Goal: Information Seeking & Learning: Learn about a topic

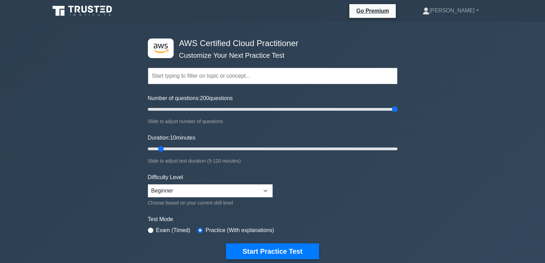
drag, startPoint x: 158, startPoint y: 108, endPoint x: 405, endPoint y: 96, distance: 246.9
type input "200"
click at [398, 105] on input "Number of questions: 200 questions" at bounding box center [273, 109] width 250 height 8
drag, startPoint x: 161, startPoint y: 147, endPoint x: 280, endPoint y: 154, distance: 119.9
type input "65"
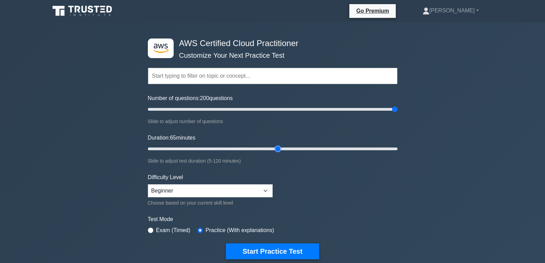
click at [280, 153] on input "Duration: 65 minutes" at bounding box center [273, 149] width 250 height 8
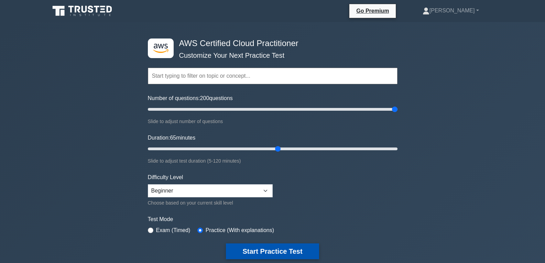
click at [280, 247] on button "Start Practice Test" at bounding box center [272, 252] width 93 height 16
click at [287, 250] on button "Start Practice Test" at bounding box center [272, 252] width 93 height 16
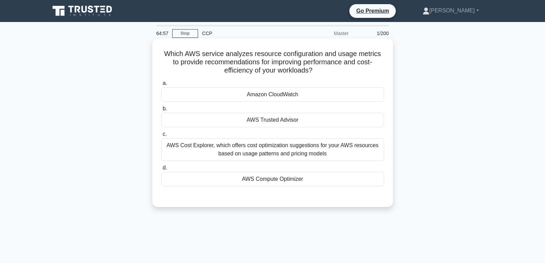
click at [293, 118] on div "AWS Trusted Advisor" at bounding box center [272, 120] width 223 height 14
click at [161, 111] on input "b. AWS Trusted Advisor" at bounding box center [161, 109] width 0 height 4
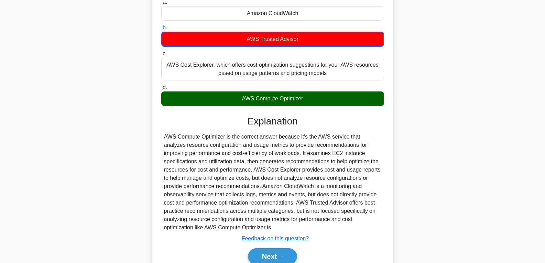
scroll to position [112, 0]
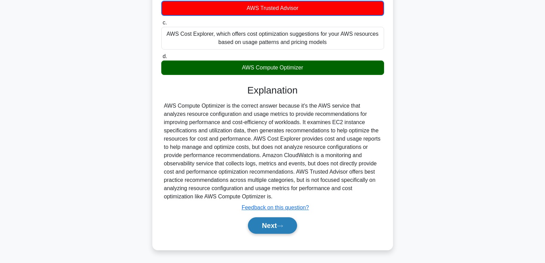
click at [270, 225] on button "Next" at bounding box center [272, 225] width 49 height 17
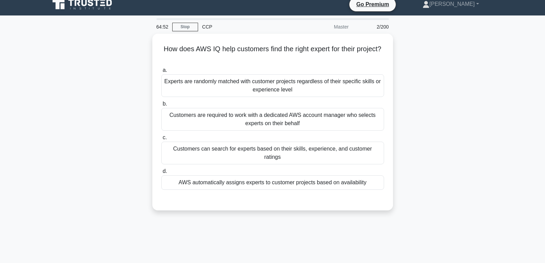
scroll to position [5, 0]
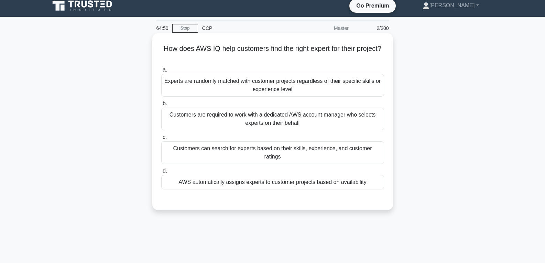
click at [268, 175] on div "AWS automatically assigns experts to customer projects based on availability" at bounding box center [272, 182] width 223 height 14
click at [161, 172] on input "d. AWS automatically assigns experts to customer projects based on availability" at bounding box center [161, 171] width 0 height 4
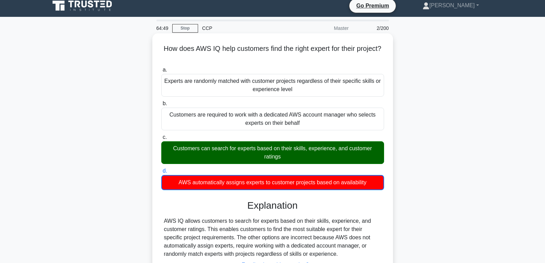
scroll to position [108, 0]
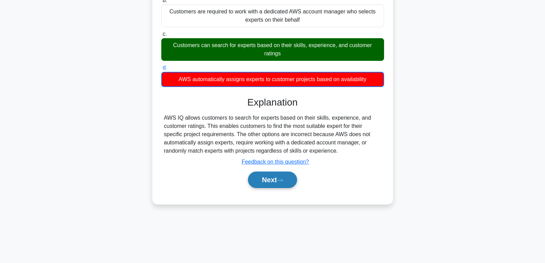
click at [270, 182] on button "Next" at bounding box center [272, 180] width 49 height 17
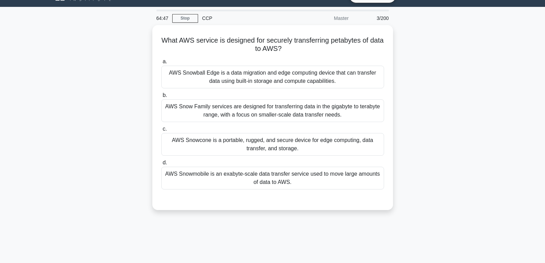
scroll to position [5, 0]
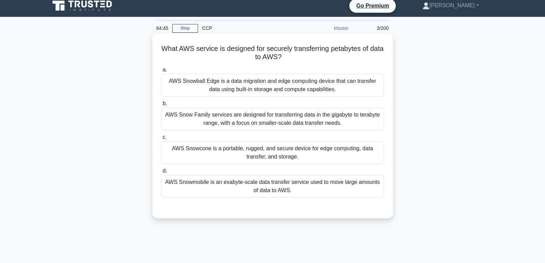
click at [258, 164] on div "AWS Snowcone is a portable, rugged, and secure device for edge computing, data …" at bounding box center [272, 152] width 223 height 23
click at [161, 140] on input "c. AWS Snowcone is a portable, rugged, and secure device for edge computing, da…" at bounding box center [161, 137] width 0 height 4
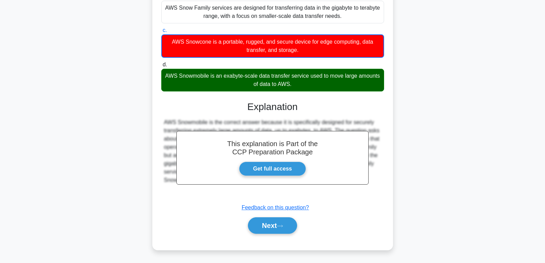
scroll to position [9, 0]
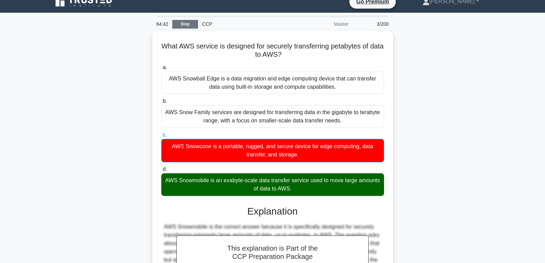
click at [184, 24] on link "Stop" at bounding box center [185, 24] width 26 height 9
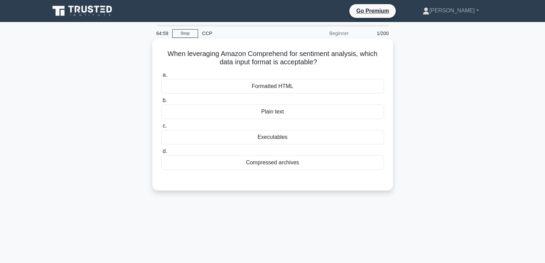
click at [260, 113] on div "Plain text" at bounding box center [272, 112] width 223 height 14
click at [161, 103] on input "b. Plain text" at bounding box center [161, 100] width 0 height 4
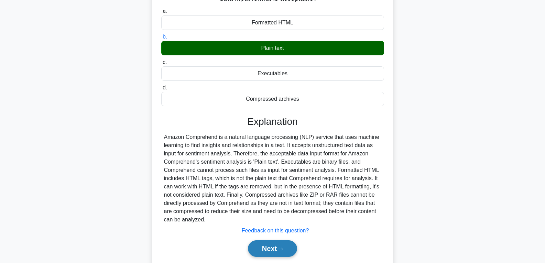
scroll to position [108, 0]
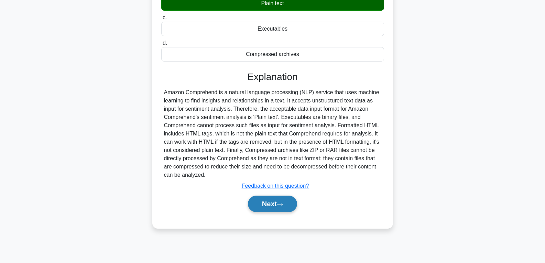
click at [256, 201] on button "Next" at bounding box center [272, 204] width 49 height 17
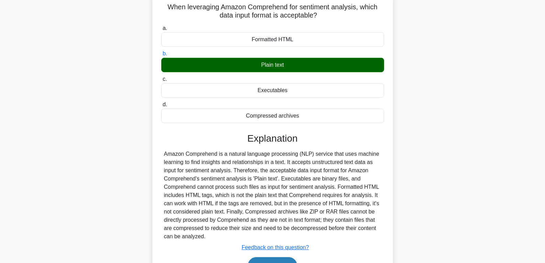
scroll to position [0, 0]
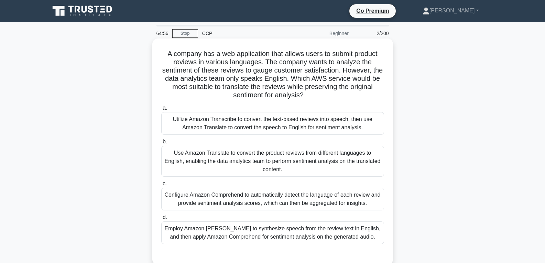
click at [256, 192] on div "Configure Amazon Comprehend to automatically detect the language of each review…" at bounding box center [272, 199] width 223 height 23
click at [161, 186] on input "c. Configure Amazon Comprehend to automatically detect the language of each rev…" at bounding box center [161, 184] width 0 height 4
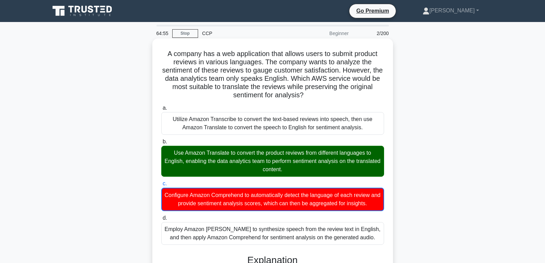
scroll to position [137, 0]
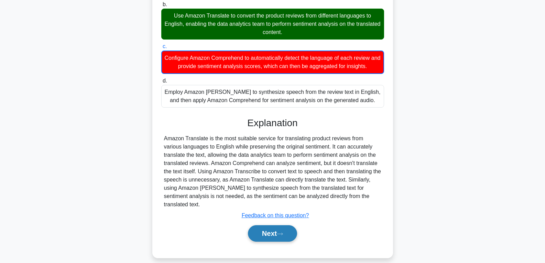
click at [265, 225] on button "Next" at bounding box center [272, 233] width 49 height 17
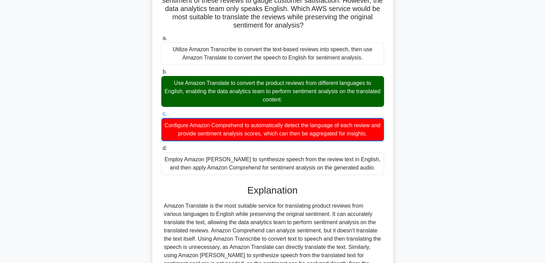
scroll to position [0, 0]
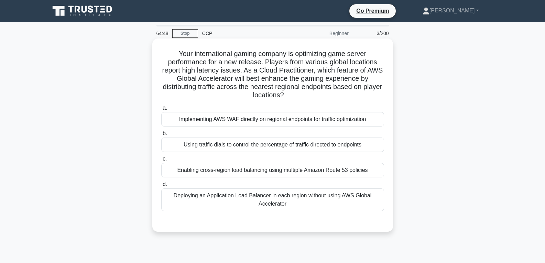
click at [243, 144] on div "Using traffic dials to control the percentage of traffic directed to endpoints" at bounding box center [272, 145] width 223 height 14
click at [161, 136] on input "b. Using traffic dials to control the percentage of traffic directed to endpoin…" at bounding box center [161, 133] width 0 height 4
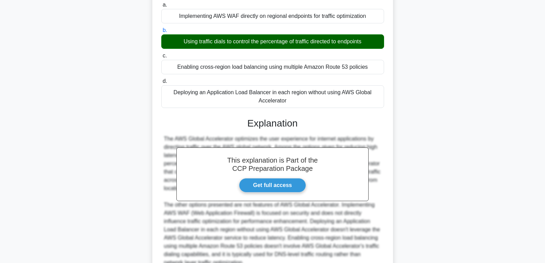
scroll to position [170, 0]
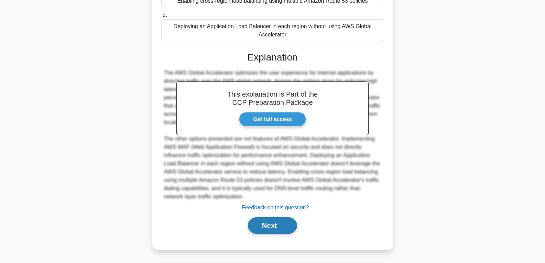
click at [270, 225] on button "Next" at bounding box center [272, 225] width 49 height 17
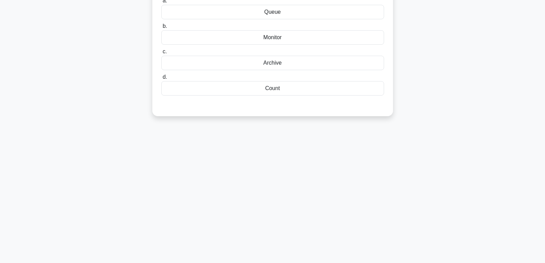
scroll to position [0, 0]
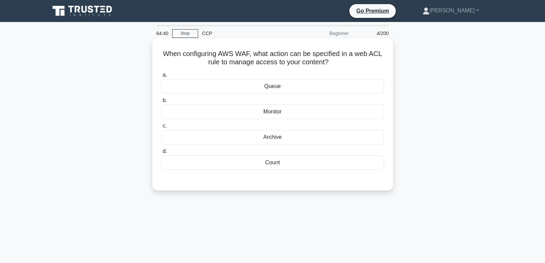
click at [278, 164] on div "Count" at bounding box center [272, 162] width 223 height 14
click at [161, 154] on input "d. Count" at bounding box center [161, 151] width 0 height 4
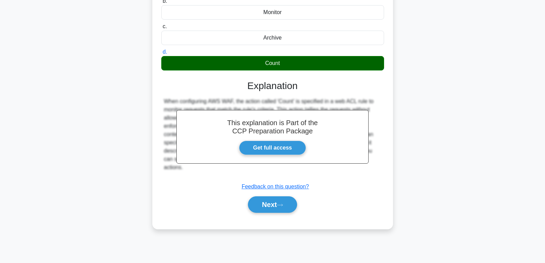
scroll to position [108, 0]
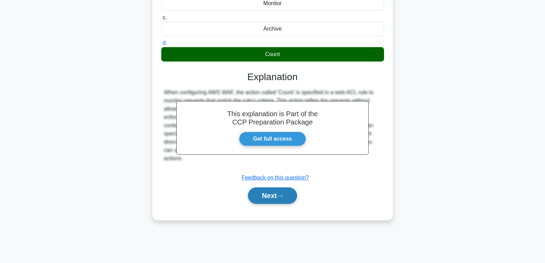
click at [271, 193] on button "Next" at bounding box center [272, 195] width 49 height 17
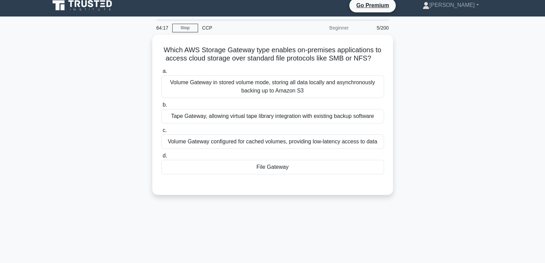
scroll to position [5, 0]
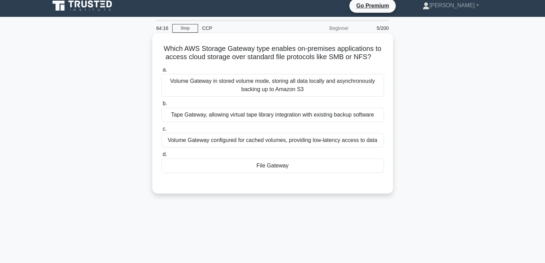
click at [273, 167] on div "File Gateway" at bounding box center [272, 166] width 223 height 14
click at [161, 157] on input "d. File Gateway" at bounding box center [161, 154] width 0 height 4
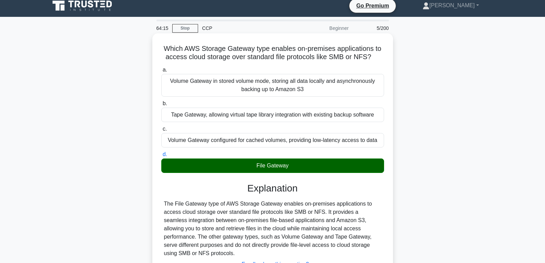
scroll to position [108, 0]
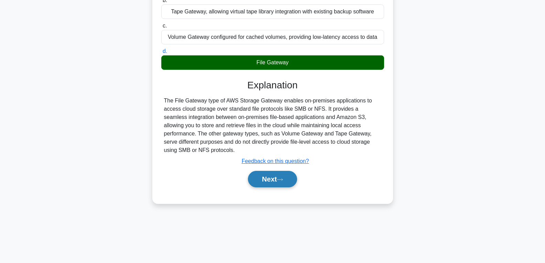
click at [274, 175] on button "Next" at bounding box center [272, 179] width 49 height 17
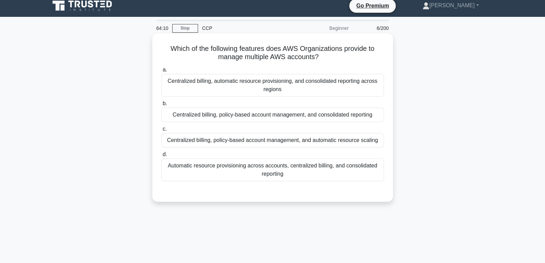
click at [249, 140] on div "Centralized billing, policy-based account management, and automatic resource sc…" at bounding box center [272, 140] width 223 height 14
click at [161, 131] on input "c. Centralized billing, policy-based account management, and automatic resource…" at bounding box center [161, 129] width 0 height 4
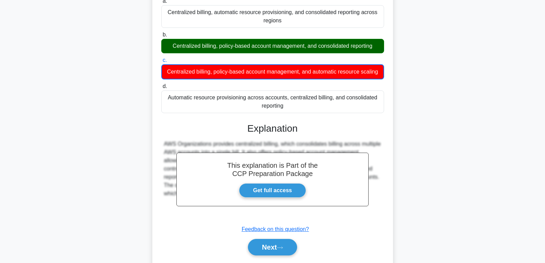
scroll to position [108, 0]
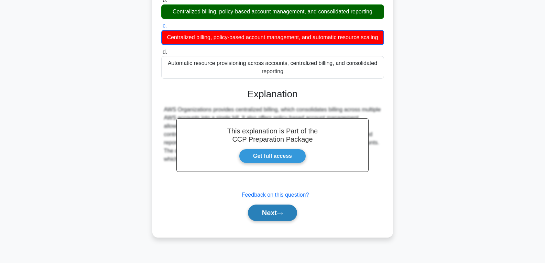
click at [270, 221] on button "Next" at bounding box center [272, 213] width 49 height 17
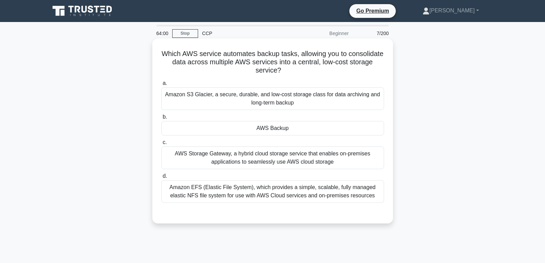
click at [261, 130] on div "AWS Backup" at bounding box center [272, 128] width 223 height 14
click at [161, 119] on input "b. AWS Backup" at bounding box center [161, 117] width 0 height 4
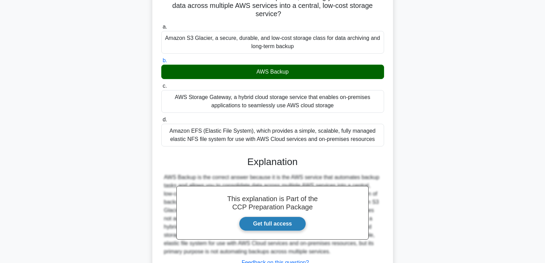
scroll to position [112, 0]
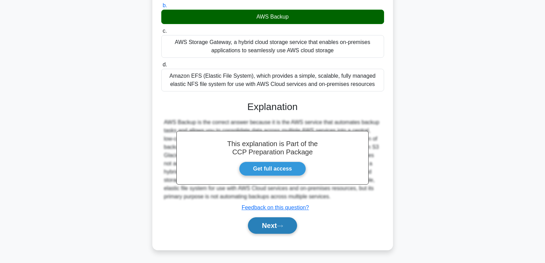
click at [269, 223] on button "Next" at bounding box center [272, 225] width 49 height 17
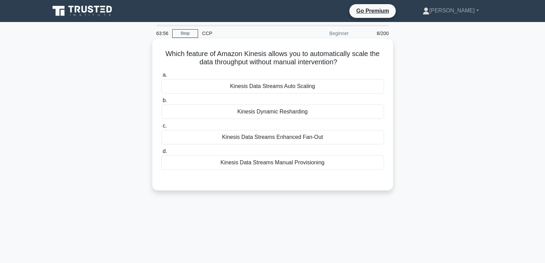
click at [217, 107] on div "Kinesis Dynamic Resharding" at bounding box center [272, 112] width 223 height 14
click at [161, 103] on input "b. Kinesis Dynamic Resharding" at bounding box center [161, 100] width 0 height 4
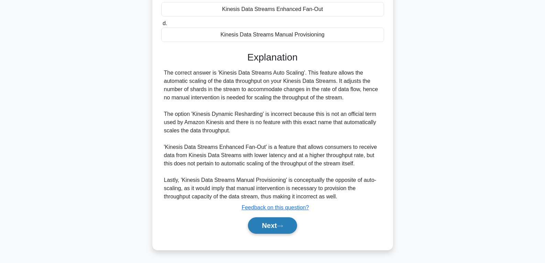
scroll to position [129, 0]
click at [271, 230] on button "Next" at bounding box center [272, 225] width 49 height 17
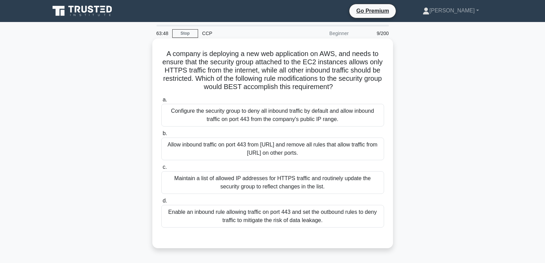
click at [280, 160] on div "Allow inbound traffic on port 443 from 0.0.0.0/0 and remove all rules that allo…" at bounding box center [272, 149] width 223 height 23
click at [161, 136] on input "b. Allow inbound traffic on port 443 from 0.0.0.0/0 and remove all rules that a…" at bounding box center [161, 133] width 0 height 4
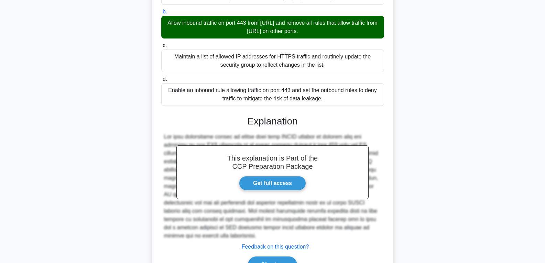
scroll to position [138, 0]
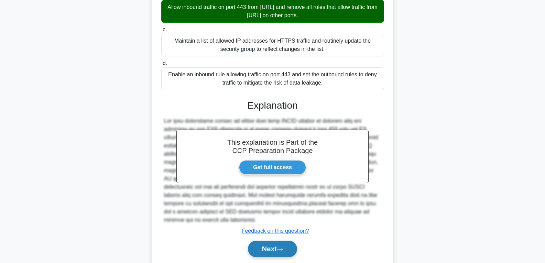
click at [283, 248] on icon at bounding box center [280, 250] width 6 height 4
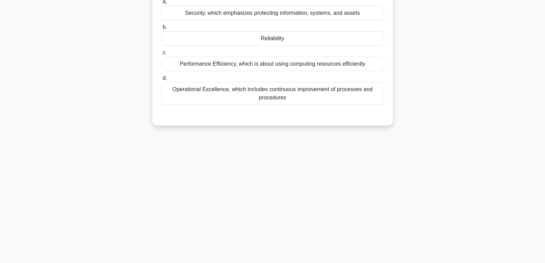
scroll to position [0, 0]
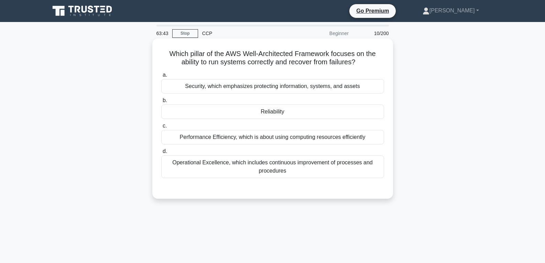
click at [266, 113] on div "Reliability" at bounding box center [272, 112] width 223 height 14
click at [161, 103] on input "b. Reliability" at bounding box center [161, 100] width 0 height 4
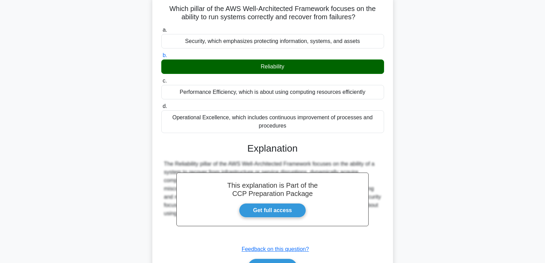
scroll to position [108, 0]
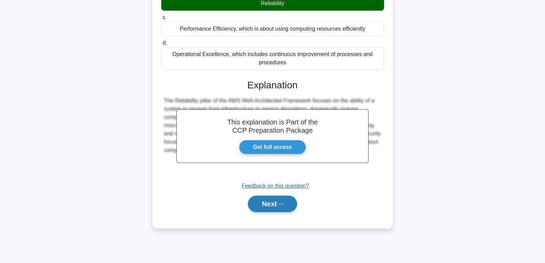
click at [263, 200] on button "Next" at bounding box center [272, 204] width 49 height 17
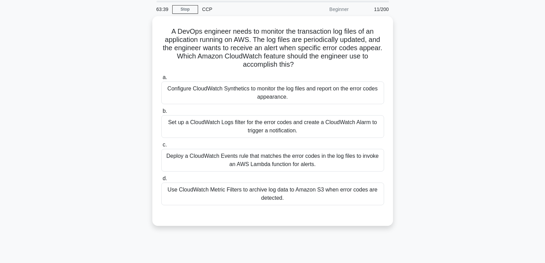
scroll to position [14, 0]
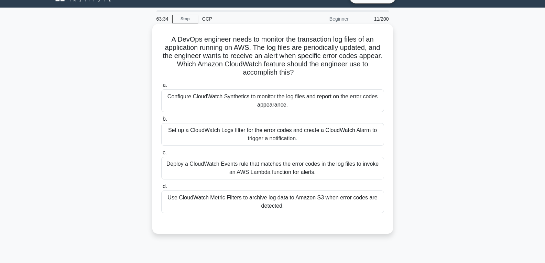
click at [204, 103] on div "Configure CloudWatch Synthetics to monitor the log files and report on the erro…" at bounding box center [272, 100] width 223 height 23
click at [161, 88] on input "a. Configure CloudWatch Synthetics to monitor the log files and report on the e…" at bounding box center [161, 85] width 0 height 4
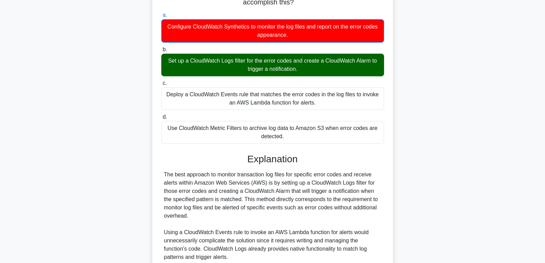
scroll to position [220, 0]
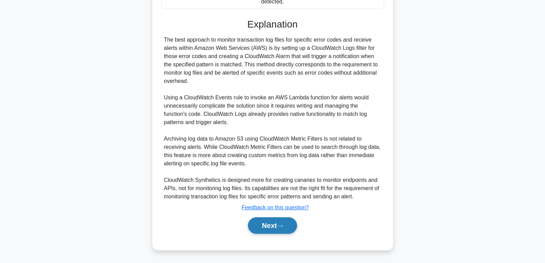
click at [265, 223] on button "Next" at bounding box center [272, 225] width 49 height 17
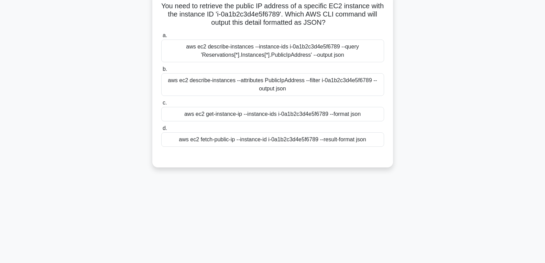
click at [235, 110] on div "aws ec2 get-instance-ip --instance-ids i-0a1b2c3d4e5f6789 --format json" at bounding box center [272, 114] width 223 height 14
click at [161, 105] on input "c. aws ec2 get-instance-ip --instance-ids i-0a1b2c3d4e5f6789 --format json" at bounding box center [161, 103] width 0 height 4
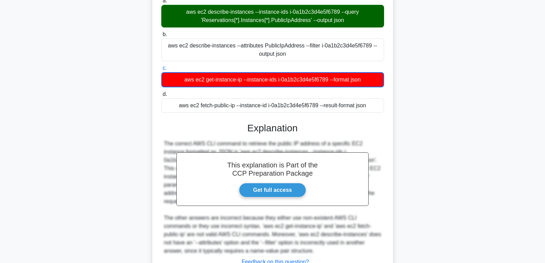
scroll to position [129, 0]
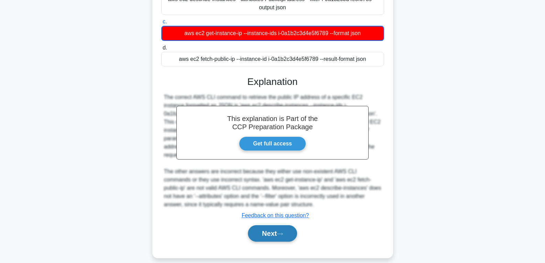
click at [278, 225] on button "Next" at bounding box center [272, 233] width 49 height 17
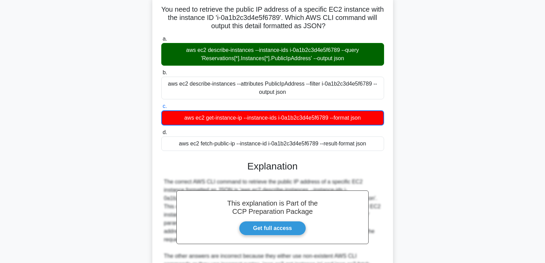
scroll to position [0, 0]
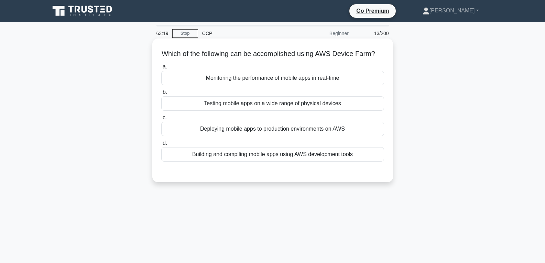
click at [209, 82] on div "Monitoring the performance of mobile apps in real-time" at bounding box center [272, 78] width 223 height 14
click at [161, 69] on input "a. Monitoring the performance of mobile apps in real-time" at bounding box center [161, 67] width 0 height 4
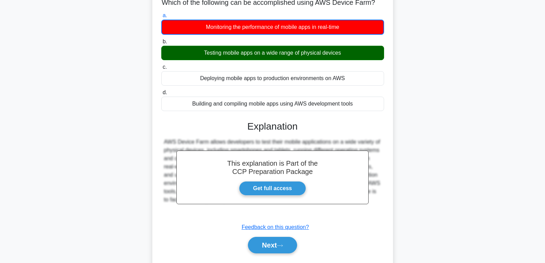
scroll to position [108, 0]
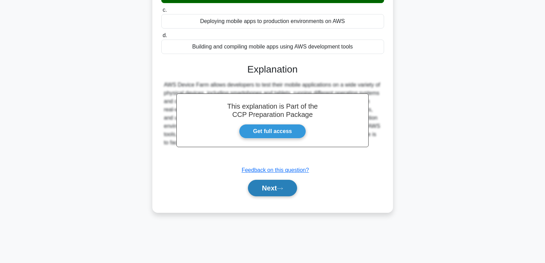
click at [273, 196] on button "Next" at bounding box center [272, 188] width 49 height 17
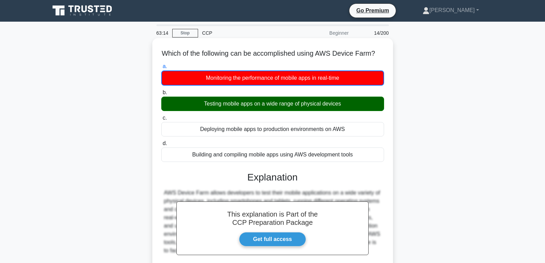
scroll to position [0, 0]
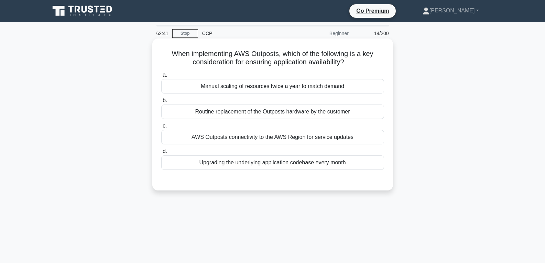
click at [281, 137] on div "AWS Outposts connectivity to the AWS Region for service updates" at bounding box center [272, 137] width 223 height 14
click at [161, 128] on input "c. AWS Outposts connectivity to the AWS Region for service updates" at bounding box center [161, 126] width 0 height 4
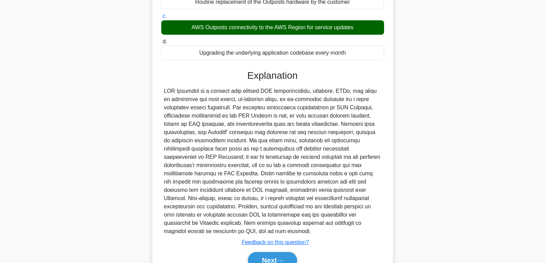
scroll to position [145, 0]
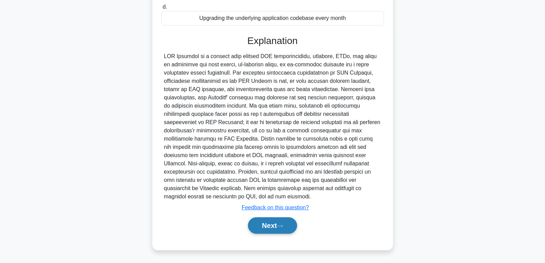
click at [264, 224] on button "Next" at bounding box center [272, 225] width 49 height 17
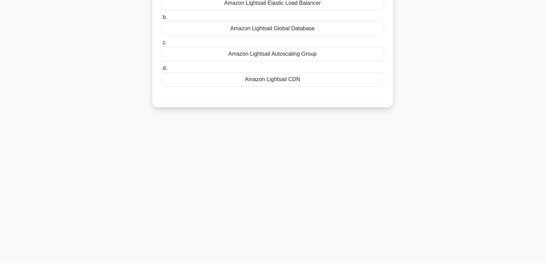
scroll to position [0, 0]
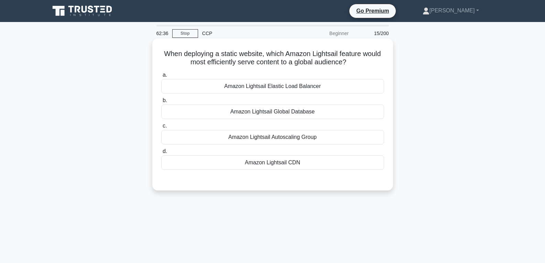
click at [267, 160] on div "Amazon Lightsail CDN" at bounding box center [272, 162] width 223 height 14
click at [161, 154] on input "d. Amazon Lightsail CDN" at bounding box center [161, 151] width 0 height 4
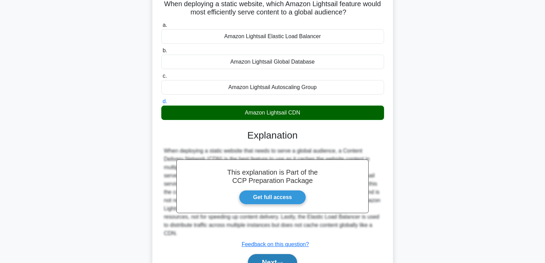
scroll to position [108, 0]
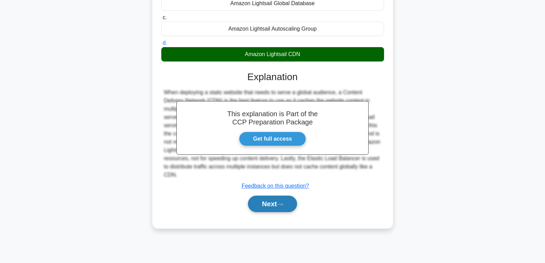
click at [263, 199] on button "Next" at bounding box center [272, 204] width 49 height 17
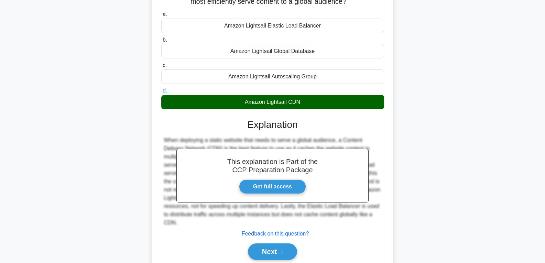
scroll to position [0, 0]
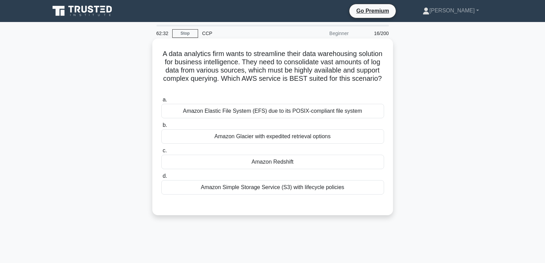
click at [264, 160] on div "Amazon Redshift" at bounding box center [272, 162] width 223 height 14
click at [161, 153] on input "c. Amazon Redshift" at bounding box center [161, 151] width 0 height 4
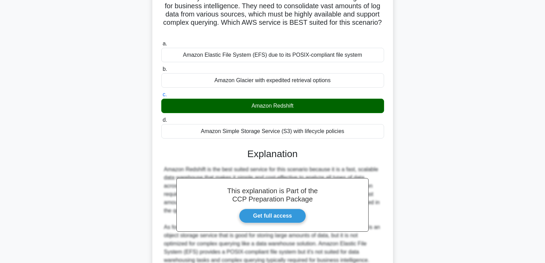
scroll to position [145, 0]
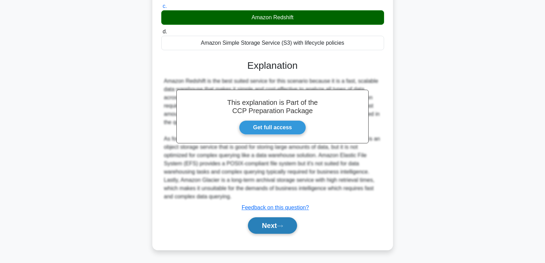
click at [261, 224] on button "Next" at bounding box center [272, 225] width 49 height 17
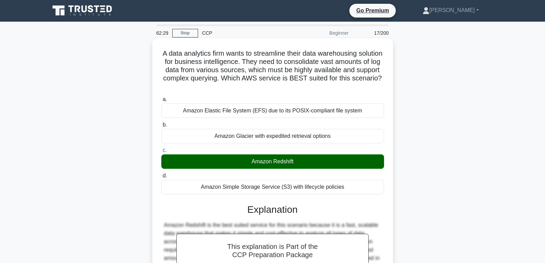
scroll to position [0, 0]
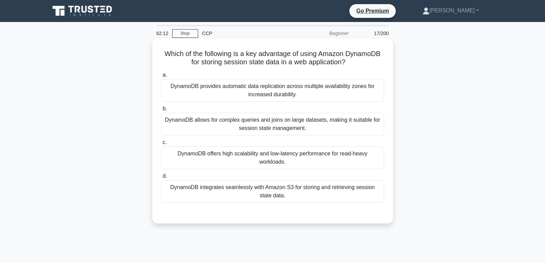
click at [199, 124] on div "DynamoDB allows for complex queries and joins on large datasets, making it suit…" at bounding box center [272, 124] width 223 height 23
click at [161, 111] on input "b. DynamoDB allows for complex queries and joins on large datasets, making it s…" at bounding box center [161, 109] width 0 height 4
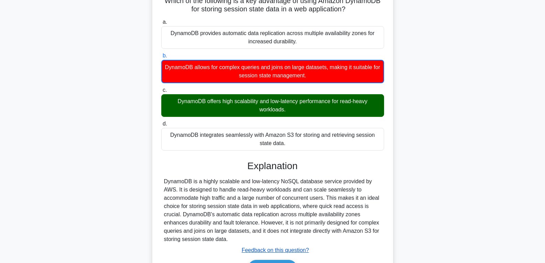
scroll to position [108, 0]
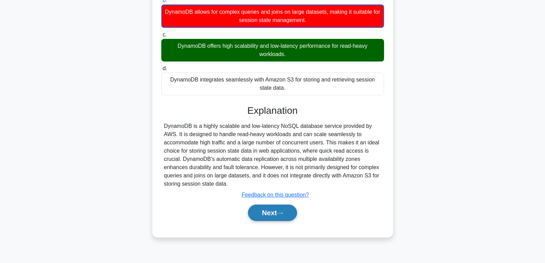
click at [276, 212] on button "Next" at bounding box center [272, 213] width 49 height 17
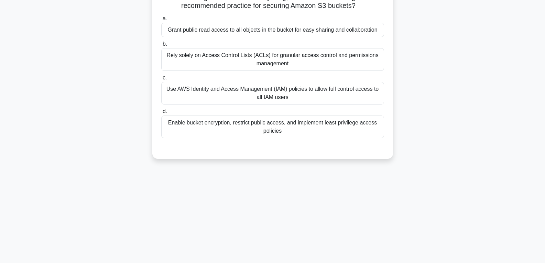
scroll to position [0, 0]
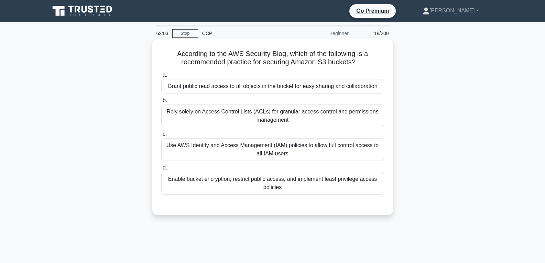
click at [216, 146] on div "Use AWS Identity and Access Management (IAM) policies to allow full control acc…" at bounding box center [272, 149] width 223 height 23
click at [161, 137] on input "c. Use AWS Identity and Access Management (IAM) policies to allow full control …" at bounding box center [161, 134] width 0 height 4
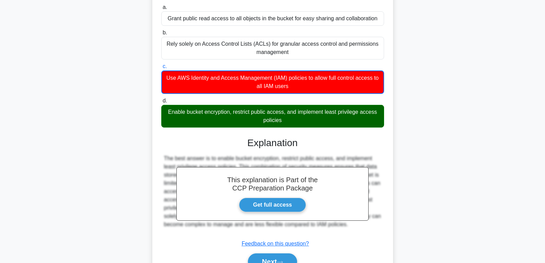
scroll to position [108, 0]
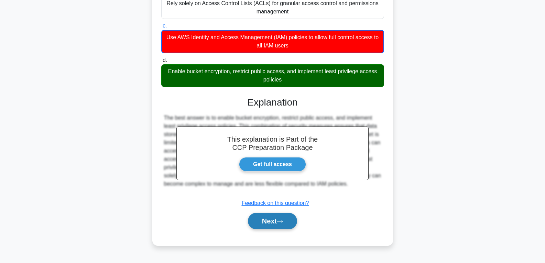
click at [270, 218] on button "Next" at bounding box center [272, 221] width 49 height 17
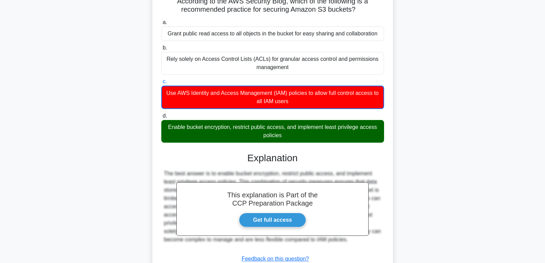
scroll to position [0, 0]
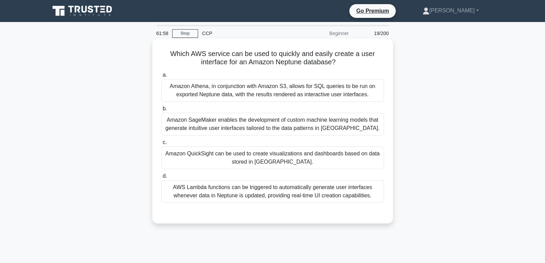
click at [187, 152] on div "Amazon QuickSight can be used to create visualizations and dashboards based on …" at bounding box center [272, 158] width 223 height 23
click at [161, 145] on input "c. Amazon QuickSight can be used to create visualizations and dashboards based …" at bounding box center [161, 142] width 0 height 4
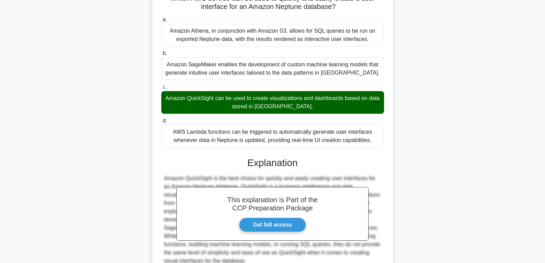
scroll to position [120, 0]
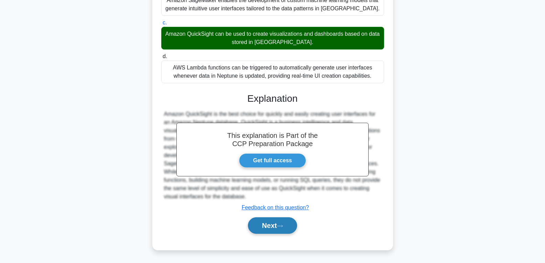
click at [259, 221] on button "Next" at bounding box center [272, 225] width 49 height 17
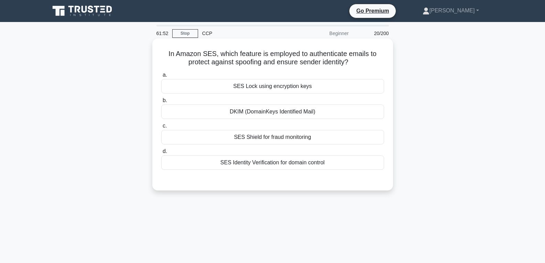
click at [287, 86] on div "SES Lock using encryption keys" at bounding box center [272, 86] width 223 height 14
click at [161, 77] on input "a. SES Lock using encryption keys" at bounding box center [161, 75] width 0 height 4
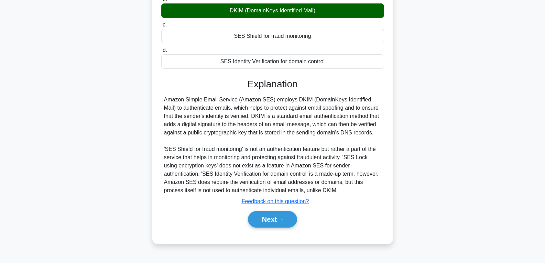
scroll to position [108, 0]
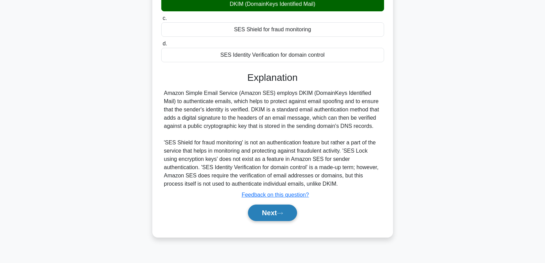
click at [277, 218] on button "Next" at bounding box center [272, 213] width 49 height 17
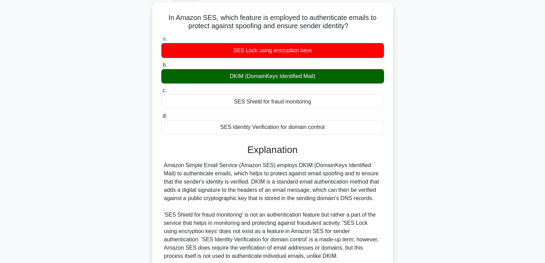
scroll to position [0, 0]
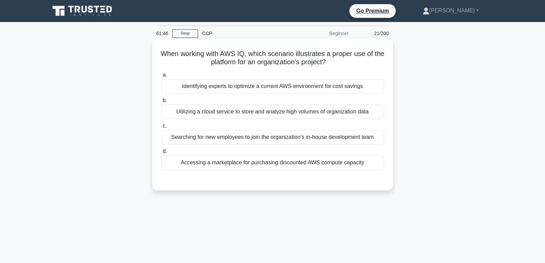
click at [236, 160] on div "Accessing a marketplace for purchasing discounted AWS compute capacity" at bounding box center [272, 162] width 223 height 14
click at [161, 154] on input "d. Accessing a marketplace for purchasing discounted AWS compute capacity" at bounding box center [161, 151] width 0 height 4
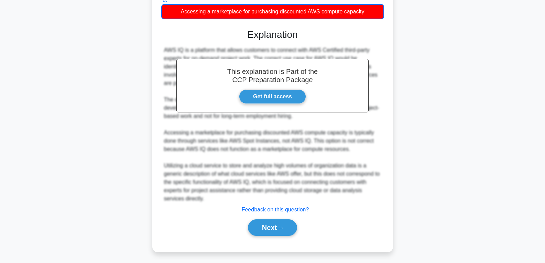
scroll to position [154, 0]
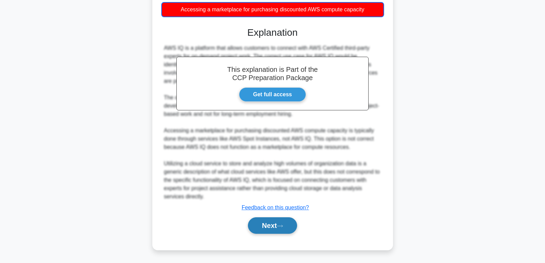
click at [277, 228] on button "Next" at bounding box center [272, 225] width 49 height 17
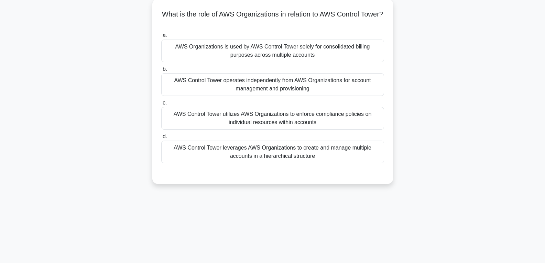
scroll to position [5, 0]
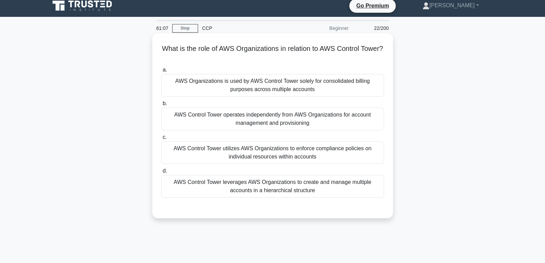
click at [269, 119] on div "AWS Control Tower operates independently from AWS Organizations for account man…" at bounding box center [272, 119] width 223 height 23
click at [161, 106] on input "b. AWS Control Tower operates independently from AWS Organizations for account …" at bounding box center [161, 103] width 0 height 4
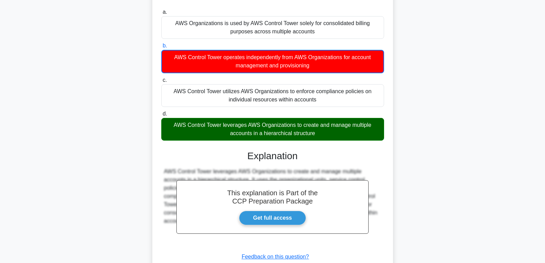
scroll to position [112, 0]
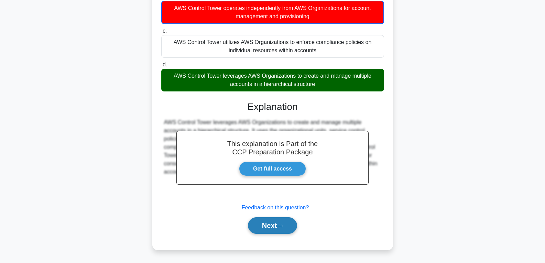
click at [273, 225] on button "Next" at bounding box center [272, 225] width 49 height 17
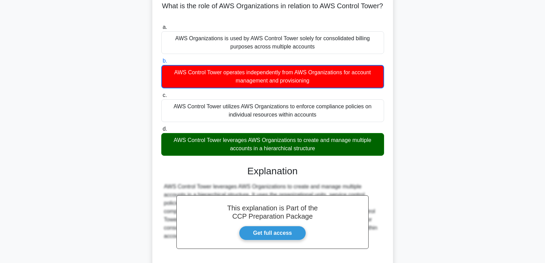
scroll to position [0, 0]
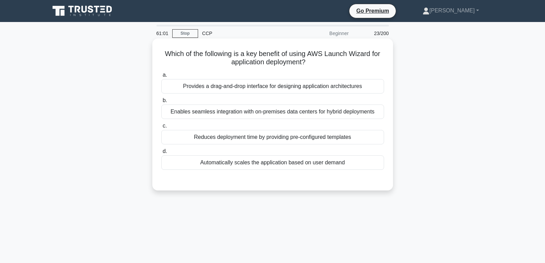
click at [221, 162] on div "Automatically scales the application based on user demand" at bounding box center [272, 162] width 223 height 14
click at [161, 154] on input "d. Automatically scales the application based on user demand" at bounding box center [161, 151] width 0 height 4
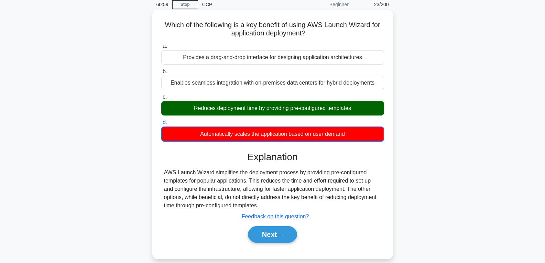
scroll to position [69, 0]
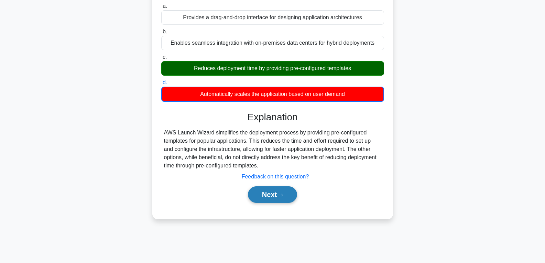
click at [268, 198] on button "Next" at bounding box center [272, 194] width 49 height 17
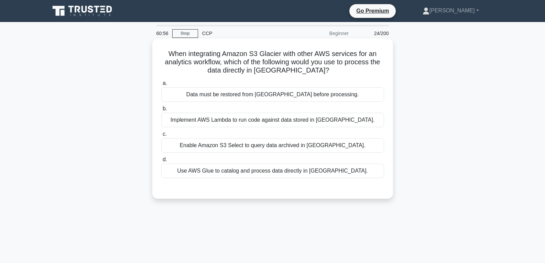
click at [261, 97] on div "Data must be restored from Glacier before processing." at bounding box center [272, 94] width 223 height 14
click at [161, 86] on input "a. Data must be restored from Glacier before processing." at bounding box center [161, 83] width 0 height 4
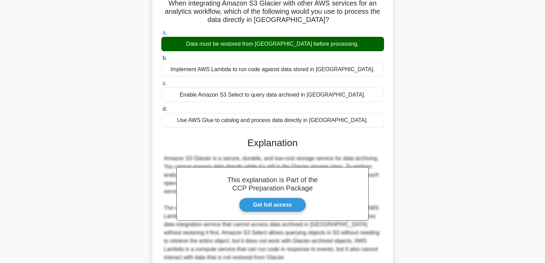
scroll to position [112, 0]
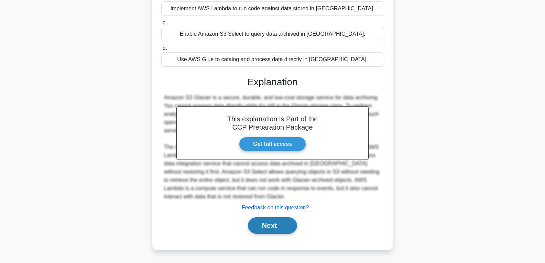
click at [278, 224] on button "Next" at bounding box center [272, 225] width 49 height 17
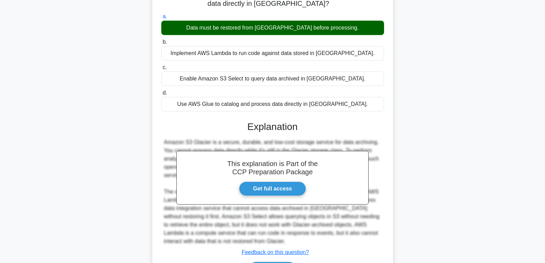
scroll to position [0, 0]
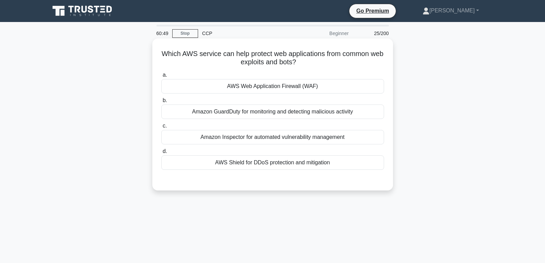
click at [285, 87] on div "AWS Web Application Firewall (WAF)" at bounding box center [272, 86] width 223 height 14
click at [161, 77] on input "a. AWS Web Application Firewall (WAF)" at bounding box center [161, 75] width 0 height 4
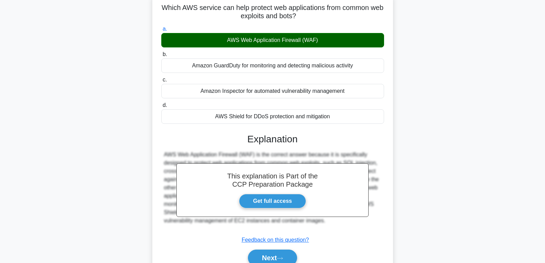
scroll to position [108, 0]
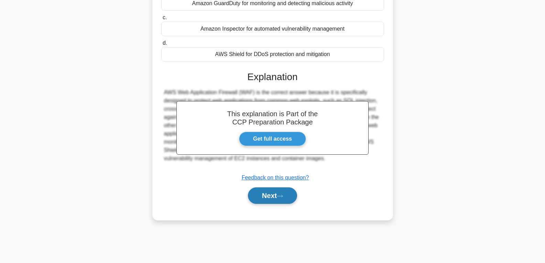
click at [267, 192] on button "Next" at bounding box center [272, 195] width 49 height 17
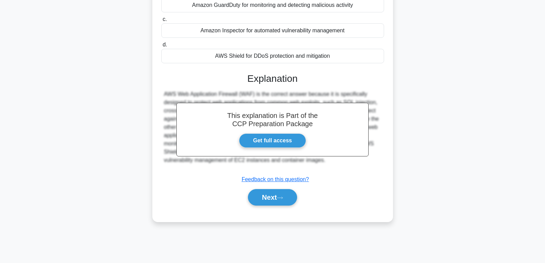
scroll to position [0, 0]
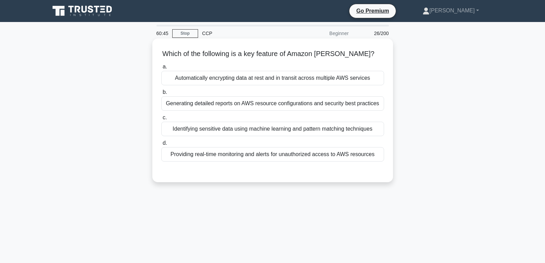
click at [245, 153] on div "Providing real-time monitoring and alerts for unauthorized access to AWS resour…" at bounding box center [272, 154] width 223 height 14
click at [161, 146] on input "d. Providing real-time monitoring and alerts for unauthorized access to AWS res…" at bounding box center [161, 143] width 0 height 4
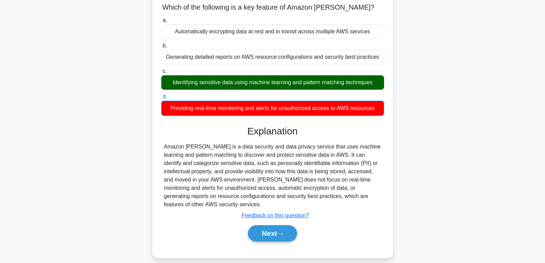
scroll to position [108, 0]
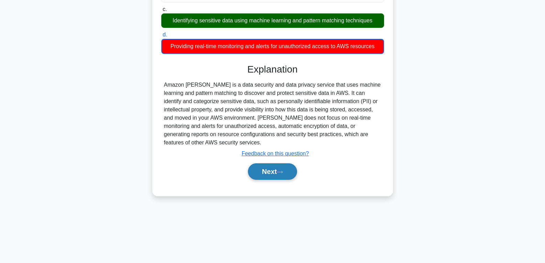
click at [272, 176] on button "Next" at bounding box center [272, 171] width 49 height 17
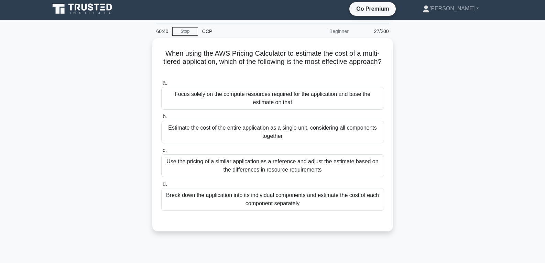
scroll to position [0, 0]
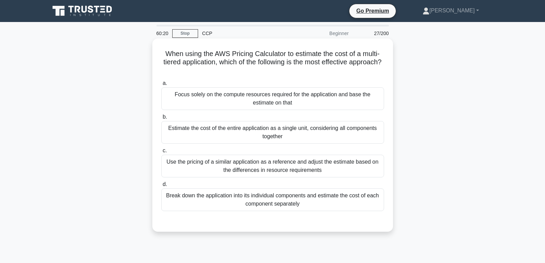
click at [249, 169] on div "Use the pricing of a similar application as a reference and adjust the estimate…" at bounding box center [272, 166] width 223 height 23
click at [161, 153] on input "c. Use the pricing of a similar application as a reference and adjust the estim…" at bounding box center [161, 151] width 0 height 4
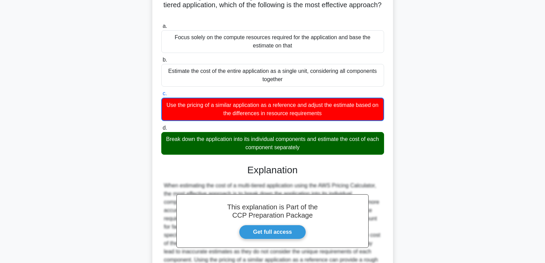
scroll to position [137, 0]
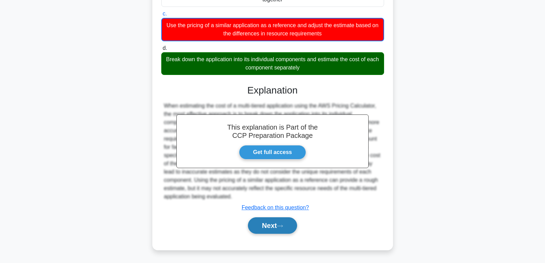
click at [266, 223] on button "Next" at bounding box center [272, 225] width 49 height 17
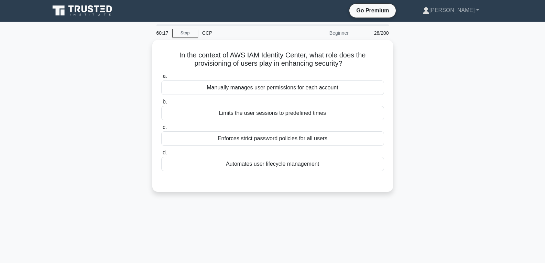
scroll to position [0, 0]
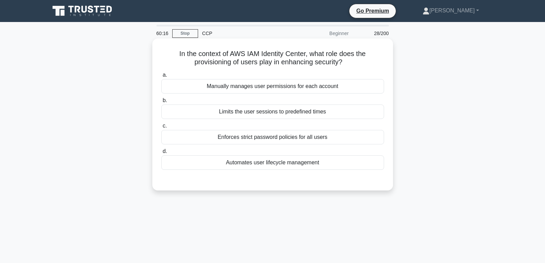
click at [241, 165] on div "Automates user lifecycle management" at bounding box center [272, 162] width 223 height 14
click at [161, 154] on input "d. Automates user lifecycle management" at bounding box center [161, 151] width 0 height 4
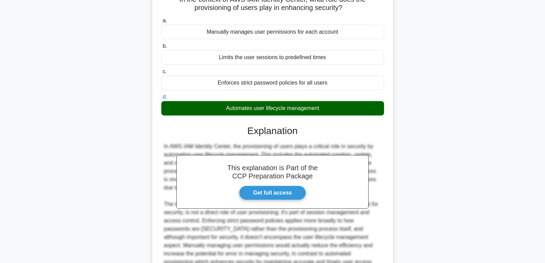
scroll to position [120, 0]
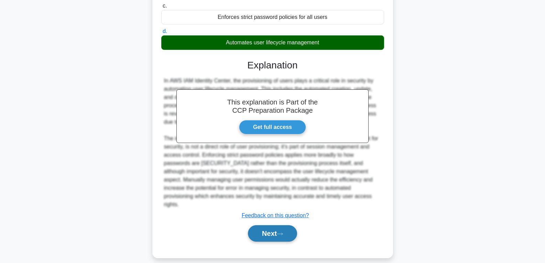
click at [267, 227] on button "Next" at bounding box center [272, 233] width 49 height 17
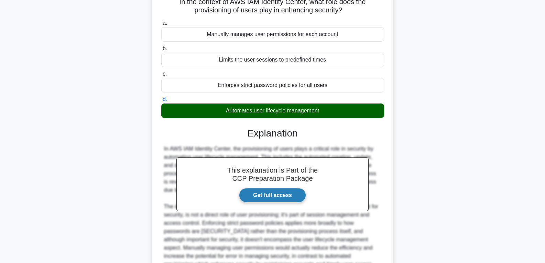
scroll to position [0, 0]
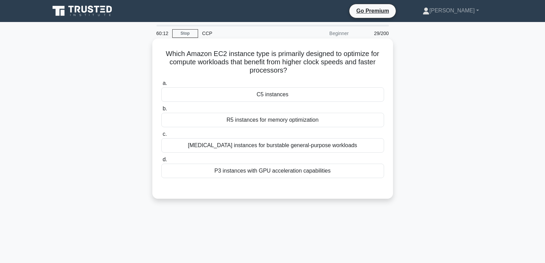
click at [264, 93] on div "C5 instances" at bounding box center [272, 94] width 223 height 14
click at [161, 86] on input "a. C5 instances" at bounding box center [161, 83] width 0 height 4
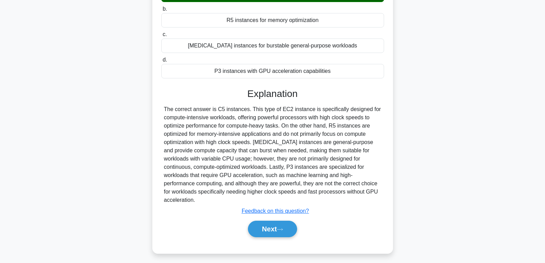
scroll to position [108, 0]
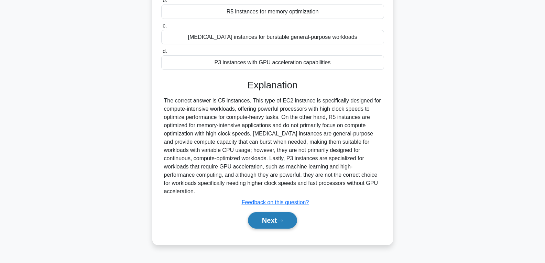
click at [274, 212] on button "Next" at bounding box center [272, 220] width 49 height 17
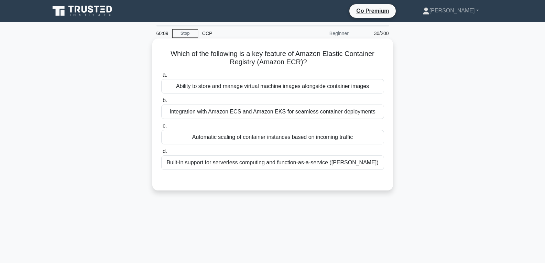
click at [247, 142] on div "Automatic scaling of container instances based on incoming traffic" at bounding box center [272, 137] width 223 height 14
click at [161, 128] on input "c. Automatic scaling of container instances based on incoming traffic" at bounding box center [161, 126] width 0 height 4
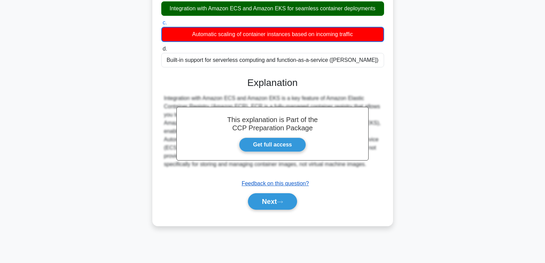
scroll to position [108, 0]
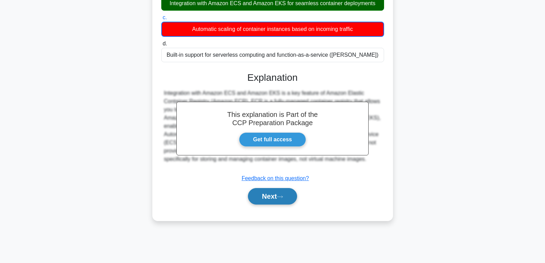
click at [266, 199] on button "Next" at bounding box center [272, 196] width 49 height 17
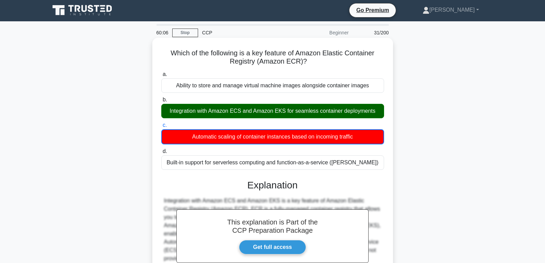
scroll to position [0, 0]
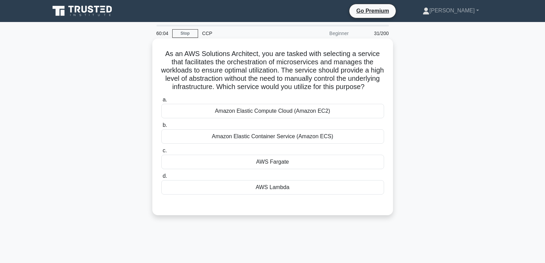
click at [275, 166] on div "AWS Fargate" at bounding box center [272, 162] width 223 height 14
click at [161, 153] on input "c. AWS Fargate" at bounding box center [161, 151] width 0 height 4
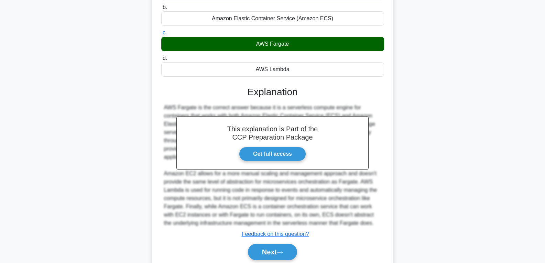
scroll to position [153, 0]
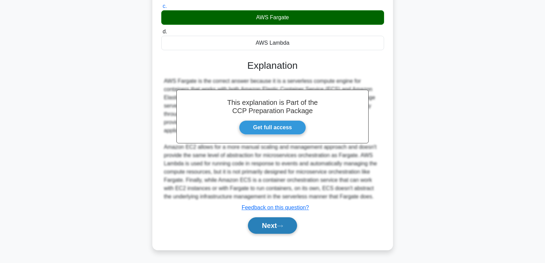
click at [277, 227] on button "Next" at bounding box center [272, 225] width 49 height 17
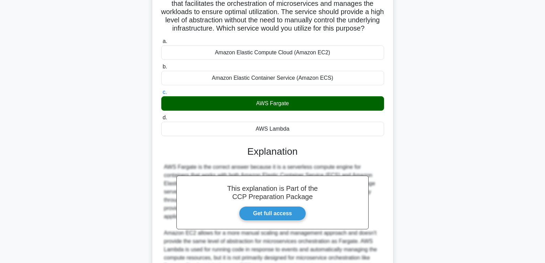
scroll to position [0, 0]
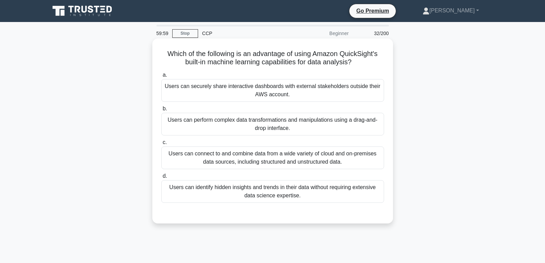
click at [223, 129] on div "Users can perform complex data transformations and manipulations using a drag-a…" at bounding box center [272, 124] width 223 height 23
click at [161, 111] on input "b. Users can perform complex data transformations and manipulations using a dra…" at bounding box center [161, 109] width 0 height 4
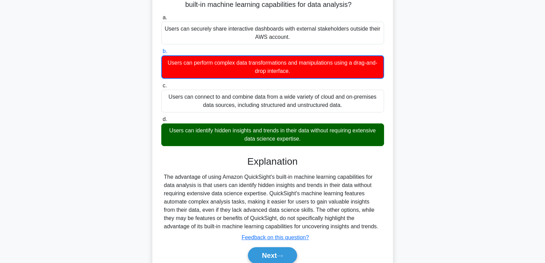
scroll to position [108, 0]
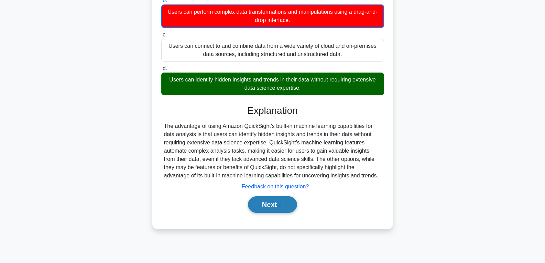
click at [268, 206] on button "Next" at bounding box center [272, 204] width 49 height 17
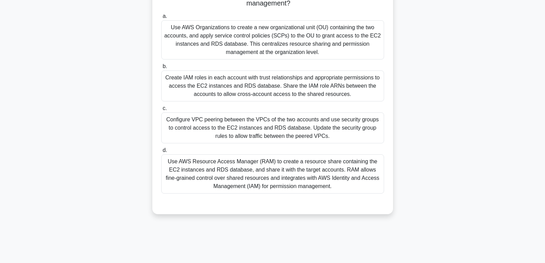
click at [250, 171] on div "Use AWS Resource Access Manager (RAM) to create a resource share containing the…" at bounding box center [272, 173] width 223 height 39
click at [161, 153] on input "d. Use AWS Resource Access Manager (RAM) to create a resource share containing …" at bounding box center [161, 150] width 0 height 4
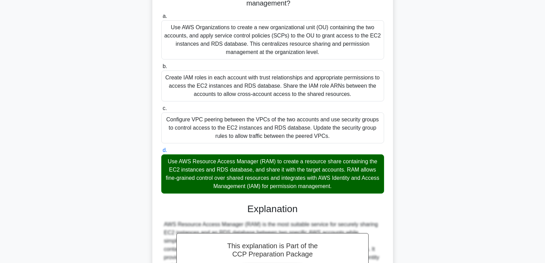
scroll to position [269, 0]
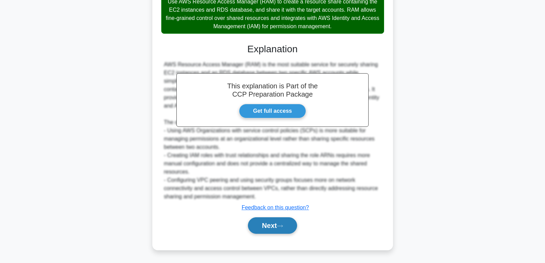
click at [273, 222] on button "Next" at bounding box center [272, 225] width 49 height 17
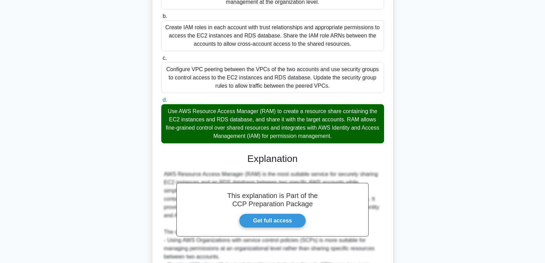
scroll to position [62, 0]
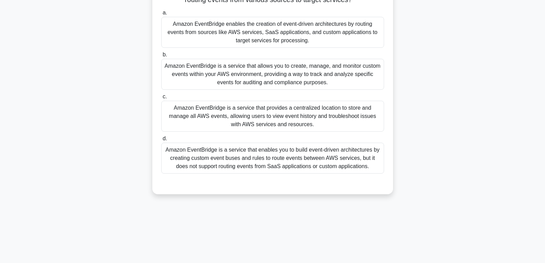
click at [258, 121] on div "Amazon EventBridge is a service that provides a centralized location to store a…" at bounding box center [272, 116] width 223 height 31
click at [161, 99] on input "c. Amazon EventBridge is a service that provides a centralized location to stor…" at bounding box center [161, 97] width 0 height 4
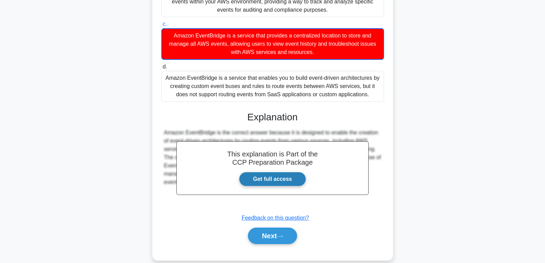
scroll to position [146, 0]
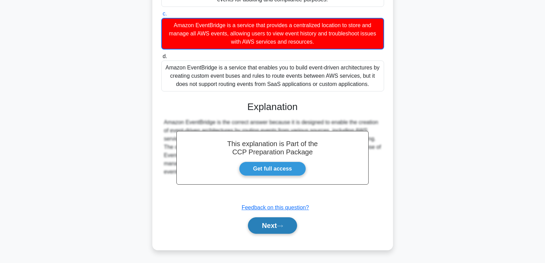
click at [277, 223] on button "Next" at bounding box center [272, 225] width 49 height 17
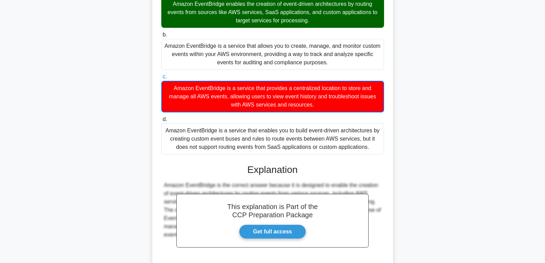
scroll to position [0, 0]
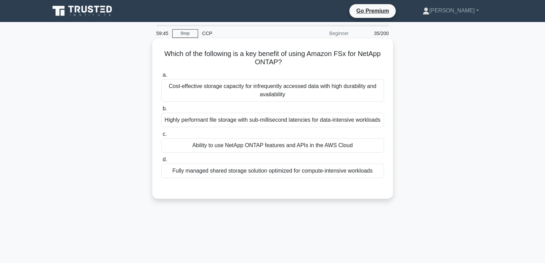
click at [251, 152] on div "Ability to use NetApp ONTAP features and APIs in the AWS Cloud" at bounding box center [272, 145] width 223 height 14
click at [161, 137] on input "c. Ability to use NetApp ONTAP features and APIs in the AWS Cloud" at bounding box center [161, 134] width 0 height 4
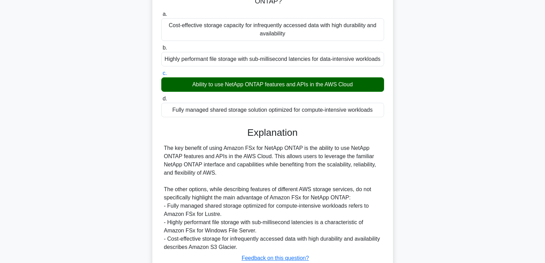
scroll to position [120, 0]
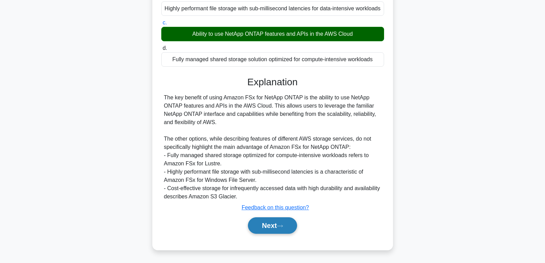
click at [267, 231] on button "Next" at bounding box center [272, 225] width 49 height 17
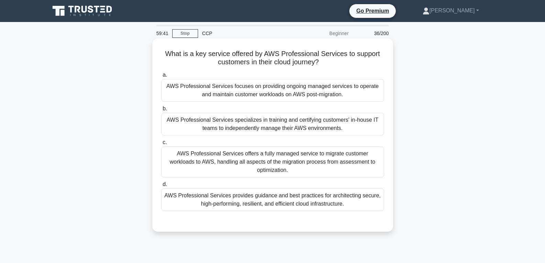
click at [207, 129] on div "AWS Professional Services specializes in training and certifying customers' in-…" at bounding box center [272, 124] width 223 height 23
click at [161, 111] on input "b. AWS Professional Services specializes in training and certifying customers' …" at bounding box center [161, 109] width 0 height 4
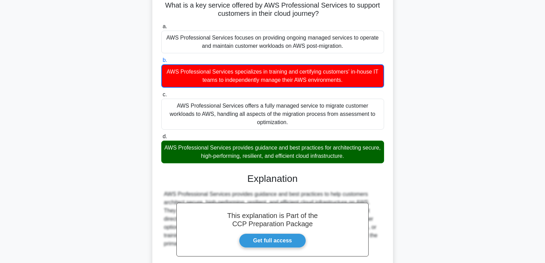
scroll to position [112, 0]
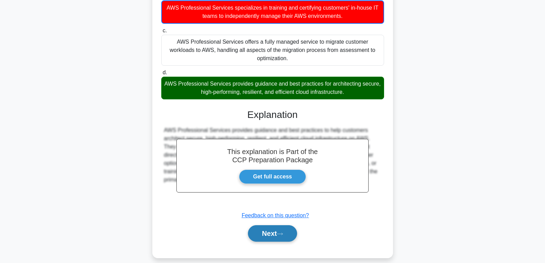
click at [260, 228] on button "Next" at bounding box center [272, 233] width 49 height 17
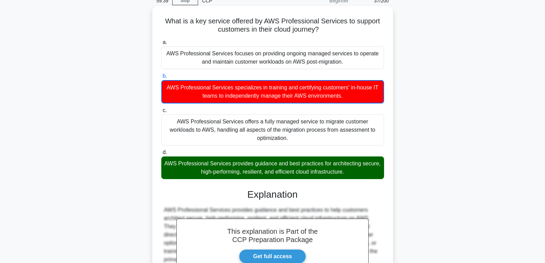
scroll to position [0, 0]
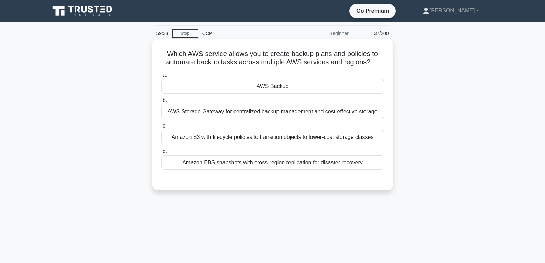
click at [252, 89] on div "AWS Backup" at bounding box center [272, 86] width 223 height 14
click at [161, 77] on input "a. AWS Backup" at bounding box center [161, 75] width 0 height 4
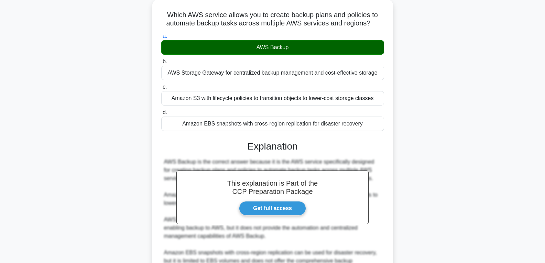
scroll to position [112, 0]
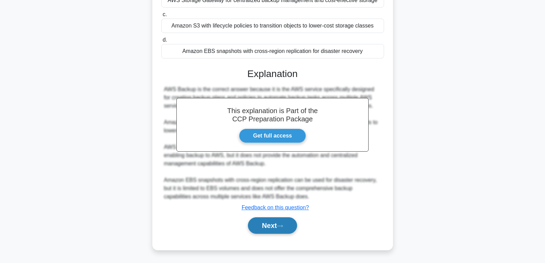
click at [272, 225] on button "Next" at bounding box center [272, 225] width 49 height 17
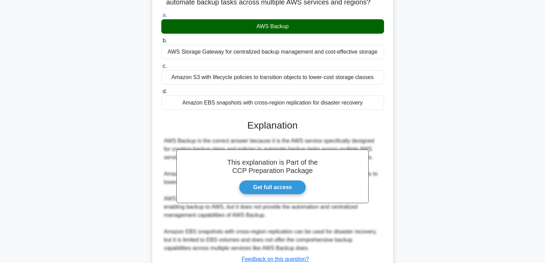
scroll to position [0, 0]
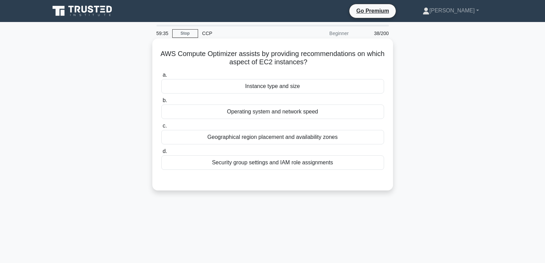
click at [237, 89] on div "Instance type and size" at bounding box center [272, 86] width 223 height 14
click at [161, 77] on input "a. Instance type and size" at bounding box center [161, 75] width 0 height 4
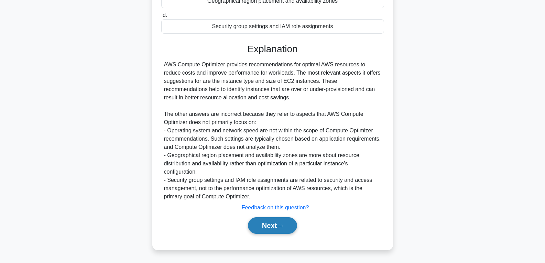
click at [264, 221] on button "Next" at bounding box center [272, 225] width 49 height 17
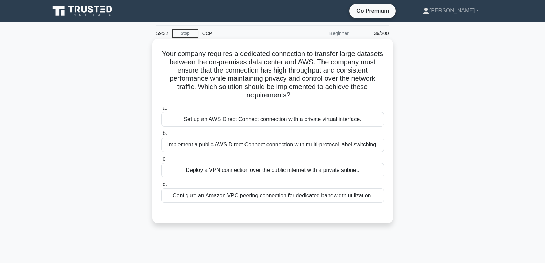
click at [234, 164] on div "Deploy a VPN connection over the public internet with a private subnet." at bounding box center [272, 170] width 223 height 14
click at [161, 161] on input "c. Deploy a VPN connection over the public internet with a private subnet." at bounding box center [161, 159] width 0 height 4
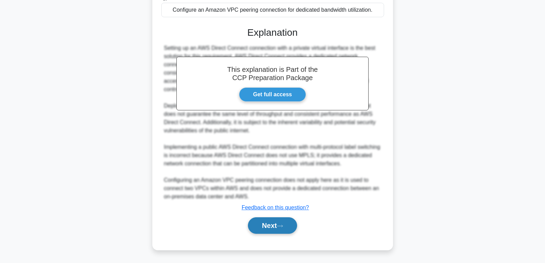
click at [265, 219] on button "Next" at bounding box center [272, 225] width 49 height 17
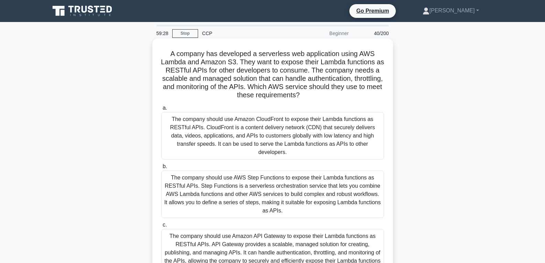
click at [243, 136] on div "The company should use Amazon CloudFront to expose their Lambda functions as RE…" at bounding box center [272, 135] width 223 height 47
click at [161, 110] on input "a. The company should use Amazon CloudFront to expose their Lambda functions as…" at bounding box center [161, 108] width 0 height 4
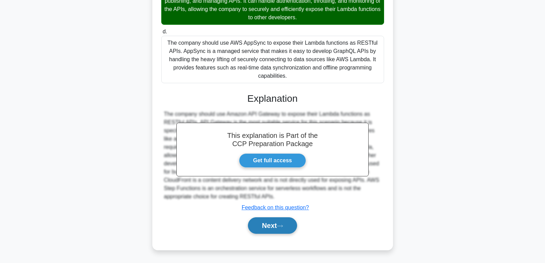
click at [275, 229] on button "Next" at bounding box center [272, 225] width 49 height 17
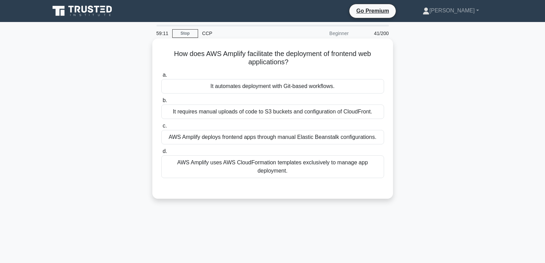
click at [255, 84] on div "It automates deployment with Git-based workflows." at bounding box center [272, 86] width 223 height 14
click at [161, 77] on input "a. It automates deployment with Git-based workflows." at bounding box center [161, 75] width 0 height 4
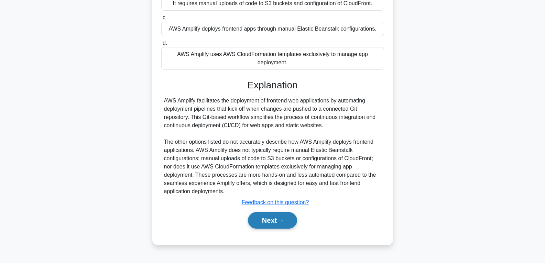
click at [286, 219] on button "Next" at bounding box center [272, 220] width 49 height 17
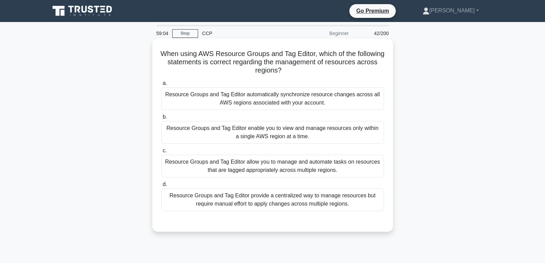
click at [254, 135] on div "Resource Groups and Tag Editor enable you to view and manage resources only wit…" at bounding box center [272, 132] width 223 height 23
click at [161, 119] on input "b. Resource Groups and Tag Editor enable you to view and manage resources only …" at bounding box center [161, 117] width 0 height 4
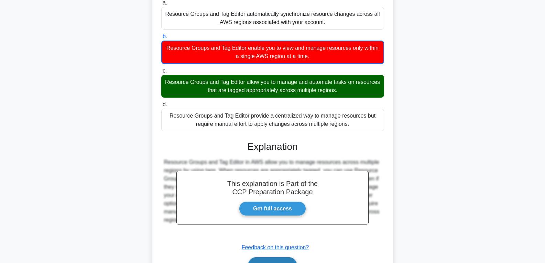
scroll to position [121, 0]
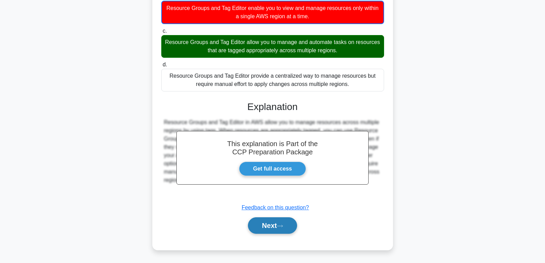
click at [282, 229] on button "Next" at bounding box center [272, 225] width 49 height 17
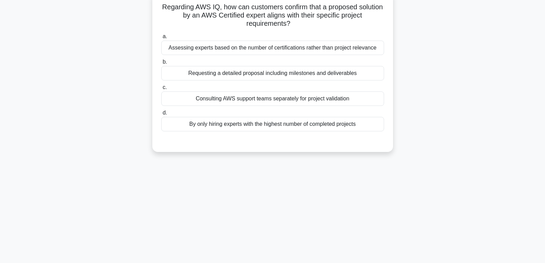
scroll to position [0, 0]
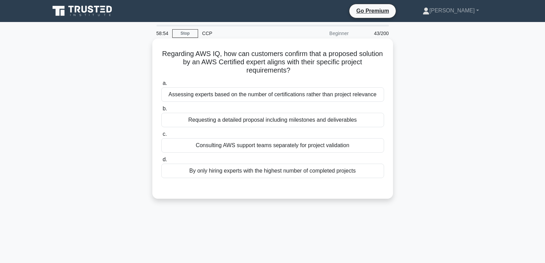
click at [221, 145] on div "Consulting AWS support teams separately for project validation" at bounding box center [272, 145] width 223 height 14
click at [161, 137] on input "c. Consulting AWS support teams separately for project validation" at bounding box center [161, 134] width 0 height 4
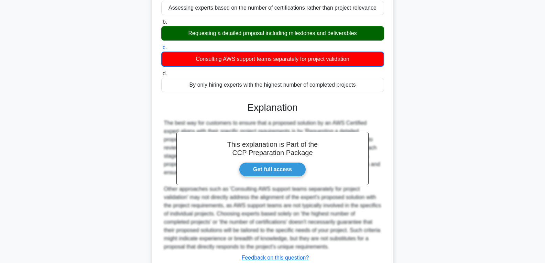
scroll to position [137, 0]
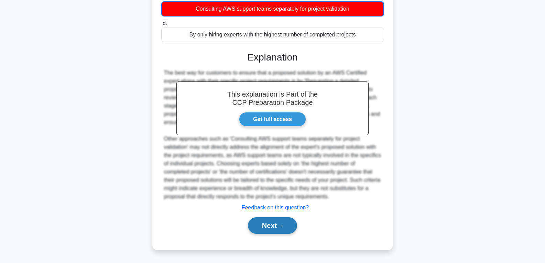
click at [277, 224] on button "Next" at bounding box center [272, 225] width 49 height 17
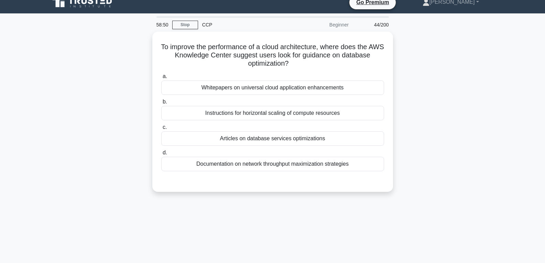
scroll to position [0, 0]
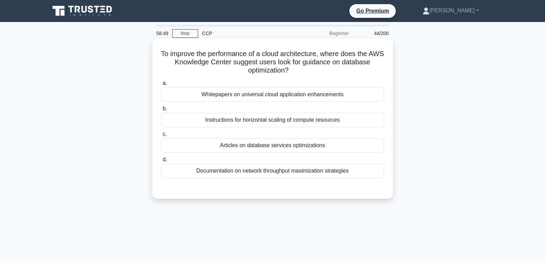
click at [241, 139] on div "Articles on database services optimizations" at bounding box center [272, 145] width 223 height 14
click at [161, 137] on input "c. Articles on database services optimizations" at bounding box center [161, 134] width 0 height 4
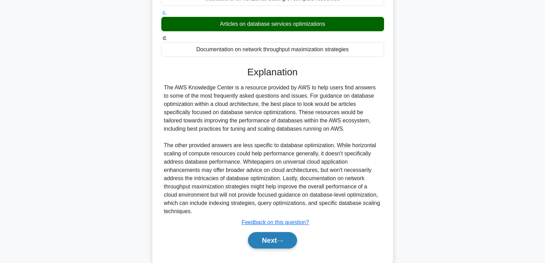
scroll to position [137, 0]
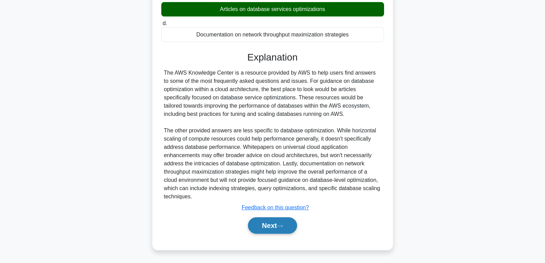
click at [273, 223] on button "Next" at bounding box center [272, 225] width 49 height 17
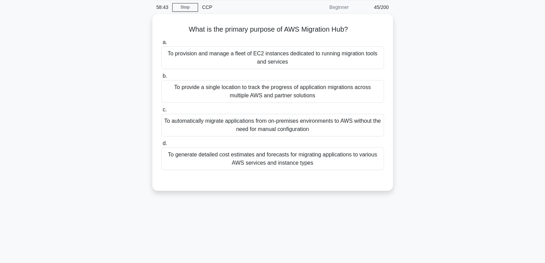
scroll to position [0, 0]
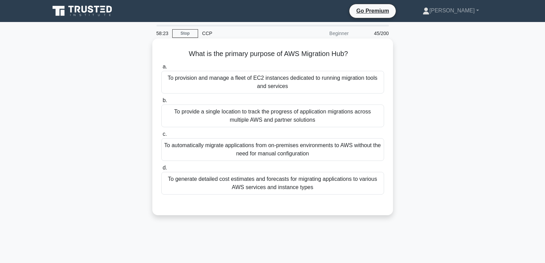
click at [259, 117] on div "To provide a single location to track the progress of application migrations ac…" at bounding box center [272, 116] width 223 height 23
click at [161, 103] on input "b. To provide a single location to track the progress of application migrations…" at bounding box center [161, 100] width 0 height 4
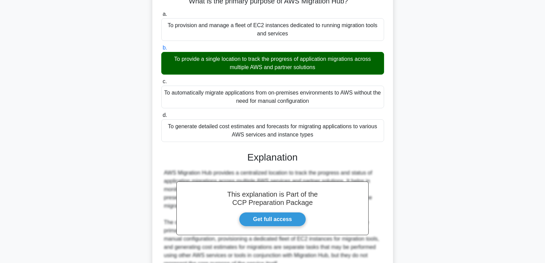
scroll to position [120, 0]
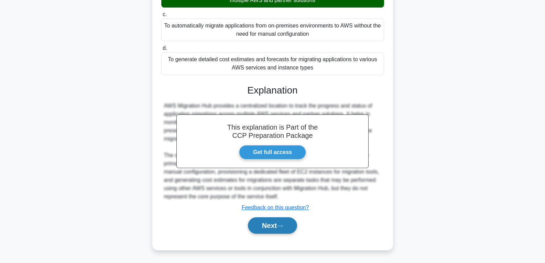
click at [267, 225] on button "Next" at bounding box center [272, 225] width 49 height 17
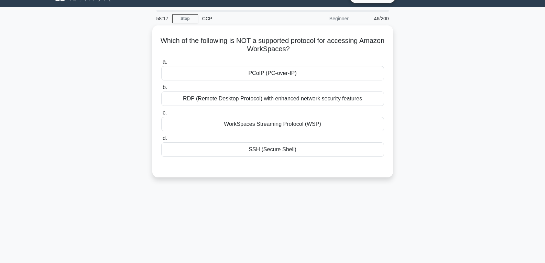
scroll to position [5, 0]
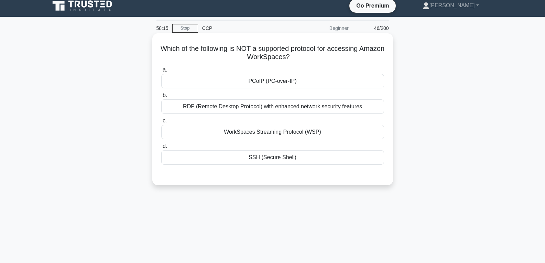
click at [267, 125] on label "c. WorkSpaces Streaming Protocol (WSP)" at bounding box center [272, 128] width 223 height 23
click at [161, 123] on input "c. WorkSpaces Streaming Protocol (WSP)" at bounding box center [161, 121] width 0 height 4
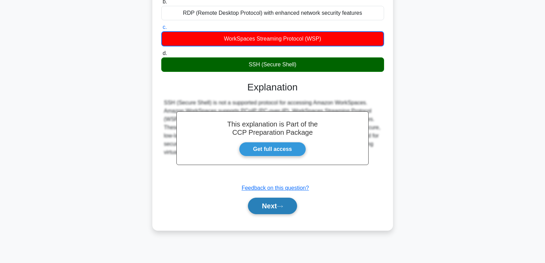
scroll to position [108, 0]
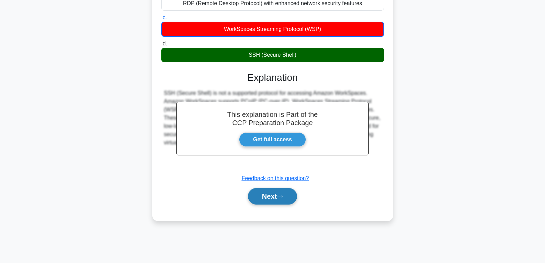
click at [270, 199] on button "Next" at bounding box center [272, 196] width 49 height 17
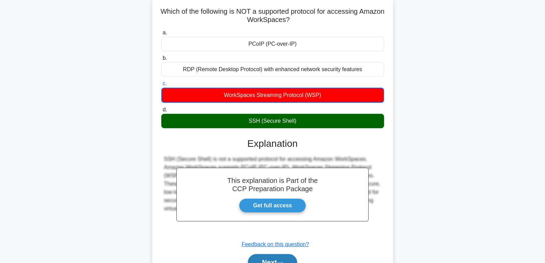
scroll to position [0, 0]
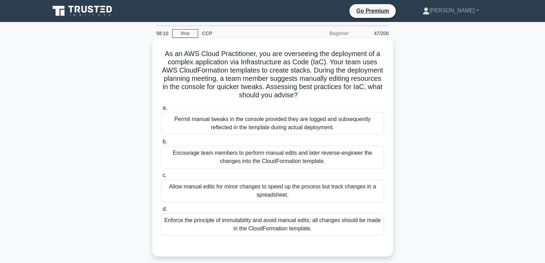
click at [247, 189] on div "Allow manual edits for minor changes to speed up the process but track changes …" at bounding box center [272, 191] width 223 height 23
click at [161, 178] on input "c. Allow manual edits for minor changes to speed up the process but track chang…" at bounding box center [161, 175] width 0 height 4
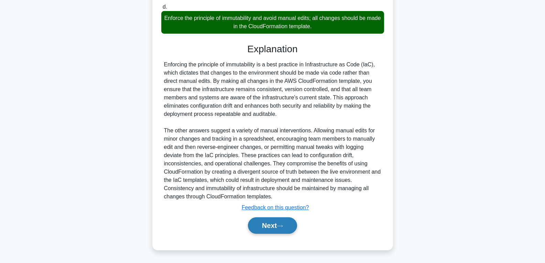
click at [265, 222] on button "Next" at bounding box center [272, 225] width 49 height 17
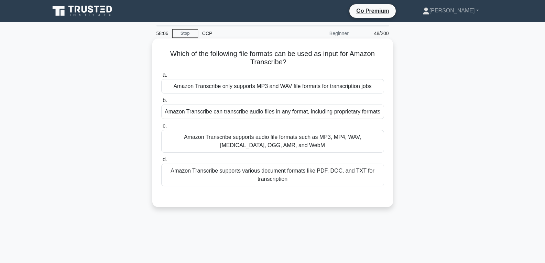
click at [263, 110] on div "Amazon Transcribe can transcribe audio files in any format, including proprieta…" at bounding box center [272, 112] width 223 height 14
click at [161, 103] on input "b. Amazon Transcribe can transcribe audio files in any format, including propri…" at bounding box center [161, 100] width 0 height 4
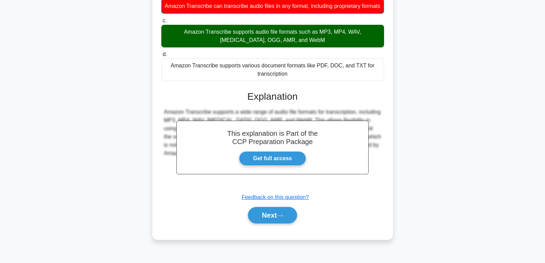
scroll to position [108, 0]
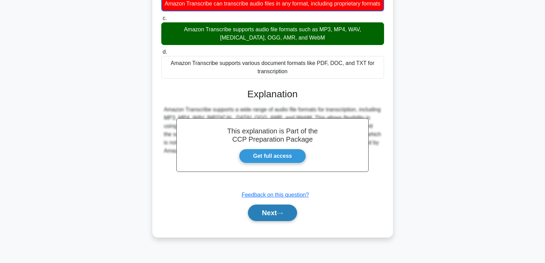
click at [272, 220] on button "Next" at bounding box center [272, 213] width 49 height 17
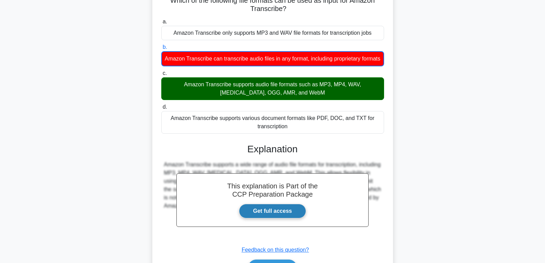
scroll to position [0, 0]
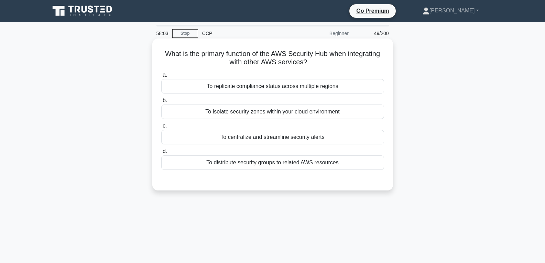
click at [260, 128] on label "c. To centralize and streamline security alerts" at bounding box center [272, 133] width 223 height 23
click at [161, 128] on input "c. To centralize and streamline security alerts" at bounding box center [161, 126] width 0 height 4
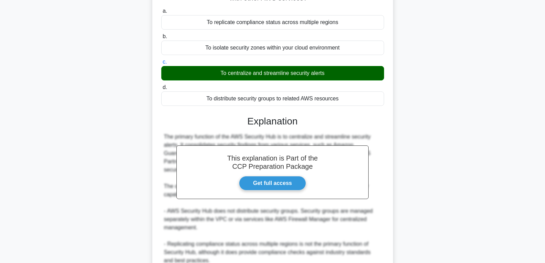
scroll to position [153, 0]
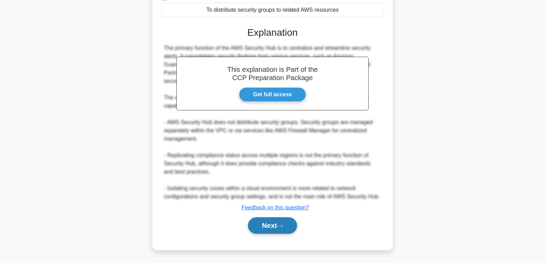
click at [270, 224] on button "Next" at bounding box center [272, 225] width 49 height 17
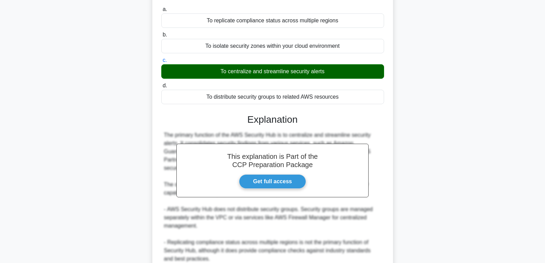
scroll to position [15, 0]
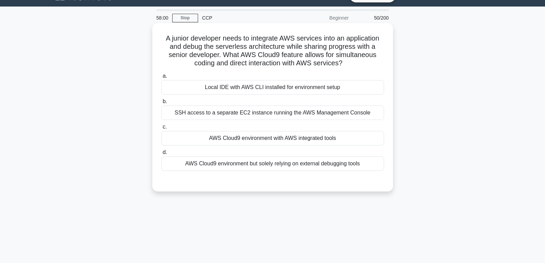
click at [255, 139] on div "AWS Cloud9 environment with AWS integrated tools" at bounding box center [272, 138] width 223 height 14
click at [161, 129] on input "c. AWS Cloud9 environment with AWS integrated tools" at bounding box center [161, 127] width 0 height 4
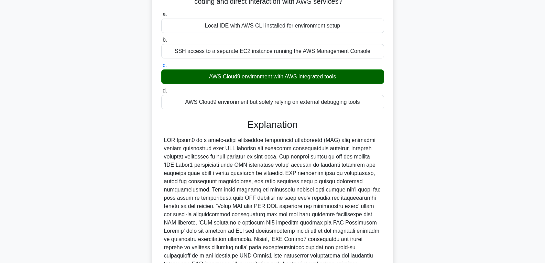
scroll to position [145, 0]
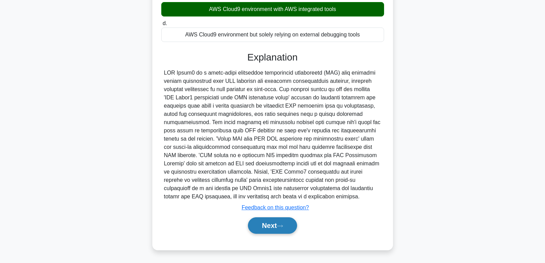
click at [277, 227] on button "Next" at bounding box center [272, 225] width 49 height 17
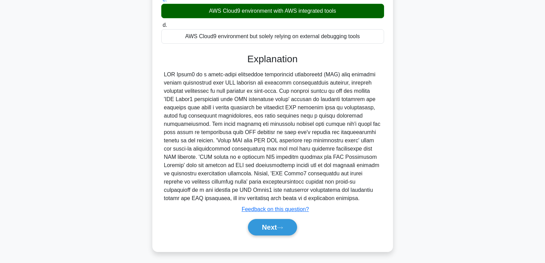
scroll to position [0, 0]
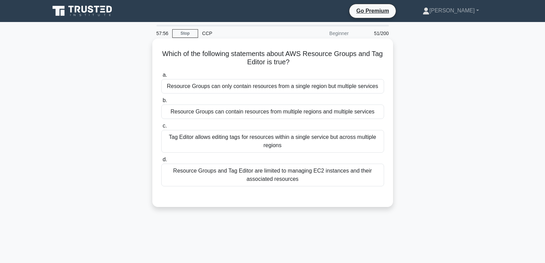
click at [256, 110] on div "Resource Groups can contain resources from multiple regions and multiple servic…" at bounding box center [272, 112] width 223 height 14
click at [161, 103] on input "b. Resource Groups can contain resources from multiple regions and multiple ser…" at bounding box center [161, 100] width 0 height 4
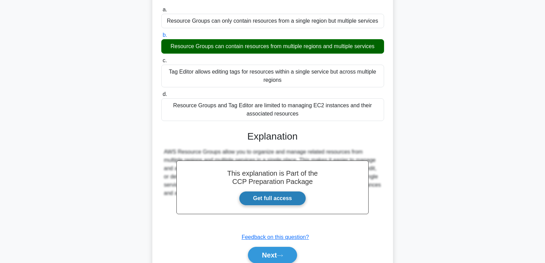
scroll to position [108, 0]
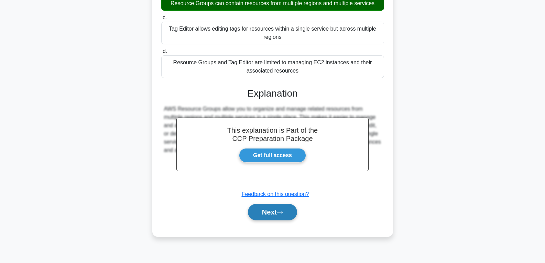
click at [258, 211] on button "Next" at bounding box center [272, 212] width 49 height 17
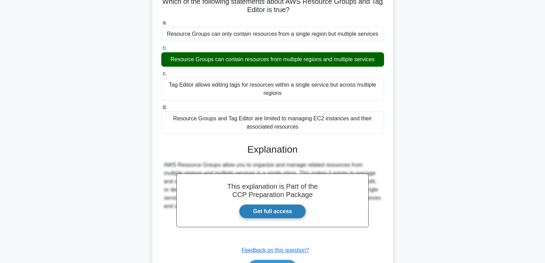
scroll to position [0, 0]
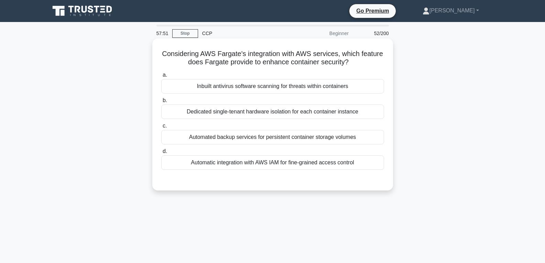
click at [223, 84] on div "Inbuilt antivirus software scanning for threats within containers" at bounding box center [272, 86] width 223 height 14
click at [161, 77] on input "a. Inbuilt antivirus software scanning for threats within containers" at bounding box center [161, 75] width 0 height 4
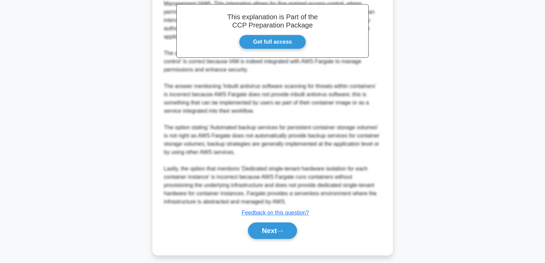
scroll to position [206, 0]
click at [273, 230] on button "Next" at bounding box center [272, 230] width 49 height 17
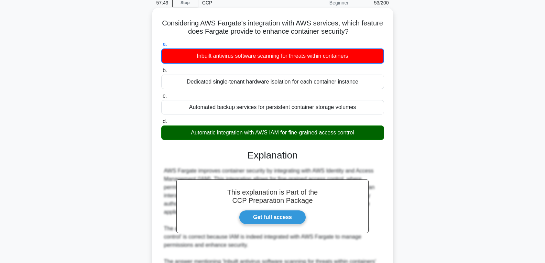
scroll to position [0, 0]
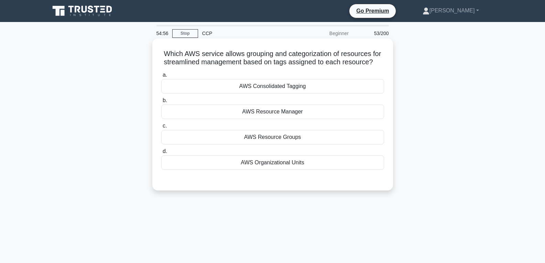
click at [289, 114] on div "AWS Resource Manager" at bounding box center [272, 112] width 223 height 14
click at [161, 103] on input "b. AWS Resource Manager" at bounding box center [161, 100] width 0 height 4
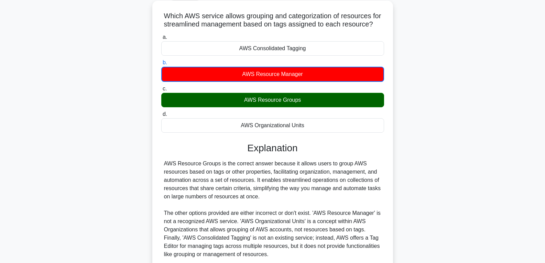
scroll to position [108, 0]
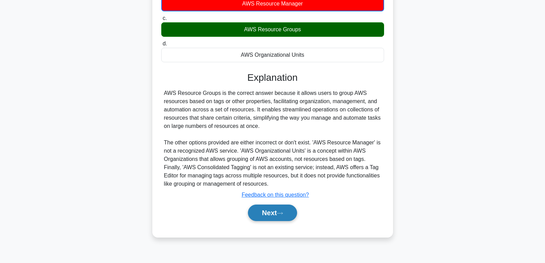
click at [288, 213] on button "Next" at bounding box center [272, 213] width 49 height 17
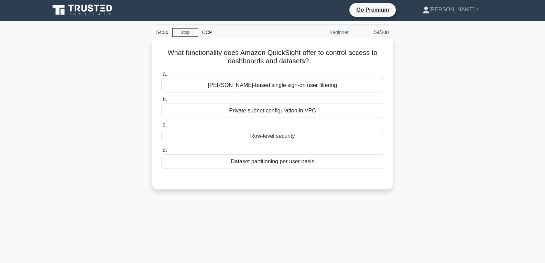
scroll to position [0, 0]
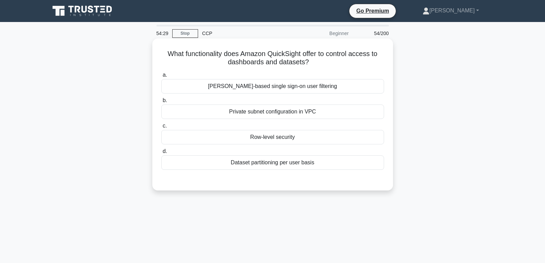
click at [282, 143] on div "Row-level security" at bounding box center [272, 137] width 223 height 14
click at [161, 128] on input "c. Row-level security" at bounding box center [161, 126] width 0 height 4
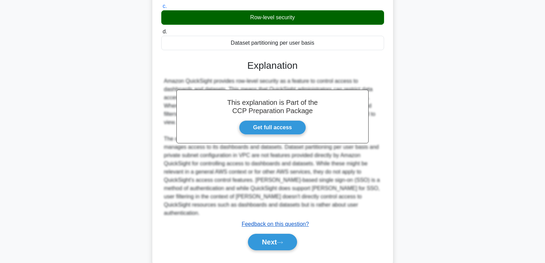
scroll to position [120, 0]
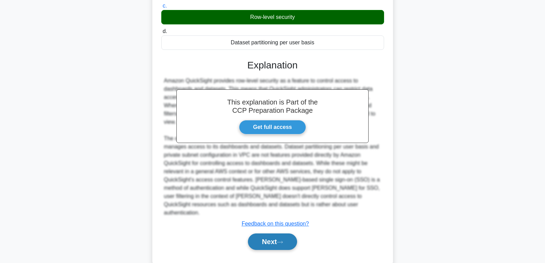
click at [270, 234] on button "Next" at bounding box center [272, 242] width 49 height 17
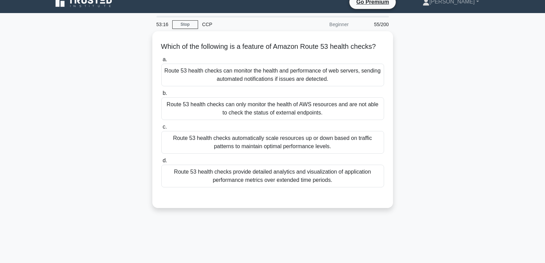
scroll to position [0, 0]
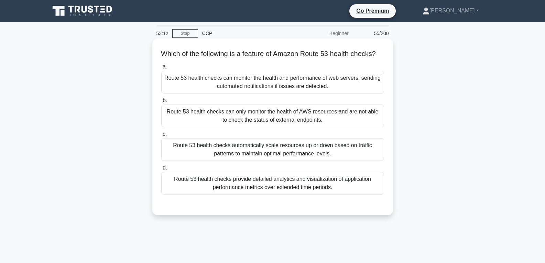
click at [253, 127] on div "Route 53 health checks can only monitor the health of AWS resources and are not…" at bounding box center [272, 116] width 223 height 23
click at [161, 103] on input "b. Route 53 health checks can only monitor the health of AWS resources and are …" at bounding box center [161, 100] width 0 height 4
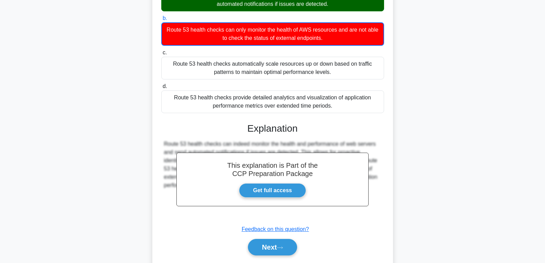
scroll to position [112, 0]
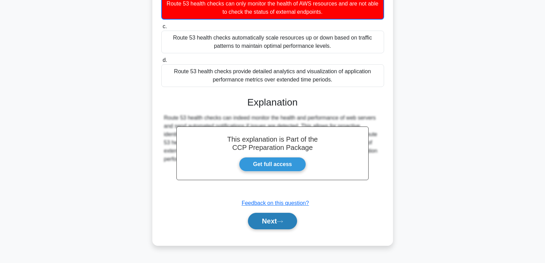
click at [277, 223] on button "Next" at bounding box center [272, 221] width 49 height 17
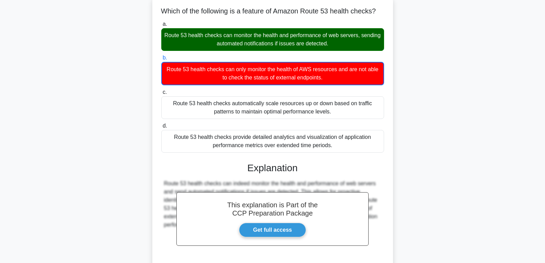
scroll to position [0, 0]
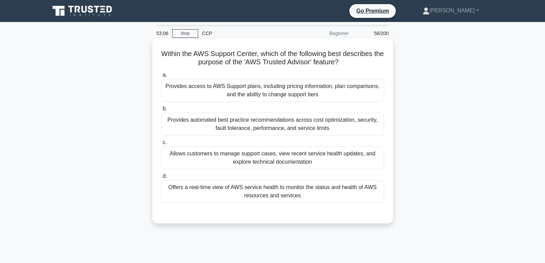
click at [237, 147] on div "Allows customers to manage support cases, view recent service health updates, a…" at bounding box center [272, 158] width 223 height 23
click at [161, 145] on input "c. Allows customers to manage support cases, view recent service health updates…" at bounding box center [161, 142] width 0 height 4
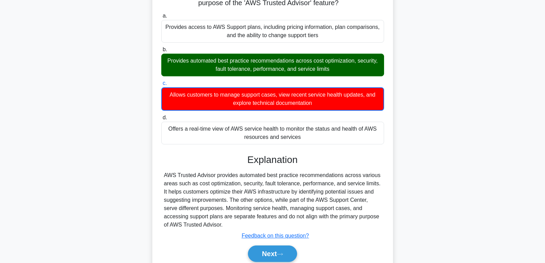
scroll to position [108, 0]
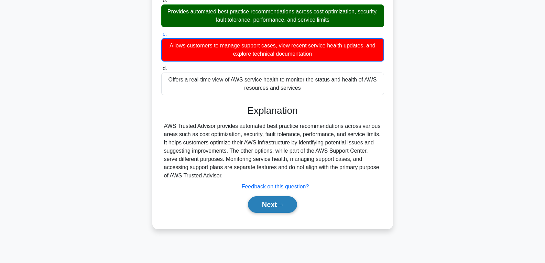
click at [275, 205] on button "Next" at bounding box center [272, 204] width 49 height 17
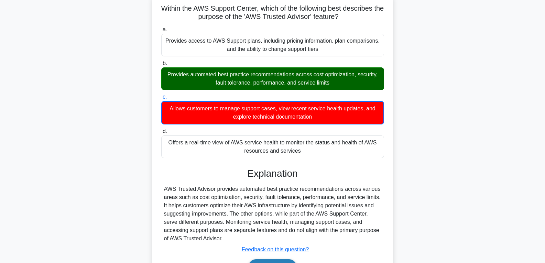
scroll to position [0, 0]
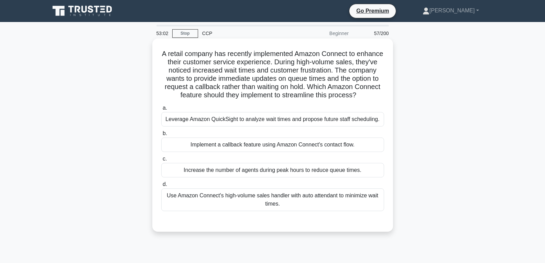
click at [261, 150] on div "Implement a callback feature using Amazon Connect's contact flow." at bounding box center [272, 145] width 223 height 14
click at [161, 136] on input "b. Implement a callback feature using Amazon Connect's contact flow." at bounding box center [161, 133] width 0 height 4
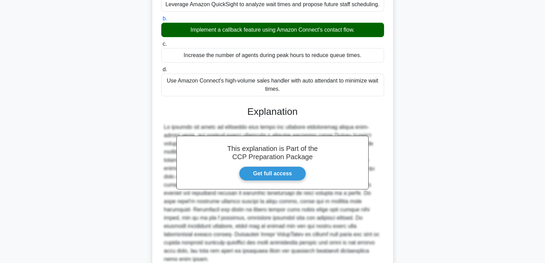
scroll to position [178, 0]
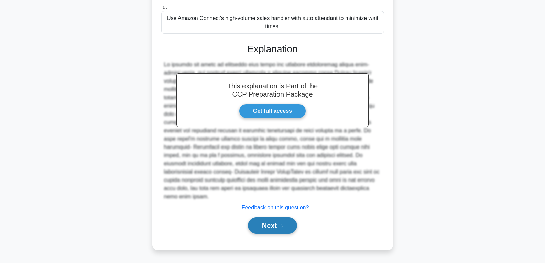
click at [272, 230] on button "Next" at bounding box center [272, 225] width 49 height 17
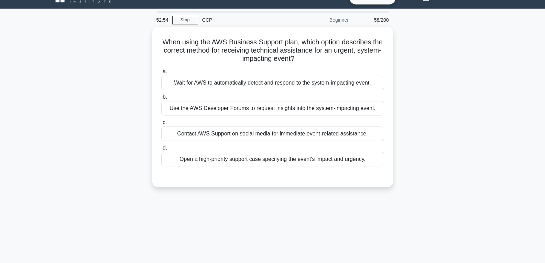
scroll to position [0, 0]
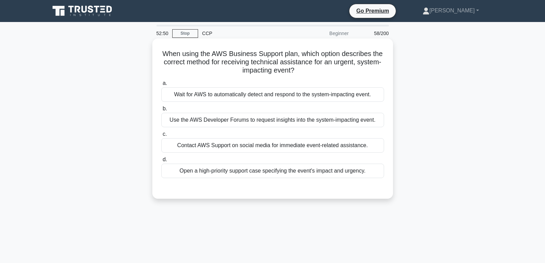
click at [235, 146] on div "Contact AWS Support on social media for immediate event-related assistance." at bounding box center [272, 145] width 223 height 14
click at [161, 137] on input "c. Contact AWS Support on social media for immediate event-related assistance." at bounding box center [161, 134] width 0 height 4
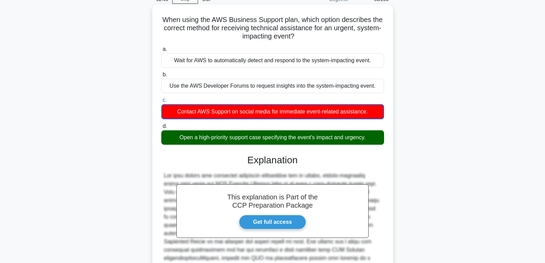
scroll to position [129, 0]
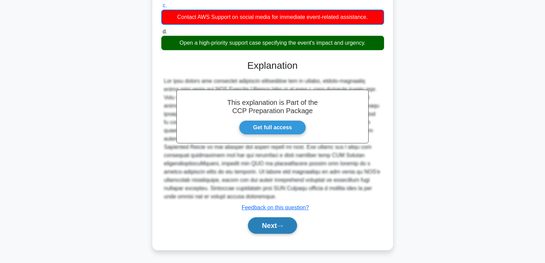
click at [272, 227] on button "Next" at bounding box center [272, 225] width 49 height 17
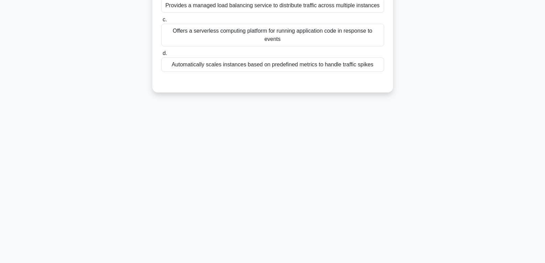
scroll to position [0, 0]
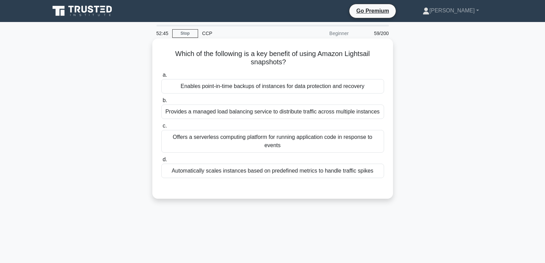
click at [253, 89] on div "Enables point-in-time backups of instances for data protection and recovery" at bounding box center [272, 86] width 223 height 14
click at [161, 77] on input "a. Enables point-in-time backups of instances for data protection and recovery" at bounding box center [161, 75] width 0 height 4
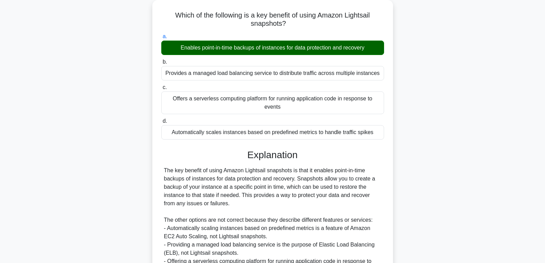
scroll to position [112, 0]
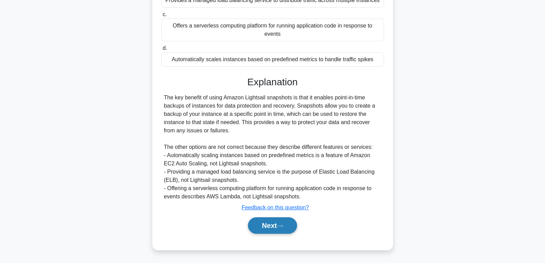
click at [272, 227] on button "Next" at bounding box center [272, 225] width 49 height 17
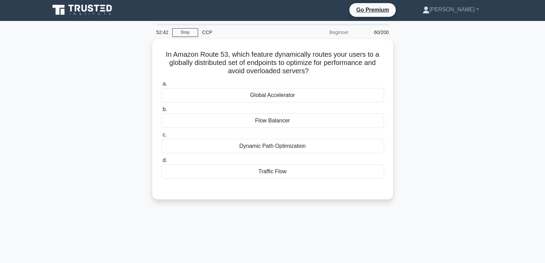
scroll to position [0, 0]
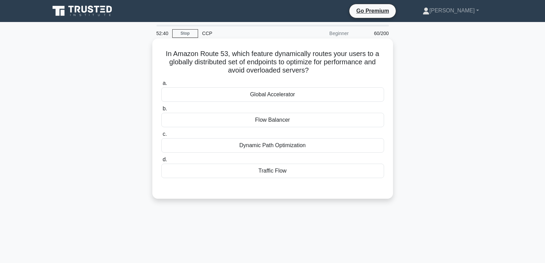
click at [268, 172] on div "Traffic Flow" at bounding box center [272, 171] width 223 height 14
click at [161, 162] on input "d. Traffic Flow" at bounding box center [161, 160] width 0 height 4
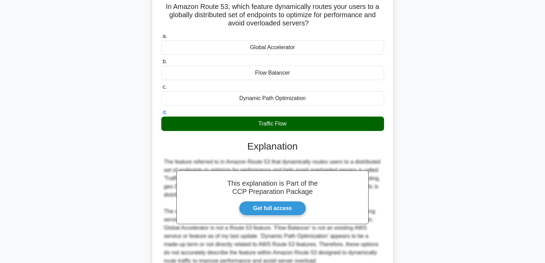
scroll to position [112, 0]
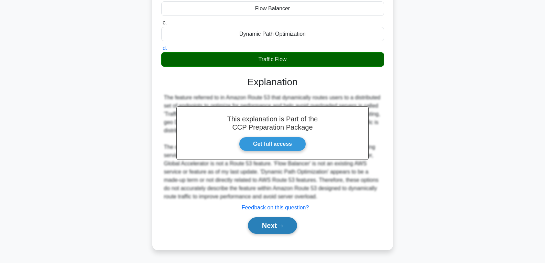
click at [276, 222] on button "Next" at bounding box center [272, 225] width 49 height 17
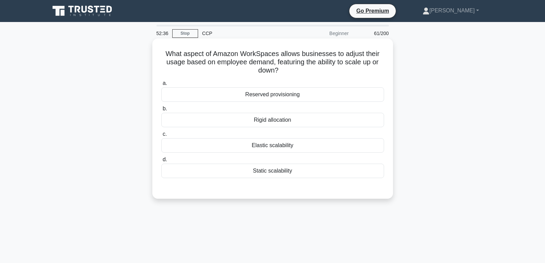
click at [282, 142] on div "Elastic scalability" at bounding box center [272, 145] width 223 height 14
click at [161, 137] on input "c. Elastic scalability" at bounding box center [161, 134] width 0 height 4
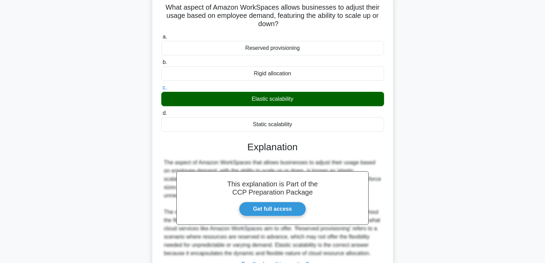
scroll to position [108, 0]
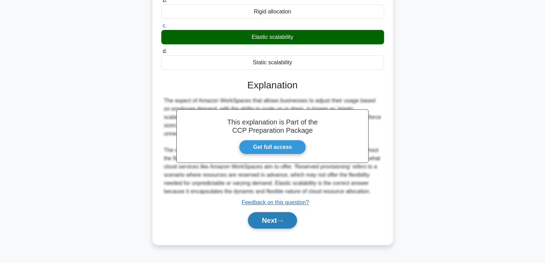
click at [271, 219] on button "Next" at bounding box center [272, 220] width 49 height 17
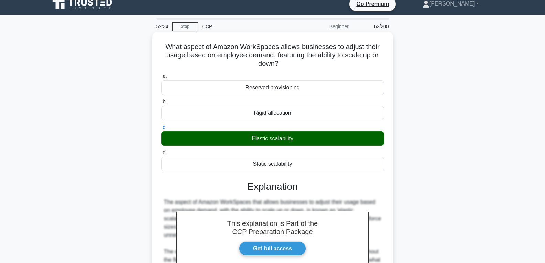
scroll to position [0, 0]
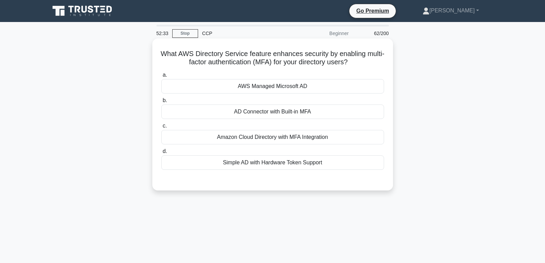
click at [268, 110] on div "AD Connector with Built-in MFA" at bounding box center [272, 112] width 223 height 14
click at [161, 103] on input "b. AD Connector with Built-in MFA" at bounding box center [161, 100] width 0 height 4
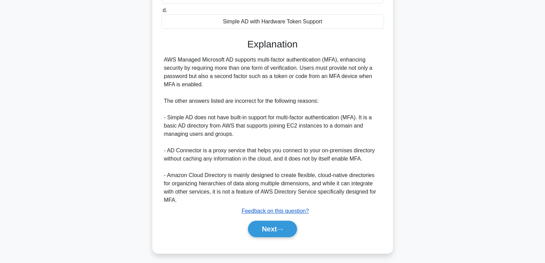
scroll to position [146, 0]
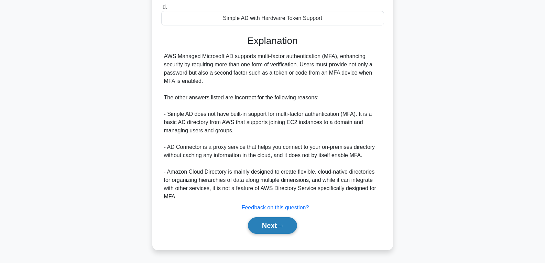
click at [276, 227] on button "Next" at bounding box center [272, 225] width 49 height 17
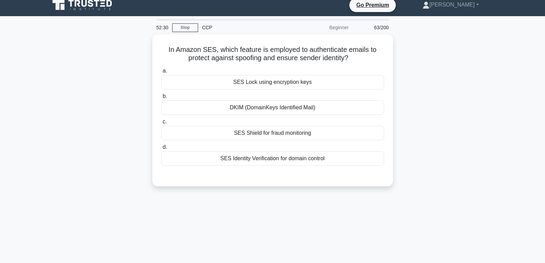
scroll to position [0, 0]
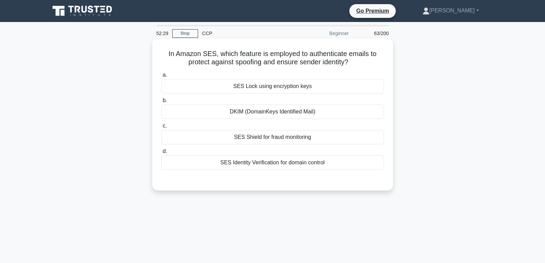
click at [270, 136] on div "SES Shield for fraud monitoring" at bounding box center [272, 137] width 223 height 14
click at [161, 128] on input "c. SES Shield for fraud monitoring" at bounding box center [161, 126] width 0 height 4
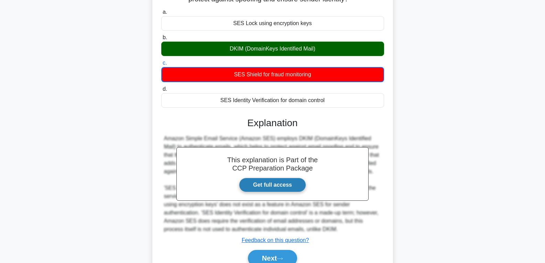
scroll to position [108, 0]
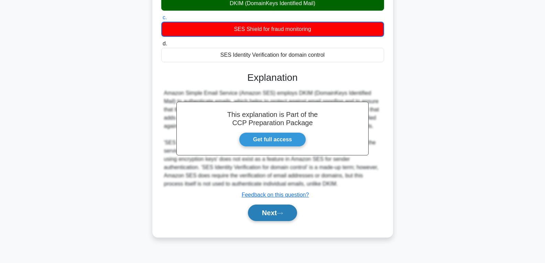
click at [277, 210] on button "Next" at bounding box center [272, 213] width 49 height 17
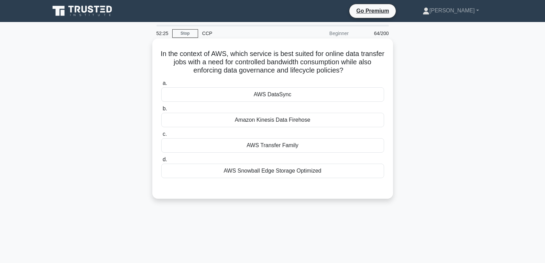
click at [271, 93] on div "AWS DataSync" at bounding box center [272, 94] width 223 height 14
click at [161, 86] on input "a. AWS DataSync" at bounding box center [161, 83] width 0 height 4
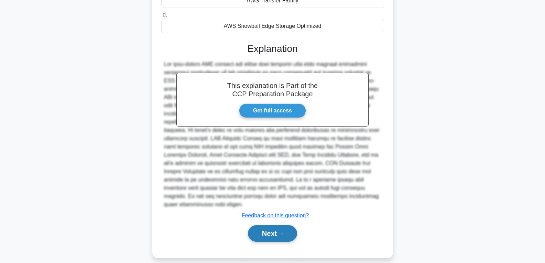
click at [278, 230] on button "Next" at bounding box center [272, 233] width 49 height 17
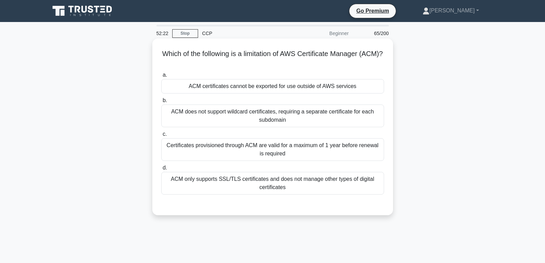
click at [236, 88] on div "ACM certificates cannot be exported for use outside of AWS services" at bounding box center [272, 86] width 223 height 14
click at [161, 77] on input "a. ACM certificates cannot be exported for use outside of AWS services" at bounding box center [161, 75] width 0 height 4
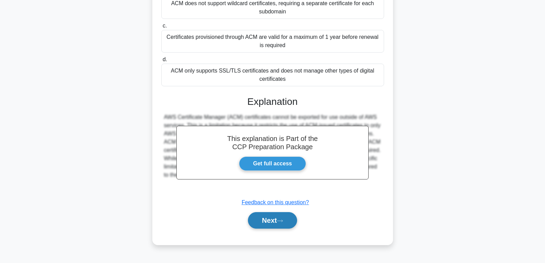
click at [264, 222] on button "Next" at bounding box center [272, 220] width 49 height 17
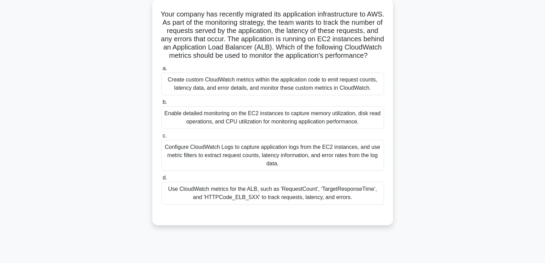
click at [250, 124] on div "Enable detailed monitoring on the EC2 instances to capture memory utilization, …" at bounding box center [272, 117] width 223 height 23
click at [161, 105] on input "b. Enable detailed monitoring on the EC2 instances to capture memory utilizatio…" at bounding box center [161, 102] width 0 height 4
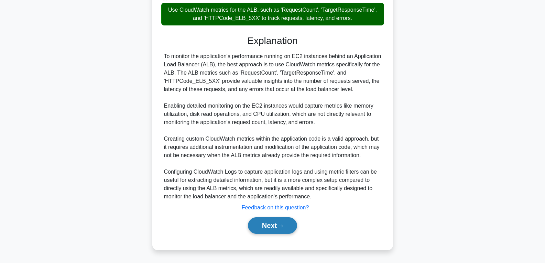
click at [273, 218] on button "Next" at bounding box center [272, 225] width 49 height 17
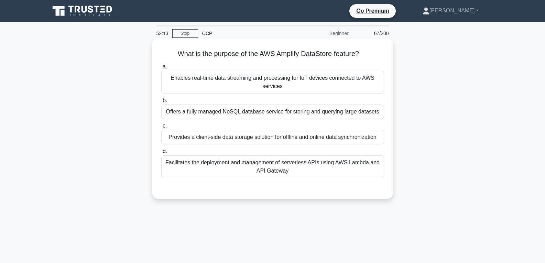
click at [270, 114] on div "Offers a fully managed NoSQL database service for storing and querying large da…" at bounding box center [272, 112] width 223 height 14
click at [161, 103] on input "b. Offers a fully managed NoSQL database service for storing and querying large…" at bounding box center [161, 100] width 0 height 4
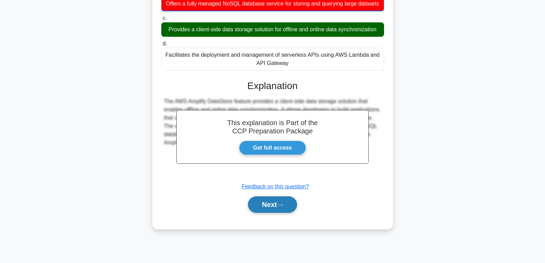
click at [287, 209] on button "Next" at bounding box center [272, 204] width 49 height 17
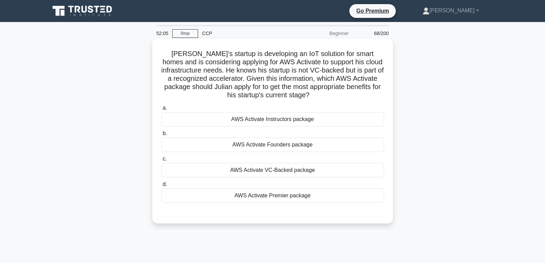
click at [282, 198] on div "AWS Activate Premier package" at bounding box center [272, 196] width 223 height 14
click at [161, 187] on input "d. AWS Activate Premier package" at bounding box center [161, 184] width 0 height 4
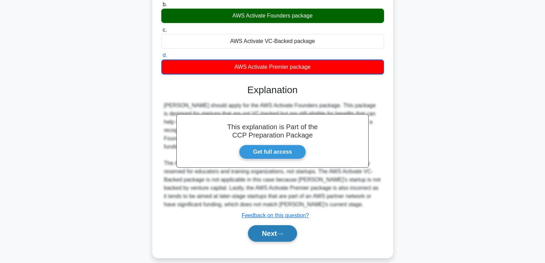
click at [288, 228] on button "Next" at bounding box center [272, 233] width 49 height 17
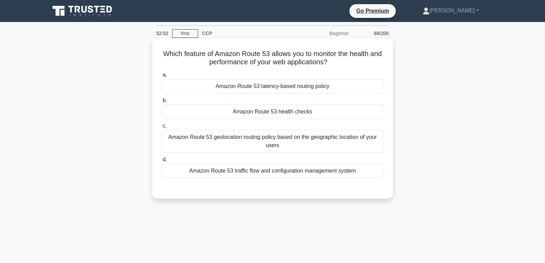
click at [284, 114] on div "Amazon Route 53 health checks" at bounding box center [272, 112] width 223 height 14
click at [161, 103] on input "b. Amazon Route 53 health checks" at bounding box center [161, 100] width 0 height 4
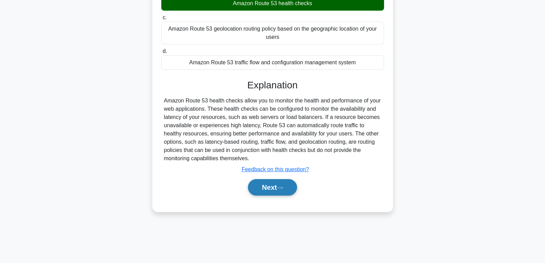
click at [289, 189] on button "Next" at bounding box center [272, 187] width 49 height 17
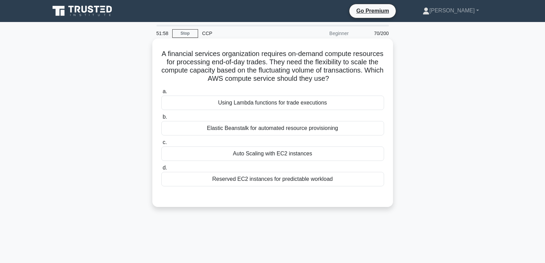
click at [287, 152] on div "Auto Scaling with EC2 instances" at bounding box center [272, 154] width 223 height 14
click at [161, 145] on input "c. Auto Scaling with EC2 instances" at bounding box center [161, 142] width 0 height 4
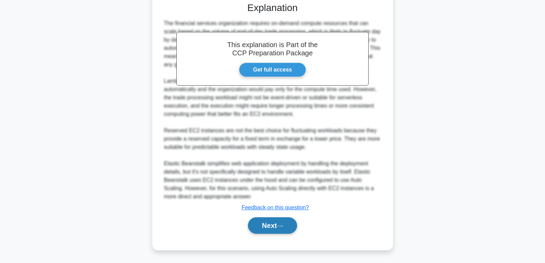
click at [269, 227] on button "Next" at bounding box center [272, 225] width 49 height 17
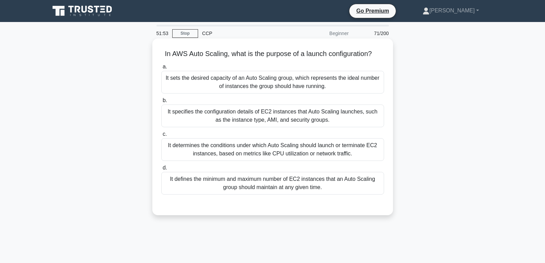
click at [271, 118] on div "It specifies the configuration details of EC2 instances that Auto Scaling launc…" at bounding box center [272, 116] width 223 height 23
click at [161, 103] on input "b. It specifies the configuration details of EC2 instances that Auto Scaling la…" at bounding box center [161, 100] width 0 height 4
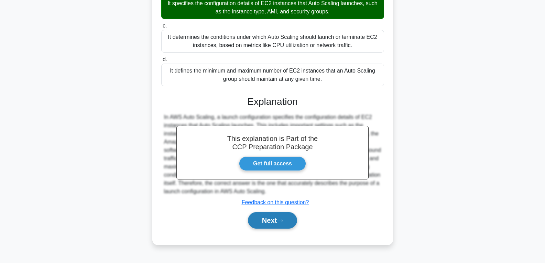
click at [271, 224] on button "Next" at bounding box center [272, 220] width 49 height 17
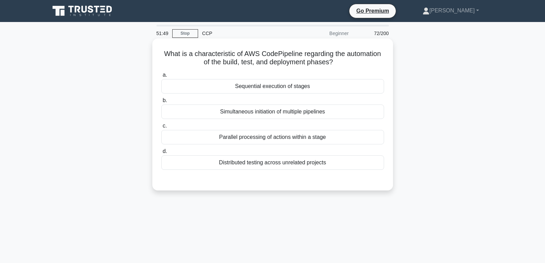
click at [281, 92] on div "Sequential execution of stages" at bounding box center [272, 86] width 223 height 14
click at [161, 77] on input "a. Sequential execution of stages" at bounding box center [161, 75] width 0 height 4
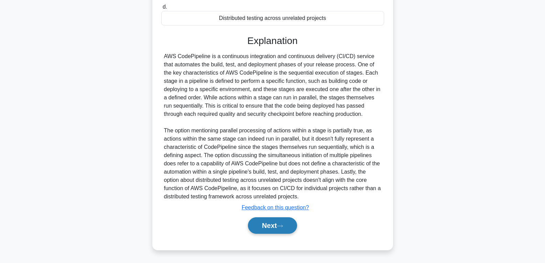
click at [288, 220] on button "Next" at bounding box center [272, 225] width 49 height 17
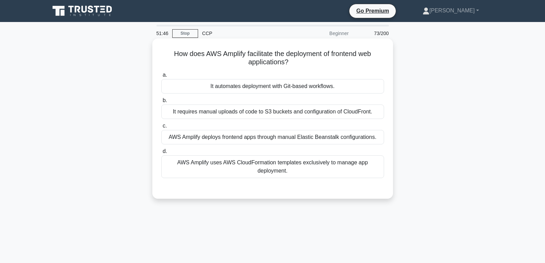
click at [275, 87] on div "It automates deployment with Git-based workflows." at bounding box center [272, 86] width 223 height 14
click at [161, 77] on input "a. It automates deployment with Git-based workflows." at bounding box center [161, 75] width 0 height 4
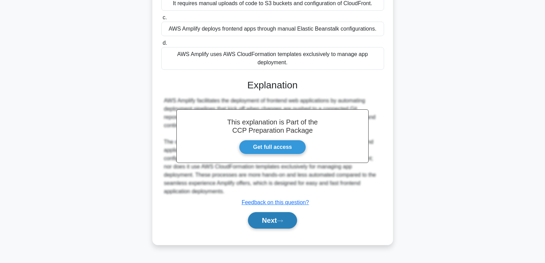
click at [268, 221] on button "Next" at bounding box center [272, 220] width 49 height 17
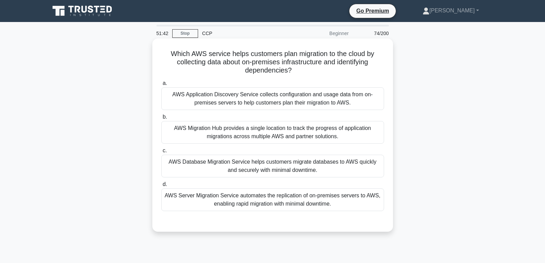
click at [268, 160] on div "AWS Database Migration Service helps customers migrate databases to AWS quickly…" at bounding box center [272, 166] width 223 height 23
click at [161, 153] on input "c. AWS Database Migration Service helps customers migrate databases to AWS quic…" at bounding box center [161, 151] width 0 height 4
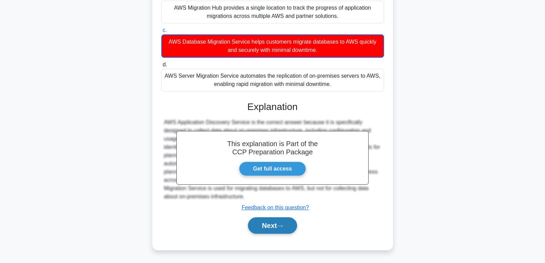
click at [270, 233] on button "Next" at bounding box center [272, 225] width 49 height 17
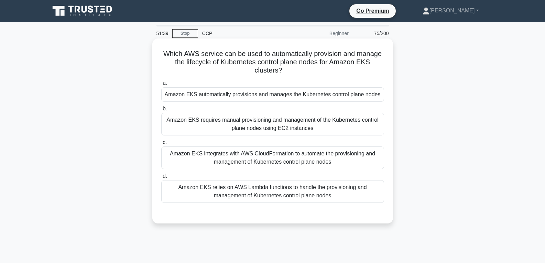
click at [270, 148] on div "Amazon EKS integrates with AWS CloudFormation to automate the provisioning and …" at bounding box center [272, 158] width 223 height 23
click at [161, 145] on input "c. Amazon EKS integrates with AWS CloudFormation to automate the provisioning a…" at bounding box center [161, 142] width 0 height 4
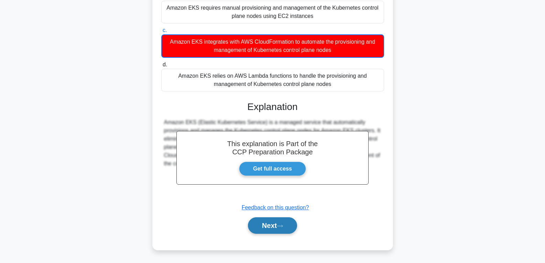
click at [274, 226] on button "Next" at bounding box center [272, 225] width 49 height 17
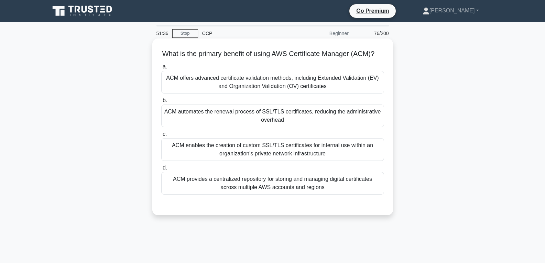
click at [268, 123] on div "ACM automates the renewal process of SSL/TLS certificates, reducing the adminis…" at bounding box center [272, 116] width 223 height 23
click at [161, 103] on input "b. ACM automates the renewal process of SSL/TLS certificates, reducing the admi…" at bounding box center [161, 100] width 0 height 4
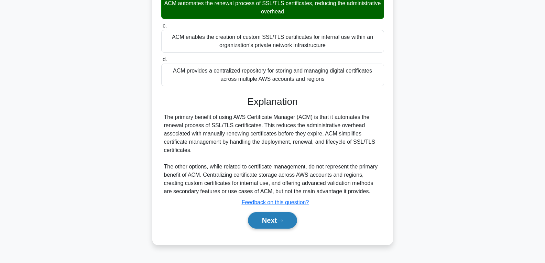
click at [279, 229] on button "Next" at bounding box center [272, 220] width 49 height 17
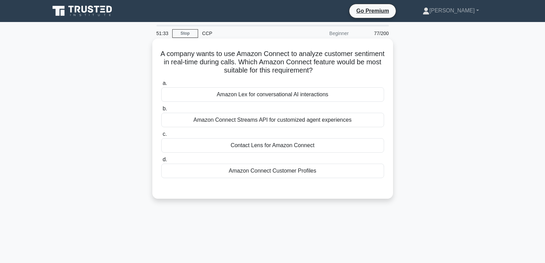
click at [273, 151] on div "Contact Lens for Amazon Connect" at bounding box center [272, 145] width 223 height 14
click at [161, 137] on input "c. Contact Lens for Amazon Connect" at bounding box center [161, 134] width 0 height 4
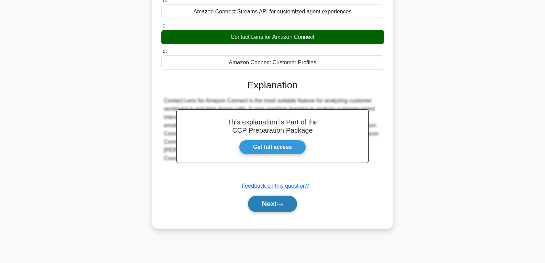
click at [271, 206] on button "Next" at bounding box center [272, 204] width 49 height 17
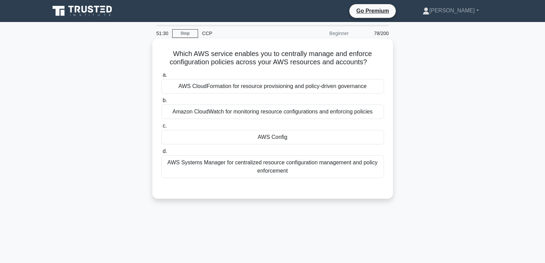
click at [269, 137] on div "AWS Config" at bounding box center [272, 137] width 223 height 14
click at [161, 128] on input "c. AWS Config" at bounding box center [161, 126] width 0 height 4
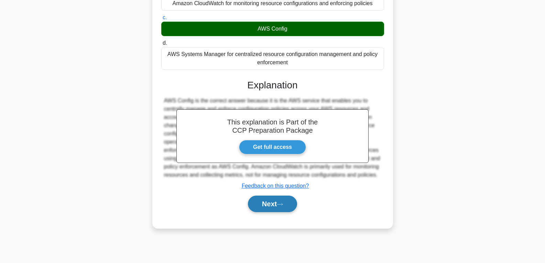
click at [266, 212] on button "Next" at bounding box center [272, 204] width 49 height 17
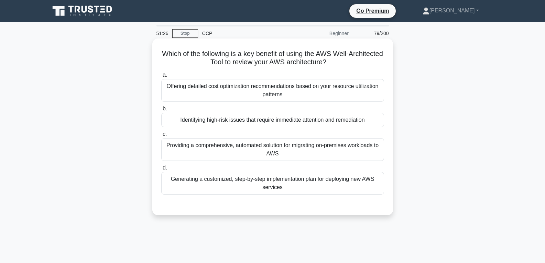
click at [261, 111] on label "b. Identifying high-risk issues that require immediate attention and remediation" at bounding box center [272, 116] width 223 height 23
click at [161, 111] on input "b. Identifying high-risk issues that require immediate attention and remediation" at bounding box center [161, 109] width 0 height 4
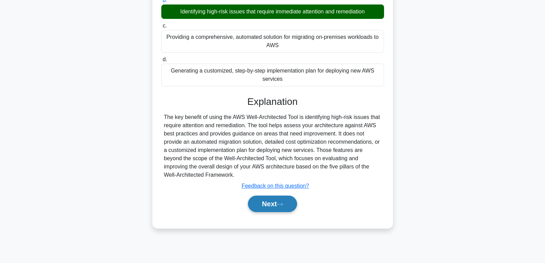
click at [274, 206] on button "Next" at bounding box center [272, 204] width 49 height 17
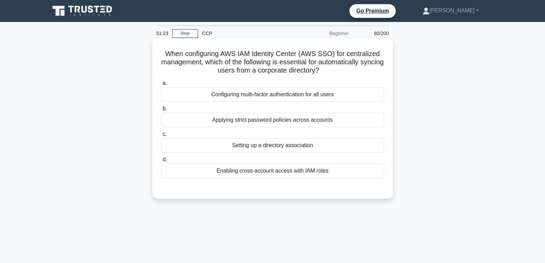
click at [273, 149] on div "Setting up a directory association" at bounding box center [272, 145] width 223 height 14
click at [161, 137] on input "c. Setting up a directory association" at bounding box center [161, 134] width 0 height 4
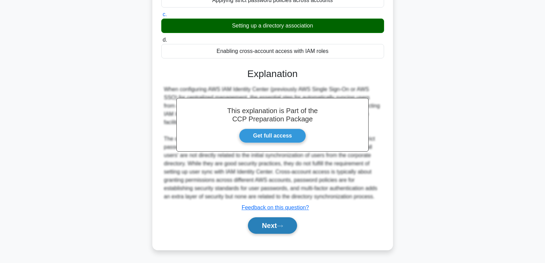
click at [281, 220] on button "Next" at bounding box center [272, 225] width 49 height 17
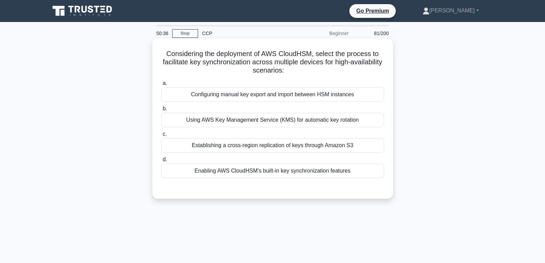
click at [204, 119] on div "Using AWS Key Management Service (KMS) for automatic key rotation" at bounding box center [272, 120] width 223 height 14
click at [161, 111] on input "b. Using AWS Key Management Service (KMS) for automatic key rotation" at bounding box center [161, 109] width 0 height 4
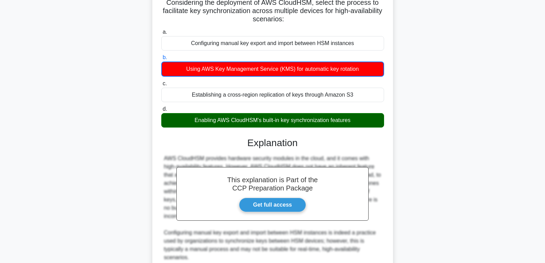
scroll to position [187, 0]
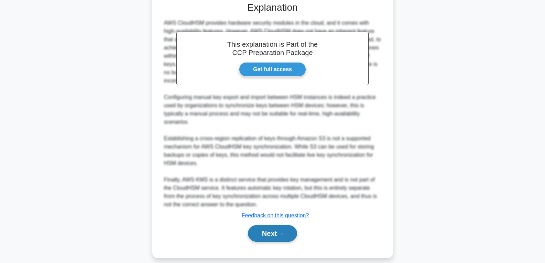
click at [263, 225] on button "Next" at bounding box center [272, 233] width 49 height 17
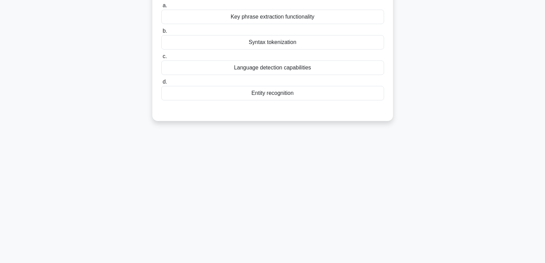
scroll to position [0, 0]
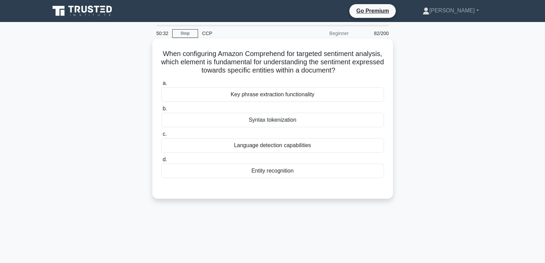
click at [263, 114] on div "Syntax tokenization" at bounding box center [272, 120] width 223 height 14
click at [161, 111] on input "b. Syntax tokenization" at bounding box center [161, 109] width 0 height 4
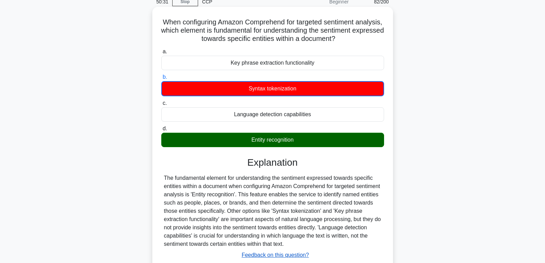
scroll to position [108, 0]
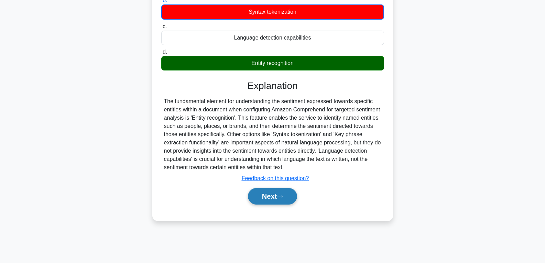
click at [276, 198] on button "Next" at bounding box center [272, 196] width 49 height 17
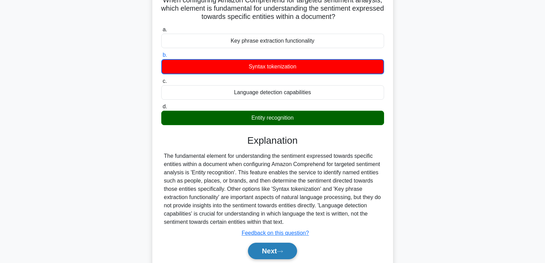
scroll to position [0, 0]
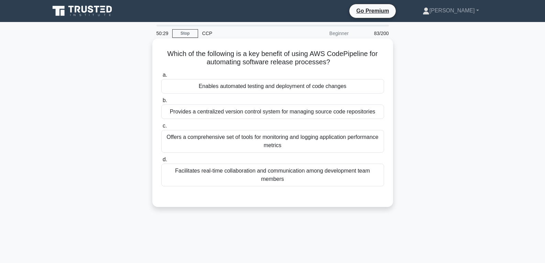
click at [247, 88] on div "Enables automated testing and deployment of code changes" at bounding box center [272, 86] width 223 height 14
click at [161, 77] on input "a. Enables automated testing and deployment of code changes" at bounding box center [161, 75] width 0 height 4
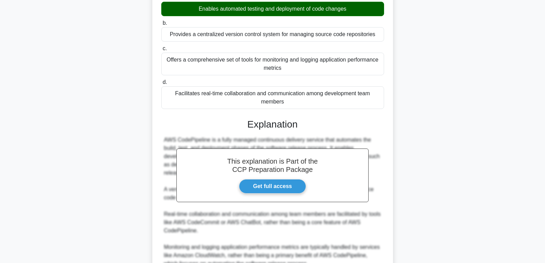
scroll to position [145, 0]
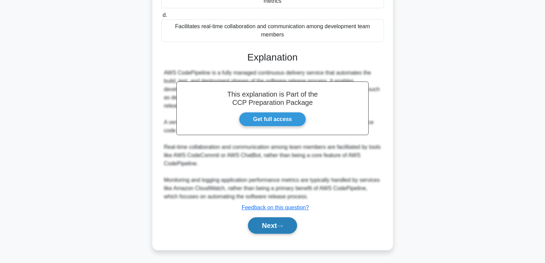
click at [257, 219] on button "Next" at bounding box center [272, 225] width 49 height 17
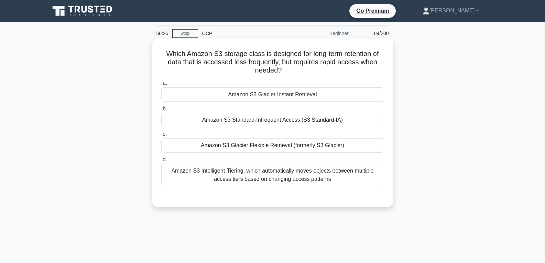
click at [255, 89] on div "Amazon S3 Glacier Instant Retrieval" at bounding box center [272, 94] width 223 height 14
click at [161, 86] on input "a. Amazon S3 Glacier Instant Retrieval" at bounding box center [161, 83] width 0 height 4
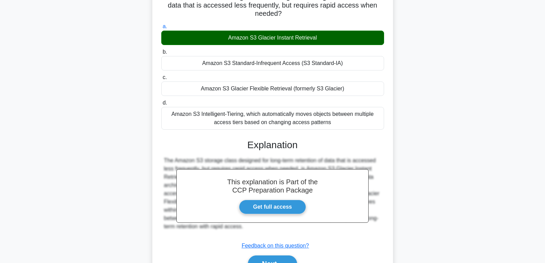
scroll to position [108, 0]
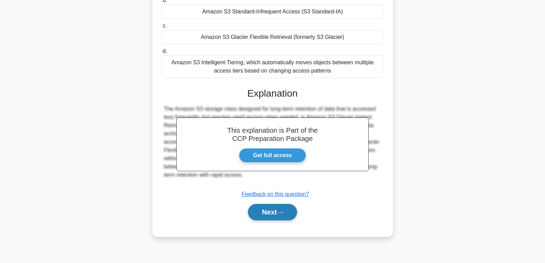
click at [266, 207] on button "Next" at bounding box center [272, 212] width 49 height 17
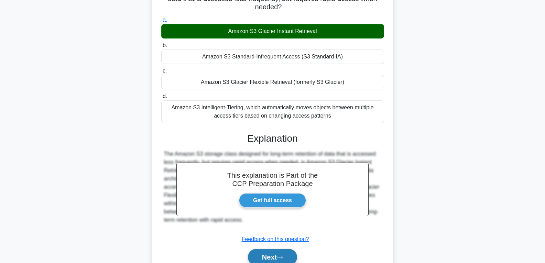
scroll to position [0, 0]
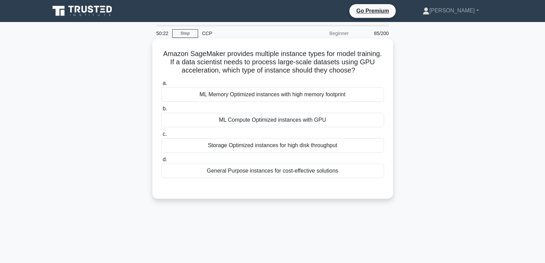
click at [259, 113] on div "ML Compute Optimized instances with GPU" at bounding box center [272, 120] width 223 height 14
click at [161, 111] on input "b. ML Compute Optimized instances with GPU" at bounding box center [161, 109] width 0 height 4
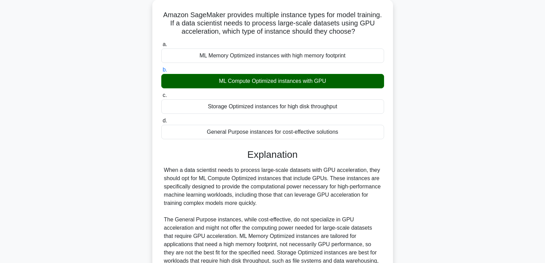
scroll to position [112, 0]
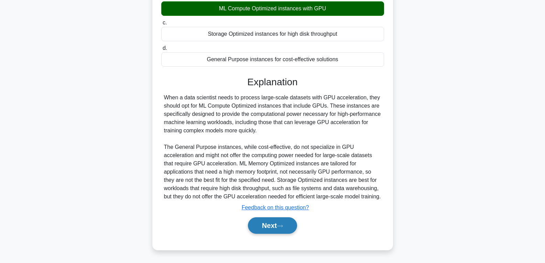
click at [266, 222] on button "Next" at bounding box center [272, 225] width 49 height 17
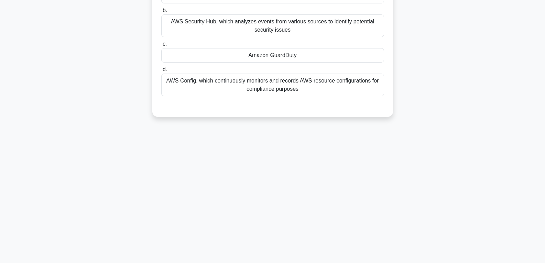
scroll to position [0, 0]
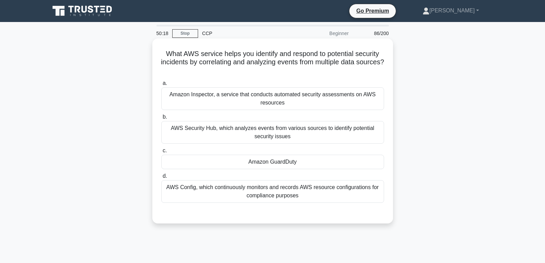
click at [270, 154] on label "c. Amazon GuardDuty" at bounding box center [272, 158] width 223 height 23
click at [161, 153] on input "c. Amazon GuardDuty" at bounding box center [161, 151] width 0 height 4
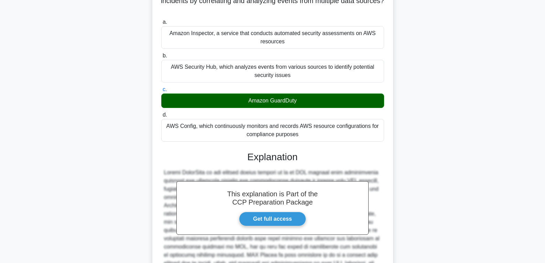
scroll to position [137, 0]
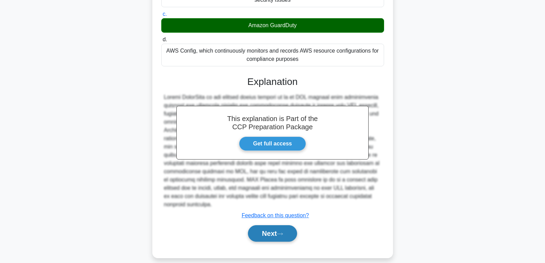
click at [281, 228] on button "Next" at bounding box center [272, 233] width 49 height 17
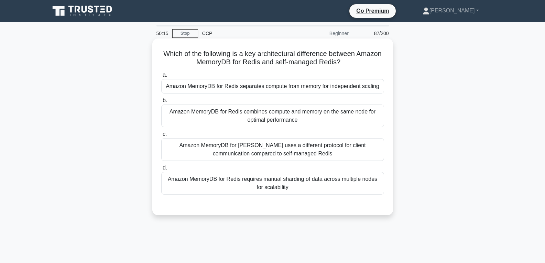
click at [265, 181] on div "Amazon MemoryDB for Redis requires manual sharding of data across multiple node…" at bounding box center [272, 183] width 223 height 23
click at [161, 170] on input "d. Amazon MemoryDB for Redis requires manual sharding of data across multiple n…" at bounding box center [161, 168] width 0 height 4
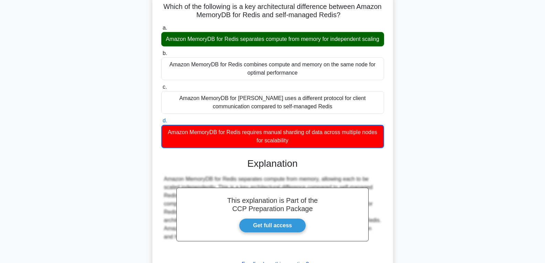
scroll to position [112, 0]
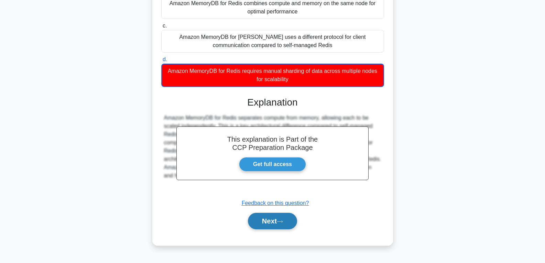
click at [272, 229] on button "Next" at bounding box center [272, 221] width 49 height 17
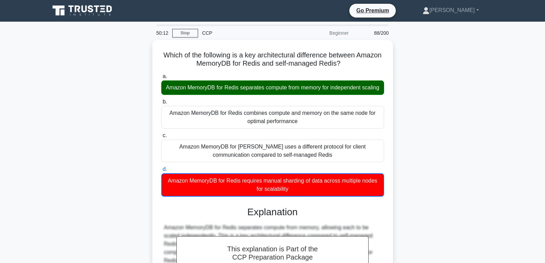
scroll to position [0, 0]
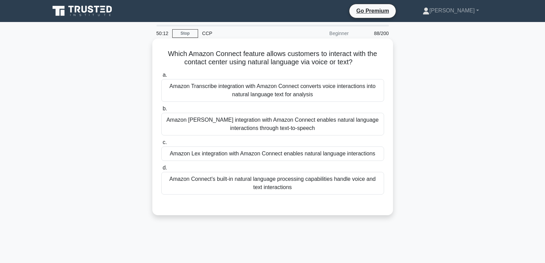
click at [252, 128] on div "Amazon Polly integration with Amazon Connect enables natural language interacti…" at bounding box center [272, 124] width 223 height 23
click at [161, 111] on input "b. Amazon Polly integration with Amazon Connect enables natural language intera…" at bounding box center [161, 109] width 0 height 4
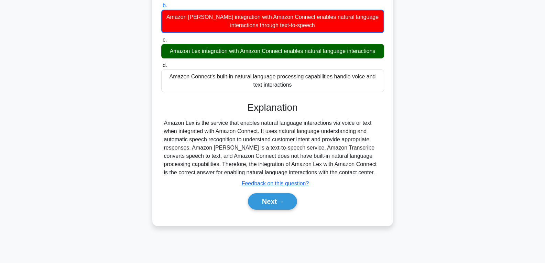
scroll to position [108, 0]
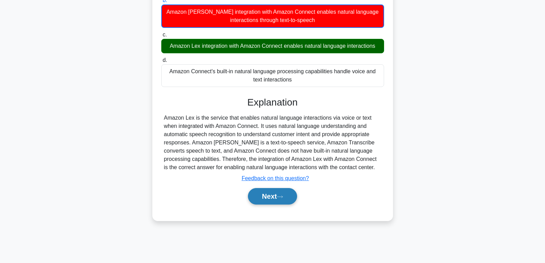
click at [275, 197] on button "Next" at bounding box center [272, 196] width 49 height 17
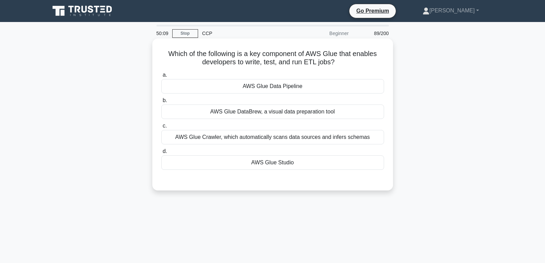
click at [273, 158] on div "AWS Glue Studio" at bounding box center [272, 162] width 223 height 14
click at [161, 154] on input "d. AWS Glue Studio" at bounding box center [161, 151] width 0 height 4
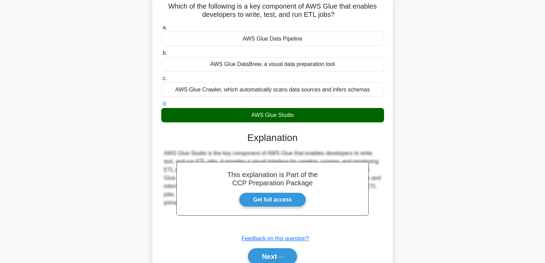
scroll to position [108, 0]
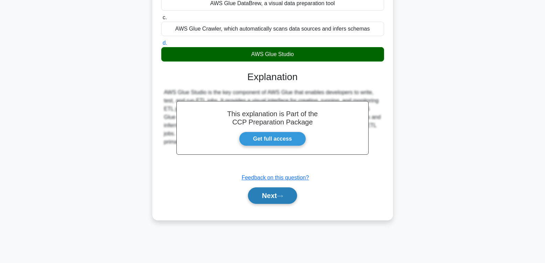
click at [278, 196] on button "Next" at bounding box center [272, 195] width 49 height 17
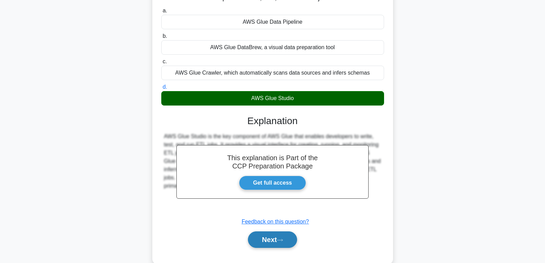
scroll to position [0, 0]
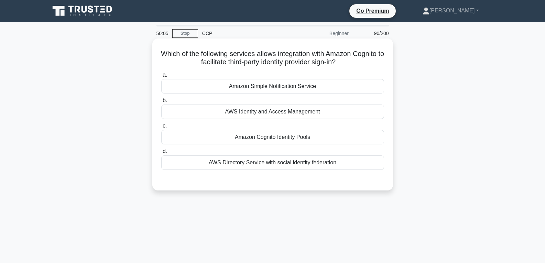
click at [274, 135] on div "Amazon Cognito Identity Pools" at bounding box center [272, 137] width 223 height 14
click at [161, 128] on input "c. Amazon Cognito Identity Pools" at bounding box center [161, 126] width 0 height 4
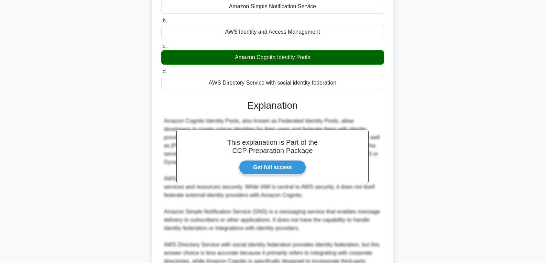
scroll to position [145, 0]
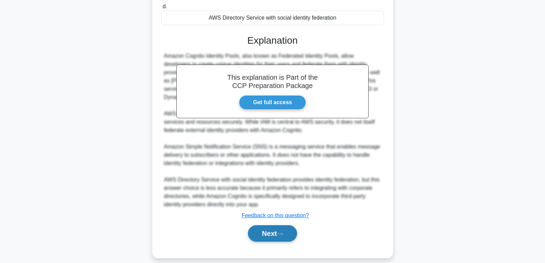
click at [267, 225] on button "Next" at bounding box center [272, 233] width 49 height 17
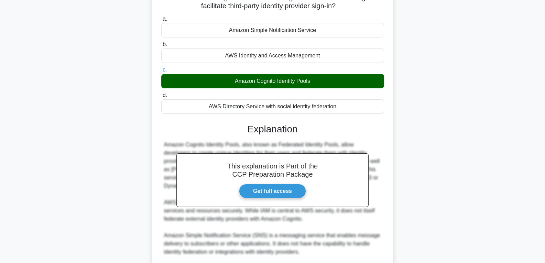
scroll to position [0, 0]
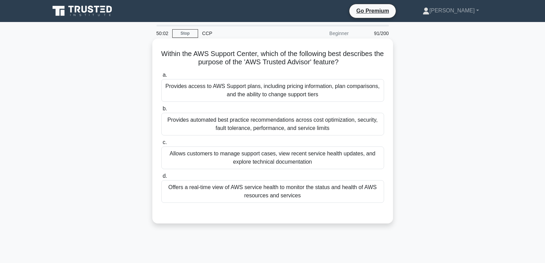
click at [259, 157] on div "Allows customers to manage support cases, view recent service health updates, a…" at bounding box center [272, 158] width 223 height 23
click at [161, 145] on input "c. Allows customers to manage support cases, view recent service health updates…" at bounding box center [161, 142] width 0 height 4
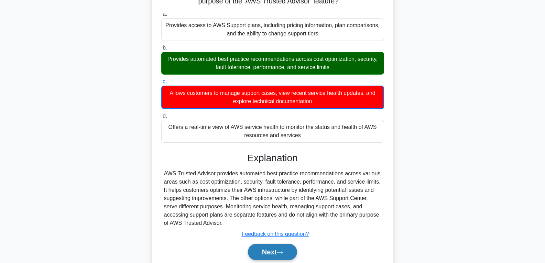
scroll to position [108, 0]
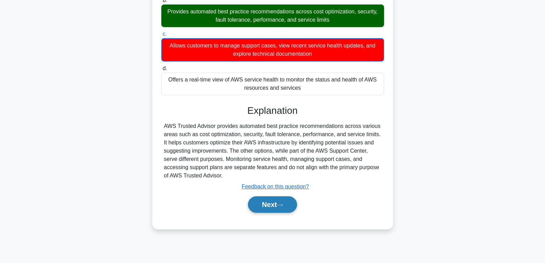
click at [268, 205] on button "Next" at bounding box center [272, 204] width 49 height 17
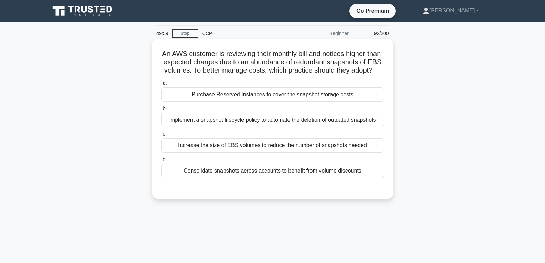
click at [255, 102] on div "Purchase Reserved Instances to cover the snapshot storage costs" at bounding box center [272, 94] width 223 height 14
click at [161, 86] on input "a. Purchase Reserved Instances to cover the snapshot storage costs" at bounding box center [161, 83] width 0 height 4
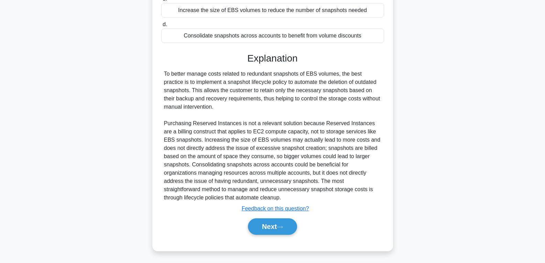
scroll to position [146, 0]
click at [269, 223] on button "Next" at bounding box center [272, 225] width 49 height 17
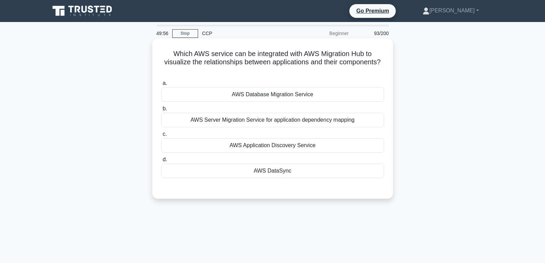
click at [255, 168] on div "AWS DataSync" at bounding box center [272, 171] width 223 height 14
click at [161, 162] on input "d. AWS DataSync" at bounding box center [161, 160] width 0 height 4
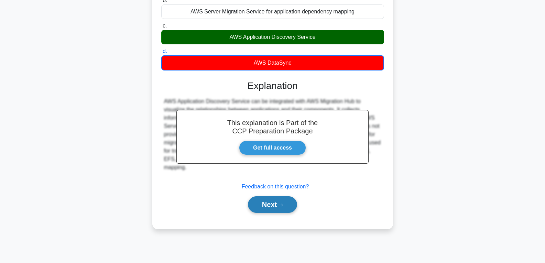
click at [289, 202] on button "Next" at bounding box center [272, 204] width 49 height 17
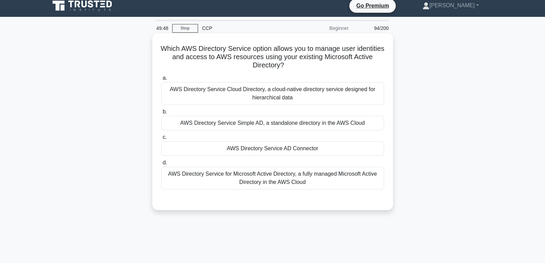
click at [259, 145] on div "AWS Directory Service AD Connector" at bounding box center [272, 148] width 223 height 14
click at [161, 140] on input "c. AWS Directory Service AD Connector" at bounding box center [161, 137] width 0 height 4
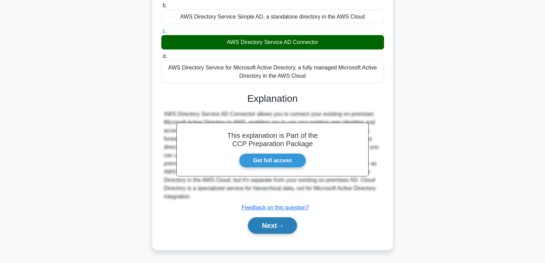
click at [272, 223] on button "Next" at bounding box center [272, 225] width 49 height 17
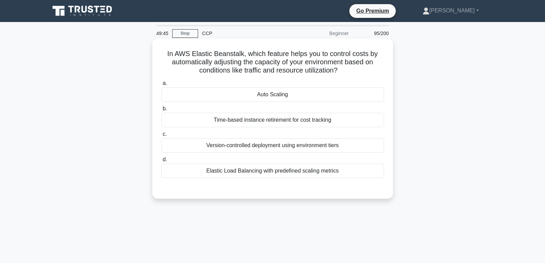
click at [260, 95] on div "Auto Scaling" at bounding box center [272, 94] width 223 height 14
click at [161, 86] on input "a. Auto Scaling" at bounding box center [161, 83] width 0 height 4
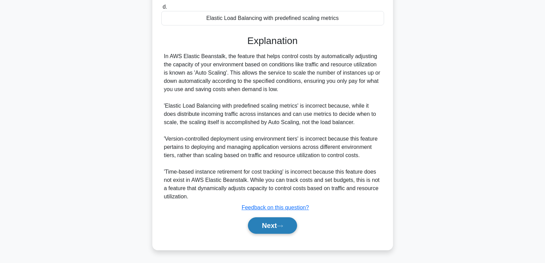
click at [269, 223] on button "Next" at bounding box center [272, 225] width 49 height 17
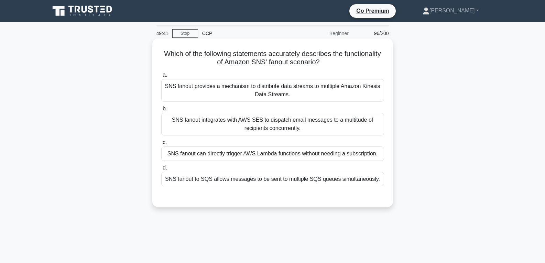
click at [262, 153] on div "SNS fanout can directly trigger AWS Lambda functions without needing a subscrip…" at bounding box center [272, 154] width 223 height 14
click at [161, 145] on input "c. SNS fanout can directly trigger AWS Lambda functions without needing a subsc…" at bounding box center [161, 142] width 0 height 4
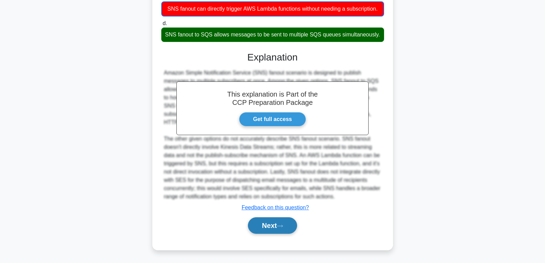
click at [265, 223] on button "Next" at bounding box center [272, 225] width 49 height 17
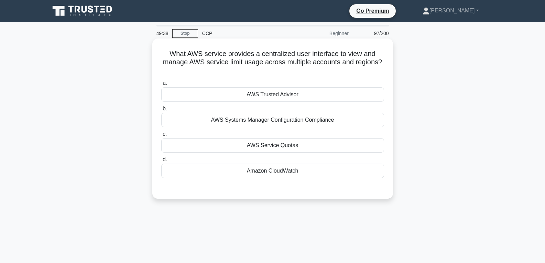
click at [299, 143] on div "AWS Service Quotas" at bounding box center [272, 145] width 223 height 14
click at [161, 137] on input "c. AWS Service Quotas" at bounding box center [161, 134] width 0 height 4
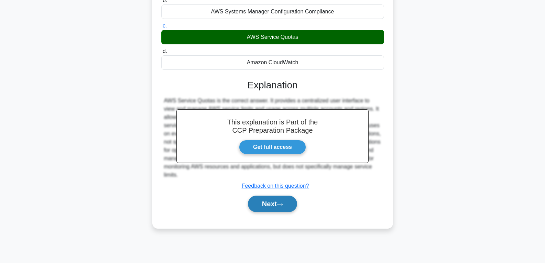
click at [277, 206] on button "Next" at bounding box center [272, 204] width 49 height 17
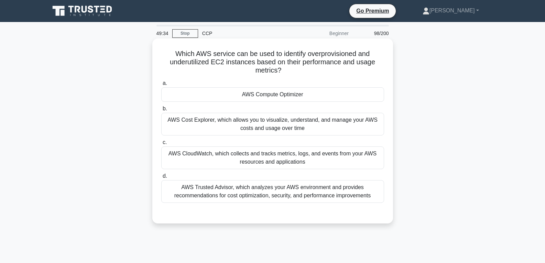
click at [265, 78] on div "Which AWS service can be used to identify overprovisioned and underutilized EC2…" at bounding box center [272, 131] width 235 height 180
click at [266, 93] on div "AWS Compute Optimizer" at bounding box center [272, 94] width 223 height 14
click at [161, 86] on input "a. AWS Compute Optimizer" at bounding box center [161, 83] width 0 height 4
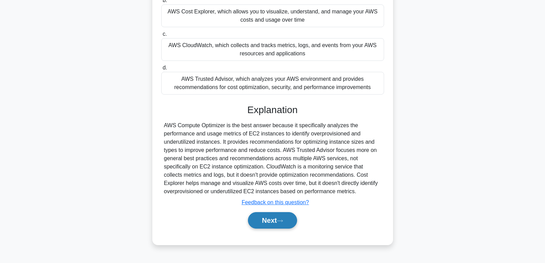
click at [274, 228] on button "Next" at bounding box center [272, 220] width 49 height 17
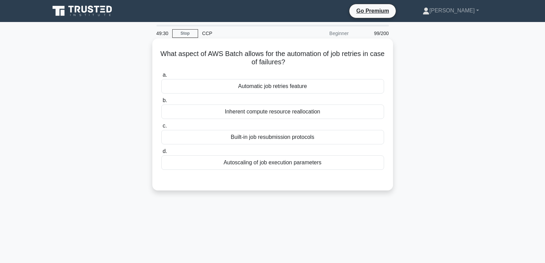
click at [272, 90] on div "Automatic job retries feature" at bounding box center [272, 86] width 223 height 14
click at [161, 77] on input "a. Automatic job retries feature" at bounding box center [161, 75] width 0 height 4
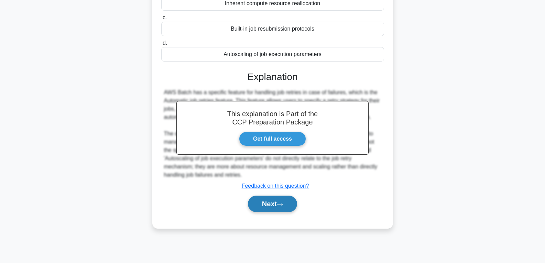
click at [273, 204] on button "Next" at bounding box center [272, 204] width 49 height 17
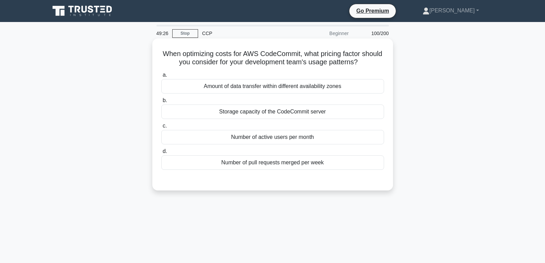
click at [263, 136] on div "Number of active users per month" at bounding box center [272, 137] width 223 height 14
click at [161, 128] on input "c. Number of active users per month" at bounding box center [161, 126] width 0 height 4
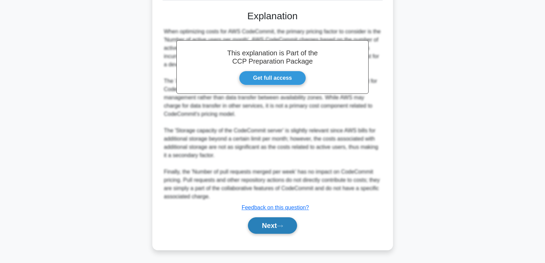
click at [272, 221] on button "Next" at bounding box center [272, 225] width 49 height 17
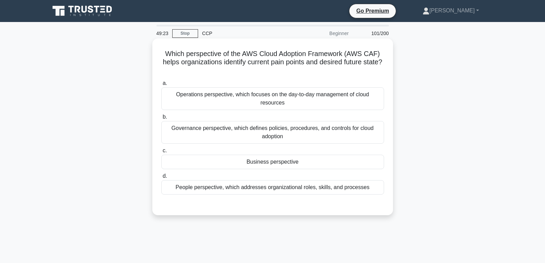
click at [277, 165] on div "Business perspective" at bounding box center [272, 162] width 223 height 14
click at [161, 153] on input "c. Business perspective" at bounding box center [161, 151] width 0 height 4
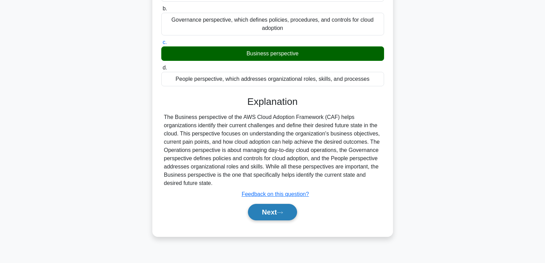
click at [271, 217] on button "Next" at bounding box center [272, 212] width 49 height 17
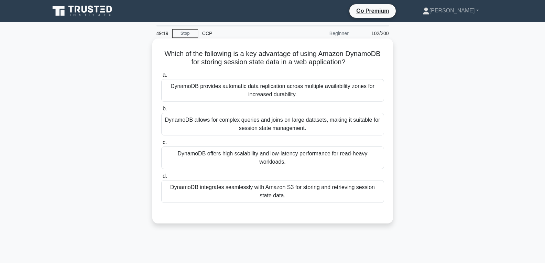
click at [265, 160] on div "DynamoDB offers high scalability and low-latency performance for read-heavy wor…" at bounding box center [272, 158] width 223 height 23
click at [161, 145] on input "c. DynamoDB offers high scalability and low-latency performance for read-heavy …" at bounding box center [161, 142] width 0 height 4
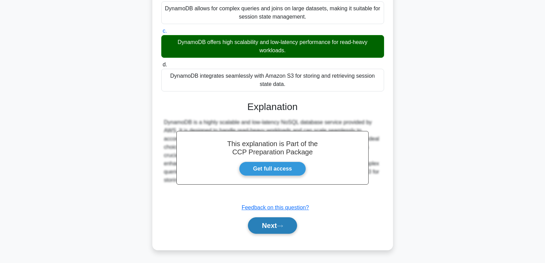
click at [263, 227] on button "Next" at bounding box center [272, 225] width 49 height 17
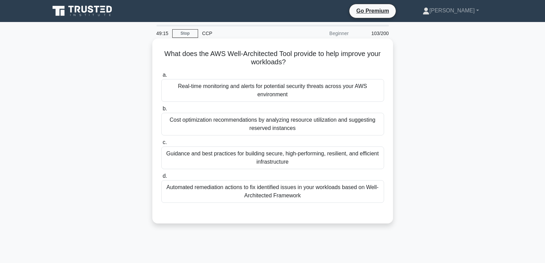
click at [271, 125] on div "Cost optimization recommendations by analyzing resource utilization and suggest…" at bounding box center [272, 124] width 223 height 23
click at [161, 111] on input "b. Cost optimization recommendations by analyzing resource utilization and sugg…" at bounding box center [161, 109] width 0 height 4
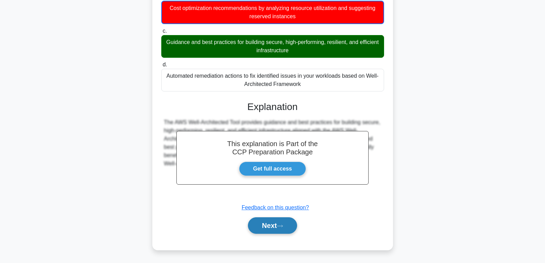
click at [271, 223] on button "Next" at bounding box center [272, 225] width 49 height 17
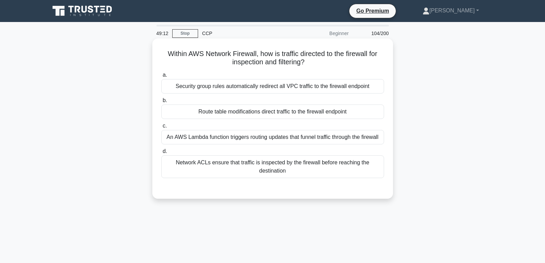
click at [270, 111] on div "Route table modifications direct traffic to the firewall endpoint" at bounding box center [272, 112] width 223 height 14
click at [161, 103] on input "b. Route table modifications direct traffic to the firewall endpoint" at bounding box center [161, 100] width 0 height 4
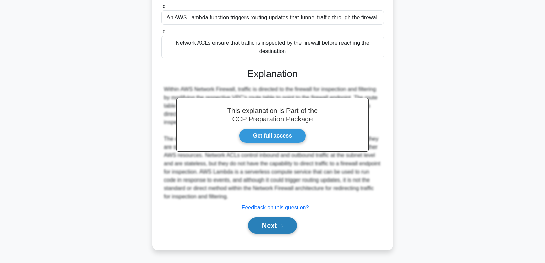
click at [265, 225] on button "Next" at bounding box center [272, 225] width 49 height 17
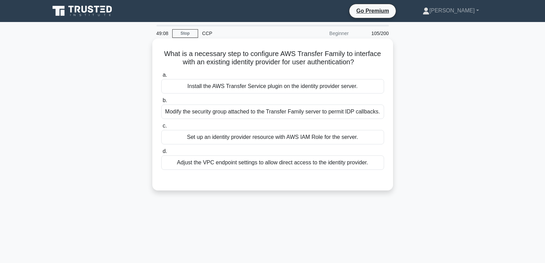
click at [255, 139] on div "Set up an identity provider resource with AWS IAM Role for the server." at bounding box center [272, 137] width 223 height 14
click at [161, 128] on input "c. Set up an identity provider resource with AWS IAM Role for the server." at bounding box center [161, 126] width 0 height 4
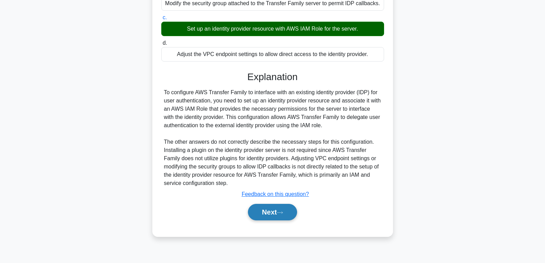
click at [265, 217] on button "Next" at bounding box center [272, 212] width 49 height 17
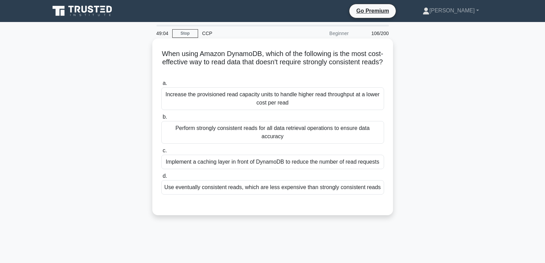
click at [263, 155] on div "Implement a caching layer in front of DynamoDB to reduce the number of read req…" at bounding box center [272, 162] width 223 height 14
click at [161, 150] on input "c. Implement a caching layer in front of DynamoDB to reduce the number of read …" at bounding box center [161, 151] width 0 height 4
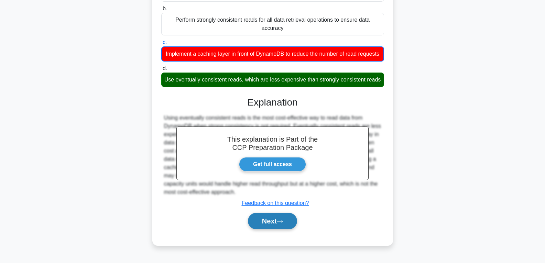
click at [270, 226] on button "Next" at bounding box center [272, 221] width 49 height 17
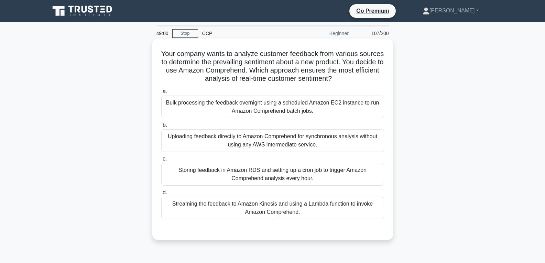
click at [264, 205] on div "Streaming the feedback to Amazon Kinesis and using a Lambda function to invoke …" at bounding box center [272, 208] width 223 height 23
click at [161, 195] on input "d. Streaming the feedback to Amazon Kinesis and using a Lambda function to invo…" at bounding box center [161, 193] width 0 height 4
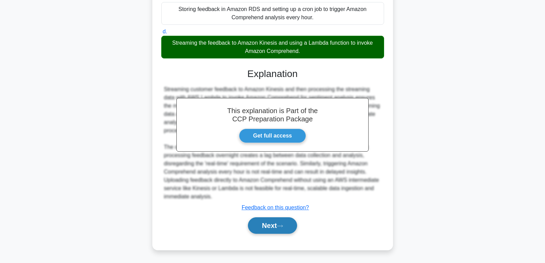
click at [264, 219] on button "Next" at bounding box center [272, 225] width 49 height 17
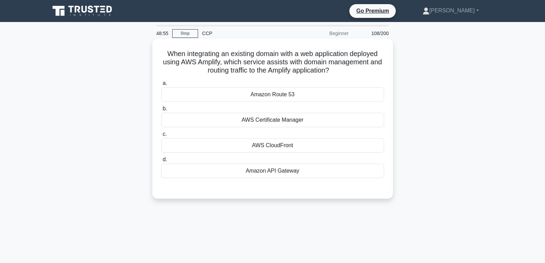
click at [273, 93] on div "Amazon Route 53" at bounding box center [272, 94] width 223 height 14
click at [161, 86] on input "a. Amazon Route 53" at bounding box center [161, 83] width 0 height 4
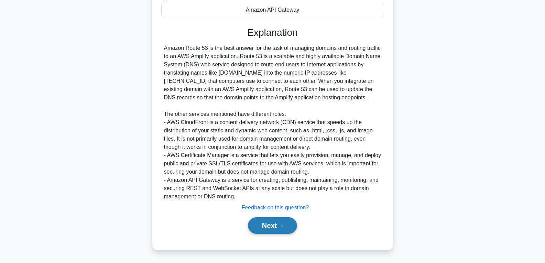
click at [277, 230] on button "Next" at bounding box center [272, 225] width 49 height 17
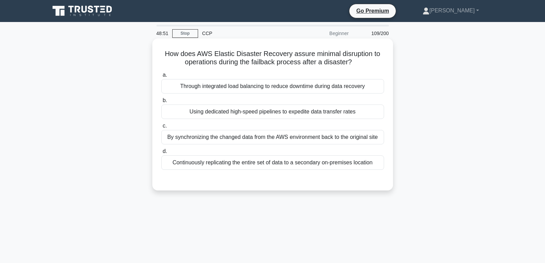
click at [245, 114] on div "Using dedicated high-speed pipelines to expedite data transfer rates" at bounding box center [272, 112] width 223 height 14
click at [161, 103] on input "b. Using dedicated high-speed pipelines to expedite data transfer rates" at bounding box center [161, 100] width 0 height 4
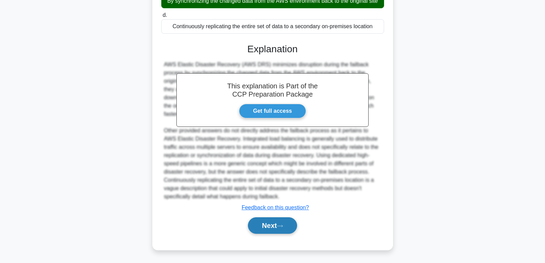
click at [280, 229] on button "Next" at bounding box center [272, 225] width 49 height 17
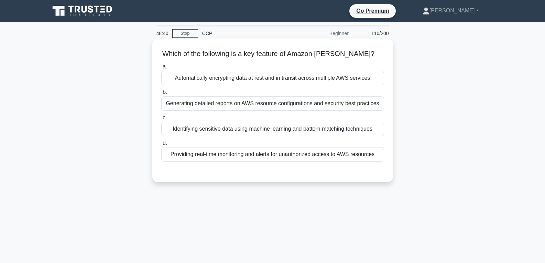
click at [262, 128] on div "Identifying sensitive data using machine learning and pattern matching techniqu…" at bounding box center [272, 129] width 223 height 14
click at [161, 120] on input "c. Identifying sensitive data using machine learning and pattern matching techn…" at bounding box center [161, 118] width 0 height 4
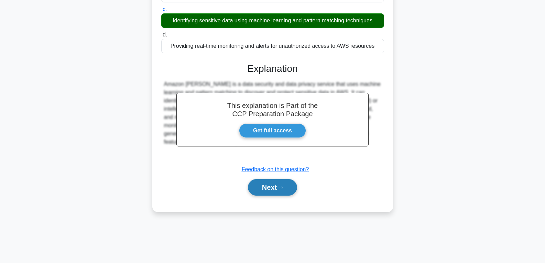
click at [267, 193] on button "Next" at bounding box center [272, 187] width 49 height 17
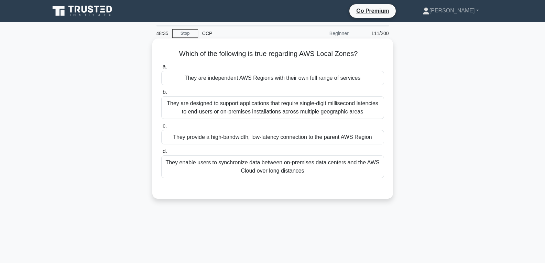
click at [259, 138] on div "They provide a high-bandwidth, low-latency connection to the parent AWS Region" at bounding box center [272, 137] width 223 height 14
click at [161, 128] on input "c. They provide a high-bandwidth, low-latency connection to the parent AWS Regi…" at bounding box center [161, 126] width 0 height 4
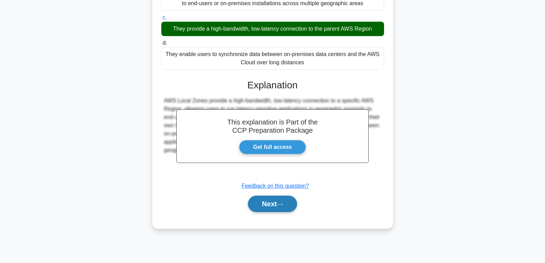
click at [269, 207] on button "Next" at bounding box center [272, 204] width 49 height 17
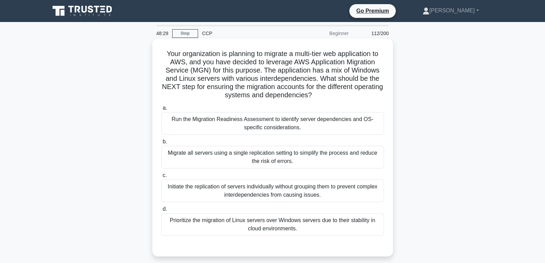
click at [265, 224] on div "Prioritize the migration of Linux servers over Windows servers due to their sta…" at bounding box center [272, 224] width 223 height 23
click at [161, 212] on input "d. Prioritize the migration of Linux servers over Windows servers due to their …" at bounding box center [161, 209] width 0 height 4
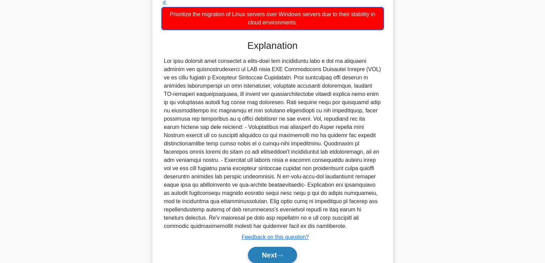
click at [276, 258] on button "Next" at bounding box center [272, 255] width 49 height 17
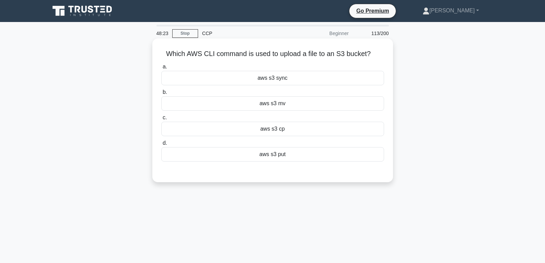
click at [276, 132] on div "aws s3 cp" at bounding box center [272, 129] width 223 height 14
click at [161, 120] on input "c. aws s3 cp" at bounding box center [161, 118] width 0 height 4
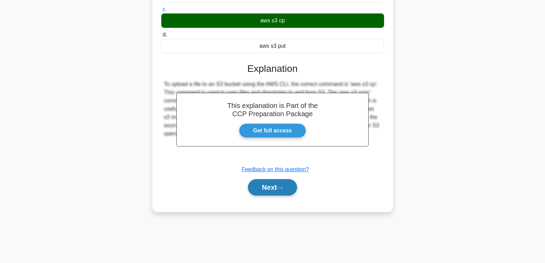
click at [273, 191] on button "Next" at bounding box center [272, 187] width 49 height 17
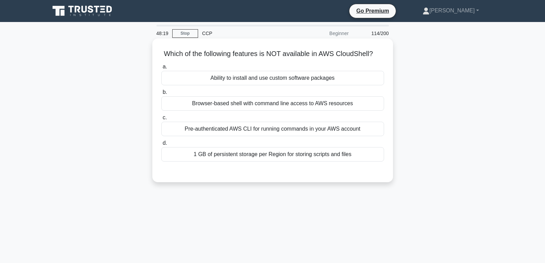
click at [246, 76] on div "Ability to install and use custom software packages" at bounding box center [272, 78] width 223 height 14
click at [161, 69] on input "a. Ability to install and use custom software packages" at bounding box center [161, 67] width 0 height 4
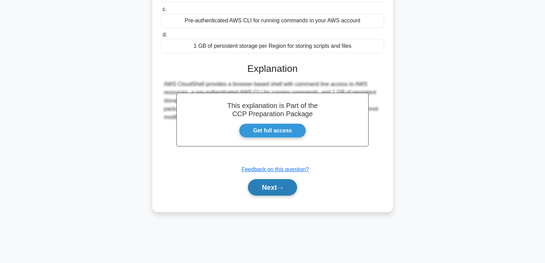
click at [266, 189] on button "Next" at bounding box center [272, 187] width 49 height 17
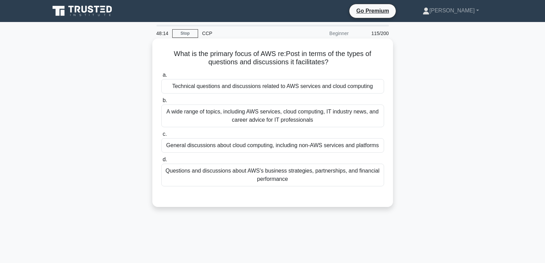
click at [249, 142] on div "General discussions about cloud computing, including non-AWS services and platf…" at bounding box center [272, 145] width 223 height 14
click at [161, 137] on input "c. General discussions about cloud computing, including non-AWS services and pl…" at bounding box center [161, 134] width 0 height 4
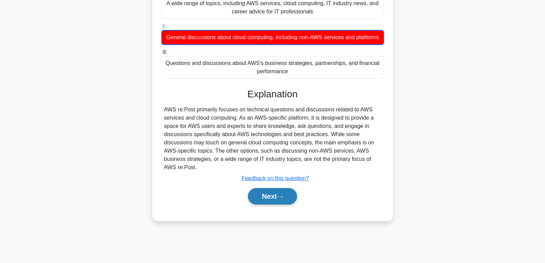
click at [268, 205] on button "Next" at bounding box center [272, 196] width 49 height 17
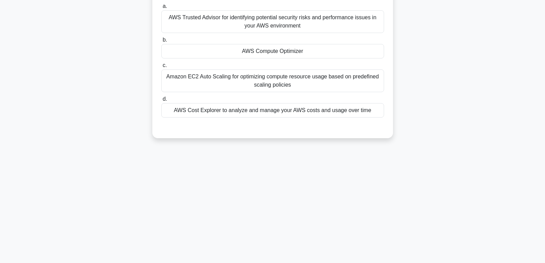
scroll to position [5, 0]
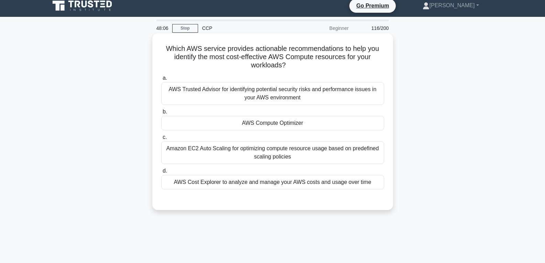
click at [274, 125] on div "AWS Compute Optimizer" at bounding box center [272, 123] width 223 height 14
click at [161, 114] on input "b. AWS Compute Optimizer" at bounding box center [161, 112] width 0 height 4
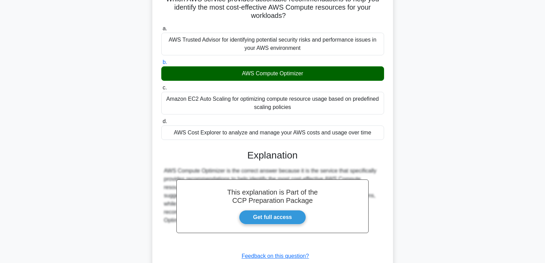
scroll to position [108, 0]
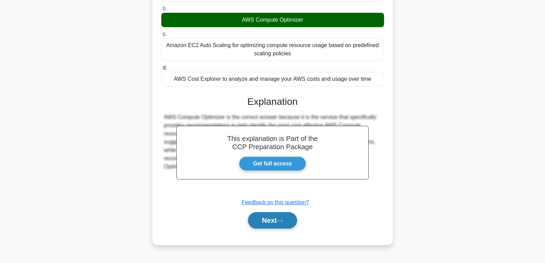
click at [271, 223] on button "Next" at bounding box center [272, 220] width 49 height 17
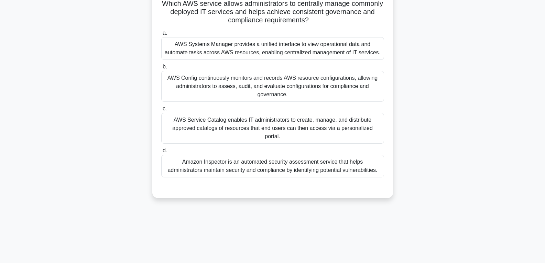
scroll to position [0, 0]
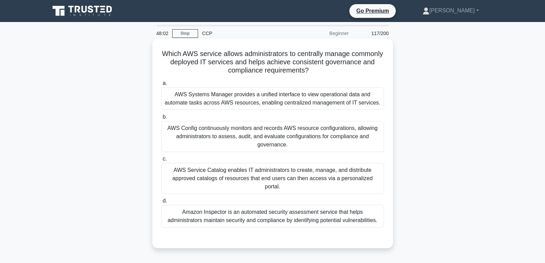
click at [273, 133] on div "AWS Config continuously monitors and records AWS resource configurations, allow…" at bounding box center [272, 136] width 223 height 31
click at [161, 119] on input "b. AWS Config continuously monitors and records AWS resource configurations, al…" at bounding box center [161, 117] width 0 height 4
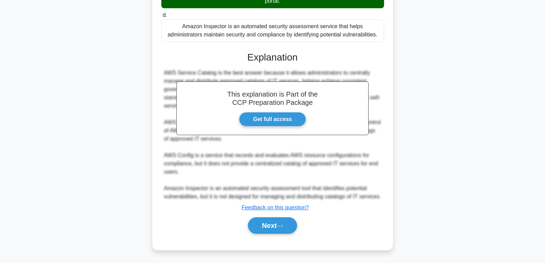
scroll to position [195, 0]
click at [271, 224] on button "Next" at bounding box center [272, 225] width 49 height 17
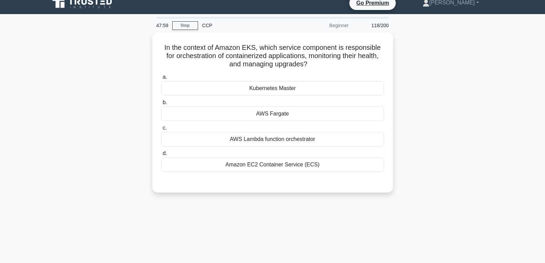
scroll to position [0, 0]
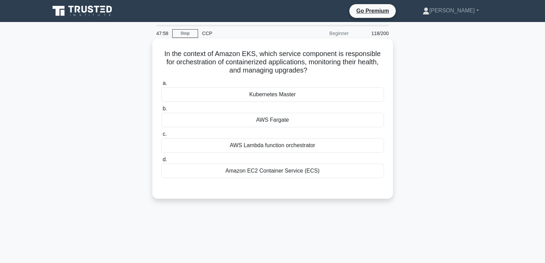
click at [284, 121] on div "AWS Fargate" at bounding box center [272, 120] width 223 height 14
click at [161, 111] on input "b. AWS Fargate" at bounding box center [161, 109] width 0 height 4
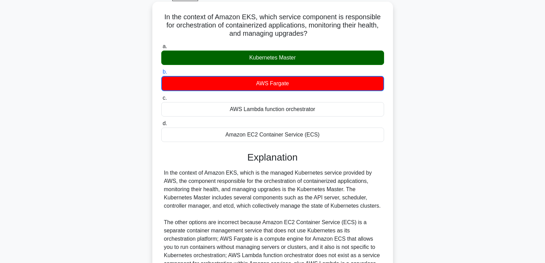
scroll to position [129, 0]
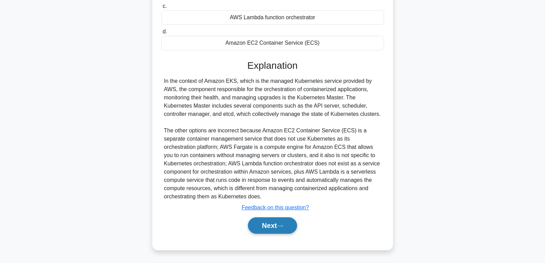
click at [265, 223] on button "Next" at bounding box center [272, 225] width 49 height 17
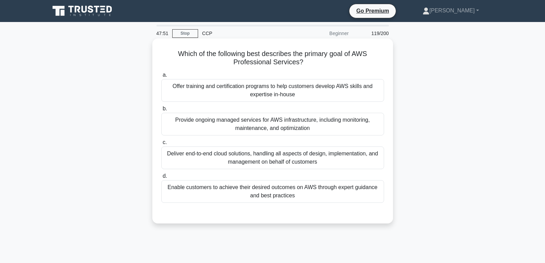
click at [276, 162] on div "Deliver end-to-end cloud solutions, handling all aspects of design, implementat…" at bounding box center [272, 158] width 223 height 23
click at [161, 145] on input "c. Deliver end-to-end cloud solutions, handling all aspects of design, implemen…" at bounding box center [161, 142] width 0 height 4
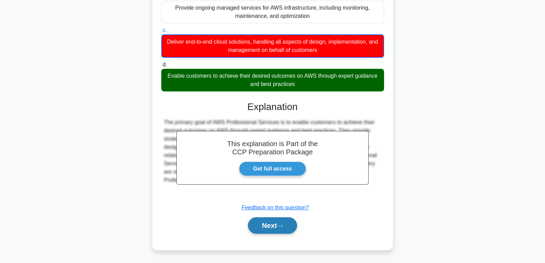
click at [265, 222] on button "Next" at bounding box center [272, 225] width 49 height 17
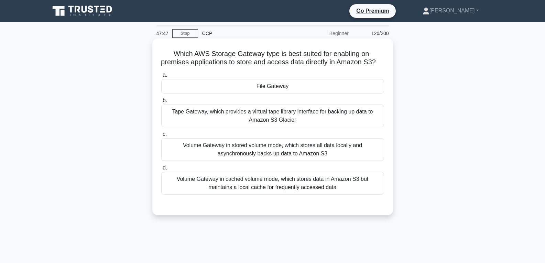
click at [272, 94] on div "File Gateway" at bounding box center [272, 86] width 223 height 14
click at [161, 77] on input "a. File Gateway" at bounding box center [161, 75] width 0 height 4
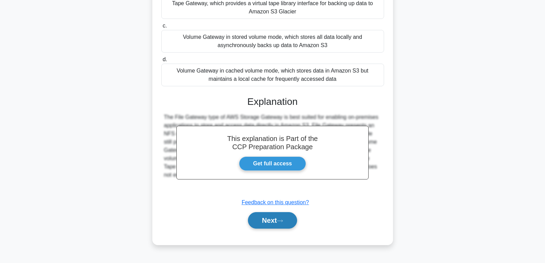
click at [269, 226] on button "Next" at bounding box center [272, 220] width 49 height 17
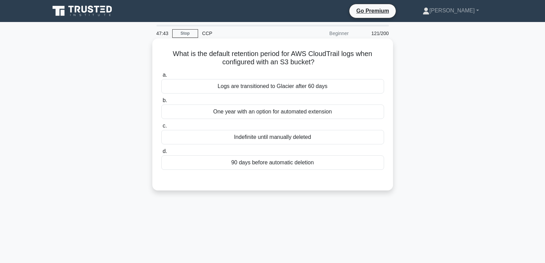
click at [272, 132] on div "Indefinite until manually deleted" at bounding box center [272, 137] width 223 height 14
click at [161, 128] on input "c. Indefinite until manually deleted" at bounding box center [161, 126] width 0 height 4
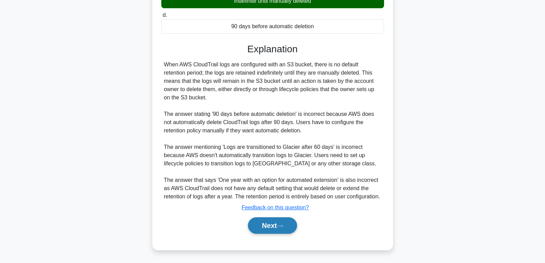
click at [272, 228] on button "Next" at bounding box center [272, 225] width 49 height 17
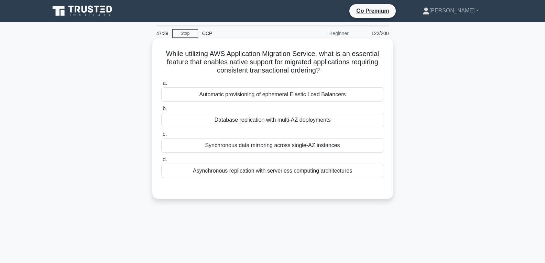
click at [265, 119] on div "Database replication with multi-AZ deployments" at bounding box center [272, 120] width 223 height 14
click at [161, 111] on input "b. Database replication with multi-AZ deployments" at bounding box center [161, 109] width 0 height 4
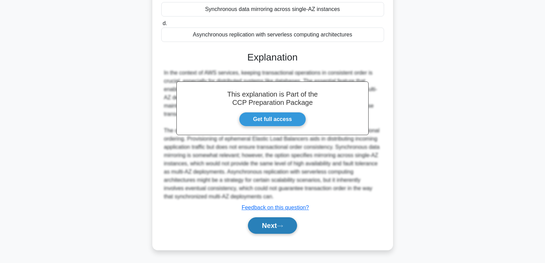
click at [276, 223] on button "Next" at bounding box center [272, 225] width 49 height 17
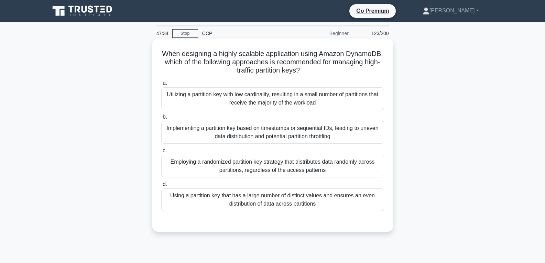
click at [291, 161] on div "Employing a randomized partition key strategy that distributes data randomly ac…" at bounding box center [272, 166] width 223 height 23
click at [161, 153] on input "c. Employing a randomized partition key strategy that distributes data randomly…" at bounding box center [161, 151] width 0 height 4
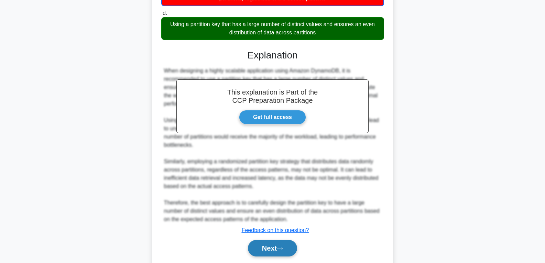
click at [263, 251] on button "Next" at bounding box center [272, 248] width 49 height 17
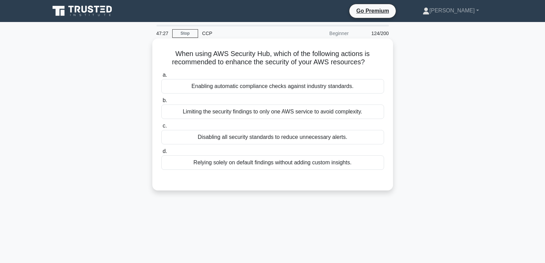
click at [236, 143] on div "Disabling all security standards to reduce unnecessary alerts." at bounding box center [272, 137] width 223 height 14
click at [161, 128] on input "c. Disabling all security standards to reduce unnecessary alerts." at bounding box center [161, 126] width 0 height 4
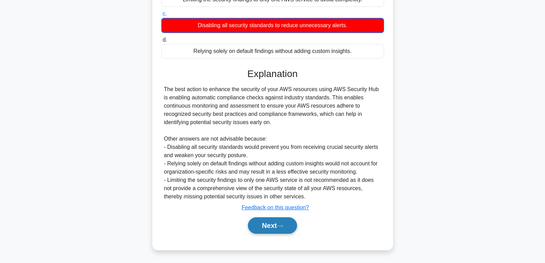
click at [255, 227] on button "Next" at bounding box center [272, 225] width 49 height 17
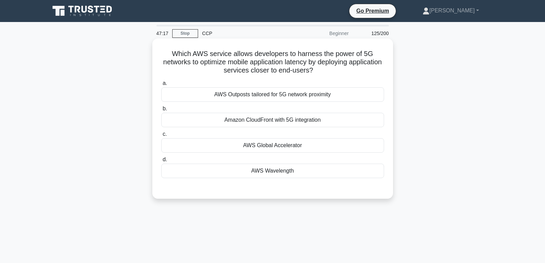
click at [273, 170] on div "AWS Wavelength" at bounding box center [272, 171] width 223 height 14
click at [161, 162] on input "d. AWS Wavelength" at bounding box center [161, 160] width 0 height 4
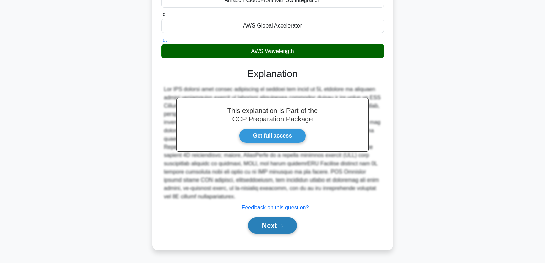
click at [279, 227] on button "Next" at bounding box center [272, 225] width 49 height 17
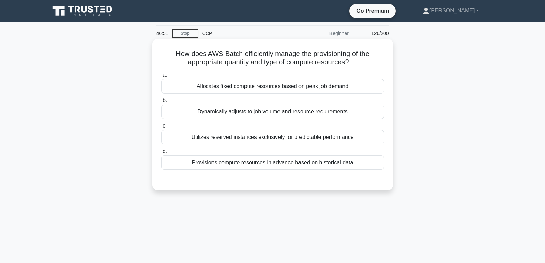
click at [305, 109] on div "Dynamically adjusts to job volume and resource requirements" at bounding box center [272, 112] width 223 height 14
click at [161, 103] on input "b. Dynamically adjusts to job volume and resource requirements" at bounding box center [161, 100] width 0 height 4
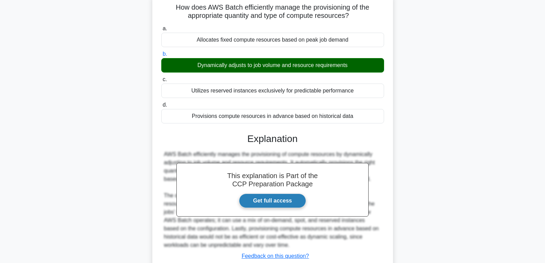
scroll to position [108, 0]
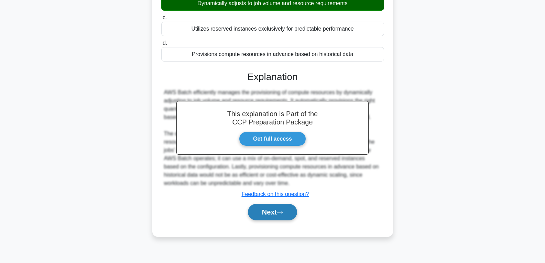
click at [275, 211] on button "Next" at bounding box center [272, 212] width 49 height 17
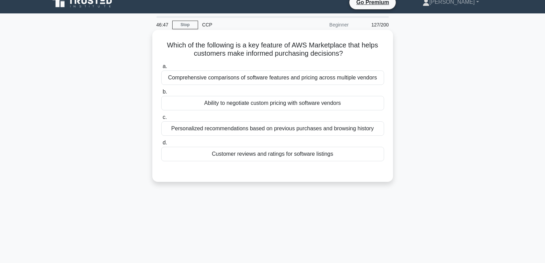
scroll to position [5, 0]
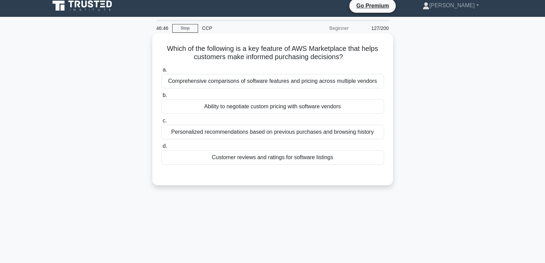
click at [279, 109] on div "Ability to negotiate custom pricing with software vendors" at bounding box center [272, 106] width 223 height 14
click at [161, 98] on input "b. Ability to negotiate custom pricing with software vendors" at bounding box center [161, 95] width 0 height 4
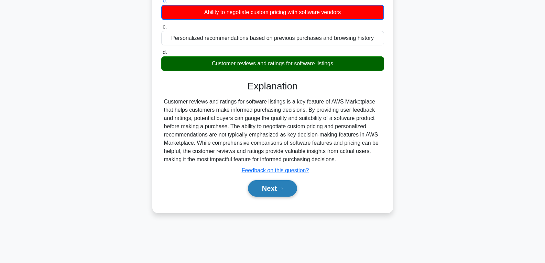
scroll to position [108, 0]
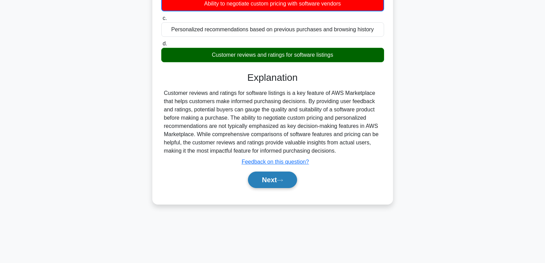
click at [278, 176] on button "Next" at bounding box center [272, 180] width 49 height 17
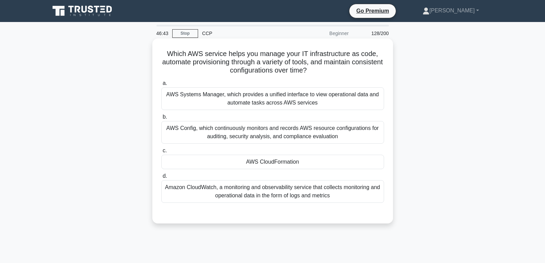
click at [271, 163] on div "AWS CloudFormation" at bounding box center [272, 162] width 223 height 14
click at [161, 153] on input "c. AWS CloudFormation" at bounding box center [161, 151] width 0 height 4
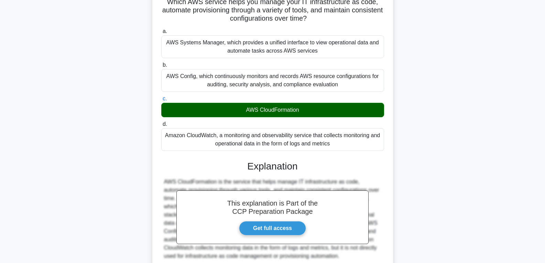
scroll to position [112, 0]
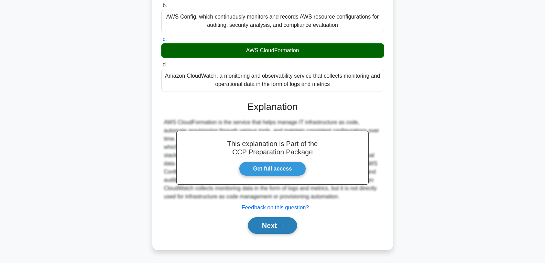
click at [265, 219] on button "Next" at bounding box center [272, 225] width 49 height 17
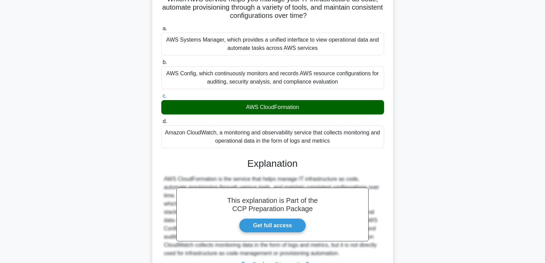
scroll to position [0, 0]
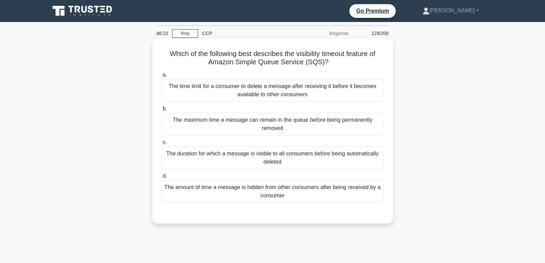
click at [295, 126] on div "The maximum time a message can remain in the queue before being permanently rem…" at bounding box center [272, 124] width 223 height 23
click at [161, 111] on input "b. The maximum time a message can remain in the queue before being permanently …" at bounding box center [161, 109] width 0 height 4
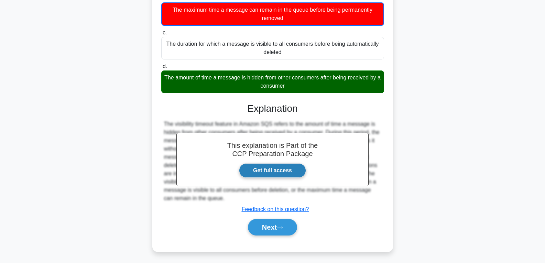
scroll to position [112, 0]
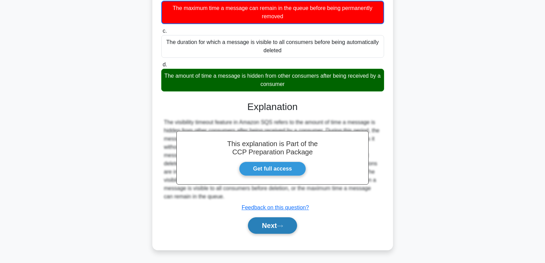
click at [261, 226] on button "Next" at bounding box center [272, 225] width 49 height 17
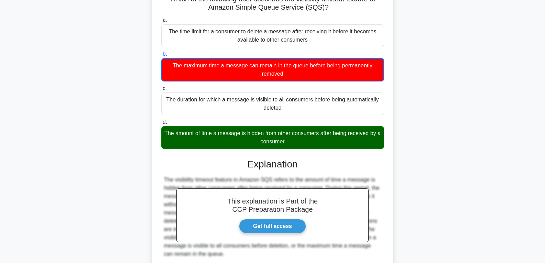
scroll to position [0, 0]
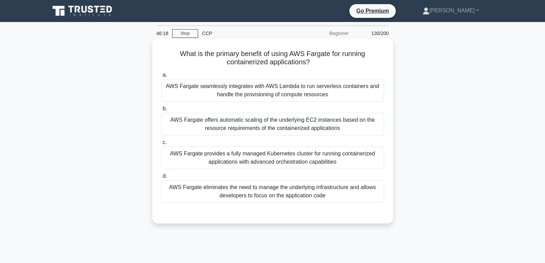
click at [291, 159] on div "AWS Fargate provides a fully managed Kubernetes cluster for running containeriz…" at bounding box center [272, 158] width 223 height 23
click at [161, 145] on input "c. AWS Fargate provides a fully managed Kubernetes cluster for running containe…" at bounding box center [161, 142] width 0 height 4
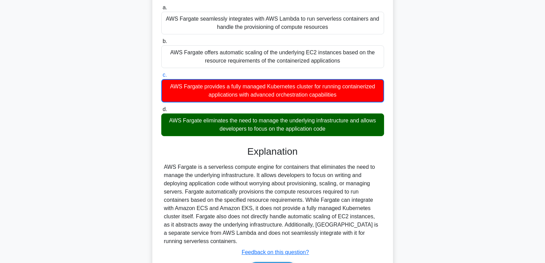
scroll to position [112, 0]
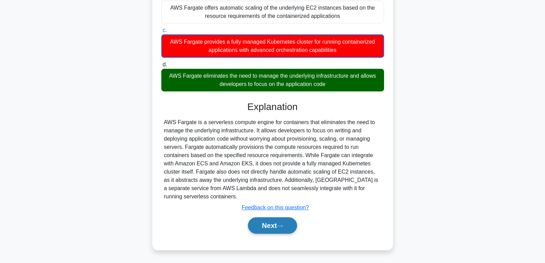
click at [278, 228] on button "Next" at bounding box center [272, 225] width 49 height 17
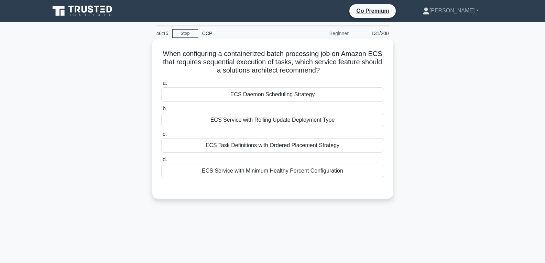
click at [281, 90] on div "ECS Daemon Scheduling Strategy" at bounding box center [272, 94] width 223 height 14
click at [161, 86] on input "a. ECS Daemon Scheduling Strategy" at bounding box center [161, 83] width 0 height 4
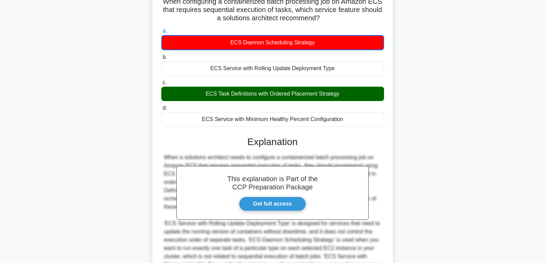
scroll to position [137, 0]
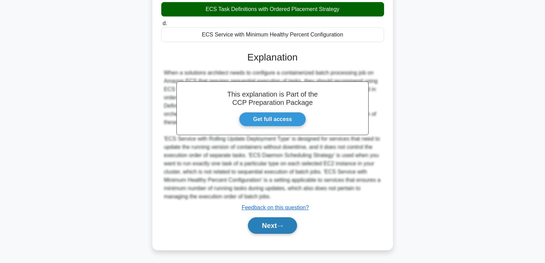
click at [265, 224] on button "Next" at bounding box center [272, 225] width 49 height 17
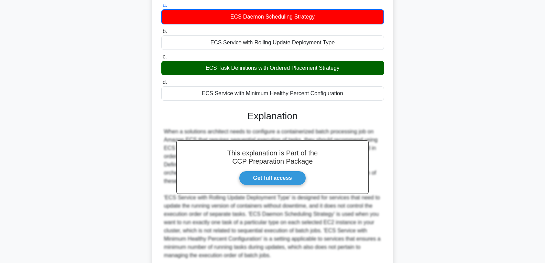
scroll to position [0, 0]
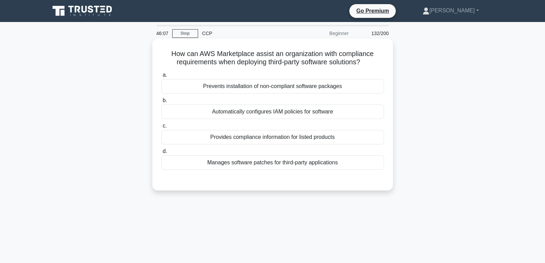
click at [279, 136] on div "Provides compliance information for listed products" at bounding box center [272, 137] width 223 height 14
click at [161, 128] on input "c. Provides compliance information for listed products" at bounding box center [161, 126] width 0 height 4
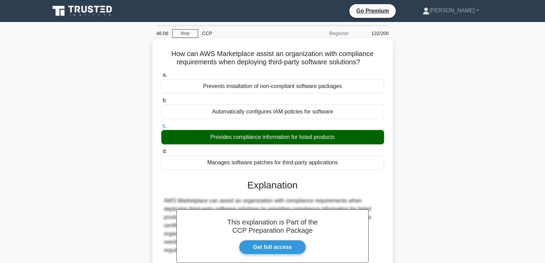
scroll to position [137, 0]
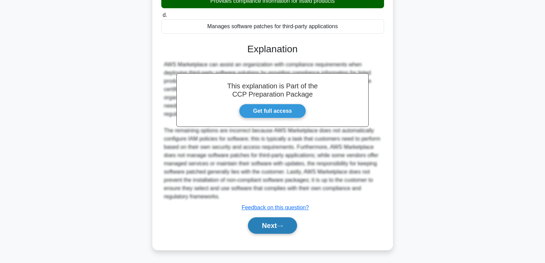
click at [271, 228] on button "Next" at bounding box center [272, 225] width 49 height 17
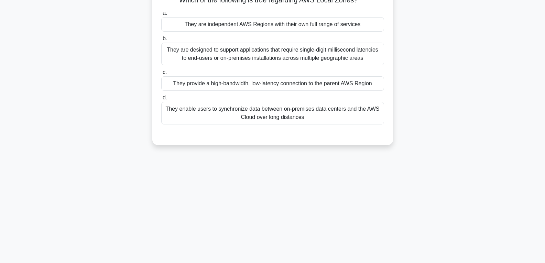
scroll to position [0, 0]
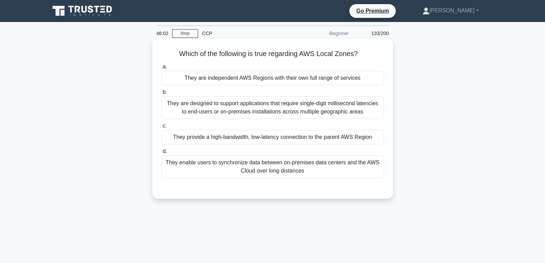
click at [282, 83] on div "They are independent AWS Regions with their own full range of services" at bounding box center [272, 78] width 223 height 14
click at [161, 69] on input "a. They are independent AWS Regions with their own full range of services" at bounding box center [161, 67] width 0 height 4
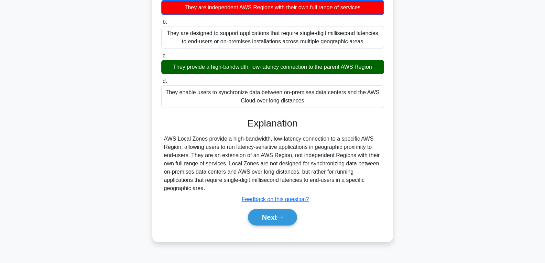
scroll to position [108, 0]
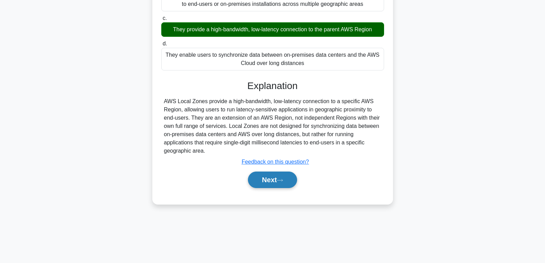
click at [271, 182] on button "Next" at bounding box center [272, 180] width 49 height 17
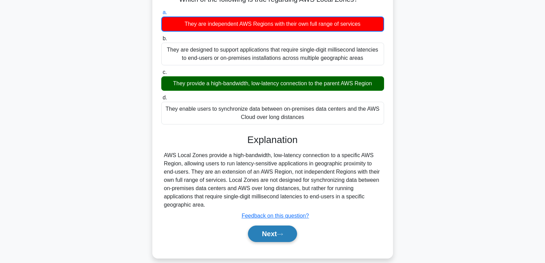
scroll to position [0, 0]
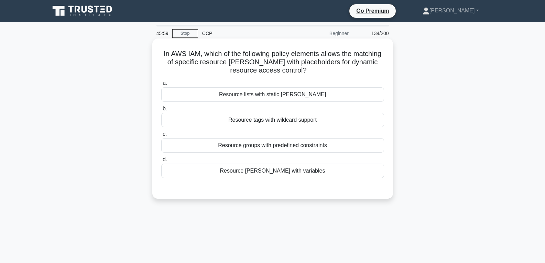
click at [266, 165] on div "Resource ARNs with variables" at bounding box center [272, 171] width 223 height 14
click at [161, 162] on input "d. Resource ARNs with variables" at bounding box center [161, 160] width 0 height 4
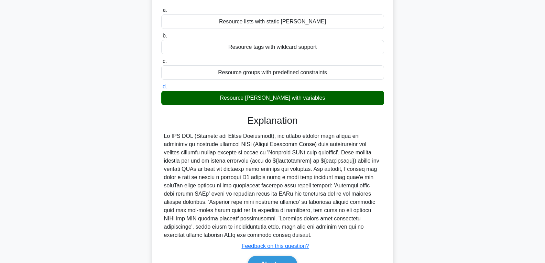
scroll to position [112, 0]
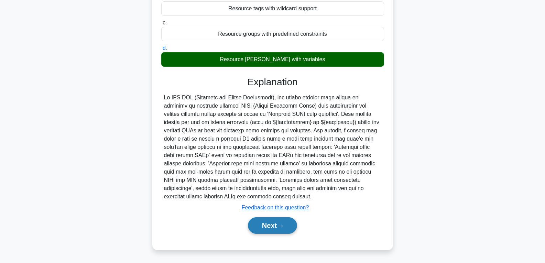
click at [259, 224] on button "Next" at bounding box center [272, 225] width 49 height 17
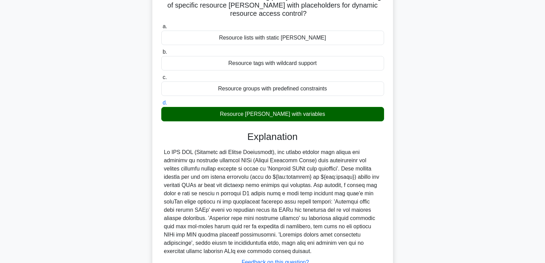
scroll to position [0, 0]
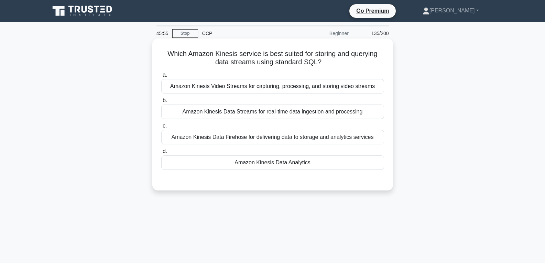
click at [270, 156] on div "Amazon Kinesis Data Analytics" at bounding box center [272, 162] width 223 height 14
click at [161, 154] on input "d. Amazon Kinesis Data Analytics" at bounding box center [161, 151] width 0 height 4
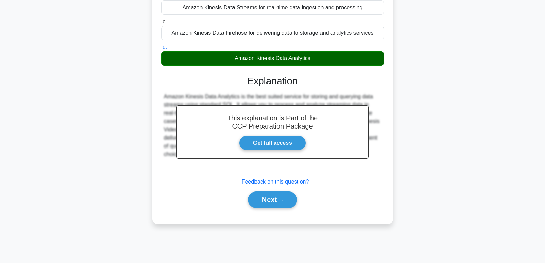
scroll to position [108, 0]
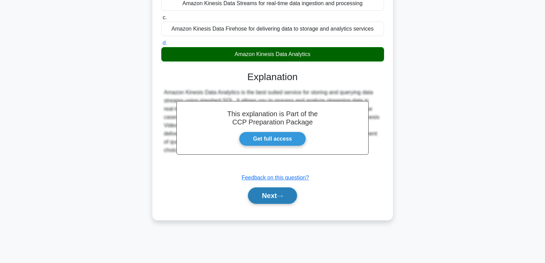
click at [269, 195] on button "Next" at bounding box center [272, 195] width 49 height 17
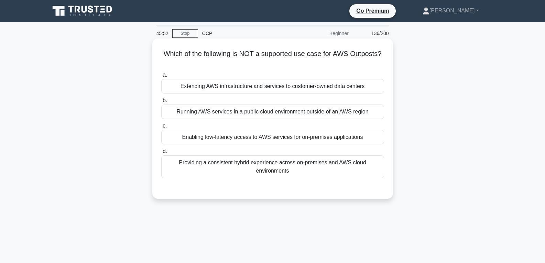
click at [282, 139] on div "Enabling low-latency access to AWS services for on-premises applications" at bounding box center [272, 137] width 223 height 14
click at [161, 128] on input "c. Enabling low-latency access to AWS services for on-premises applications" at bounding box center [161, 126] width 0 height 4
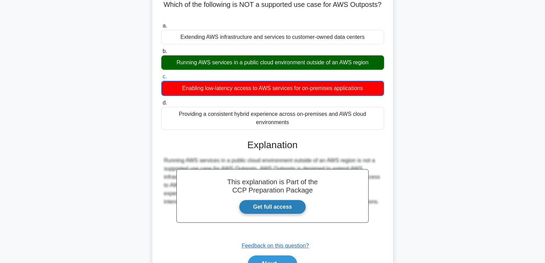
scroll to position [108, 0]
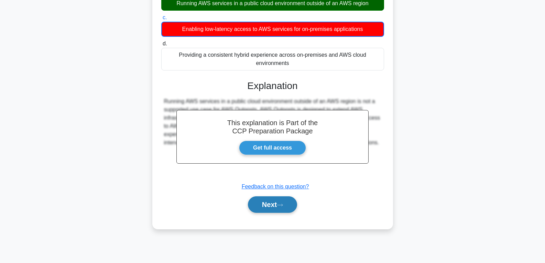
click at [273, 208] on button "Next" at bounding box center [272, 204] width 49 height 17
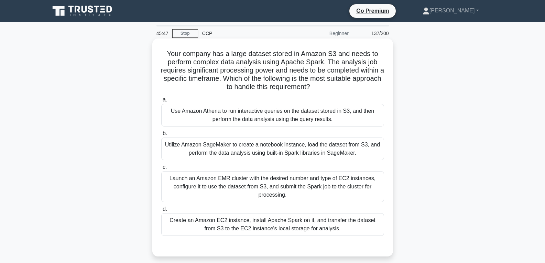
click at [328, 191] on div "Launch an Amazon EMR cluster with the desired number and type of EC2 instances,…" at bounding box center [272, 186] width 223 height 31
click at [161, 170] on input "c. Launch an Amazon EMR cluster with the desired number and type of EC2 instanc…" at bounding box center [161, 167] width 0 height 4
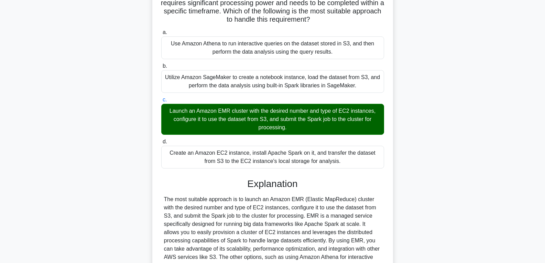
scroll to position [153, 0]
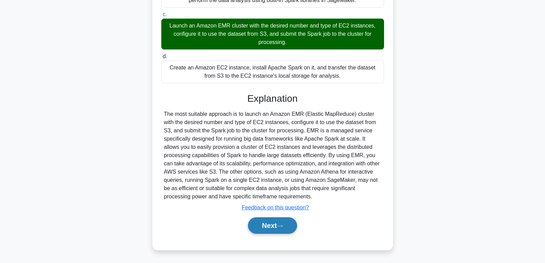
click at [291, 221] on button "Next" at bounding box center [272, 225] width 49 height 17
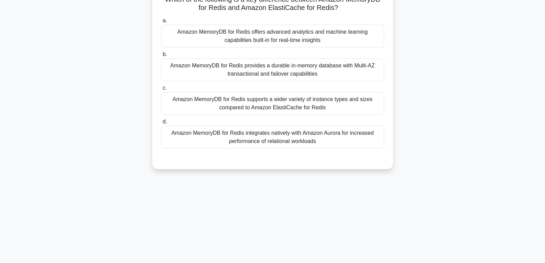
scroll to position [0, 0]
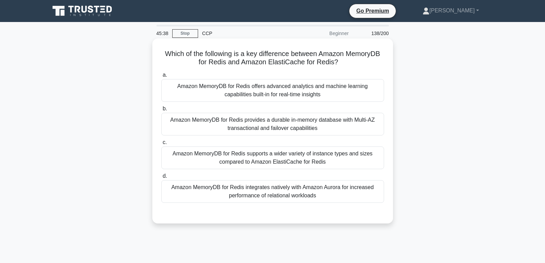
click at [260, 186] on div "Amazon MemoryDB for Redis integrates natively with Amazon Aurora for increased …" at bounding box center [272, 191] width 223 height 23
click at [161, 179] on input "d. Amazon MemoryDB for Redis integrates natively with Amazon Aurora for increas…" at bounding box center [161, 176] width 0 height 4
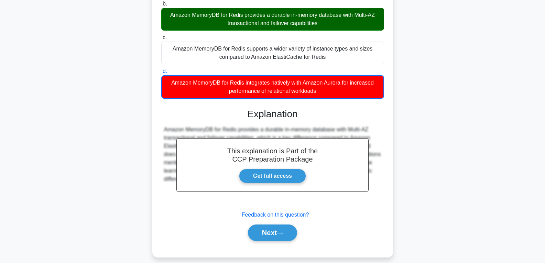
scroll to position [112, 0]
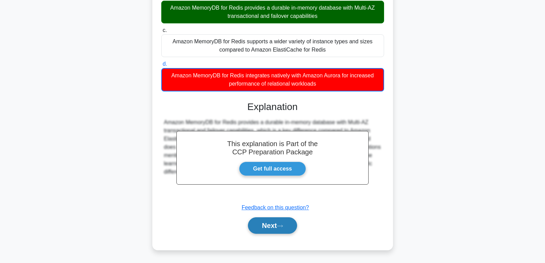
click at [270, 225] on button "Next" at bounding box center [272, 225] width 49 height 17
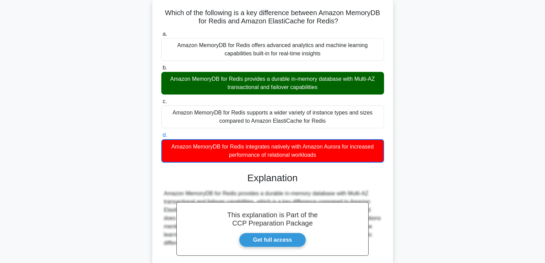
scroll to position [0, 0]
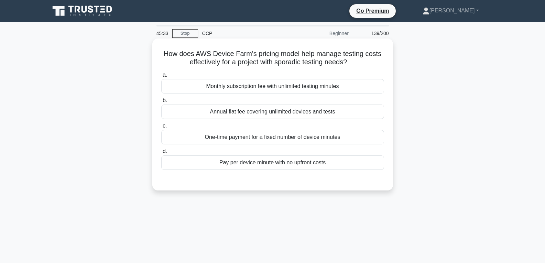
click at [278, 161] on div "Pay per device minute with no upfront costs" at bounding box center [272, 162] width 223 height 14
click at [161, 154] on input "d. Pay per device minute with no upfront costs" at bounding box center [161, 151] width 0 height 4
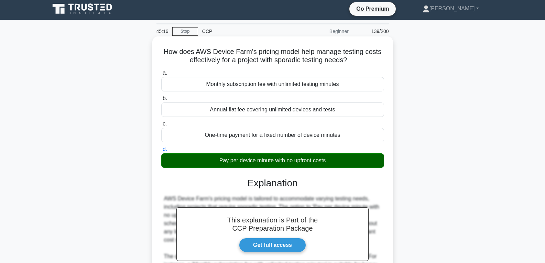
scroll to position [120, 0]
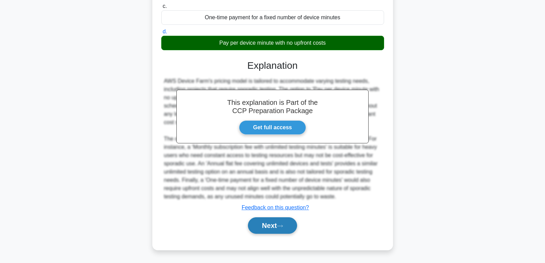
click at [271, 224] on button "Next" at bounding box center [272, 225] width 49 height 17
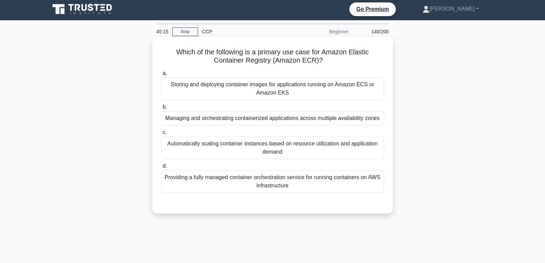
scroll to position [0, 0]
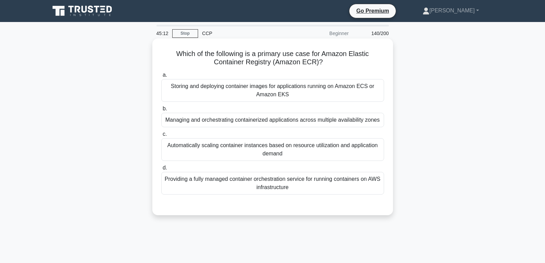
click at [267, 124] on div "Managing and orchestrating containerized applications across multiple availabil…" at bounding box center [272, 120] width 223 height 14
click at [161, 111] on input "b. Managing and orchestrating containerized applications across multiple availa…" at bounding box center [161, 109] width 0 height 4
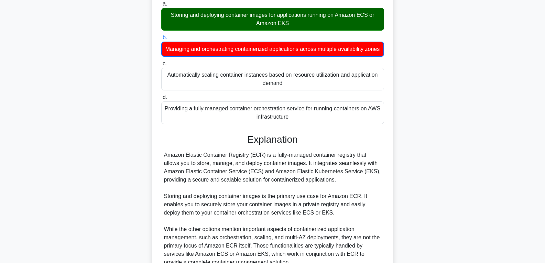
scroll to position [146, 0]
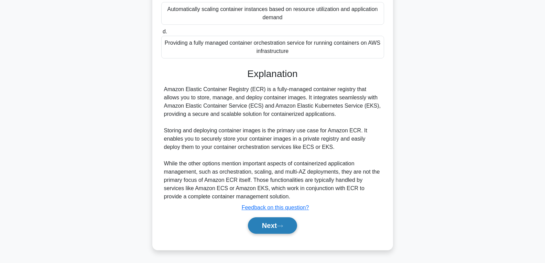
click at [267, 229] on button "Next" at bounding box center [272, 225] width 49 height 17
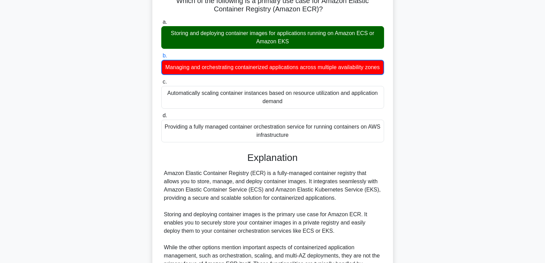
scroll to position [0, 0]
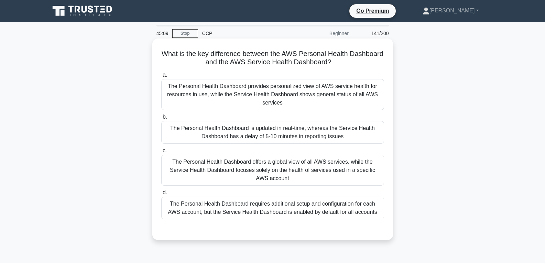
click at [263, 136] on div "The Personal Health Dashboard is updated in real-time, whereas the Service Heal…" at bounding box center [272, 132] width 223 height 23
click at [161, 119] on input "b. The Personal Health Dashboard is updated in real-time, whereas the Service H…" at bounding box center [161, 117] width 0 height 4
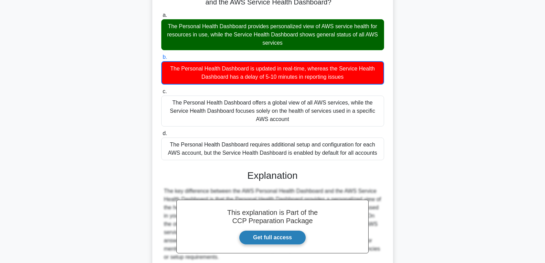
scroll to position [121, 0]
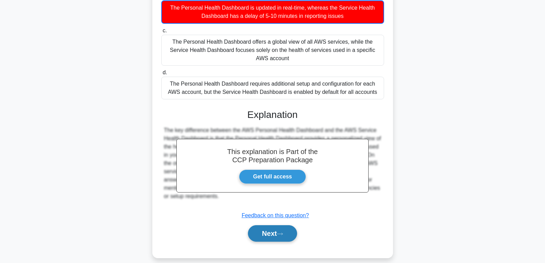
click at [264, 228] on button "Next" at bounding box center [272, 233] width 49 height 17
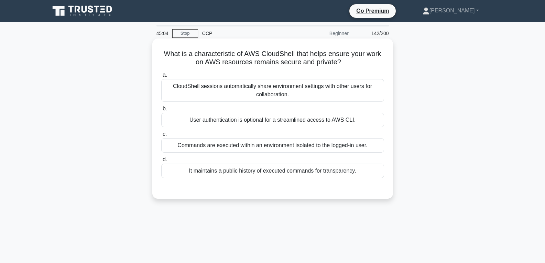
click at [259, 165] on div "It maintains a public history of executed commands for transparency." at bounding box center [272, 171] width 223 height 14
click at [161, 162] on input "d. It maintains a public history of executed commands for transparency." at bounding box center [161, 160] width 0 height 4
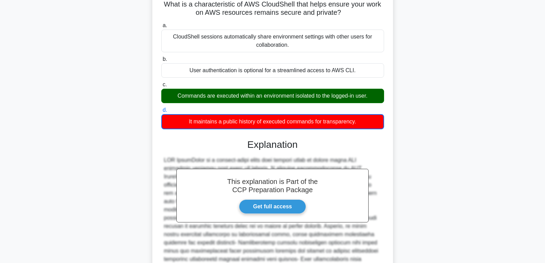
scroll to position [137, 0]
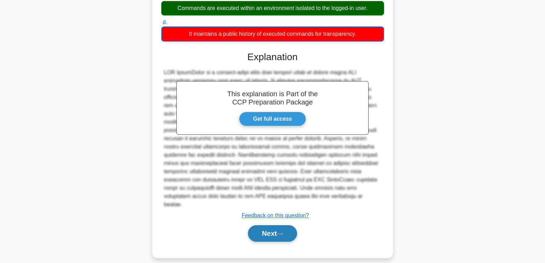
click at [259, 225] on button "Next" at bounding box center [272, 233] width 49 height 17
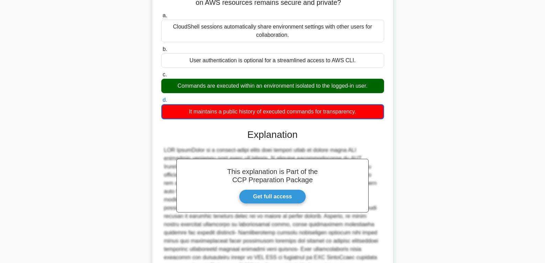
scroll to position [0, 0]
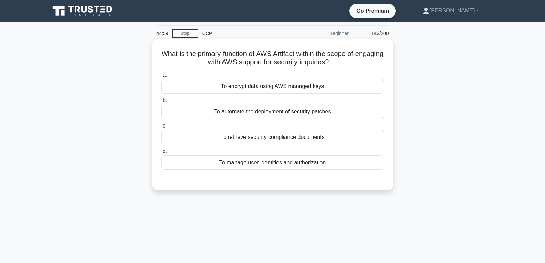
click at [258, 88] on div "To encrypt data using AWS managed keys" at bounding box center [272, 86] width 223 height 14
click at [161, 77] on input "a. To encrypt data using AWS managed keys" at bounding box center [161, 75] width 0 height 4
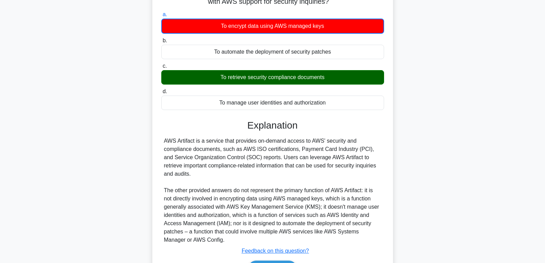
scroll to position [108, 0]
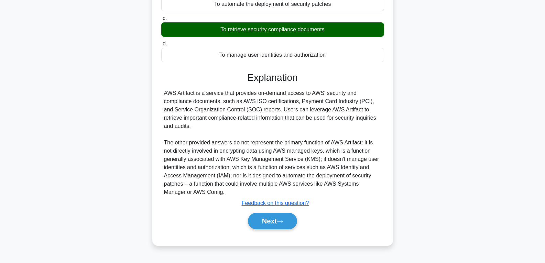
click at [265, 213] on div "Next" at bounding box center [272, 221] width 223 height 22
click at [263, 220] on button "Next" at bounding box center [272, 221] width 49 height 17
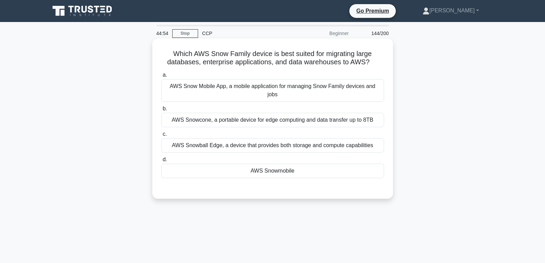
click at [267, 164] on div "AWS Snowmobile" at bounding box center [272, 171] width 223 height 14
click at [161, 162] on input "d. AWS Snowmobile" at bounding box center [161, 160] width 0 height 4
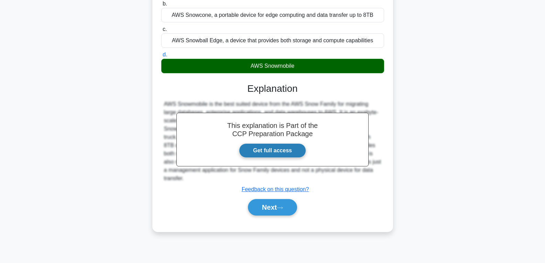
scroll to position [108, 0]
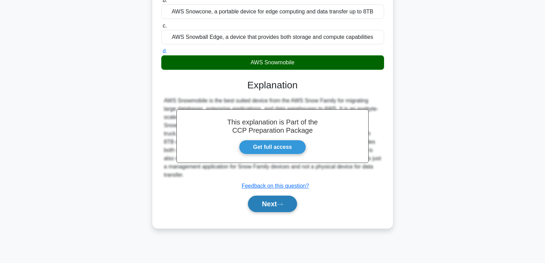
click at [276, 199] on button "Next" at bounding box center [272, 204] width 49 height 17
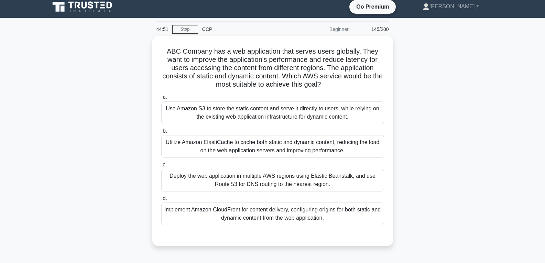
scroll to position [0, 0]
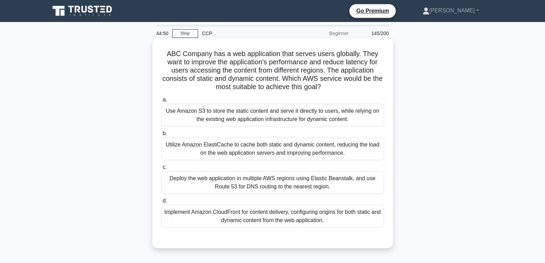
click at [273, 179] on div "Deploy the web application in multiple AWS regions using Elastic Beanstalk, and…" at bounding box center [272, 182] width 223 height 23
click at [161, 170] on input "c. Deploy the web application in multiple AWS regions using Elastic Beanstalk, …" at bounding box center [161, 167] width 0 height 4
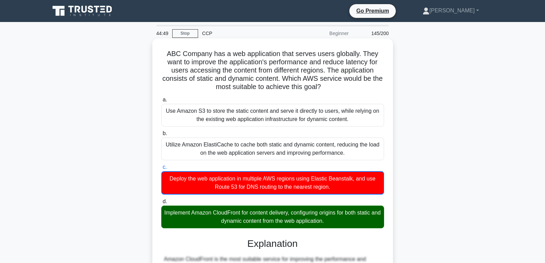
scroll to position [154, 0]
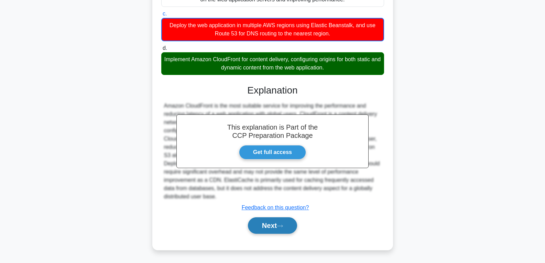
click at [272, 226] on button "Next" at bounding box center [272, 225] width 49 height 17
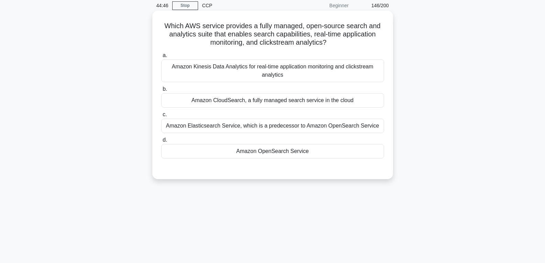
scroll to position [5, 0]
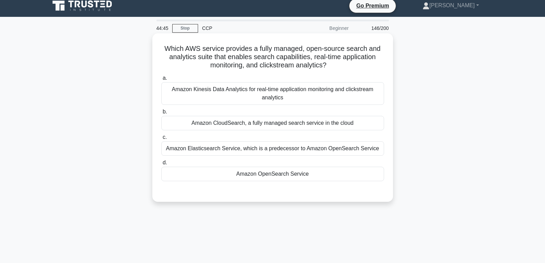
click at [260, 174] on div "Amazon OpenSearch Service" at bounding box center [272, 174] width 223 height 14
click at [161, 165] on input "d. Amazon OpenSearch Service" at bounding box center [161, 163] width 0 height 4
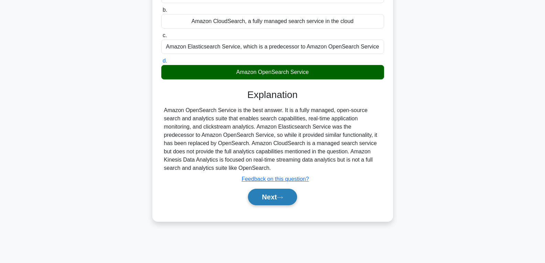
scroll to position [108, 0]
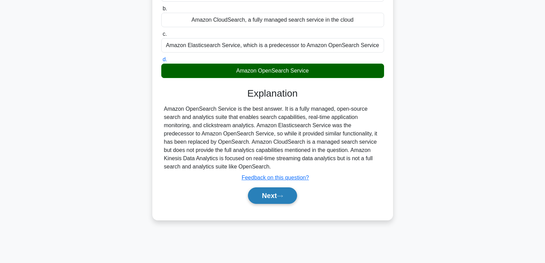
click at [259, 201] on button "Next" at bounding box center [272, 195] width 49 height 17
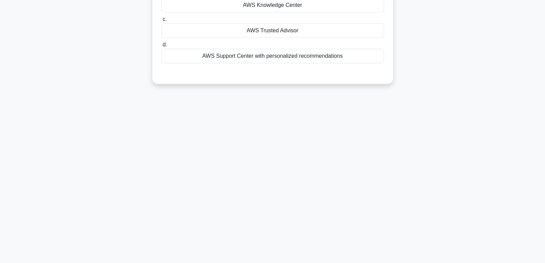
scroll to position [0, 0]
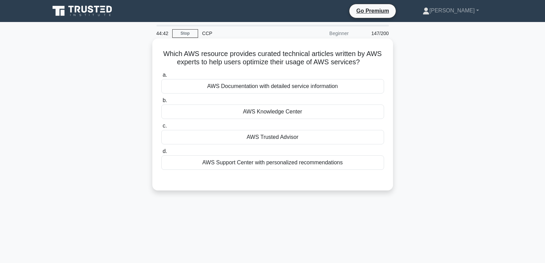
click at [268, 137] on div "AWS Trusted Advisor" at bounding box center [272, 137] width 223 height 14
click at [161, 128] on input "c. AWS Trusted Advisor" at bounding box center [161, 126] width 0 height 4
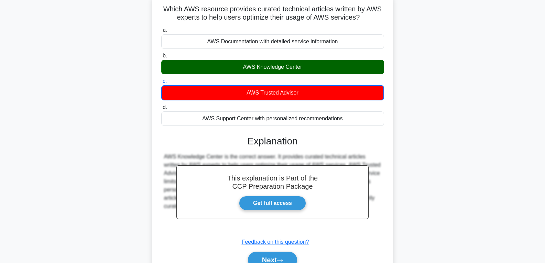
scroll to position [108, 0]
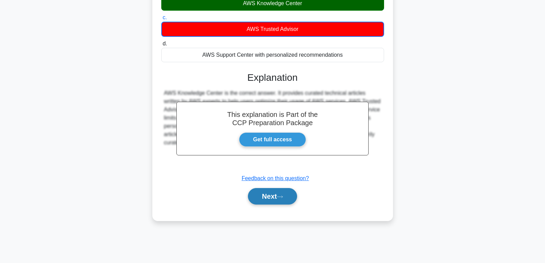
click at [264, 203] on button "Next" at bounding box center [272, 196] width 49 height 17
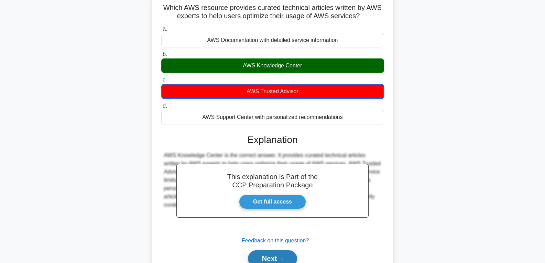
scroll to position [0, 0]
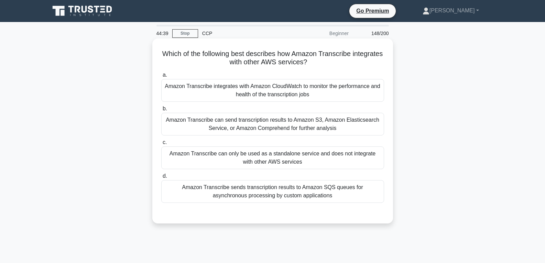
click at [270, 162] on div "Amazon Transcribe can only be used as a standalone service and does not integra…" at bounding box center [272, 158] width 223 height 23
click at [161, 145] on input "c. Amazon Transcribe can only be used as a standalone service and does not inte…" at bounding box center [161, 142] width 0 height 4
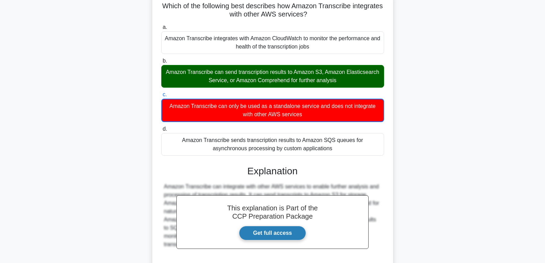
scroll to position [112, 0]
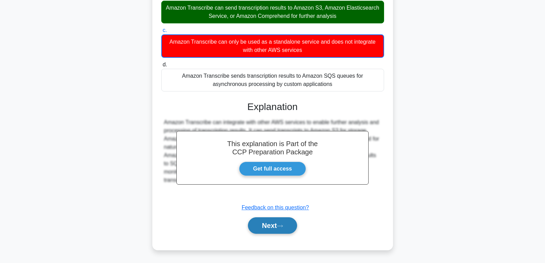
click at [268, 224] on button "Next" at bounding box center [272, 225] width 49 height 17
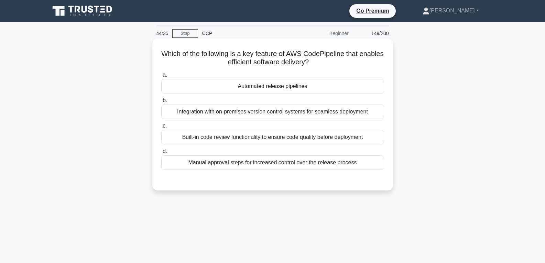
click at [284, 92] on div "Automated release pipelines" at bounding box center [272, 86] width 223 height 14
click at [161, 77] on input "a. Automated release pipelines" at bounding box center [161, 75] width 0 height 4
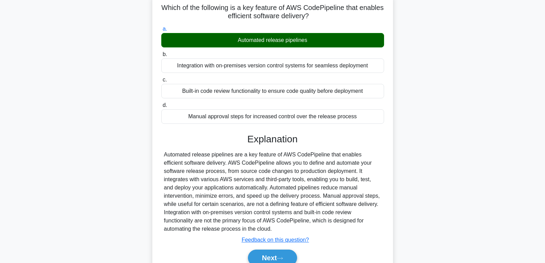
scroll to position [108, 0]
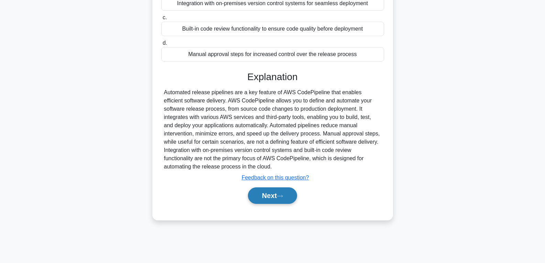
click at [272, 193] on button "Next" at bounding box center [272, 195] width 49 height 17
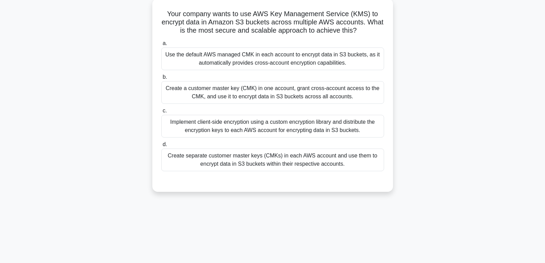
scroll to position [0, 0]
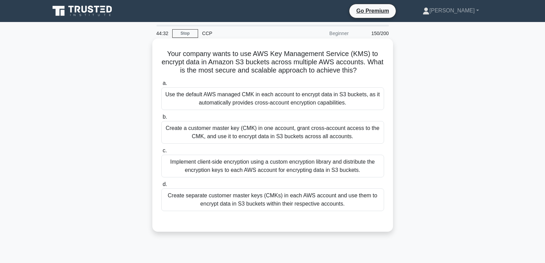
click at [273, 166] on div "Implement client-side encryption using a custom encryption library and distribu…" at bounding box center [272, 166] width 223 height 23
click at [161, 153] on input "c. Implement client-side encryption using a custom encryption library and distr…" at bounding box center [161, 151] width 0 height 4
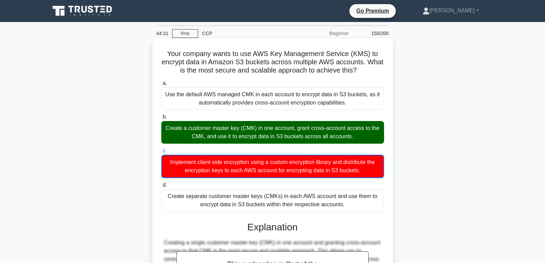
scroll to position [121, 0]
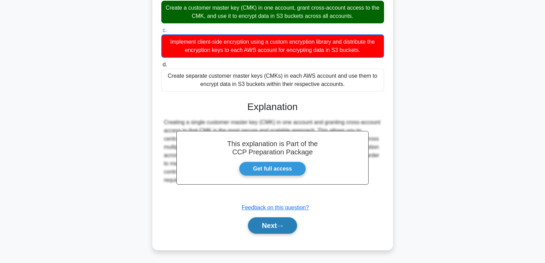
click at [273, 223] on button "Next" at bounding box center [272, 225] width 49 height 17
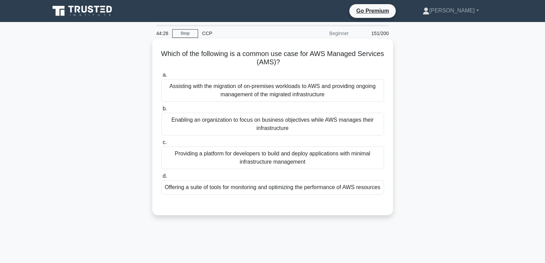
click at [255, 189] on div "Offering a suite of tools for monitoring and optimizing the performance of AWS …" at bounding box center [272, 187] width 223 height 14
click at [161, 179] on input "d. Offering a suite of tools for monitoring and optimizing the performance of A…" at bounding box center [161, 176] width 0 height 4
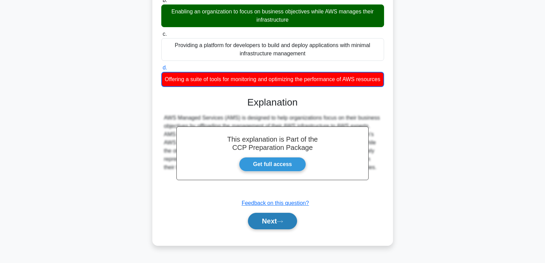
click at [264, 223] on button "Next" at bounding box center [272, 221] width 49 height 17
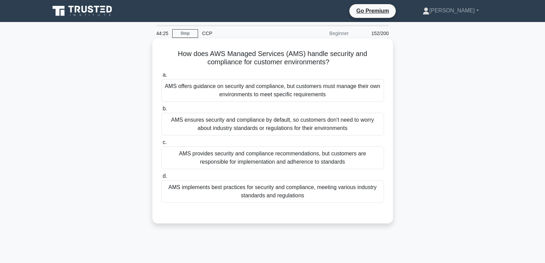
click at [267, 160] on div "AMS provides security and compliance recommendations, but customers are respons…" at bounding box center [272, 158] width 223 height 23
click at [161, 145] on input "c. AMS provides security and compliance recommendations, but customers are resp…" at bounding box center [161, 142] width 0 height 4
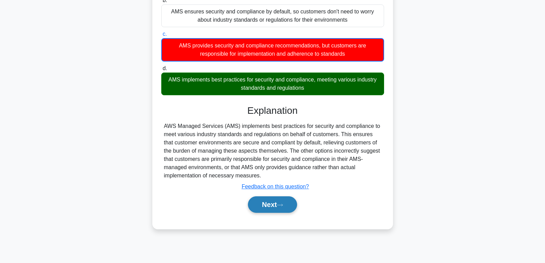
click at [266, 205] on button "Next" at bounding box center [272, 204] width 49 height 17
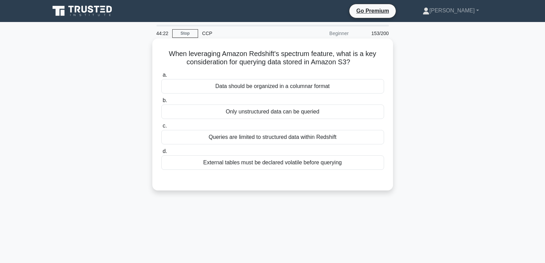
click at [266, 111] on div "Only unstructured data can be queried" at bounding box center [272, 112] width 223 height 14
click at [161, 103] on input "b. Only unstructured data can be queried" at bounding box center [161, 100] width 0 height 4
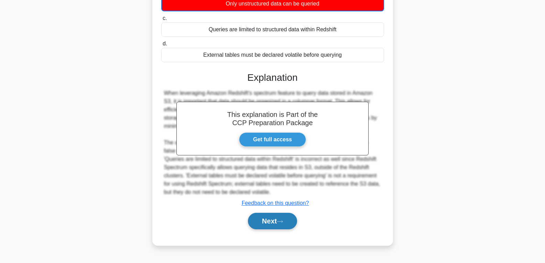
click at [264, 224] on button "Next" at bounding box center [272, 221] width 49 height 17
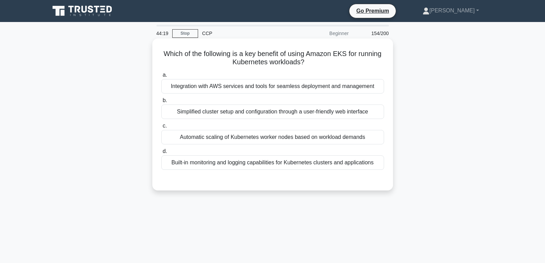
click at [266, 140] on div "Automatic scaling of Kubernetes worker nodes based on workload demands" at bounding box center [272, 137] width 223 height 14
click at [161, 128] on input "c. Automatic scaling of Kubernetes worker nodes based on workload demands" at bounding box center [161, 126] width 0 height 4
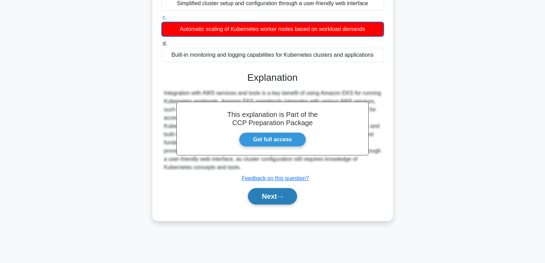
click at [263, 202] on button "Next" at bounding box center [272, 196] width 49 height 17
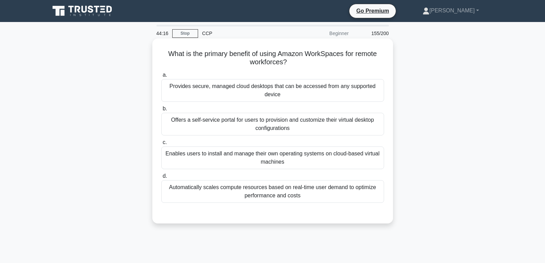
click at [265, 127] on div "Offers a self-service portal for users to provision and customize their virtual…" at bounding box center [272, 124] width 223 height 23
click at [161, 111] on input "b. Offers a self-service portal for users to provision and customize their virt…" at bounding box center [161, 109] width 0 height 4
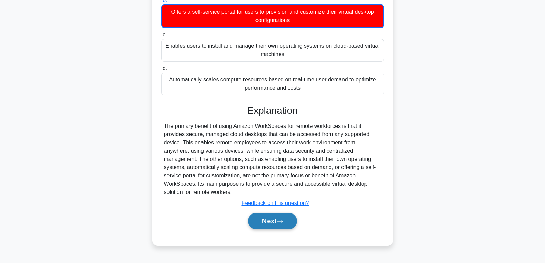
click at [269, 221] on button "Next" at bounding box center [272, 221] width 49 height 17
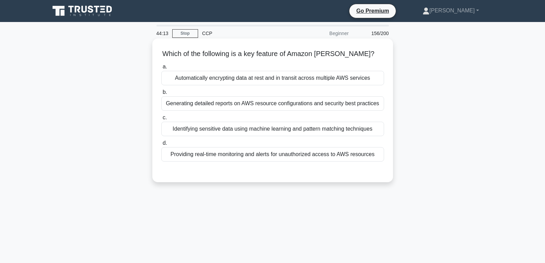
click at [271, 126] on div "Identifying sensitive data using machine learning and pattern matching techniqu…" at bounding box center [272, 129] width 223 height 14
click at [161, 120] on input "c. Identifying sensitive data using machine learning and pattern matching techn…" at bounding box center [161, 118] width 0 height 4
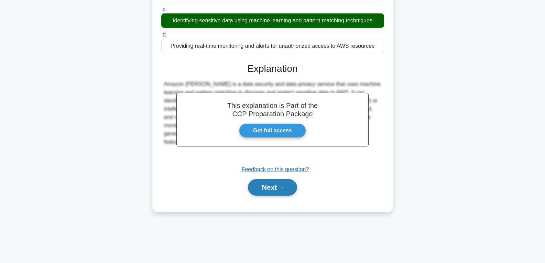
click at [268, 188] on button "Next" at bounding box center [272, 187] width 49 height 17
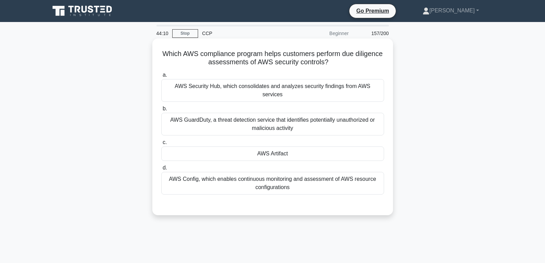
click at [269, 147] on div "AWS Artifact" at bounding box center [272, 154] width 223 height 14
click at [161, 144] on input "c. AWS Artifact" at bounding box center [161, 142] width 0 height 4
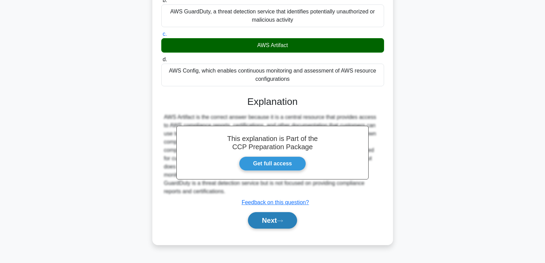
click at [266, 212] on button "Next" at bounding box center [272, 220] width 49 height 17
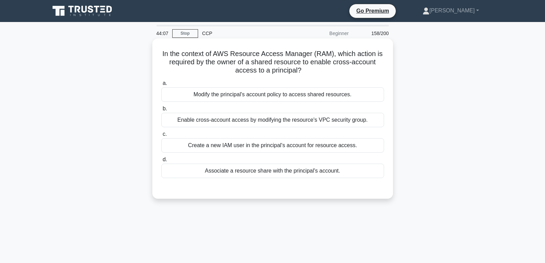
click at [270, 166] on div "Associate a resource share with the principal's account." at bounding box center [272, 171] width 223 height 14
click at [161, 162] on input "d. Associate a resource share with the principal's account." at bounding box center [161, 160] width 0 height 4
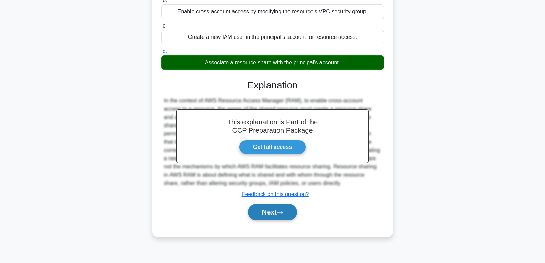
click at [266, 212] on button "Next" at bounding box center [272, 212] width 49 height 17
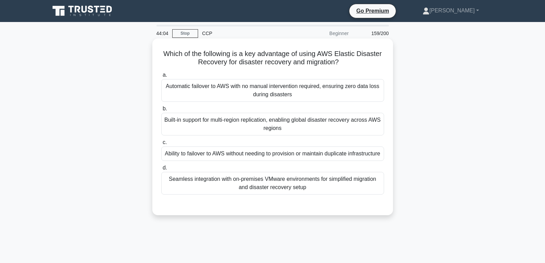
click at [270, 157] on div "Ability to failover to AWS without needing to provision or maintain duplicate i…" at bounding box center [272, 154] width 223 height 14
click at [161, 145] on input "c. Ability to failover to AWS without needing to provision or maintain duplicat…" at bounding box center [161, 142] width 0 height 4
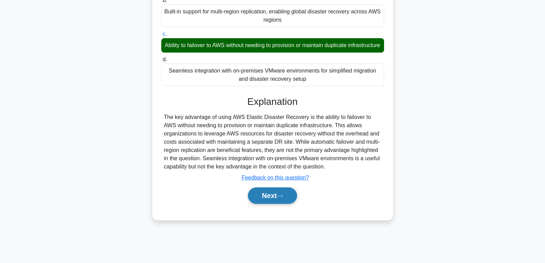
click at [294, 204] on button "Next" at bounding box center [272, 195] width 49 height 17
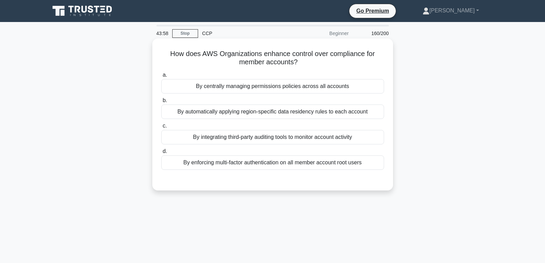
click at [278, 92] on div "By centrally managing permissions policies across all accounts" at bounding box center [272, 86] width 223 height 14
click at [161, 77] on input "a. By centrally managing permissions policies across all accounts" at bounding box center [161, 75] width 0 height 4
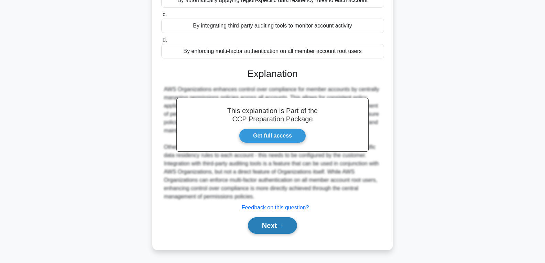
click at [265, 226] on button "Next" at bounding box center [272, 225] width 49 height 17
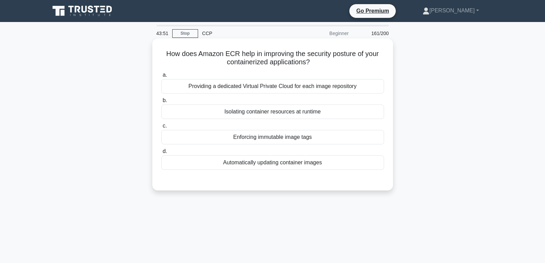
click at [270, 140] on div "Enforcing immutable image tags" at bounding box center [272, 137] width 223 height 14
click at [161, 128] on input "c. Enforcing immutable image tags" at bounding box center [161, 126] width 0 height 4
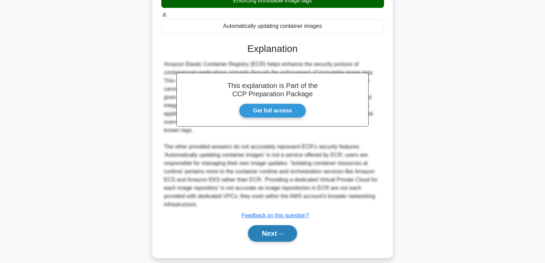
click at [271, 225] on button "Next" at bounding box center [272, 233] width 49 height 17
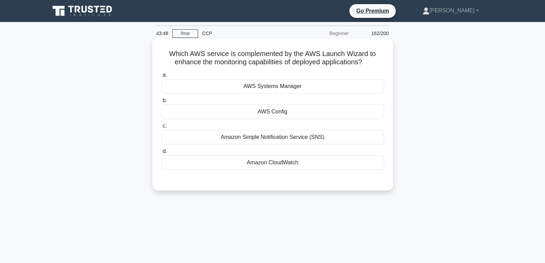
click at [279, 112] on div "AWS Config" at bounding box center [272, 112] width 223 height 14
click at [161, 103] on input "b. AWS Config" at bounding box center [161, 100] width 0 height 4
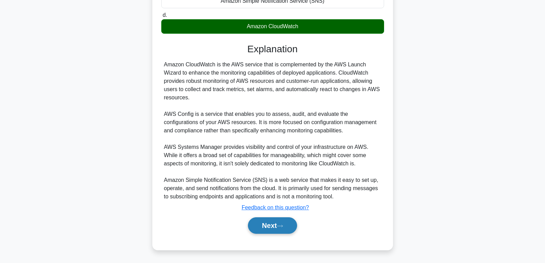
click at [263, 227] on button "Next" at bounding box center [272, 225] width 49 height 17
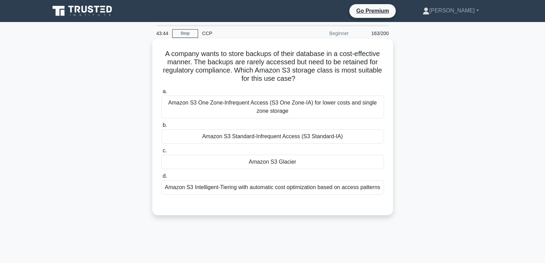
click at [278, 164] on div "Amazon S3 Glacier" at bounding box center [272, 162] width 223 height 14
click at [161, 153] on input "c. Amazon S3 Glacier" at bounding box center [161, 151] width 0 height 4
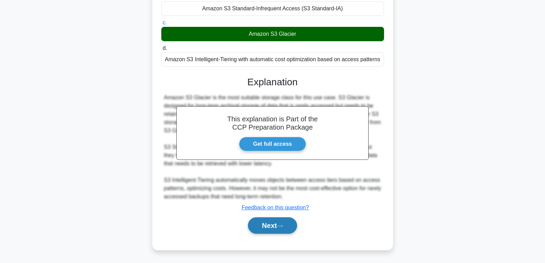
click at [273, 225] on button "Next" at bounding box center [272, 225] width 49 height 17
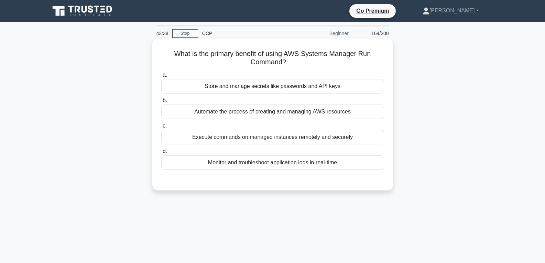
click at [281, 157] on div "Monitor and troubleshoot application logs in real-time" at bounding box center [272, 162] width 223 height 14
click at [161, 154] on input "d. Monitor and troubleshoot application logs in real-time" at bounding box center [161, 151] width 0 height 4
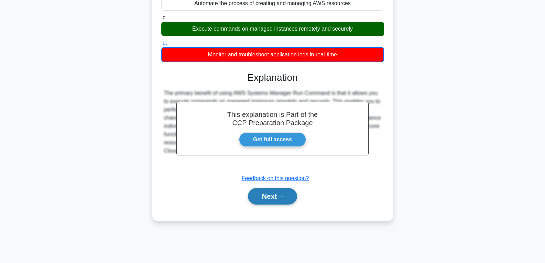
click at [280, 200] on button "Next" at bounding box center [272, 196] width 49 height 17
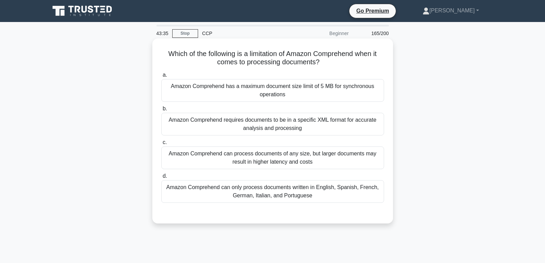
click at [284, 162] on div "Amazon Comprehend can process documents of any size, but larger documents may r…" at bounding box center [272, 158] width 223 height 23
click at [161, 145] on input "c. Amazon Comprehend can process documents of any size, but larger documents ma…" at bounding box center [161, 142] width 0 height 4
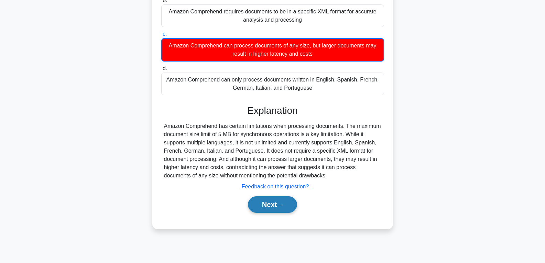
click at [274, 202] on button "Next" at bounding box center [272, 204] width 49 height 17
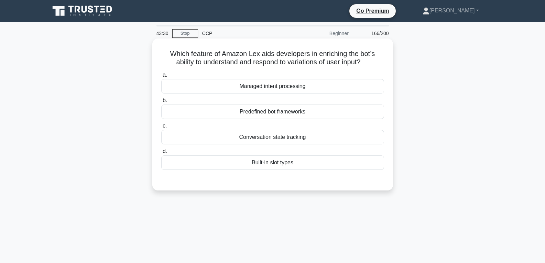
click at [284, 161] on div "Built-in slot types" at bounding box center [272, 162] width 223 height 14
click at [161, 154] on input "d. Built-in slot types" at bounding box center [161, 151] width 0 height 4
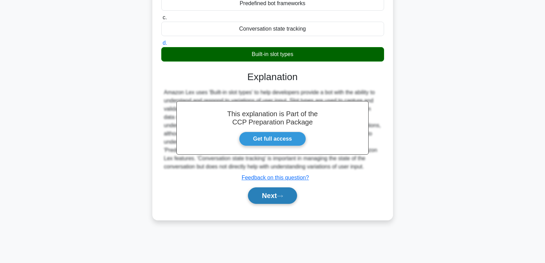
click at [278, 197] on button "Next" at bounding box center [272, 195] width 49 height 17
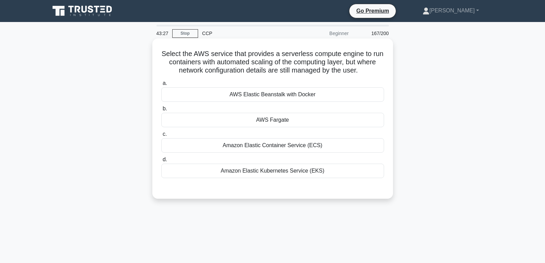
click at [283, 117] on div "AWS Fargate" at bounding box center [272, 120] width 223 height 14
click at [161, 111] on input "b. AWS Fargate" at bounding box center [161, 109] width 0 height 4
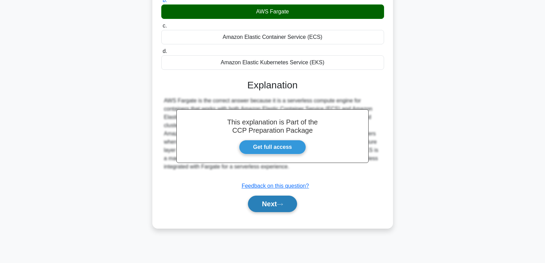
click at [269, 203] on button "Next" at bounding box center [272, 204] width 49 height 17
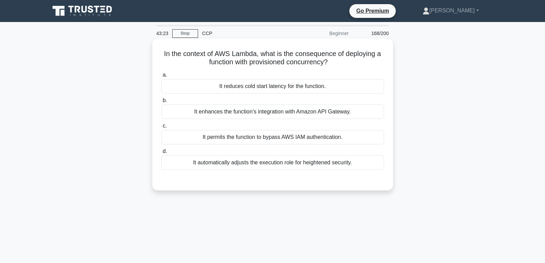
click at [280, 94] on div "It reduces cold start latency for the function." at bounding box center [272, 86] width 223 height 14
click at [161, 77] on input "a. It reduces cold start latency for the function." at bounding box center [161, 75] width 0 height 4
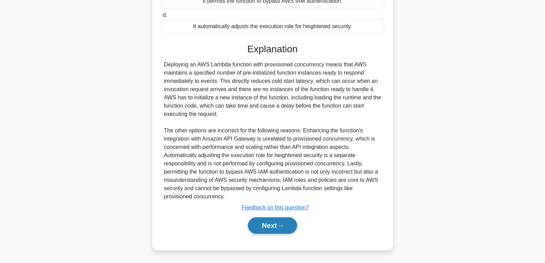
click at [265, 223] on button "Next" at bounding box center [272, 225] width 49 height 17
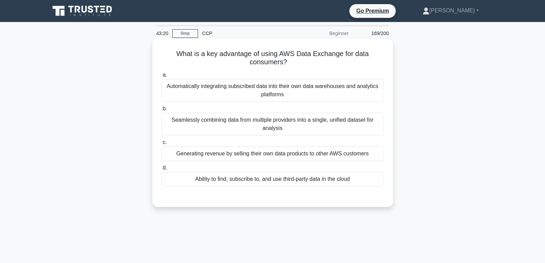
click at [273, 177] on div "Ability to find, subscribe to, and use third-party data in the cloud" at bounding box center [272, 179] width 223 height 14
click at [161, 170] on input "d. Ability to find, subscribe to, and use third-party data in the cloud" at bounding box center [161, 168] width 0 height 4
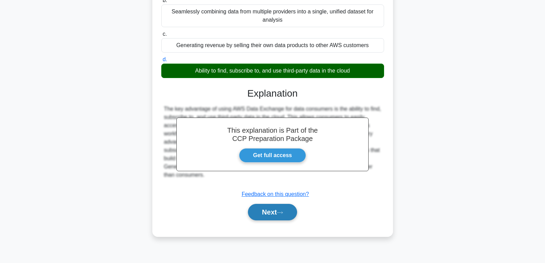
click at [270, 209] on button "Next" at bounding box center [272, 212] width 49 height 17
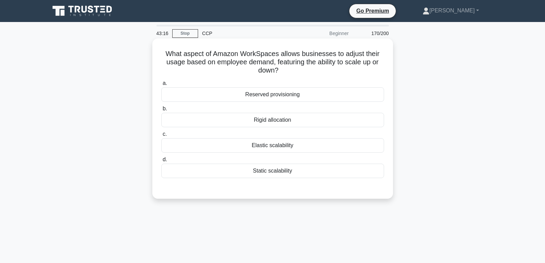
click at [266, 149] on div "Elastic scalability" at bounding box center [272, 145] width 223 height 14
click at [161, 137] on input "c. Elastic scalability" at bounding box center [161, 134] width 0 height 4
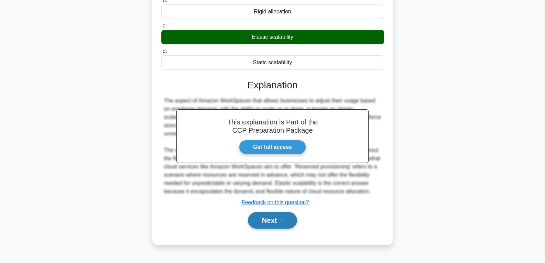
click at [265, 218] on button "Next" at bounding box center [272, 220] width 49 height 17
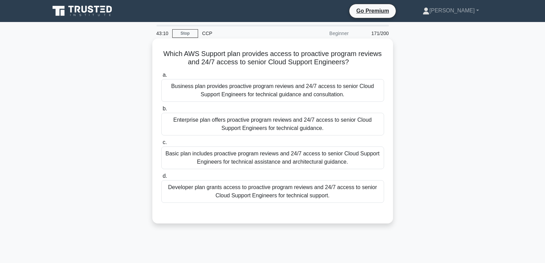
click at [289, 128] on div "Enterprise plan offers proactive program reviews and 24/7 access to senior Clou…" at bounding box center [272, 124] width 223 height 23
click at [161, 111] on input "b. Enterprise plan offers proactive program reviews and 24/7 access to senior C…" at bounding box center [161, 109] width 0 height 4
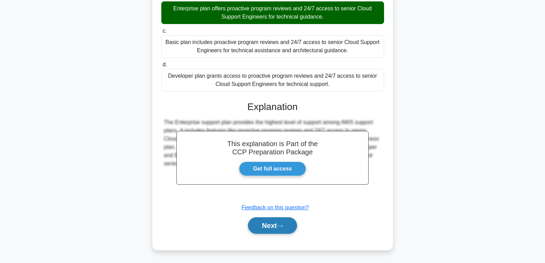
click at [275, 223] on button "Next" at bounding box center [272, 225] width 49 height 17
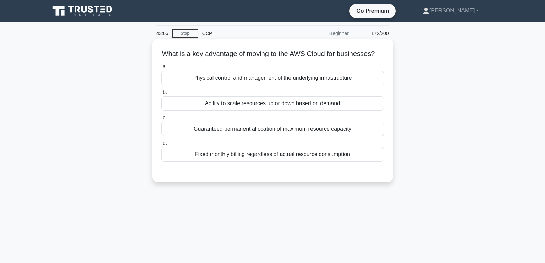
click at [284, 111] on div "Ability to scale resources up or down based on demand" at bounding box center [272, 103] width 223 height 14
click at [161, 95] on input "b. Ability to scale resources up or down based on demand" at bounding box center [161, 92] width 0 height 4
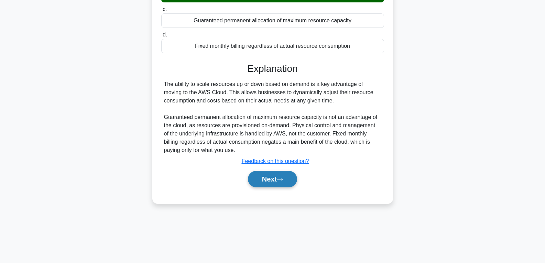
click at [276, 187] on button "Next" at bounding box center [272, 179] width 49 height 17
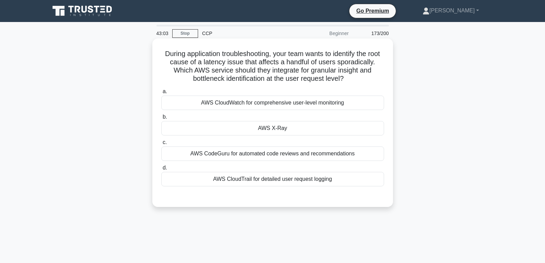
click at [288, 130] on div "AWS X-Ray" at bounding box center [272, 128] width 223 height 14
click at [161, 119] on input "b. AWS X-Ray" at bounding box center [161, 117] width 0 height 4
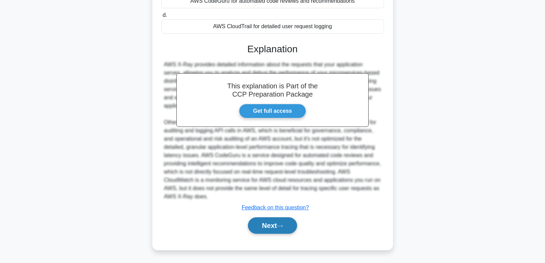
click at [278, 225] on button "Next" at bounding box center [272, 225] width 49 height 17
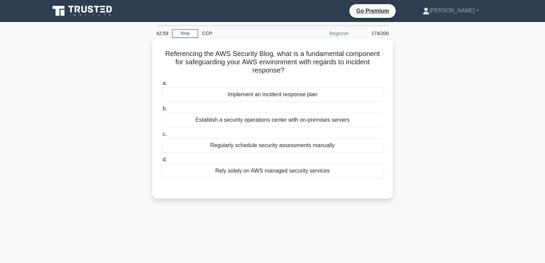
click at [281, 95] on div "Implement an incident response plan" at bounding box center [272, 94] width 223 height 14
click at [161, 86] on input "a. Implement an incident response plan" at bounding box center [161, 83] width 0 height 4
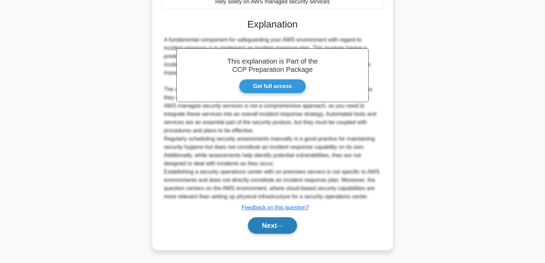
click at [266, 228] on button "Next" at bounding box center [272, 225] width 49 height 17
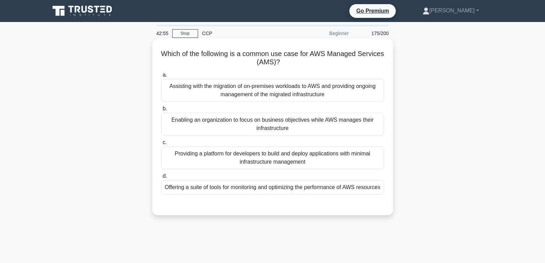
click at [269, 195] on div "Offering a suite of tools for monitoring and optimizing the performance of AWS …" at bounding box center [272, 187] width 223 height 14
click at [161, 179] on input "d. Offering a suite of tools for monitoring and optimizing the performance of A…" at bounding box center [161, 176] width 0 height 4
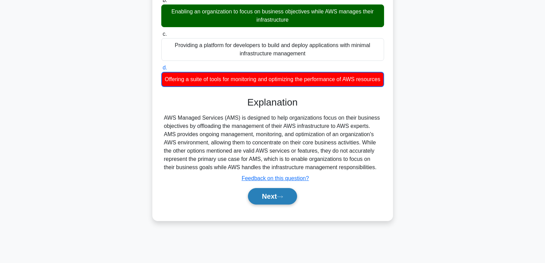
click at [271, 205] on button "Next" at bounding box center [272, 196] width 49 height 17
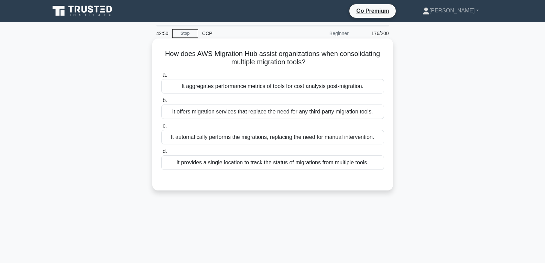
click at [280, 89] on div "It aggregates performance metrics of tools for cost analysis post-migration." at bounding box center [272, 86] width 223 height 14
click at [161, 77] on input "a. It aggregates performance metrics of tools for cost analysis post-migration." at bounding box center [161, 75] width 0 height 4
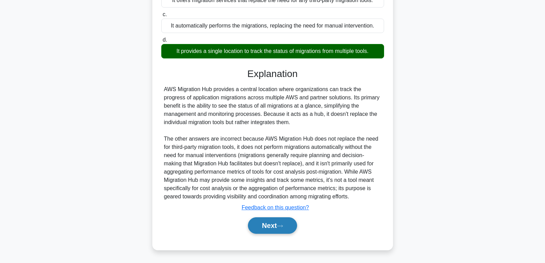
click at [283, 230] on button "Next" at bounding box center [272, 225] width 49 height 17
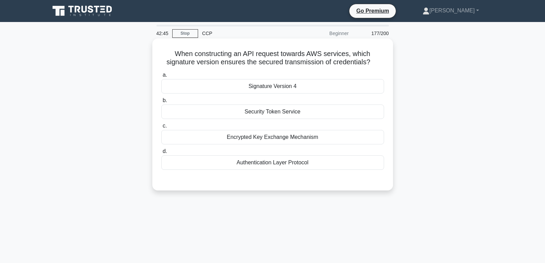
click at [272, 113] on div "Security Token Service" at bounding box center [272, 112] width 223 height 14
click at [161, 103] on input "b. Security Token Service" at bounding box center [161, 100] width 0 height 4
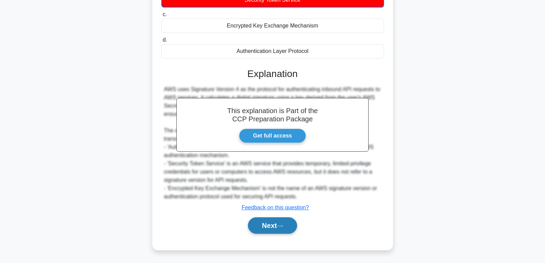
click at [265, 227] on button "Next" at bounding box center [272, 225] width 49 height 17
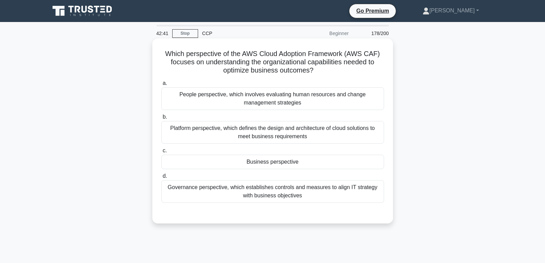
click at [269, 164] on div "Business perspective" at bounding box center [272, 162] width 223 height 14
click at [161, 153] on input "c. Business perspective" at bounding box center [161, 151] width 0 height 4
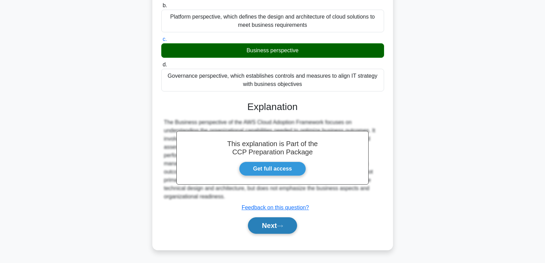
click at [265, 225] on button "Next" at bounding box center [272, 225] width 49 height 17
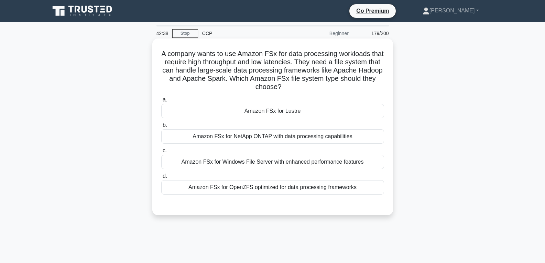
click at [275, 109] on div "Amazon FSx for Lustre" at bounding box center [272, 111] width 223 height 14
click at [161, 102] on input "a. Amazon FSx for Lustre" at bounding box center [161, 100] width 0 height 4
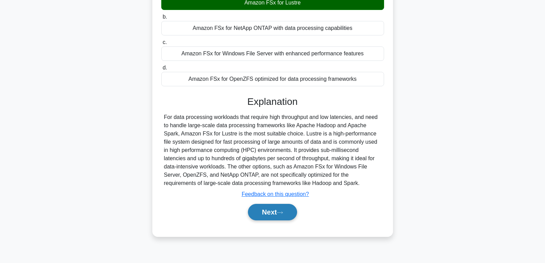
click at [269, 212] on button "Next" at bounding box center [272, 212] width 49 height 17
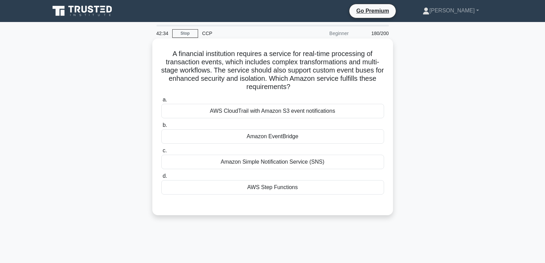
click at [277, 136] on div "Amazon EventBridge" at bounding box center [272, 136] width 223 height 14
click at [161, 128] on input "b. Amazon EventBridge" at bounding box center [161, 125] width 0 height 4
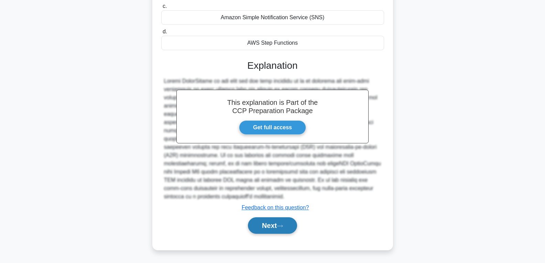
click at [266, 229] on button "Next" at bounding box center [272, 225] width 49 height 17
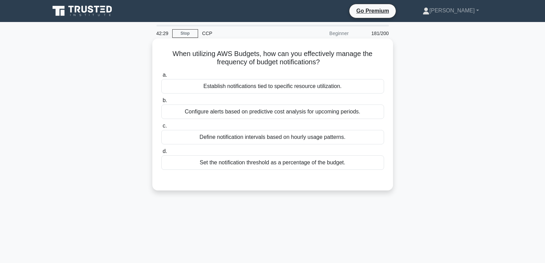
click at [272, 158] on div "Set the notification threshold as a percentage of the budget." at bounding box center [272, 162] width 223 height 14
click at [161, 154] on input "d. Set the notification threshold as a percentage of the budget." at bounding box center [161, 151] width 0 height 4
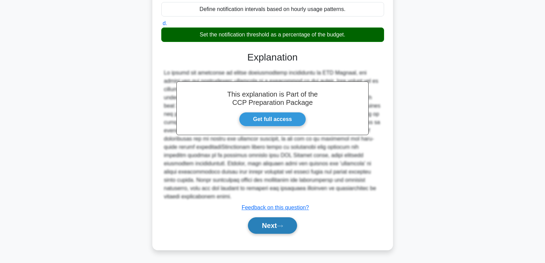
click at [271, 225] on button "Next" at bounding box center [272, 225] width 49 height 17
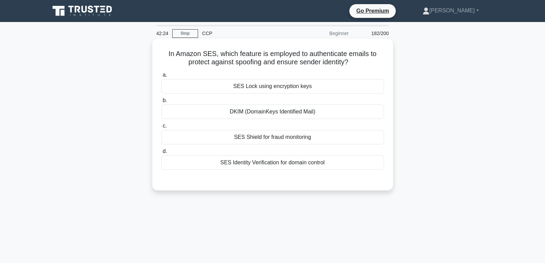
click at [278, 109] on div "DKIM (DomainKeys Identified Mail)" at bounding box center [272, 112] width 223 height 14
click at [161, 103] on input "b. DKIM (DomainKeys Identified Mail)" at bounding box center [161, 100] width 0 height 4
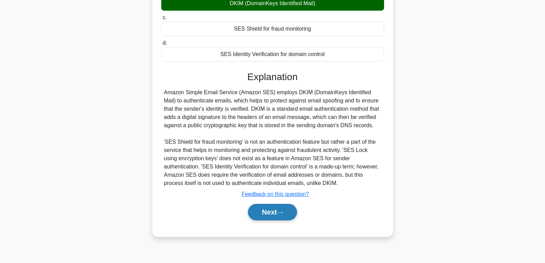
click at [265, 213] on button "Next" at bounding box center [272, 212] width 49 height 17
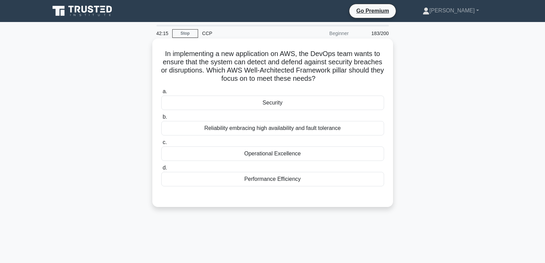
click at [277, 109] on div "Security" at bounding box center [272, 103] width 223 height 14
click at [161, 94] on input "a. Security" at bounding box center [161, 91] width 0 height 4
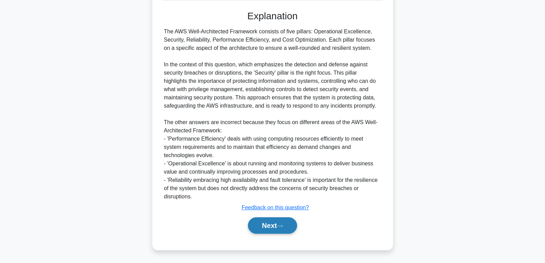
click at [281, 234] on button "Next" at bounding box center [272, 225] width 49 height 17
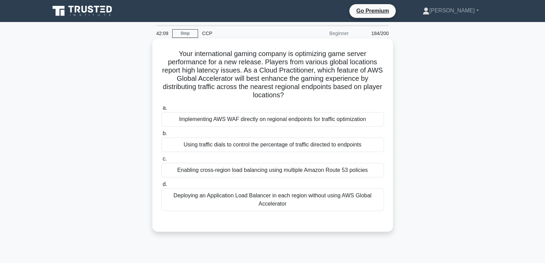
click at [263, 171] on div "Enabling cross-region load balancing using multiple Amazon Route 53 policies" at bounding box center [272, 170] width 223 height 14
click at [161, 161] on input "c. Enabling cross-region load balancing using multiple Amazon Route 53 policies" at bounding box center [161, 159] width 0 height 4
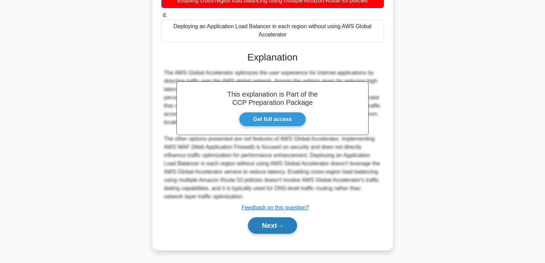
click at [265, 223] on button "Next" at bounding box center [272, 225] width 49 height 17
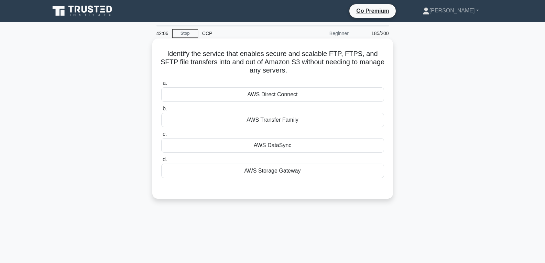
click at [276, 138] on label "c. AWS DataSync" at bounding box center [272, 141] width 223 height 23
click at [161, 137] on input "c. AWS DataSync" at bounding box center [161, 134] width 0 height 4
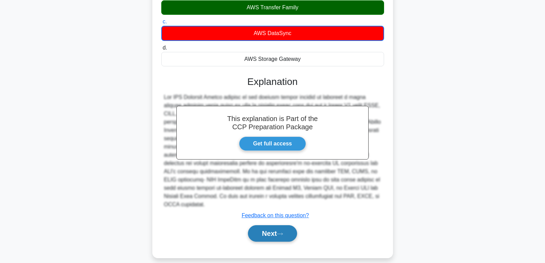
click at [270, 225] on button "Next" at bounding box center [272, 233] width 49 height 17
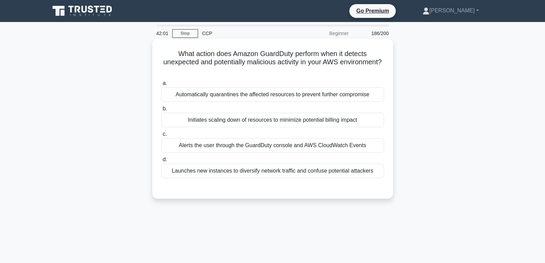
click at [273, 129] on div "a. Automatically quarantines the affected resources to prevent further compromi…" at bounding box center [272, 129] width 231 height 102
click at [282, 92] on div "Automatically quarantines the affected resources to prevent further compromise" at bounding box center [272, 94] width 223 height 14
click at [161, 86] on input "a. Automatically quarantines the affected resources to prevent further compromi…" at bounding box center [161, 83] width 0 height 4
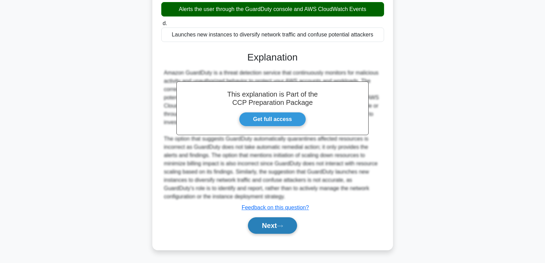
click at [272, 222] on button "Next" at bounding box center [272, 225] width 49 height 17
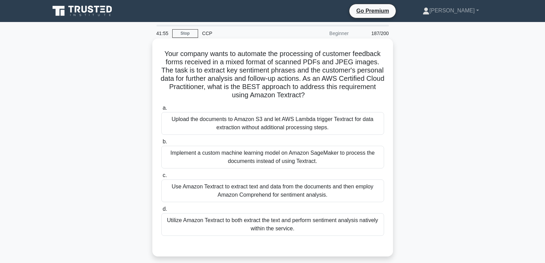
click at [273, 236] on div "Utilize Amazon Textract to both extract the text and perform sentiment analysis…" at bounding box center [272, 224] width 223 height 23
click at [161, 212] on input "d. Utilize Amazon Textract to both extract the text and perform sentiment analy…" at bounding box center [161, 209] width 0 height 4
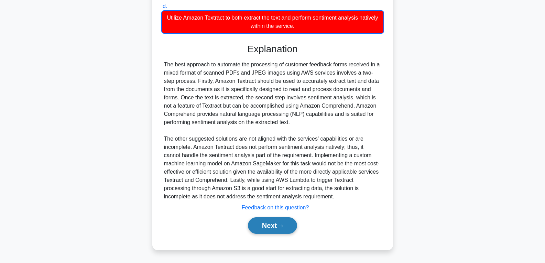
click at [277, 221] on button "Next" at bounding box center [272, 225] width 49 height 17
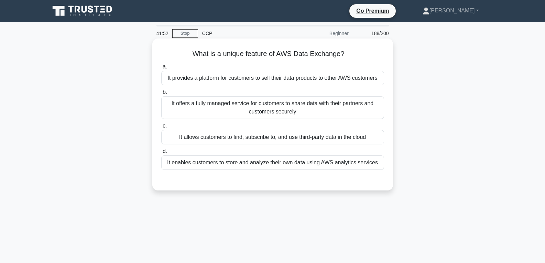
click at [273, 137] on div "It allows customers to find, subscribe to, and use third-party data in the cloud" at bounding box center [272, 137] width 223 height 14
click at [161, 128] on input "c. It allows customers to find, subscribe to, and use third-party data in the c…" at bounding box center [161, 126] width 0 height 4
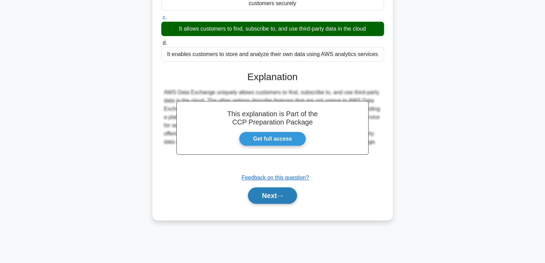
click at [275, 197] on button "Next" at bounding box center [272, 195] width 49 height 17
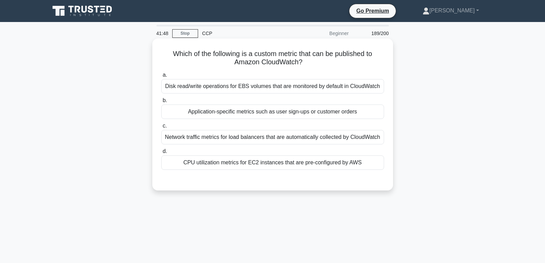
click at [279, 105] on div "Application-specific metrics such as user sign-ups or customer orders" at bounding box center [272, 112] width 223 height 14
click at [161, 103] on input "b. Application-specific metrics such as user sign-ups or customer orders" at bounding box center [161, 100] width 0 height 4
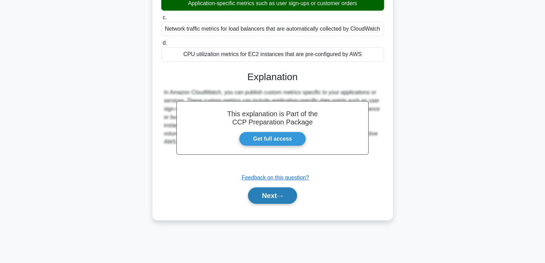
click at [283, 199] on button "Next" at bounding box center [272, 195] width 49 height 17
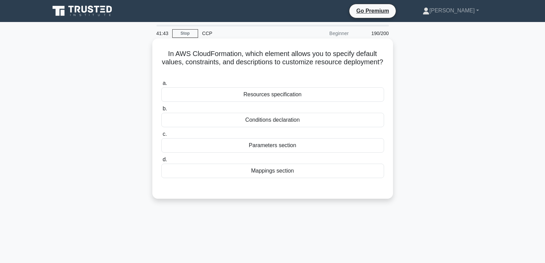
click at [270, 170] on div "Mappings section" at bounding box center [272, 171] width 223 height 14
click at [161, 162] on input "d. Mappings section" at bounding box center [161, 160] width 0 height 4
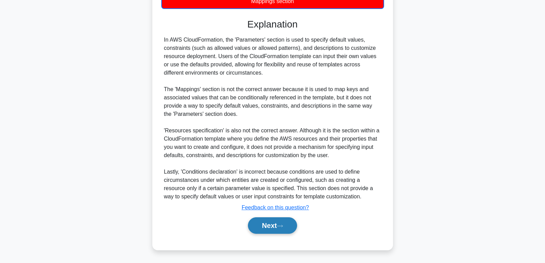
click at [262, 232] on button "Next" at bounding box center [272, 225] width 49 height 17
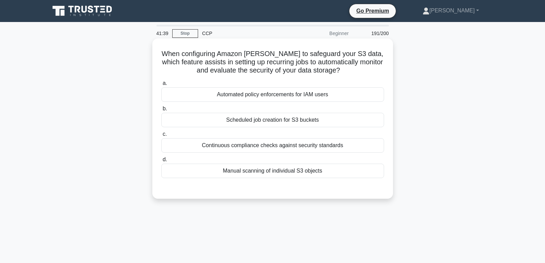
click at [283, 122] on div "Scheduled job creation for S3 buckets" at bounding box center [272, 120] width 223 height 14
click at [161, 111] on input "b. Scheduled job creation for S3 buckets" at bounding box center [161, 109] width 0 height 4
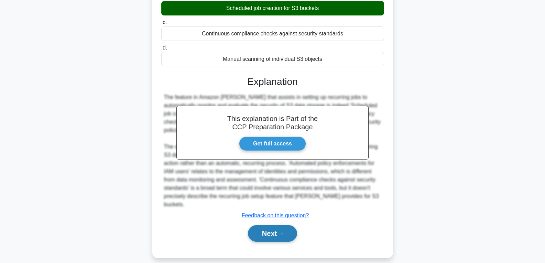
click at [276, 226] on button "Next" at bounding box center [272, 233] width 49 height 17
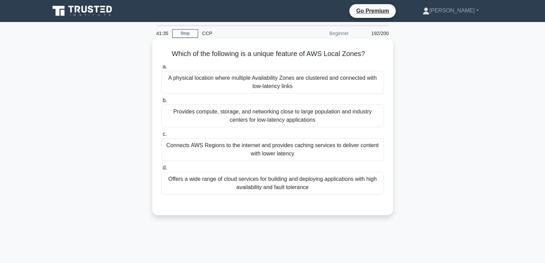
click at [282, 120] on div "Provides compute, storage, and networking close to large population and industr…" at bounding box center [272, 116] width 223 height 23
click at [161, 103] on input "b. Provides compute, storage, and networking close to large population and indu…" at bounding box center [161, 100] width 0 height 4
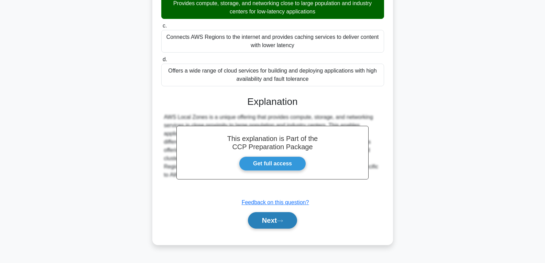
click at [278, 215] on button "Next" at bounding box center [272, 220] width 49 height 17
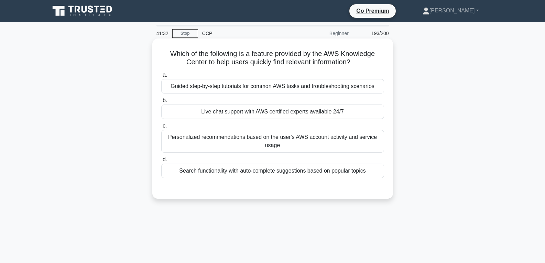
click at [283, 112] on div "Live chat support with AWS certified experts available 24/7" at bounding box center [272, 112] width 223 height 14
click at [161, 103] on input "b. Live chat support with AWS certified experts available 24/7" at bounding box center [161, 100] width 0 height 4
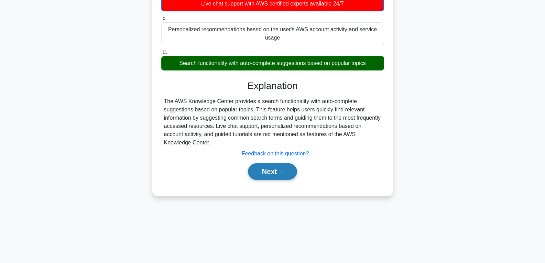
click at [278, 170] on button "Next" at bounding box center [272, 171] width 49 height 17
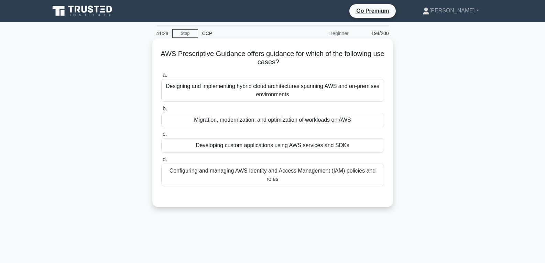
click at [284, 141] on div "Developing custom applications using AWS services and SDKs" at bounding box center [272, 145] width 223 height 14
click at [161, 137] on input "c. Developing custom applications using AWS services and SDKs" at bounding box center [161, 134] width 0 height 4
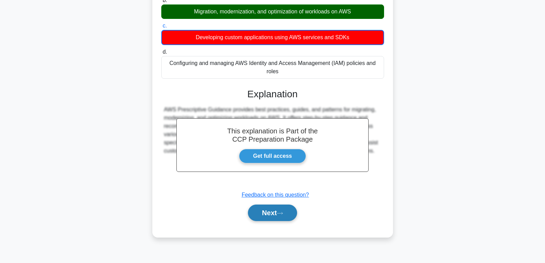
click at [267, 214] on button "Next" at bounding box center [272, 213] width 49 height 17
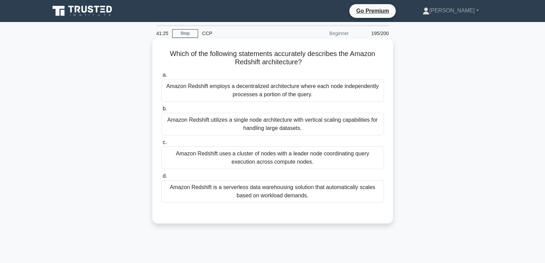
click at [273, 164] on div "Amazon Redshift uses a cluster of nodes with a leader node coordinating query e…" at bounding box center [272, 158] width 223 height 23
click at [161, 145] on input "c. Amazon Redshift uses a cluster of nodes with a leader node coordinating quer…" at bounding box center [161, 142] width 0 height 4
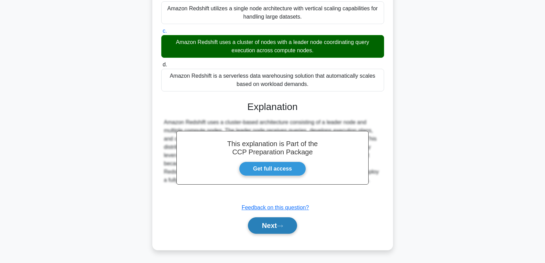
click at [265, 222] on button "Next" at bounding box center [272, 225] width 49 height 17
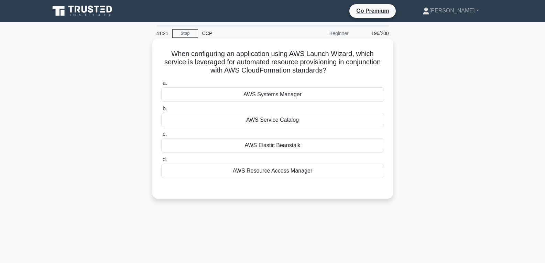
click at [282, 96] on div "AWS Systems Manager" at bounding box center [272, 94] width 223 height 14
click at [161, 86] on input "a. AWS Systems Manager" at bounding box center [161, 83] width 0 height 4
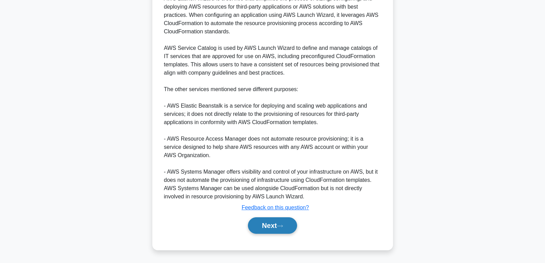
click at [270, 219] on button "Next" at bounding box center [272, 225] width 49 height 17
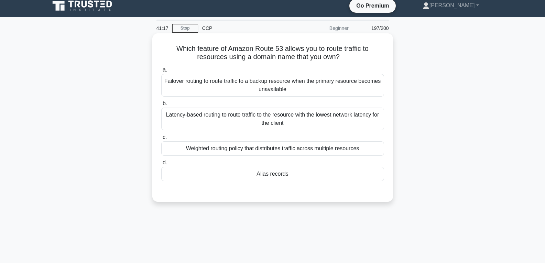
click at [273, 176] on div "Alias records" at bounding box center [272, 174] width 223 height 14
click at [161, 165] on input "d. Alias records" at bounding box center [161, 163] width 0 height 4
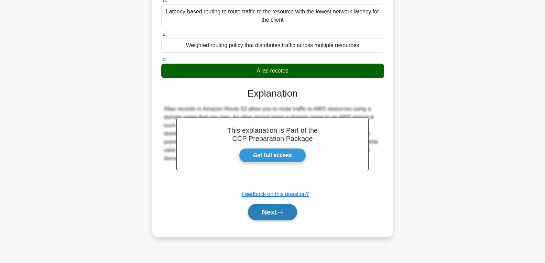
click at [269, 217] on button "Next" at bounding box center [272, 212] width 49 height 17
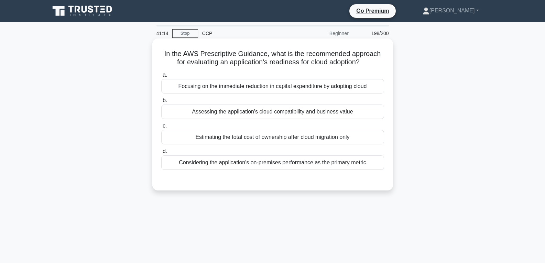
click at [268, 138] on div "Estimating the total cost of ownership after cloud migration only" at bounding box center [272, 137] width 223 height 14
click at [161, 128] on input "c. Estimating the total cost of ownership after cloud migration only" at bounding box center [161, 126] width 0 height 4
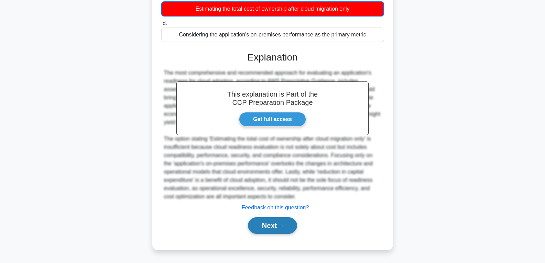
click at [265, 225] on button "Next" at bounding box center [272, 225] width 49 height 17
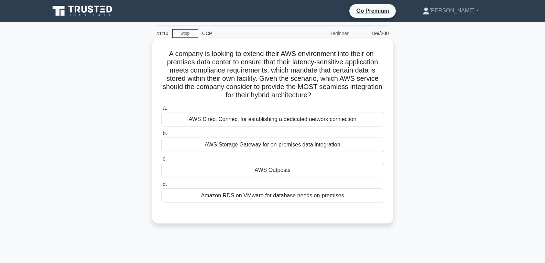
click at [279, 173] on div "AWS Outposts" at bounding box center [272, 170] width 223 height 14
click at [161, 161] on input "c. AWS Outposts" at bounding box center [161, 159] width 0 height 4
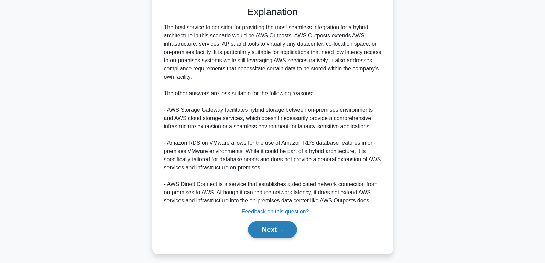
click at [273, 228] on button "Next" at bounding box center [272, 230] width 49 height 17
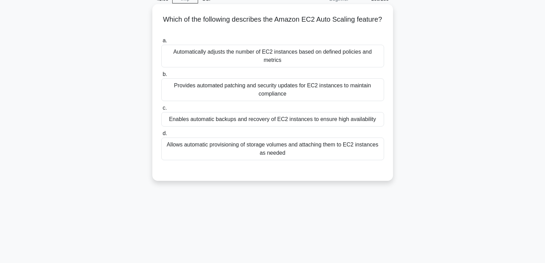
click at [279, 87] on div "Provides automated patching and security updates for EC2 instances to maintain …" at bounding box center [272, 89] width 223 height 23
click at [161, 77] on input "b. Provides automated patching and security updates for EC2 instances to mainta…" at bounding box center [161, 74] width 0 height 4
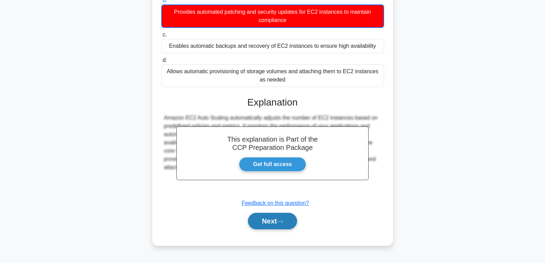
click at [271, 223] on button "Next" at bounding box center [272, 221] width 49 height 17
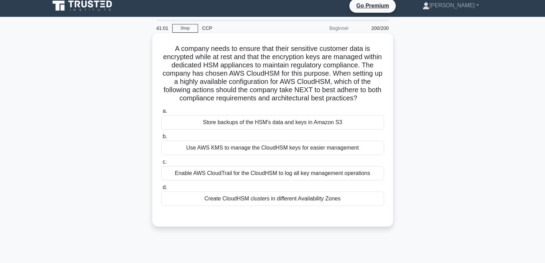
click at [239, 121] on div "Store backups of the HSM's data and keys in Amazon S3" at bounding box center [272, 122] width 223 height 14
click at [161, 114] on input "a. Store backups of the HSM's data and keys in Amazon S3" at bounding box center [161, 111] width 0 height 4
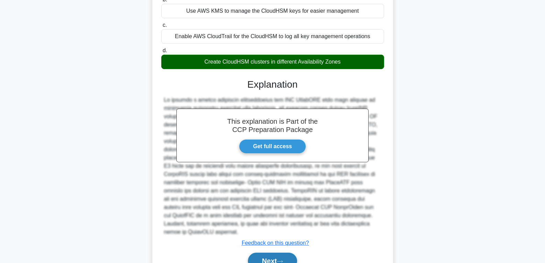
click at [261, 258] on button "Next" at bounding box center [272, 261] width 49 height 17
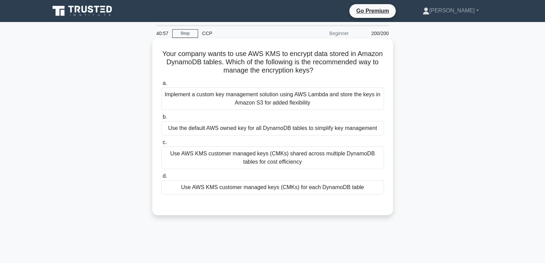
click at [261, 184] on div "Use AWS KMS customer managed keys (CMKs) for each DynamoDB table" at bounding box center [272, 187] width 223 height 14
click at [161, 179] on input "d. Use AWS KMS customer managed keys (CMKs) for each DynamoDB table" at bounding box center [161, 176] width 0 height 4
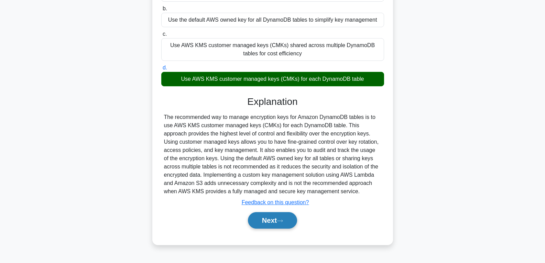
click at [277, 216] on button "Next" at bounding box center [272, 220] width 49 height 17
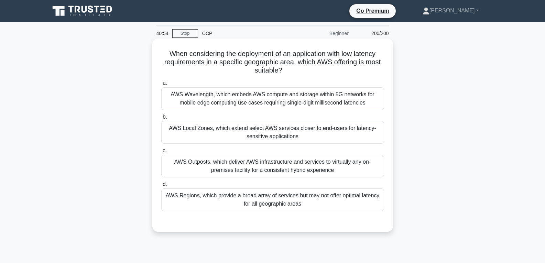
click at [273, 157] on div "AWS Outposts, which deliver AWS infrastructure and services to virtually any on…" at bounding box center [272, 166] width 223 height 23
click at [161, 153] on input "c. AWS Outposts, which deliver AWS infrastructure and services to virtually any…" at bounding box center [161, 151] width 0 height 4
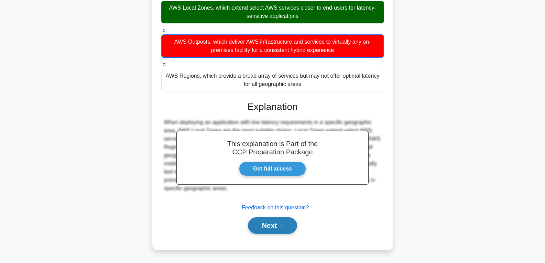
click at [265, 223] on button "Next" at bounding box center [272, 225] width 49 height 17
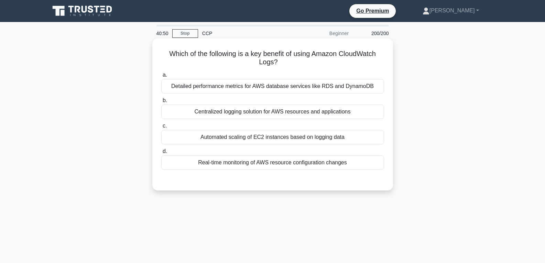
click at [262, 141] on div "Automated scaling of EC2 instances based on logging data" at bounding box center [272, 137] width 223 height 14
click at [161, 128] on input "c. Automated scaling of EC2 instances based on logging data" at bounding box center [161, 126] width 0 height 4
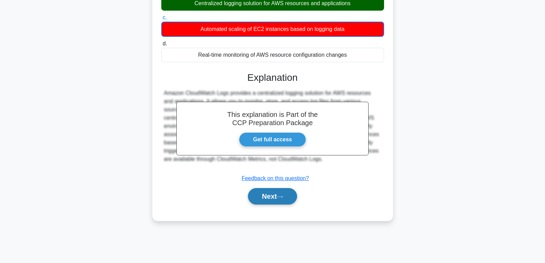
click at [272, 194] on button "Next" at bounding box center [272, 196] width 49 height 17
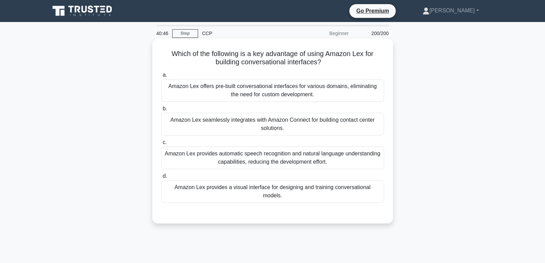
click at [257, 128] on div "Amazon Lex seamlessly integrates with Amazon Connect for building contact cente…" at bounding box center [272, 124] width 223 height 23
click at [161, 111] on input "b. Amazon Lex seamlessly integrates with Amazon Connect for building contact ce…" at bounding box center [161, 109] width 0 height 4
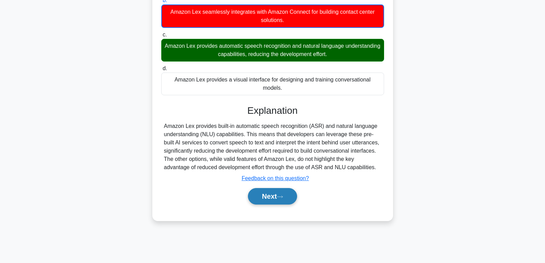
click at [258, 188] on button "Next" at bounding box center [272, 196] width 49 height 17
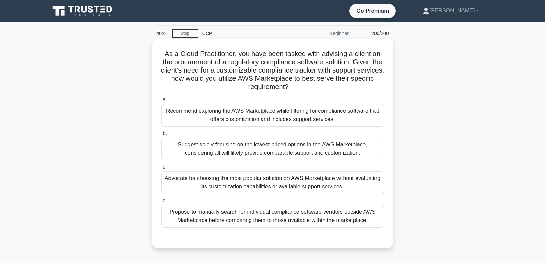
click at [261, 125] on div "Recommend exploring the AWS Marketplace while filtering for compliance software…" at bounding box center [272, 115] width 223 height 23
click at [161, 102] on input "a. Recommend exploring the AWS Marketplace while filtering for compliance softw…" at bounding box center [161, 100] width 0 height 4
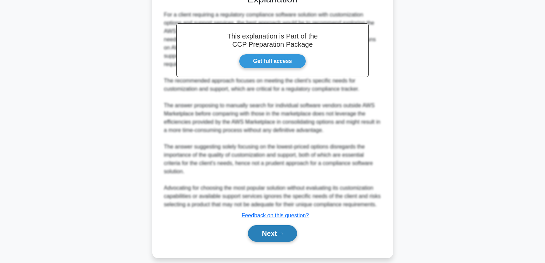
click at [266, 225] on button "Next" at bounding box center [272, 233] width 49 height 17
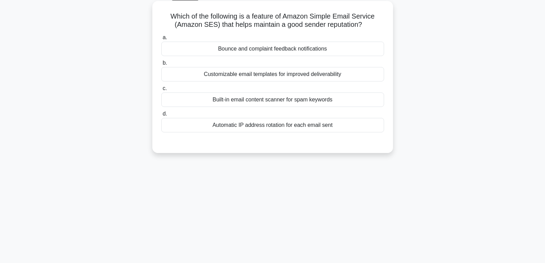
click at [248, 99] on div "Built-in email content scanner for spam keywords" at bounding box center [272, 100] width 223 height 14
click at [161, 91] on input "c. Built-in email content scanner for spam keywords" at bounding box center [161, 88] width 0 height 4
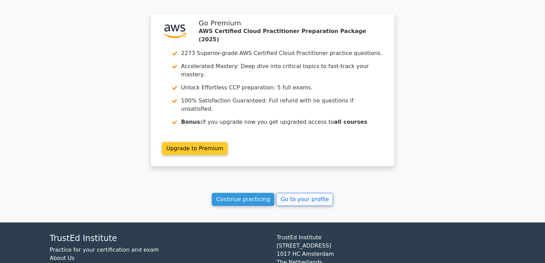
scroll to position [4838, 0]
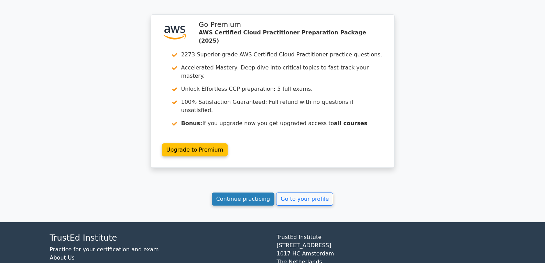
click at [255, 193] on link "Continue practicing" at bounding box center [243, 199] width 63 height 13
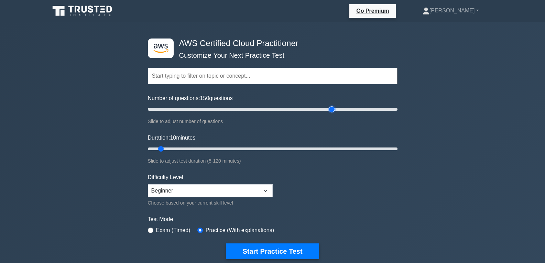
drag, startPoint x: 157, startPoint y: 109, endPoint x: 331, endPoint y: 142, distance: 177.9
type input "150"
click at [331, 114] on input "Number of questions: 150 questions" at bounding box center [273, 109] width 250 height 8
drag, startPoint x: 159, startPoint y: 148, endPoint x: 262, endPoint y: 162, distance: 104.5
type input "60"
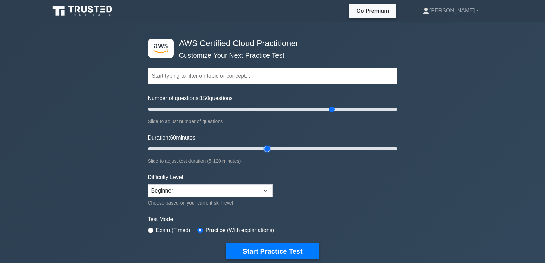
click at [262, 153] on input "Duration: 60 minutes" at bounding box center [273, 149] width 250 height 8
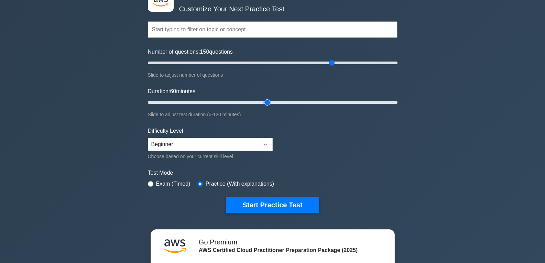
scroll to position [69, 0]
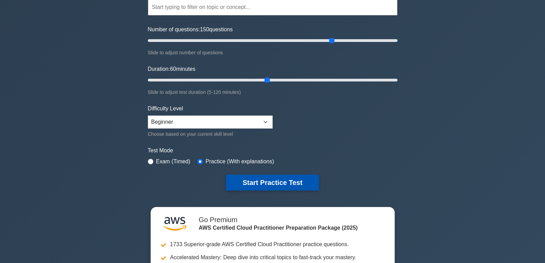
click at [278, 183] on button "Start Practice Test" at bounding box center [272, 183] width 93 height 16
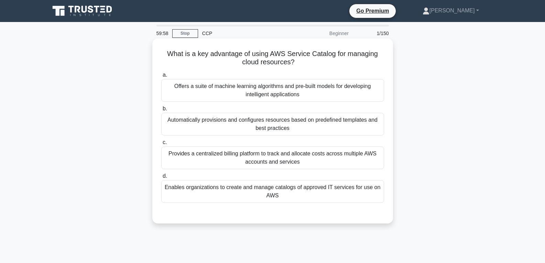
click at [271, 183] on div "Enables organizations to create and manage catalogs of approved IT services for…" at bounding box center [272, 191] width 223 height 23
click at [161, 179] on input "d. Enables organizations to create and manage catalogs of approved IT services …" at bounding box center [161, 176] width 0 height 4
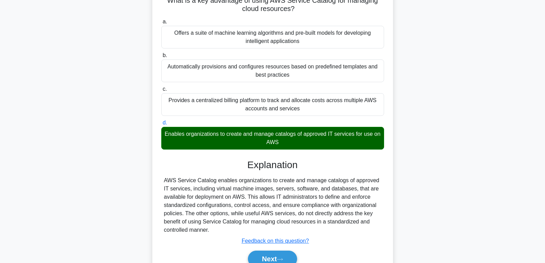
scroll to position [108, 0]
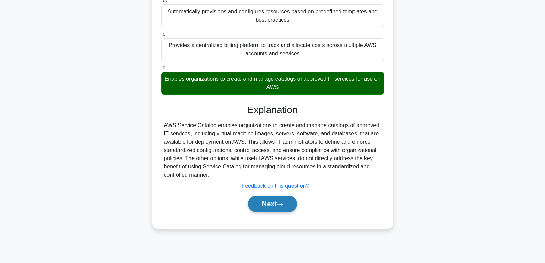
click at [268, 203] on button "Next" at bounding box center [272, 204] width 49 height 17
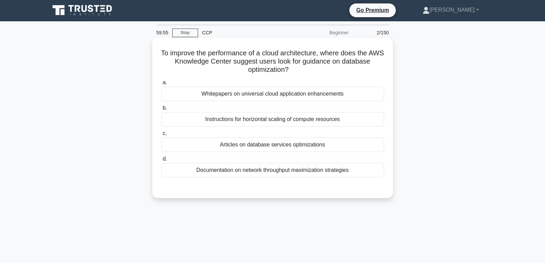
scroll to position [0, 0]
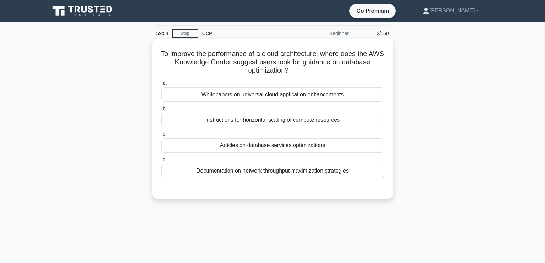
click at [270, 146] on div "Articles on database services optimizations" at bounding box center [272, 145] width 223 height 14
click at [161, 137] on input "c. Articles on database services optimizations" at bounding box center [161, 134] width 0 height 4
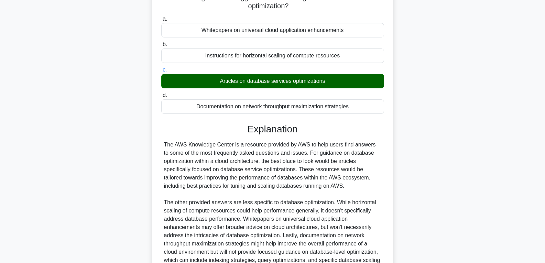
scroll to position [137, 0]
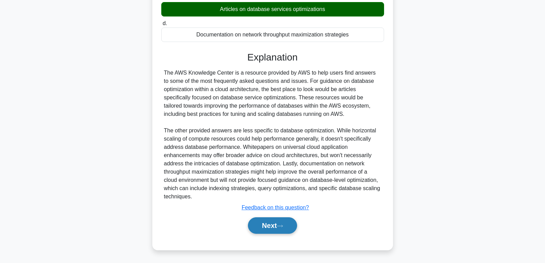
click at [262, 225] on button "Next" at bounding box center [272, 225] width 49 height 17
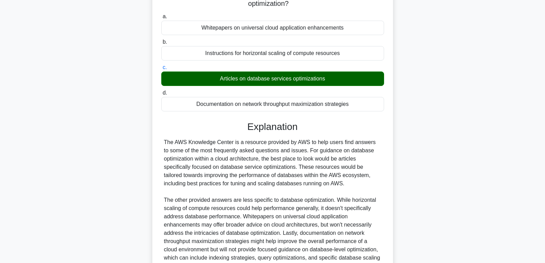
scroll to position [0, 0]
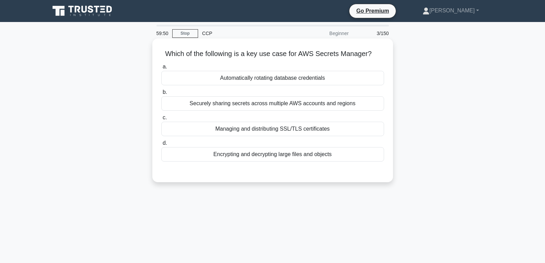
click at [227, 76] on div "Automatically rotating database credentials" at bounding box center [272, 78] width 223 height 14
click at [161, 69] on input "a. Automatically rotating database credentials" at bounding box center [161, 67] width 0 height 4
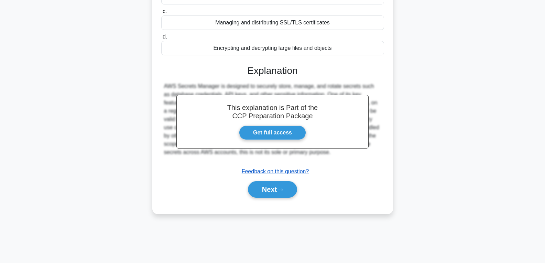
scroll to position [108, 0]
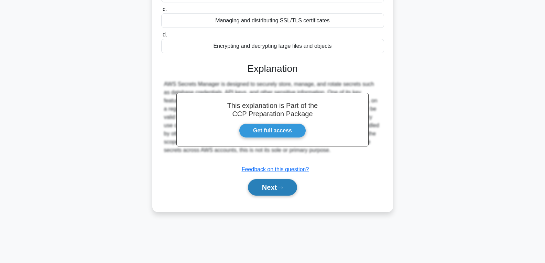
click at [275, 193] on button "Next" at bounding box center [272, 187] width 49 height 17
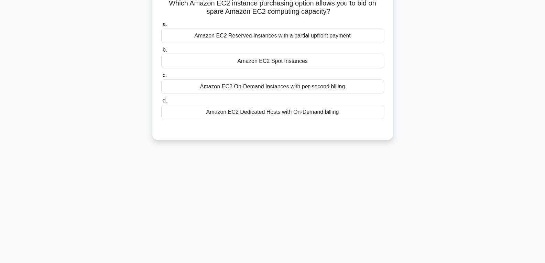
scroll to position [0, 0]
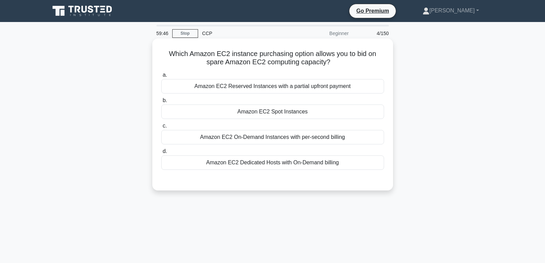
click at [267, 110] on div "Amazon EC2 Spot Instances" at bounding box center [272, 112] width 223 height 14
click at [161, 103] on input "b. Amazon EC2 Spot Instances" at bounding box center [161, 100] width 0 height 4
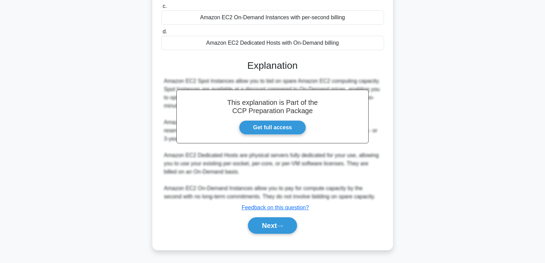
scroll to position [120, 0]
click at [274, 223] on button "Next" at bounding box center [272, 225] width 49 height 17
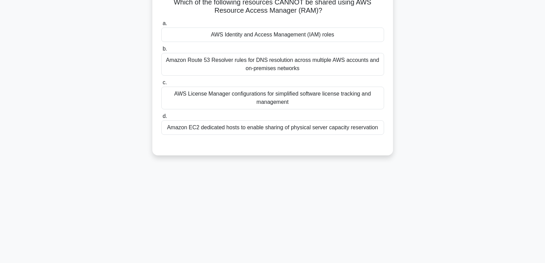
scroll to position [0, 0]
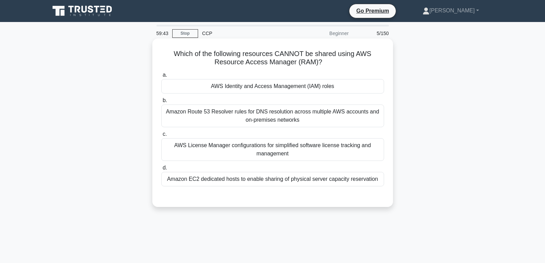
click at [254, 82] on div "AWS Identity and Access Management (IAM) roles" at bounding box center [272, 86] width 223 height 14
click at [161, 77] on input "a. AWS Identity and Access Management (IAM) roles" at bounding box center [161, 75] width 0 height 4
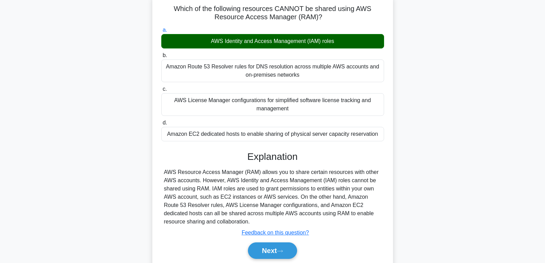
scroll to position [108, 0]
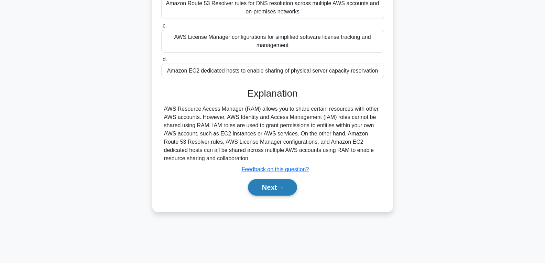
click at [267, 186] on button "Next" at bounding box center [272, 187] width 49 height 17
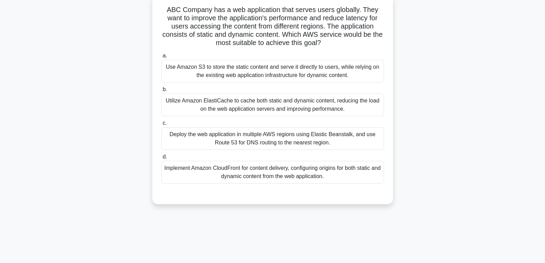
scroll to position [40, 0]
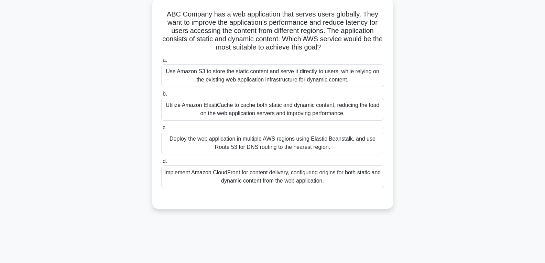
click at [284, 88] on div "a. Use Amazon S3 to store the static content and serve it directly to users, wh…" at bounding box center [272, 122] width 231 height 135
click at [293, 77] on div "Use Amazon S3 to store the static content and serve it directly to users, while…" at bounding box center [272, 75] width 223 height 23
click at [161, 63] on input "a. Use Amazon S3 to store the static content and serve it directly to users, wh…" at bounding box center [161, 60] width 0 height 4
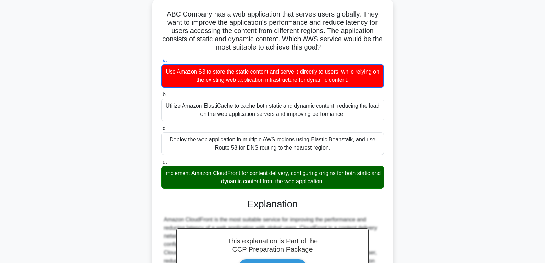
scroll to position [154, 0]
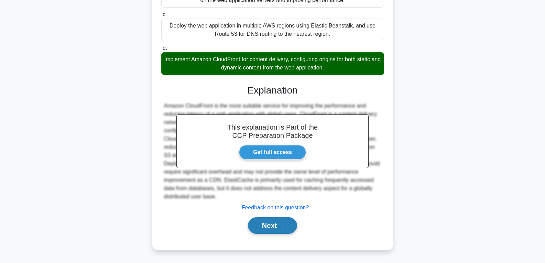
click at [265, 229] on button "Next" at bounding box center [272, 225] width 49 height 17
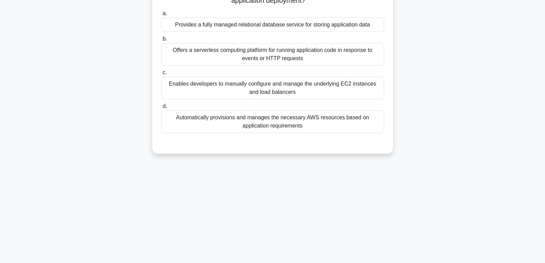
scroll to position [0, 0]
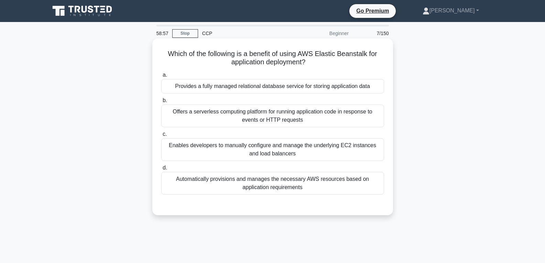
click at [260, 187] on div "Automatically provisions and manages the necessary AWS resources based on appli…" at bounding box center [272, 183] width 223 height 23
click at [161, 170] on input "d. Automatically provisions and manages the necessary AWS resources based on ap…" at bounding box center [161, 168] width 0 height 4
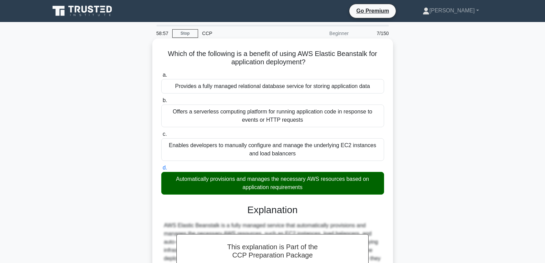
scroll to position [108, 0]
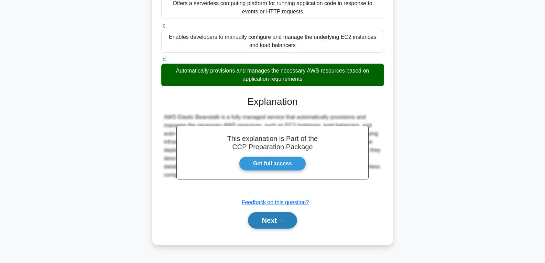
click at [271, 225] on button "Next" at bounding box center [272, 220] width 49 height 17
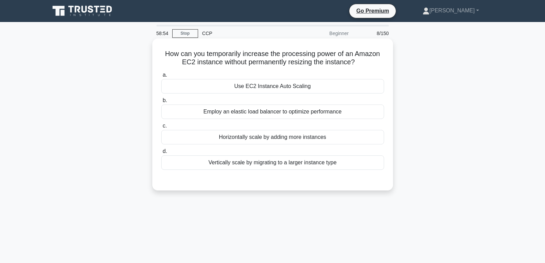
click at [250, 88] on div "Use EC2 Instance Auto Scaling" at bounding box center [272, 86] width 223 height 14
click at [161, 77] on input "a. Use EC2 Instance Auto Scaling" at bounding box center [161, 75] width 0 height 4
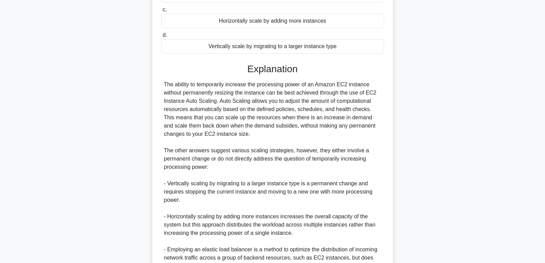
scroll to position [172, 0]
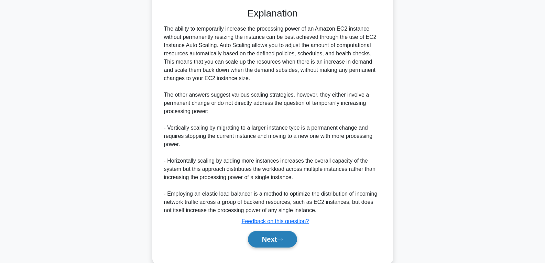
click at [260, 239] on button "Next" at bounding box center [272, 239] width 49 height 17
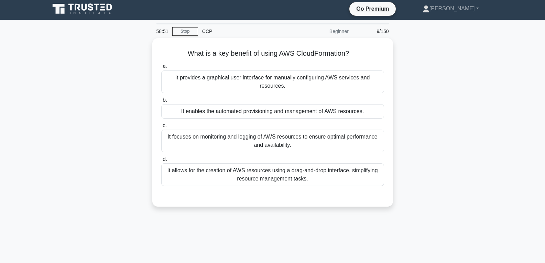
scroll to position [0, 0]
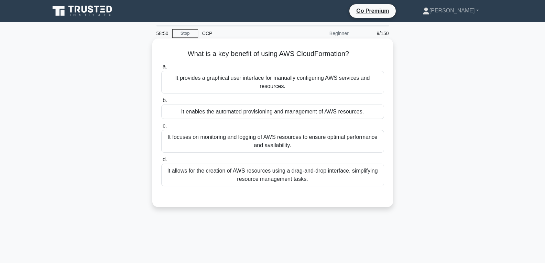
click at [265, 116] on div "It enables the automated provisioning and management of AWS resources." at bounding box center [272, 112] width 223 height 14
click at [161, 103] on input "b. It enables the automated provisioning and management of AWS resources." at bounding box center [161, 100] width 0 height 4
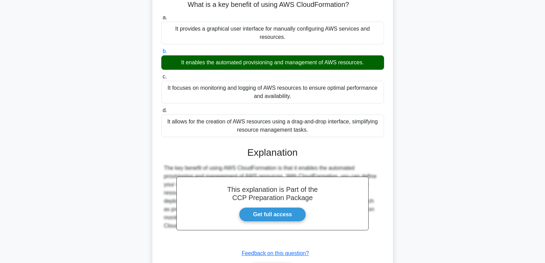
scroll to position [108, 0]
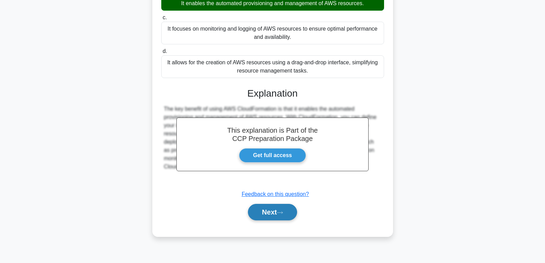
click at [274, 213] on button "Next" at bounding box center [272, 212] width 49 height 17
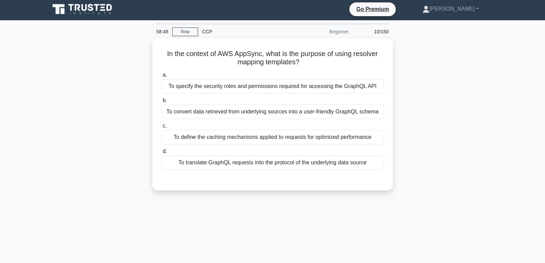
scroll to position [0, 0]
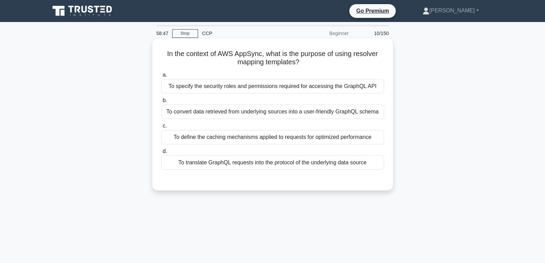
click at [266, 159] on div "To translate GraphQL requests into the protocol of the underlying data source" at bounding box center [272, 162] width 223 height 14
click at [161, 154] on input "d. To translate GraphQL requests into the protocol of the underlying data source" at bounding box center [161, 151] width 0 height 4
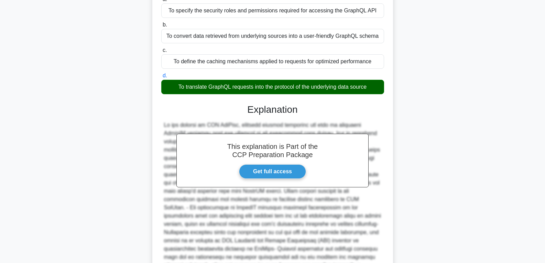
scroll to position [153, 0]
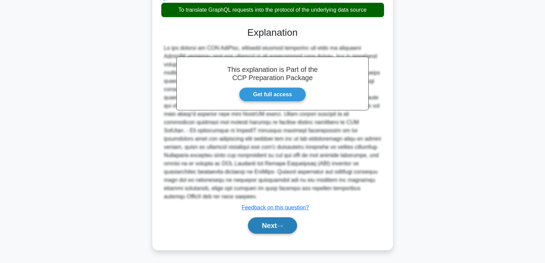
click at [267, 225] on button "Next" at bounding box center [272, 225] width 49 height 17
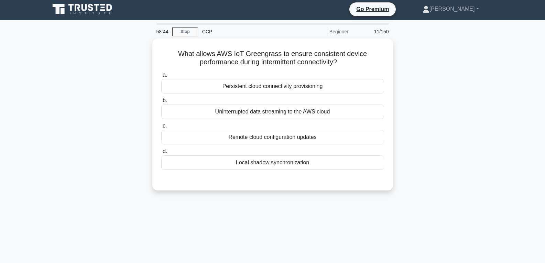
scroll to position [0, 0]
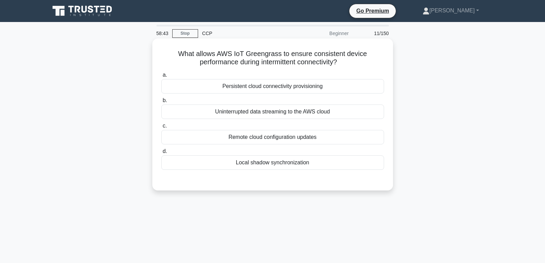
click at [267, 160] on div "Local shadow synchronization" at bounding box center [272, 162] width 223 height 14
click at [161, 154] on input "d. Local shadow synchronization" at bounding box center [161, 151] width 0 height 4
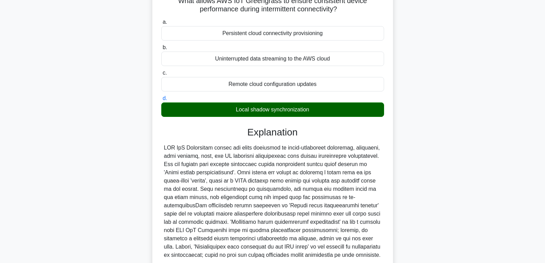
scroll to position [112, 0]
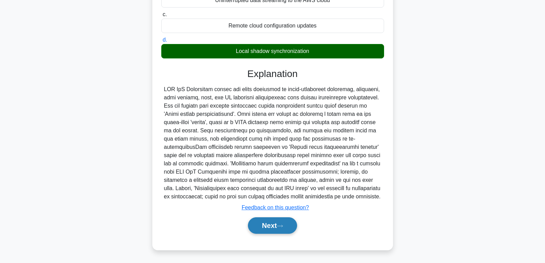
click at [263, 231] on button "Next" at bounding box center [272, 225] width 49 height 17
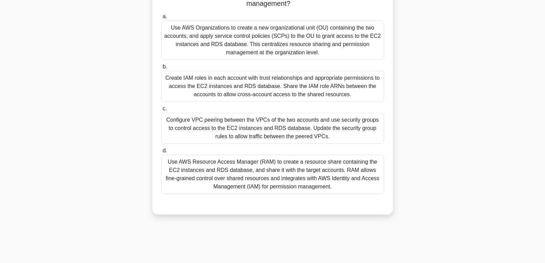
scroll to position [108, 0]
click at [269, 177] on div "Use AWS Resource Access Manager (RAM) to create a resource share containing the…" at bounding box center [272, 173] width 223 height 39
click at [161, 153] on input "d. Use AWS Resource Access Manager (RAM) to create a resource share containing …" at bounding box center [161, 150] width 0 height 4
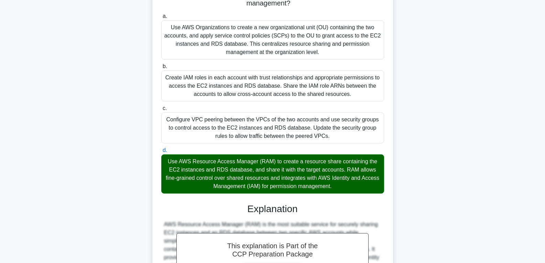
scroll to position [269, 0]
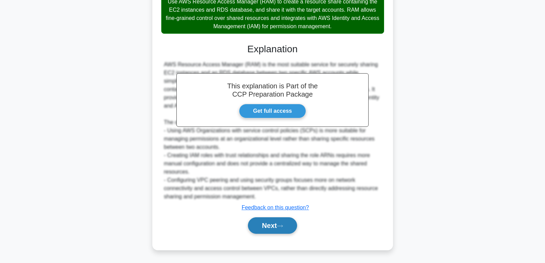
click at [269, 225] on button "Next" at bounding box center [272, 225] width 49 height 17
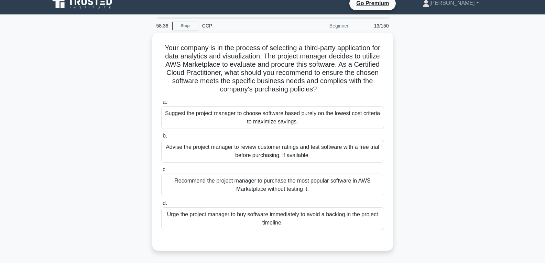
scroll to position [5, 0]
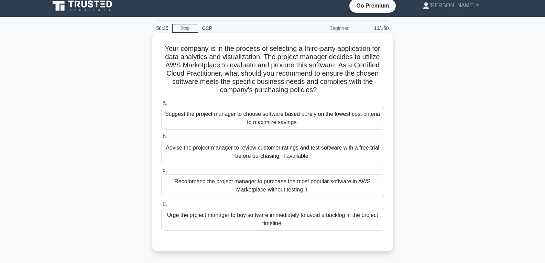
click at [269, 220] on div "Urge the project manager to buy software immediately to avoid a backlog in the …" at bounding box center [272, 219] width 223 height 23
click at [161, 206] on input "d. Urge the project manager to buy software immediately to avoid a backlog in t…" at bounding box center [161, 204] width 0 height 4
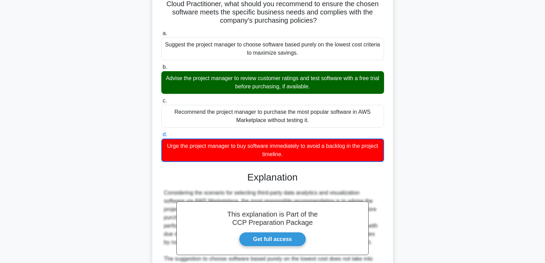
scroll to position [177, 0]
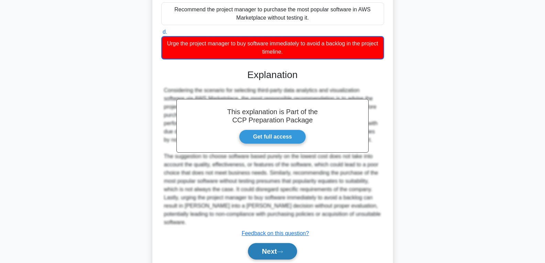
click at [267, 243] on button "Next" at bounding box center [272, 251] width 49 height 17
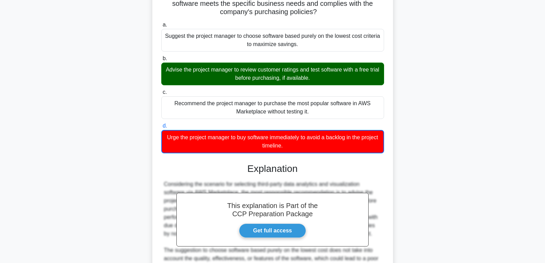
scroll to position [5, 0]
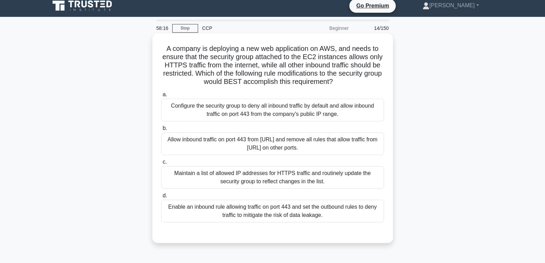
click at [256, 146] on div "Allow inbound traffic on port 443 from [URL] and remove all rules that allow tr…" at bounding box center [272, 143] width 223 height 23
click at [161, 131] on input "b. Allow inbound traffic on port 443 from 0.0.0.0/0 and remove all rules that a…" at bounding box center [161, 128] width 0 height 4
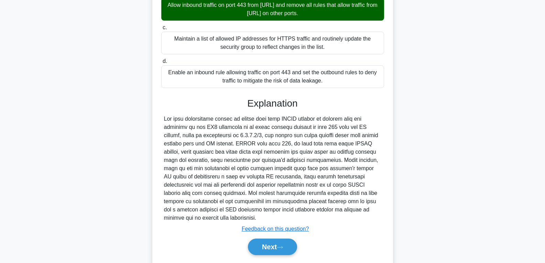
scroll to position [143, 0]
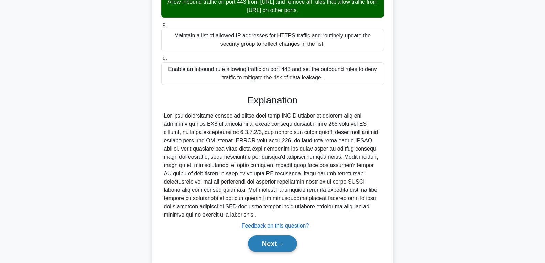
click at [281, 239] on button "Next" at bounding box center [272, 244] width 49 height 17
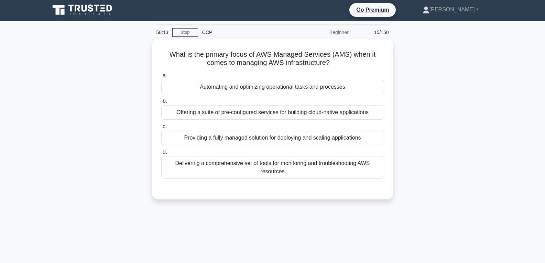
scroll to position [0, 0]
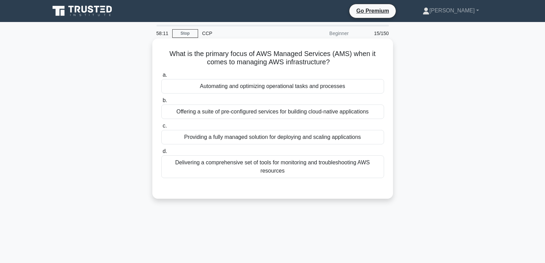
click at [264, 85] on div "Automating and optimizing operational tasks and processes" at bounding box center [272, 86] width 223 height 14
click at [161, 77] on input "a. Automating and optimizing operational tasks and processes" at bounding box center [161, 75] width 0 height 4
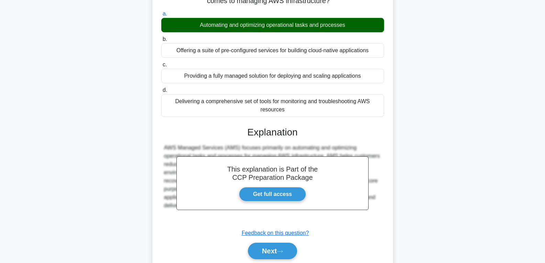
scroll to position [108, 0]
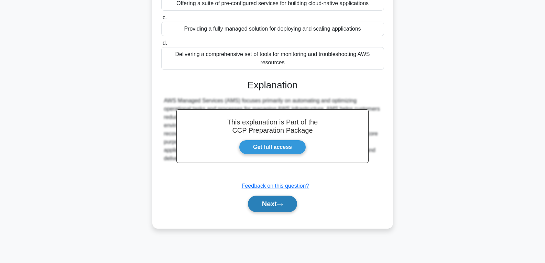
click at [264, 208] on button "Next" at bounding box center [272, 204] width 49 height 17
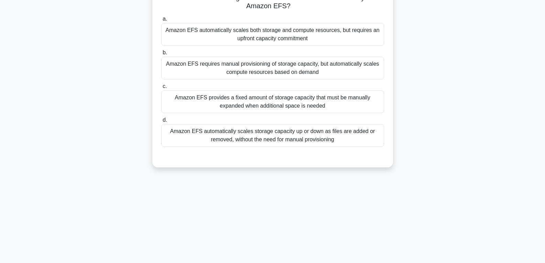
scroll to position [0, 0]
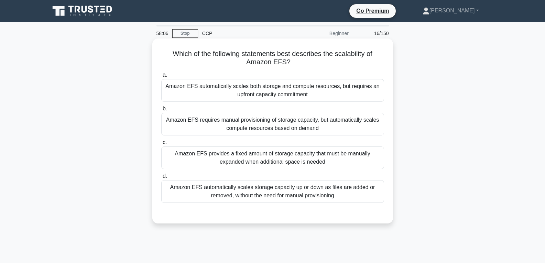
click at [259, 161] on div "Amazon EFS provides a fixed amount of storage capacity that must be manually ex…" at bounding box center [272, 158] width 223 height 23
click at [161, 145] on input "c. Amazon EFS provides a fixed amount of storage capacity that must be manually…" at bounding box center [161, 142] width 0 height 4
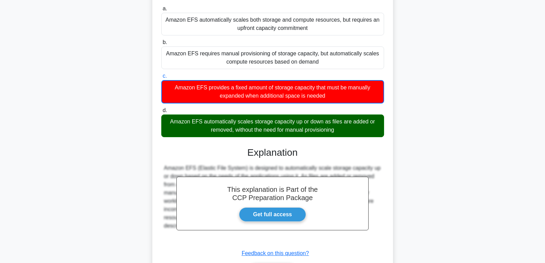
scroll to position [112, 0]
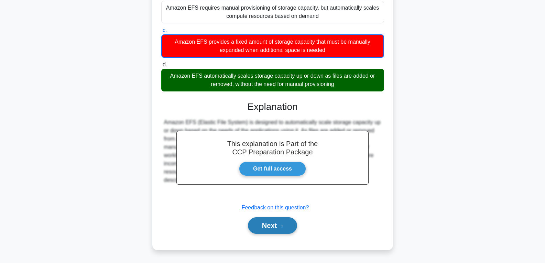
click at [264, 229] on button "Next" at bounding box center [272, 225] width 49 height 17
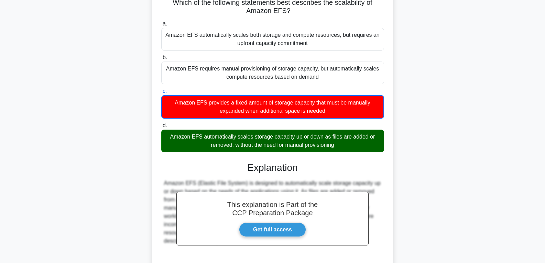
scroll to position [0, 0]
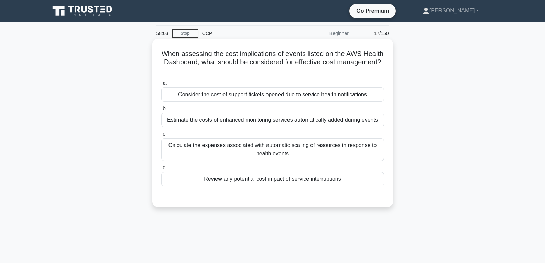
click at [268, 182] on div "Review any potential cost impact of service interruptions" at bounding box center [272, 179] width 223 height 14
click at [161, 170] on input "d. Review any potential cost impact of service interruptions" at bounding box center [161, 168] width 0 height 4
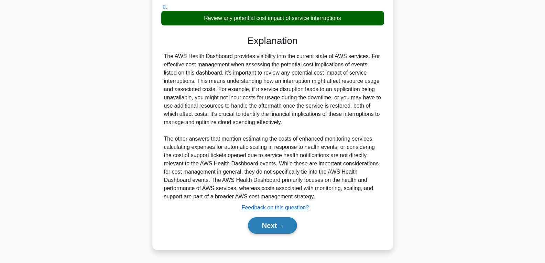
click at [271, 232] on button "Next" at bounding box center [272, 225] width 49 height 17
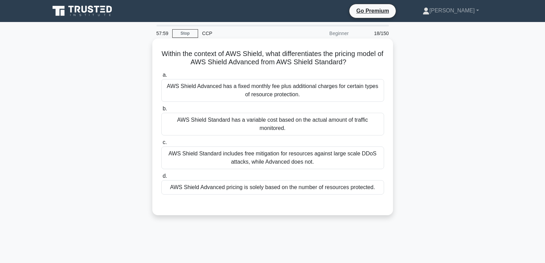
click at [262, 118] on div "AWS Shield Standard has a variable cost based on the actual amount of traffic m…" at bounding box center [272, 124] width 223 height 23
click at [161, 111] on input "b. AWS Shield Standard has a variable cost based on the actual amount of traffi…" at bounding box center [161, 109] width 0 height 4
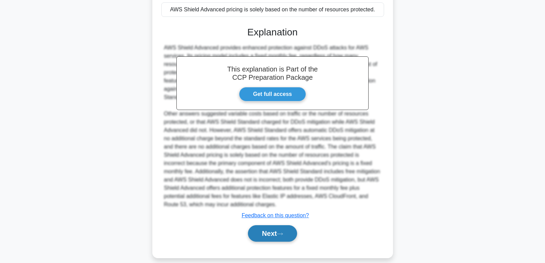
click at [276, 225] on button "Next" at bounding box center [272, 233] width 49 height 17
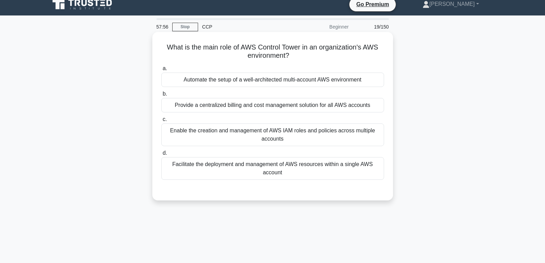
click at [266, 169] on div "Facilitate the deployment and management of AWS resources within a single AWS a…" at bounding box center [272, 168] width 223 height 23
click at [161, 155] on input "d. Facilitate the deployment and management of AWS resources within a single AW…" at bounding box center [161, 153] width 0 height 4
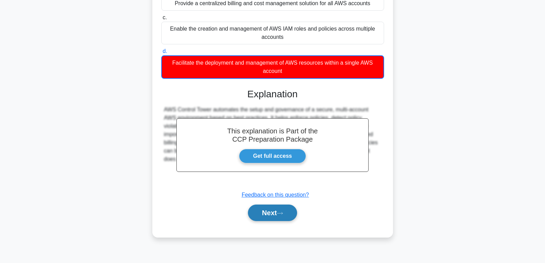
click at [270, 214] on button "Next" at bounding box center [272, 213] width 49 height 17
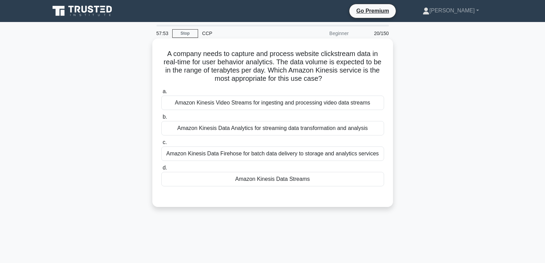
click at [268, 176] on div "Amazon Kinesis Data Streams" at bounding box center [272, 179] width 223 height 14
click at [161, 170] on input "d. Amazon Kinesis Data Streams" at bounding box center [161, 168] width 0 height 4
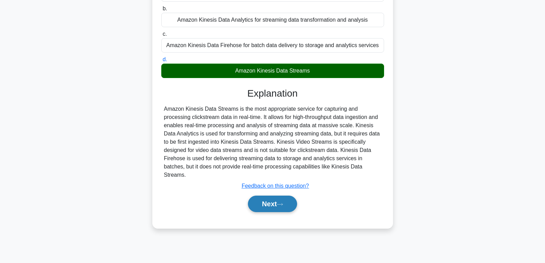
click at [272, 202] on button "Next" at bounding box center [272, 204] width 49 height 17
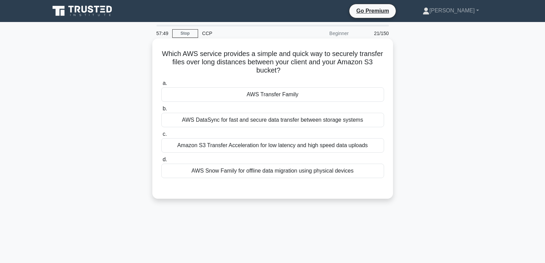
click at [279, 97] on div "AWS Transfer Family" at bounding box center [272, 94] width 223 height 14
click at [161, 86] on input "a. AWS Transfer Family" at bounding box center [161, 83] width 0 height 4
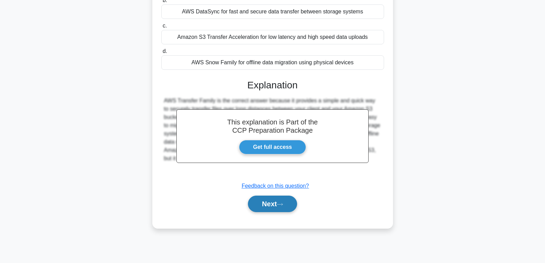
click at [268, 204] on button "Next" at bounding box center [272, 204] width 49 height 17
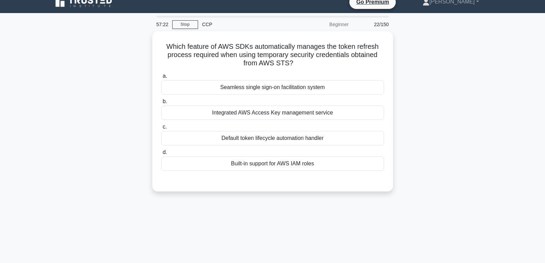
scroll to position [5, 0]
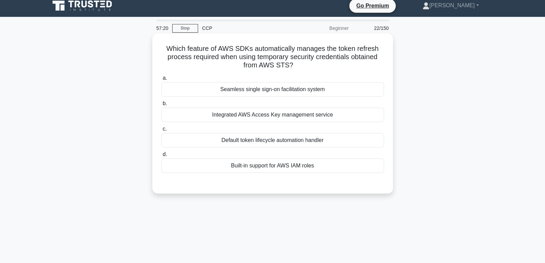
click at [259, 158] on label "d. Built-in support for AWS IAM roles" at bounding box center [272, 161] width 223 height 23
click at [161, 157] on input "d. Built-in support for AWS IAM roles" at bounding box center [161, 154] width 0 height 4
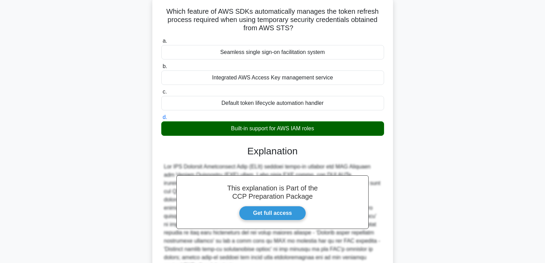
scroll to position [108, 0]
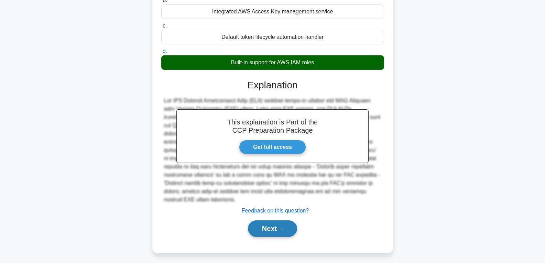
click at [268, 222] on button "Next" at bounding box center [272, 229] width 49 height 17
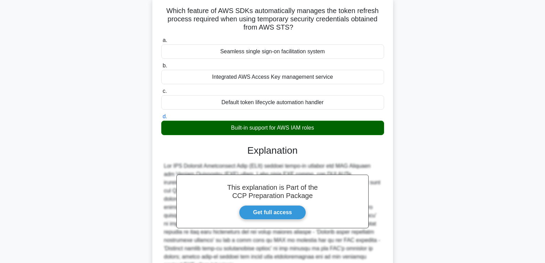
scroll to position [0, 0]
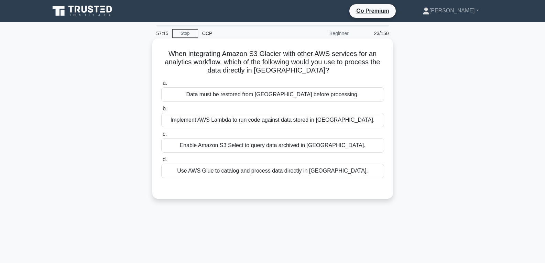
click at [234, 144] on div "Enable Amazon S3 Select to query data archived in Glacier." at bounding box center [272, 145] width 223 height 14
click at [161, 137] on input "c. Enable Amazon S3 Select to query data archived in Glacier." at bounding box center [161, 134] width 0 height 4
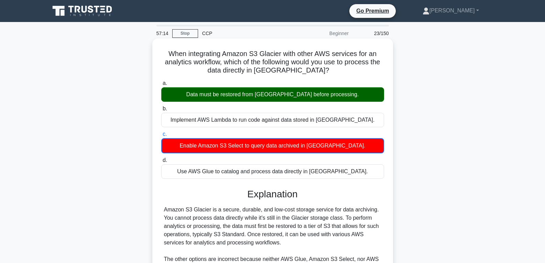
scroll to position [112, 0]
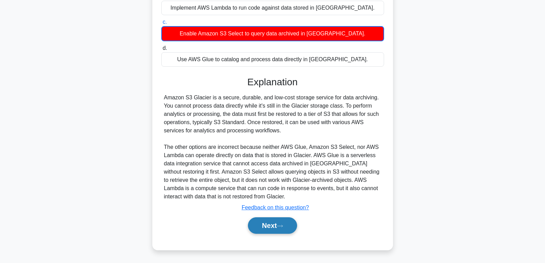
click at [281, 224] on button "Next" at bounding box center [272, 225] width 49 height 17
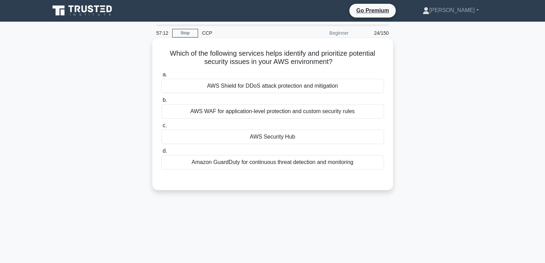
scroll to position [0, 0]
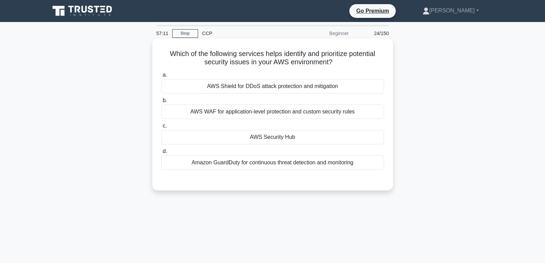
click at [265, 130] on label "c. AWS Security Hub" at bounding box center [272, 133] width 223 height 23
click at [161, 128] on input "c. AWS Security Hub" at bounding box center [161, 126] width 0 height 4
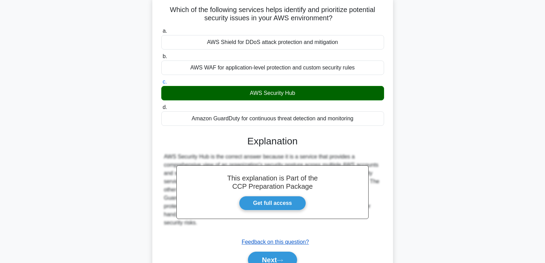
scroll to position [108, 0]
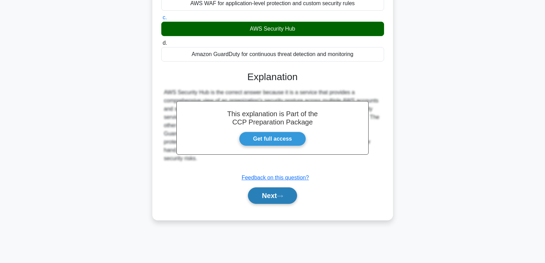
click at [277, 199] on button "Next" at bounding box center [272, 195] width 49 height 17
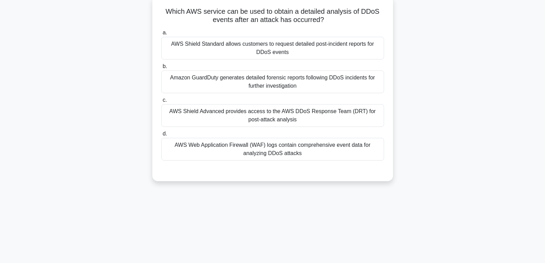
scroll to position [0, 0]
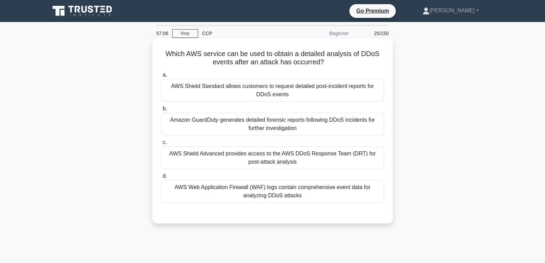
click at [274, 131] on div "Amazon GuardDuty generates detailed forensic reports following DDoS incidents f…" at bounding box center [272, 124] width 223 height 23
click at [161, 111] on input "b. Amazon GuardDuty generates detailed forensic reports following DDoS incident…" at bounding box center [161, 109] width 0 height 4
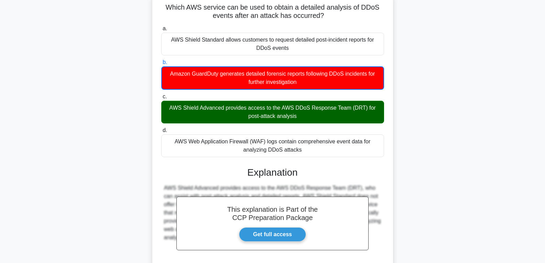
scroll to position [112, 0]
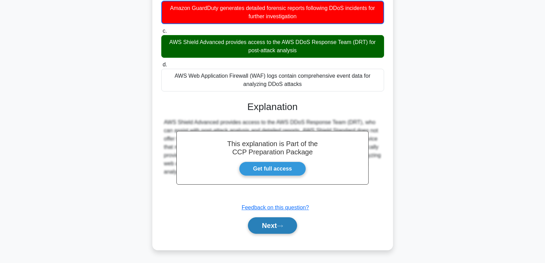
click at [272, 227] on button "Next" at bounding box center [272, 225] width 49 height 17
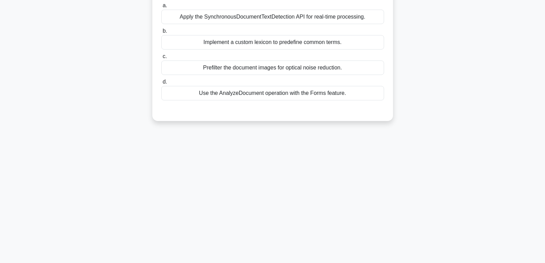
scroll to position [40, 0]
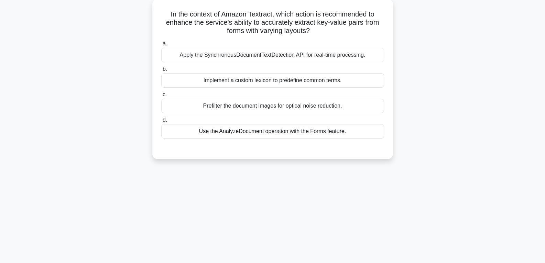
click at [242, 83] on div "Implement a custom lexicon to predefine common terms." at bounding box center [272, 80] width 223 height 14
click at [161, 72] on input "b. Implement a custom lexicon to predefine common terms." at bounding box center [161, 69] width 0 height 4
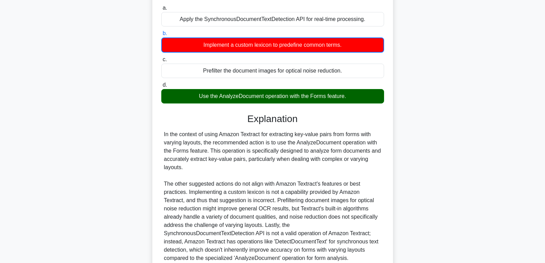
scroll to position [137, 0]
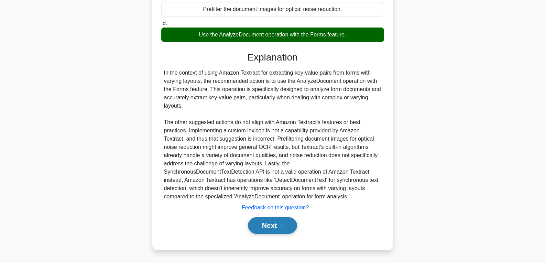
click at [268, 225] on button "Next" at bounding box center [272, 225] width 49 height 17
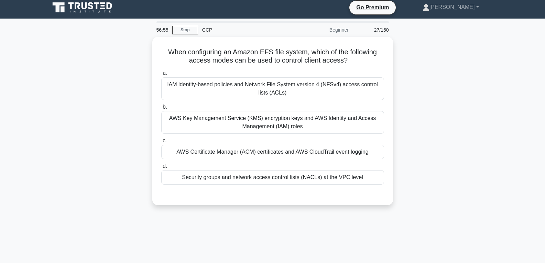
scroll to position [0, 0]
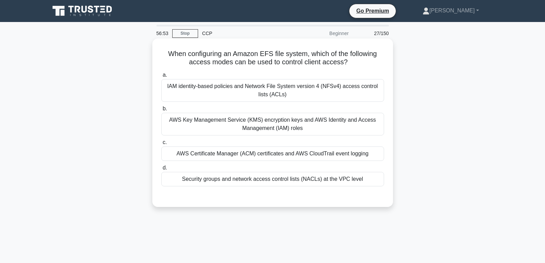
click at [267, 154] on div "AWS Certificate Manager (ACM) certificates and AWS CloudTrail event logging" at bounding box center [272, 154] width 223 height 14
click at [161, 145] on input "c. AWS Certificate Manager (ACM) certificates and AWS CloudTrail event logging" at bounding box center [161, 142] width 0 height 4
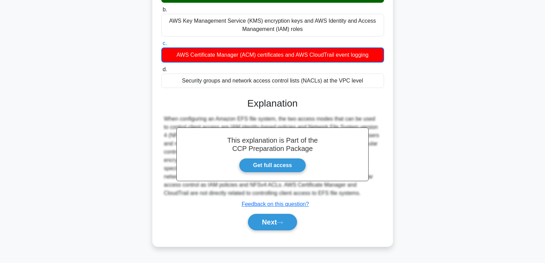
scroll to position [108, 0]
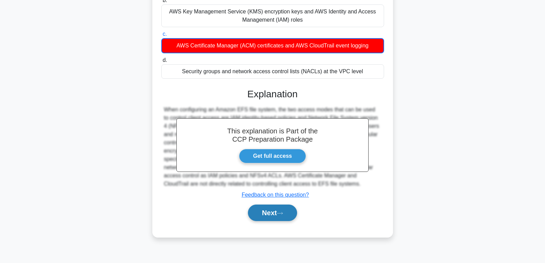
click at [270, 211] on button "Next" at bounding box center [272, 213] width 49 height 17
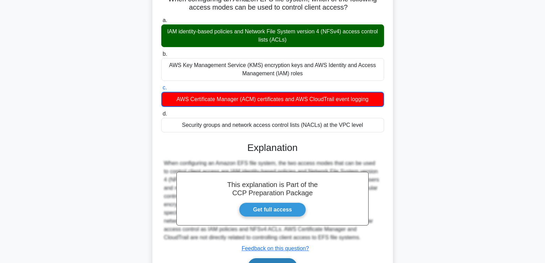
scroll to position [0, 0]
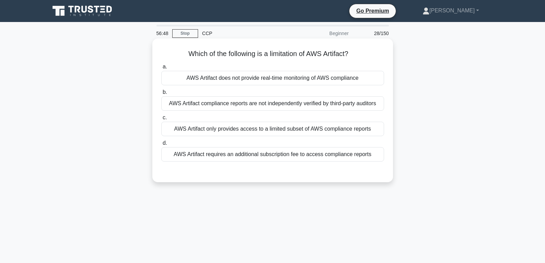
click at [257, 75] on div "AWS Artifact does not provide real-time monitoring of AWS compliance" at bounding box center [272, 78] width 223 height 14
click at [161, 69] on input "a. AWS Artifact does not provide real-time monitoring of AWS compliance" at bounding box center [161, 67] width 0 height 4
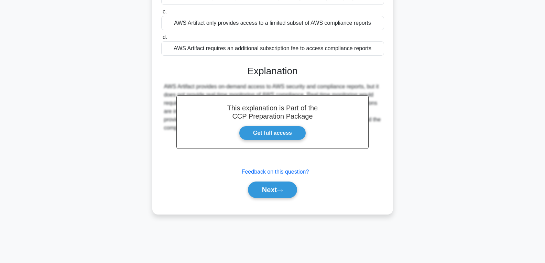
scroll to position [108, 0]
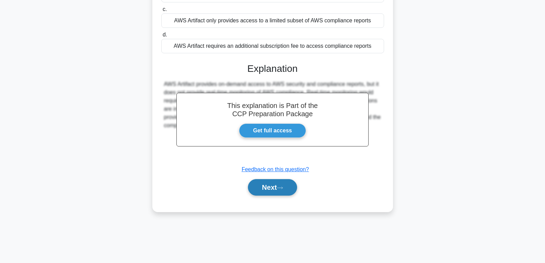
click at [267, 188] on button "Next" at bounding box center [272, 187] width 49 height 17
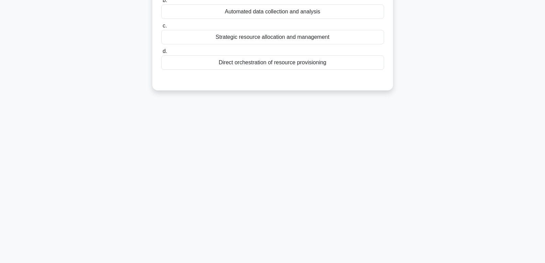
scroll to position [0, 0]
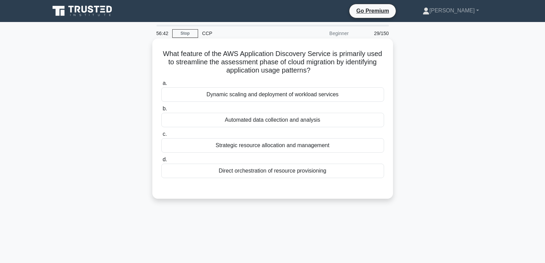
click at [271, 118] on div "Automated data collection and analysis" at bounding box center [272, 120] width 223 height 14
click at [161, 111] on input "b. Automated data collection and analysis" at bounding box center [161, 109] width 0 height 4
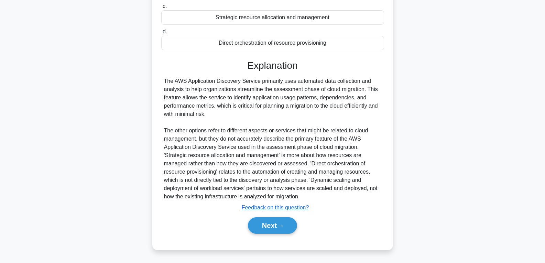
scroll to position [128, 0]
click at [276, 228] on button "Next" at bounding box center [272, 225] width 49 height 17
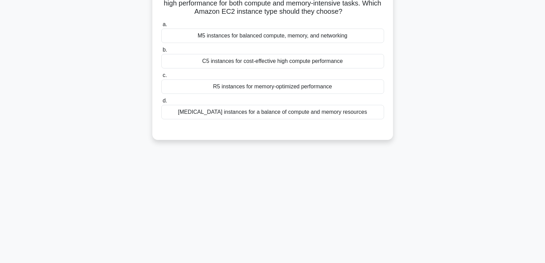
scroll to position [0, 0]
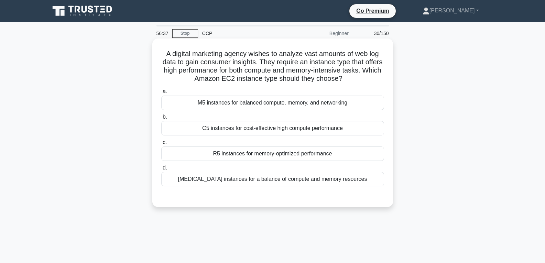
click at [276, 155] on div "R5 instances for memory-optimized performance" at bounding box center [272, 154] width 223 height 14
click at [161, 145] on input "c. R5 instances for memory-optimized performance" at bounding box center [161, 142] width 0 height 4
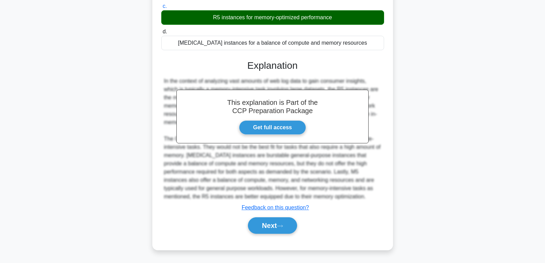
scroll to position [137, 0]
click at [274, 227] on button "Next" at bounding box center [272, 225] width 49 height 17
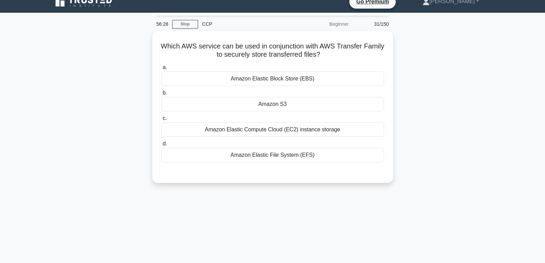
scroll to position [0, 0]
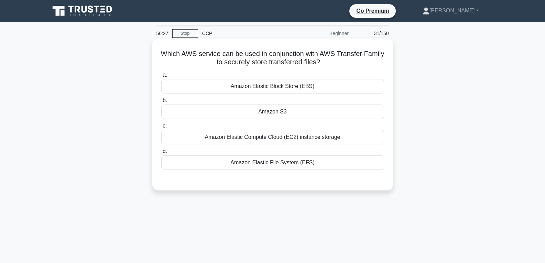
click at [277, 114] on div "Amazon S3" at bounding box center [272, 112] width 223 height 14
click at [161, 103] on input "b. Amazon S3" at bounding box center [161, 100] width 0 height 4
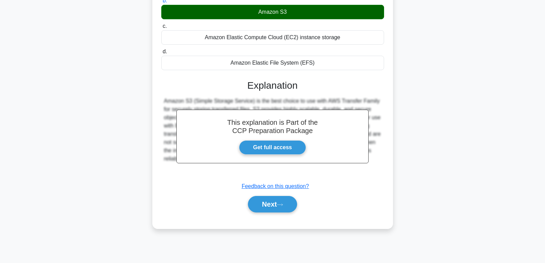
scroll to position [108, 0]
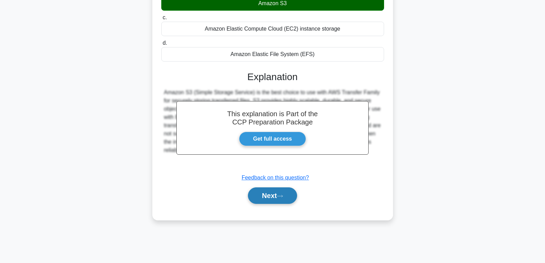
click at [270, 196] on button "Next" at bounding box center [272, 195] width 49 height 17
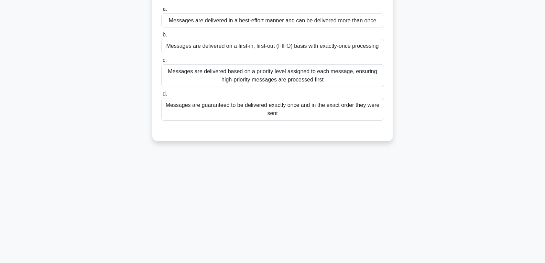
scroll to position [1, 0]
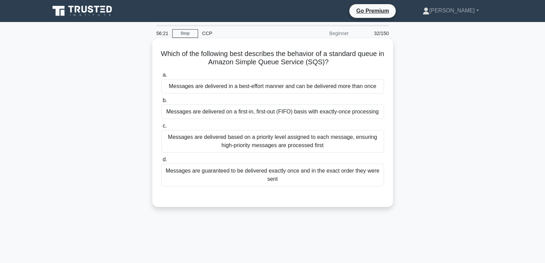
click at [260, 112] on div "Messages are delivered on a first-in, first-out (FIFO) basis with exactly-once …" at bounding box center [272, 112] width 223 height 14
click at [161, 103] on input "b. Messages are delivered on a first-in, first-out (FIFO) basis with exactly-on…" at bounding box center [161, 100] width 0 height 4
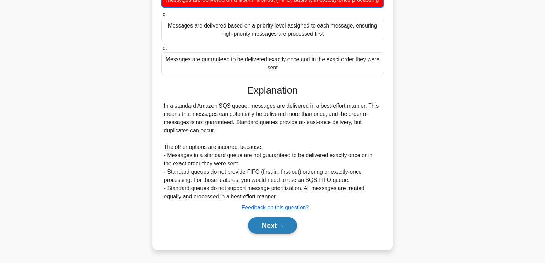
click at [271, 225] on button "Next" at bounding box center [272, 225] width 49 height 17
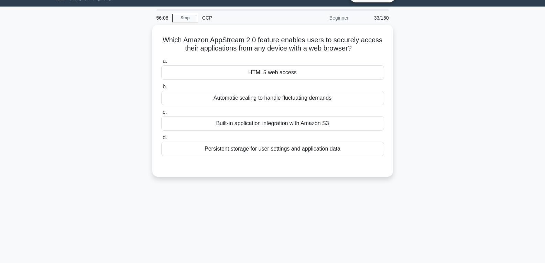
scroll to position [5, 0]
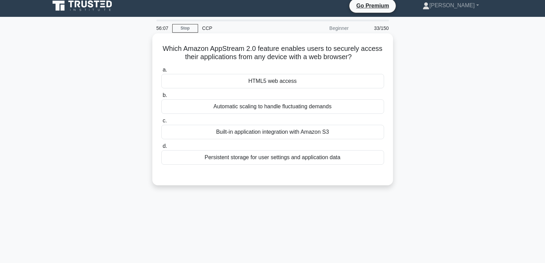
click at [272, 80] on div "HTML5 web access" at bounding box center [272, 81] width 223 height 14
click at [161, 72] on input "a. HTML5 web access" at bounding box center [161, 70] width 0 height 4
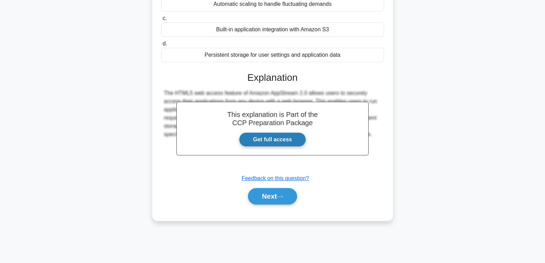
scroll to position [108, 0]
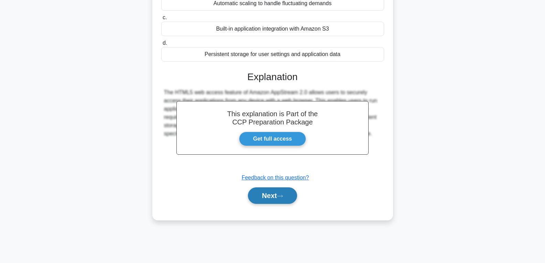
click at [267, 199] on button "Next" at bounding box center [272, 195] width 49 height 17
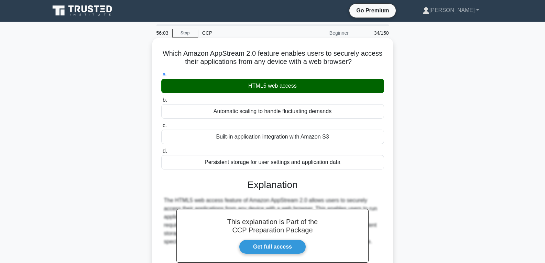
scroll to position [0, 0]
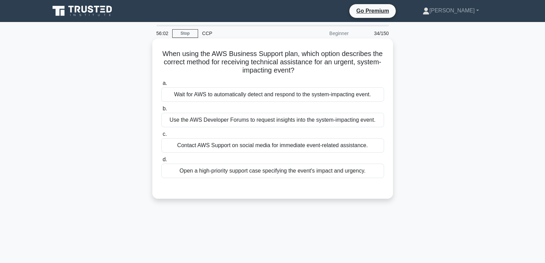
click at [261, 144] on div "Contact AWS Support on social media for immediate event-related assistance." at bounding box center [272, 145] width 223 height 14
click at [161, 137] on input "c. Contact AWS Support on social media for immediate event-related assistance." at bounding box center [161, 134] width 0 height 4
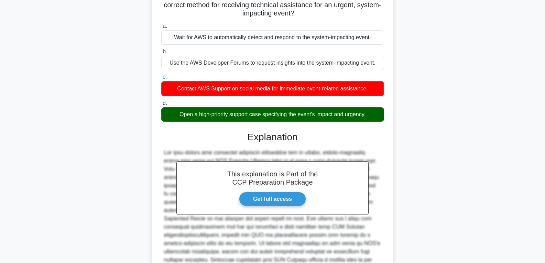
scroll to position [129, 0]
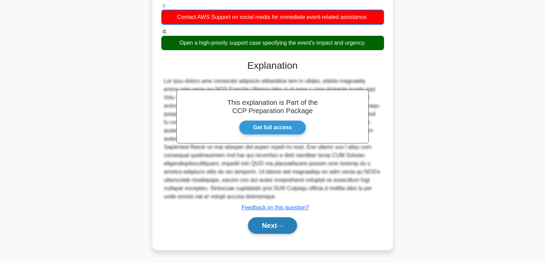
click at [266, 222] on button "Next" at bounding box center [272, 225] width 49 height 17
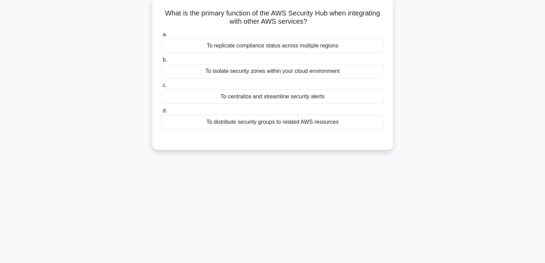
scroll to position [0, 0]
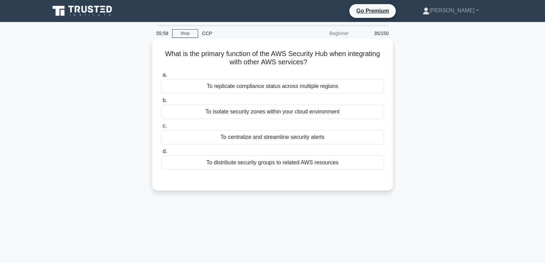
click at [264, 134] on div "To centralize and streamline security alerts" at bounding box center [272, 137] width 223 height 14
click at [161, 128] on input "c. To centralize and streamline security alerts" at bounding box center [161, 126] width 0 height 4
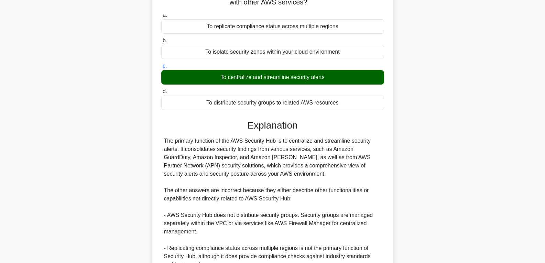
scroll to position [153, 0]
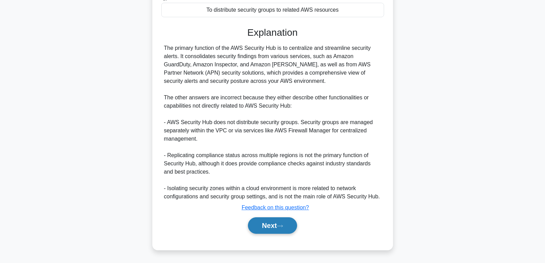
click at [276, 229] on button "Next" at bounding box center [272, 225] width 49 height 17
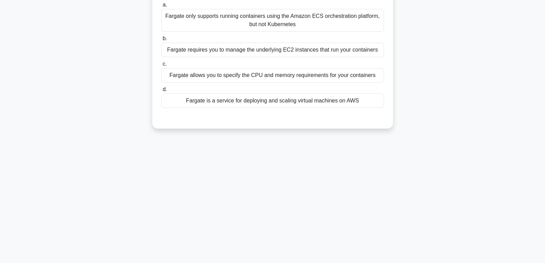
scroll to position [0, 0]
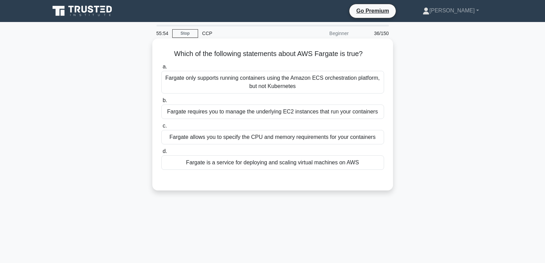
click at [259, 167] on div "Fargate is a service for deploying and scaling virtual machines on AWS" at bounding box center [272, 162] width 223 height 14
click at [161, 154] on input "d. Fargate is a service for deploying and scaling virtual machines on AWS" at bounding box center [161, 151] width 0 height 4
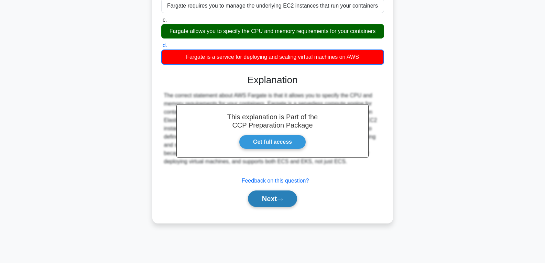
scroll to position [108, 0]
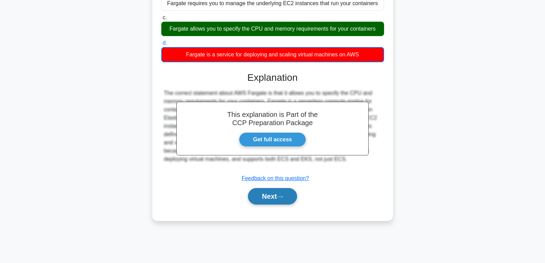
click at [273, 196] on button "Next" at bounding box center [272, 196] width 49 height 17
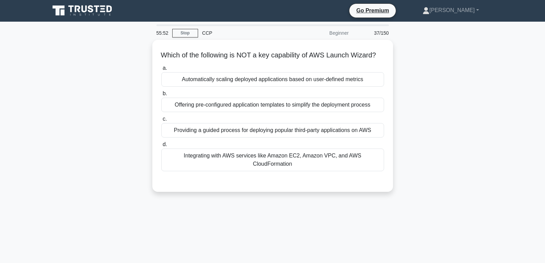
scroll to position [0, 0]
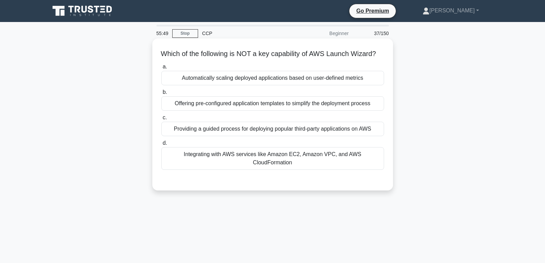
click at [205, 85] on div "Automatically scaling deployed applications based on user-defined metrics" at bounding box center [272, 78] width 223 height 14
click at [161, 69] on input "a. Automatically scaling deployed applications based on user-defined metrics" at bounding box center [161, 67] width 0 height 4
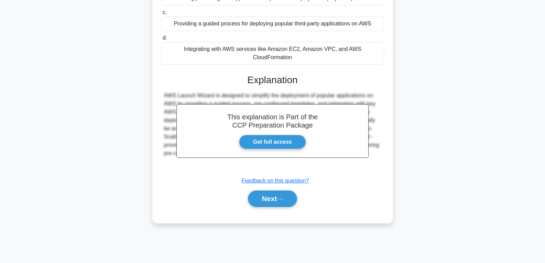
scroll to position [108, 0]
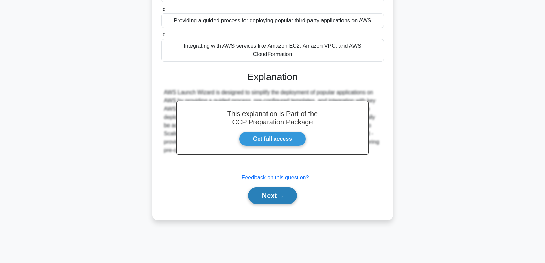
click at [277, 198] on button "Next" at bounding box center [272, 195] width 49 height 17
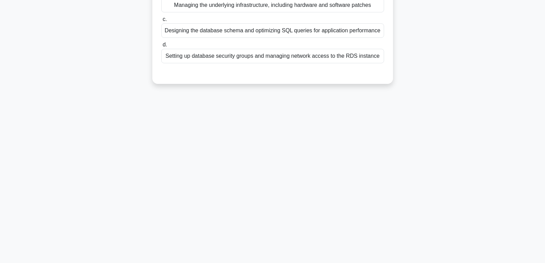
scroll to position [0, 0]
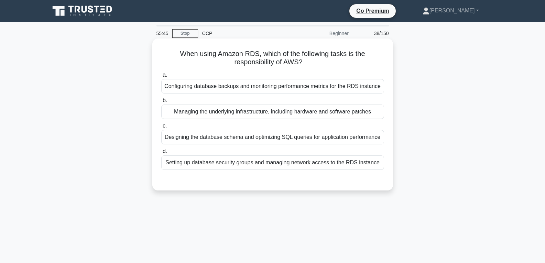
click at [263, 116] on div "Managing the underlying infrastructure, including hardware and software patches" at bounding box center [272, 112] width 223 height 14
click at [161, 103] on input "b. Managing the underlying infrastructure, including hardware and software patc…" at bounding box center [161, 100] width 0 height 4
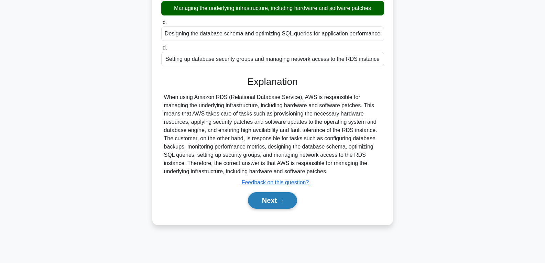
scroll to position [108, 0]
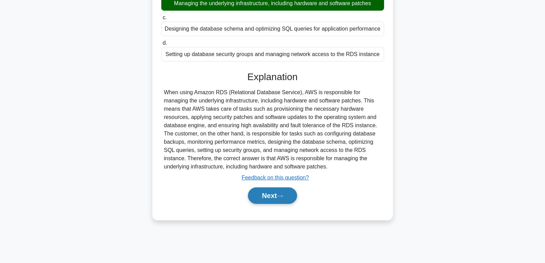
click at [280, 199] on button "Next" at bounding box center [272, 195] width 49 height 17
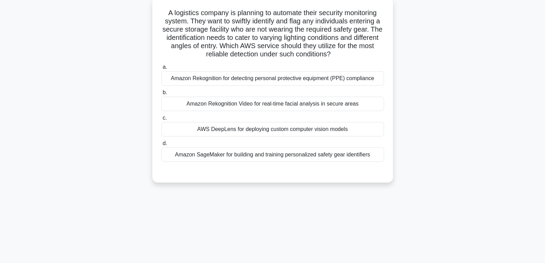
scroll to position [0, 0]
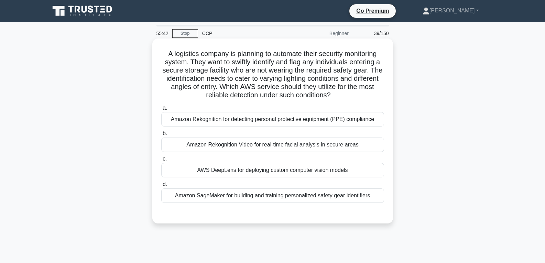
click at [275, 166] on div "AWS DeepLens for deploying custom computer vision models" at bounding box center [272, 170] width 223 height 14
click at [161, 161] on input "c. AWS DeepLens for deploying custom computer vision models" at bounding box center [161, 159] width 0 height 4
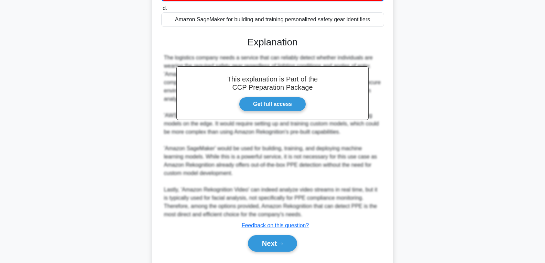
scroll to position [195, 0]
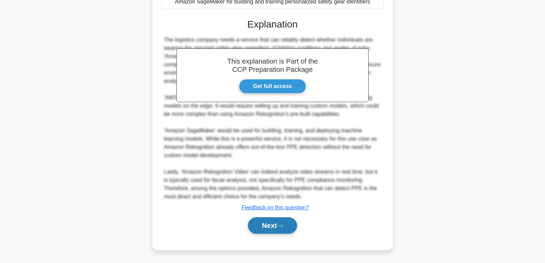
click at [269, 227] on button "Next" at bounding box center [272, 225] width 49 height 17
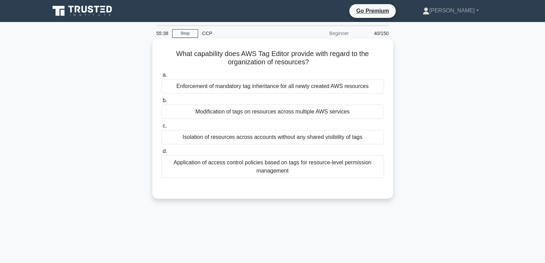
click at [263, 115] on div "Modification of tags on resources across multiple AWS services" at bounding box center [272, 112] width 223 height 14
click at [161, 103] on input "b. Modification of tags on resources across multiple AWS services" at bounding box center [161, 100] width 0 height 4
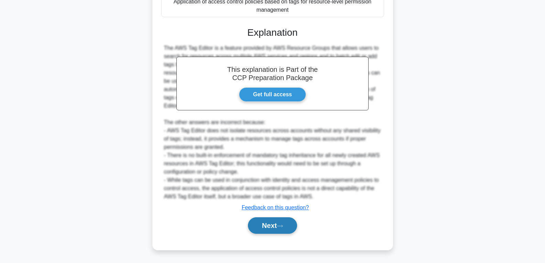
click at [275, 221] on button "Next" at bounding box center [272, 225] width 49 height 17
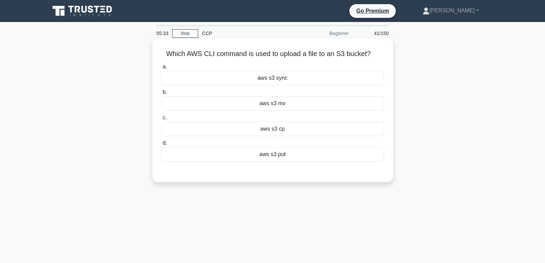
click at [275, 127] on div "aws s3 cp" at bounding box center [272, 129] width 223 height 14
click at [161, 120] on input "c. aws s3 cp" at bounding box center [161, 118] width 0 height 4
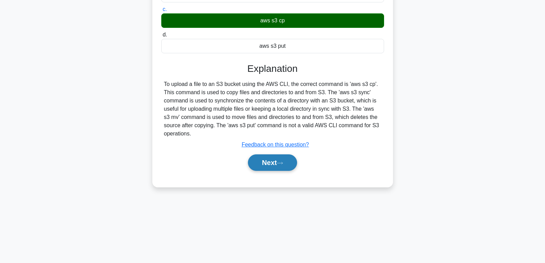
click at [272, 165] on button "Next" at bounding box center [272, 162] width 49 height 17
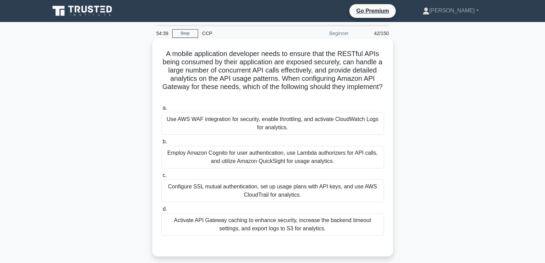
click at [245, 195] on div "Configure SSL mutual authentication, set up usage plans with API keys, and use …" at bounding box center [272, 191] width 223 height 23
click at [161, 178] on input "c. Configure SSL mutual authentication, set up usage plans with API keys, and u…" at bounding box center [161, 175] width 0 height 4
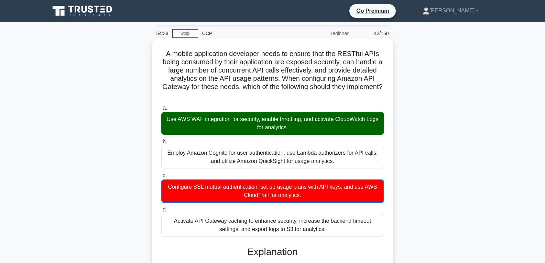
scroll to position [187, 0]
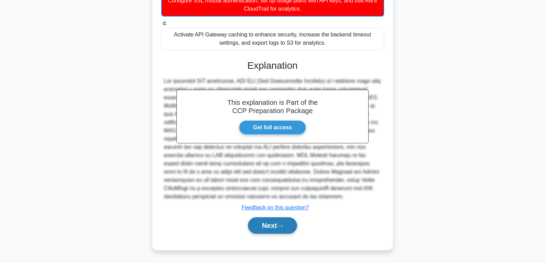
click at [259, 225] on button "Next" at bounding box center [272, 225] width 49 height 17
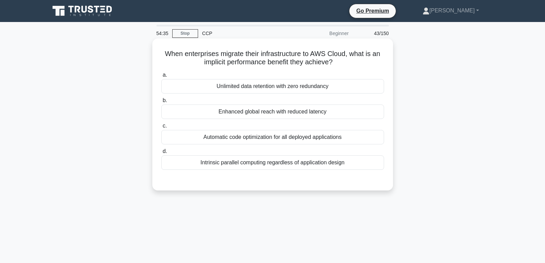
click at [236, 112] on div "Enhanced global reach with reduced latency" at bounding box center [272, 112] width 223 height 14
click at [161, 103] on input "b. Enhanced global reach with reduced latency" at bounding box center [161, 100] width 0 height 4
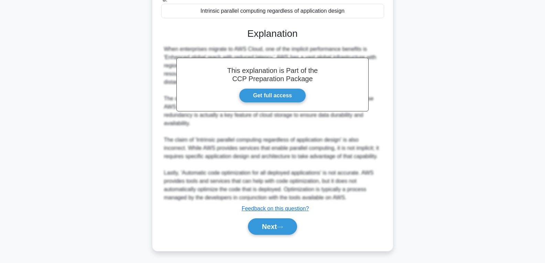
scroll to position [153, 0]
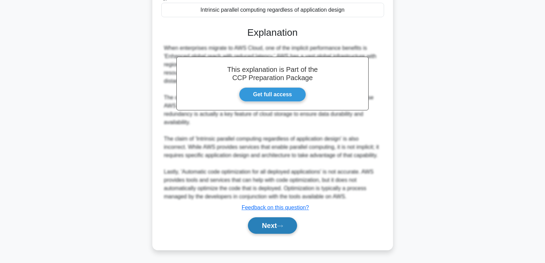
click at [270, 222] on button "Next" at bounding box center [272, 225] width 49 height 17
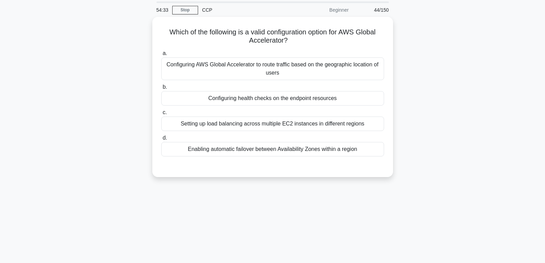
scroll to position [0, 0]
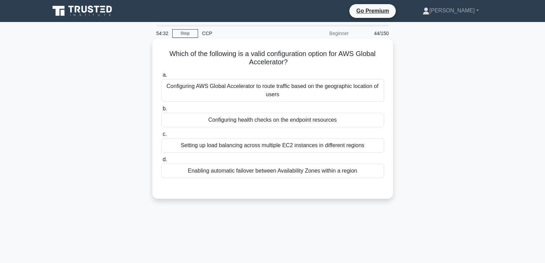
click at [264, 117] on div "Configuring health checks on the endpoint resources" at bounding box center [272, 120] width 223 height 14
click at [161, 111] on input "b. Configuring health checks on the endpoint resources" at bounding box center [161, 109] width 0 height 4
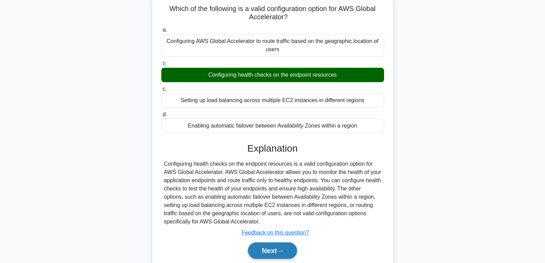
scroll to position [108, 0]
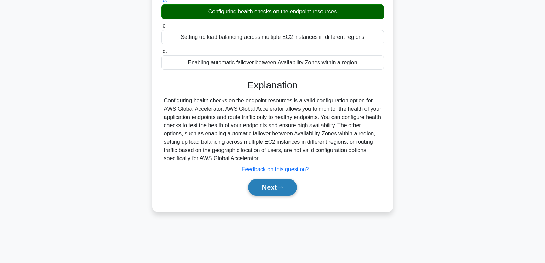
click at [279, 193] on button "Next" at bounding box center [272, 187] width 49 height 17
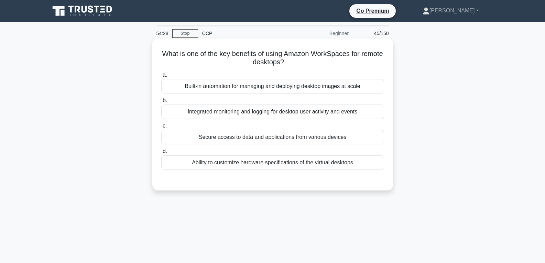
click at [263, 139] on div "Secure access to data and applications from various devices" at bounding box center [272, 137] width 223 height 14
click at [161, 128] on input "c. Secure access to data and applications from various devices" at bounding box center [161, 126] width 0 height 4
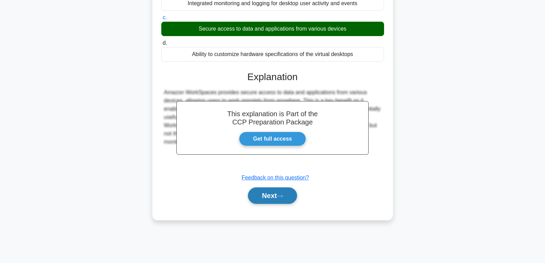
click at [267, 201] on button "Next" at bounding box center [272, 195] width 49 height 17
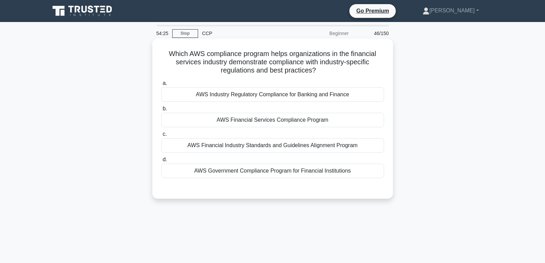
click at [254, 123] on div "AWS Financial Services Compliance Program" at bounding box center [272, 120] width 223 height 14
click at [161, 111] on input "b. AWS Financial Services Compliance Program" at bounding box center [161, 109] width 0 height 4
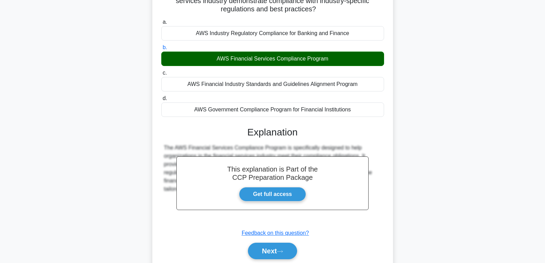
scroll to position [108, 0]
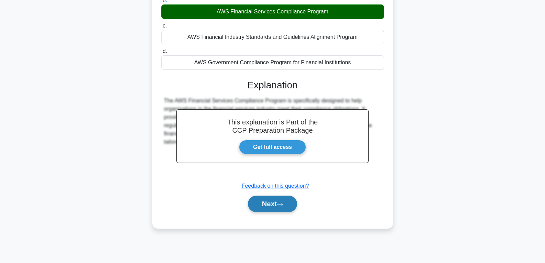
click at [263, 203] on button "Next" at bounding box center [272, 204] width 49 height 17
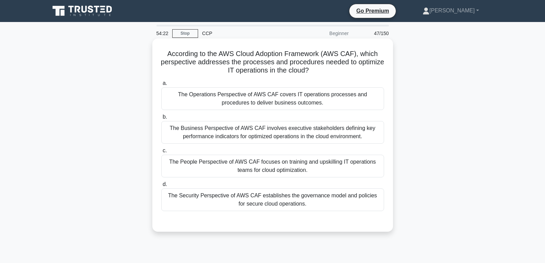
click at [238, 164] on div "The People Perspective of AWS CAF focuses on training and upskilling IT operati…" at bounding box center [272, 166] width 223 height 23
click at [161, 153] on input "c. The People Perspective of AWS CAF focuses on training and upskilling IT oper…" at bounding box center [161, 151] width 0 height 4
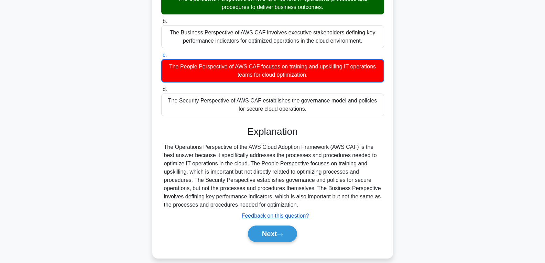
scroll to position [108, 0]
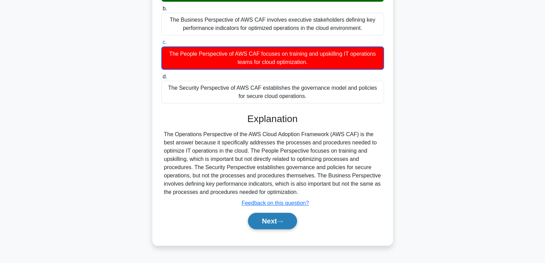
click at [255, 218] on button "Next" at bounding box center [272, 221] width 49 height 17
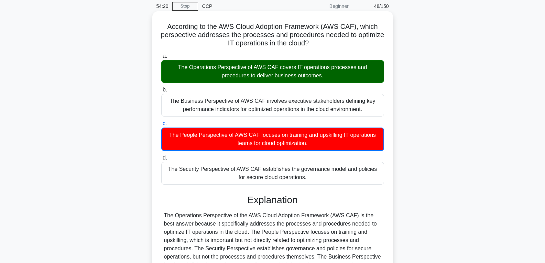
scroll to position [0, 0]
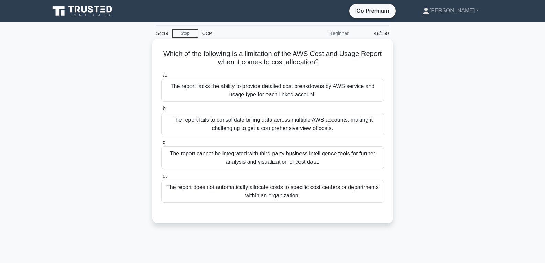
click at [242, 153] on div "The report cannot be integrated with third-party business intelligence tools fo…" at bounding box center [272, 158] width 223 height 23
click at [161, 145] on input "c. The report cannot be integrated with third-party business intelligence tools…" at bounding box center [161, 142] width 0 height 4
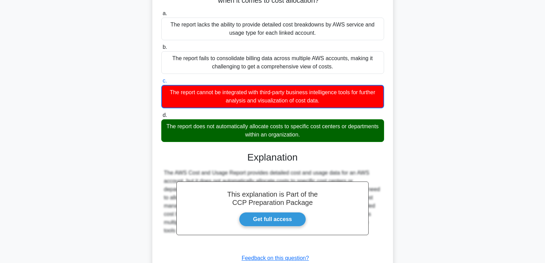
scroll to position [112, 0]
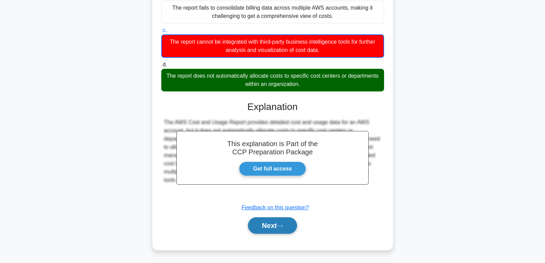
click at [263, 227] on button "Next" at bounding box center [272, 225] width 49 height 17
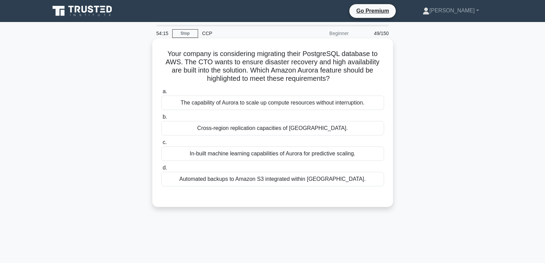
click at [251, 128] on div "Cross-region replication capacities of Aurora." at bounding box center [272, 128] width 223 height 14
click at [161, 119] on input "b. Cross-region replication capacities of Aurora." at bounding box center [161, 117] width 0 height 4
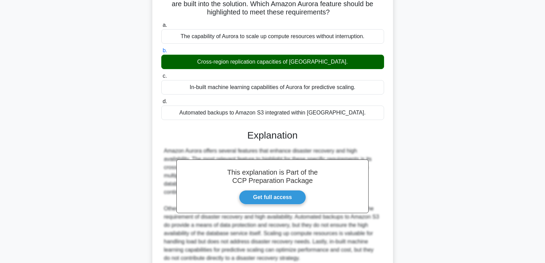
scroll to position [128, 0]
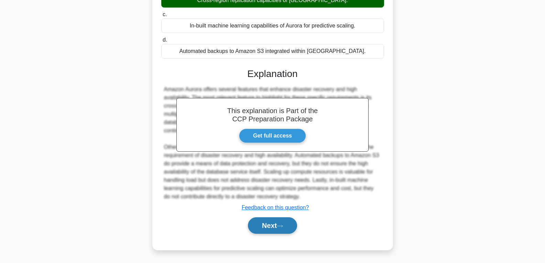
click at [271, 228] on button "Next" at bounding box center [272, 225] width 49 height 17
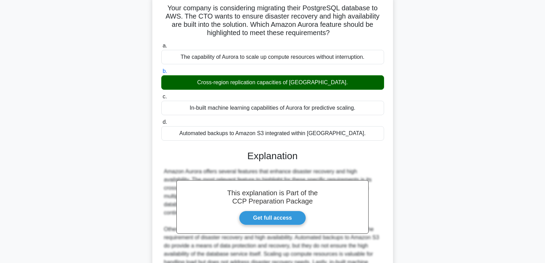
scroll to position [0, 0]
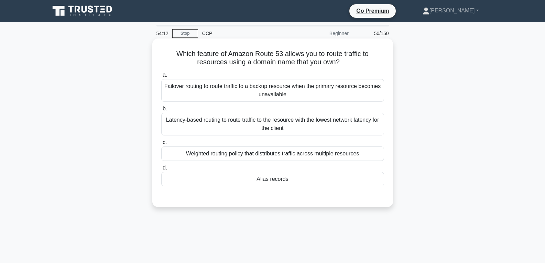
click at [266, 173] on div "Alias records" at bounding box center [272, 179] width 223 height 14
click at [161, 170] on input "d. Alias records" at bounding box center [161, 168] width 0 height 4
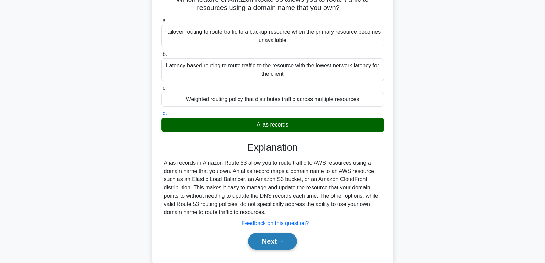
scroll to position [108, 0]
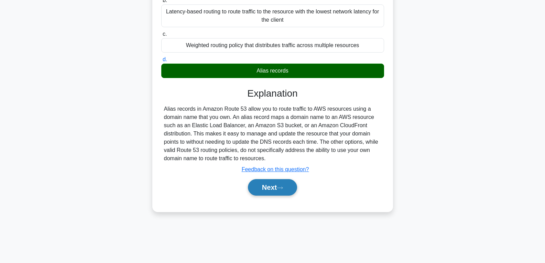
click at [268, 185] on button "Next" at bounding box center [272, 187] width 49 height 17
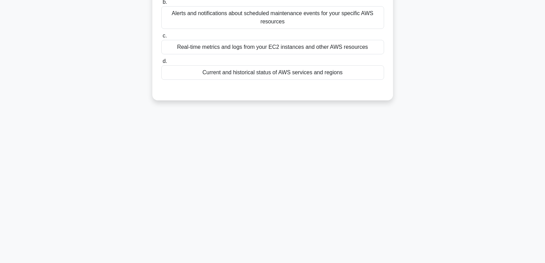
scroll to position [0, 0]
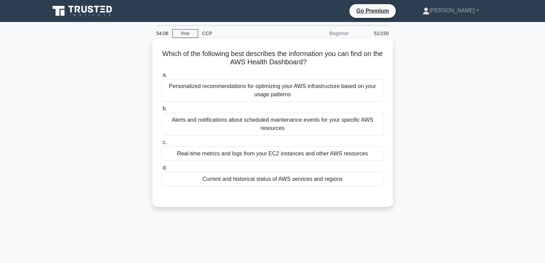
click at [268, 179] on div "Current and historical status of AWS services and regions" at bounding box center [272, 179] width 223 height 14
click at [161, 170] on input "d. Current and historical status of AWS services and regions" at bounding box center [161, 168] width 0 height 4
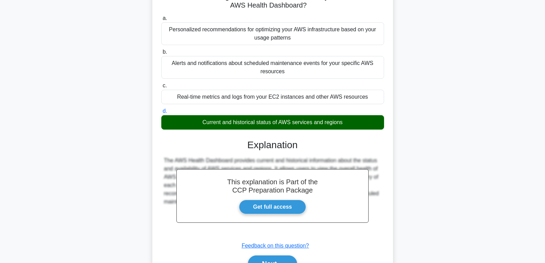
scroll to position [108, 0]
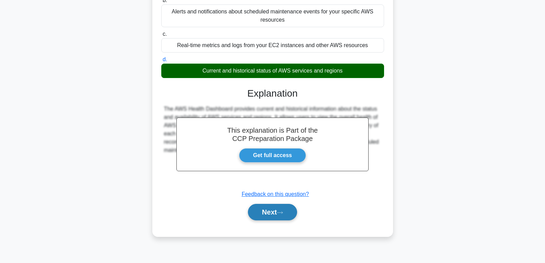
click at [267, 211] on button "Next" at bounding box center [272, 212] width 49 height 17
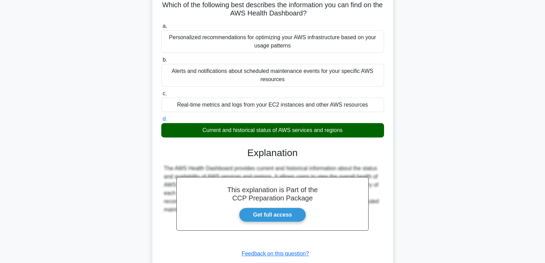
scroll to position [0, 0]
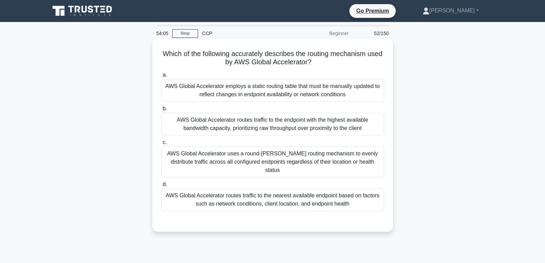
click at [256, 128] on div "AWS Global Accelerator routes traffic to the endpoint with the highest availabl…" at bounding box center [272, 124] width 223 height 23
click at [161, 111] on input "b. AWS Global Accelerator routes traffic to the endpoint with the highest avail…" at bounding box center [161, 109] width 0 height 4
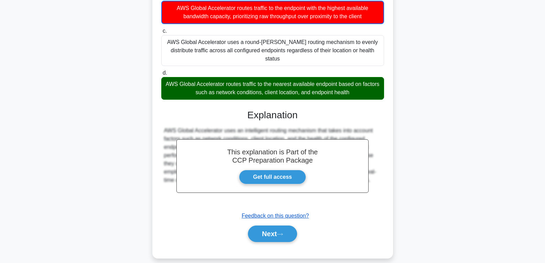
scroll to position [112, 0]
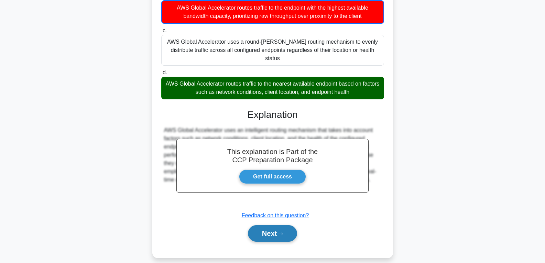
click at [270, 225] on button "Next" at bounding box center [272, 233] width 49 height 17
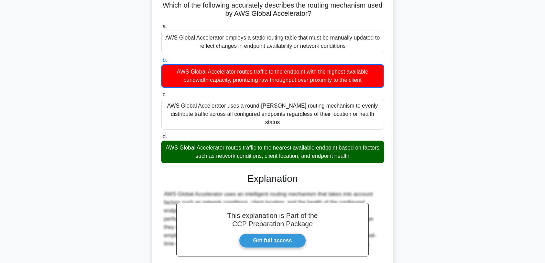
scroll to position [0, 0]
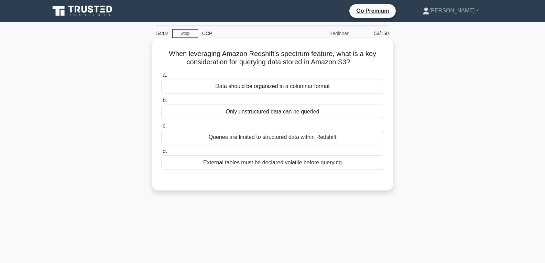
click at [252, 112] on div "Only unstructured data can be queried" at bounding box center [272, 112] width 223 height 14
click at [161, 103] on input "b. Only unstructured data can be queried" at bounding box center [161, 100] width 0 height 4
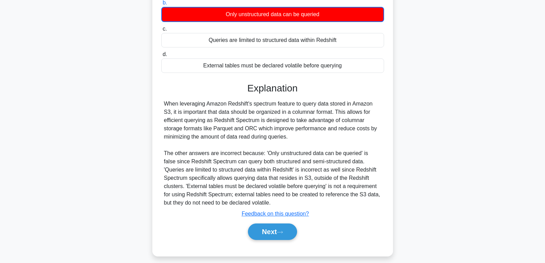
scroll to position [108, 0]
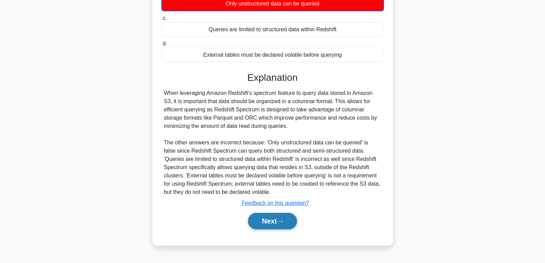
click at [273, 224] on button "Next" at bounding box center [272, 221] width 49 height 17
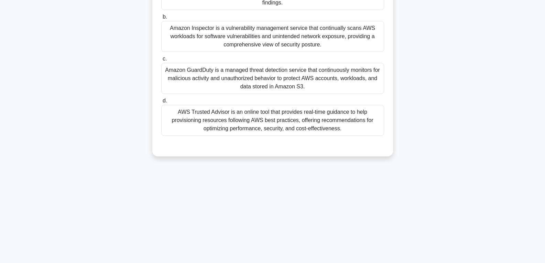
click at [261, 125] on div "AWS Trusted Advisor is an online tool that provides real-time guidance to help …" at bounding box center [272, 120] width 223 height 31
click at [161, 103] on input "d. AWS Trusted Advisor is an online tool that provides real-time guidance to he…" at bounding box center [161, 101] width 0 height 4
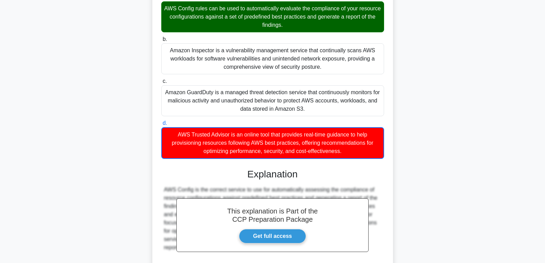
scroll to position [154, 0]
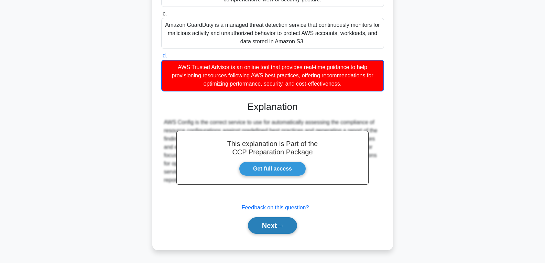
click at [271, 224] on button "Next" at bounding box center [272, 225] width 49 height 17
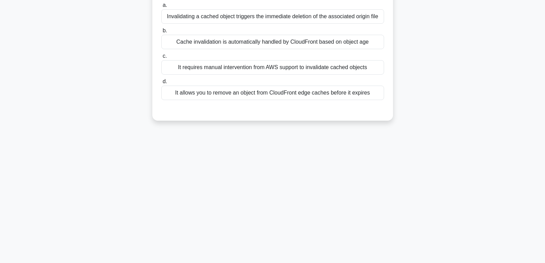
scroll to position [0, 0]
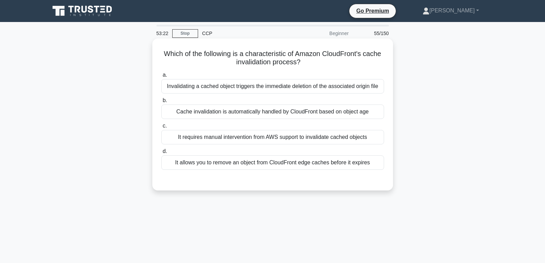
click at [221, 109] on div "Cache invalidation is automatically handled by CloudFront based on object age" at bounding box center [272, 112] width 223 height 14
click at [161, 103] on input "b. Cache invalidation is automatically handled by CloudFront based on object age" at bounding box center [161, 100] width 0 height 4
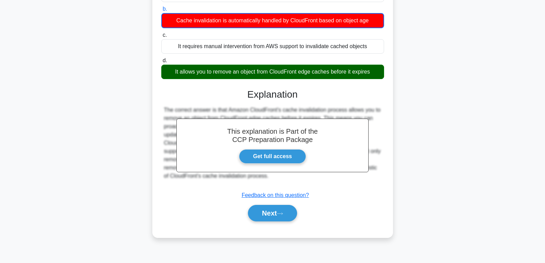
scroll to position [108, 0]
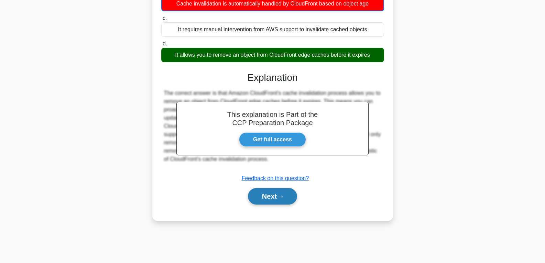
click at [266, 204] on button "Next" at bounding box center [272, 196] width 49 height 17
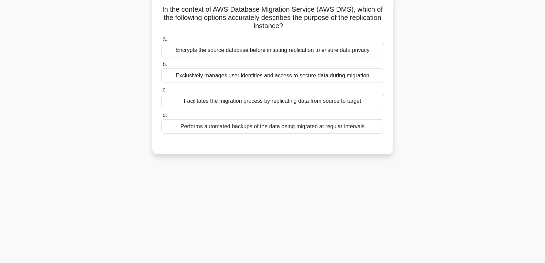
scroll to position [0, 0]
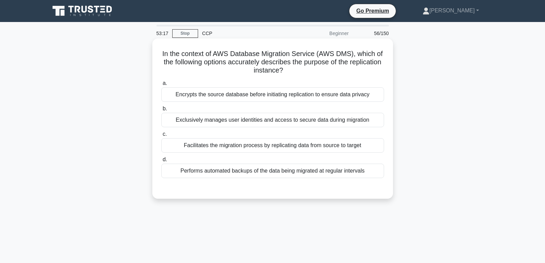
click at [244, 141] on div "Facilitates the migration process by replicating data from source to target" at bounding box center [272, 145] width 223 height 14
click at [161, 137] on input "c. Facilitates the migration process by replicating data from source to target" at bounding box center [161, 134] width 0 height 4
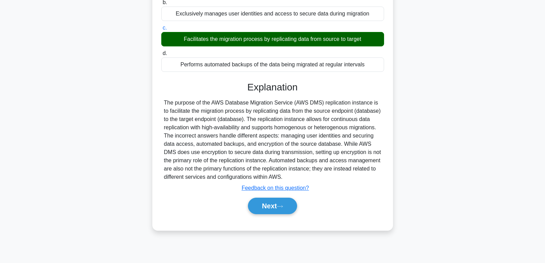
scroll to position [108, 0]
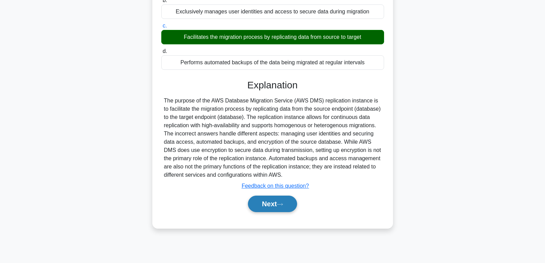
click at [263, 198] on button "Next" at bounding box center [272, 204] width 49 height 17
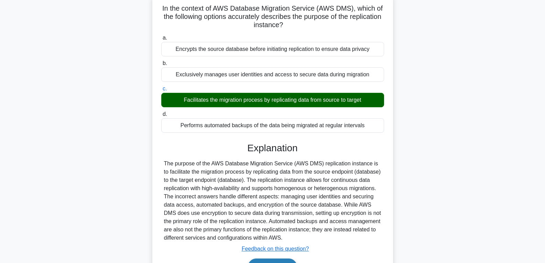
scroll to position [0, 0]
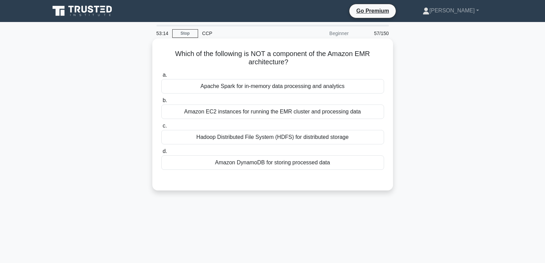
click at [264, 157] on div "Amazon DynamoDB for storing processed data" at bounding box center [272, 162] width 223 height 14
click at [161, 154] on input "d. Amazon DynamoDB for storing processed data" at bounding box center [161, 151] width 0 height 4
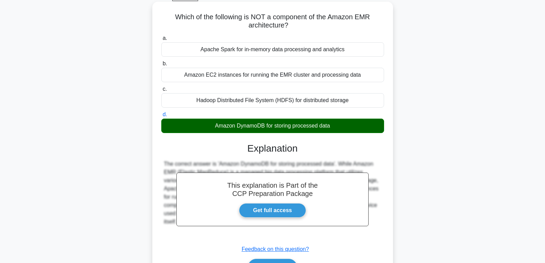
scroll to position [108, 0]
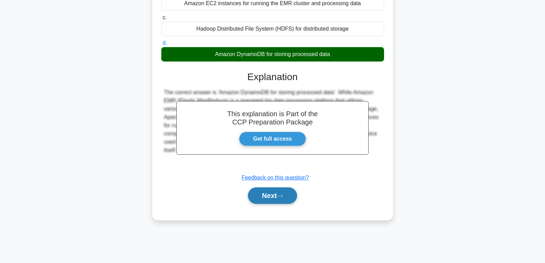
click at [268, 197] on button "Next" at bounding box center [272, 195] width 49 height 17
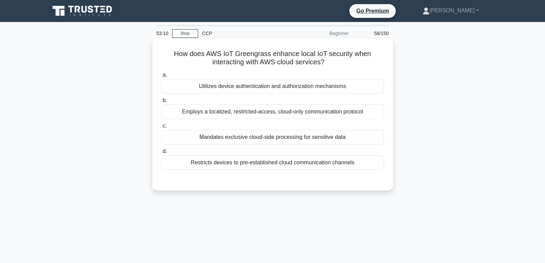
click at [269, 138] on div "Mandates exclusive cloud-side processing for sensitive data" at bounding box center [272, 137] width 223 height 14
click at [161, 128] on input "c. Mandates exclusive cloud-side processing for sensitive data" at bounding box center [161, 126] width 0 height 4
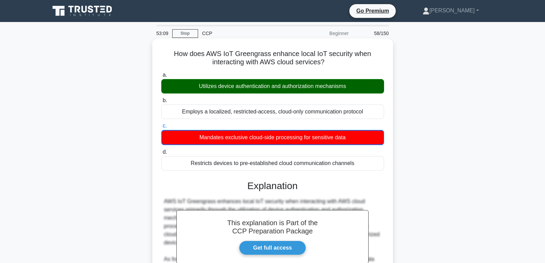
scroll to position [121, 0]
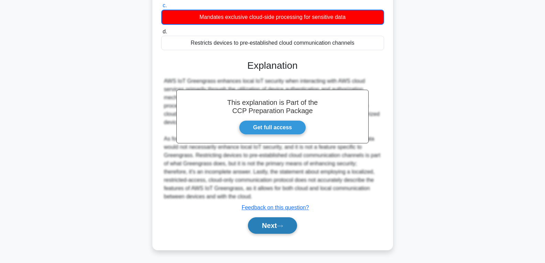
click at [275, 224] on button "Next" at bounding box center [272, 225] width 49 height 17
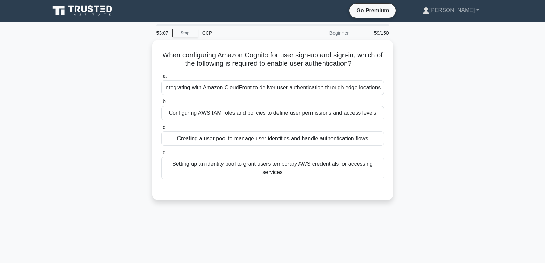
scroll to position [0, 0]
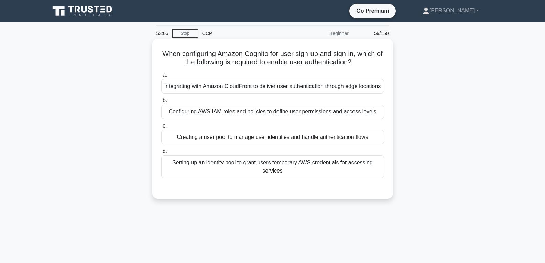
click at [260, 153] on div "a. Integrating with Amazon CloudFront to deliver user authentication through ed…" at bounding box center [272, 124] width 231 height 110
click at [261, 144] on div "Creating a user pool to manage user identities and handle authentication flows" at bounding box center [272, 137] width 223 height 14
click at [161, 128] on input "c. Creating a user pool to manage user identities and handle authentication flo…" at bounding box center [161, 126] width 0 height 4
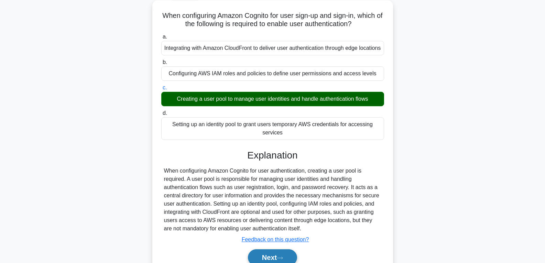
scroll to position [108, 0]
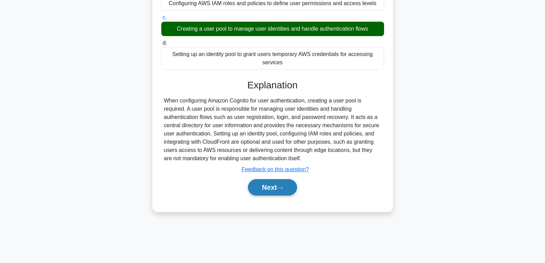
click at [283, 190] on icon at bounding box center [280, 188] width 6 height 4
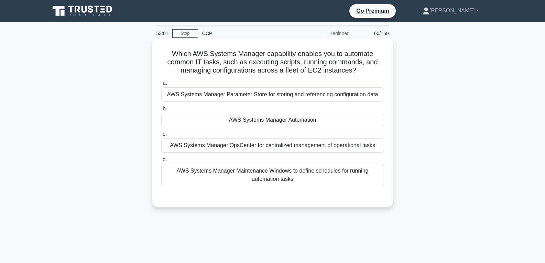
click at [259, 119] on div "AWS Systems Manager Automation" at bounding box center [272, 120] width 223 height 14
click at [161, 111] on input "b. AWS Systems Manager Automation" at bounding box center [161, 109] width 0 height 4
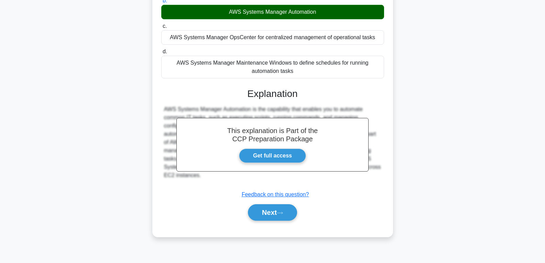
scroll to position [108, 0]
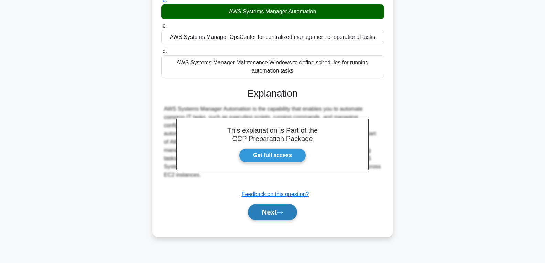
click at [270, 208] on button "Next" at bounding box center [272, 212] width 49 height 17
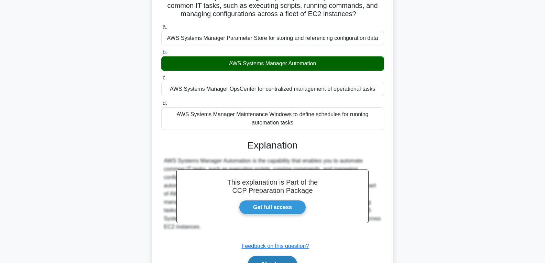
scroll to position [0, 0]
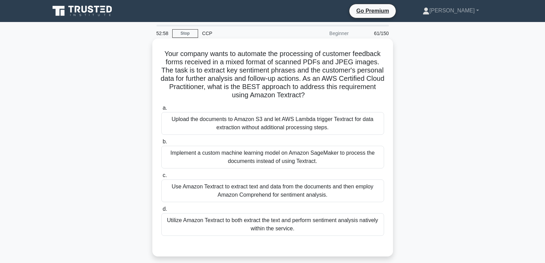
click at [266, 218] on div "Utilize Amazon Textract to both extract the text and perform sentiment analysis…" at bounding box center [272, 224] width 223 height 23
click at [161, 212] on input "d. Utilize Amazon Textract to both extract the text and perform sentiment analy…" at bounding box center [161, 209] width 0 height 4
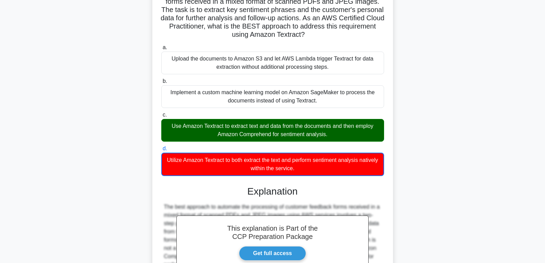
scroll to position [203, 0]
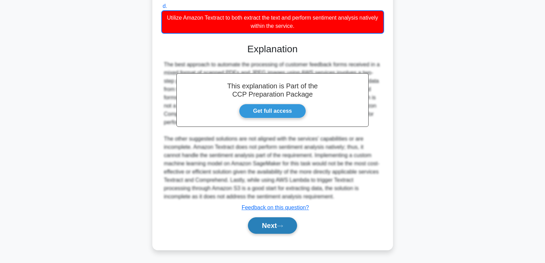
click at [267, 223] on button "Next" at bounding box center [272, 225] width 49 height 17
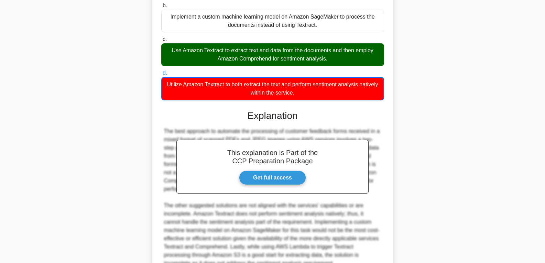
scroll to position [30, 0]
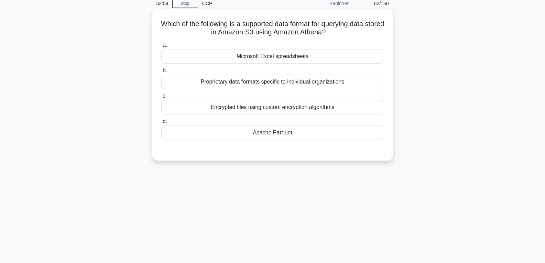
click at [269, 132] on div "Apache Parquet" at bounding box center [272, 133] width 223 height 14
click at [161, 124] on input "d. Apache Parquet" at bounding box center [161, 121] width 0 height 4
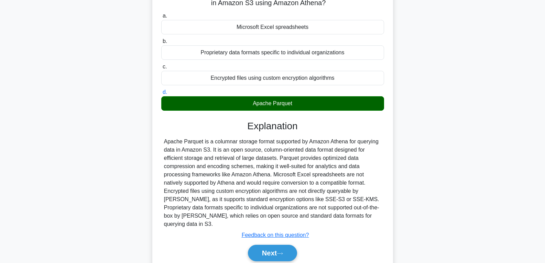
scroll to position [108, 0]
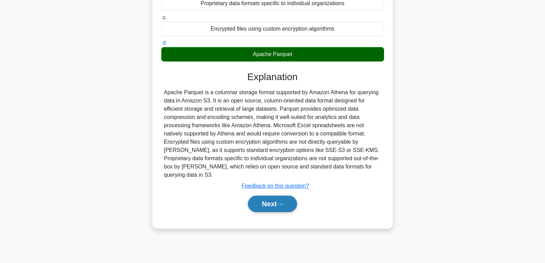
click at [270, 200] on button "Next" at bounding box center [272, 204] width 49 height 17
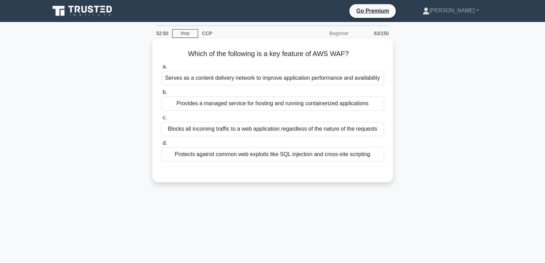
click at [239, 109] on div "Provides a managed service for hosting and running containerized applications" at bounding box center [272, 103] width 223 height 14
click at [161, 95] on input "b. Provides a managed service for hosting and running containerized applications" at bounding box center [161, 92] width 0 height 4
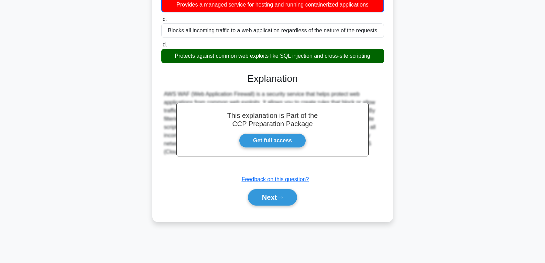
scroll to position [108, 0]
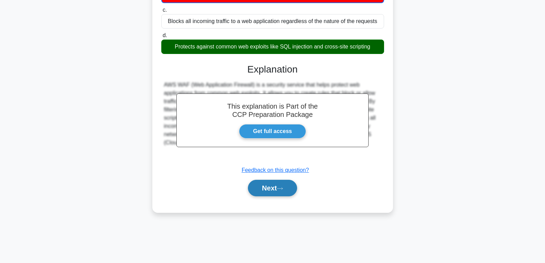
click at [279, 186] on button "Next" at bounding box center [272, 188] width 49 height 17
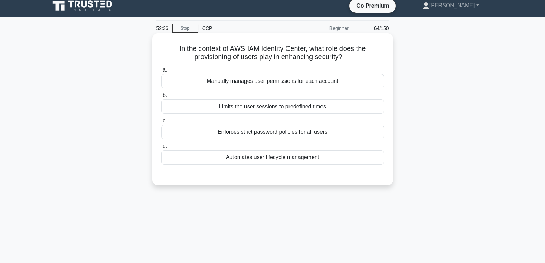
click at [275, 157] on div "Automates user lifecycle management" at bounding box center [272, 157] width 223 height 14
click at [161, 149] on input "d. Automates user lifecycle management" at bounding box center [161, 146] width 0 height 4
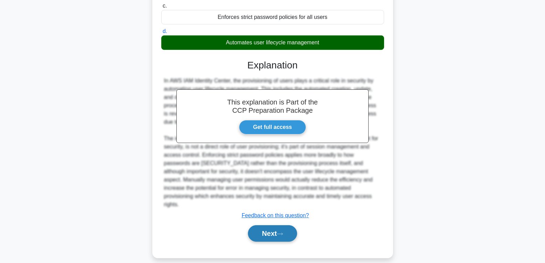
click at [267, 225] on button "Next" at bounding box center [272, 233] width 49 height 17
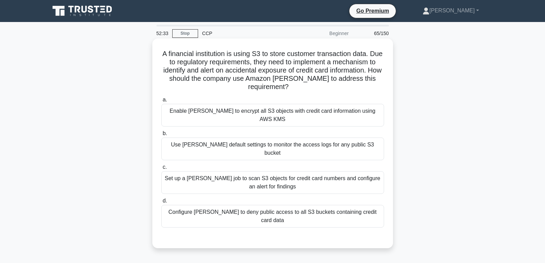
click at [258, 205] on div "Configure Macie to deny public access to all S3 buckets containing credit card …" at bounding box center [272, 216] width 223 height 23
click at [161, 199] on input "d. Configure Macie to deny public access to all S3 buckets containing credit ca…" at bounding box center [161, 201] width 0 height 4
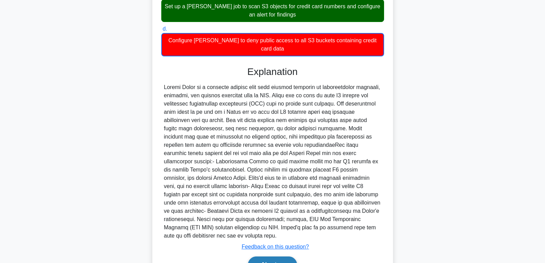
click at [260, 257] on button "Next" at bounding box center [272, 265] width 49 height 17
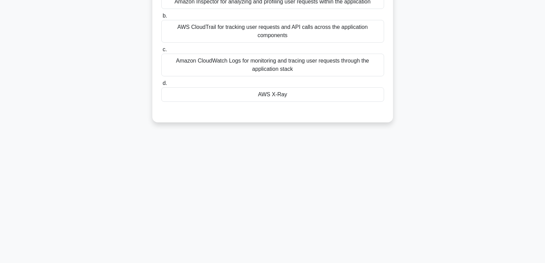
scroll to position [13, 0]
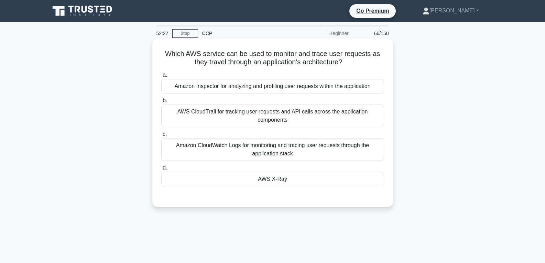
click at [258, 183] on div "AWS X-Ray" at bounding box center [272, 179] width 223 height 14
click at [161, 170] on input "d. AWS X-Ray" at bounding box center [161, 168] width 0 height 4
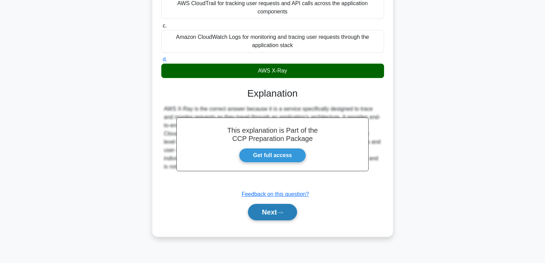
click at [275, 214] on button "Next" at bounding box center [272, 212] width 49 height 17
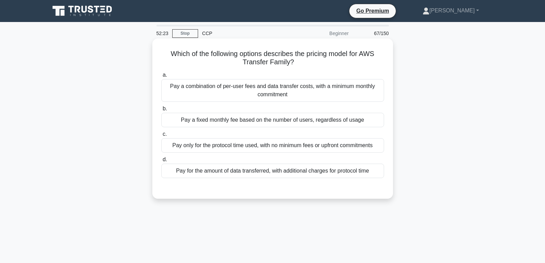
click at [258, 122] on div "Pay a fixed monthly fee based on the number of users, regardless of usage" at bounding box center [272, 120] width 223 height 14
click at [161, 111] on input "b. Pay a fixed monthly fee based on the number of users, regardless of usage" at bounding box center [161, 109] width 0 height 4
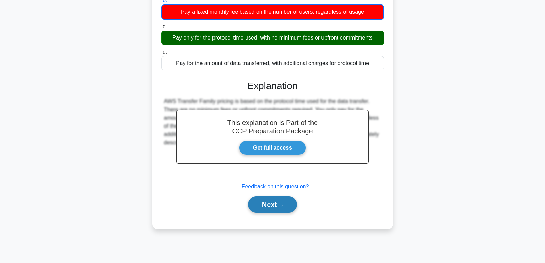
click at [272, 200] on button "Next" at bounding box center [272, 204] width 49 height 17
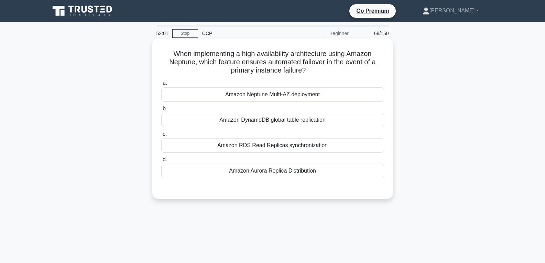
click at [288, 168] on div "Amazon Aurora Replica Distribution" at bounding box center [272, 171] width 223 height 14
click at [161, 162] on input "d. Amazon Aurora Replica Distribution" at bounding box center [161, 160] width 0 height 4
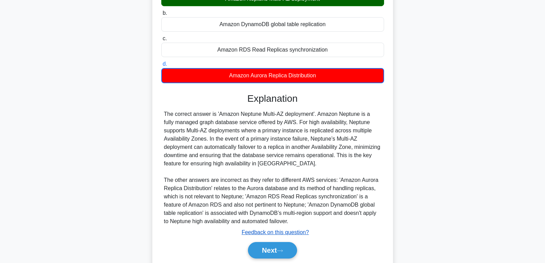
scroll to position [121, 0]
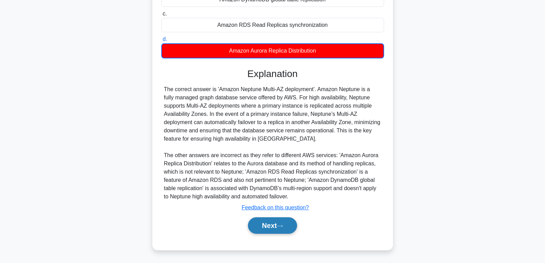
click at [282, 224] on button "Next" at bounding box center [272, 225] width 49 height 17
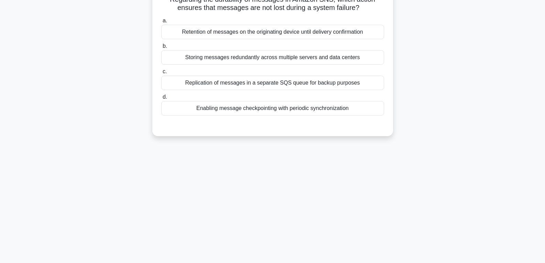
scroll to position [0, 0]
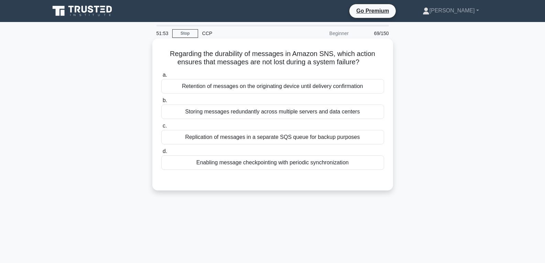
click at [228, 159] on div "Enabling message checkpointing with periodic synchronization" at bounding box center [272, 162] width 223 height 14
click at [161, 154] on input "d. Enabling message checkpointing with periodic synchronization" at bounding box center [161, 151] width 0 height 4
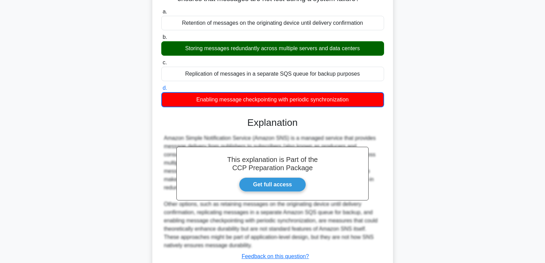
scroll to position [112, 0]
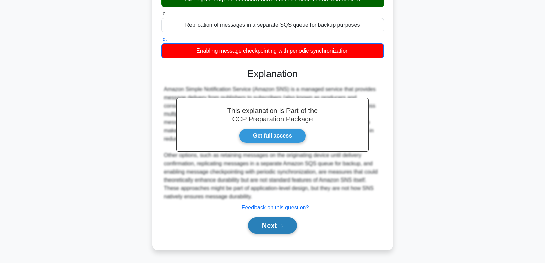
click at [255, 225] on button "Next" at bounding box center [272, 225] width 49 height 17
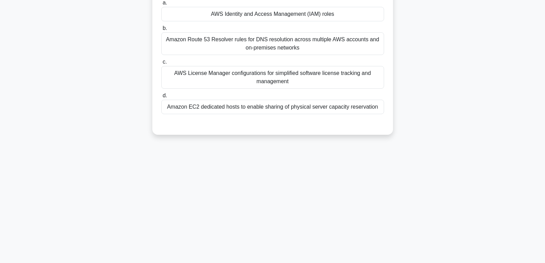
scroll to position [0, 0]
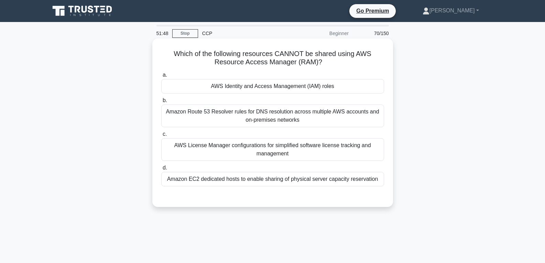
click at [263, 88] on div "AWS Identity and Access Management (IAM) roles" at bounding box center [272, 86] width 223 height 14
click at [161, 77] on input "a. AWS Identity and Access Management (IAM) roles" at bounding box center [161, 75] width 0 height 4
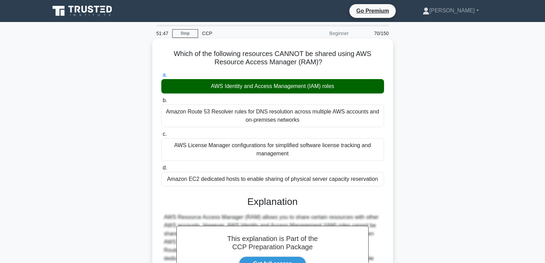
scroll to position [108, 0]
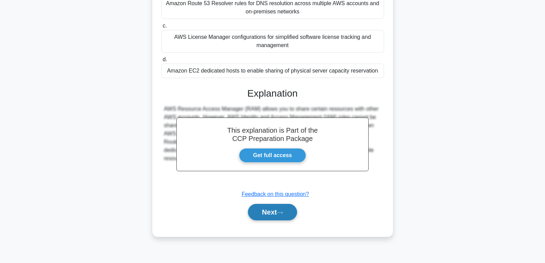
click at [264, 212] on button "Next" at bounding box center [272, 212] width 49 height 17
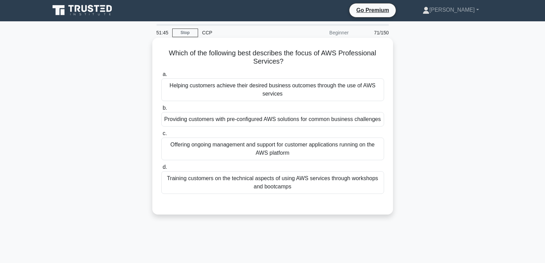
scroll to position [0, 0]
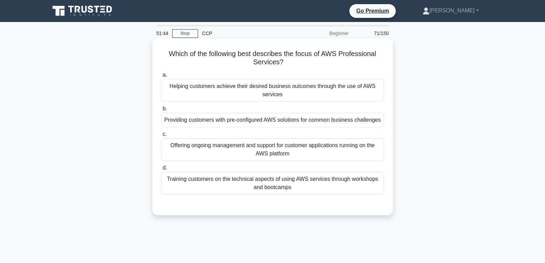
click at [249, 120] on div "Providing customers with pre-configured AWS solutions for common business chall…" at bounding box center [272, 120] width 223 height 14
click at [161, 111] on input "b. Providing customers with pre-configured AWS solutions for common business ch…" at bounding box center [161, 109] width 0 height 4
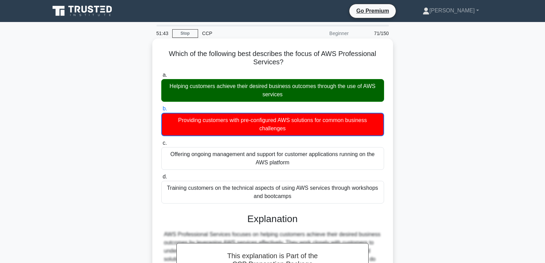
scroll to position [112, 0]
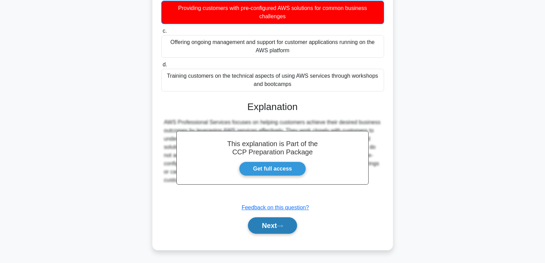
click at [264, 230] on button "Next" at bounding box center [272, 225] width 49 height 17
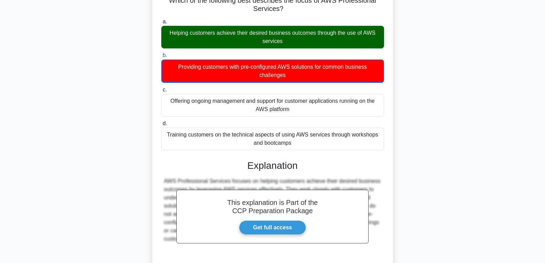
scroll to position [0, 0]
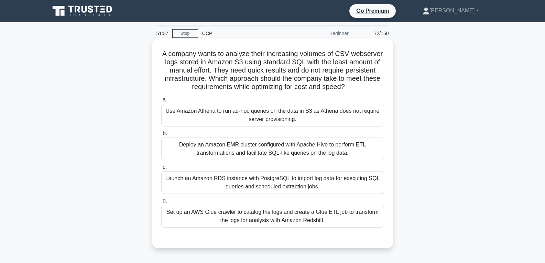
click at [248, 118] on div "Use Amazon Athena to run ad-hoc queries on the data in S3 as Athena does not re…" at bounding box center [272, 115] width 223 height 23
click at [161, 102] on input "a. Use Amazon Athena to run ad-hoc queries on the data in S3 as Athena does not…" at bounding box center [161, 100] width 0 height 4
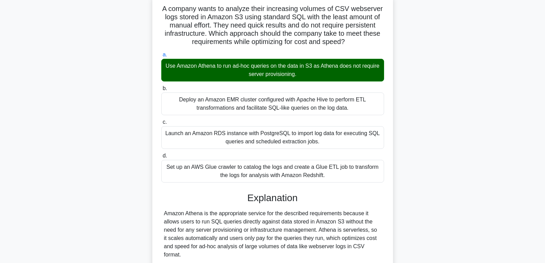
scroll to position [153, 0]
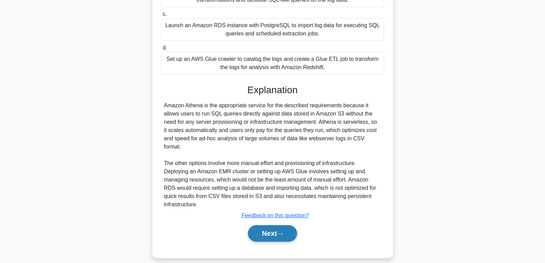
click at [274, 229] on button "Next" at bounding box center [272, 233] width 49 height 17
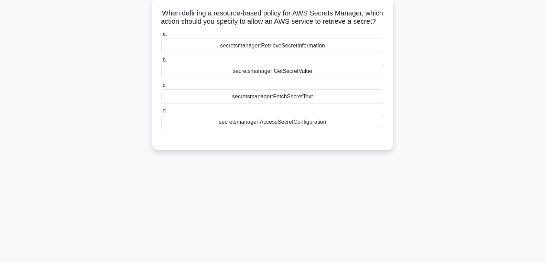
scroll to position [0, 0]
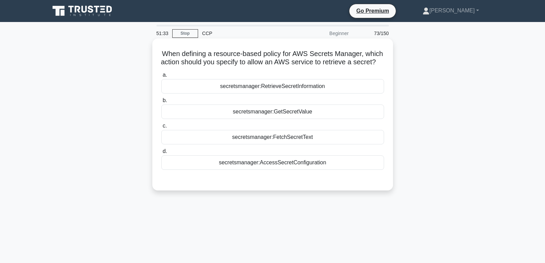
click at [262, 119] on div "secretsmanager:GetSecretValue" at bounding box center [272, 112] width 223 height 14
click at [161, 103] on input "b. secretsmanager:GetSecretValue" at bounding box center [161, 100] width 0 height 4
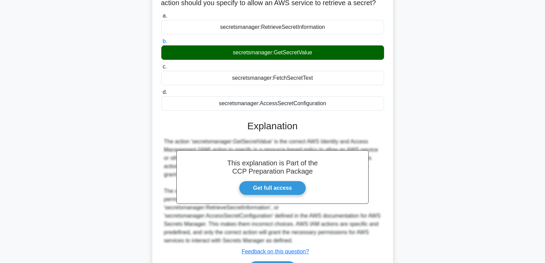
scroll to position [112, 0]
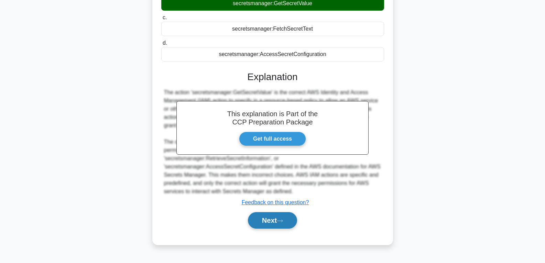
click at [272, 229] on button "Next" at bounding box center [272, 220] width 49 height 17
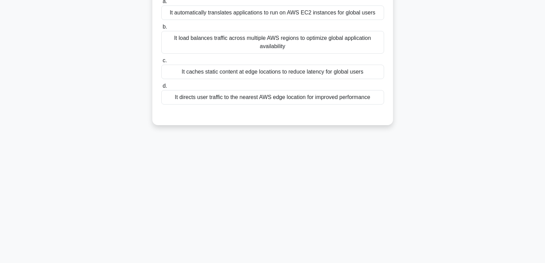
scroll to position [0, 0]
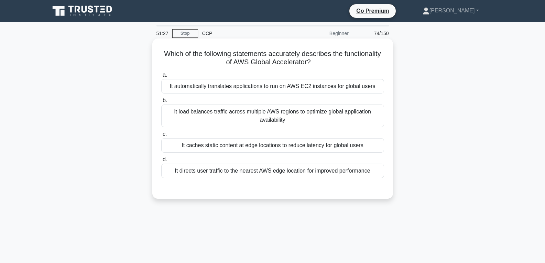
click at [280, 149] on div "It caches static content at edge locations to reduce latency for global users" at bounding box center [272, 145] width 223 height 14
click at [161, 137] on input "c. It caches static content at edge locations to reduce latency for global users" at bounding box center [161, 134] width 0 height 4
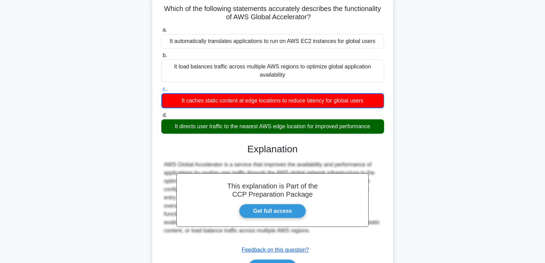
scroll to position [108, 0]
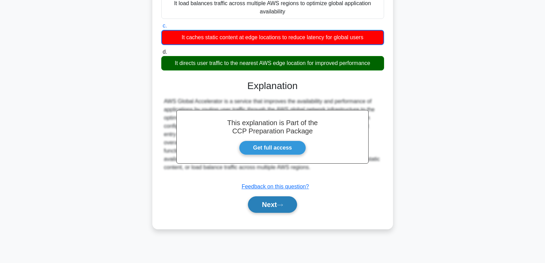
click at [274, 201] on button "Next" at bounding box center [272, 204] width 49 height 17
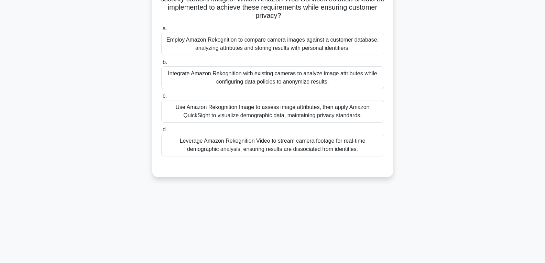
scroll to position [40, 0]
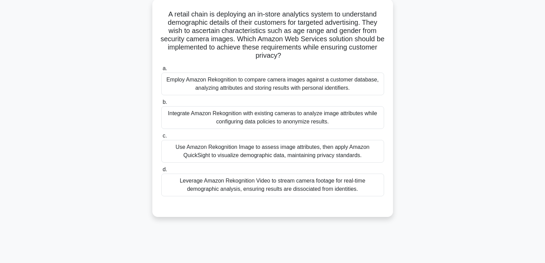
click at [245, 150] on div "Use Amazon Rekognition Image to assess image attributes, then apply Amazon Quic…" at bounding box center [272, 151] width 223 height 23
click at [161, 138] on input "c. Use Amazon Rekognition Image to assess image attributes, then apply Amazon Q…" at bounding box center [161, 136] width 0 height 4
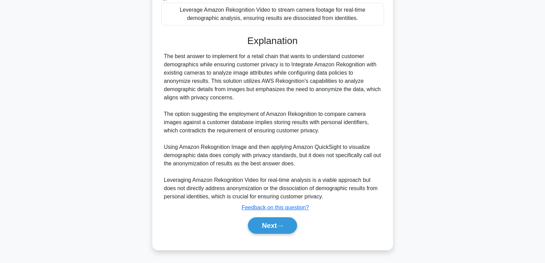
scroll to position [212, 0]
click at [265, 225] on button "Next" at bounding box center [272, 225] width 49 height 17
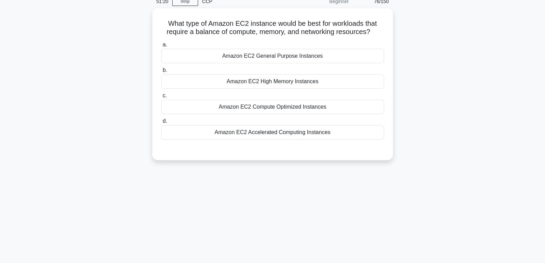
scroll to position [0, 0]
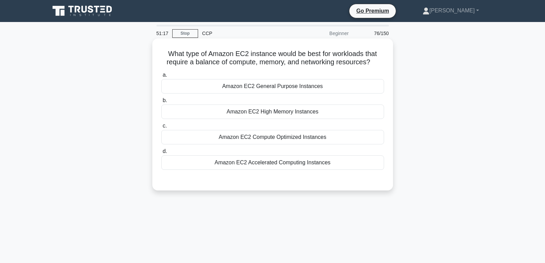
click at [269, 89] on div "Amazon EC2 General Purpose Instances" at bounding box center [272, 86] width 223 height 14
click at [161, 77] on input "a. Amazon EC2 General Purpose Instances" at bounding box center [161, 75] width 0 height 4
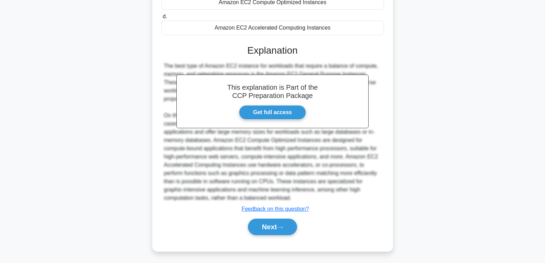
scroll to position [137, 0]
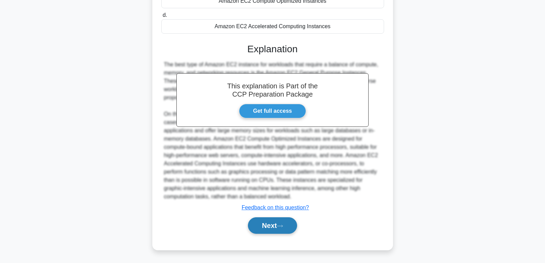
click at [260, 225] on button "Next" at bounding box center [272, 225] width 49 height 17
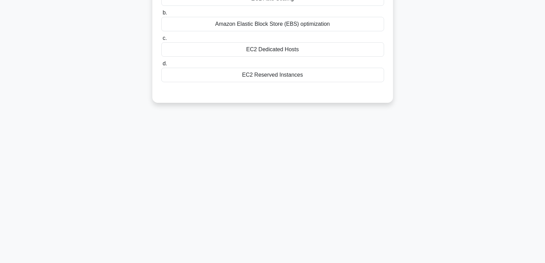
scroll to position [0, 0]
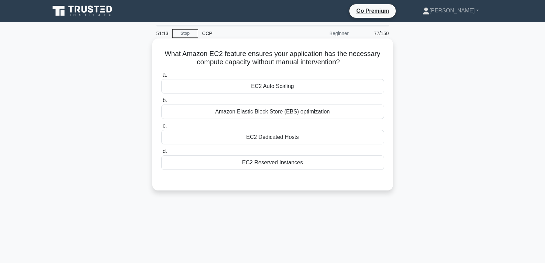
click at [275, 87] on div "EC2 Auto Scaling" at bounding box center [272, 86] width 223 height 14
click at [161, 77] on input "a. EC2 Auto Scaling" at bounding box center [161, 75] width 0 height 4
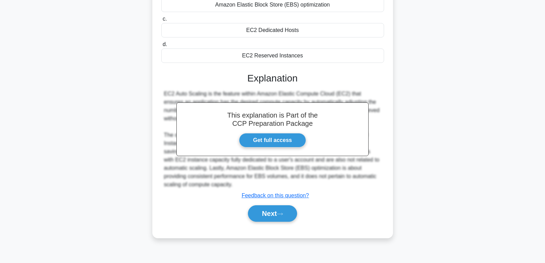
scroll to position [108, 0]
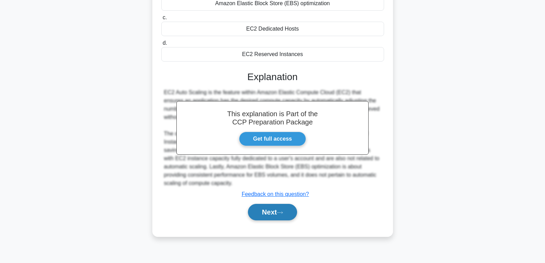
click at [278, 207] on button "Next" at bounding box center [272, 212] width 49 height 17
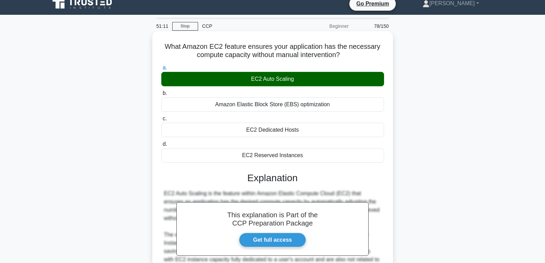
scroll to position [0, 0]
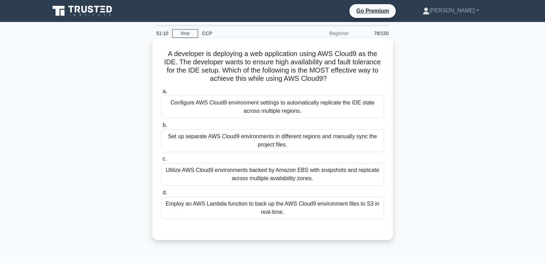
click at [273, 140] on div "Set up separate AWS Cloud9 environments in different regions and manually sync …" at bounding box center [272, 140] width 223 height 23
click at [161, 128] on input "b. Set up separate AWS Cloud9 environments in different regions and manually sy…" at bounding box center [161, 125] width 0 height 4
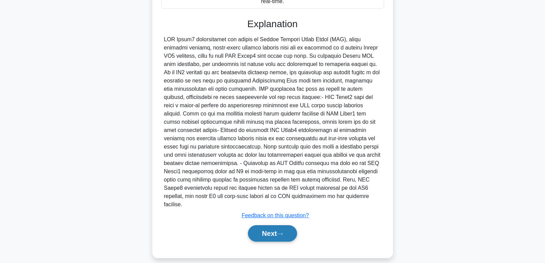
click at [273, 225] on button "Next" at bounding box center [272, 233] width 49 height 17
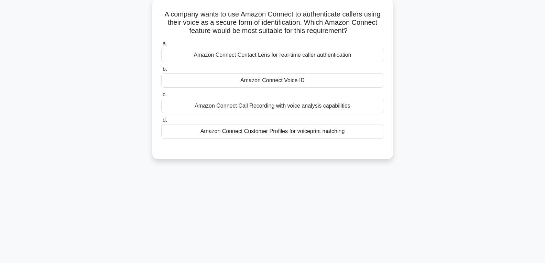
click at [264, 82] on div "Amazon Connect Voice ID" at bounding box center [272, 80] width 223 height 14
click at [161, 72] on input "b. Amazon Connect Voice ID" at bounding box center [161, 69] width 0 height 4
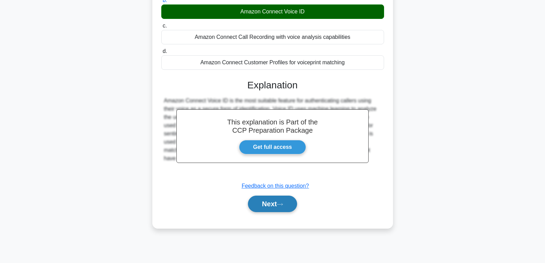
click at [258, 206] on button "Next" at bounding box center [272, 204] width 49 height 17
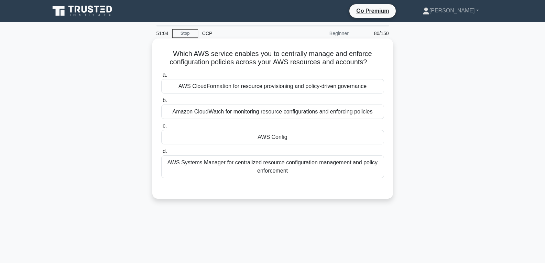
click at [264, 134] on div "AWS Config" at bounding box center [272, 137] width 223 height 14
click at [161, 128] on input "c. AWS Config" at bounding box center [161, 126] width 0 height 4
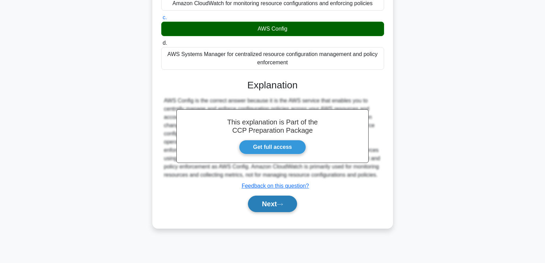
click at [268, 212] on button "Next" at bounding box center [272, 204] width 49 height 17
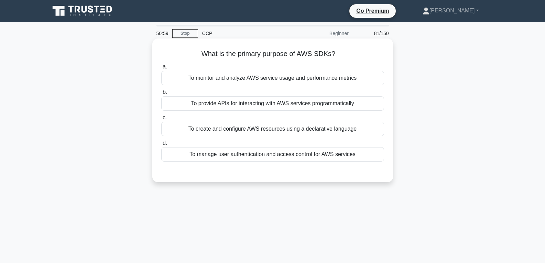
click at [266, 103] on div "To provide APIs for interacting with AWS services programmatically" at bounding box center [272, 103] width 223 height 14
click at [161, 95] on input "b. To provide APIs for interacting with AWS services programmatically" at bounding box center [161, 92] width 0 height 4
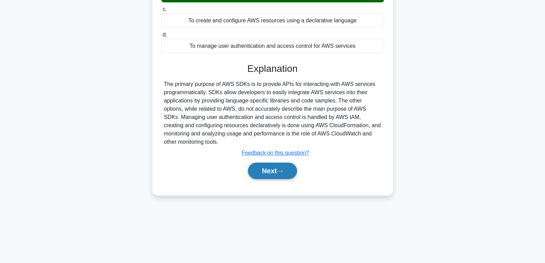
click at [273, 167] on button "Next" at bounding box center [272, 171] width 49 height 17
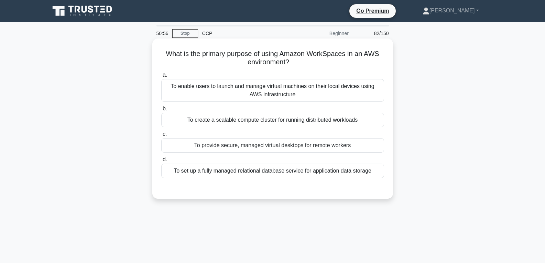
click at [270, 145] on div "To provide secure, managed virtual desktops for remote workers" at bounding box center [272, 145] width 223 height 14
click at [161, 137] on input "c. To provide secure, managed virtual desktops for remote workers" at bounding box center [161, 134] width 0 height 4
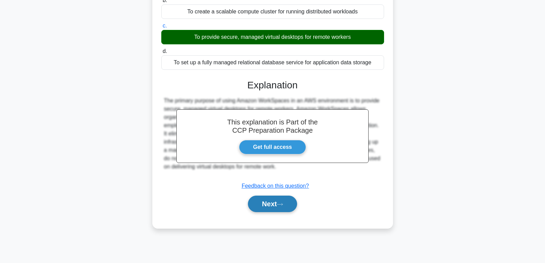
click at [271, 202] on button "Next" at bounding box center [272, 204] width 49 height 17
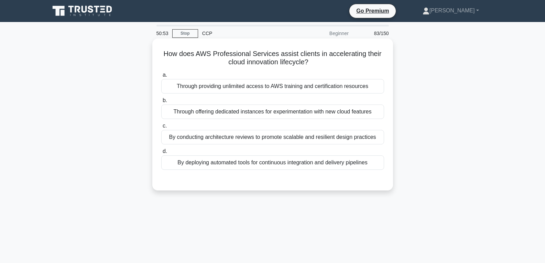
click at [272, 157] on div "By deploying automated tools for continuous integration and delivery pipelines" at bounding box center [272, 162] width 223 height 14
click at [161, 154] on input "d. By deploying automated tools for continuous integration and delivery pipelin…" at bounding box center [161, 151] width 0 height 4
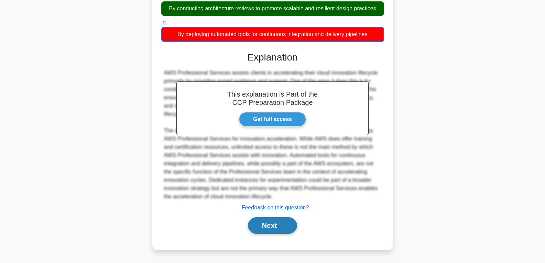
click at [262, 222] on button "Next" at bounding box center [272, 225] width 49 height 17
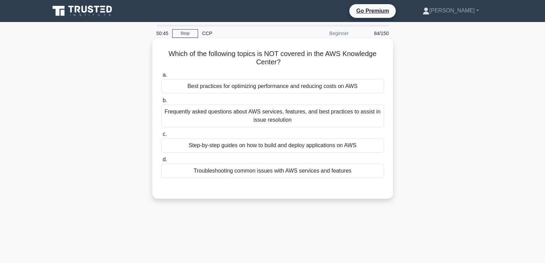
click at [262, 169] on div "Troubleshooting common issues with AWS services and features" at bounding box center [272, 171] width 223 height 14
click at [161, 162] on input "d. Troubleshooting common issues with AWS services and features" at bounding box center [161, 160] width 0 height 4
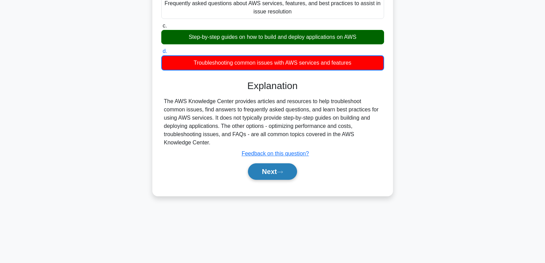
click at [265, 173] on button "Next" at bounding box center [272, 171] width 49 height 17
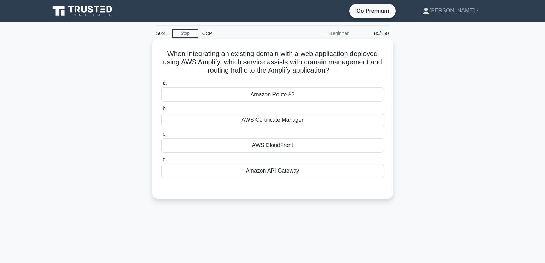
click at [275, 98] on div "Amazon Route 53" at bounding box center [272, 94] width 223 height 14
click at [161, 86] on input "a. Amazon Route 53" at bounding box center [161, 83] width 0 height 4
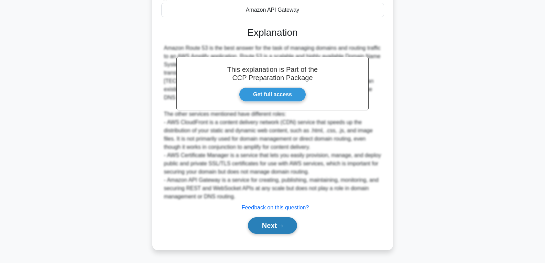
click at [266, 227] on button "Next" at bounding box center [272, 225] width 49 height 17
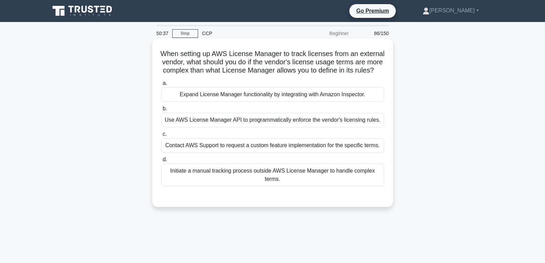
click at [276, 99] on div "Expand License Manager functionality by integrating with Amazon Inspector." at bounding box center [272, 94] width 223 height 14
click at [161, 86] on input "a. Expand License Manager functionality by integrating with Amazon Inspector." at bounding box center [161, 83] width 0 height 4
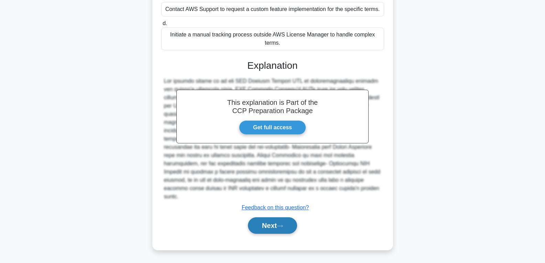
click at [264, 224] on button "Next" at bounding box center [272, 225] width 49 height 17
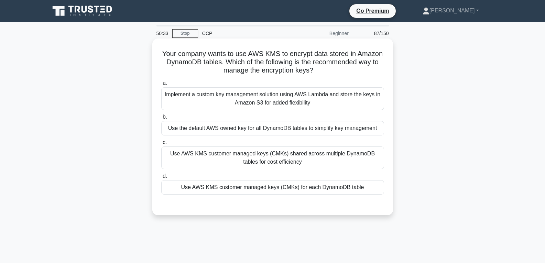
click at [268, 185] on div "Use AWS KMS customer managed keys (CMKs) for each DynamoDB table" at bounding box center [272, 187] width 223 height 14
click at [161, 179] on input "d. Use AWS KMS customer managed keys (CMKs) for each DynamoDB table" at bounding box center [161, 176] width 0 height 4
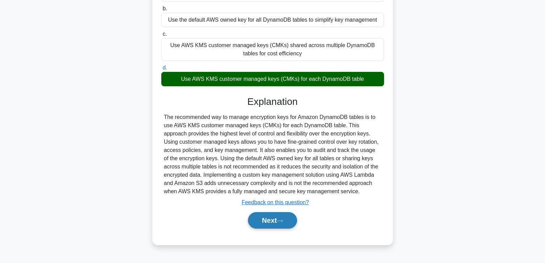
click at [279, 222] on button "Next" at bounding box center [272, 220] width 49 height 17
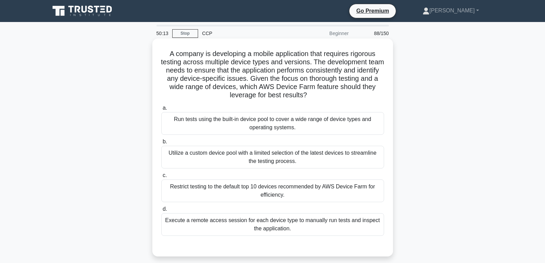
click at [280, 190] on div "Restrict testing to the default top 10 devices recommended by AWS Device Farm f…" at bounding box center [272, 191] width 223 height 23
click at [161, 178] on input "c. Restrict testing to the default top 10 devices recommended by AWS Device Far…" at bounding box center [161, 175] width 0 height 4
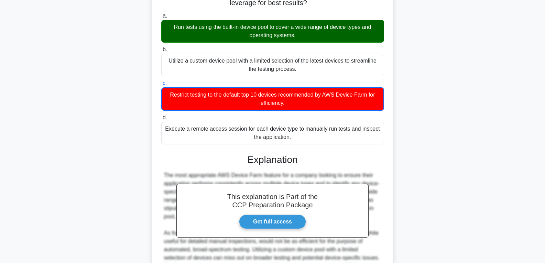
scroll to position [179, 0]
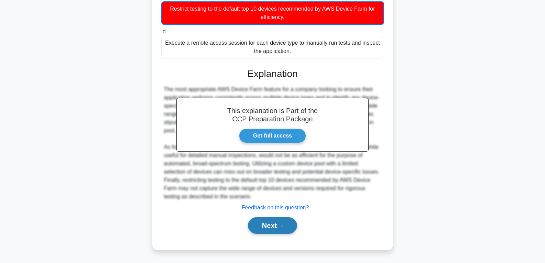
click at [259, 230] on button "Next" at bounding box center [272, 225] width 49 height 17
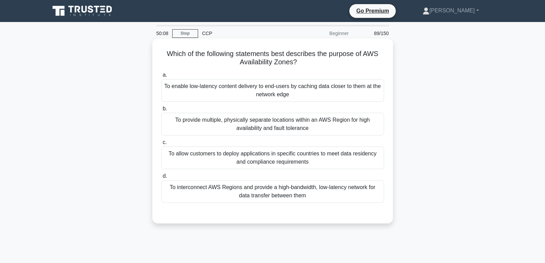
click at [246, 158] on div "To allow customers to deploy applications in specific countries to meet data re…" at bounding box center [272, 158] width 223 height 23
click at [161, 145] on input "c. To allow customers to deploy applications in specific countries to meet data…" at bounding box center [161, 142] width 0 height 4
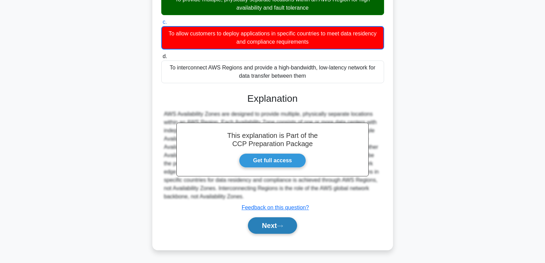
click at [262, 221] on button "Next" at bounding box center [272, 225] width 49 height 17
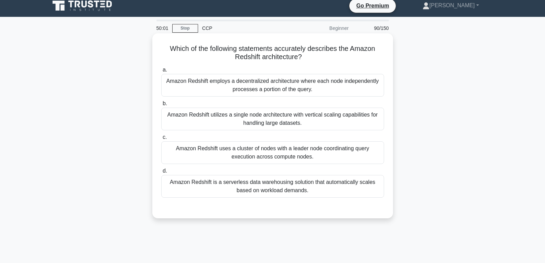
scroll to position [0, 0]
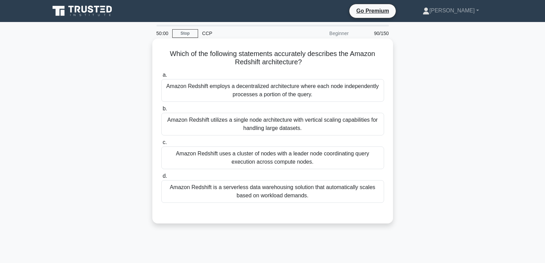
click at [267, 167] on div "Amazon Redshift uses a cluster of nodes with a leader node coordinating query e…" at bounding box center [272, 158] width 223 height 23
click at [161, 145] on input "c. Amazon Redshift uses a cluster of nodes with a leader node coordinating quer…" at bounding box center [161, 142] width 0 height 4
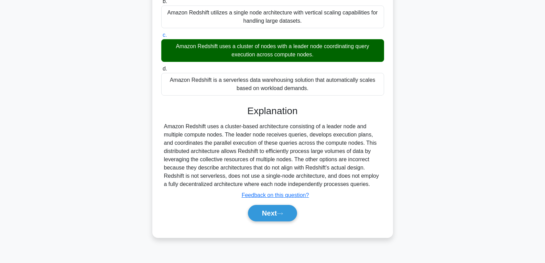
scroll to position [108, 0]
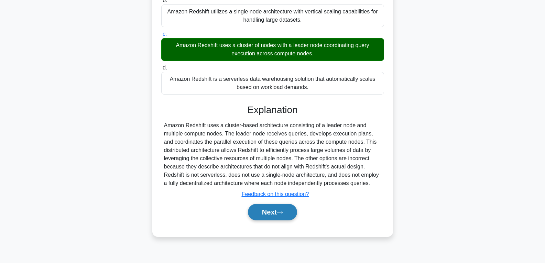
click at [277, 216] on button "Next" at bounding box center [272, 212] width 49 height 17
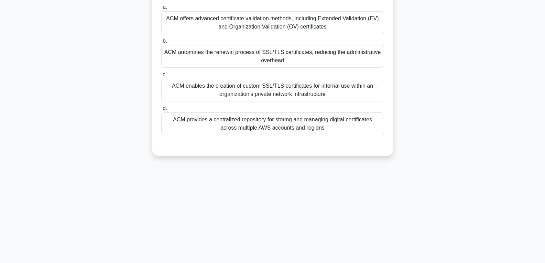
scroll to position [0, 0]
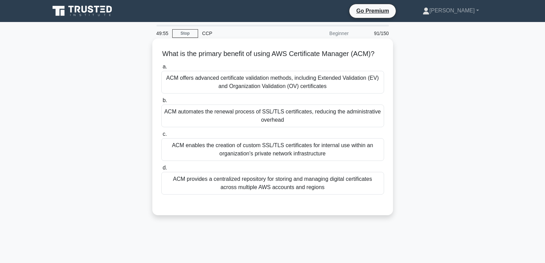
click at [263, 127] on div "ACM automates the renewal process of SSL/TLS certificates, reducing the adminis…" at bounding box center [272, 116] width 223 height 23
click at [161, 103] on input "b. ACM automates the renewal process of SSL/TLS certificates, reducing the admi…" at bounding box center [161, 100] width 0 height 4
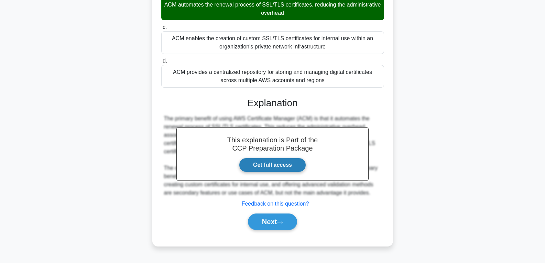
scroll to position [112, 0]
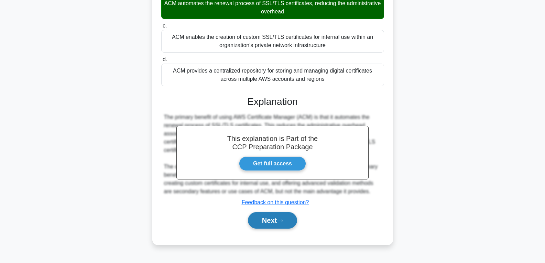
click at [273, 226] on button "Next" at bounding box center [272, 220] width 49 height 17
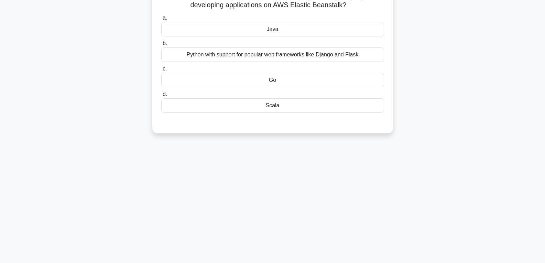
scroll to position [0, 0]
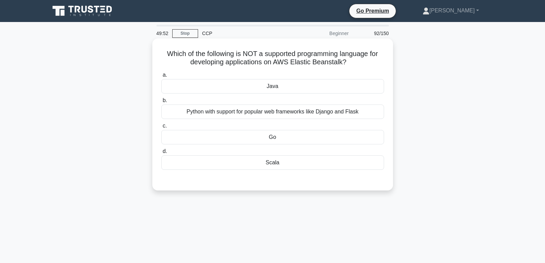
click at [274, 142] on div "Go" at bounding box center [272, 137] width 223 height 14
click at [161, 128] on input "c. Go" at bounding box center [161, 126] width 0 height 4
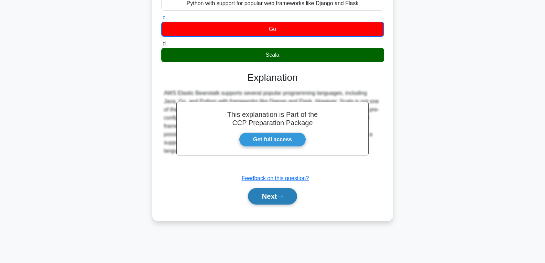
click at [277, 197] on button "Next" at bounding box center [272, 196] width 49 height 17
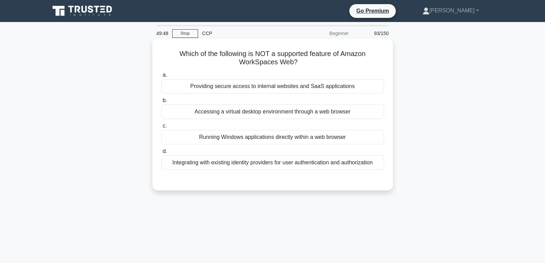
click at [273, 134] on div "Running Windows applications directly within a web browser" at bounding box center [272, 137] width 223 height 14
click at [161, 128] on input "c. Running Windows applications directly within a web browser" at bounding box center [161, 126] width 0 height 4
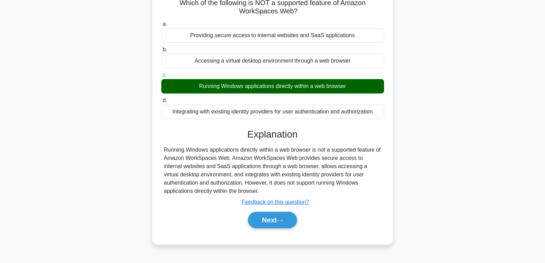
scroll to position [108, 0]
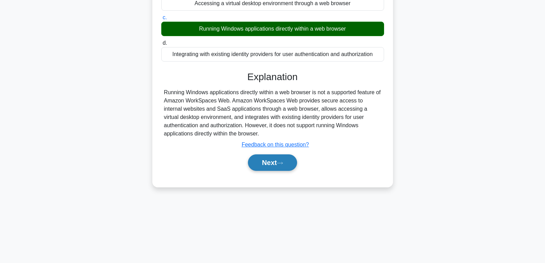
click at [282, 168] on button "Next" at bounding box center [272, 162] width 49 height 17
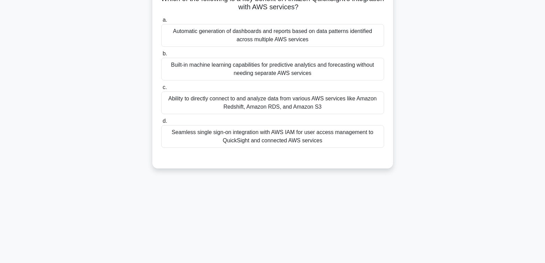
scroll to position [0, 0]
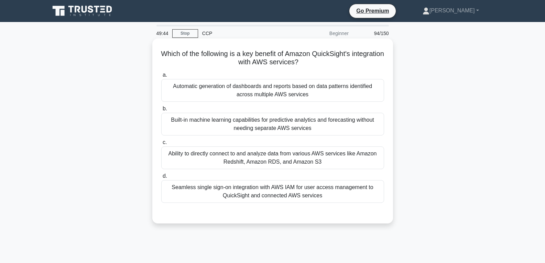
click at [259, 127] on div "Built-in machine learning capabilities for predictive analytics and forecasting…" at bounding box center [272, 124] width 223 height 23
click at [161, 111] on input "b. Built-in machine learning capabilities for predictive analytics and forecast…" at bounding box center [161, 109] width 0 height 4
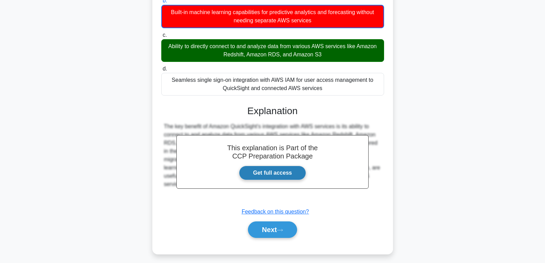
scroll to position [112, 0]
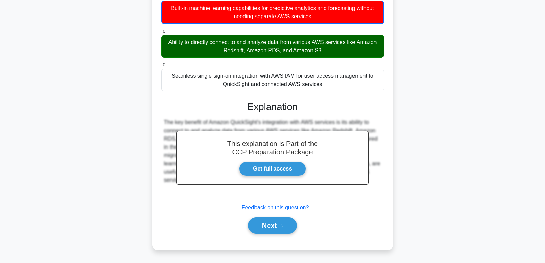
drag, startPoint x: 267, startPoint y: 224, endPoint x: 268, endPoint y: 216, distance: 8.0
click at [267, 222] on button "Next" at bounding box center [272, 225] width 49 height 17
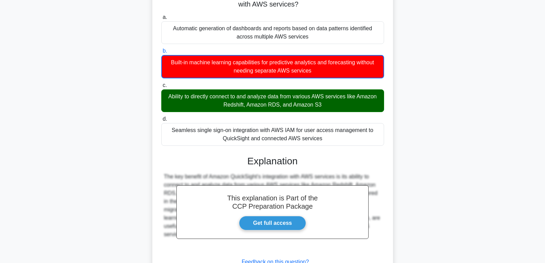
scroll to position [0, 0]
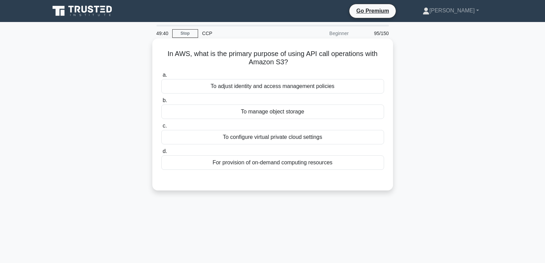
click at [274, 112] on div "To manage object storage" at bounding box center [272, 112] width 223 height 14
click at [161, 103] on input "b. To manage object storage" at bounding box center [161, 100] width 0 height 4
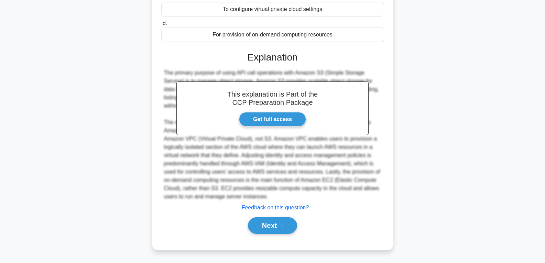
scroll to position [128, 0]
click at [281, 228] on icon at bounding box center [280, 226] width 6 height 4
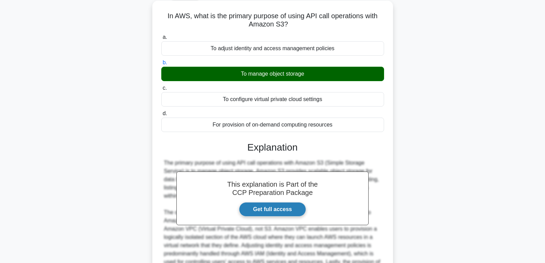
scroll to position [0, 0]
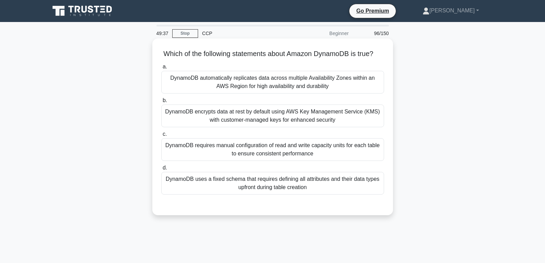
click at [285, 183] on div "DynamoDB uses a fixed schema that requires defining all attributes and their da…" at bounding box center [272, 183] width 223 height 23
click at [161, 170] on input "d. DynamoDB uses a fixed schema that requires defining all attributes and their…" at bounding box center [161, 168] width 0 height 4
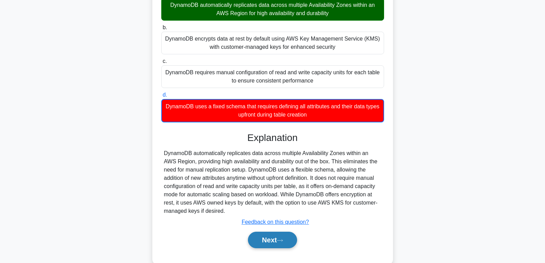
scroll to position [108, 0]
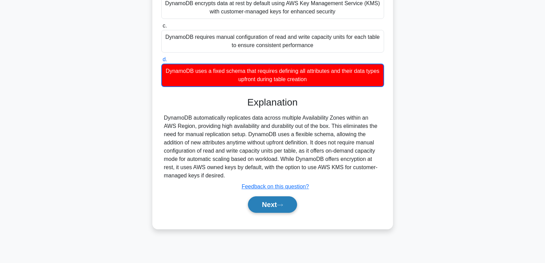
click at [291, 213] on button "Next" at bounding box center [272, 204] width 49 height 17
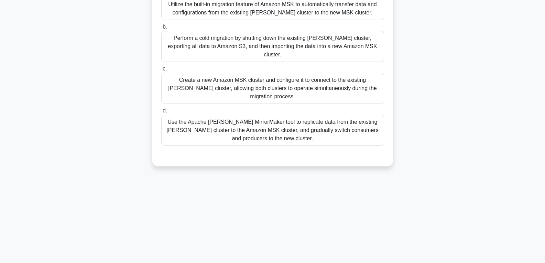
scroll to position [0, 0]
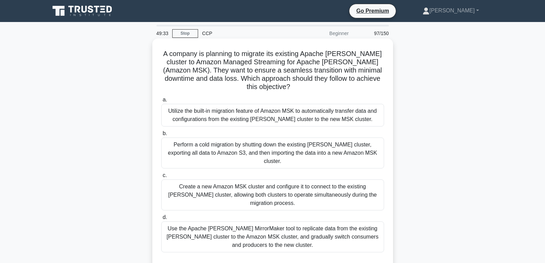
click at [284, 222] on div "Use the Apache Kafka MirrorMaker tool to replicate data from the existing Kafka…" at bounding box center [272, 237] width 223 height 31
click at [161, 215] on input "d. Use the Apache Kafka MirrorMaker tool to replicate data from the existing Ka…" at bounding box center [161, 217] width 0 height 4
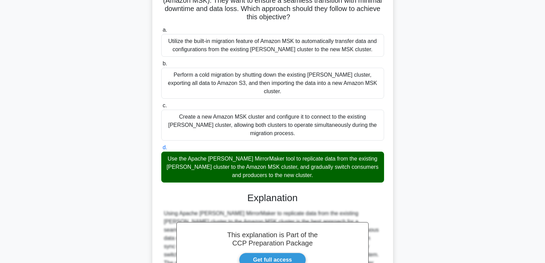
scroll to position [137, 0]
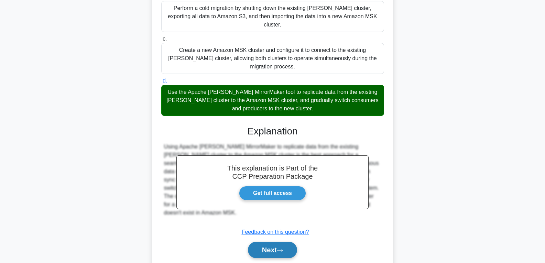
click at [283, 249] on icon at bounding box center [280, 251] width 6 height 4
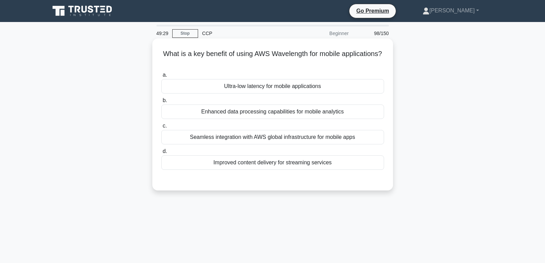
click at [251, 167] on div "Improved content delivery for streaming services" at bounding box center [272, 162] width 223 height 14
click at [161, 154] on input "d. Improved content delivery for streaming services" at bounding box center [161, 151] width 0 height 4
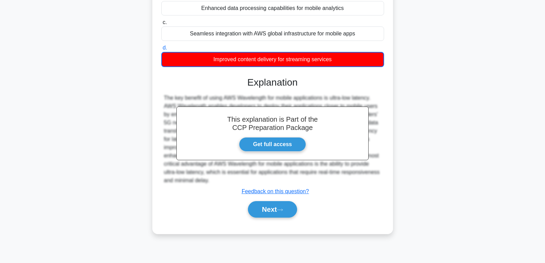
scroll to position [108, 0]
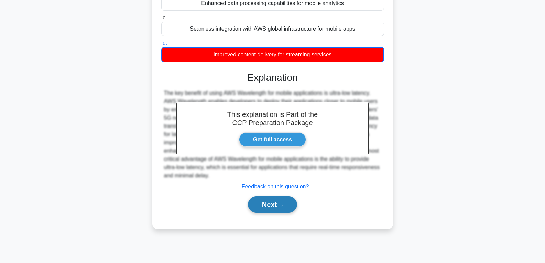
click at [273, 207] on button "Next" at bounding box center [272, 204] width 49 height 17
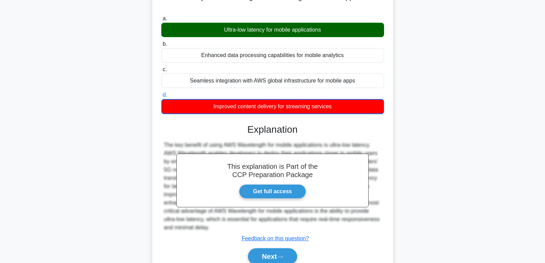
scroll to position [5, 0]
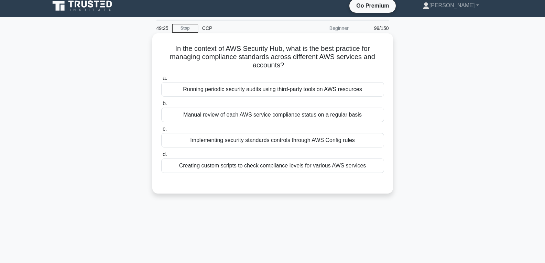
click at [261, 137] on div "Implementing security standards controls through AWS Config rules" at bounding box center [272, 140] width 223 height 14
click at [161, 131] on input "c. Implementing security standards controls through AWS Config rules" at bounding box center [161, 129] width 0 height 4
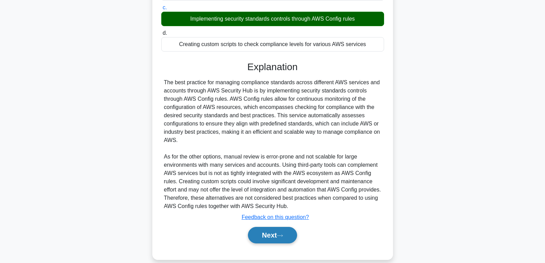
scroll to position [137, 0]
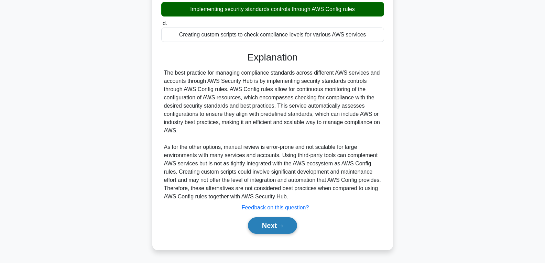
click at [261, 227] on button "Next" at bounding box center [272, 225] width 49 height 17
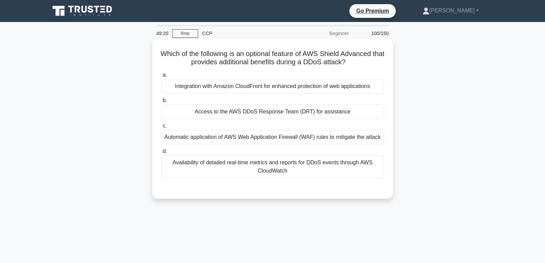
click at [256, 112] on div "Access to the AWS DDoS Response Team (DRT) for assistance" at bounding box center [272, 112] width 223 height 14
click at [161, 103] on input "b. Access to the AWS DDoS Response Team (DRT) for assistance" at bounding box center [161, 100] width 0 height 4
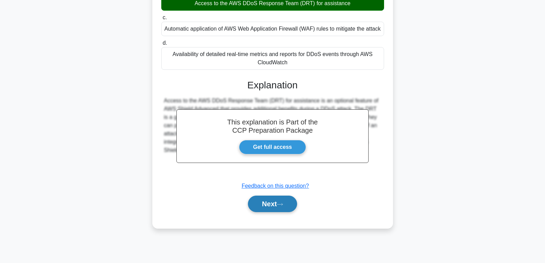
click at [277, 205] on button "Next" at bounding box center [272, 204] width 49 height 17
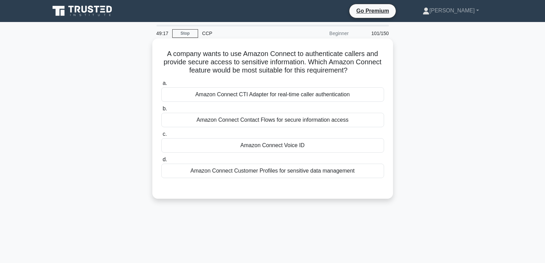
click at [274, 144] on div "Amazon Connect Voice ID" at bounding box center [272, 145] width 223 height 14
click at [161, 137] on input "c. Amazon Connect Voice ID" at bounding box center [161, 134] width 0 height 4
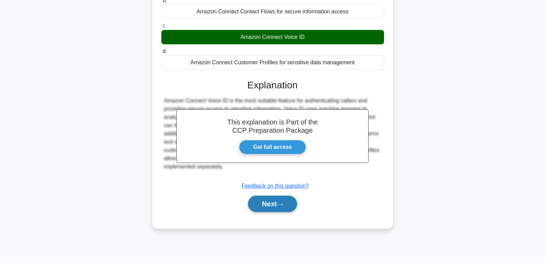
click at [270, 208] on button "Next" at bounding box center [272, 204] width 49 height 17
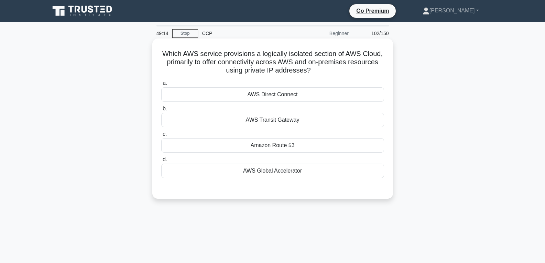
click at [270, 147] on div "Amazon Route 53" at bounding box center [272, 145] width 223 height 14
click at [161, 137] on input "c. Amazon Route 53" at bounding box center [161, 134] width 0 height 4
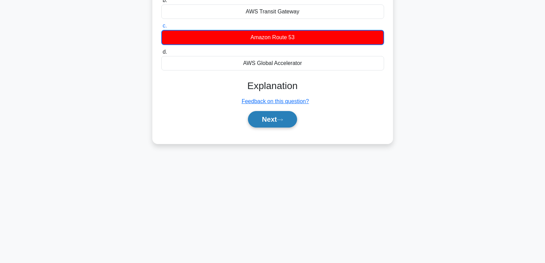
click at [269, 120] on button "Next" at bounding box center [272, 119] width 49 height 17
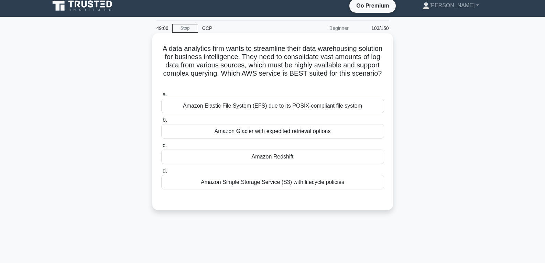
click at [277, 160] on div "Amazon Redshift" at bounding box center [272, 157] width 223 height 14
click at [161, 148] on input "c. Amazon Redshift" at bounding box center [161, 145] width 0 height 4
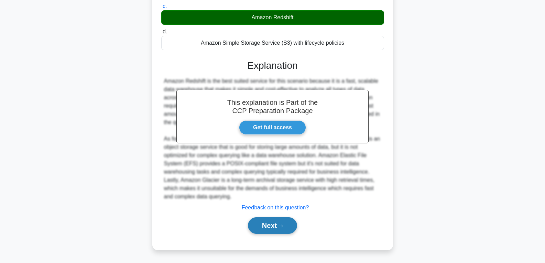
click at [270, 222] on button "Next" at bounding box center [272, 225] width 49 height 17
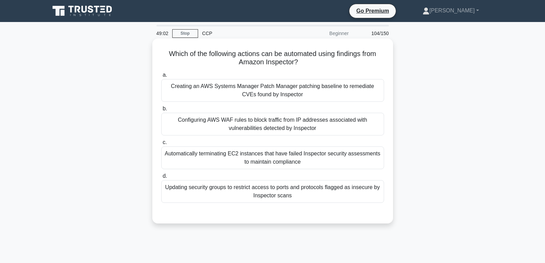
click at [266, 191] on div "Updating security groups to restrict access to ports and protocols flagged as i…" at bounding box center [272, 191] width 223 height 23
click at [161, 179] on input "d. Updating security groups to restrict access to ports and protocols flagged a…" at bounding box center [161, 176] width 0 height 4
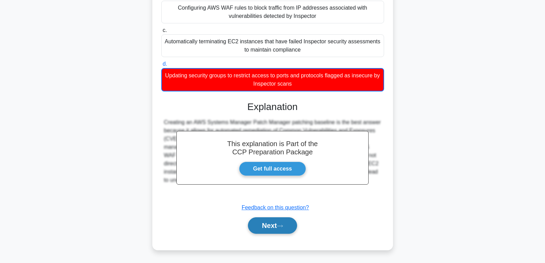
click at [273, 222] on button "Next" at bounding box center [272, 225] width 49 height 17
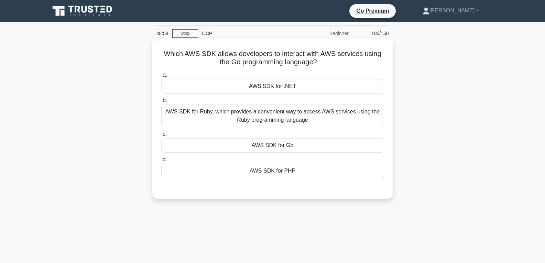
click at [272, 141] on div "AWS SDK for Go" at bounding box center [272, 145] width 223 height 14
click at [161, 137] on input "c. AWS SDK for Go" at bounding box center [161, 134] width 0 height 4
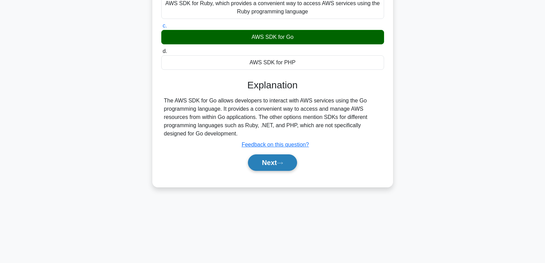
click at [279, 165] on button "Next" at bounding box center [272, 162] width 49 height 17
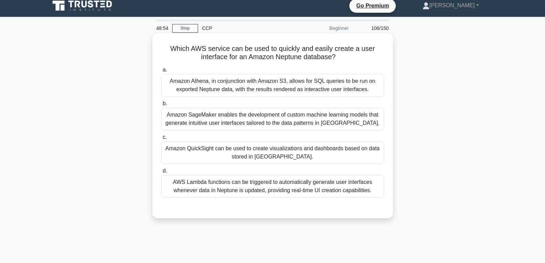
click at [278, 159] on div "Amazon QuickSight can be used to create visualizations and dashboards based on …" at bounding box center [272, 152] width 223 height 23
click at [161, 140] on input "c. Amazon QuickSight can be used to create visualizations and dashboards based …" at bounding box center [161, 137] width 0 height 4
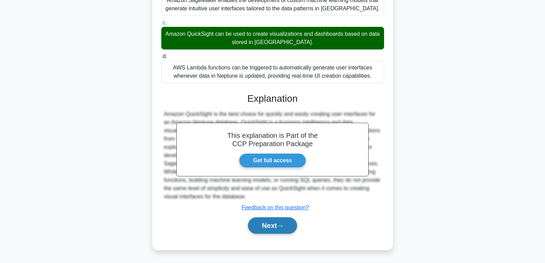
click at [277, 224] on button "Next" at bounding box center [272, 225] width 49 height 17
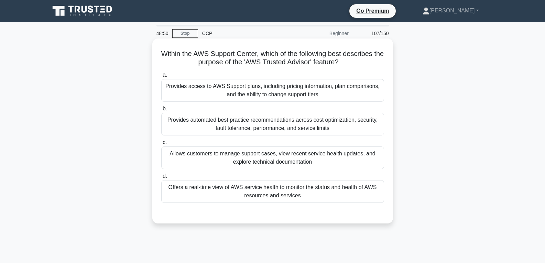
click at [266, 169] on div "Allows customers to manage support cases, view recent service health updates, a…" at bounding box center [272, 158] width 223 height 23
click at [161, 145] on input "c. Allows customers to manage support cases, view recent service health updates…" at bounding box center [161, 142] width 0 height 4
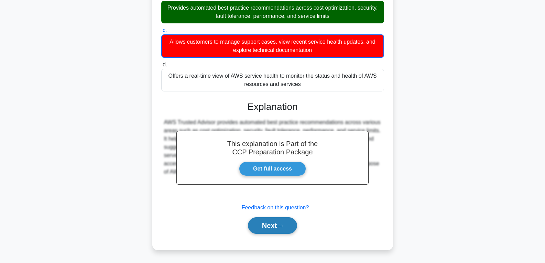
click at [275, 221] on button "Next" at bounding box center [272, 225] width 49 height 17
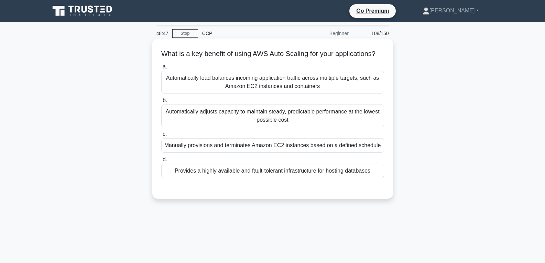
click at [275, 153] on div "Manually provisions and terminates Amazon EC2 instances based on a defined sche…" at bounding box center [272, 145] width 223 height 14
click at [161, 137] on input "c. Manually provisions and terminates Amazon EC2 instances based on a defined s…" at bounding box center [161, 134] width 0 height 4
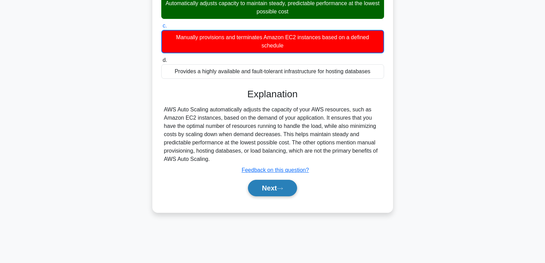
click at [283, 191] on icon at bounding box center [280, 189] width 6 height 4
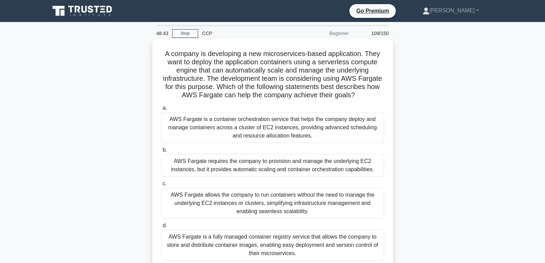
click at [275, 135] on div "AWS Fargate is a container orchestration service that helps the company deploy …" at bounding box center [272, 127] width 223 height 31
click at [161, 110] on input "a. AWS Fargate is a container orchestration service that helps the company depl…" at bounding box center [161, 108] width 0 height 4
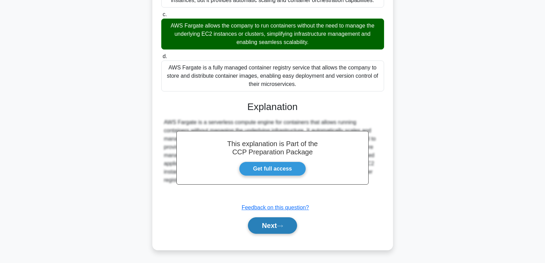
click at [277, 225] on button "Next" at bounding box center [272, 225] width 49 height 17
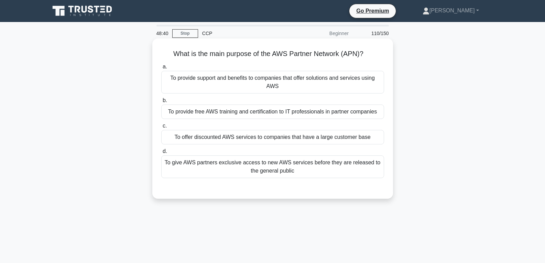
click at [264, 133] on div "To offer discounted AWS services to companies that have a large customer base" at bounding box center [272, 137] width 223 height 14
click at [161, 128] on input "c. To offer discounted AWS services to companies that have a large customer base" at bounding box center [161, 126] width 0 height 4
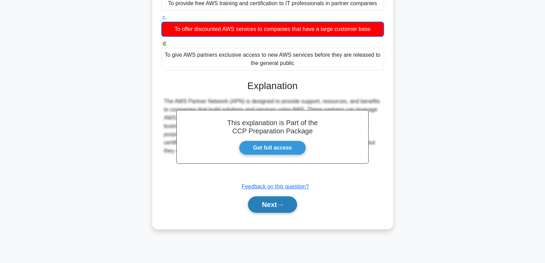
click at [276, 206] on button "Next" at bounding box center [272, 204] width 49 height 17
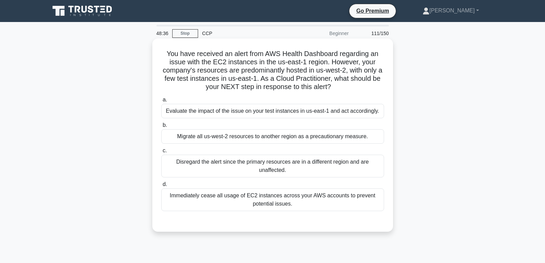
click at [256, 192] on div "Immediately cease all usage of EC2 instances across your AWS accounts to preven…" at bounding box center [272, 200] width 223 height 23
click at [161, 187] on input "d. Immediately cease all usage of EC2 instances across your AWS accounts to pre…" at bounding box center [161, 184] width 0 height 4
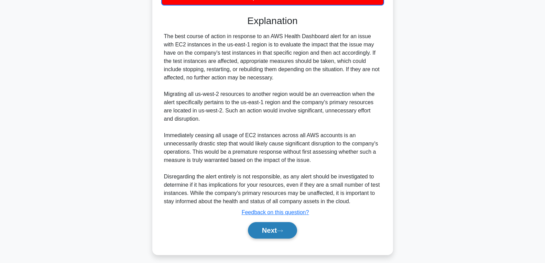
click at [261, 225] on button "Next" at bounding box center [272, 230] width 49 height 17
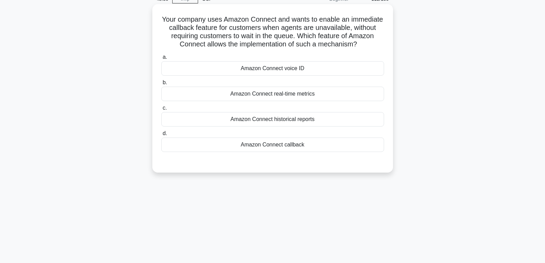
click at [268, 144] on div "Amazon Connect callback" at bounding box center [272, 145] width 223 height 14
click at [161, 136] on input "d. Amazon Connect callback" at bounding box center [161, 133] width 0 height 4
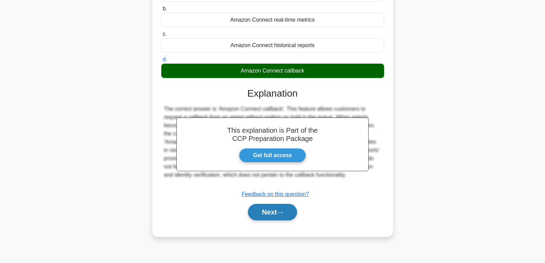
click at [280, 209] on button "Next" at bounding box center [272, 212] width 49 height 17
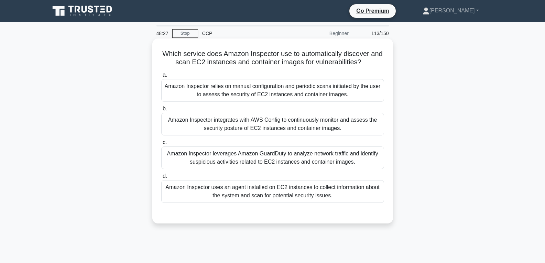
click at [278, 158] on div "Amazon Inspector leverages Amazon GuardDuty to analyze network traffic and iden…" at bounding box center [272, 158] width 223 height 23
click at [161, 145] on input "c. Amazon Inspector leverages Amazon GuardDuty to analyze network traffic and i…" at bounding box center [161, 142] width 0 height 4
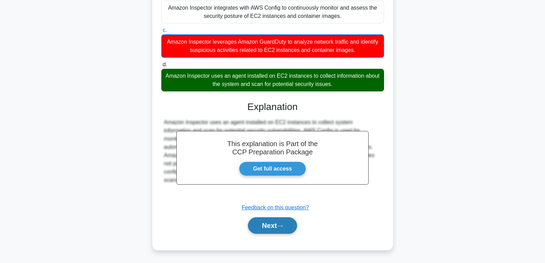
click at [281, 225] on icon at bounding box center [280, 226] width 6 height 4
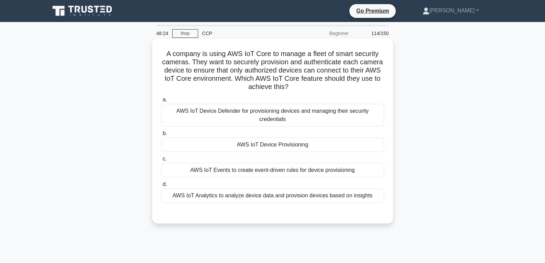
click at [272, 142] on div "AWS IoT Device Provisioning" at bounding box center [272, 145] width 223 height 14
click at [161, 136] on input "b. AWS IoT Device Provisioning" at bounding box center [161, 133] width 0 height 4
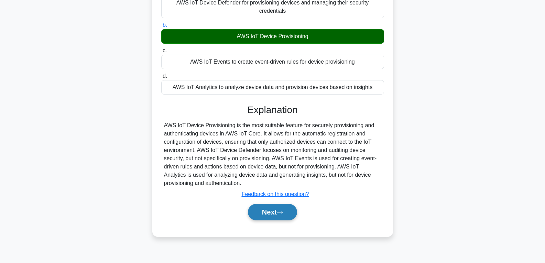
click at [282, 209] on button "Next" at bounding box center [272, 212] width 49 height 17
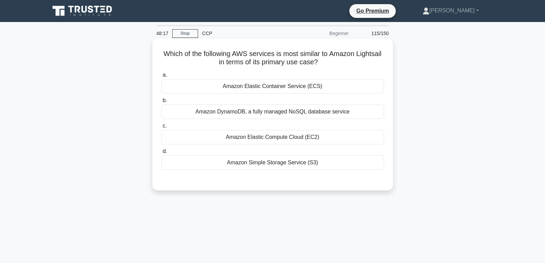
click at [297, 83] on div "Amazon Elastic Container Service (ECS)" at bounding box center [272, 86] width 223 height 14
click at [161, 77] on input "a. Amazon Elastic Container Service (ECS)" at bounding box center [161, 75] width 0 height 4
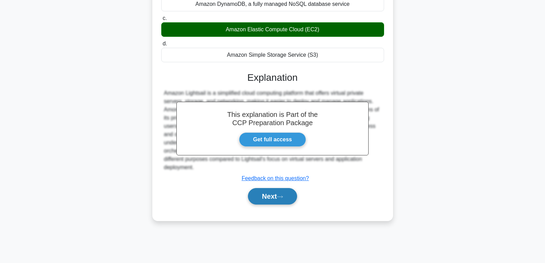
click at [283, 198] on icon at bounding box center [280, 197] width 6 height 4
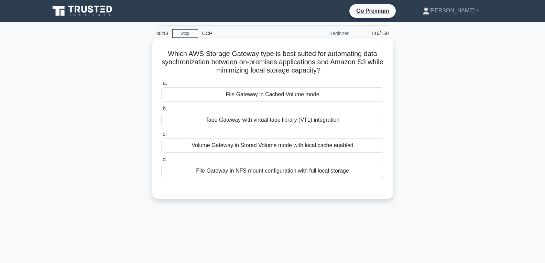
click at [261, 95] on div "File Gateway in Cached Volume mode" at bounding box center [272, 94] width 223 height 14
click at [161, 86] on input "a. File Gateway in Cached Volume mode" at bounding box center [161, 83] width 0 height 4
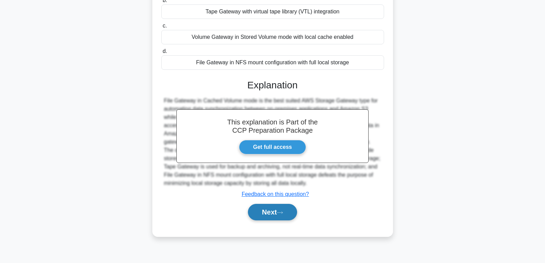
click at [272, 221] on button "Next" at bounding box center [272, 212] width 49 height 17
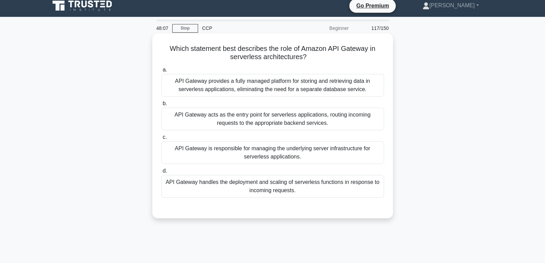
click at [270, 160] on div "API Gateway is responsible for managing the underlying server infrastructure fo…" at bounding box center [272, 152] width 223 height 23
click at [161, 140] on input "c. API Gateway is responsible for managing the underlying server infrastructure…" at bounding box center [161, 137] width 0 height 4
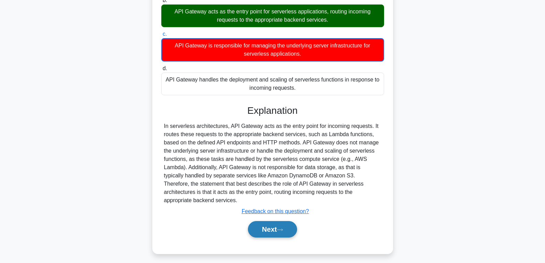
click at [277, 221] on button "Next" at bounding box center [272, 229] width 49 height 17
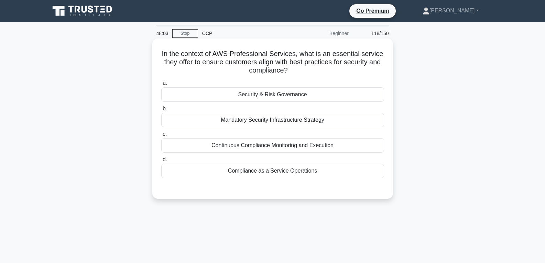
click at [271, 94] on div "Security & Risk Governance" at bounding box center [272, 94] width 223 height 14
click at [161, 86] on input "a. Security & Risk Governance" at bounding box center [161, 83] width 0 height 4
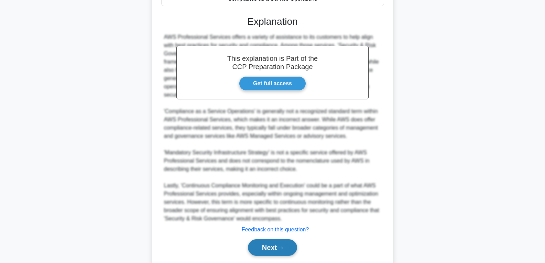
click at [269, 256] on button "Next" at bounding box center [272, 247] width 49 height 17
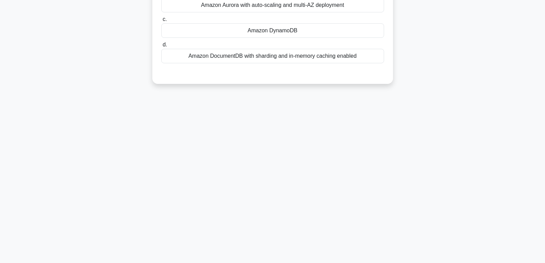
click at [274, 245] on div "48:00 Stop CCP Beginner 119/150 Which AWS managed database service is best suit…" at bounding box center [273, 88] width 454 height 344
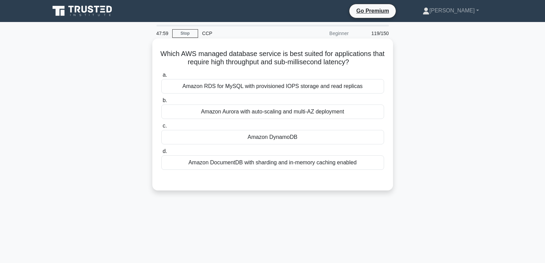
click at [265, 138] on div "Amazon DynamoDB" at bounding box center [272, 137] width 223 height 14
click at [161, 128] on input "c. Amazon DynamoDB" at bounding box center [161, 126] width 0 height 4
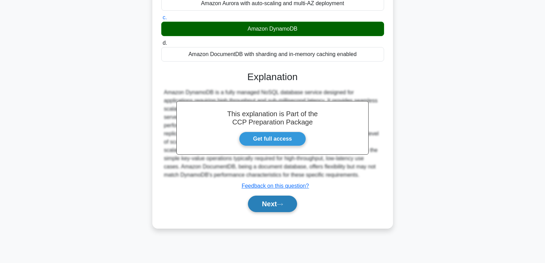
click at [273, 200] on button "Next" at bounding box center [272, 204] width 49 height 17
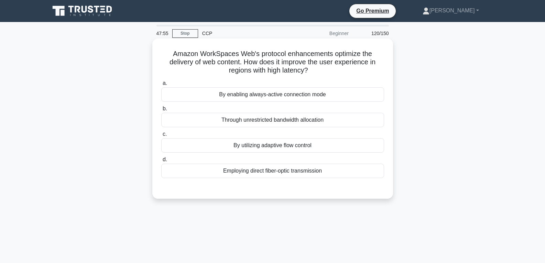
click at [272, 144] on div "By utilizing adaptive flow control" at bounding box center [272, 145] width 223 height 14
click at [161, 137] on input "c. By utilizing adaptive flow control" at bounding box center [161, 134] width 0 height 4
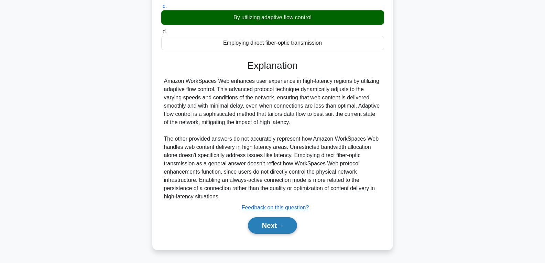
click at [273, 222] on button "Next" at bounding box center [272, 225] width 49 height 17
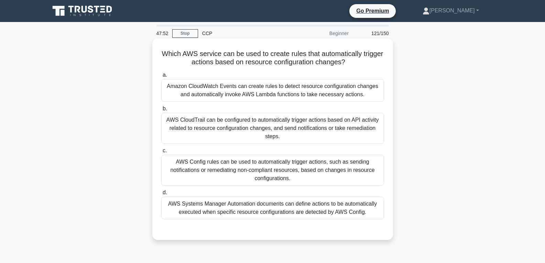
click at [267, 160] on div "AWS Config rules can be used to automatically trigger actions, such as sending …" at bounding box center [272, 170] width 223 height 31
click at [161, 153] on input "c. AWS Config rules can be used to automatically trigger actions, such as sendi…" at bounding box center [161, 151] width 0 height 4
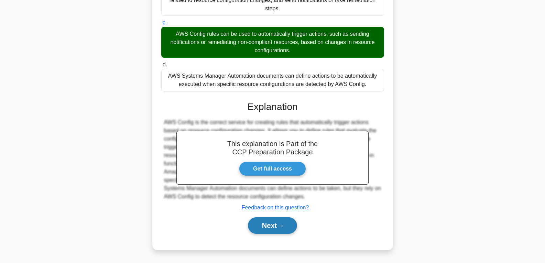
click at [272, 224] on button "Next" at bounding box center [272, 225] width 49 height 17
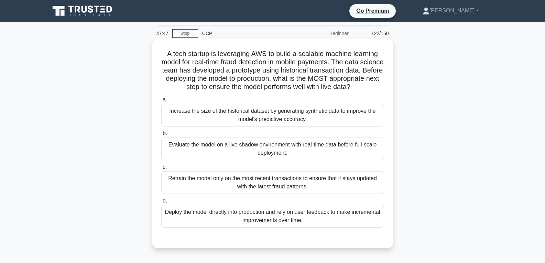
click at [272, 160] on div "Evaluate the model on a live shadow environment with real-time data before full…" at bounding box center [272, 149] width 223 height 23
click at [161, 136] on input "b. Evaluate the model on a live shadow environment with real-time data before f…" at bounding box center [161, 133] width 0 height 4
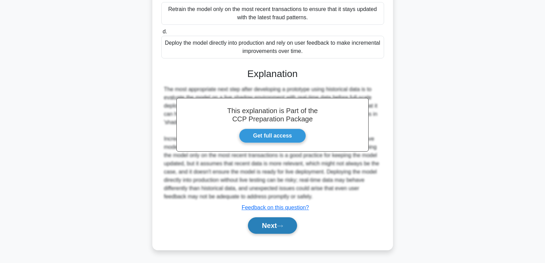
click at [276, 226] on button "Next" at bounding box center [272, 225] width 49 height 17
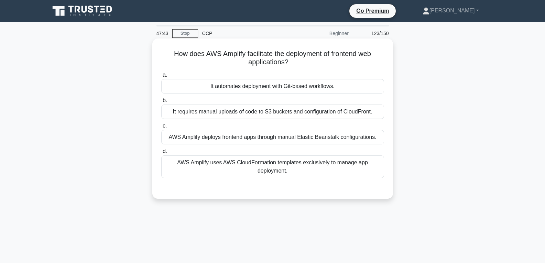
click at [265, 82] on div "It automates deployment with Git-based workflows." at bounding box center [272, 86] width 223 height 14
click at [161, 77] on input "a. It automates deployment with Git-based workflows." at bounding box center [161, 75] width 0 height 4
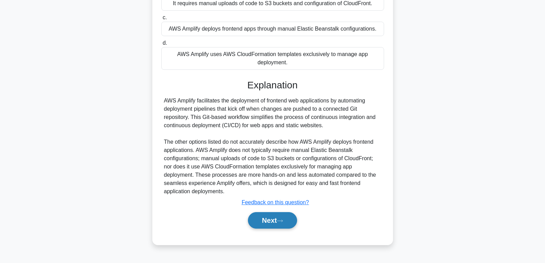
click at [277, 217] on button "Next" at bounding box center [272, 220] width 49 height 17
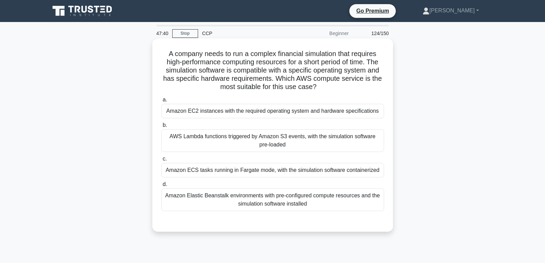
click at [280, 170] on div "Amazon ECS tasks running in Fargate mode, with the simulation software containe…" at bounding box center [272, 170] width 223 height 14
click at [161, 161] on input "c. Amazon ECS tasks running in Fargate mode, with the simulation software conta…" at bounding box center [161, 159] width 0 height 4
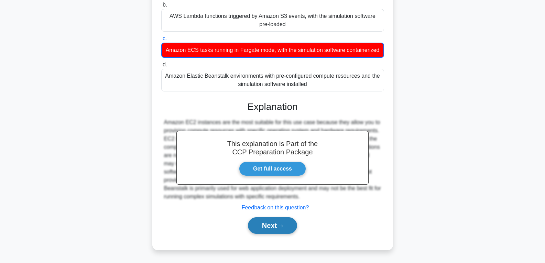
click at [280, 221] on button "Next" at bounding box center [272, 225] width 49 height 17
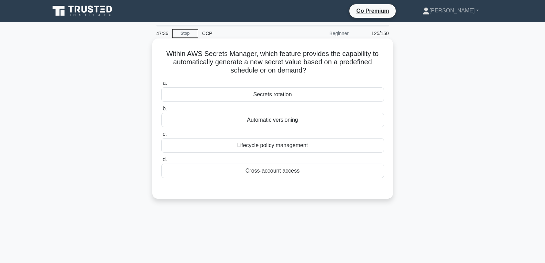
click at [274, 93] on div "Secrets rotation" at bounding box center [272, 94] width 223 height 14
click at [161, 86] on input "a. Secrets rotation" at bounding box center [161, 83] width 0 height 4
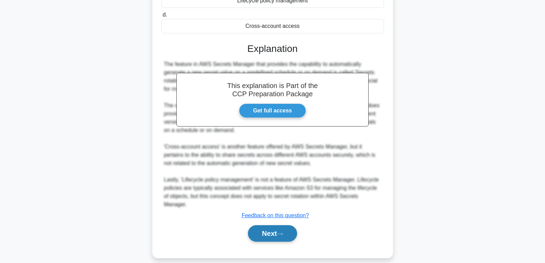
click at [262, 229] on button "Next" at bounding box center [272, 233] width 49 height 17
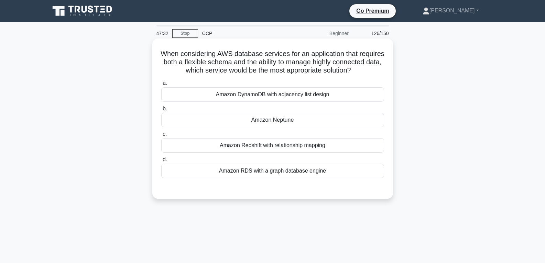
click at [270, 127] on div "Amazon Neptune" at bounding box center [272, 120] width 223 height 14
click at [161, 111] on input "b. Amazon Neptune" at bounding box center [161, 109] width 0 height 4
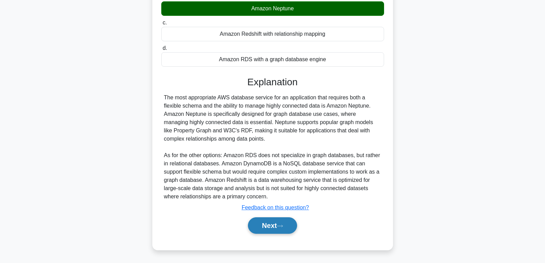
click at [271, 230] on button "Next" at bounding box center [272, 225] width 49 height 17
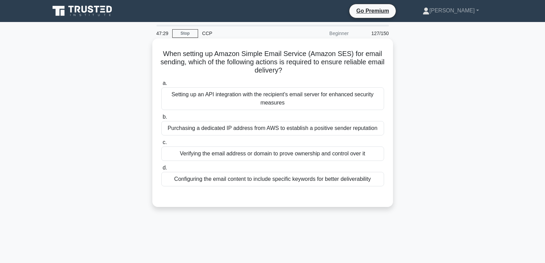
click at [272, 151] on div "Verifying the email address or domain to prove ownership and control over it" at bounding box center [272, 154] width 223 height 14
click at [161, 145] on input "c. Verifying the email address or domain to prove ownership and control over it" at bounding box center [161, 142] width 0 height 4
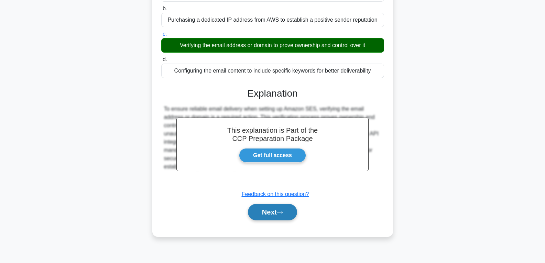
click at [275, 214] on button "Next" at bounding box center [272, 212] width 49 height 17
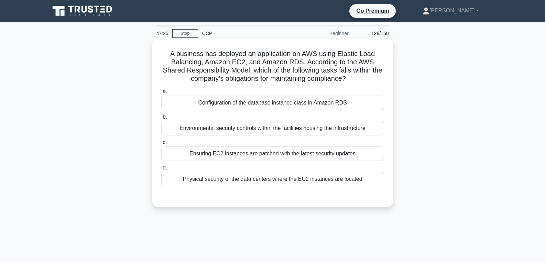
click at [262, 104] on div "Configuration of the database instance class in Amazon RDS" at bounding box center [272, 103] width 223 height 14
click at [161, 94] on input "a. Configuration of the database instance class in Amazon RDS" at bounding box center [161, 91] width 0 height 4
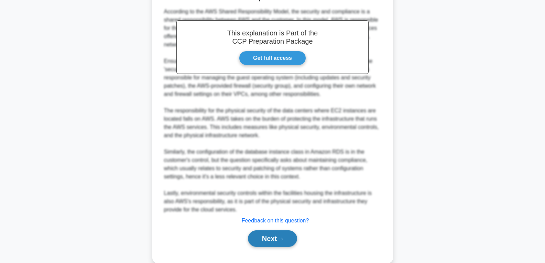
click at [271, 233] on button "Next" at bounding box center [272, 238] width 49 height 17
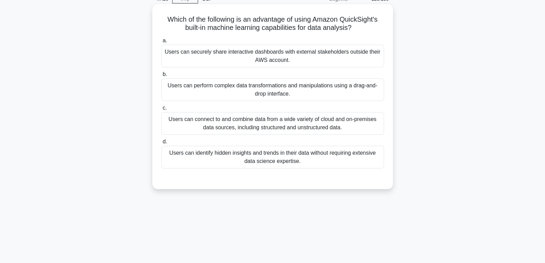
click at [256, 94] on div "Users can perform complex data transformations and manipulations using a drag-a…" at bounding box center [272, 89] width 223 height 23
click at [161, 77] on input "b. Users can perform complex data transformations and manipulations using a dra…" at bounding box center [161, 74] width 0 height 4
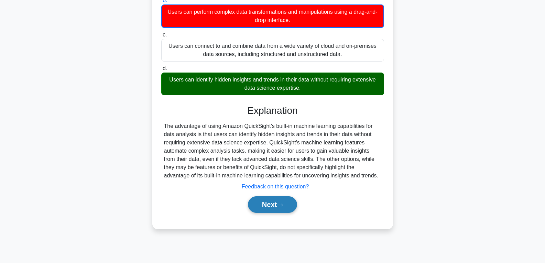
click at [276, 209] on button "Next" at bounding box center [272, 204] width 49 height 17
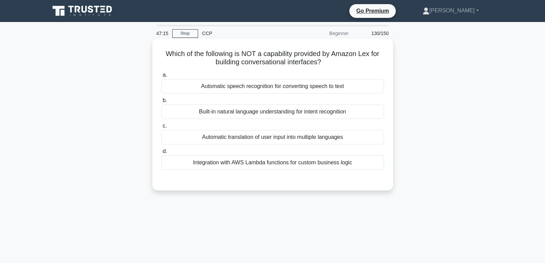
click at [220, 141] on div "Automatic translation of user input into multiple languages" at bounding box center [272, 137] width 223 height 14
click at [161, 128] on input "c. Automatic translation of user input into multiple languages" at bounding box center [161, 126] width 0 height 4
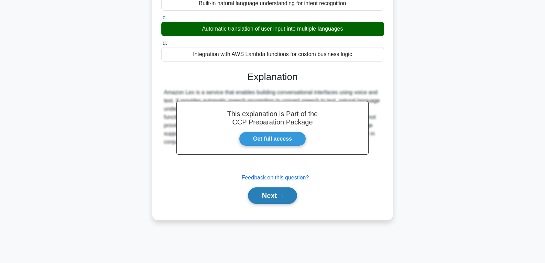
click at [268, 201] on button "Next" at bounding box center [272, 195] width 49 height 17
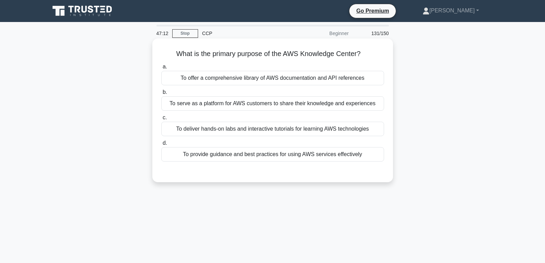
click at [261, 153] on div "To provide guidance and best practices for using AWS services effectively" at bounding box center [272, 154] width 223 height 14
click at [161, 146] on input "d. To provide guidance and best practices for using AWS services effectively" at bounding box center [161, 143] width 0 height 4
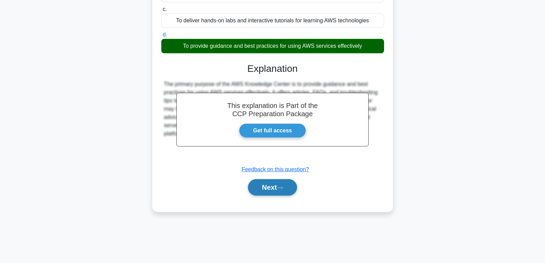
click at [273, 188] on button "Next" at bounding box center [272, 187] width 49 height 17
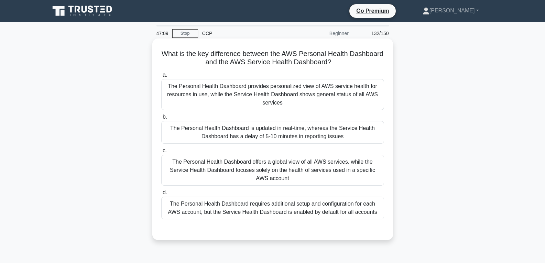
click at [266, 136] on div "The Personal Health Dashboard is updated in real-time, whereas the Service Heal…" at bounding box center [272, 132] width 223 height 23
click at [161, 119] on input "b. The Personal Health Dashboard is updated in real-time, whereas the Service H…" at bounding box center [161, 117] width 0 height 4
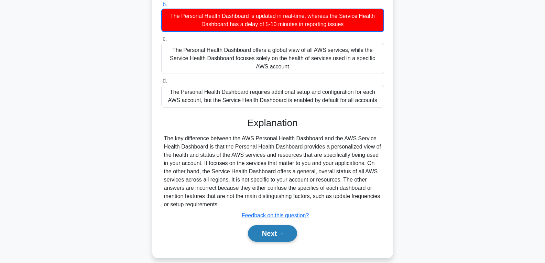
click at [266, 225] on button "Next" at bounding box center [272, 233] width 49 height 17
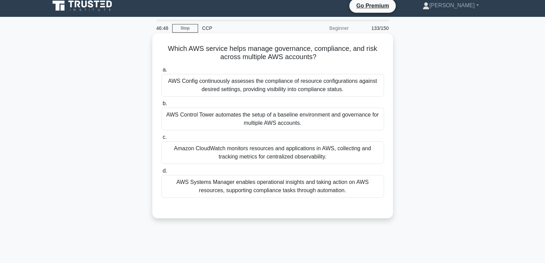
click at [243, 121] on div "AWS Control Tower automates the setup of a baseline environment and governance …" at bounding box center [272, 119] width 223 height 23
click at [161, 106] on input "b. AWS Control Tower automates the setup of a baseline environment and governan…" at bounding box center [161, 103] width 0 height 4
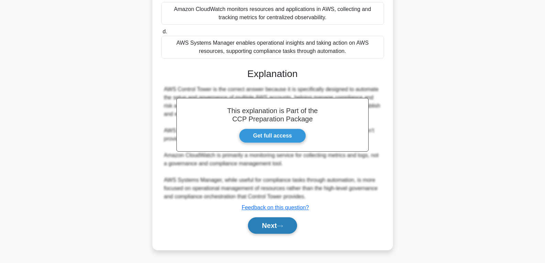
click at [265, 226] on button "Next" at bounding box center [272, 225] width 49 height 17
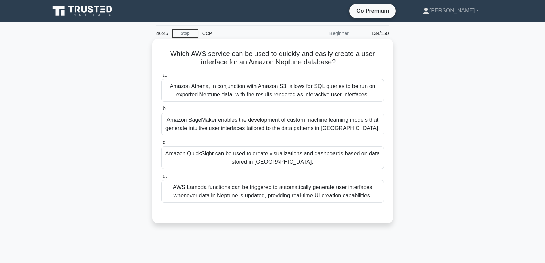
click at [269, 157] on div "Amazon QuickSight can be used to create visualizations and dashboards based on …" at bounding box center [272, 158] width 223 height 23
click at [161, 145] on input "c. Amazon QuickSight can be used to create visualizations and dashboards based …" at bounding box center [161, 142] width 0 height 4
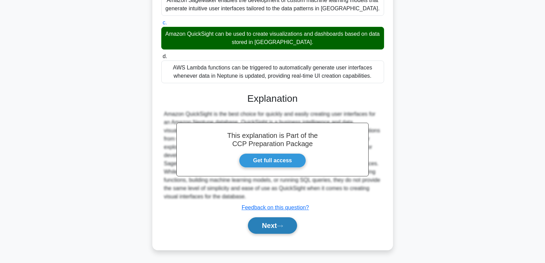
click at [275, 222] on button "Next" at bounding box center [272, 225] width 49 height 17
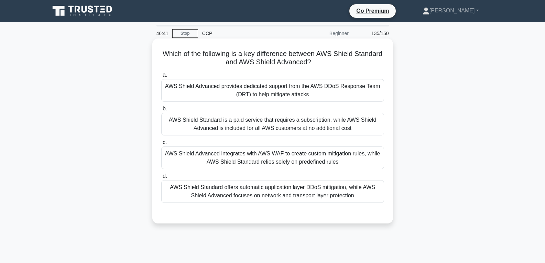
click at [262, 95] on div "AWS Shield Advanced provides dedicated support from the AWS DDoS Response Team …" at bounding box center [272, 90] width 223 height 23
click at [161, 77] on input "a. AWS Shield Advanced provides dedicated support from the AWS DDoS Response Te…" at bounding box center [161, 75] width 0 height 4
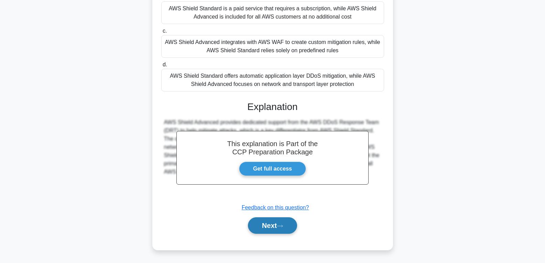
click at [276, 229] on button "Next" at bounding box center [272, 225] width 49 height 17
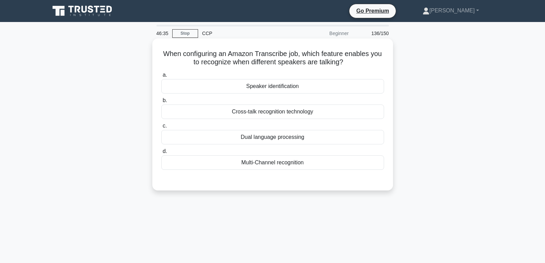
click at [265, 85] on div "Speaker identification" at bounding box center [272, 86] width 223 height 14
click at [161, 77] on input "a. Speaker identification" at bounding box center [161, 75] width 0 height 4
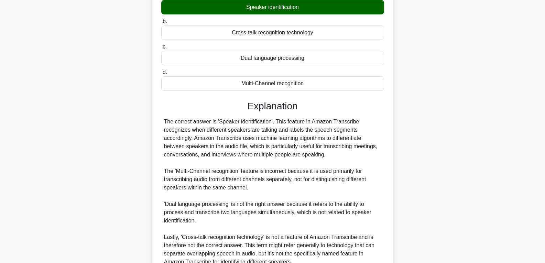
scroll to position [145, 0]
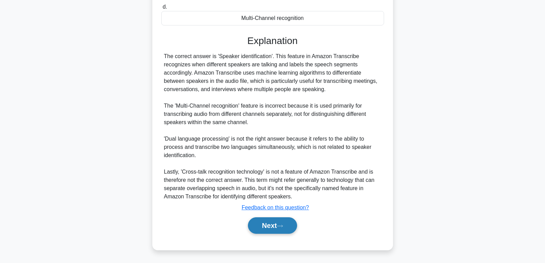
click at [270, 228] on button "Next" at bounding box center [272, 225] width 49 height 17
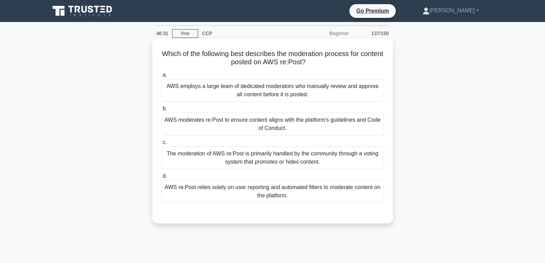
click at [265, 186] on div "AWS re:Post relies solely on user reporting and automated filters to moderate c…" at bounding box center [272, 191] width 223 height 23
click at [161, 179] on input "d. AWS re:Post relies solely on user reporting and automated filters to moderat…" at bounding box center [161, 176] width 0 height 4
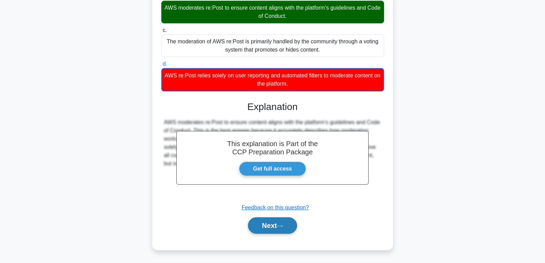
click at [268, 230] on button "Next" at bounding box center [272, 225] width 49 height 17
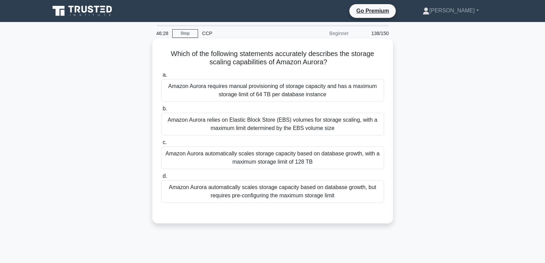
click at [260, 156] on div "Amazon Aurora automatically scales storage capacity based on database growth, w…" at bounding box center [272, 158] width 223 height 23
click at [161, 145] on input "c. Amazon Aurora automatically scales storage capacity based on database growth…" at bounding box center [161, 142] width 0 height 4
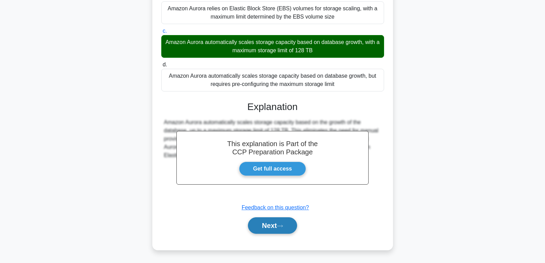
click at [266, 225] on button "Next" at bounding box center [272, 225] width 49 height 17
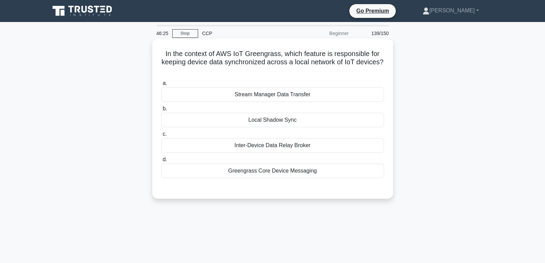
click at [264, 120] on div "Local Shadow Sync" at bounding box center [272, 120] width 223 height 14
click at [161, 111] on input "b. Local Shadow Sync" at bounding box center [161, 109] width 0 height 4
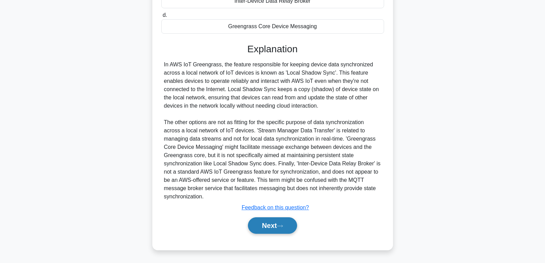
click at [269, 226] on button "Next" at bounding box center [272, 225] width 49 height 17
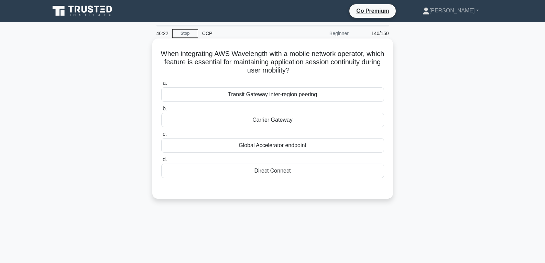
click at [262, 120] on div "Carrier Gateway" at bounding box center [272, 120] width 223 height 14
click at [161, 111] on input "b. Carrier Gateway" at bounding box center [161, 109] width 0 height 4
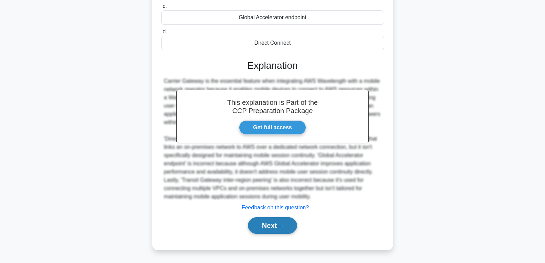
click at [270, 226] on button "Next" at bounding box center [272, 225] width 49 height 17
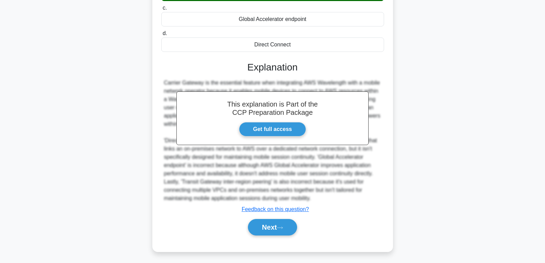
scroll to position [58, 0]
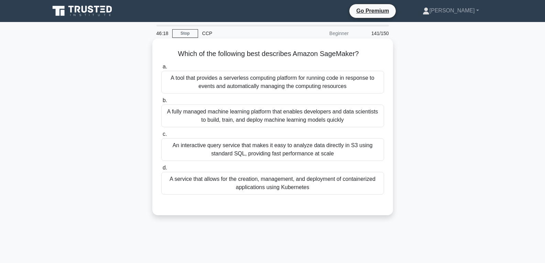
click at [272, 182] on div "A service that allows for the creation, management, and deployment of container…" at bounding box center [272, 183] width 223 height 23
click at [161, 170] on input "d. A service that allows for the creation, management, and deployment of contai…" at bounding box center [161, 168] width 0 height 4
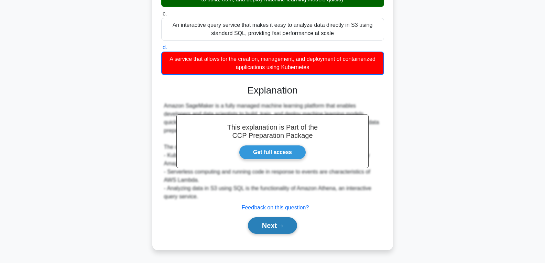
click at [275, 230] on button "Next" at bounding box center [272, 225] width 49 height 17
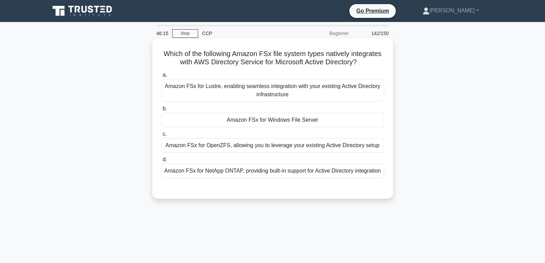
click at [273, 120] on div "Amazon FSx for Windows File Server" at bounding box center [272, 120] width 223 height 14
click at [161, 111] on input "b. Amazon FSx for Windows File Server" at bounding box center [161, 109] width 0 height 4
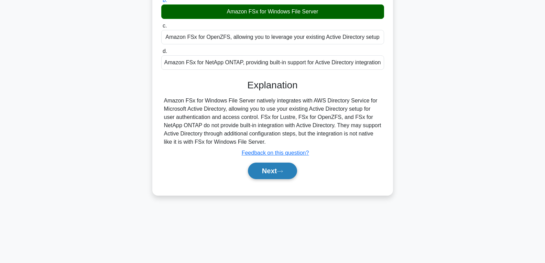
click at [279, 179] on button "Next" at bounding box center [272, 171] width 49 height 17
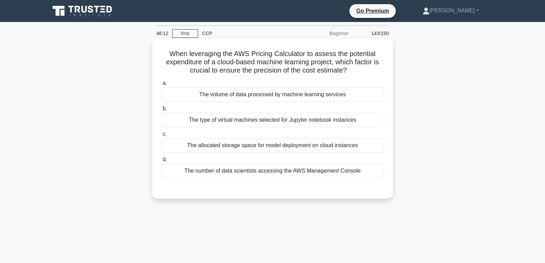
click at [261, 124] on div "The type of virtual machines selected for Jupyter notebook instances" at bounding box center [272, 120] width 223 height 14
click at [161, 111] on input "b. The type of virtual machines selected for Jupyter notebook instances" at bounding box center [161, 109] width 0 height 4
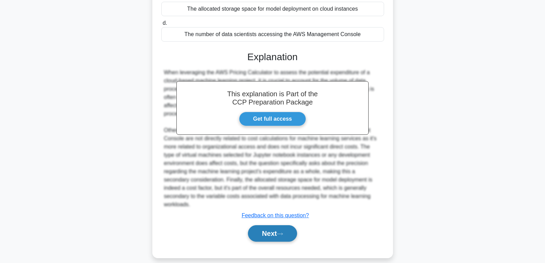
click at [275, 229] on button "Next" at bounding box center [272, 233] width 49 height 17
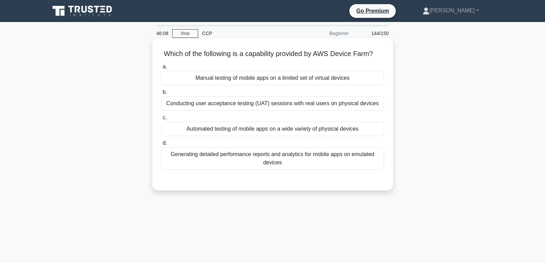
click at [251, 85] on div "Manual testing of mobile apps on a limited set of virtual devices" at bounding box center [272, 78] width 223 height 14
click at [161, 69] on input "a. Manual testing of mobile apps on a limited set of virtual devices" at bounding box center [161, 67] width 0 height 4
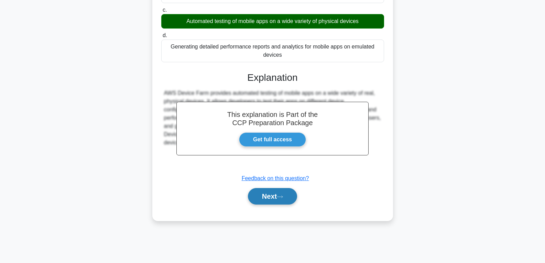
click at [266, 205] on button "Next" at bounding box center [272, 196] width 49 height 17
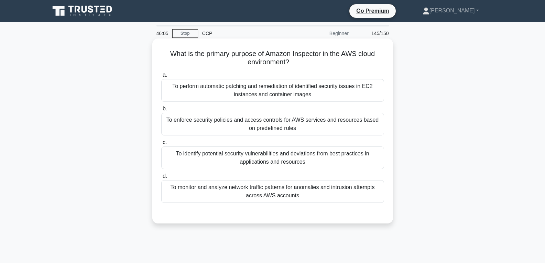
click at [262, 142] on label "c. To identify potential security vulnerabilities and deviations from best prac…" at bounding box center [272, 153] width 223 height 31
click at [161, 142] on input "c. To identify potential security vulnerabilities and deviations from best prac…" at bounding box center [161, 142] width 0 height 4
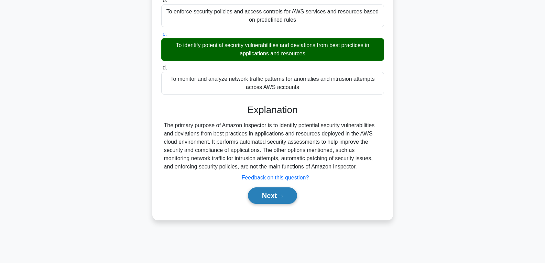
click at [271, 197] on button "Next" at bounding box center [272, 195] width 49 height 17
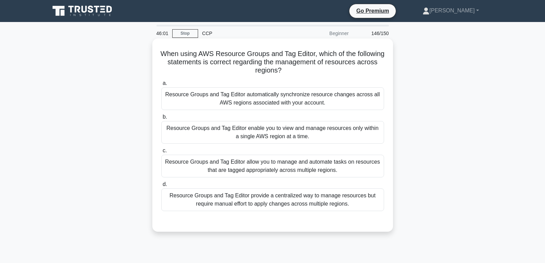
click at [265, 139] on div "Resource Groups and Tag Editor enable you to view and manage resources only wit…" at bounding box center [272, 132] width 223 height 23
click at [161, 119] on input "b. Resource Groups and Tag Editor enable you to view and manage resources only …" at bounding box center [161, 117] width 0 height 4
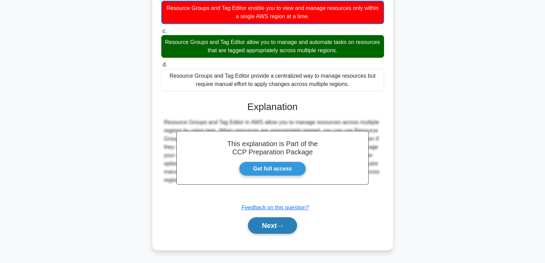
click at [279, 223] on button "Next" at bounding box center [272, 225] width 49 height 17
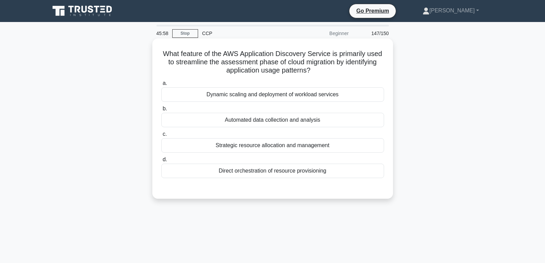
click at [268, 122] on div "Automated data collection and analysis" at bounding box center [272, 120] width 223 height 14
click at [161, 111] on input "b. Automated data collection and analysis" at bounding box center [161, 109] width 0 height 4
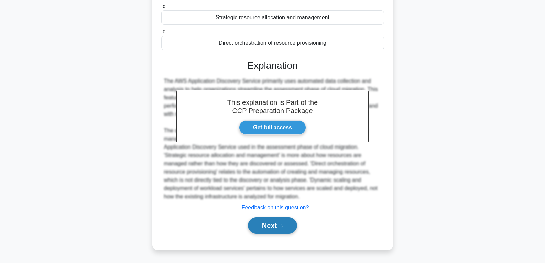
click at [279, 222] on button "Next" at bounding box center [272, 225] width 49 height 17
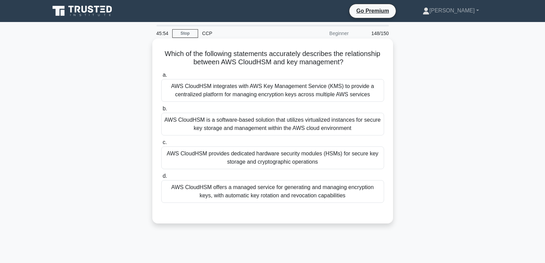
click at [282, 162] on div "AWS CloudHSM provides dedicated hardware security modules (HSMs) for secure key…" at bounding box center [272, 158] width 223 height 23
click at [161, 145] on input "c. AWS CloudHSM provides dedicated hardware security modules (HSMs) for secure …" at bounding box center [161, 142] width 0 height 4
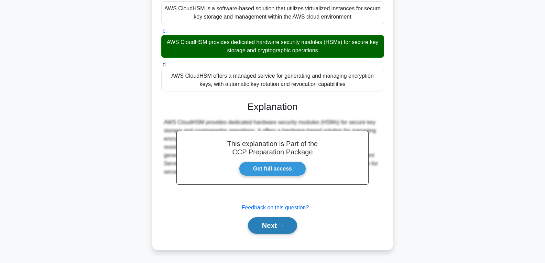
click at [285, 230] on button "Next" at bounding box center [272, 225] width 49 height 17
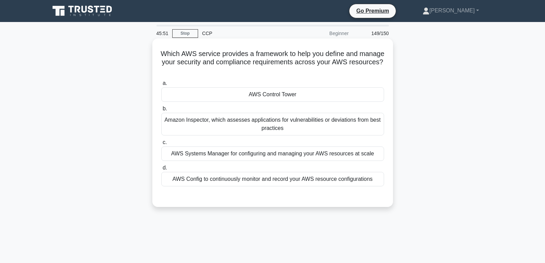
click at [273, 92] on div "AWS Control Tower" at bounding box center [272, 94] width 223 height 14
click at [161, 86] on input "a. AWS Control Tower" at bounding box center [161, 83] width 0 height 4
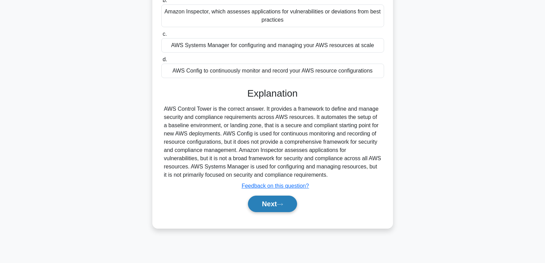
click at [267, 211] on button "Next" at bounding box center [272, 204] width 49 height 17
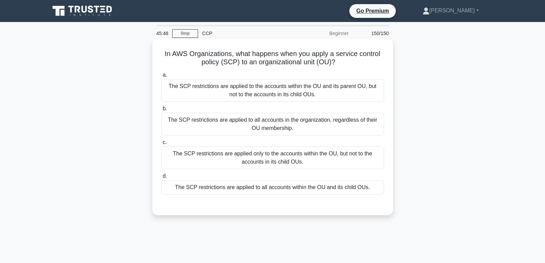
click at [268, 179] on label "d. The SCP restrictions are applied to all accounts within the OU and its child…" at bounding box center [272, 183] width 223 height 23
click at [161, 179] on input "d. The SCP restrictions are applied to all accounts within the OU and its child…" at bounding box center [161, 176] width 0 height 4
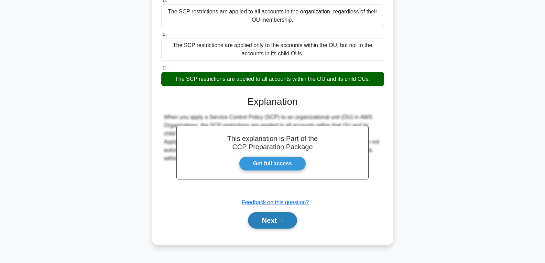
click at [272, 217] on button "Next" at bounding box center [272, 220] width 49 height 17
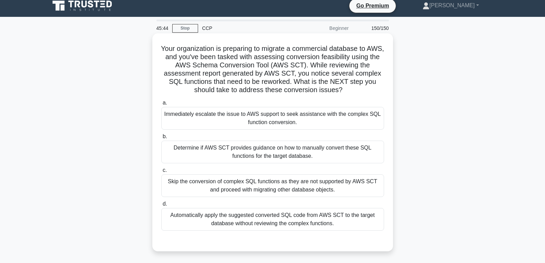
click at [261, 141] on label "b. Determine if AWS SCT provides guidance on how to manually convert these SQL …" at bounding box center [272, 147] width 223 height 31
click at [161, 139] on input "b. Determine if AWS SCT provides guidance on how to manually convert these SQL …" at bounding box center [161, 137] width 0 height 4
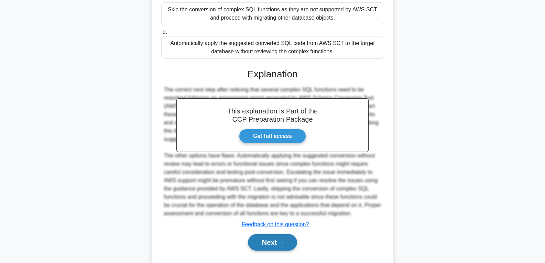
click at [272, 241] on button "Next" at bounding box center [272, 242] width 49 height 17
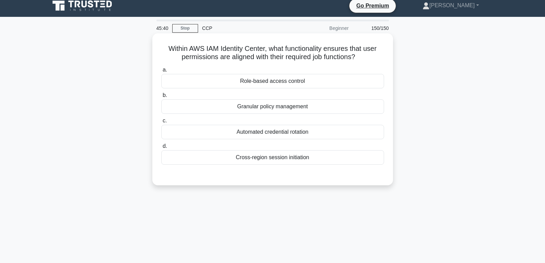
click at [267, 76] on div "Role-based access control" at bounding box center [272, 81] width 223 height 14
click at [161, 72] on input "a. Role-based access control" at bounding box center [161, 70] width 0 height 4
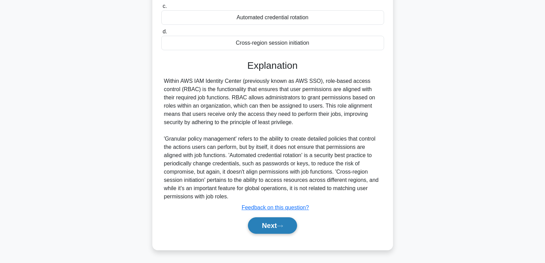
click at [270, 228] on button "Next" at bounding box center [272, 225] width 49 height 17
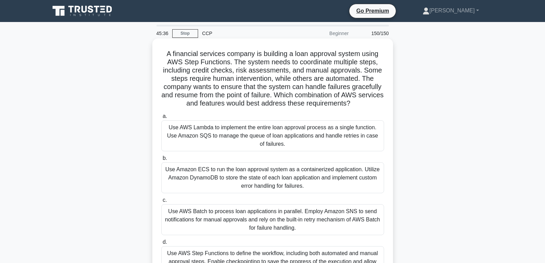
click at [262, 254] on div "Use AWS Step Functions to define the workflow, including both automated and man…" at bounding box center [272, 261] width 223 height 31
click at [161, 245] on input "d. Use AWS Step Functions to define the workflow, including both automated and …" at bounding box center [161, 242] width 0 height 4
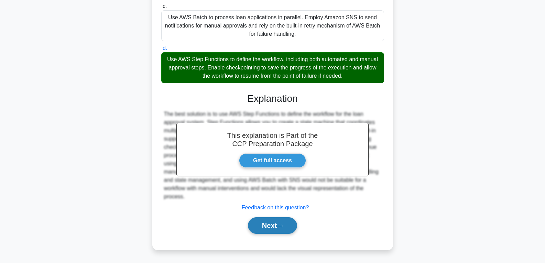
click at [275, 223] on button "Next" at bounding box center [272, 225] width 49 height 17
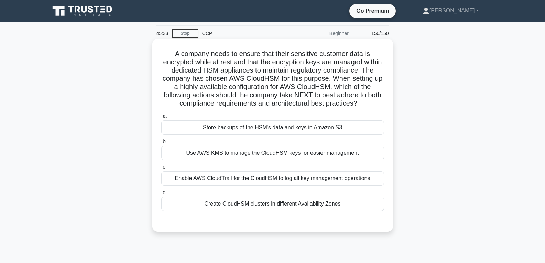
click at [258, 203] on div "Create CloudHSM clusters in different Availability Zones" at bounding box center [272, 204] width 223 height 14
click at [161, 195] on input "d. Create CloudHSM clusters in different Availability Zones" at bounding box center [161, 193] width 0 height 4
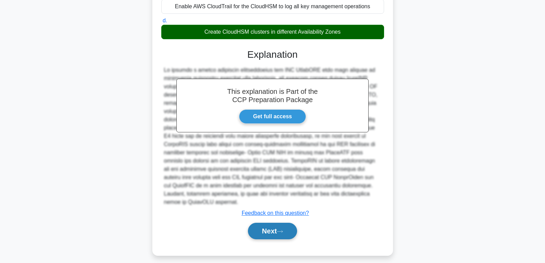
click at [263, 229] on button "Next" at bounding box center [272, 231] width 49 height 17
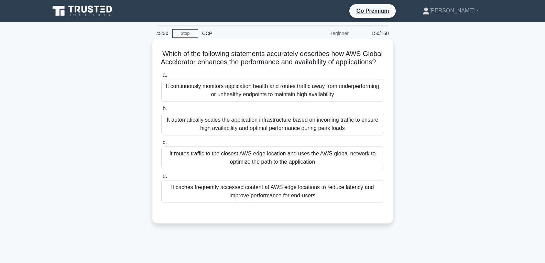
click at [264, 203] on div "It caches frequently accessed content at AWS edge locations to reduce latency a…" at bounding box center [272, 191] width 223 height 23
click at [161, 179] on input "d. It caches frequently accessed content at AWS edge locations to reduce latenc…" at bounding box center [161, 176] width 0 height 4
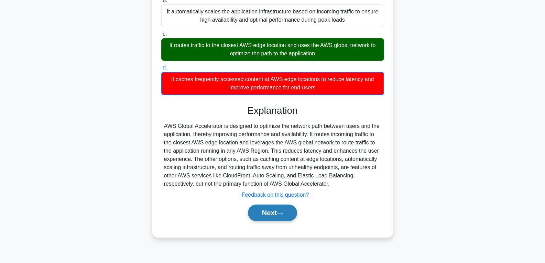
click at [267, 221] on button "Next" at bounding box center [272, 213] width 49 height 17
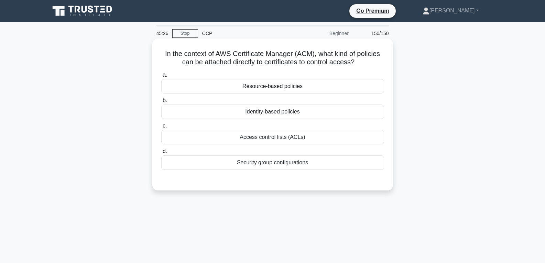
click at [265, 111] on div "Identity-based policies" at bounding box center [272, 112] width 223 height 14
click at [161, 103] on input "b. Identity-based policies" at bounding box center [161, 100] width 0 height 4
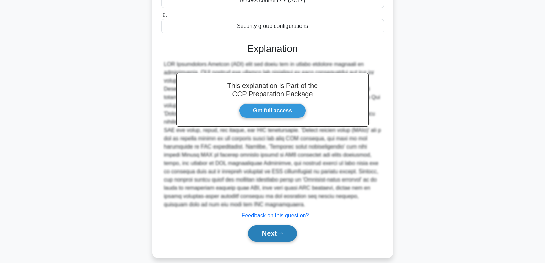
click at [275, 225] on button "Next" at bounding box center [272, 233] width 49 height 17
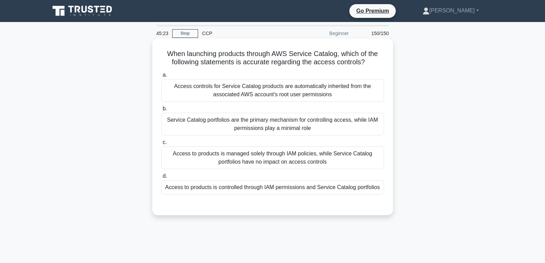
click at [270, 154] on div "Access to products is managed solely through IAM policies, while Service Catalo…" at bounding box center [272, 158] width 223 height 23
click at [161, 145] on input "c. Access to products is managed solely through IAM policies, while Service Cat…" at bounding box center [161, 142] width 0 height 4
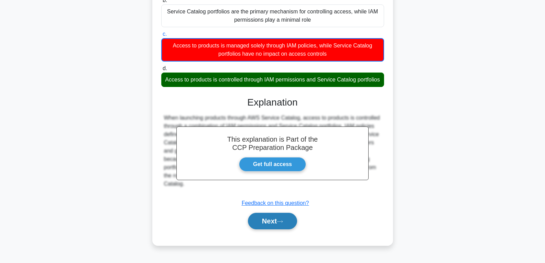
click at [274, 222] on button "Next" at bounding box center [272, 221] width 49 height 17
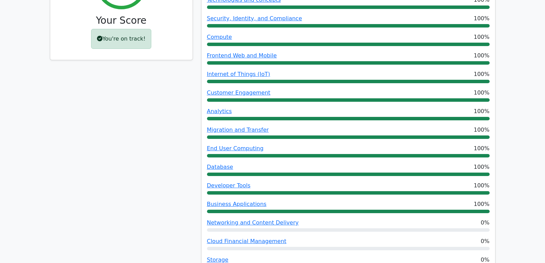
scroll to position [172, 0]
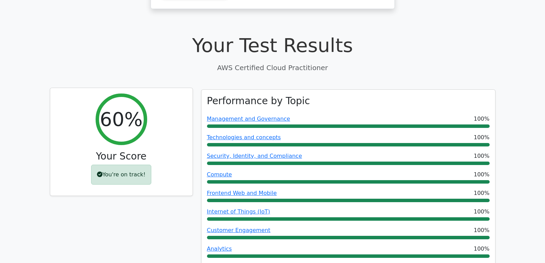
click at [127, 165] on div "You're on track!" at bounding box center [121, 175] width 60 height 20
click at [121, 174] on div "60% Your Score You're on track!" at bounding box center [121, 142] width 142 height 108
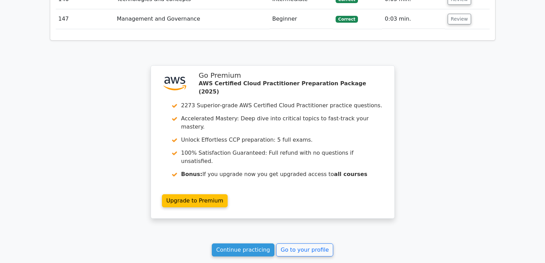
scroll to position [4007, 0]
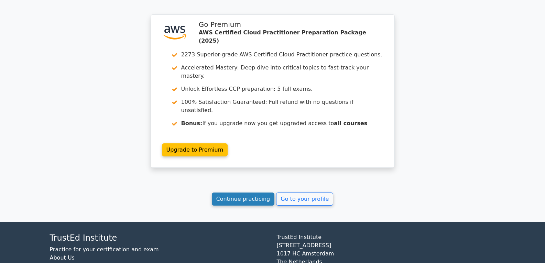
click at [251, 193] on link "Continue practicing" at bounding box center [243, 199] width 63 height 13
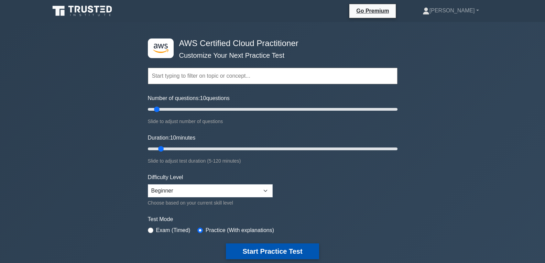
click at [278, 249] on button "Start Practice Test" at bounding box center [272, 252] width 93 height 16
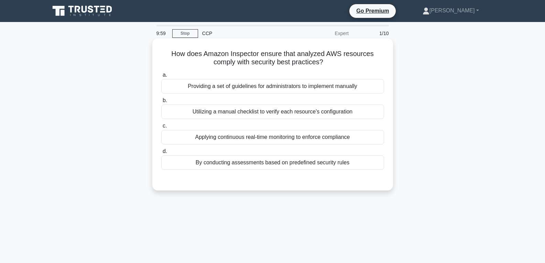
click at [240, 161] on div "By conducting assessments based on predefined security rules" at bounding box center [272, 162] width 223 height 14
click at [161, 154] on input "d. By conducting assessments based on predefined security rules" at bounding box center [161, 151] width 0 height 4
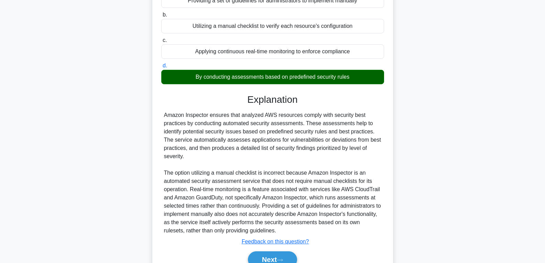
scroll to position [103, 0]
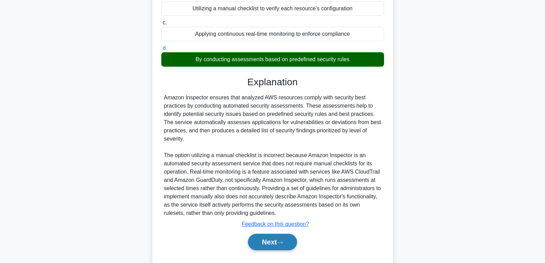
click at [270, 239] on button "Next" at bounding box center [272, 242] width 49 height 17
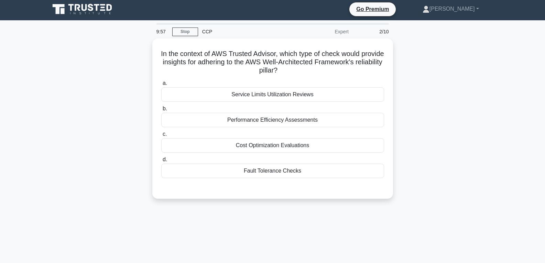
scroll to position [0, 0]
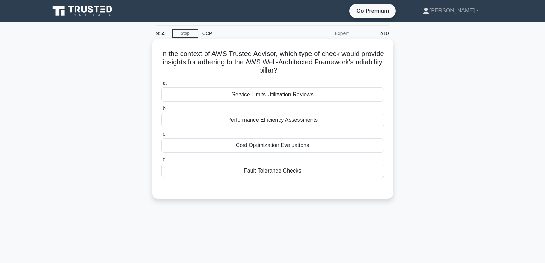
click at [263, 165] on div "Fault Tolerance Checks" at bounding box center [272, 171] width 223 height 14
click at [161, 162] on input "d. Fault Tolerance Checks" at bounding box center [161, 160] width 0 height 4
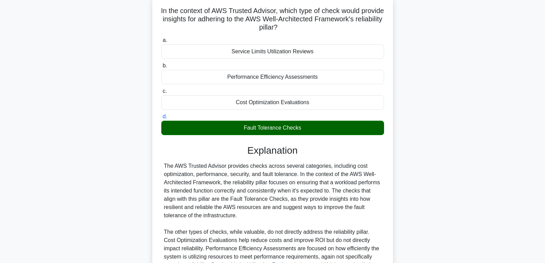
scroll to position [128, 0]
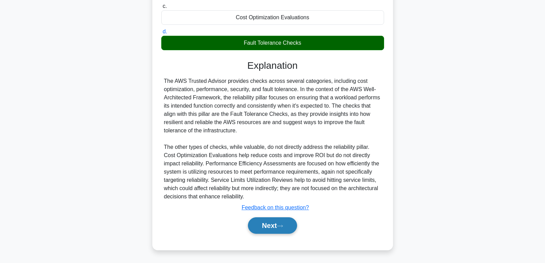
click at [272, 228] on button "Next" at bounding box center [272, 225] width 49 height 17
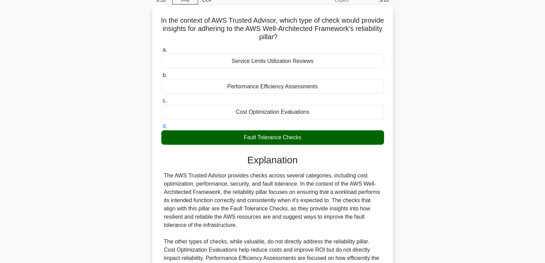
scroll to position [0, 0]
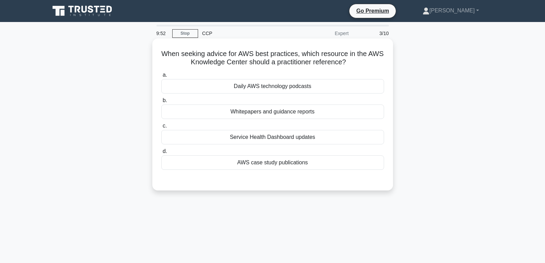
click at [266, 162] on div "AWS case study publications" at bounding box center [272, 162] width 223 height 14
click at [161, 154] on input "d. AWS case study publications" at bounding box center [161, 151] width 0 height 4
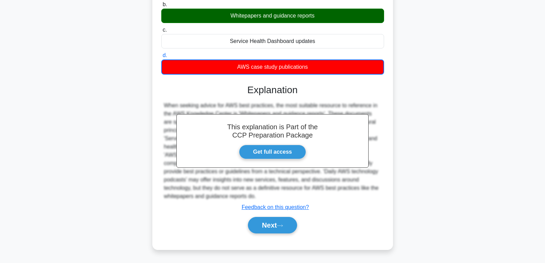
scroll to position [108, 0]
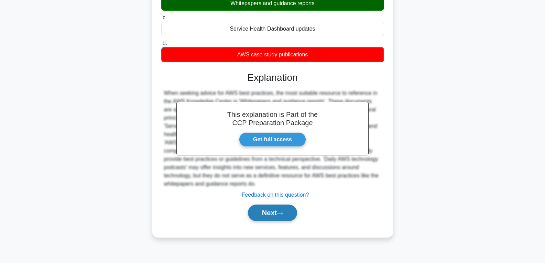
click at [276, 217] on button "Next" at bounding box center [272, 213] width 49 height 17
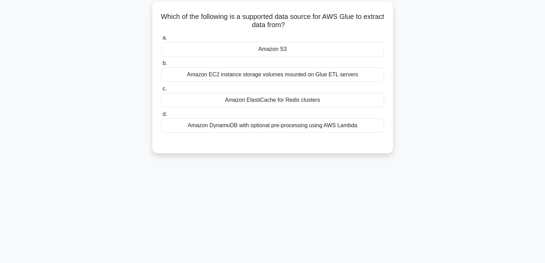
scroll to position [0, 0]
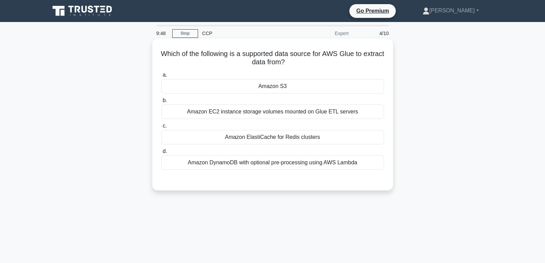
click at [275, 89] on div "Amazon S3" at bounding box center [272, 86] width 223 height 14
click at [161, 77] on input "a. Amazon S3" at bounding box center [161, 75] width 0 height 4
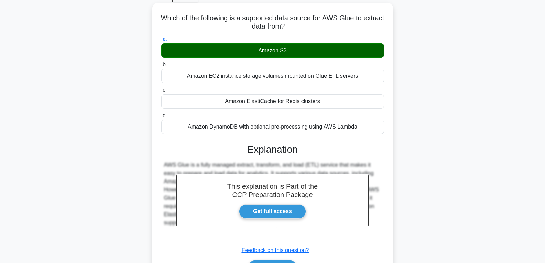
scroll to position [108, 0]
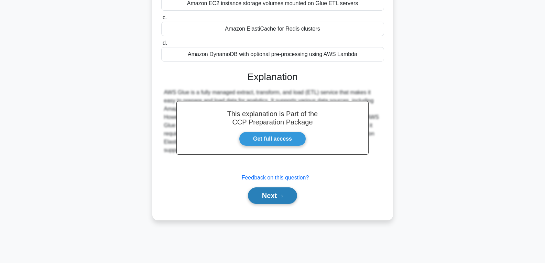
click at [283, 199] on button "Next" at bounding box center [272, 195] width 49 height 17
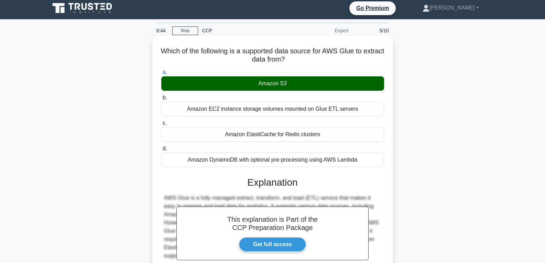
scroll to position [0, 0]
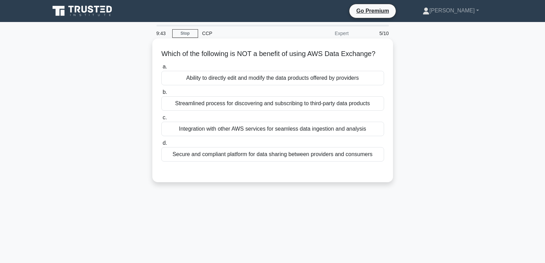
click at [257, 136] on div "Integration with other AWS services for seamless data ingestion and analysis" at bounding box center [272, 129] width 223 height 14
click at [161, 120] on input "c. Integration with other AWS services for seamless data ingestion and analysis" at bounding box center [161, 118] width 0 height 4
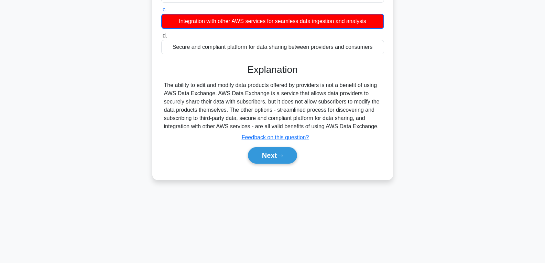
scroll to position [108, 0]
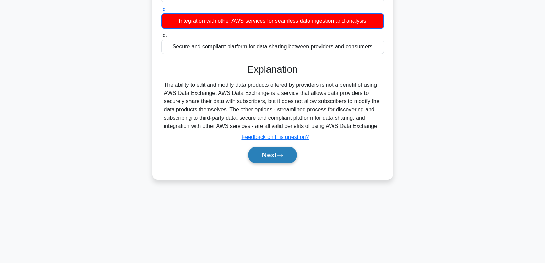
click at [266, 163] on button "Next" at bounding box center [272, 155] width 49 height 17
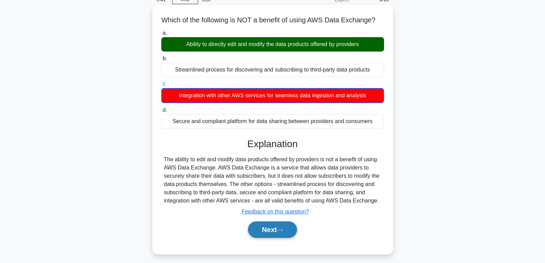
scroll to position [0, 0]
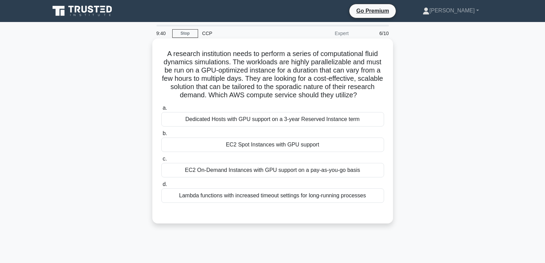
click at [250, 140] on div "EC2 Spot Instances with GPU support" at bounding box center [272, 145] width 223 height 14
click at [161, 136] on input "b. EC2 Spot Instances with GPU support" at bounding box center [161, 133] width 0 height 4
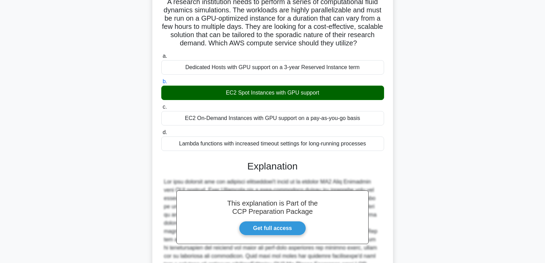
scroll to position [170, 0]
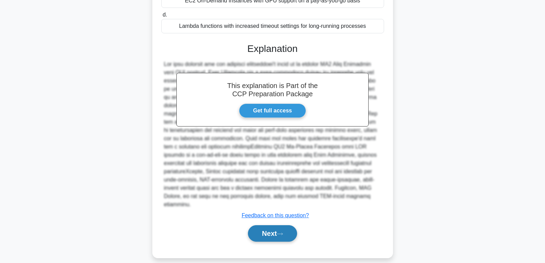
click at [266, 225] on button "Next" at bounding box center [272, 233] width 49 height 17
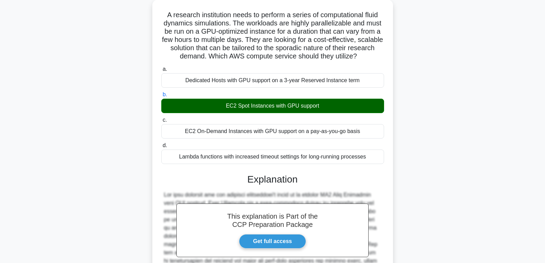
scroll to position [0, 0]
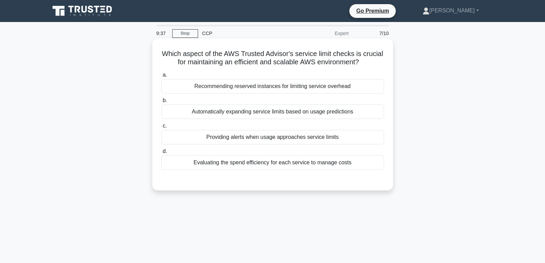
click at [257, 137] on div "Providing alerts when usage approaches service limits" at bounding box center [272, 137] width 223 height 14
click at [161, 128] on input "c. Providing alerts when usage approaches service limits" at bounding box center [161, 126] width 0 height 4
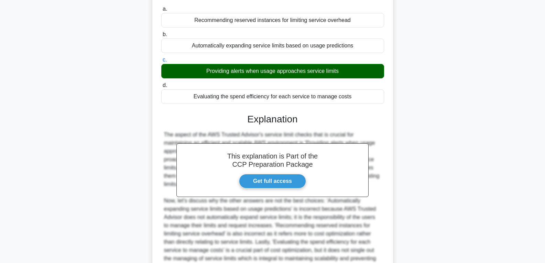
scroll to position [128, 0]
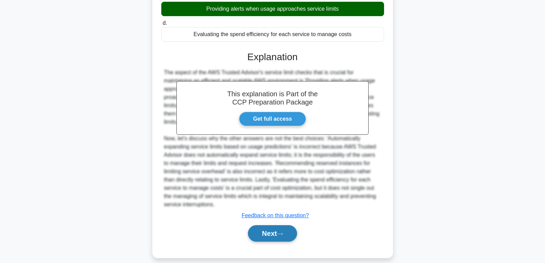
click at [274, 225] on button "Next" at bounding box center [272, 233] width 49 height 17
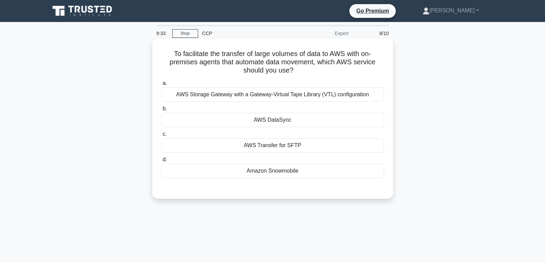
click at [270, 114] on div "AWS DataSync" at bounding box center [272, 120] width 223 height 14
click at [161, 111] on input "b. AWS DataSync" at bounding box center [161, 109] width 0 height 4
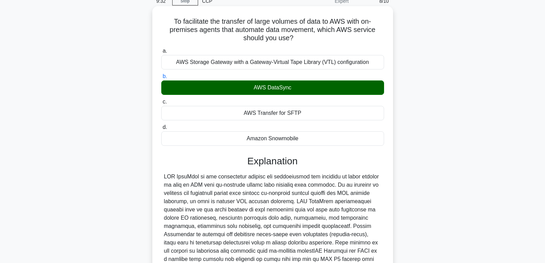
scroll to position [137, 0]
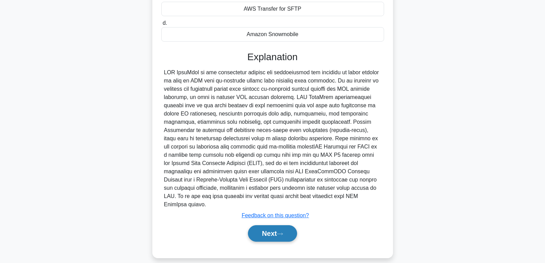
click at [277, 226] on button "Next" at bounding box center [272, 233] width 49 height 17
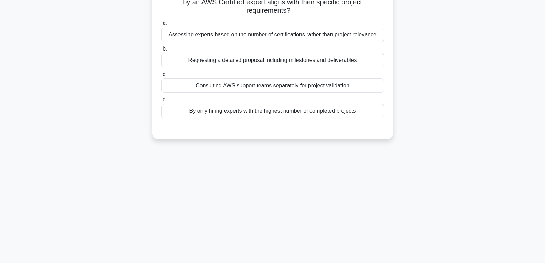
scroll to position [0, 0]
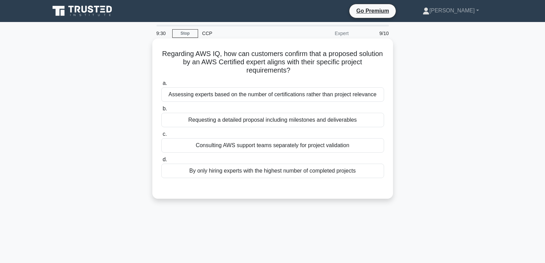
click at [265, 144] on div "Consulting AWS support teams separately for project validation" at bounding box center [272, 145] width 223 height 14
click at [161, 137] on input "c. Consulting AWS support teams separately for project validation" at bounding box center [161, 134] width 0 height 4
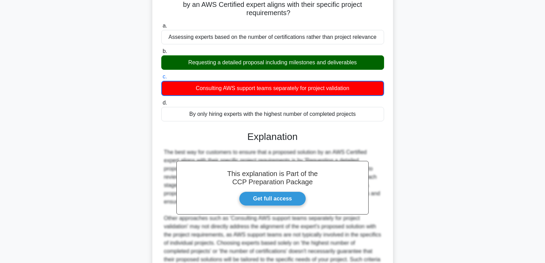
scroll to position [137, 0]
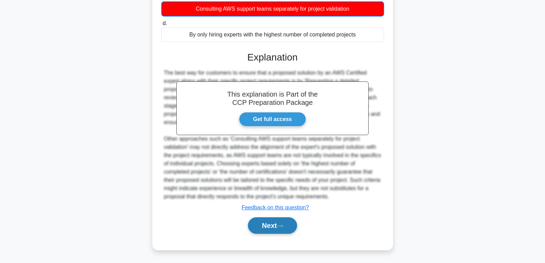
click at [269, 225] on button "Next" at bounding box center [272, 225] width 49 height 17
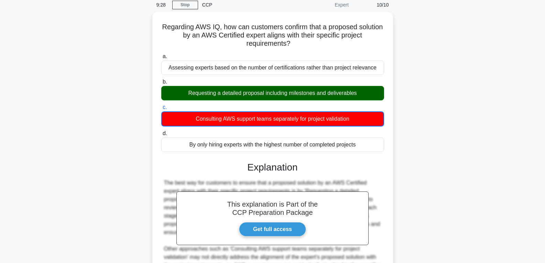
scroll to position [0, 0]
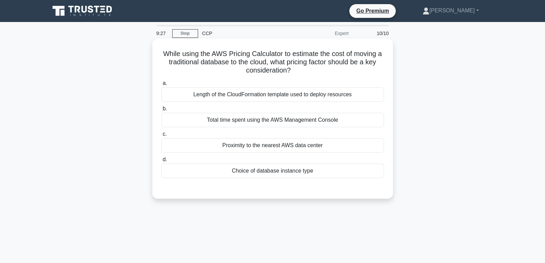
click at [262, 170] on div "Choice of database instance type" at bounding box center [272, 171] width 223 height 14
click at [161, 162] on input "d. Choice of database instance type" at bounding box center [161, 160] width 0 height 4
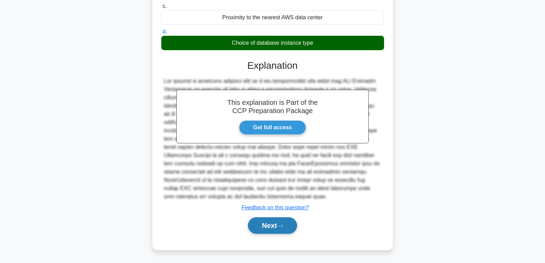
click at [277, 220] on button "Next" at bounding box center [272, 225] width 49 height 17
click at [276, 223] on button "Next" at bounding box center [272, 225] width 49 height 17
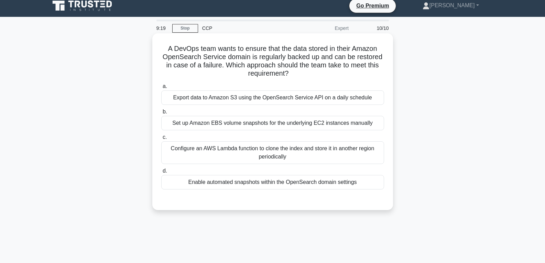
click at [268, 181] on div "Enable automated snapshots within the OpenSearch domain settings" at bounding box center [272, 182] width 223 height 14
click at [161, 173] on input "d. Enable automated snapshots within the OpenSearch domain settings" at bounding box center [161, 171] width 0 height 4
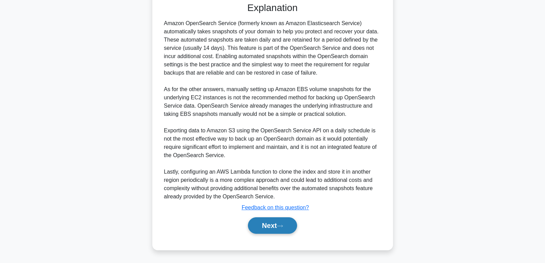
click at [270, 220] on button "Next" at bounding box center [272, 225] width 49 height 17
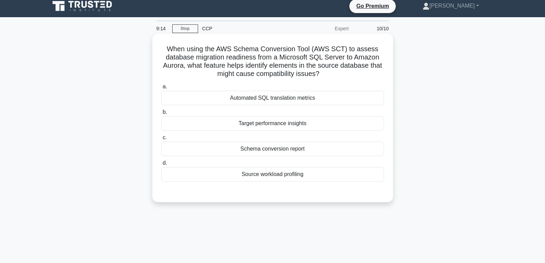
click at [266, 171] on div "Source workload profiling" at bounding box center [272, 174] width 223 height 14
click at [161, 165] on input "d. Source workload profiling" at bounding box center [161, 163] width 0 height 4
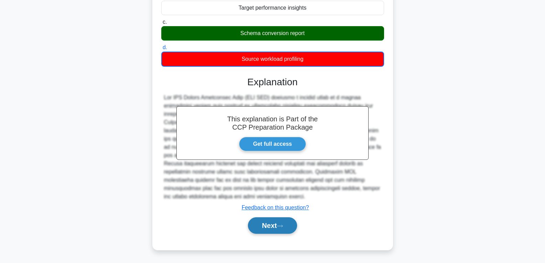
click at [276, 218] on button "Next" at bounding box center [272, 225] width 49 height 17
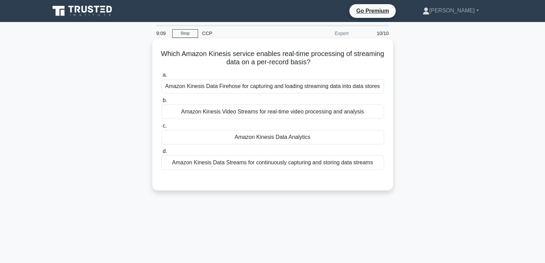
click at [262, 130] on label "c. Amazon Kinesis Data Analytics" at bounding box center [272, 133] width 223 height 23
click at [161, 128] on input "c. Amazon Kinesis Data Analytics" at bounding box center [161, 126] width 0 height 4
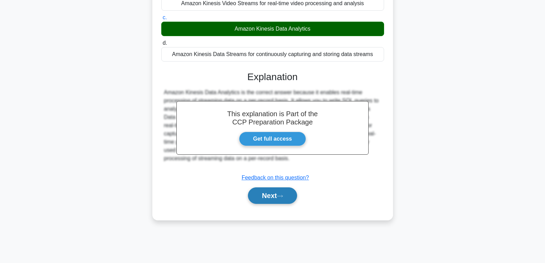
click at [266, 196] on button "Next" at bounding box center [272, 195] width 49 height 17
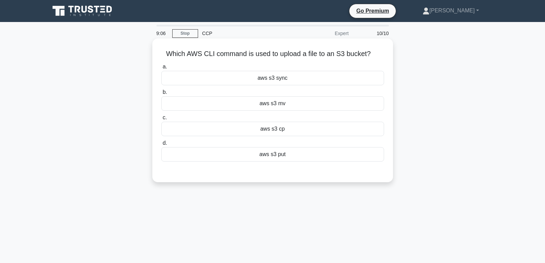
click at [267, 131] on div "aws s3 cp" at bounding box center [272, 129] width 223 height 14
click at [161, 120] on input "c. aws s3 cp" at bounding box center [161, 118] width 0 height 4
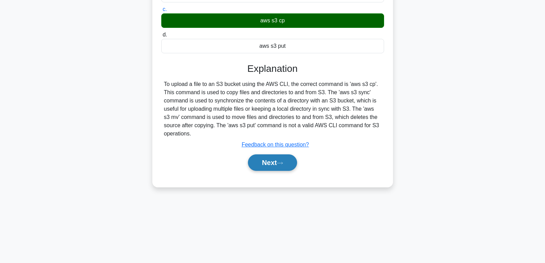
click at [270, 165] on button "Next" at bounding box center [272, 162] width 49 height 17
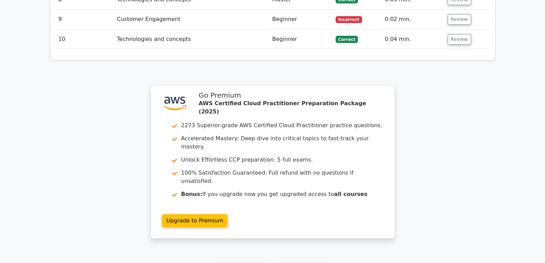
scroll to position [1066, 0]
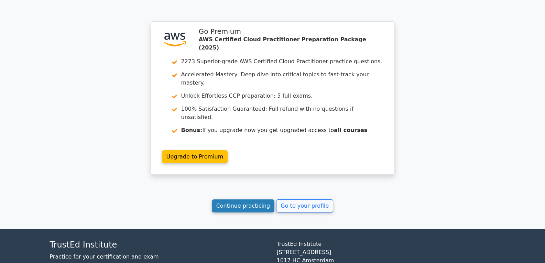
click at [251, 200] on link "Continue practicing" at bounding box center [243, 206] width 63 height 13
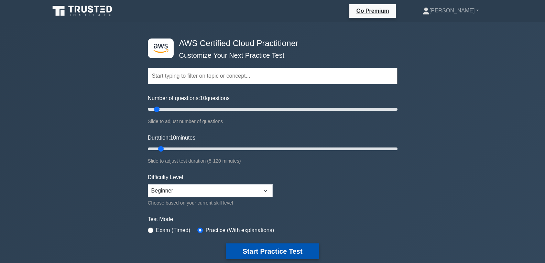
click at [259, 245] on button "Start Practice Test" at bounding box center [272, 252] width 93 height 16
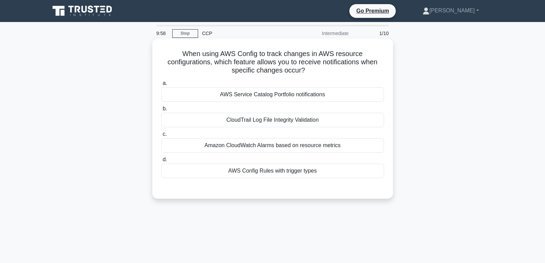
click at [257, 124] on div "CloudTrail Log File Integrity Validation" at bounding box center [272, 120] width 223 height 14
click at [161, 111] on input "b. CloudTrail Log File Integrity Validation" at bounding box center [161, 109] width 0 height 4
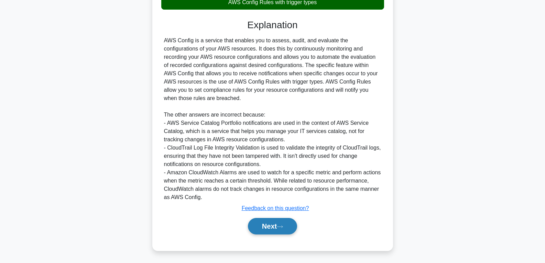
scroll to position [170, 0]
click at [266, 227] on button "Next" at bounding box center [272, 225] width 49 height 17
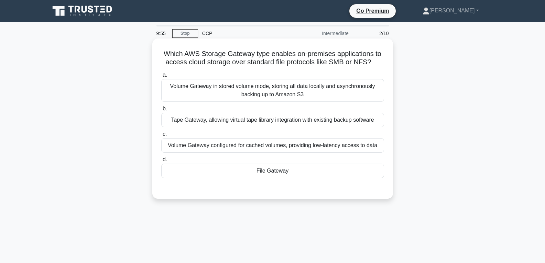
click at [266, 166] on div "File Gateway" at bounding box center [272, 171] width 223 height 14
click at [277, 170] on div "File Gateway" at bounding box center [272, 171] width 223 height 14
click at [161, 162] on input "d. File Gateway" at bounding box center [161, 160] width 0 height 4
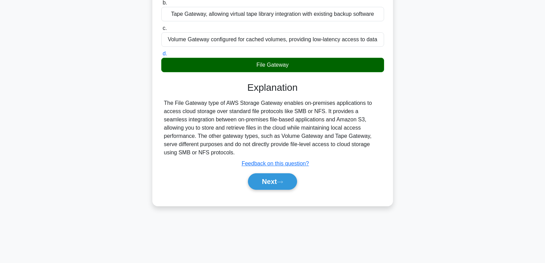
scroll to position [108, 0]
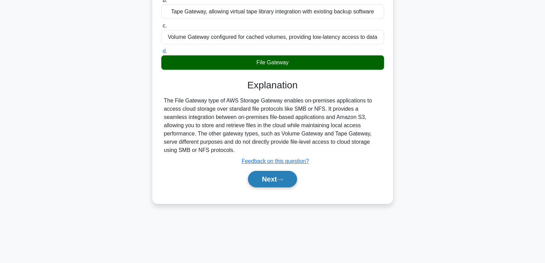
click at [279, 171] on button "Next" at bounding box center [272, 179] width 49 height 17
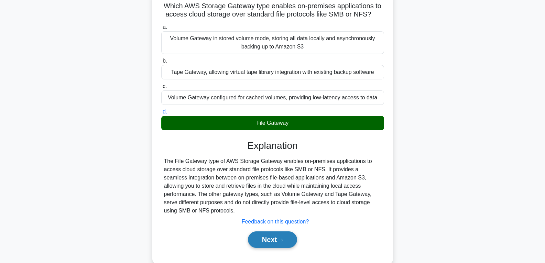
scroll to position [0, 0]
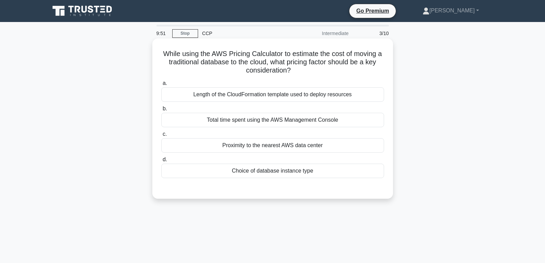
click at [278, 171] on div "Choice of database instance type" at bounding box center [272, 171] width 223 height 14
click at [161, 162] on input "d. Choice of database instance type" at bounding box center [161, 160] width 0 height 4
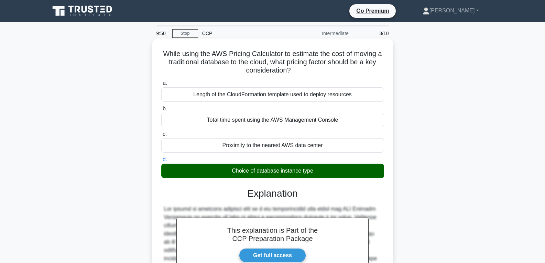
scroll to position [128, 0]
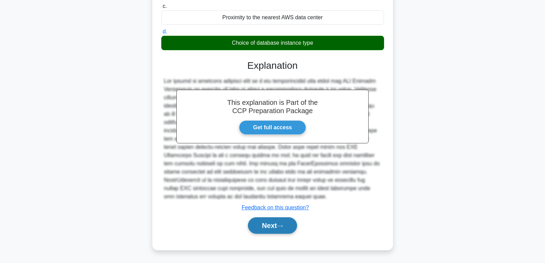
click at [269, 219] on button "Next" at bounding box center [272, 225] width 49 height 17
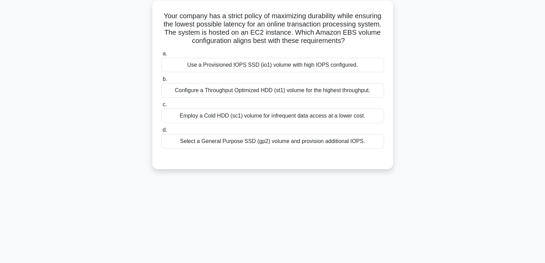
scroll to position [0, 0]
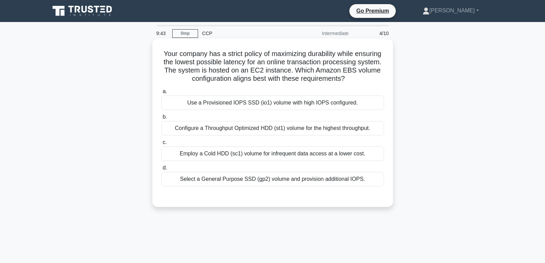
click at [257, 110] on div "Use a Provisioned IOPS SSD (io1) volume with high IOPS configured." at bounding box center [272, 103] width 223 height 14
click at [161, 94] on input "a. Use a Provisioned IOPS SSD (io1) volume with high IOPS configured." at bounding box center [161, 91] width 0 height 4
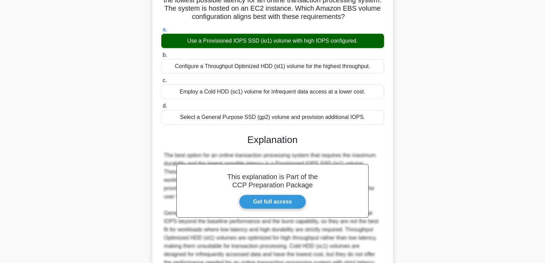
scroll to position [145, 0]
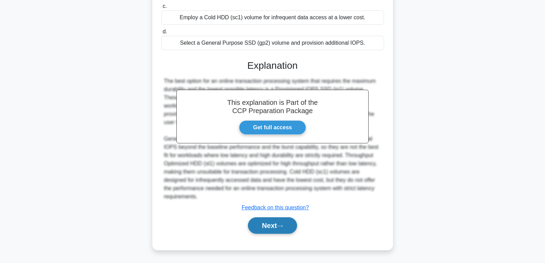
click at [262, 222] on button "Next" at bounding box center [272, 225] width 49 height 17
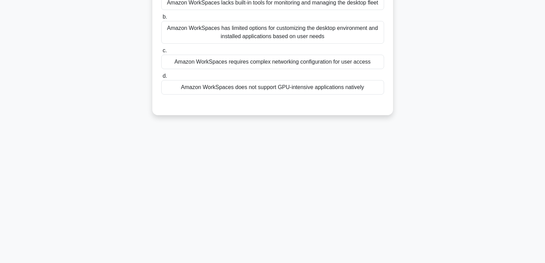
scroll to position [0, 0]
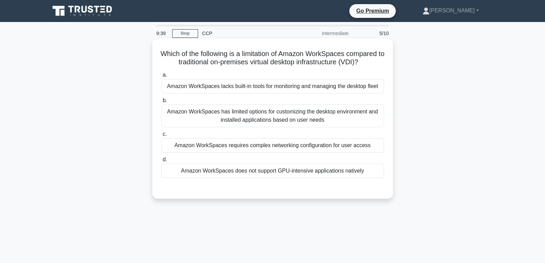
click at [262, 170] on div "Amazon WorkSpaces does not support GPU-intensive applications natively" at bounding box center [272, 171] width 223 height 14
click at [161, 162] on input "d. Amazon WorkSpaces does not support GPU-intensive applications natively" at bounding box center [161, 160] width 0 height 4
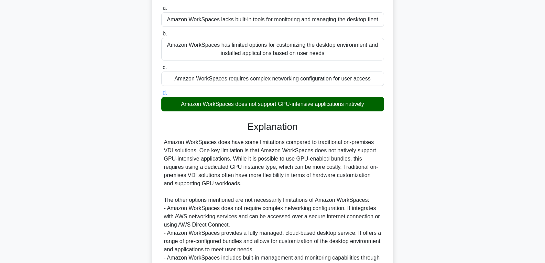
scroll to position [170, 0]
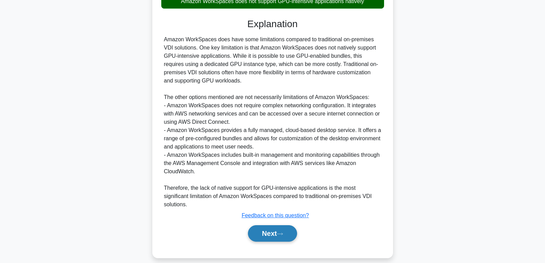
click at [262, 225] on button "Next" at bounding box center [272, 233] width 49 height 17
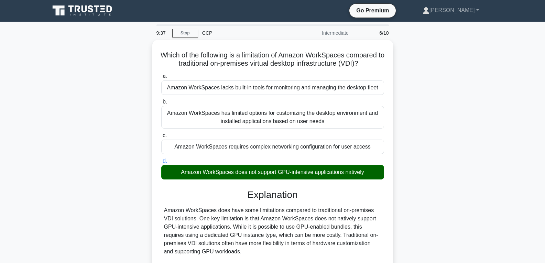
scroll to position [0, 0]
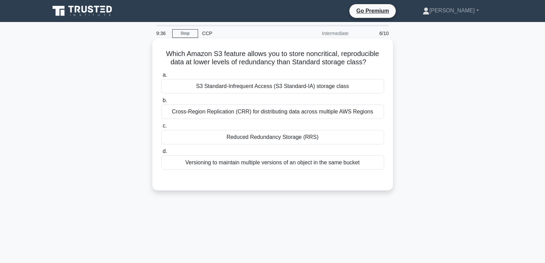
click at [258, 138] on div "Reduced Redundancy Storage (RRS)" at bounding box center [272, 137] width 223 height 14
click at [161, 128] on input "c. Reduced Redundancy Storage (RRS)" at bounding box center [161, 126] width 0 height 4
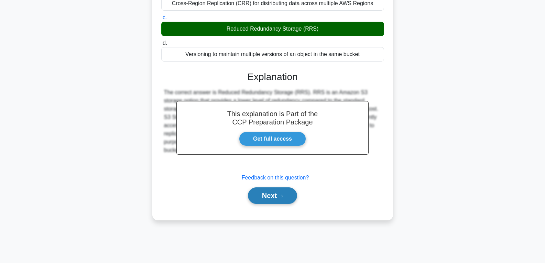
click at [264, 198] on button "Next" at bounding box center [272, 195] width 49 height 17
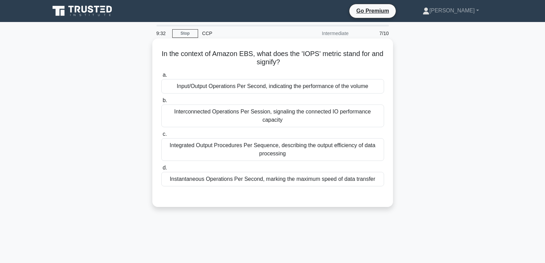
click at [257, 88] on div "Input/Output Operations Per Second, indicating the performance of the volume" at bounding box center [272, 86] width 223 height 14
click at [161, 77] on input "a. Input/Output Operations Per Second, indicating the performance of the volume" at bounding box center [161, 75] width 0 height 4
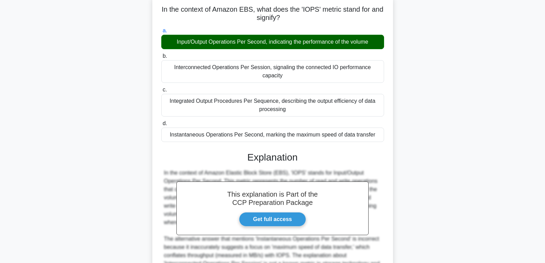
scroll to position [137, 0]
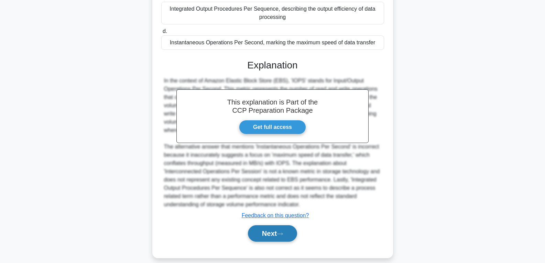
click at [267, 227] on button "Next" at bounding box center [272, 233] width 49 height 17
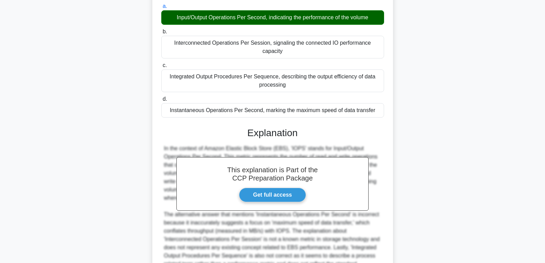
scroll to position [0, 0]
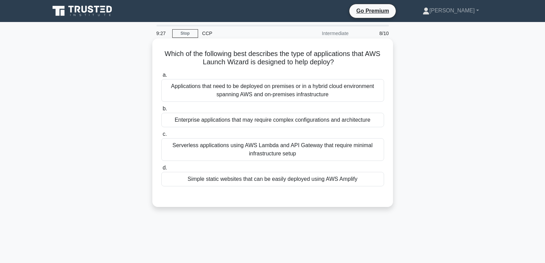
click at [263, 181] on div "Simple static websites that can be easily deployed using AWS Amplify" at bounding box center [272, 179] width 223 height 14
click at [161, 170] on input "d. Simple static websites that can be easily deployed using AWS Amplify" at bounding box center [161, 168] width 0 height 4
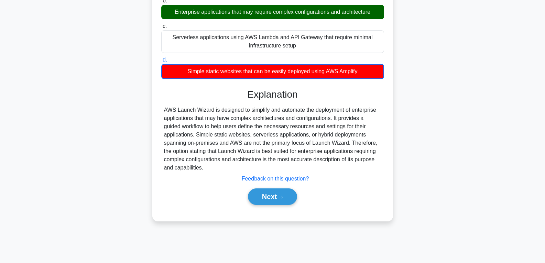
scroll to position [108, 0]
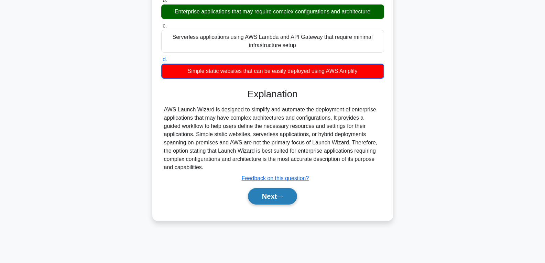
click at [267, 202] on button "Next" at bounding box center [272, 196] width 49 height 17
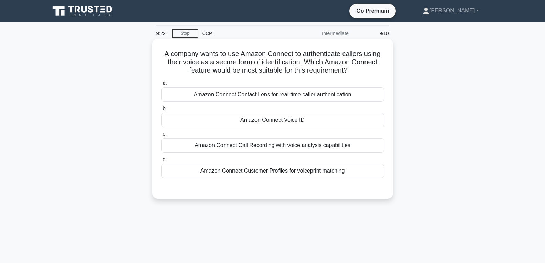
click at [269, 121] on div "Amazon Connect Voice ID" at bounding box center [272, 120] width 223 height 14
click at [161, 111] on input "b. Amazon Connect Voice ID" at bounding box center [161, 109] width 0 height 4
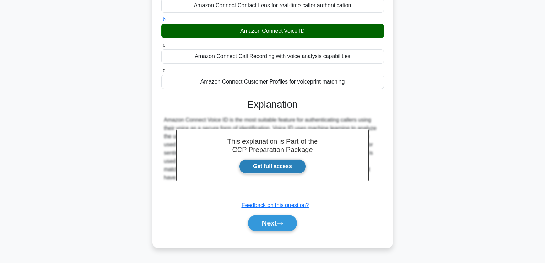
scroll to position [108, 0]
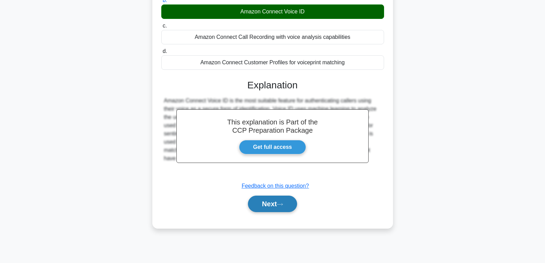
click at [275, 205] on button "Next" at bounding box center [272, 204] width 49 height 17
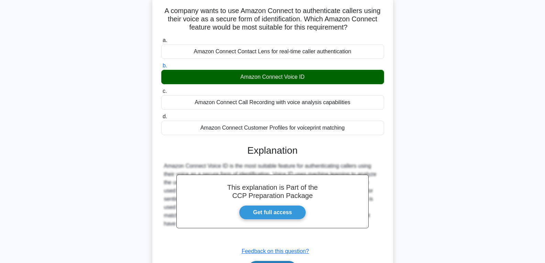
scroll to position [0, 0]
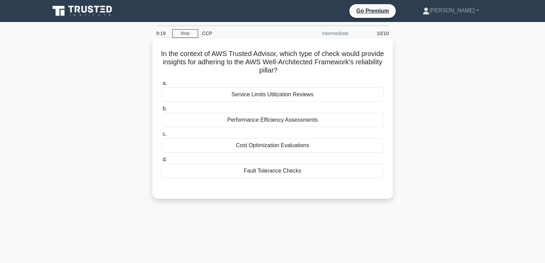
click at [273, 166] on div "Fault Tolerance Checks" at bounding box center [272, 171] width 223 height 14
click at [161, 162] on input "d. Fault Tolerance Checks" at bounding box center [161, 160] width 0 height 4
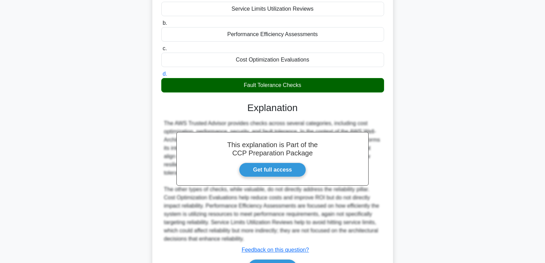
scroll to position [128, 0]
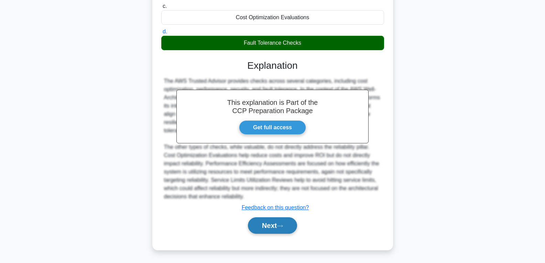
click at [267, 223] on button "Next" at bounding box center [272, 225] width 49 height 17
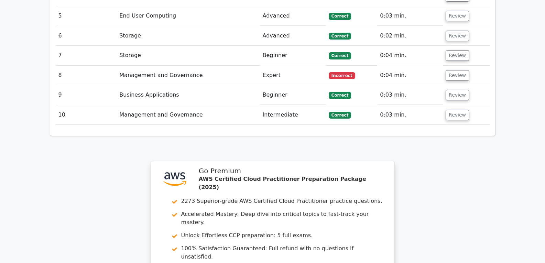
scroll to position [1066, 0]
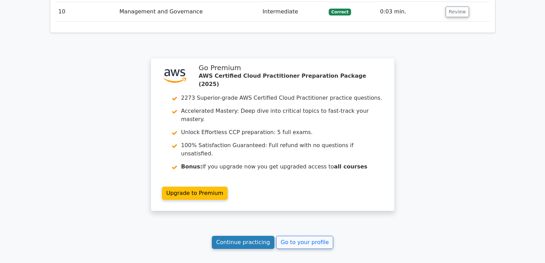
click at [243, 236] on link "Continue practicing" at bounding box center [243, 242] width 63 height 13
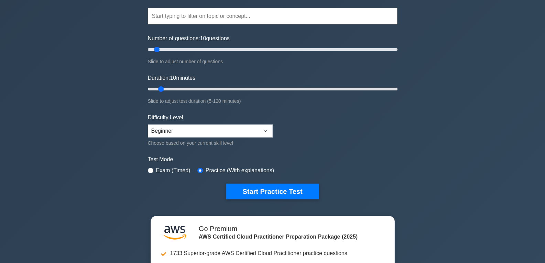
scroll to position [69, 0]
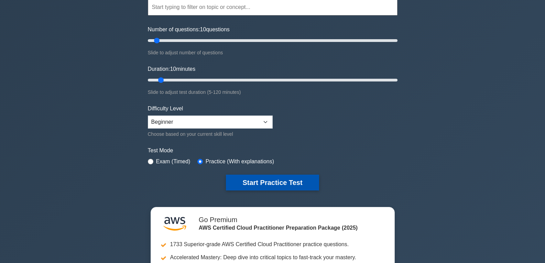
click at [271, 181] on button "Start Practice Test" at bounding box center [272, 183] width 93 height 16
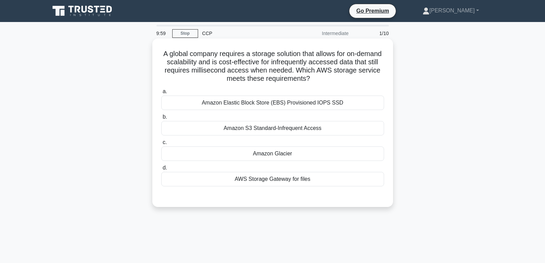
click at [273, 157] on div "Amazon Glacier" at bounding box center [272, 154] width 223 height 14
click at [161, 145] on input "c. Amazon Glacier" at bounding box center [161, 142] width 0 height 4
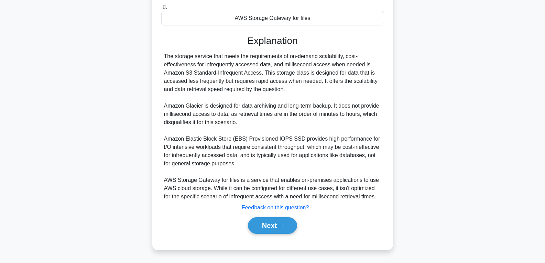
scroll to position [24, 0]
click at [277, 224] on button "Next" at bounding box center [272, 225] width 49 height 17
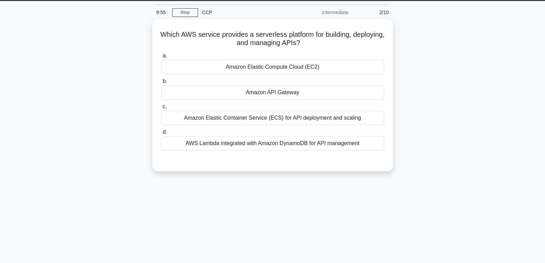
scroll to position [5, 0]
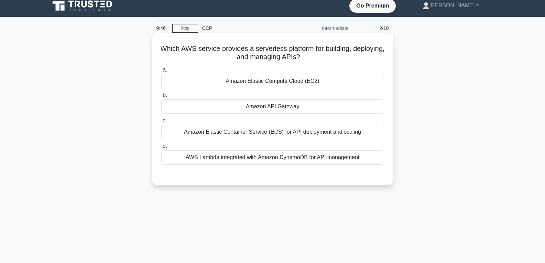
click at [278, 107] on div "Amazon API Gateway" at bounding box center [272, 106] width 223 height 14
click at [161, 98] on input "b. Amazon API Gateway" at bounding box center [161, 95] width 0 height 4
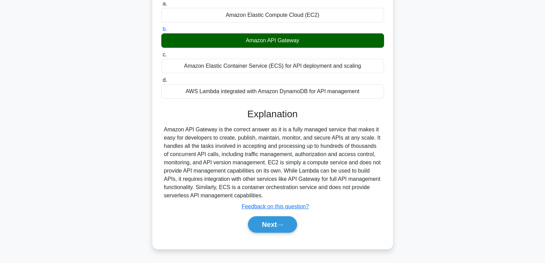
scroll to position [108, 0]
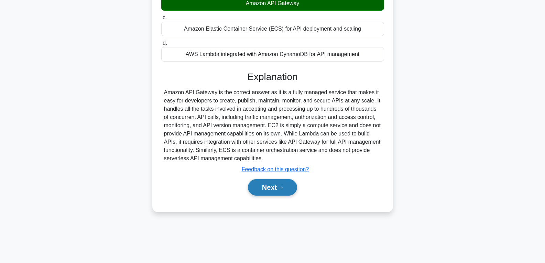
click at [271, 189] on button "Next" at bounding box center [272, 187] width 49 height 17
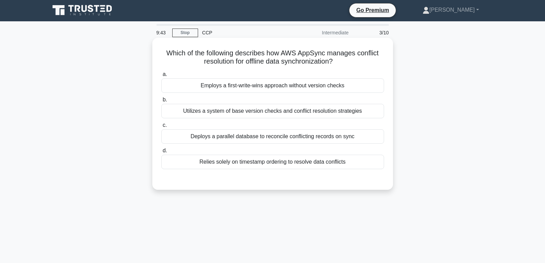
scroll to position [0, 0]
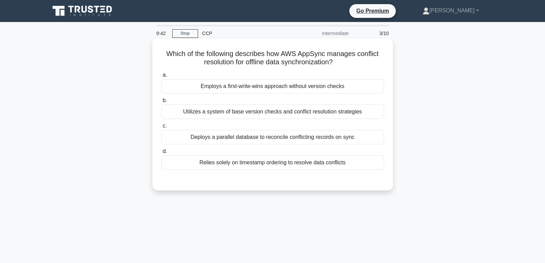
click at [255, 90] on div "Employs a first-write-wins approach without version checks" at bounding box center [272, 86] width 223 height 14
click at [161, 77] on input "a. Employs a first-write-wins approach without version checks" at bounding box center [161, 75] width 0 height 4
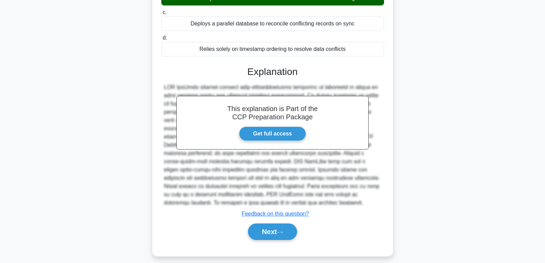
scroll to position [121, 0]
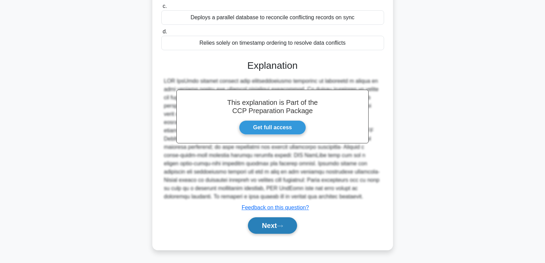
click at [269, 220] on button "Next" at bounding box center [272, 225] width 49 height 17
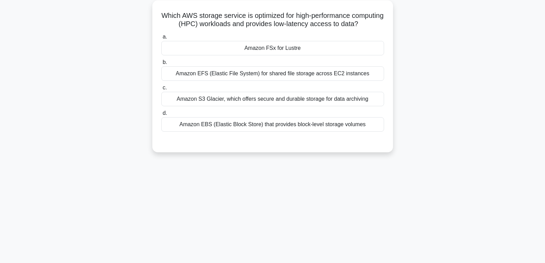
scroll to position [0, 0]
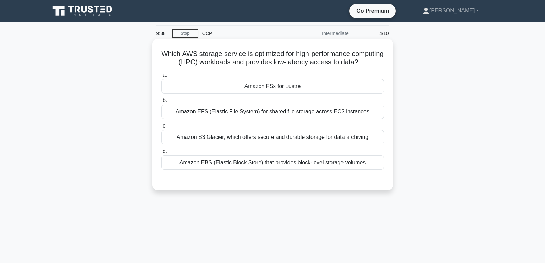
click at [268, 93] on div "Amazon FSx for Lustre" at bounding box center [272, 86] width 223 height 14
click at [161, 77] on input "a. Amazon FSx for Lustre" at bounding box center [161, 75] width 0 height 4
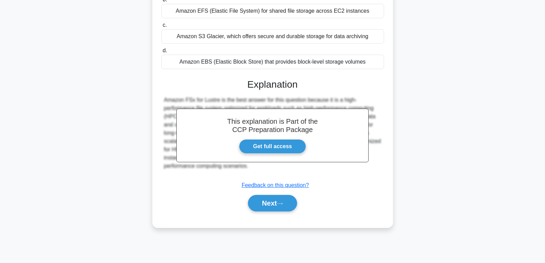
scroll to position [108, 0]
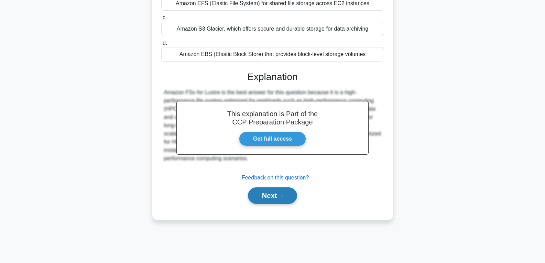
click at [273, 204] on button "Next" at bounding box center [272, 195] width 49 height 17
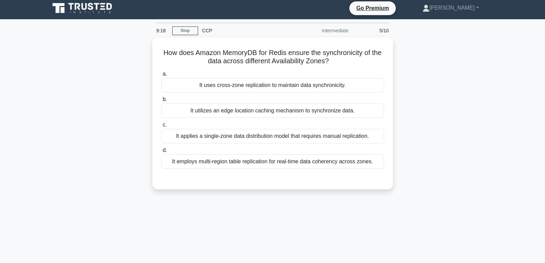
scroll to position [0, 0]
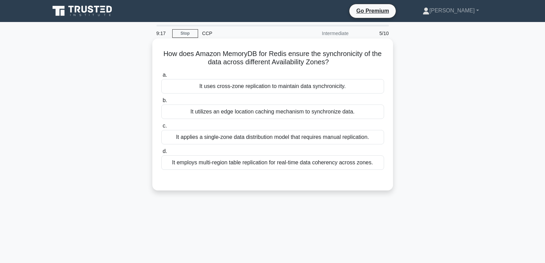
click at [254, 86] on div "It uses cross-zone replication to maintain data synchronicity." at bounding box center [272, 86] width 223 height 14
click at [161, 77] on input "a. It uses cross-zone replication to maintain data synchronicity." at bounding box center [161, 75] width 0 height 4
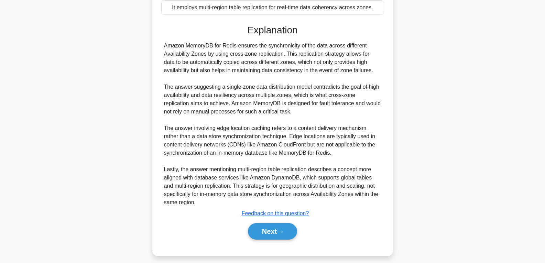
scroll to position [161, 0]
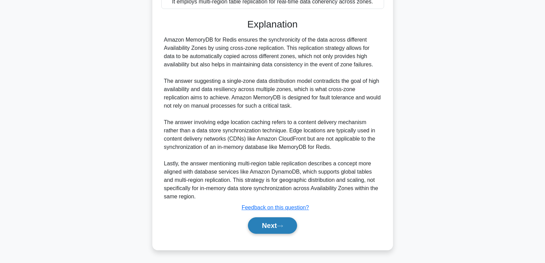
click at [266, 223] on button "Next" at bounding box center [272, 225] width 49 height 17
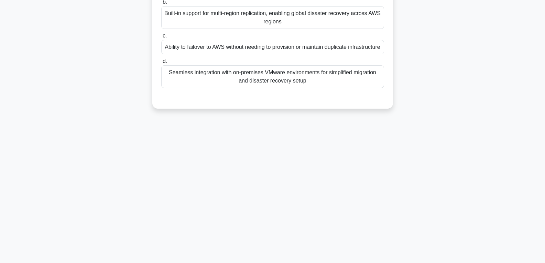
scroll to position [0, 0]
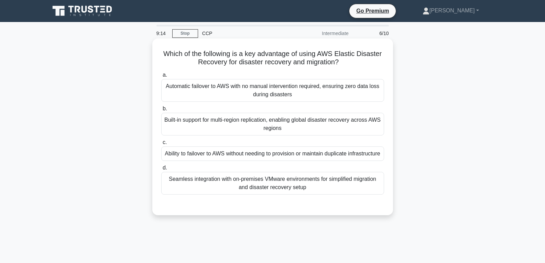
click at [268, 161] on div "Ability to failover to AWS without needing to provision or maintain duplicate i…" at bounding box center [272, 154] width 223 height 14
click at [161, 145] on input "c. Ability to failover to AWS without needing to provision or maintain duplicat…" at bounding box center [161, 142] width 0 height 4
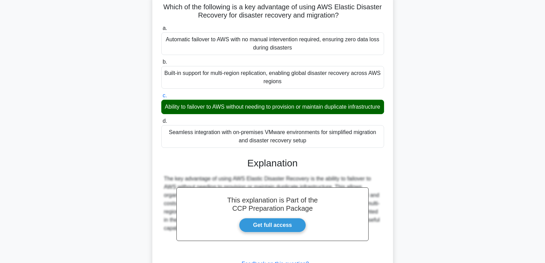
scroll to position [112, 0]
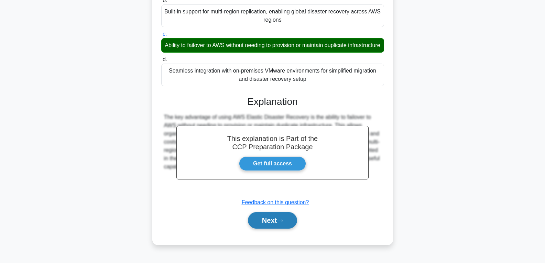
click at [263, 221] on button "Next" at bounding box center [272, 220] width 49 height 17
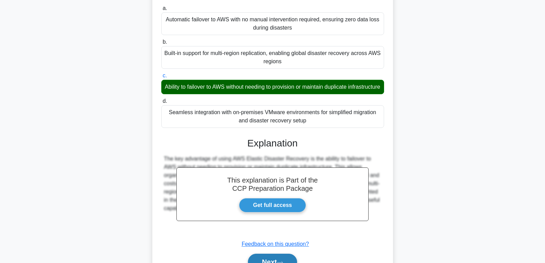
scroll to position [0, 0]
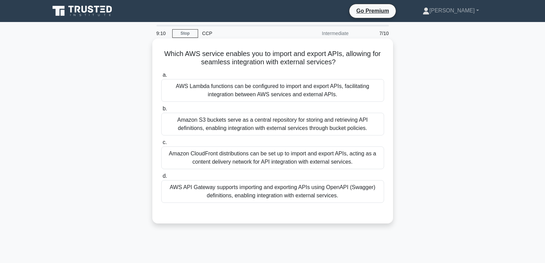
click at [271, 184] on div "AWS API Gateway supports importing and exporting APIs using OpenAPI (Swagger) d…" at bounding box center [272, 191] width 223 height 23
click at [161, 179] on input "d. AWS API Gateway supports importing and exporting APIs using OpenAPI (Swagger…" at bounding box center [161, 176] width 0 height 4
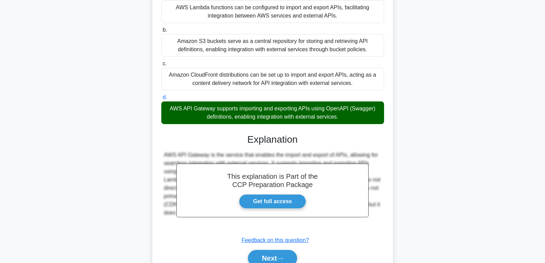
scroll to position [112, 0]
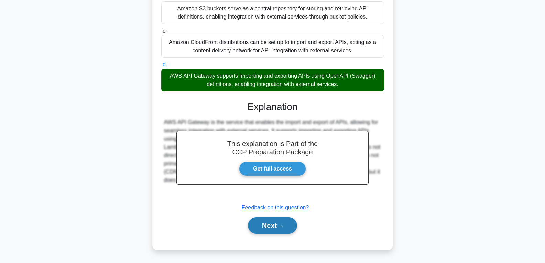
click at [268, 223] on button "Next" at bounding box center [272, 225] width 49 height 17
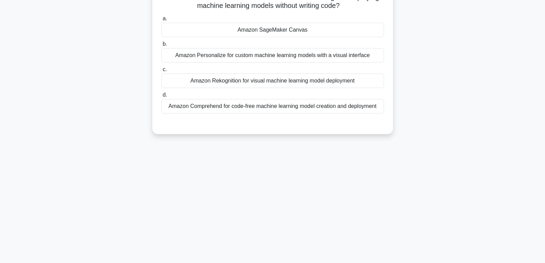
scroll to position [0, 0]
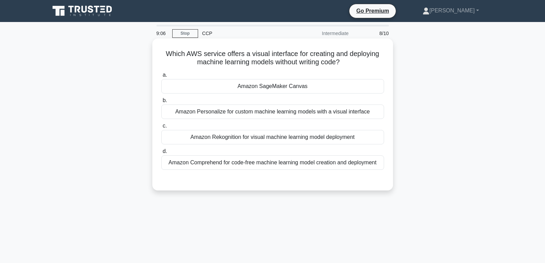
click at [282, 86] on div "Amazon SageMaker Canvas" at bounding box center [272, 86] width 223 height 14
click at [161, 77] on input "a. Amazon SageMaker Canvas" at bounding box center [161, 75] width 0 height 4
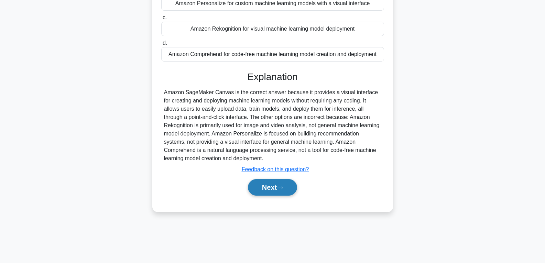
click at [286, 184] on button "Next" at bounding box center [272, 187] width 49 height 17
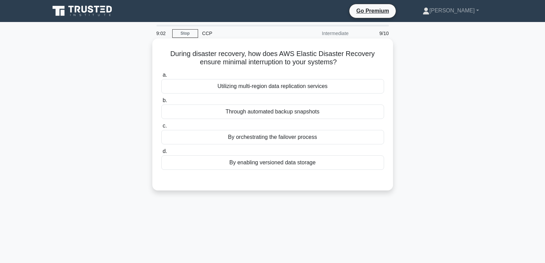
click at [280, 157] on div "By enabling versioned data storage" at bounding box center [272, 162] width 223 height 14
click at [161, 154] on input "d. By enabling versioned data storage" at bounding box center [161, 151] width 0 height 4
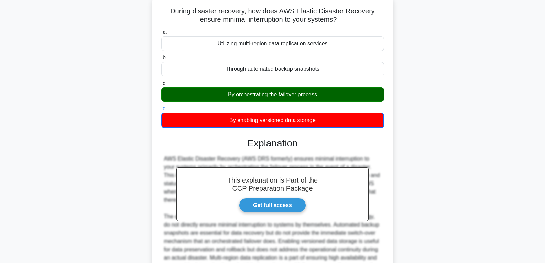
scroll to position [121, 0]
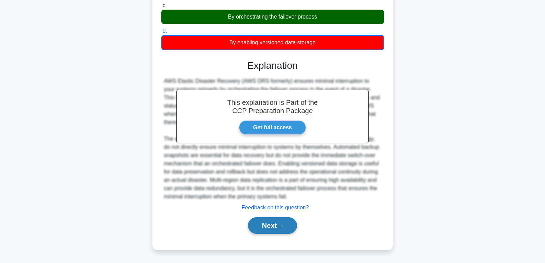
click at [267, 225] on button "Next" at bounding box center [272, 225] width 49 height 17
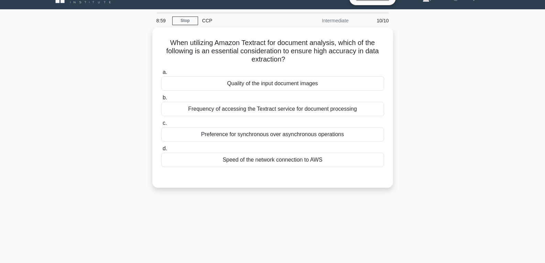
scroll to position [0, 0]
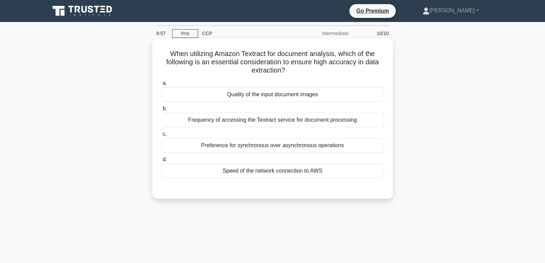
click at [267, 173] on div "Speed of the network connection to AWS" at bounding box center [272, 171] width 223 height 14
click at [161, 162] on input "d. Speed of the network connection to AWS" at bounding box center [161, 160] width 0 height 4
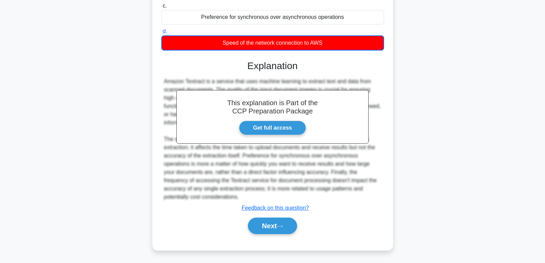
scroll to position [129, 0]
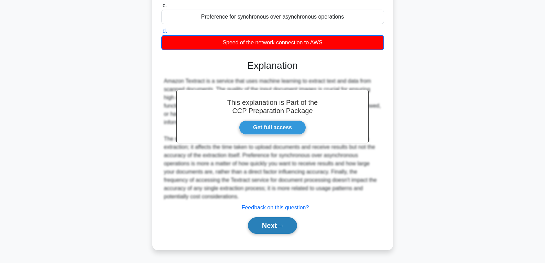
click at [270, 217] on button "Next" at bounding box center [272, 225] width 49 height 17
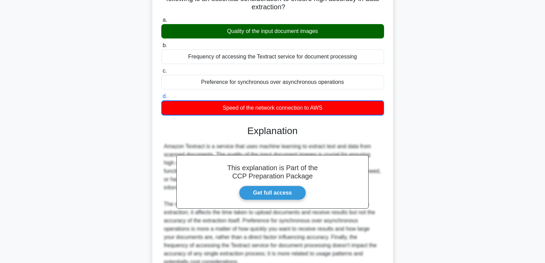
scroll to position [0, 0]
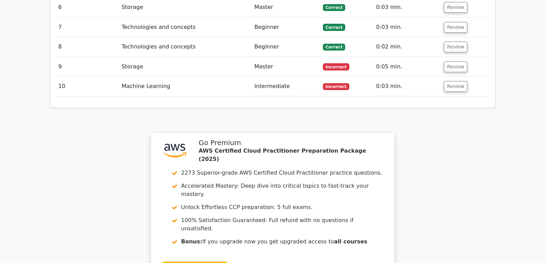
scroll to position [1066, 0]
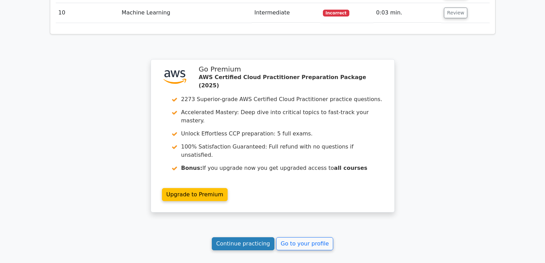
click at [260, 237] on link "Continue practicing" at bounding box center [243, 243] width 63 height 13
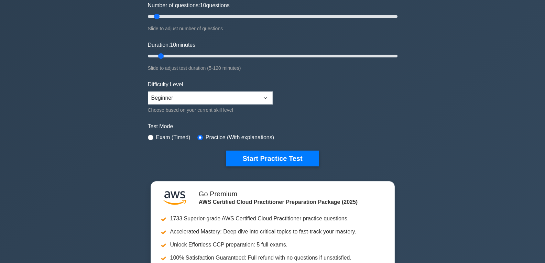
scroll to position [103, 0]
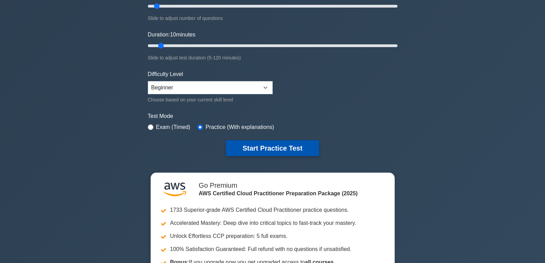
click at [265, 147] on button "Start Practice Test" at bounding box center [272, 148] width 93 height 16
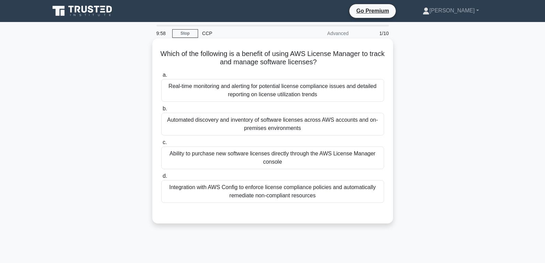
click at [263, 157] on div "Ability to purchase new software licenses directly through the AWS License Mana…" at bounding box center [272, 158] width 223 height 23
click at [161, 145] on input "c. Ability to purchase new software licenses directly through the AWS License M…" at bounding box center [161, 142] width 0 height 4
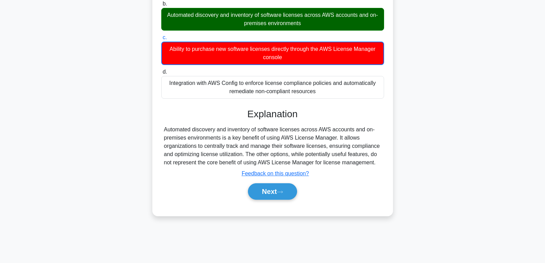
scroll to position [108, 0]
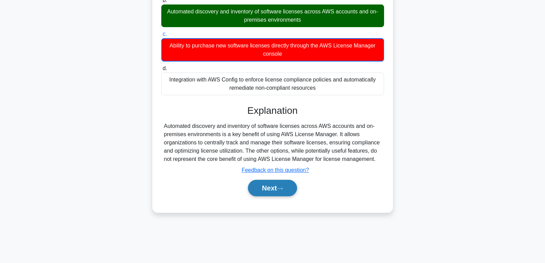
click at [262, 186] on button "Next" at bounding box center [272, 188] width 49 height 17
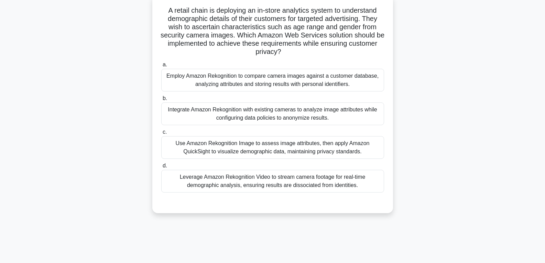
scroll to position [0, 0]
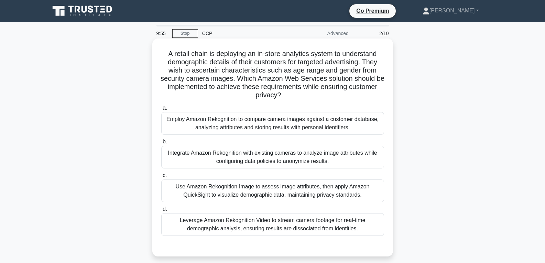
click at [263, 157] on div "Integrate Amazon Rekognition with existing cameras to analyze image attributes …" at bounding box center [272, 157] width 223 height 23
click at [161, 144] on input "b. Integrate Amazon Rekognition with existing cameras to analyze image attribut…" at bounding box center [161, 142] width 0 height 4
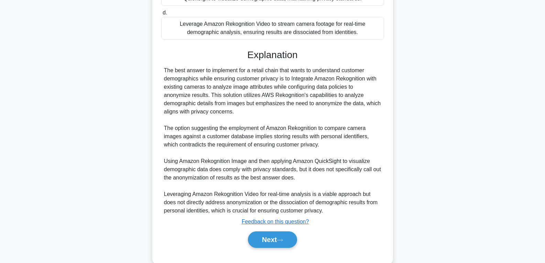
scroll to position [211, 0]
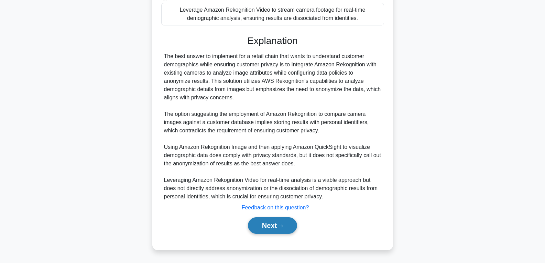
click at [256, 225] on button "Next" at bounding box center [272, 225] width 49 height 17
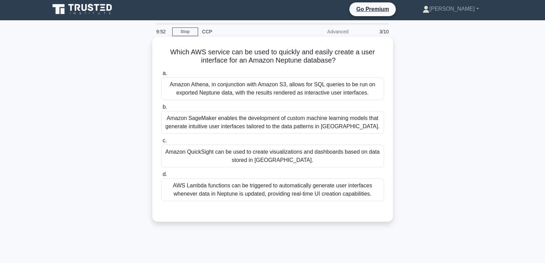
scroll to position [0, 0]
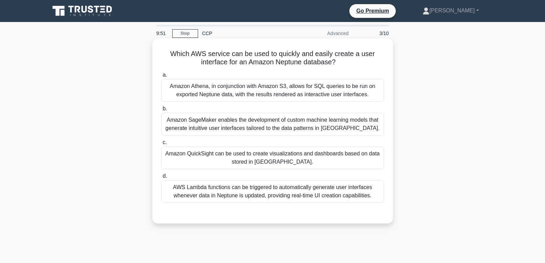
click at [276, 156] on div "Amazon QuickSight can be used to create visualizations and dashboards based on …" at bounding box center [272, 158] width 223 height 23
click at [161, 145] on input "c. Amazon QuickSight can be used to create visualizations and dashboards based …" at bounding box center [161, 142] width 0 height 4
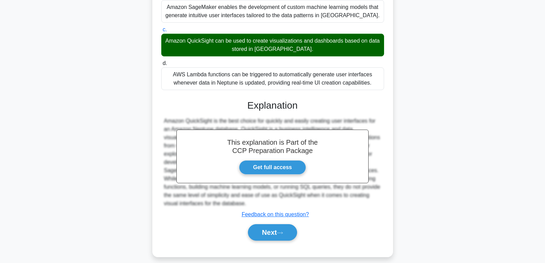
scroll to position [120, 0]
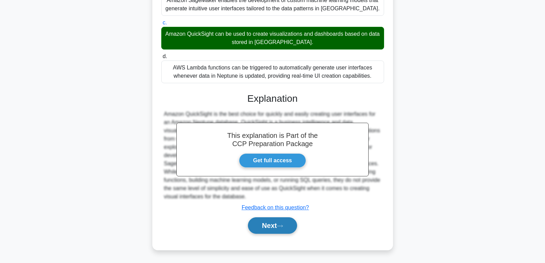
click at [276, 227] on button "Next" at bounding box center [272, 225] width 49 height 17
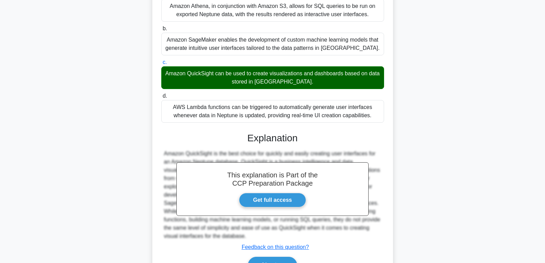
scroll to position [0, 0]
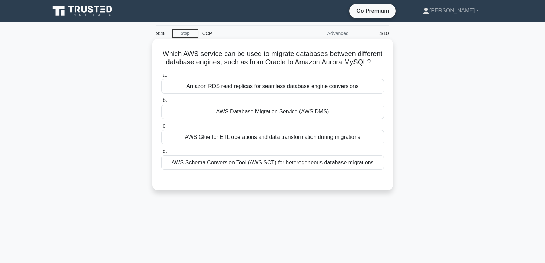
click at [271, 114] on div "AWS Database Migration Service (AWS DMS)" at bounding box center [272, 112] width 223 height 14
click at [161, 103] on input "b. AWS Database Migration Service (AWS DMS)" at bounding box center [161, 100] width 0 height 4
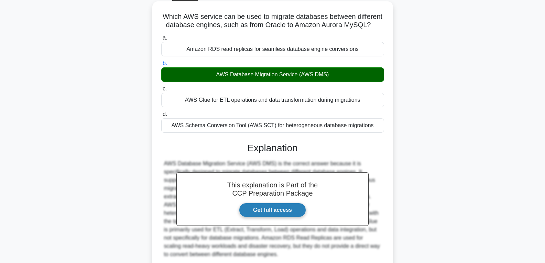
scroll to position [108, 0]
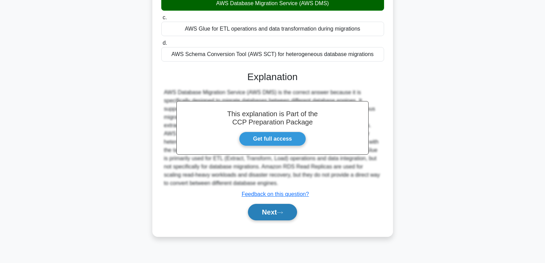
click at [271, 211] on button "Next" at bounding box center [272, 212] width 49 height 17
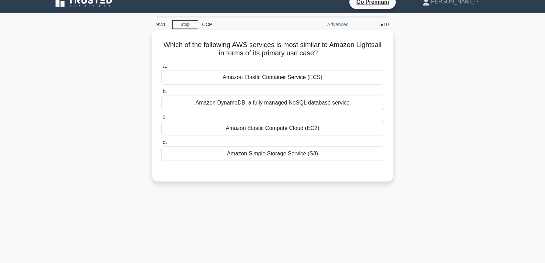
scroll to position [5, 0]
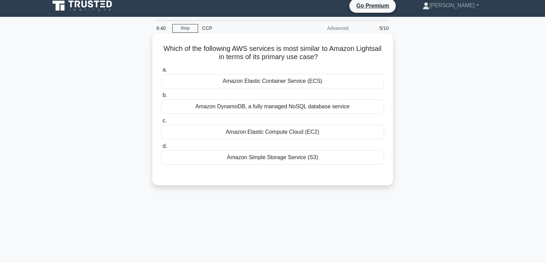
click at [279, 134] on div "Amazon Elastic Compute Cloud (EC2)" at bounding box center [272, 132] width 223 height 14
click at [161, 123] on input "c. Amazon Elastic Compute Cloud (EC2)" at bounding box center [161, 121] width 0 height 4
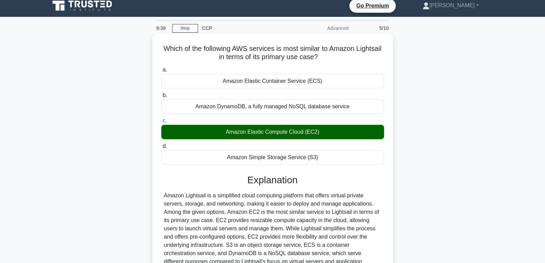
scroll to position [108, 0]
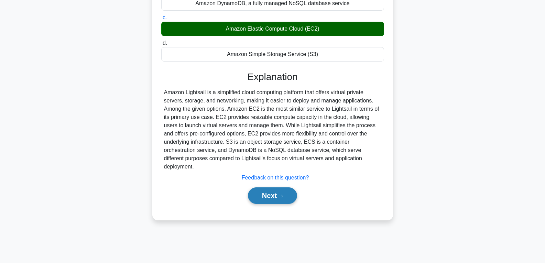
click at [270, 187] on button "Next" at bounding box center [272, 195] width 49 height 17
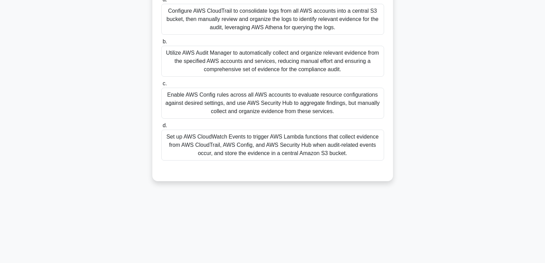
click at [266, 146] on div "Set up AWS CloudWatch Events to trigger AWS Lambda functions that collect evide…" at bounding box center [272, 145] width 223 height 31
click at [161, 128] on input "d. Set up AWS CloudWatch Events to trigger AWS Lambda functions that collect ev…" at bounding box center [161, 125] width 0 height 4
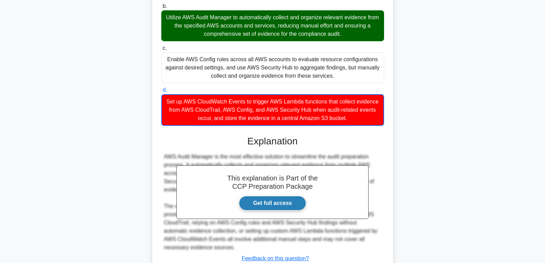
scroll to position [195, 0]
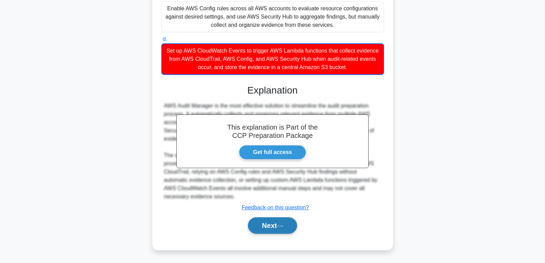
click at [261, 225] on button "Next" at bounding box center [272, 225] width 49 height 17
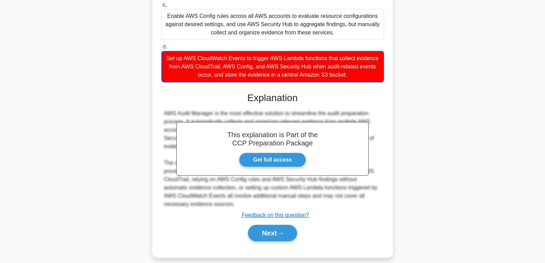
scroll to position [57, 0]
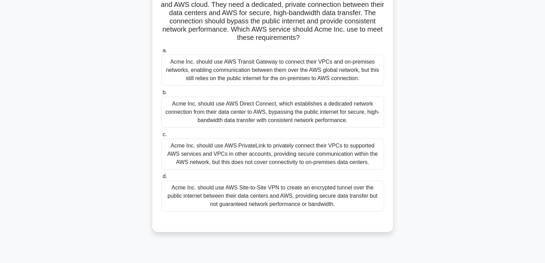
click at [263, 190] on div "Acme Inc. should use AWS Site-to-Site VPN to create an encrypted tunnel over th…" at bounding box center [272, 196] width 223 height 31
click at [161, 179] on input "d. Acme Inc. should use AWS Site-to-Site VPN to create an encrypted tunnel over…" at bounding box center [161, 176] width 0 height 4
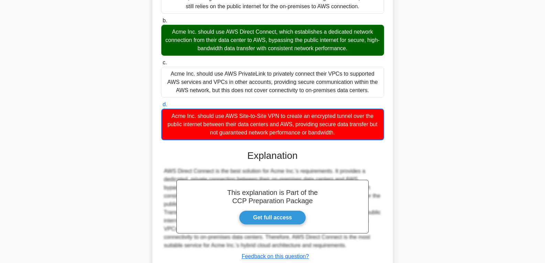
scroll to position [179, 0]
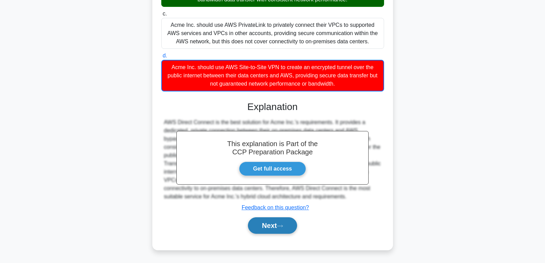
click at [262, 226] on button "Next" at bounding box center [272, 225] width 49 height 17
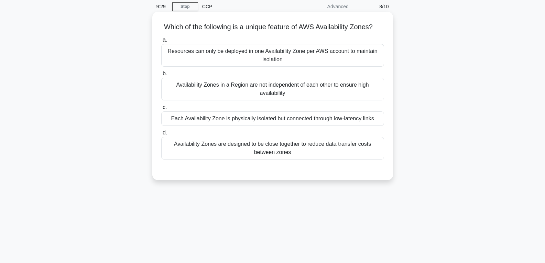
scroll to position [7, 0]
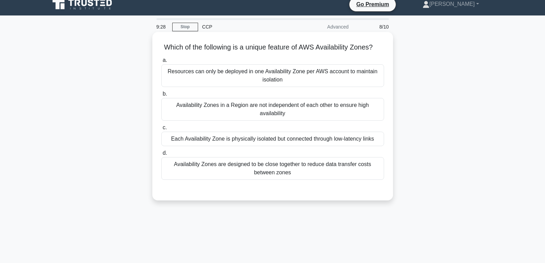
click at [262, 142] on div "Each Availability Zone is physically isolated but connected through low-latency…" at bounding box center [272, 139] width 223 height 14
click at [161, 130] on input "c. Each Availability Zone is physically isolated but connected through low-late…" at bounding box center [161, 128] width 0 height 4
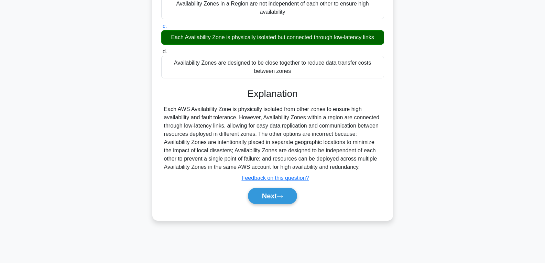
scroll to position [108, 0]
click at [256, 204] on button "Next" at bounding box center [272, 195] width 49 height 17
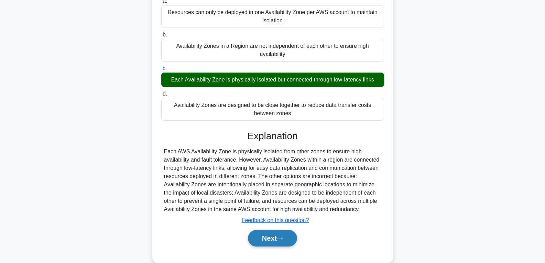
scroll to position [0, 0]
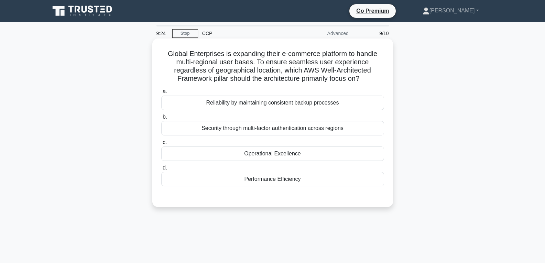
click at [262, 158] on div "Operational Excellence" at bounding box center [272, 154] width 223 height 14
click at [161, 145] on input "c. Operational Excellence" at bounding box center [161, 142] width 0 height 4
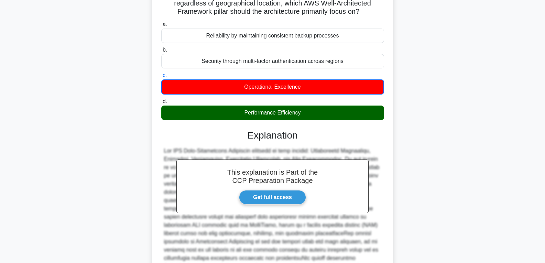
scroll to position [187, 0]
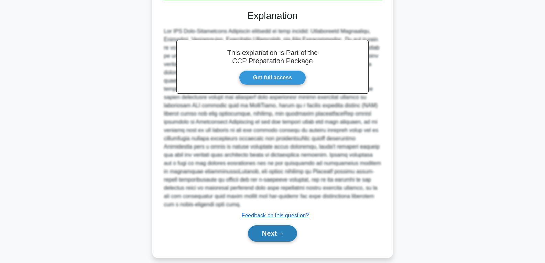
click at [266, 225] on button "Next" at bounding box center [272, 233] width 49 height 17
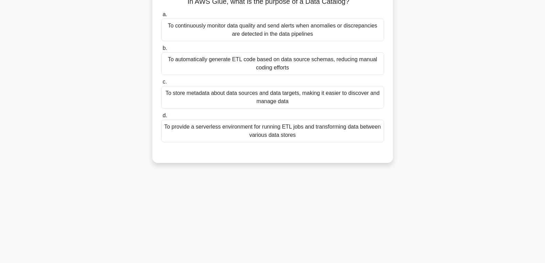
scroll to position [49, 0]
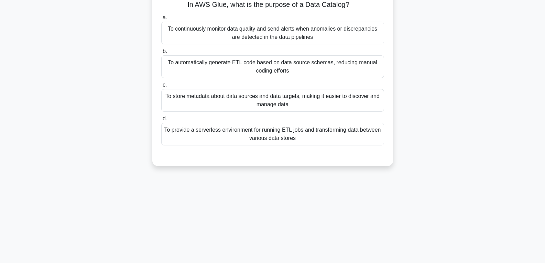
click at [260, 69] on div "To automatically generate ETL code based on data source schemas, reducing manua…" at bounding box center [272, 66] width 223 height 23
click at [161, 54] on input "b. To automatically generate ETL code based on data source schemas, reducing ma…" at bounding box center [161, 51] width 0 height 4
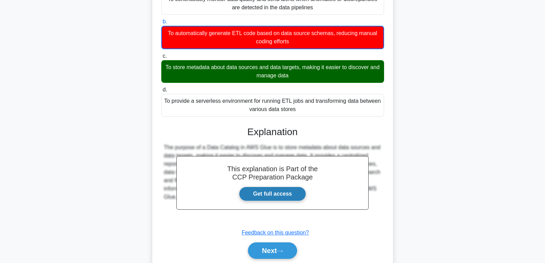
scroll to position [108, 0]
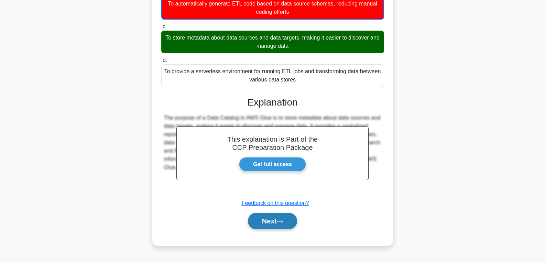
click at [280, 227] on button "Next" at bounding box center [272, 221] width 49 height 17
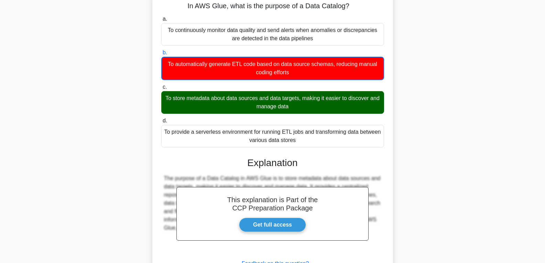
scroll to position [0, 0]
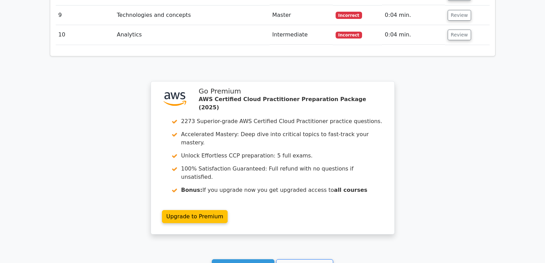
scroll to position [1101, 0]
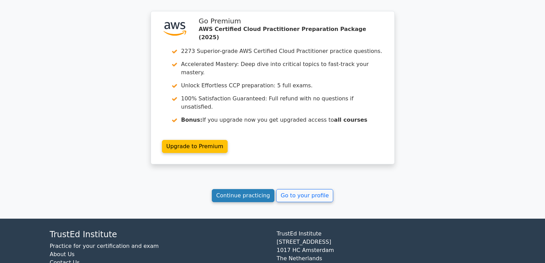
click at [258, 189] on link "Continue practicing" at bounding box center [243, 195] width 63 height 13
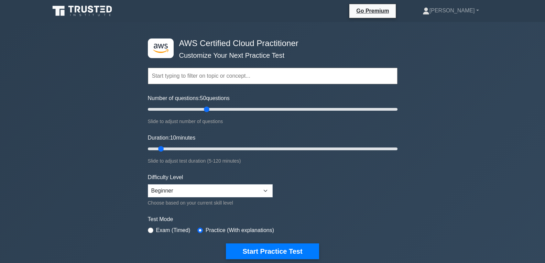
drag, startPoint x: 157, startPoint y: 107, endPoint x: 205, endPoint y: 116, distance: 49.4
type input "50"
click at [205, 114] on input "Number of questions: 50 questions" at bounding box center [273, 109] width 250 height 8
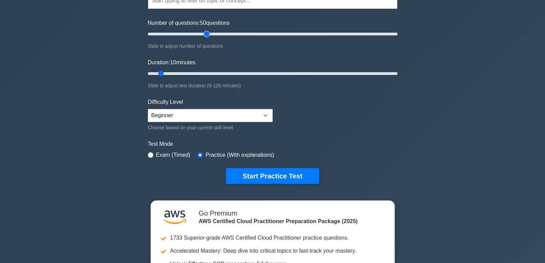
scroll to position [69, 0]
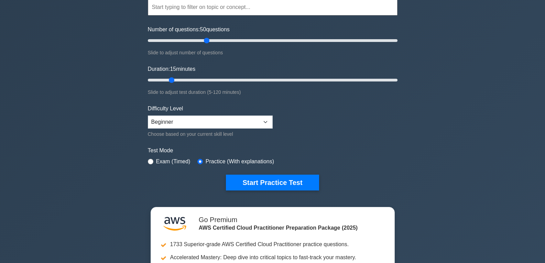
drag, startPoint x: 168, startPoint y: 78, endPoint x: 171, endPoint y: 80, distance: 4.0
type input "15"
click at [174, 78] on input "Duration: 15 minutes" at bounding box center [273, 80] width 250 height 8
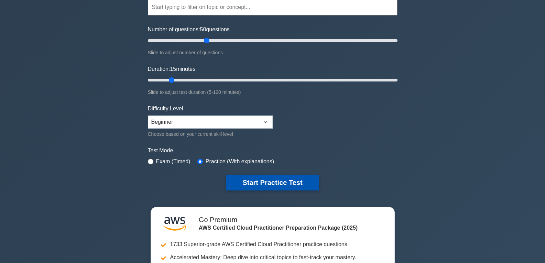
click at [261, 179] on button "Start Practice Test" at bounding box center [272, 183] width 93 height 16
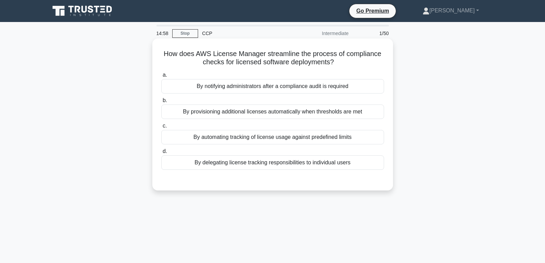
click at [287, 137] on div "By automating tracking of license usage against predefined limits" at bounding box center [272, 137] width 223 height 14
click at [161, 128] on input "c. By automating tracking of license usage against predefined limits" at bounding box center [161, 126] width 0 height 4
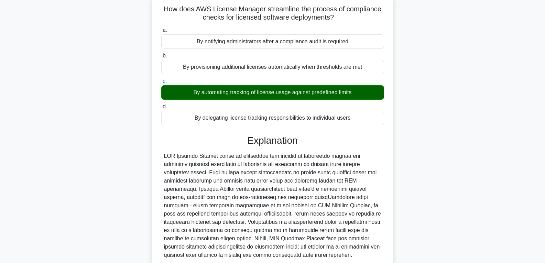
scroll to position [108, 0]
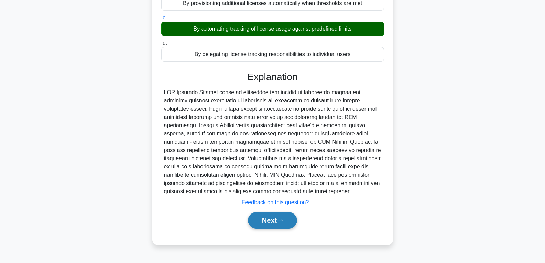
click at [277, 218] on button "Next" at bounding box center [272, 220] width 49 height 17
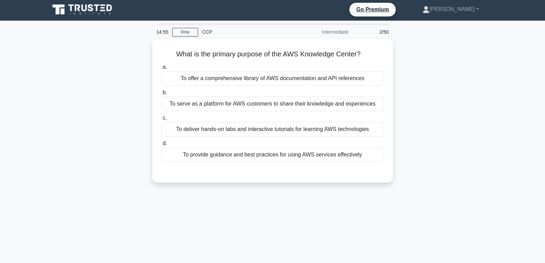
scroll to position [0, 0]
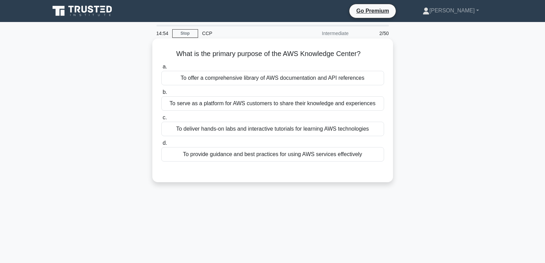
click at [251, 153] on div "To provide guidance and best practices for using AWS services effectively" at bounding box center [272, 154] width 223 height 14
click at [161, 146] on input "d. To provide guidance and best practices for using AWS services effectively" at bounding box center [161, 143] width 0 height 4
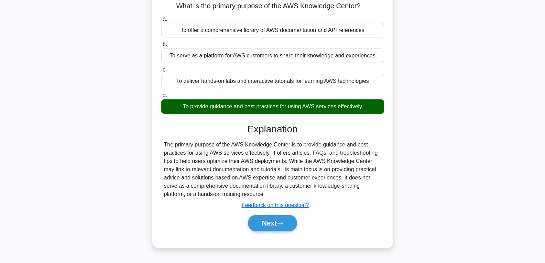
scroll to position [108, 0]
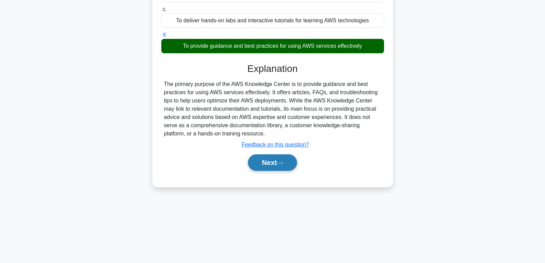
click at [268, 164] on button "Next" at bounding box center [272, 162] width 49 height 17
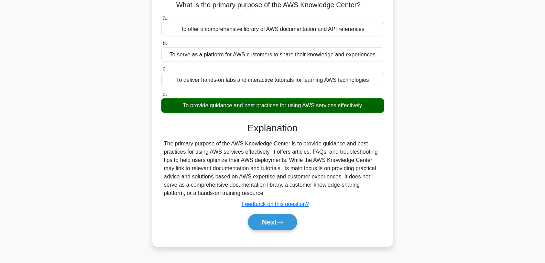
scroll to position [0, 0]
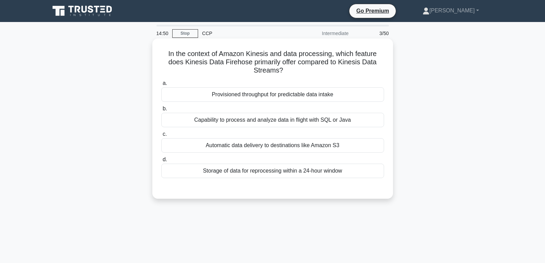
click at [243, 99] on div "Provisioned throughput for predictable data intake" at bounding box center [272, 94] width 223 height 14
click at [161, 86] on input "a. Provisioned throughput for predictable data intake" at bounding box center [161, 83] width 0 height 4
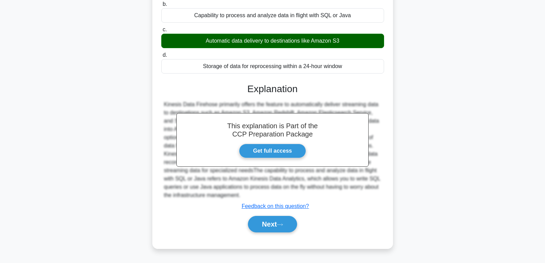
scroll to position [108, 0]
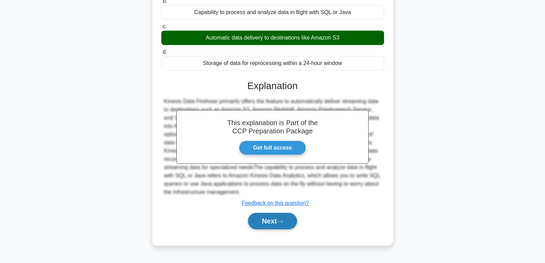
click at [268, 221] on button "Next" at bounding box center [272, 221] width 49 height 17
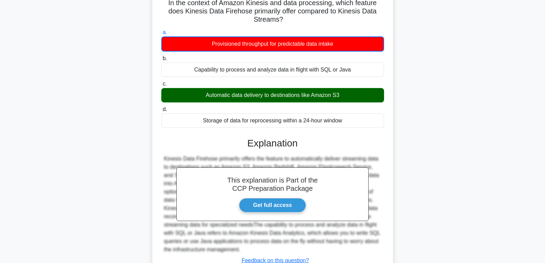
scroll to position [0, 0]
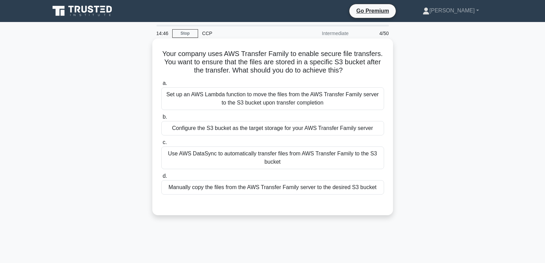
click at [263, 135] on div "Configure the S3 bucket as the target storage for your AWS Transfer Family serv…" at bounding box center [272, 128] width 223 height 14
click at [161, 119] on input "b. Configure the S3 bucket as the target storage for your AWS Transfer Family s…" at bounding box center [161, 117] width 0 height 4
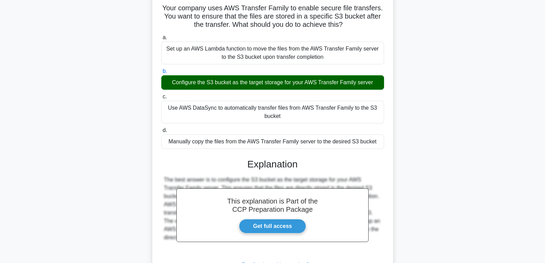
scroll to position [108, 0]
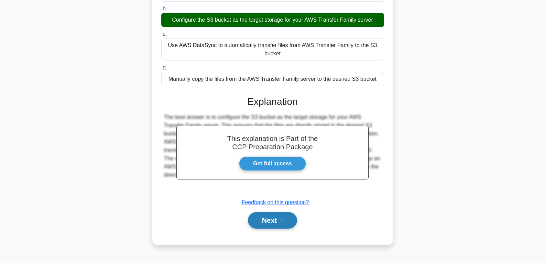
click at [268, 224] on button "Next" at bounding box center [272, 220] width 49 height 17
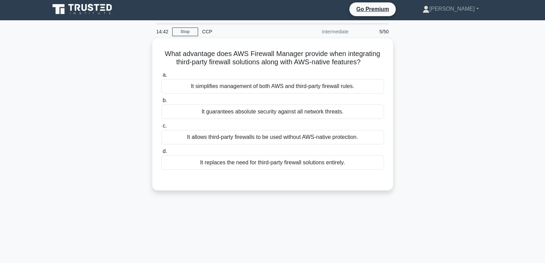
scroll to position [0, 0]
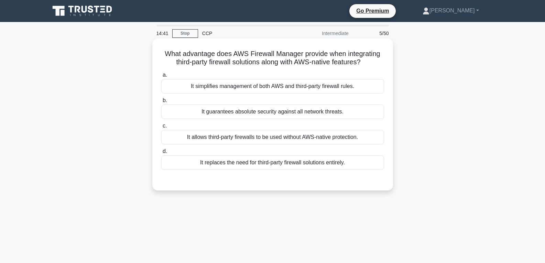
click at [256, 110] on div "It guarantees absolute security against all network threats." at bounding box center [272, 112] width 223 height 14
click at [161, 103] on input "b. It guarantees absolute security against all network threats." at bounding box center [161, 100] width 0 height 4
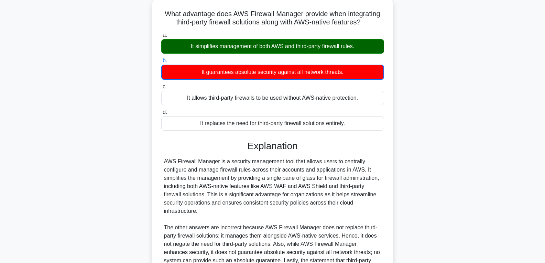
scroll to position [129, 0]
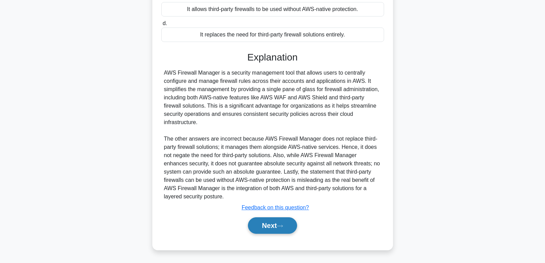
click at [262, 228] on button "Next" at bounding box center [272, 225] width 49 height 17
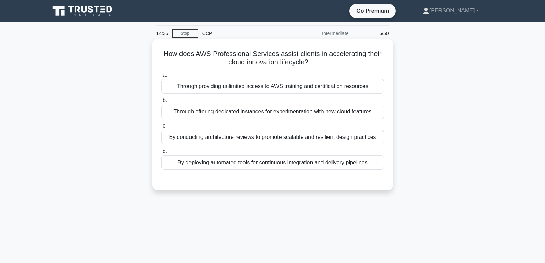
click at [242, 157] on div "By deploying automated tools for continuous integration and delivery pipelines" at bounding box center [272, 162] width 223 height 14
click at [161, 154] on input "d. By deploying automated tools for continuous integration and delivery pipelin…" at bounding box center [161, 151] width 0 height 4
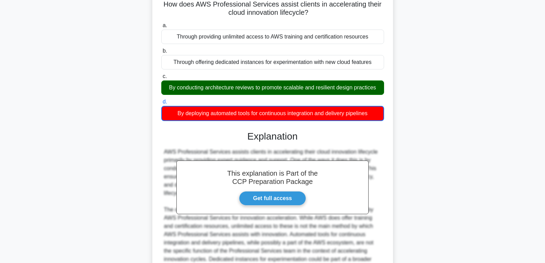
scroll to position [129, 0]
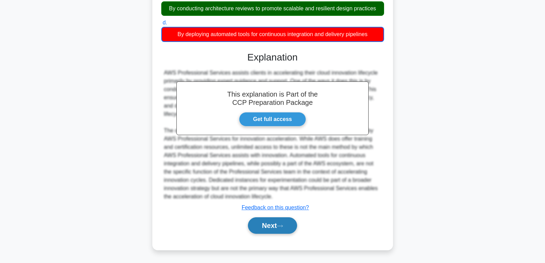
click at [262, 229] on button "Next" at bounding box center [272, 225] width 49 height 17
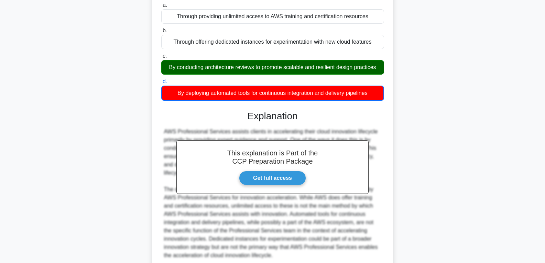
scroll to position [0, 0]
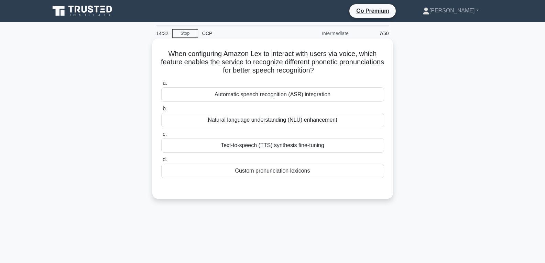
click at [260, 168] on div "Custom pronunciation lexicons" at bounding box center [272, 171] width 223 height 14
click at [161, 162] on input "d. Custom pronunciation lexicons" at bounding box center [161, 160] width 0 height 4
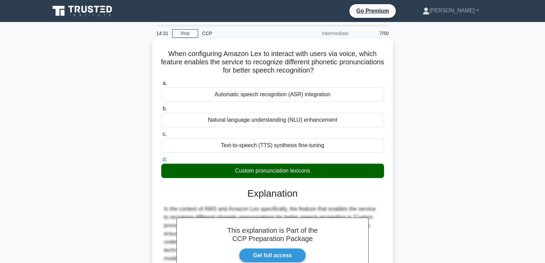
scroll to position [172, 0]
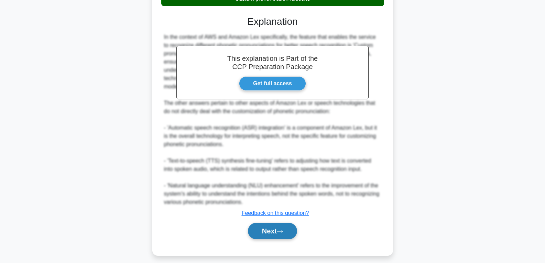
click at [270, 232] on button "Next" at bounding box center [272, 231] width 49 height 17
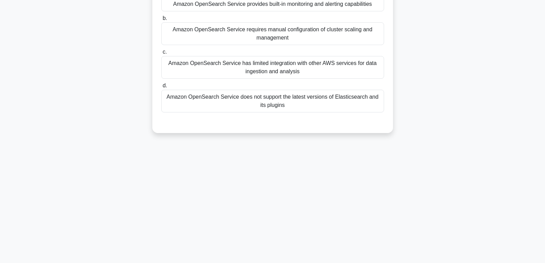
scroll to position [24, 0]
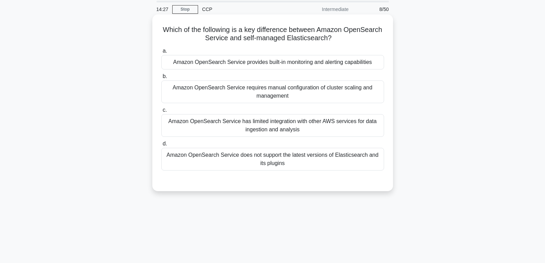
click at [271, 63] on div "Amazon OpenSearch Service provides built-in monitoring and alerting capabilities" at bounding box center [272, 62] width 223 height 14
click at [161, 53] on input "a. Amazon OpenSearch Service provides built-in monitoring and alerting capabili…" at bounding box center [161, 51] width 0 height 4
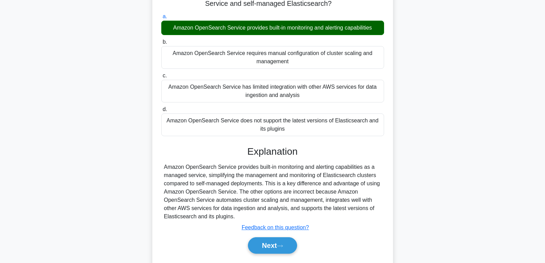
scroll to position [108, 0]
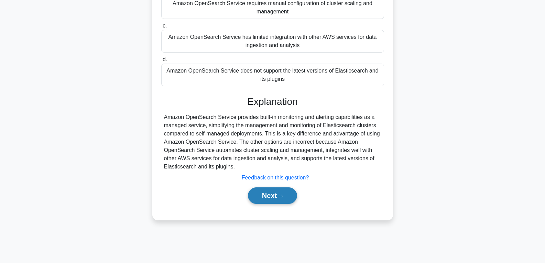
click at [270, 198] on button "Next" at bounding box center [272, 195] width 49 height 17
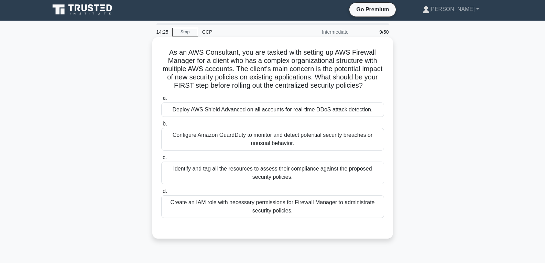
scroll to position [0, 0]
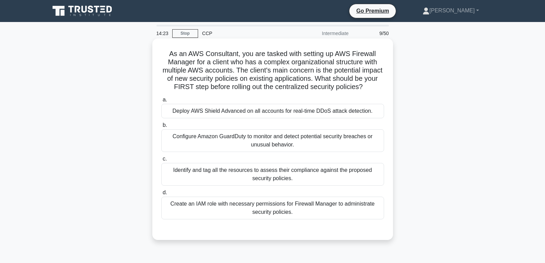
click at [249, 118] on div "Deploy AWS Shield Advanced on all accounts for real-time DDoS attack detection." at bounding box center [272, 111] width 223 height 14
click at [161, 102] on input "a. Deploy AWS Shield Advanced on all accounts for real-time DDoS attack detecti…" at bounding box center [161, 100] width 0 height 4
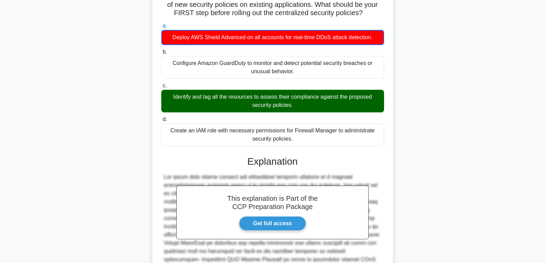
scroll to position [187, 0]
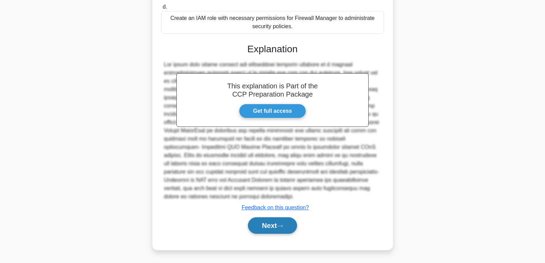
click at [268, 227] on button "Next" at bounding box center [272, 225] width 49 height 17
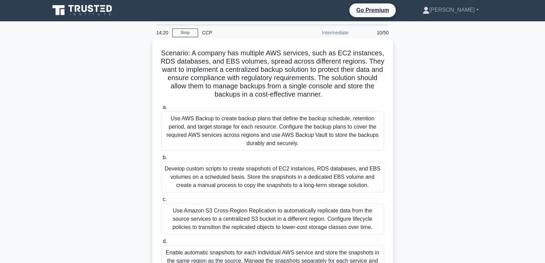
scroll to position [0, 0]
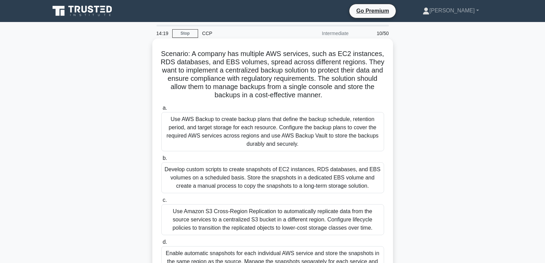
click at [289, 138] on div "Use AWS Backup to create backup plans that define the backup schedule, retentio…" at bounding box center [272, 131] width 223 height 39
click at [161, 110] on input "a. Use AWS Backup to create backup plans that define the backup schedule, reten…" at bounding box center [161, 108] width 0 height 4
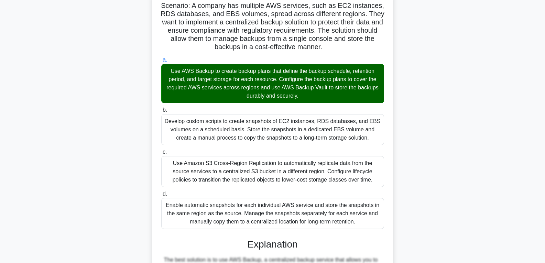
scroll to position [194, 0]
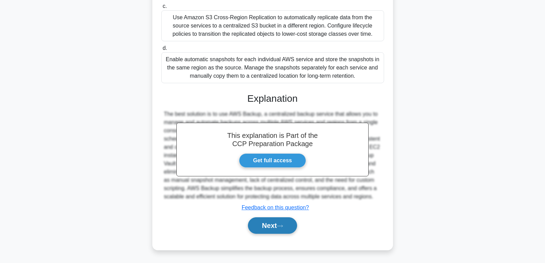
click at [283, 227] on icon at bounding box center [280, 226] width 6 height 4
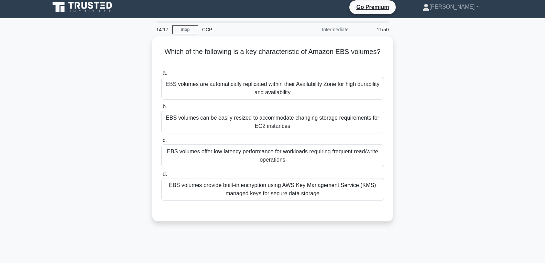
scroll to position [0, 0]
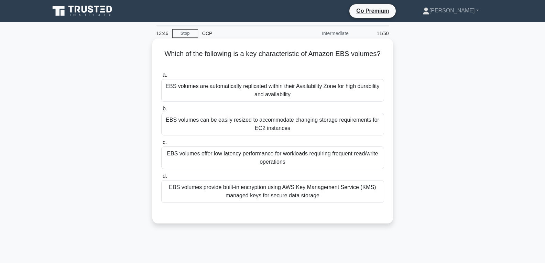
click at [244, 128] on div "EBS volumes can be easily resized to accommodate changing storage requirements …" at bounding box center [272, 124] width 223 height 23
click at [161, 111] on input "b. EBS volumes can be easily resized to accommodate changing storage requiremen…" at bounding box center [161, 109] width 0 height 4
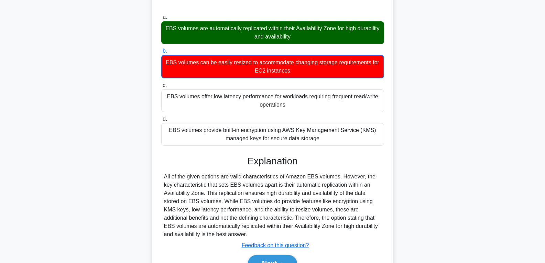
scroll to position [108, 0]
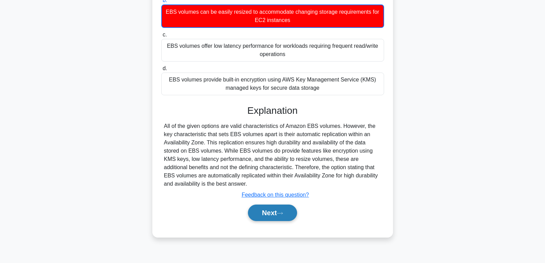
click at [278, 212] on button "Next" at bounding box center [272, 213] width 49 height 17
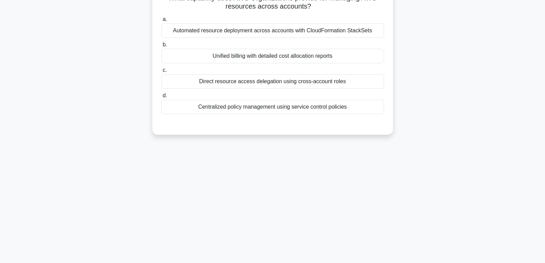
scroll to position [0, 0]
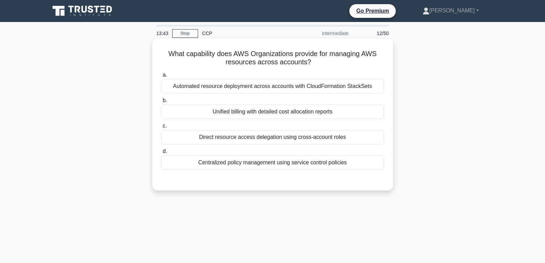
click at [242, 110] on div "Unified billing with detailed cost allocation reports" at bounding box center [272, 112] width 223 height 14
click at [161, 103] on input "b. Unified billing with detailed cost allocation reports" at bounding box center [161, 100] width 0 height 4
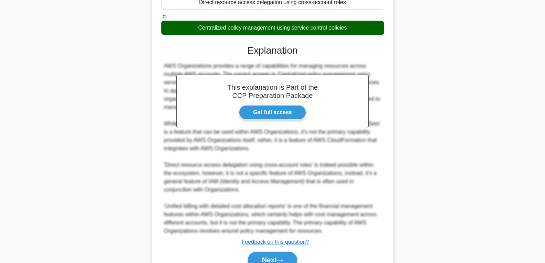
scroll to position [170, 0]
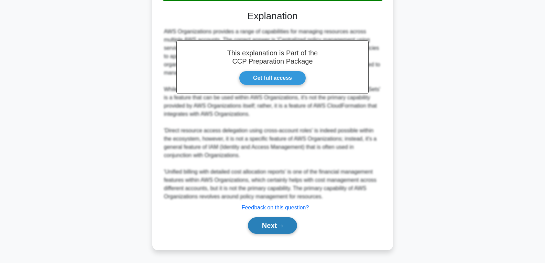
click at [278, 227] on button "Next" at bounding box center [272, 225] width 49 height 17
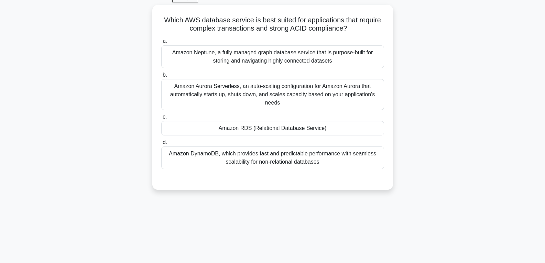
scroll to position [5, 0]
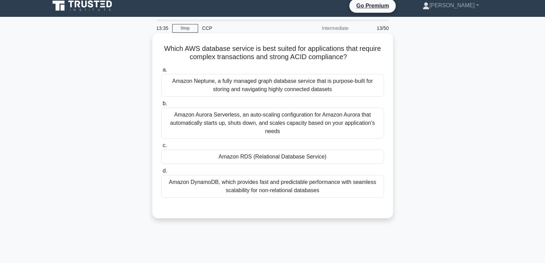
click at [277, 157] on div "Amazon RDS (Relational Database Service)" at bounding box center [272, 157] width 223 height 14
click at [161, 148] on input "c. Amazon RDS (Relational Database Service)" at bounding box center [161, 145] width 0 height 4
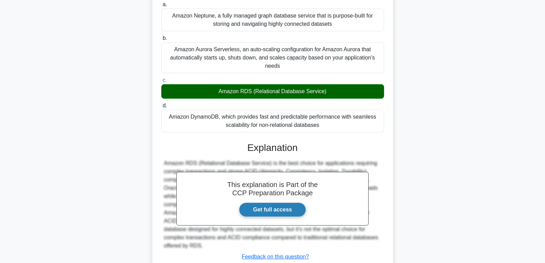
scroll to position [120, 0]
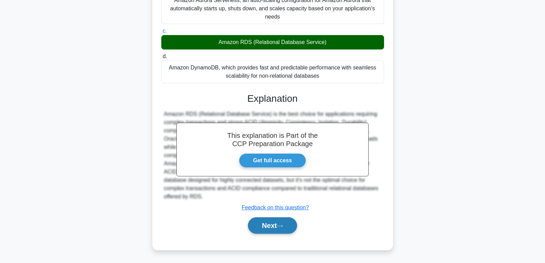
click at [275, 232] on button "Next" at bounding box center [272, 225] width 49 height 17
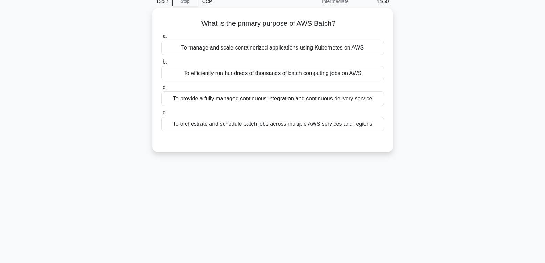
scroll to position [0, 0]
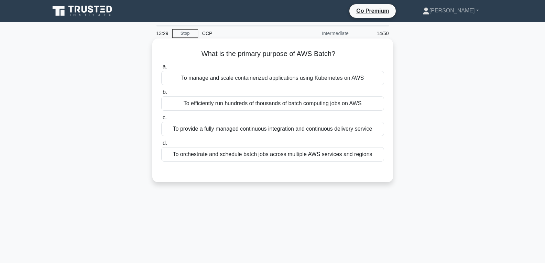
click at [240, 83] on div "To manage and scale containerized applications using Kubernetes on AWS" at bounding box center [272, 78] width 223 height 14
click at [161, 69] on input "a. To manage and scale containerized applications using Kubernetes on AWS" at bounding box center [161, 67] width 0 height 4
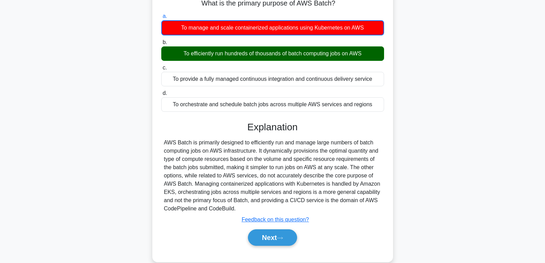
scroll to position [108, 0]
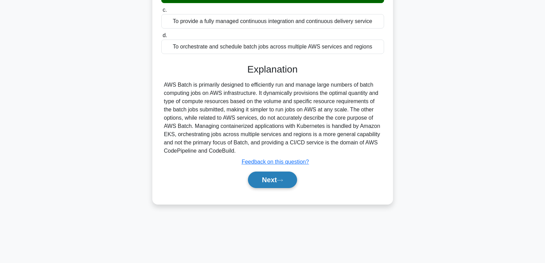
click at [272, 181] on button "Next" at bounding box center [272, 180] width 49 height 17
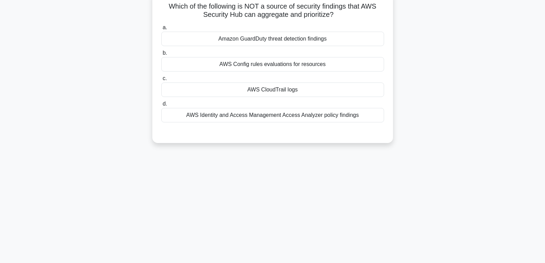
scroll to position [0, 0]
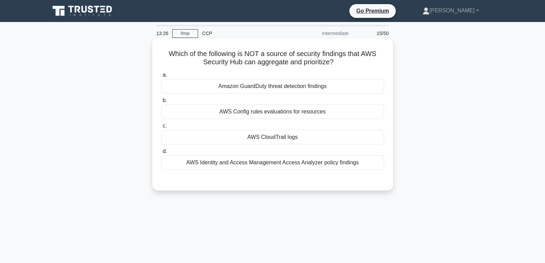
click at [273, 137] on div "AWS CloudTrail logs" at bounding box center [272, 137] width 223 height 14
click at [161, 128] on input "c. AWS CloudTrail logs" at bounding box center [161, 126] width 0 height 4
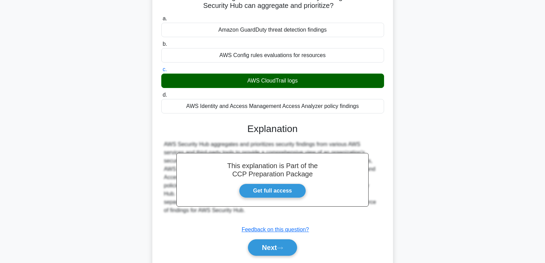
scroll to position [108, 0]
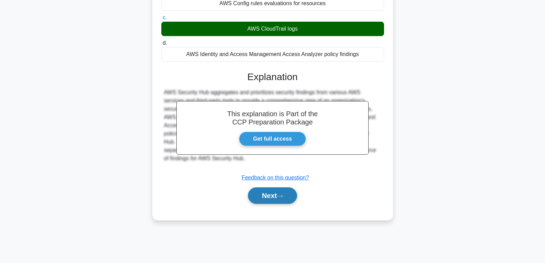
click at [288, 200] on button "Next" at bounding box center [272, 195] width 49 height 17
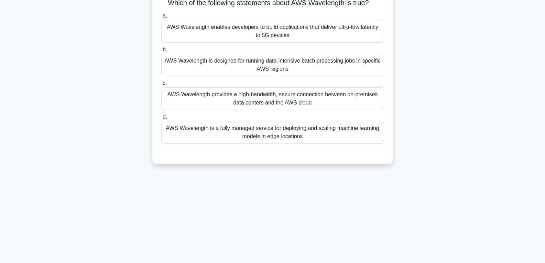
scroll to position [0, 0]
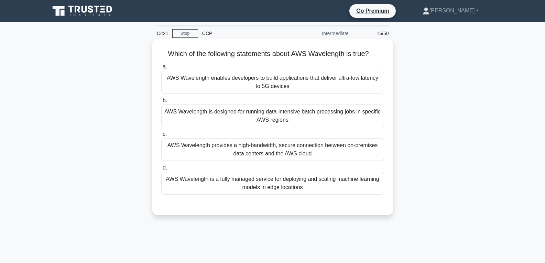
click at [276, 86] on div "AWS Wavelength enables developers to build applications that deliver ultra-low …" at bounding box center [272, 82] width 223 height 23
click at [161, 69] on input "a. AWS Wavelength enables developers to build applications that deliver ultra-l…" at bounding box center [161, 67] width 0 height 4
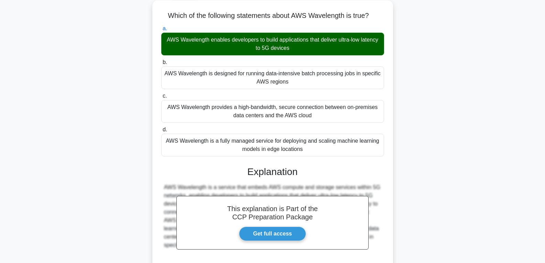
scroll to position [108, 0]
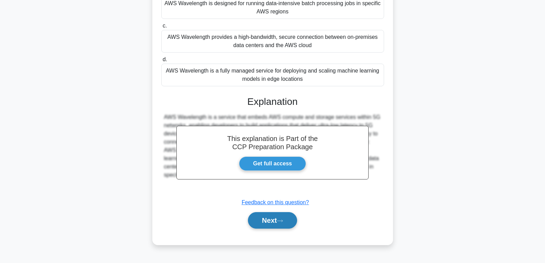
click at [268, 222] on button "Next" at bounding box center [272, 220] width 49 height 17
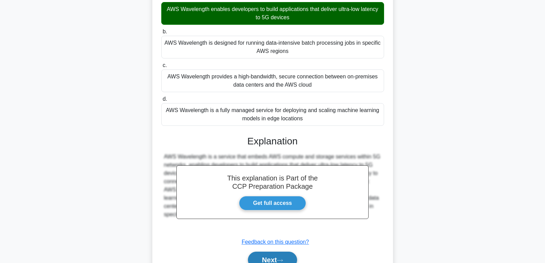
scroll to position [0, 0]
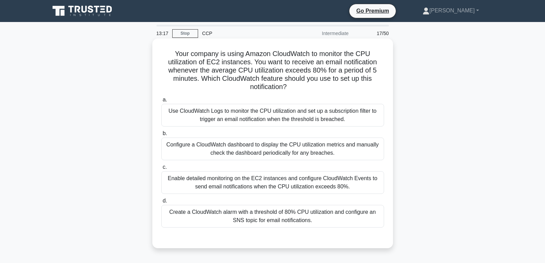
click at [260, 194] on div "Enable detailed monitoring on the EC2 instances and configure CloudWatch Events…" at bounding box center [272, 182] width 223 height 23
click at [161, 170] on input "c. Enable detailed monitoring on the EC2 instances and configure CloudWatch Eve…" at bounding box center [161, 167] width 0 height 4
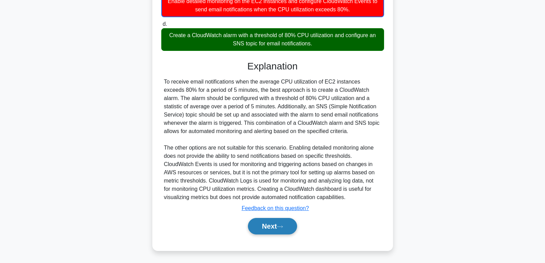
scroll to position [179, 0]
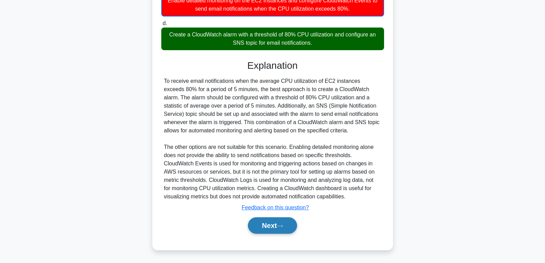
click at [255, 222] on button "Next" at bounding box center [272, 225] width 49 height 17
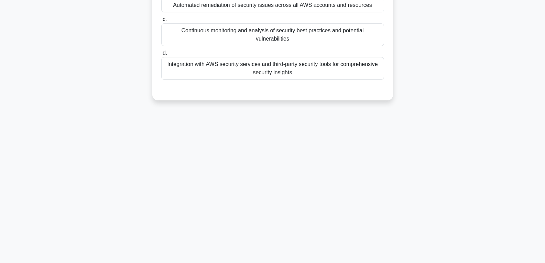
scroll to position [0, 0]
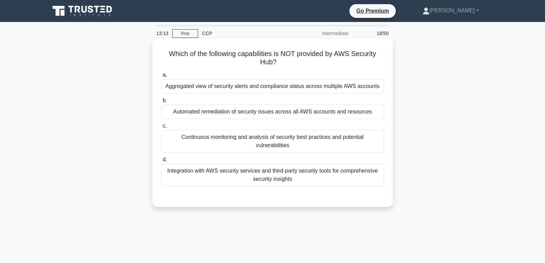
click at [269, 151] on div "Continuous monitoring and analysis of security best practices and potential vul…" at bounding box center [272, 141] width 223 height 23
click at [161, 128] on input "c. Continuous monitoring and analysis of security best practices and potential …" at bounding box center [161, 126] width 0 height 4
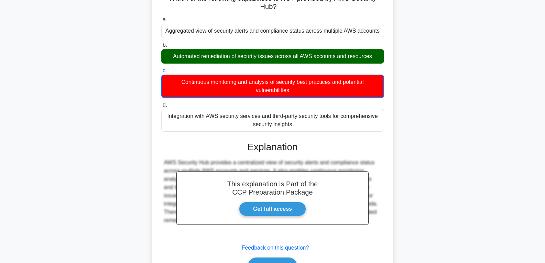
scroll to position [108, 0]
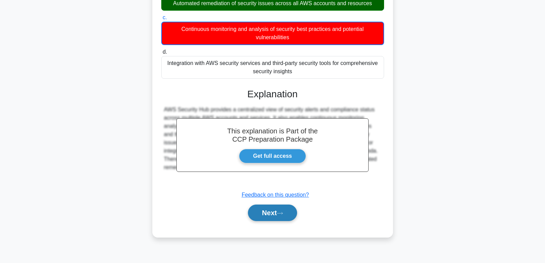
click at [264, 215] on button "Next" at bounding box center [272, 213] width 49 height 17
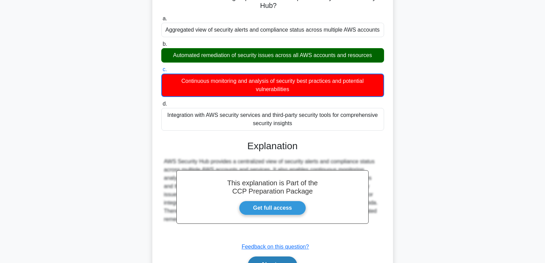
scroll to position [0, 0]
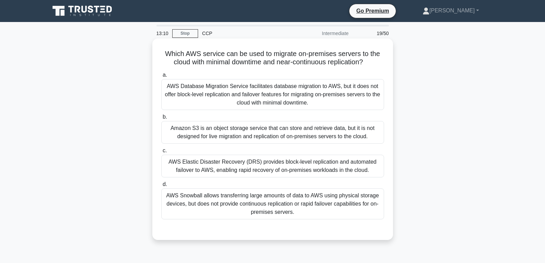
click at [269, 211] on div "AWS Snowball allows transferring large amounts of data to AWS using physical st…" at bounding box center [272, 204] width 223 height 31
click at [161, 187] on input "d. AWS Snowball allows transferring large amounts of data to AWS using physical…" at bounding box center [161, 184] width 0 height 4
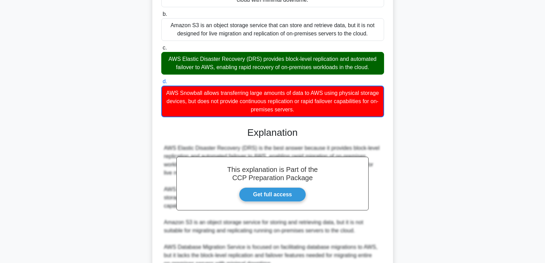
scroll to position [170, 0]
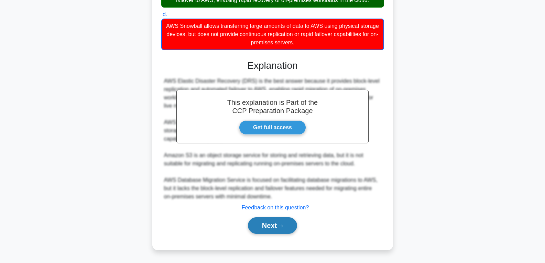
click at [273, 220] on button "Next" at bounding box center [272, 225] width 49 height 17
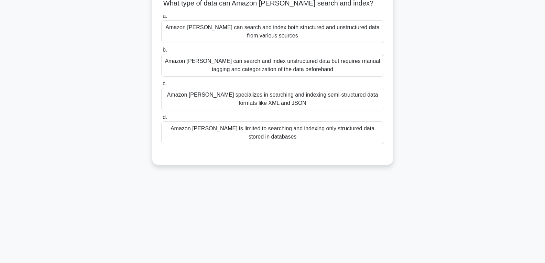
scroll to position [0, 0]
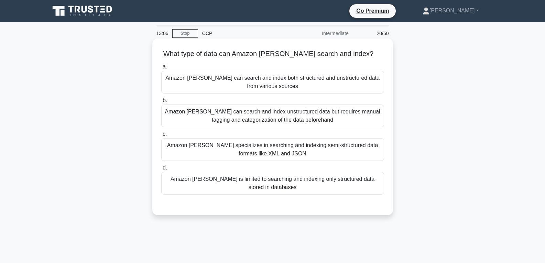
click at [267, 177] on div "Amazon [PERSON_NAME] is limited to searching and indexing only structured data …" at bounding box center [272, 183] width 223 height 23
click at [161, 170] on input "d. Amazon [PERSON_NAME] is limited to searching and indexing only structured da…" at bounding box center [161, 168] width 0 height 4
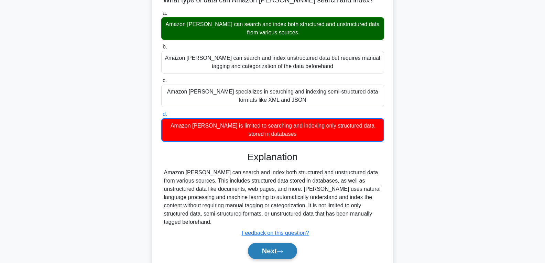
scroll to position [108, 0]
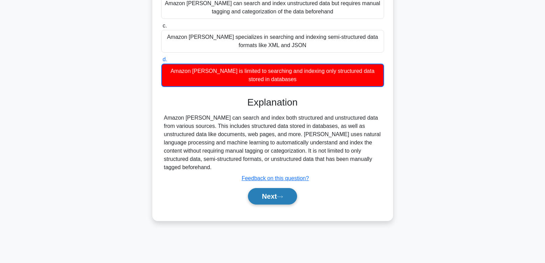
click at [285, 188] on button "Next" at bounding box center [272, 196] width 49 height 17
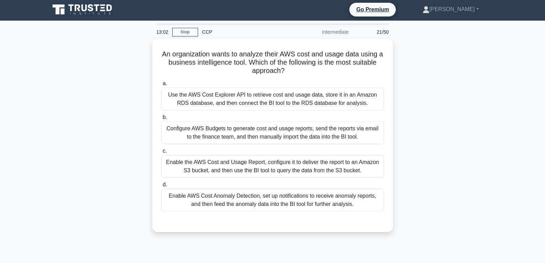
scroll to position [0, 0]
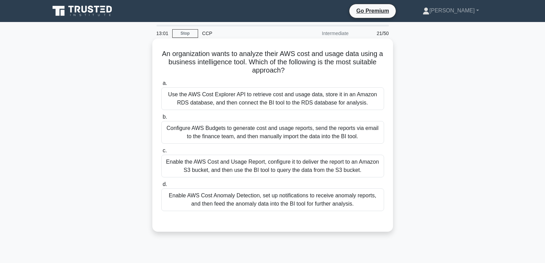
click at [279, 97] on div "Use the AWS Cost Explorer API to retrieve cost and usage data, store it in an A…" at bounding box center [272, 98] width 223 height 23
click at [161, 86] on input "a. Use the AWS Cost Explorer API to retrieve cost and usage data, store it in a…" at bounding box center [161, 83] width 0 height 4
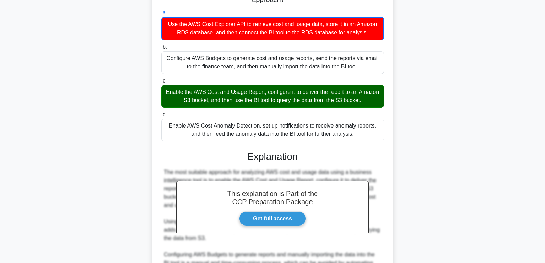
scroll to position [179, 0]
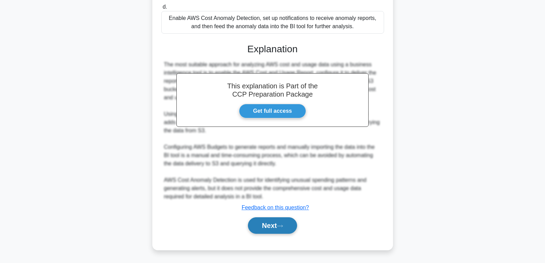
click at [279, 228] on button "Next" at bounding box center [272, 225] width 49 height 17
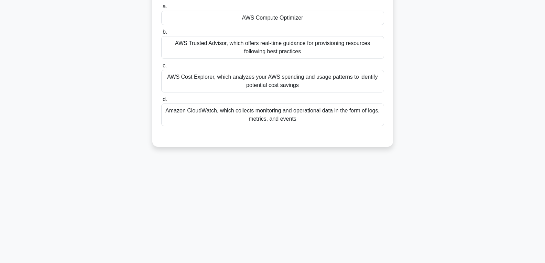
scroll to position [0, 0]
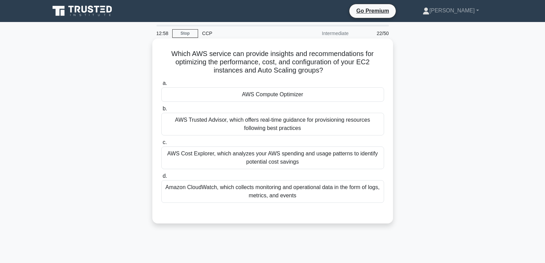
click at [280, 93] on div "AWS Compute Optimizer" at bounding box center [272, 94] width 223 height 14
click at [161, 86] on input "a. AWS Compute Optimizer" at bounding box center [161, 83] width 0 height 4
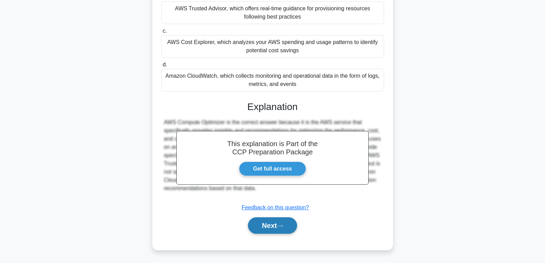
click at [257, 224] on button "Next" at bounding box center [272, 225] width 49 height 17
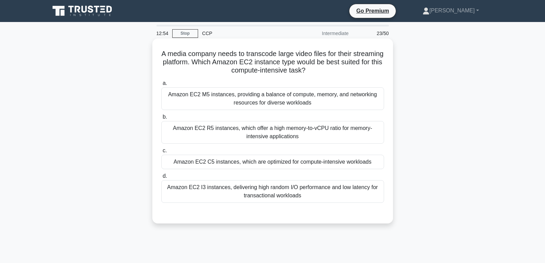
click at [271, 158] on div "Amazon EC2 C5 instances, which are optimized for compute-intensive workloads" at bounding box center [272, 162] width 223 height 14
click at [161, 153] on input "c. Amazon EC2 C5 instances, which are optimized for compute-intensive workloads" at bounding box center [161, 151] width 0 height 4
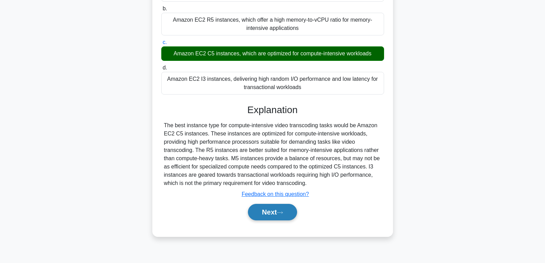
click at [271, 214] on button "Next" at bounding box center [272, 212] width 49 height 17
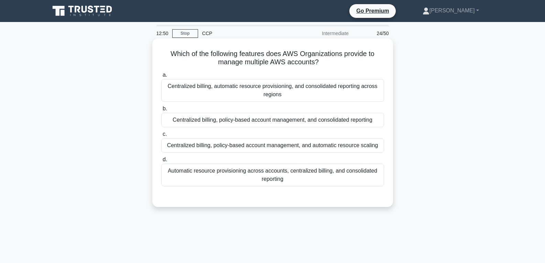
click at [270, 121] on div "Centralized billing, policy-based account management, and consolidated reporting" at bounding box center [272, 120] width 223 height 14
click at [161, 111] on input "b. Centralized billing, policy-based account management, and consolidated repor…" at bounding box center [161, 109] width 0 height 4
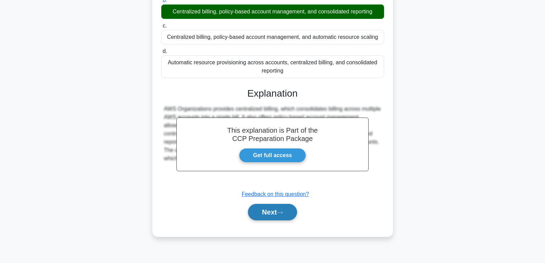
click at [259, 207] on button "Next" at bounding box center [272, 212] width 49 height 17
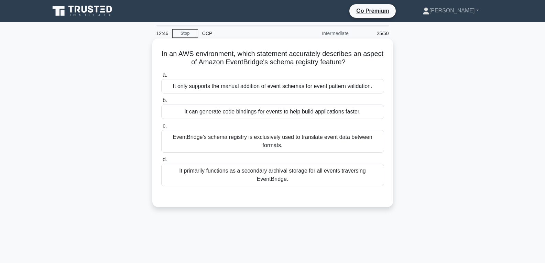
click at [279, 112] on div "It can generate code bindings for events to help build applications faster." at bounding box center [272, 112] width 223 height 14
click at [161, 103] on input "b. It can generate code bindings for events to help build applications faster." at bounding box center [161, 100] width 0 height 4
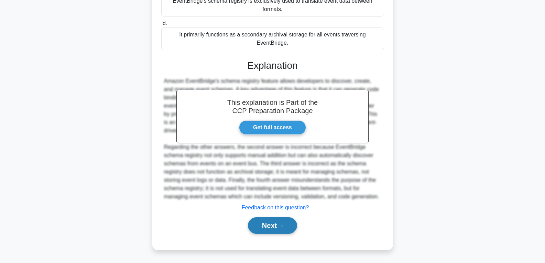
click at [260, 225] on button "Next" at bounding box center [272, 225] width 49 height 17
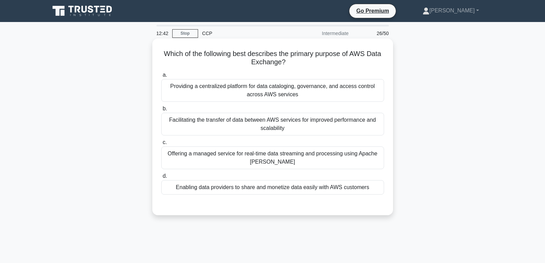
click at [264, 192] on div "Enabling data providers to share and monetize data easily with AWS customers" at bounding box center [272, 187] width 223 height 14
click at [161, 179] on input "d. Enabling data providers to share and monetize data easily with AWS customers" at bounding box center [161, 176] width 0 height 4
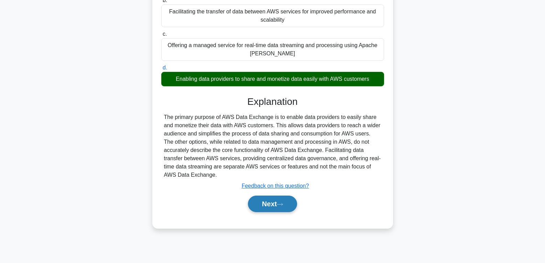
click at [271, 208] on button "Next" at bounding box center [272, 204] width 49 height 17
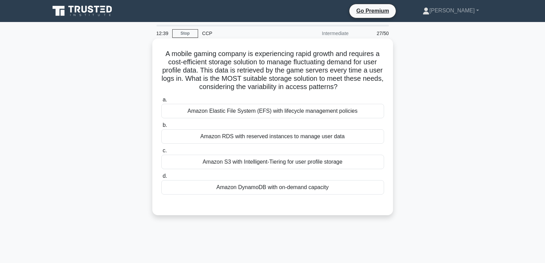
click at [270, 190] on div "Amazon DynamoDB with on-demand capacity" at bounding box center [272, 187] width 223 height 14
click at [161, 179] on input "d. Amazon DynamoDB with on-demand capacity" at bounding box center [161, 176] width 0 height 4
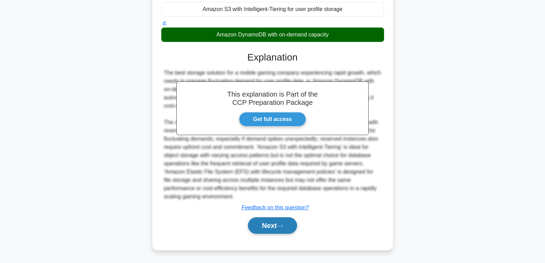
click at [272, 221] on button "Next" at bounding box center [272, 225] width 49 height 17
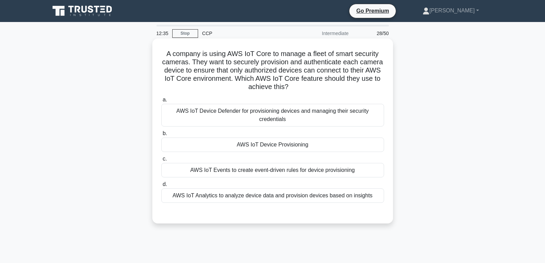
click at [261, 138] on div "AWS IoT Device Provisioning" at bounding box center [272, 145] width 223 height 14
click at [161, 136] on input "b. AWS IoT Device Provisioning" at bounding box center [161, 133] width 0 height 4
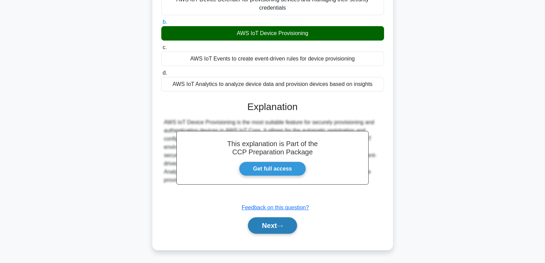
click at [274, 232] on button "Next" at bounding box center [272, 225] width 49 height 17
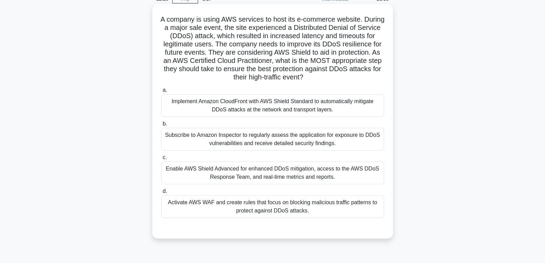
click at [273, 148] on div "Subscribe to Amazon Inspector to regularly assess the application for exposure …" at bounding box center [272, 139] width 223 height 23
click at [161, 126] on input "b. Subscribe to Amazon Inspector to regularly assess the application for exposu…" at bounding box center [161, 124] width 0 height 4
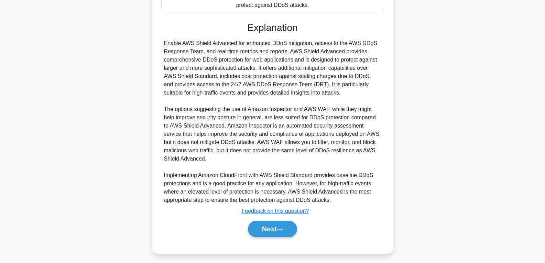
click at [270, 217] on div "Explanation Enable AWS Shield Advanced for enhanced DDoS mitigation, access to …" at bounding box center [272, 131] width 223 height 218
click at [270, 222] on button "Next" at bounding box center [272, 229] width 49 height 17
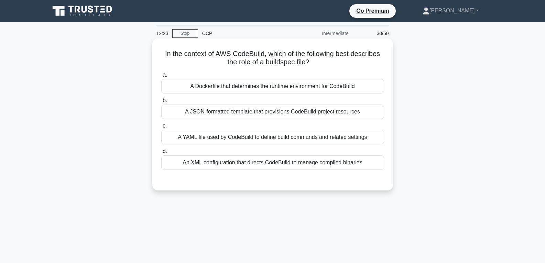
click at [256, 152] on label "d. An XML configuration that directs CodeBuild to manage compiled binaries" at bounding box center [272, 158] width 223 height 23
click at [161, 152] on input "d. An XML configuration that directs CodeBuild to manage compiled binaries" at bounding box center [161, 151] width 0 height 4
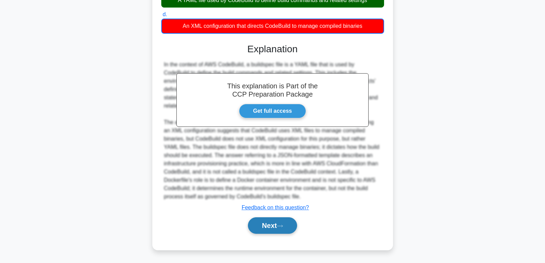
click at [264, 225] on button "Next" at bounding box center [272, 225] width 49 height 17
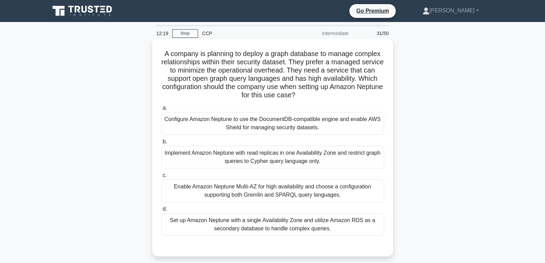
click at [266, 213] on label "d. Set up Amazon Neptune with a single Availability Zone and utilize Amazon RDS…" at bounding box center [272, 220] width 223 height 31
click at [161, 212] on input "d. Set up Amazon Neptune with a single Availability Zone and utilize Amazon RDS…" at bounding box center [161, 209] width 0 height 4
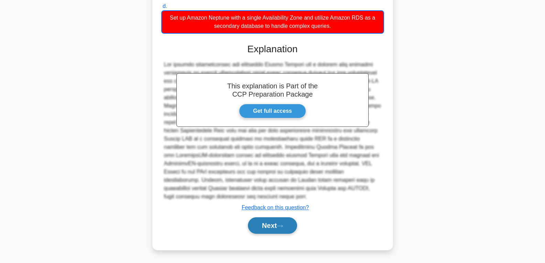
click at [267, 224] on button "Next" at bounding box center [272, 225] width 49 height 17
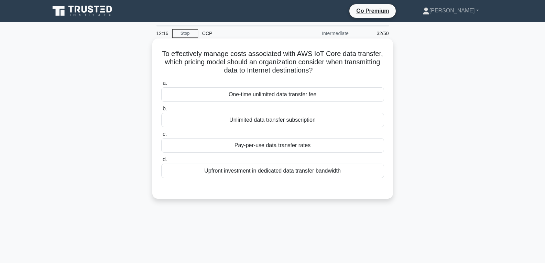
click at [272, 144] on div "Pay-per-use data transfer rates" at bounding box center [272, 145] width 223 height 14
click at [161, 137] on input "c. Pay-per-use data transfer rates" at bounding box center [161, 134] width 0 height 4
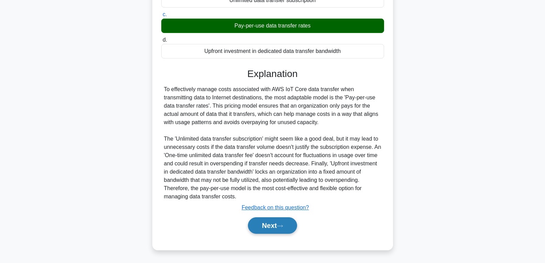
click at [272, 218] on button "Next" at bounding box center [272, 225] width 49 height 17
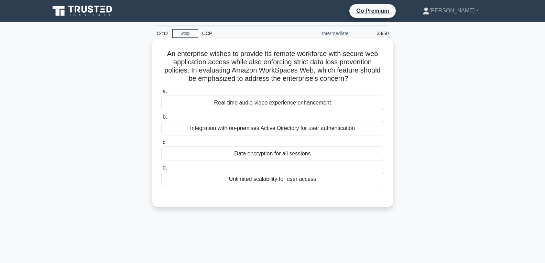
click at [274, 150] on div "Data encryption for all sessions" at bounding box center [272, 154] width 223 height 14
click at [161, 145] on input "c. Data encryption for all sessions" at bounding box center [161, 142] width 0 height 4
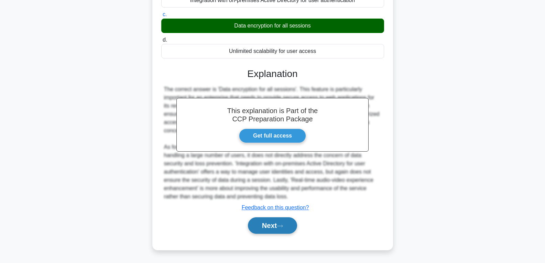
click at [273, 227] on button "Next" at bounding box center [272, 225] width 49 height 17
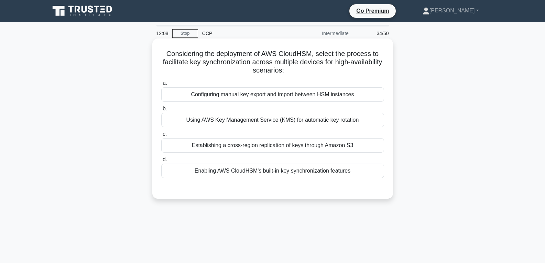
click at [274, 171] on div "Enabling AWS CloudHSM's built-in key synchronization features" at bounding box center [272, 171] width 223 height 14
click at [161, 162] on input "d. Enabling AWS CloudHSM's built-in key synchronization features" at bounding box center [161, 160] width 0 height 4
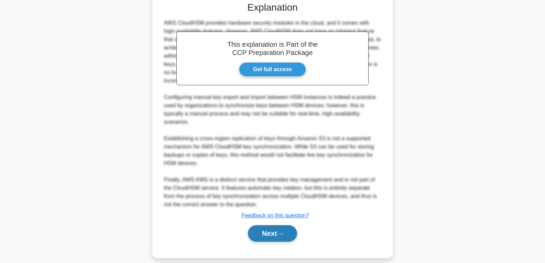
click at [265, 228] on button "Next" at bounding box center [272, 233] width 49 height 17
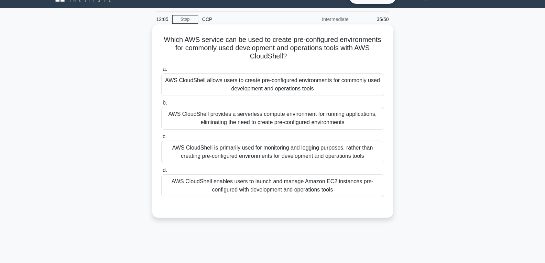
click at [267, 129] on div "AWS CloudShell provides a serverless compute environment for running applicatio…" at bounding box center [272, 118] width 223 height 23
click at [161, 105] on input "b. AWS CloudShell provides a serverless compute environment for running applica…" at bounding box center [161, 103] width 0 height 4
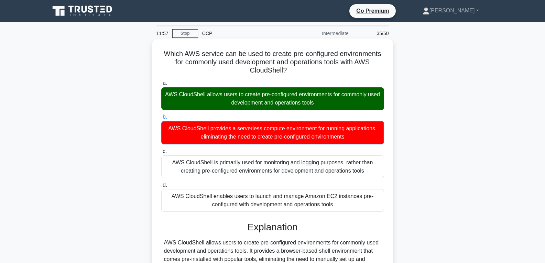
drag, startPoint x: 164, startPoint y: 51, endPoint x: 354, endPoint y: 206, distance: 245.1
click at [354, 206] on div "Which AWS service can be used to create pre-configured environments for commonl…" at bounding box center [272, 192] width 235 height 302
copy div "Which AWS service can be used to create pre-configured environments for commonl…"
click at [237, 73] on h5 "Which AWS service can be used to create pre-configured environments for commonl…" at bounding box center [273, 62] width 224 height 25
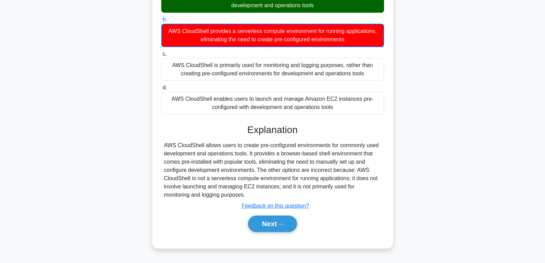
scroll to position [108, 0]
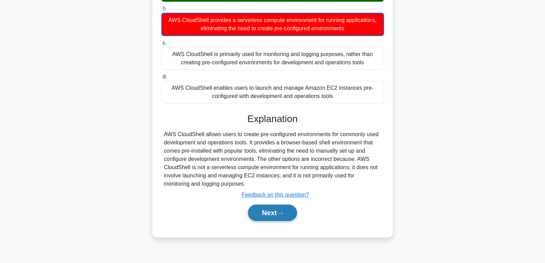
click at [269, 213] on button "Next" at bounding box center [272, 213] width 49 height 17
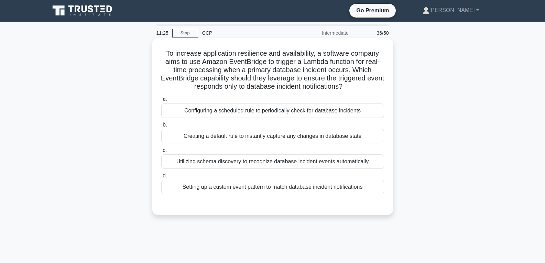
scroll to position [0, 0]
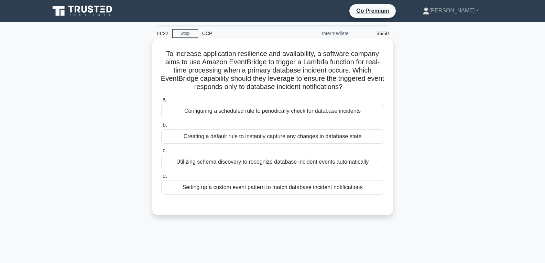
click at [228, 109] on div "Configuring a scheduled rule to periodically check for database incidents" at bounding box center [272, 111] width 223 height 14
click at [161, 102] on input "a. Configuring a scheduled rule to periodically check for database incidents" at bounding box center [161, 100] width 0 height 4
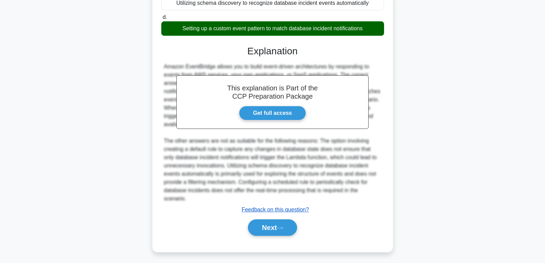
scroll to position [162, 0]
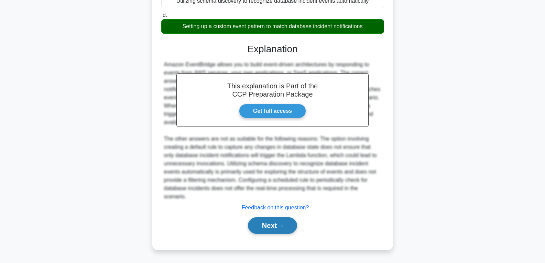
drag, startPoint x: 283, startPoint y: 225, endPoint x: 283, endPoint y: 229, distance: 3.8
click at [283, 229] on button "Next" at bounding box center [272, 225] width 49 height 17
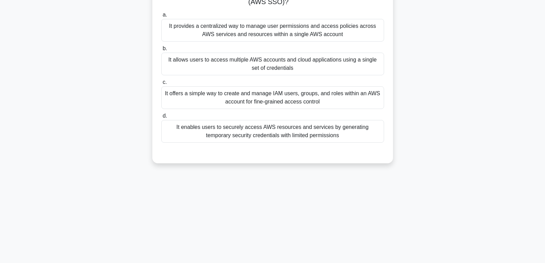
scroll to position [0, 0]
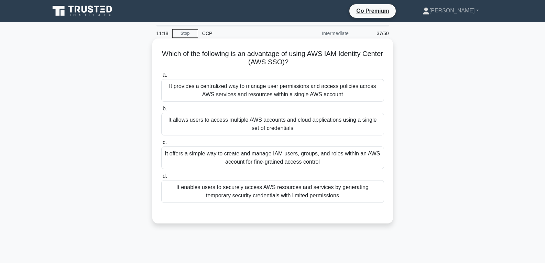
click at [266, 161] on div "It offers a simple way to create and manage IAM users, groups, and roles within…" at bounding box center [272, 158] width 223 height 23
click at [161, 145] on input "c. It offers a simple way to create and manage IAM users, groups, and roles wit…" at bounding box center [161, 142] width 0 height 4
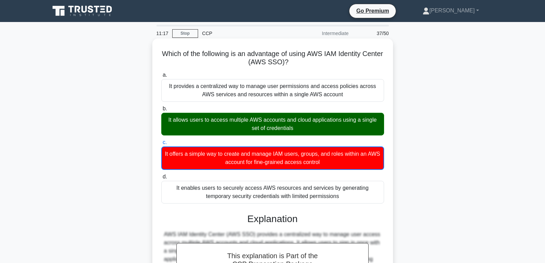
scroll to position [112, 0]
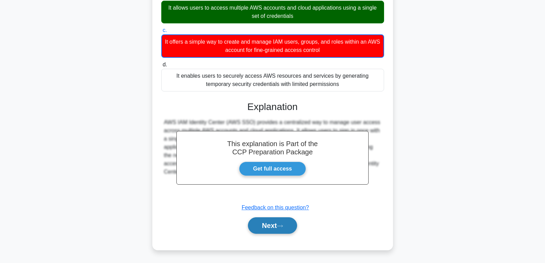
click at [273, 222] on button "Next" at bounding box center [272, 225] width 49 height 17
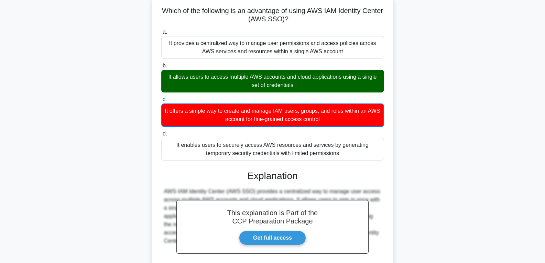
scroll to position [0, 0]
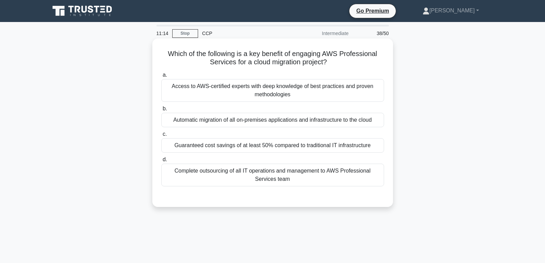
click at [272, 119] on div "Automatic migration of all on-premises applications and infrastructure to the c…" at bounding box center [272, 120] width 223 height 14
click at [161, 111] on input "b. Automatic migration of all on-premises applications and infrastructure to th…" at bounding box center [161, 109] width 0 height 4
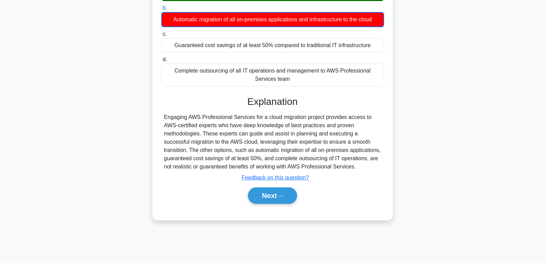
scroll to position [108, 0]
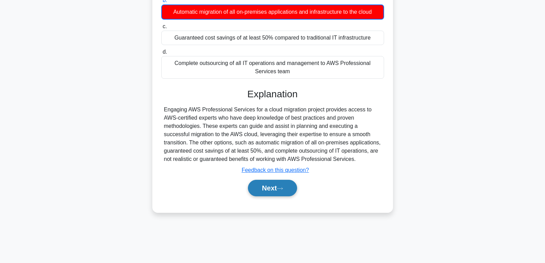
click at [273, 187] on button "Next" at bounding box center [272, 188] width 49 height 17
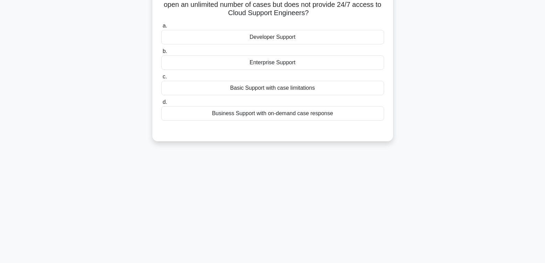
scroll to position [0, 0]
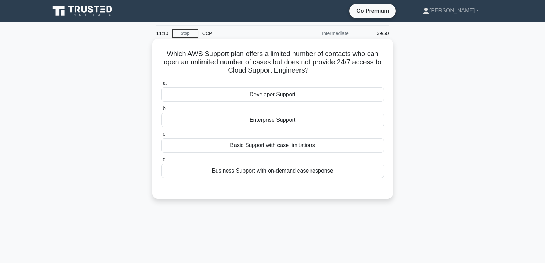
click at [273, 120] on div "Enterprise Support" at bounding box center [272, 120] width 223 height 14
click at [161, 111] on input "b. Enterprise Support" at bounding box center [161, 109] width 0 height 4
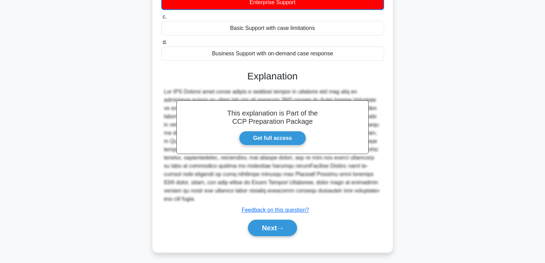
scroll to position [121, 0]
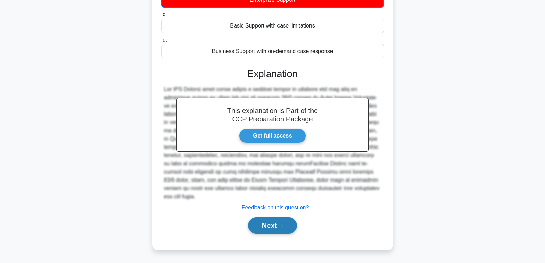
click at [255, 227] on button "Next" at bounding box center [272, 225] width 49 height 17
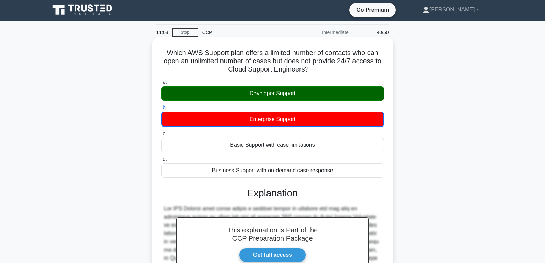
scroll to position [0, 0]
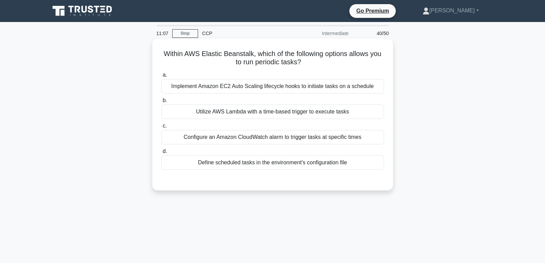
click at [263, 118] on div "Utilize AWS Lambda with a time-based trigger to execute tasks" at bounding box center [272, 112] width 223 height 14
click at [161, 103] on input "b. Utilize AWS Lambda with a time-based trigger to execute tasks" at bounding box center [161, 100] width 0 height 4
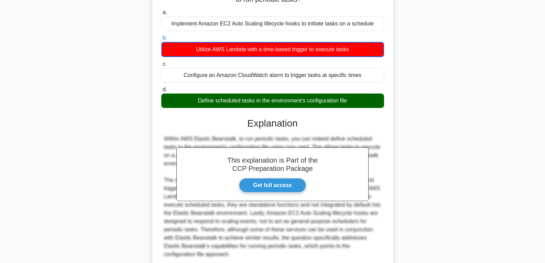
scroll to position [121, 0]
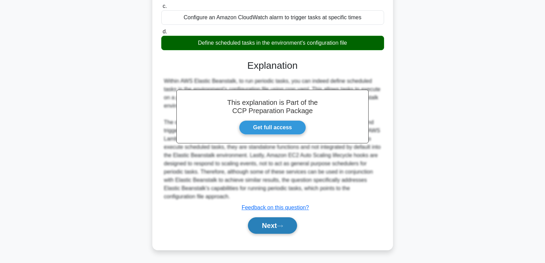
click at [272, 223] on button "Next" at bounding box center [272, 225] width 49 height 17
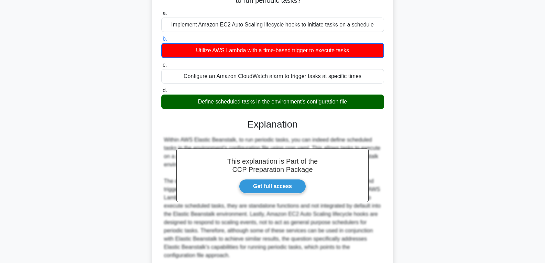
scroll to position [0, 0]
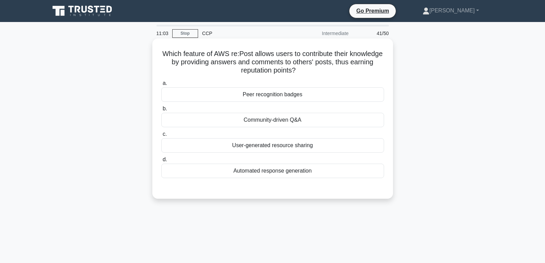
click at [268, 118] on div "Community-driven Q&A" at bounding box center [272, 120] width 223 height 14
click at [161, 111] on input "b. Community-driven Q&A" at bounding box center [161, 109] width 0 height 4
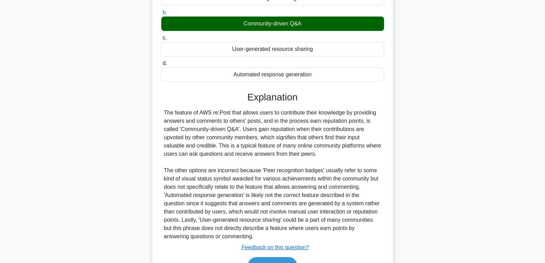
scroll to position [137, 0]
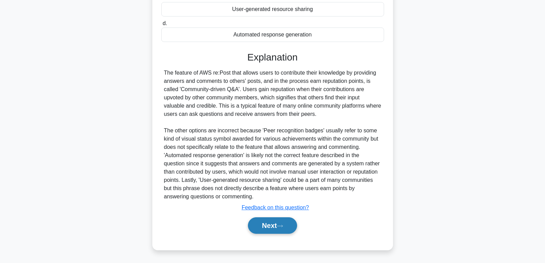
drag, startPoint x: 265, startPoint y: 223, endPoint x: 264, endPoint y: 227, distance: 4.2
click at [264, 227] on button "Next" at bounding box center [272, 225] width 49 height 17
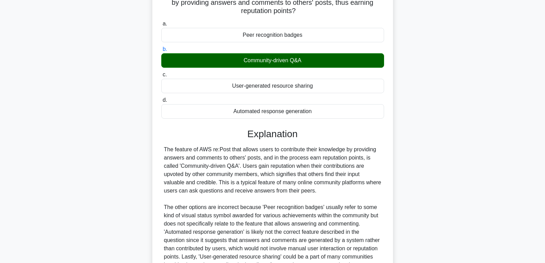
scroll to position [0, 0]
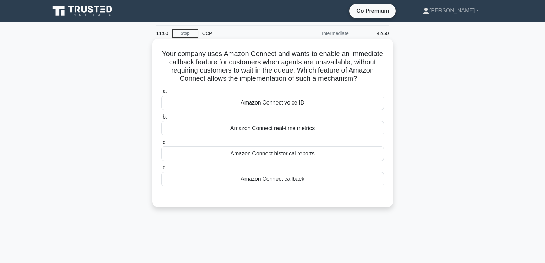
click at [270, 178] on div "Amazon Connect callback" at bounding box center [272, 179] width 223 height 14
click at [161, 170] on input "d. Amazon Connect callback" at bounding box center [161, 168] width 0 height 4
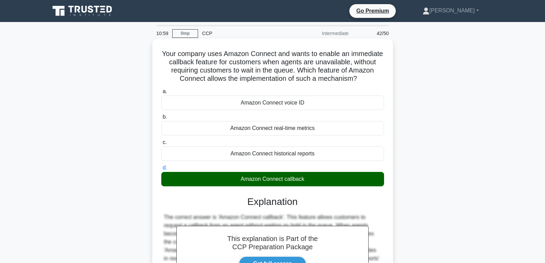
scroll to position [108, 0]
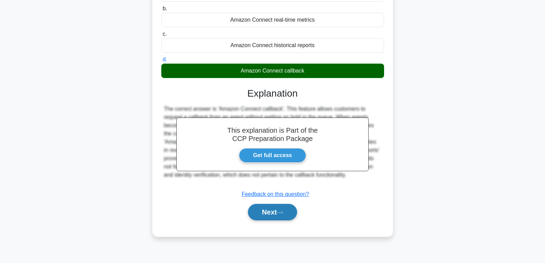
click at [272, 214] on button "Next" at bounding box center [272, 212] width 49 height 17
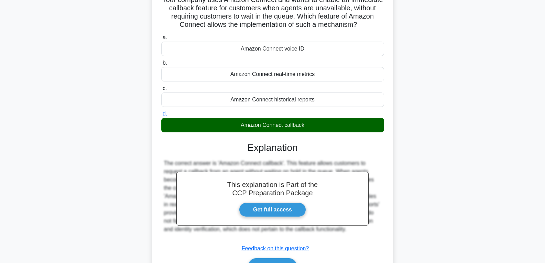
scroll to position [0, 0]
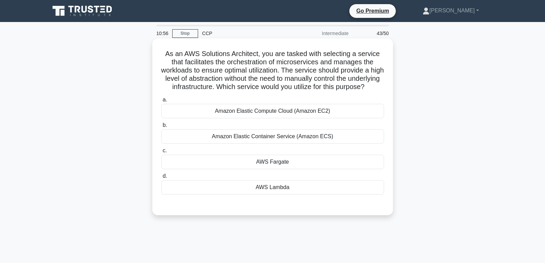
click at [279, 169] on div "AWS Fargate" at bounding box center [272, 162] width 223 height 14
click at [161, 153] on input "c. AWS Fargate" at bounding box center [161, 151] width 0 height 4
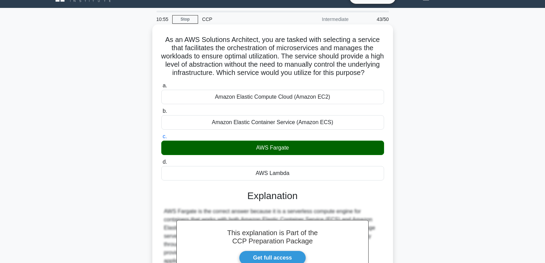
scroll to position [153, 0]
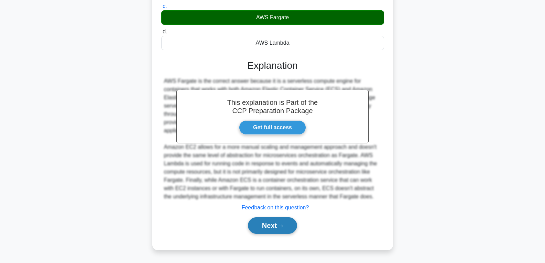
click at [273, 228] on button "Next" at bounding box center [272, 225] width 49 height 17
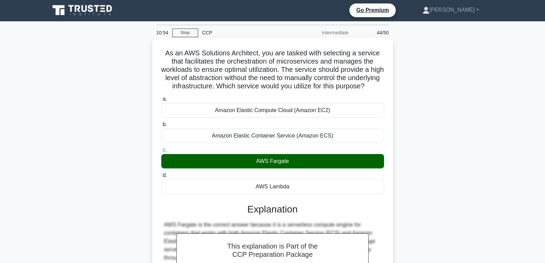
scroll to position [0, 0]
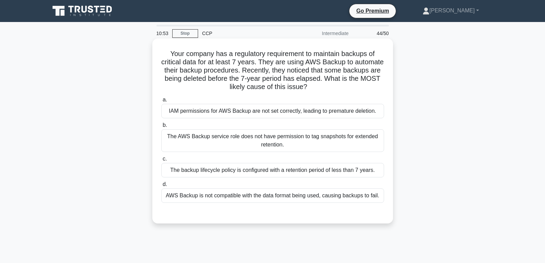
click at [277, 169] on div "The backup lifecycle policy is configured with a retention period of less than …" at bounding box center [272, 170] width 223 height 14
click at [161, 161] on input "c. The backup lifecycle policy is configured with a retention period of less th…" at bounding box center [161, 159] width 0 height 4
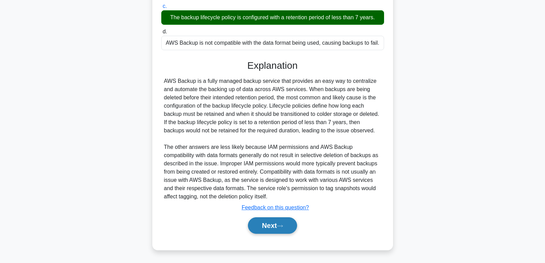
click at [279, 224] on button "Next" at bounding box center [272, 225] width 49 height 17
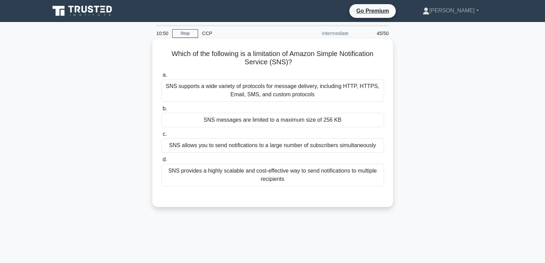
click at [294, 119] on div "SNS messages are limited to a maximum size of 256 KB" at bounding box center [272, 120] width 223 height 14
click at [161, 111] on input "b. SNS messages are limited to a maximum size of 256 KB" at bounding box center [161, 109] width 0 height 4
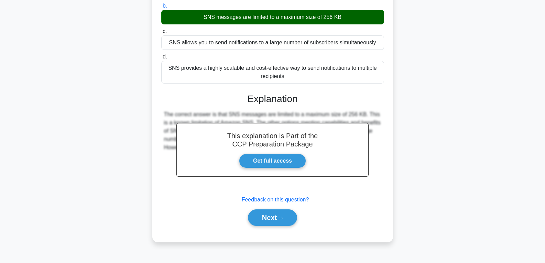
scroll to position [108, 0]
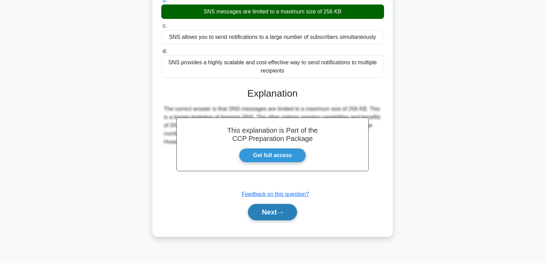
click at [276, 212] on button "Next" at bounding box center [272, 212] width 49 height 17
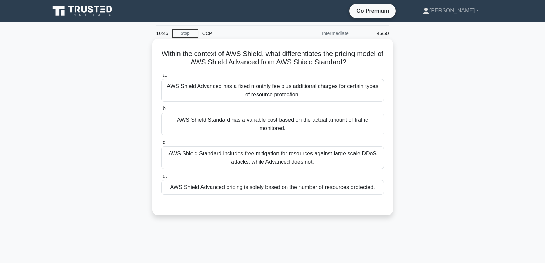
click at [286, 119] on div "AWS Shield Standard has a variable cost based on the actual amount of traffic m…" at bounding box center [272, 124] width 223 height 23
click at [161, 111] on input "b. AWS Shield Standard has a variable cost based on the actual amount of traffi…" at bounding box center [161, 109] width 0 height 4
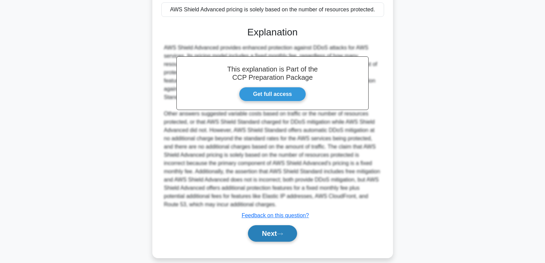
click at [276, 232] on button "Next" at bounding box center [272, 233] width 49 height 17
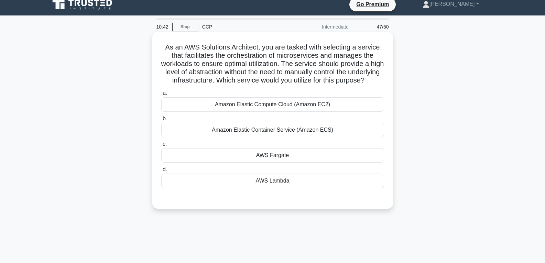
click at [286, 161] on div "AWS Fargate" at bounding box center [272, 155] width 223 height 14
click at [161, 147] on input "c. AWS Fargate" at bounding box center [161, 144] width 0 height 4
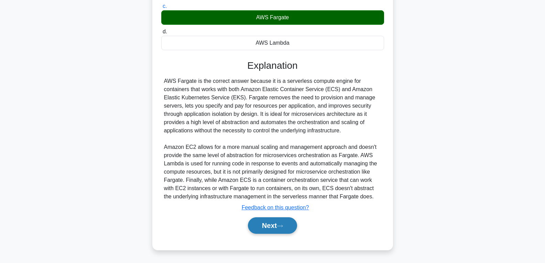
click at [280, 227] on icon at bounding box center [280, 226] width 6 height 4
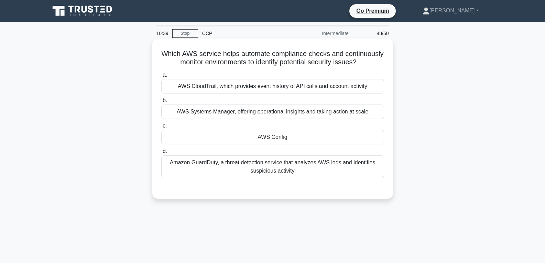
click at [294, 144] on div "AWS Config" at bounding box center [272, 137] width 223 height 14
click at [161, 128] on input "c. AWS Config" at bounding box center [161, 126] width 0 height 4
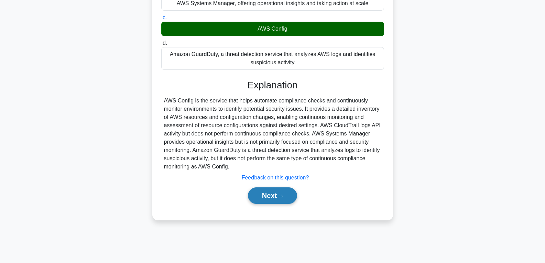
click at [282, 198] on icon at bounding box center [280, 196] width 6 height 4
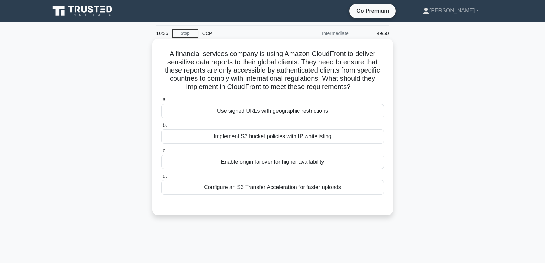
click at [291, 154] on label "c. Enable origin failover for higher availability" at bounding box center [272, 158] width 223 height 23
click at [161, 153] on input "c. Enable origin failover for higher availability" at bounding box center [161, 151] width 0 height 4
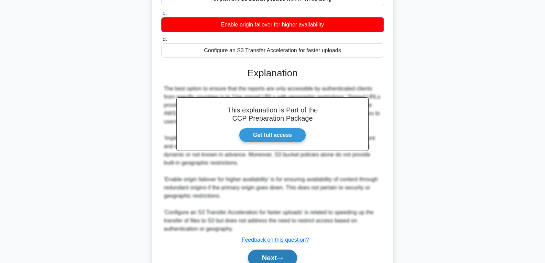
click at [279, 253] on button "Next" at bounding box center [272, 258] width 49 height 17
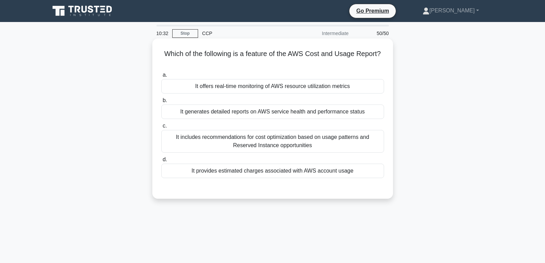
click at [287, 171] on div "It provides estimated charges associated with AWS account usage" at bounding box center [272, 171] width 223 height 14
click at [161, 162] on input "d. It provides estimated charges associated with AWS account usage" at bounding box center [161, 160] width 0 height 4
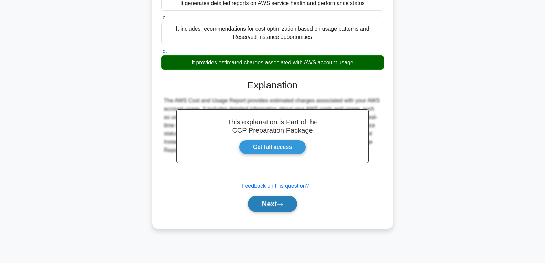
click at [267, 204] on button "Next" at bounding box center [272, 204] width 49 height 17
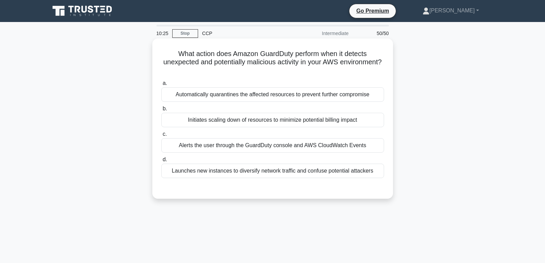
click at [261, 120] on div "Initiates scaling down of resources to minimize potential billing impact" at bounding box center [272, 120] width 223 height 14
click at [161, 111] on input "b. Initiates scaling down of resources to minimize potential billing impact" at bounding box center [161, 109] width 0 height 4
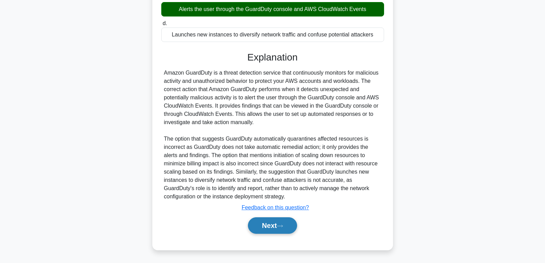
click at [272, 230] on button "Next" at bounding box center [272, 225] width 49 height 17
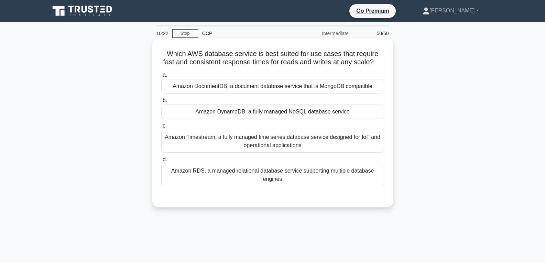
click at [271, 114] on div "Amazon DynamoDB, a fully managed NoSQL database service" at bounding box center [272, 112] width 223 height 14
click at [161, 103] on input "b. Amazon DynamoDB, a fully managed NoSQL database service" at bounding box center [161, 100] width 0 height 4
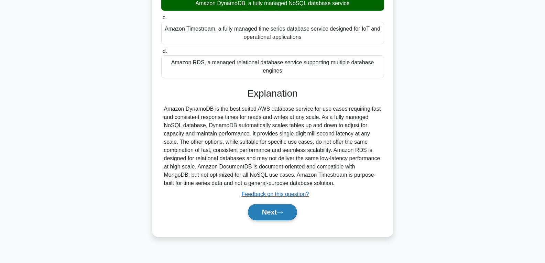
click at [280, 212] on icon at bounding box center [280, 213] width 6 height 4
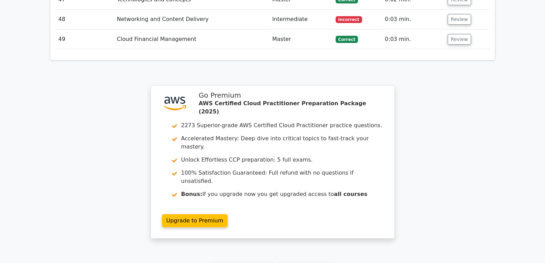
scroll to position [2027, 0]
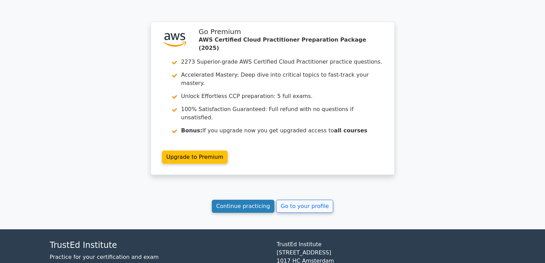
click at [236, 200] on link "Continue practicing" at bounding box center [243, 206] width 63 height 13
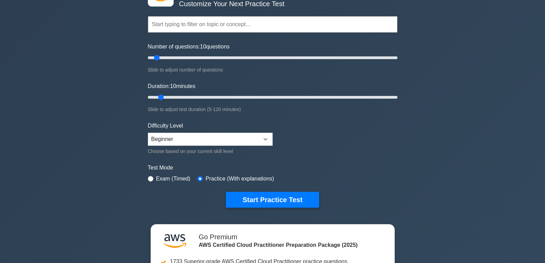
scroll to position [103, 0]
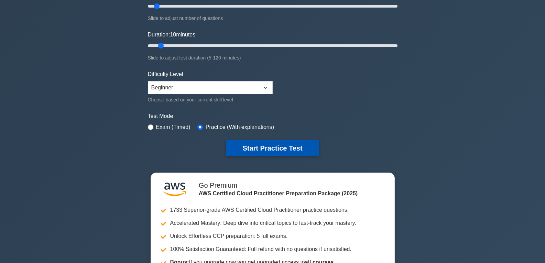
click at [256, 146] on button "Start Practice Test" at bounding box center [272, 148] width 93 height 16
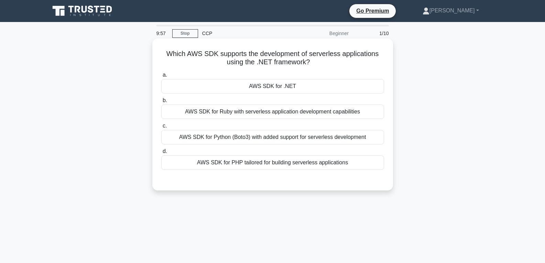
click at [285, 87] on div "AWS SDK for .NET" at bounding box center [272, 86] width 223 height 14
click at [161, 77] on input "a. AWS SDK for .NET" at bounding box center [161, 75] width 0 height 4
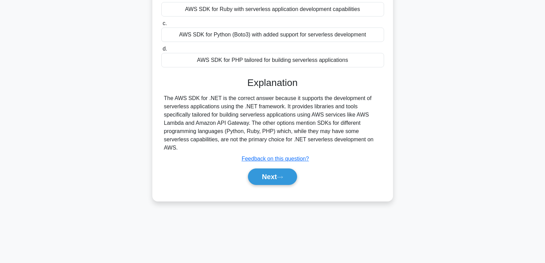
scroll to position [108, 0]
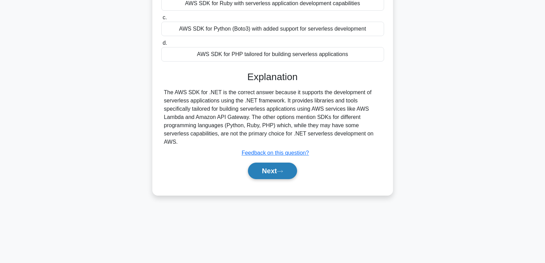
click at [268, 164] on button "Next" at bounding box center [272, 171] width 49 height 17
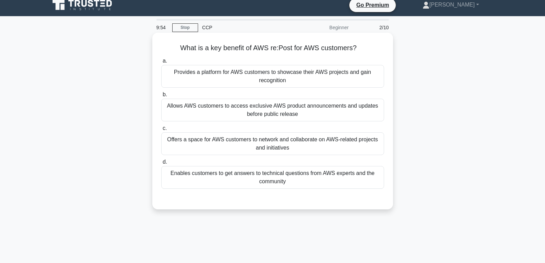
scroll to position [5, 0]
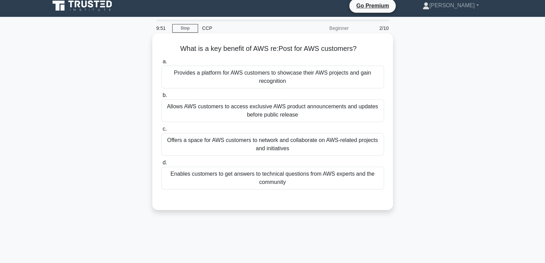
click at [271, 181] on div "Enables customers to get answers to technical questions from AWS experts and th…" at bounding box center [272, 178] width 223 height 23
click at [161, 165] on input "d. Enables customers to get answers to technical questions from AWS experts and…" at bounding box center [161, 163] width 0 height 4
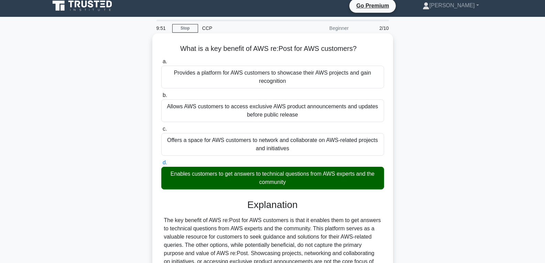
scroll to position [108, 0]
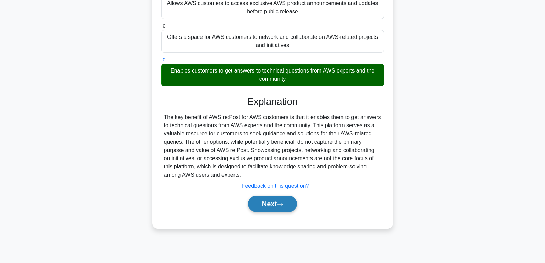
click at [275, 205] on button "Next" at bounding box center [272, 204] width 49 height 17
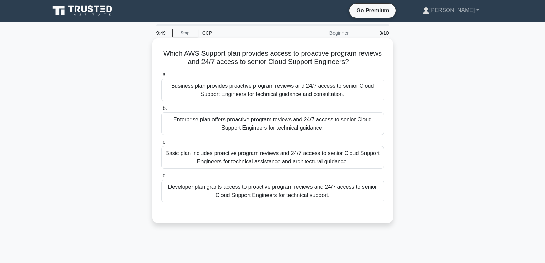
scroll to position [0, 0]
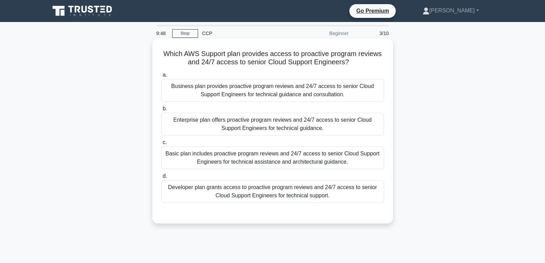
click at [280, 134] on div "Enterprise plan offers proactive program reviews and 24/7 access to senior Clou…" at bounding box center [272, 124] width 223 height 23
click at [161, 111] on input "b. Enterprise plan offers proactive program reviews and 24/7 access to senior C…" at bounding box center [161, 109] width 0 height 4
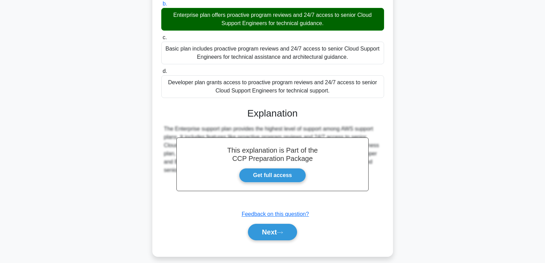
scroll to position [112, 0]
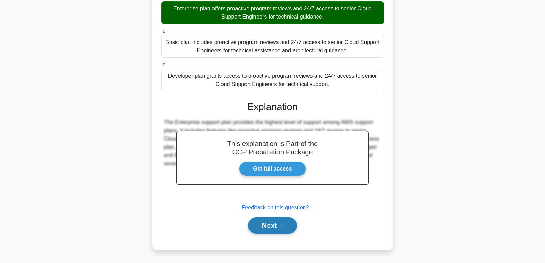
click at [273, 227] on button "Next" at bounding box center [272, 225] width 49 height 17
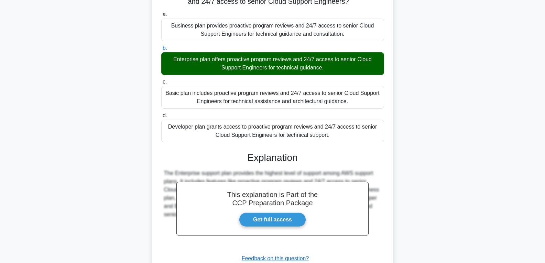
scroll to position [0, 0]
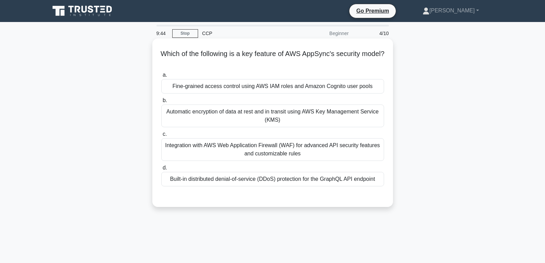
click at [283, 84] on div "Fine-grained access control using AWS IAM roles and Amazon Cognito user pools" at bounding box center [272, 86] width 223 height 14
click at [161, 77] on input "a. Fine-grained access control using AWS IAM roles and Amazon Cognito user pools" at bounding box center [161, 75] width 0 height 4
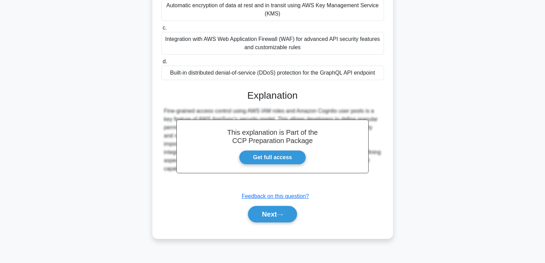
scroll to position [108, 0]
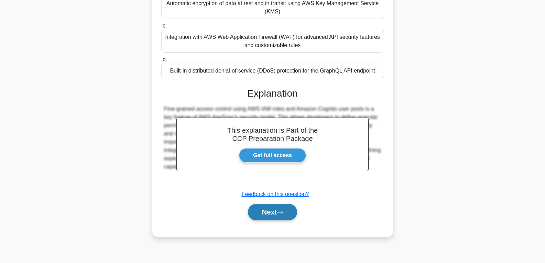
click at [274, 209] on button "Next" at bounding box center [272, 212] width 49 height 17
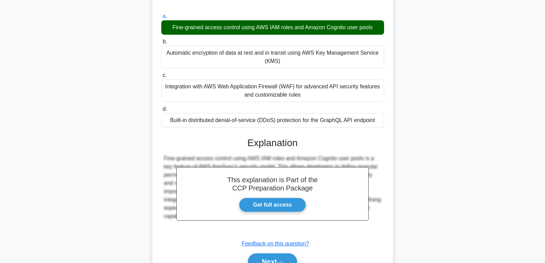
scroll to position [0, 0]
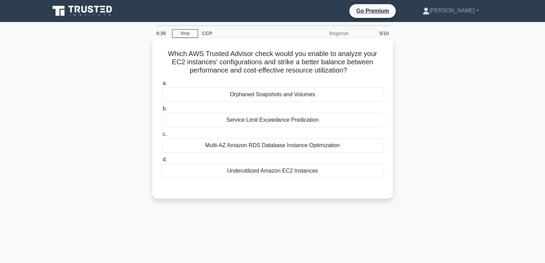
click at [288, 166] on div "Underutilized Amazon EC2 Instances" at bounding box center [272, 171] width 223 height 14
click at [161, 162] on input "d. Underutilized Amazon EC2 Instances" at bounding box center [161, 160] width 0 height 4
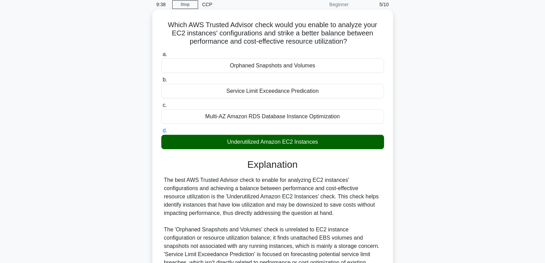
scroll to position [120, 0]
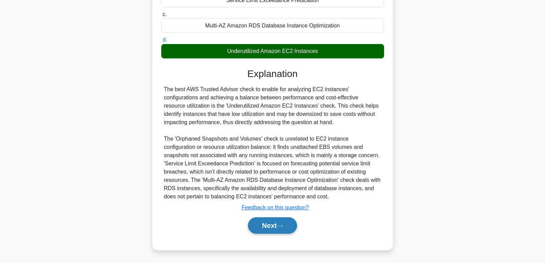
click at [280, 225] on icon at bounding box center [280, 226] width 6 height 4
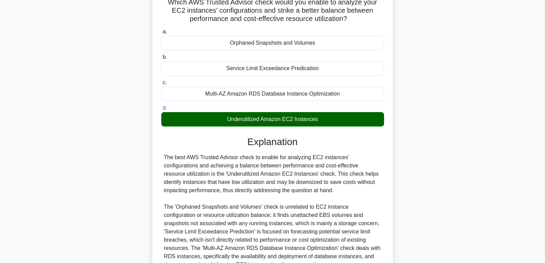
scroll to position [0, 0]
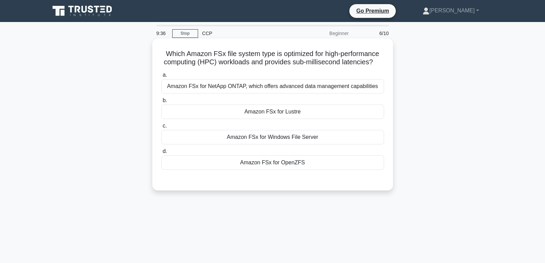
click at [273, 107] on div "Amazon FSx for Lustre" at bounding box center [272, 112] width 223 height 14
click at [161, 103] on input "b. Amazon FSx for Lustre" at bounding box center [161, 100] width 0 height 4
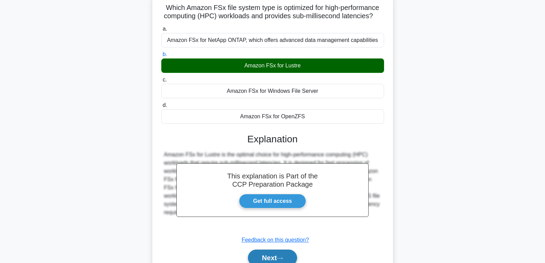
scroll to position [108, 0]
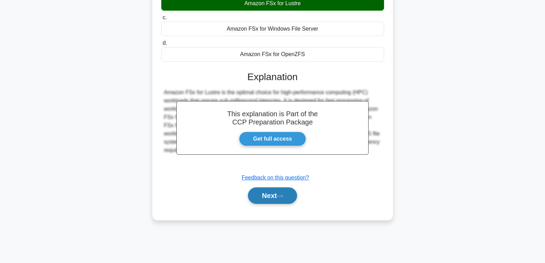
click at [277, 200] on button "Next" at bounding box center [272, 195] width 49 height 17
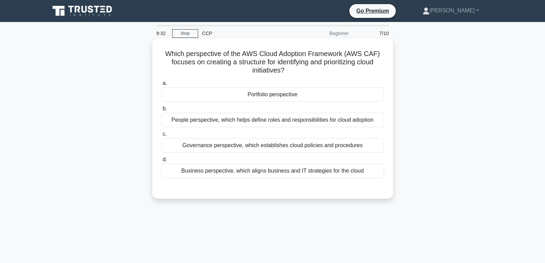
click at [280, 96] on div "Portfolio perspective" at bounding box center [272, 94] width 223 height 14
click at [161, 86] on input "a. Portfolio perspective" at bounding box center [161, 83] width 0 height 4
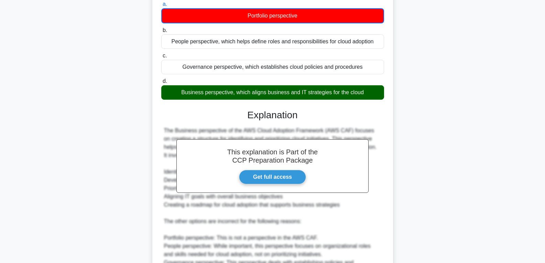
scroll to position [138, 0]
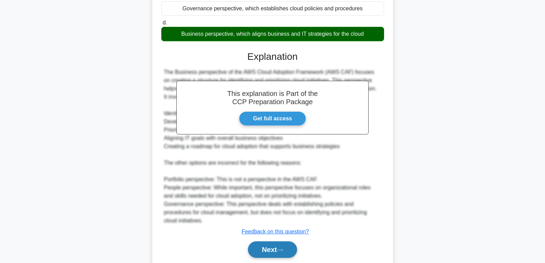
click at [270, 248] on button "Next" at bounding box center [272, 249] width 49 height 17
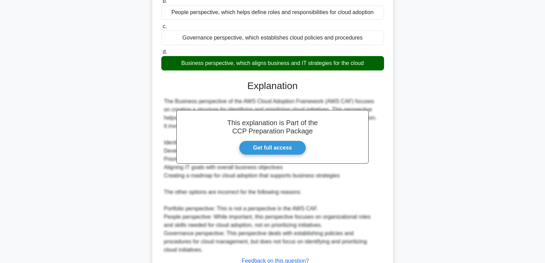
scroll to position [0, 0]
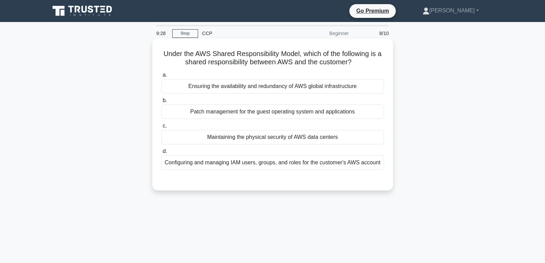
click at [264, 136] on div "Maintaining the physical security of AWS data centers" at bounding box center [272, 137] width 223 height 14
click at [161, 128] on input "c. Maintaining the physical security of AWS data centers" at bounding box center [161, 126] width 0 height 4
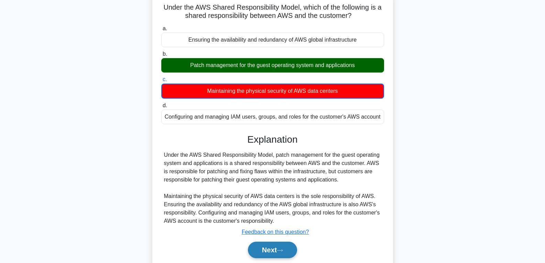
scroll to position [108, 0]
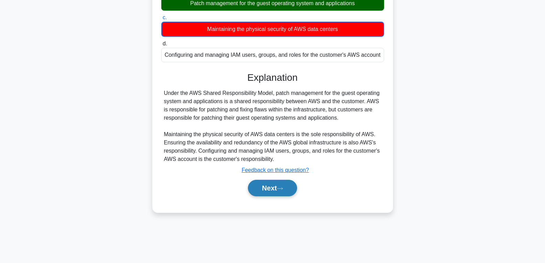
click at [271, 187] on button "Next" at bounding box center [272, 188] width 49 height 17
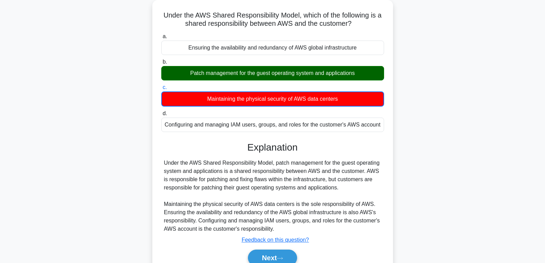
scroll to position [0, 0]
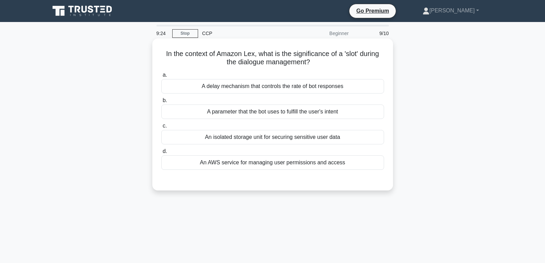
click at [265, 114] on div "A parameter that the bot uses to fulfill the user's intent" at bounding box center [272, 112] width 223 height 14
click at [161, 103] on input "b. A parameter that the bot uses to fulfill the user's intent" at bounding box center [161, 100] width 0 height 4
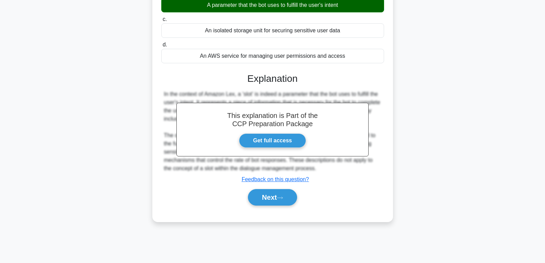
scroll to position [108, 0]
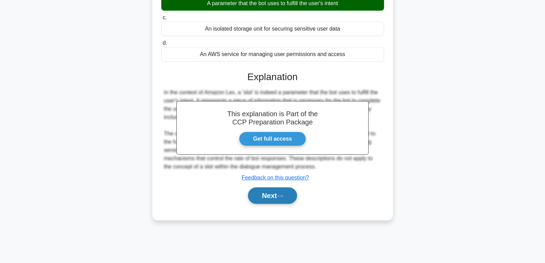
click at [272, 196] on button "Next" at bounding box center [272, 195] width 49 height 17
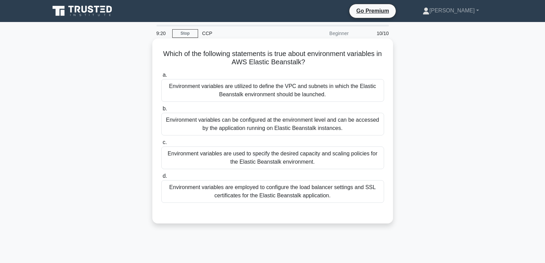
click at [267, 128] on div "Environment variables can be configured at the environment level and can be acc…" at bounding box center [272, 124] width 223 height 23
click at [161, 111] on input "b. Environment variables can be configured at the environment level and can be …" at bounding box center [161, 109] width 0 height 4
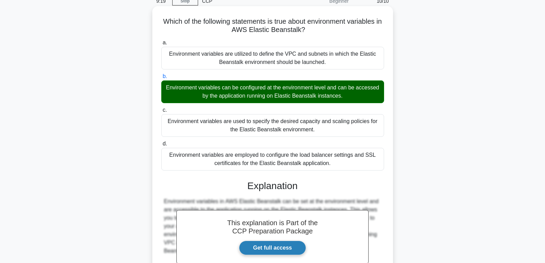
scroll to position [112, 0]
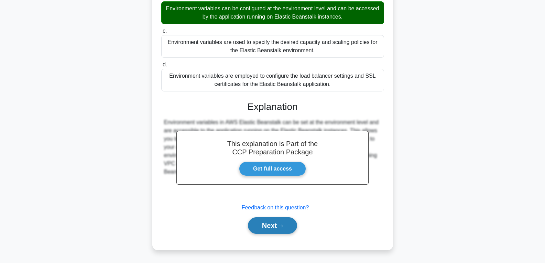
click at [271, 225] on button "Next" at bounding box center [272, 225] width 49 height 17
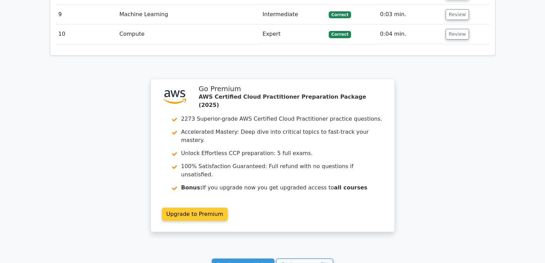
scroll to position [958, 0]
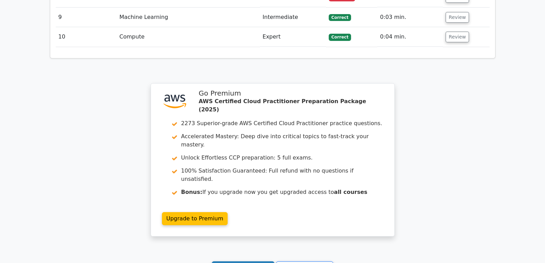
click at [252, 261] on link "Continue practicing" at bounding box center [243, 267] width 63 height 13
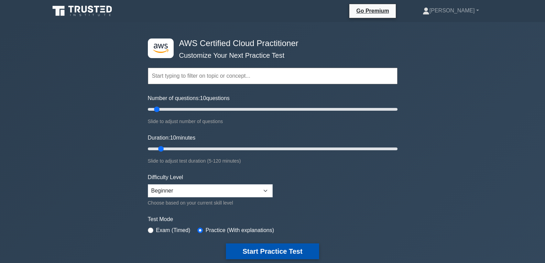
click at [267, 251] on button "Start Practice Test" at bounding box center [272, 252] width 93 height 16
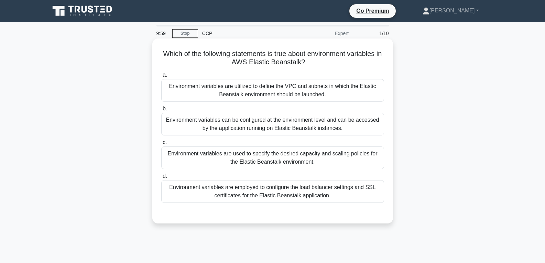
click at [272, 130] on div "Environment variables can be configured at the environment level and can be acc…" at bounding box center [272, 124] width 223 height 23
click at [161, 111] on input "b. Environment variables can be configured at the environment level and can be …" at bounding box center [161, 109] width 0 height 4
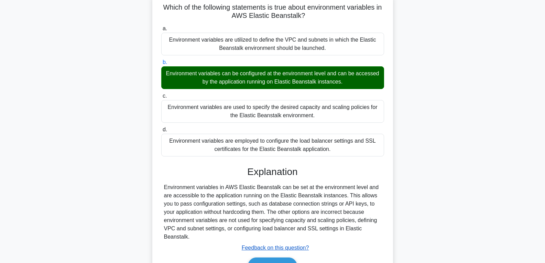
scroll to position [108, 0]
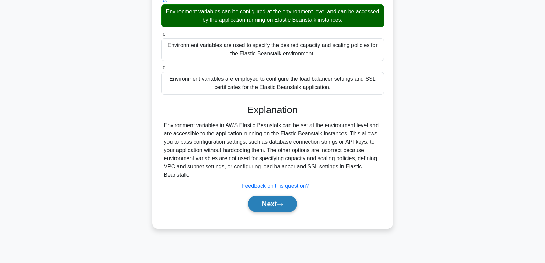
click at [273, 199] on button "Next" at bounding box center [272, 204] width 49 height 17
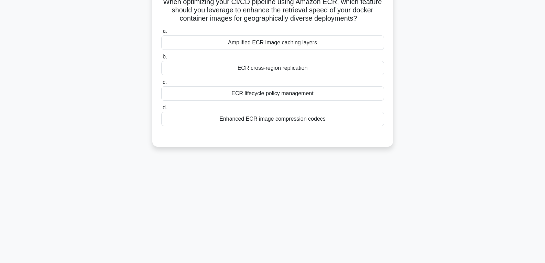
scroll to position [0, 0]
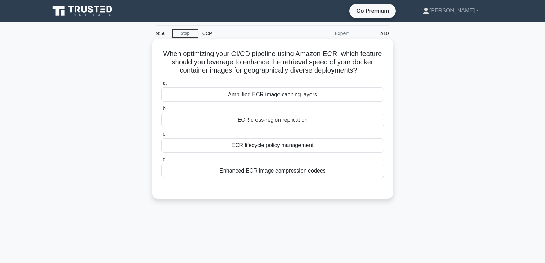
click at [259, 120] on div "ECR cross-region replication" at bounding box center [272, 120] width 223 height 14
click at [161, 111] on input "b. ECR cross-region replication" at bounding box center [161, 109] width 0 height 4
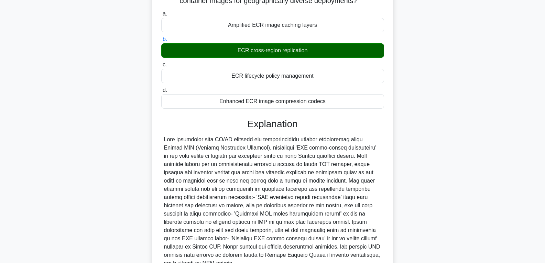
scroll to position [137, 0]
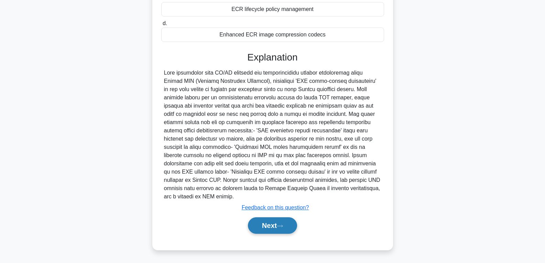
click at [285, 230] on button "Next" at bounding box center [272, 225] width 49 height 17
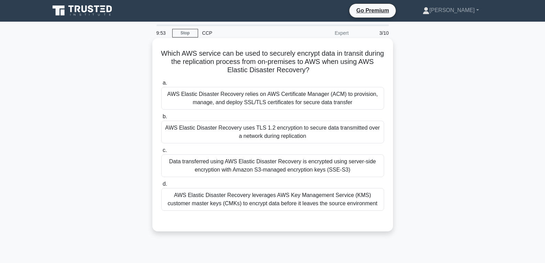
scroll to position [0, 0]
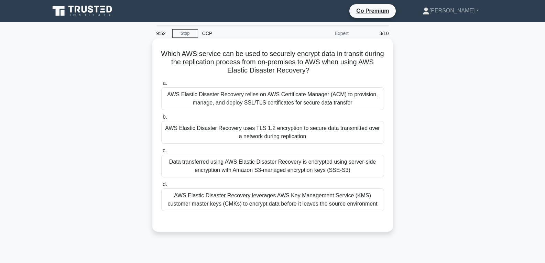
click at [264, 135] on div "AWS Elastic Disaster Recovery uses TLS 1.2 encryption to secure data transmitte…" at bounding box center [272, 132] width 223 height 23
click at [161, 119] on input "b. AWS Elastic Disaster Recovery uses TLS 1.2 encryption to secure data transmi…" at bounding box center [161, 117] width 0 height 4
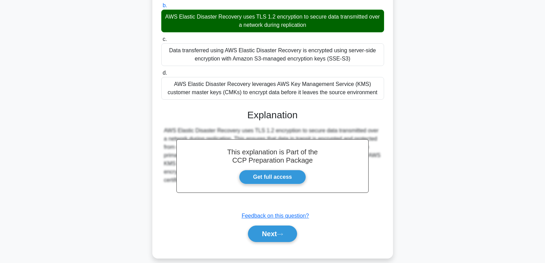
scroll to position [120, 0]
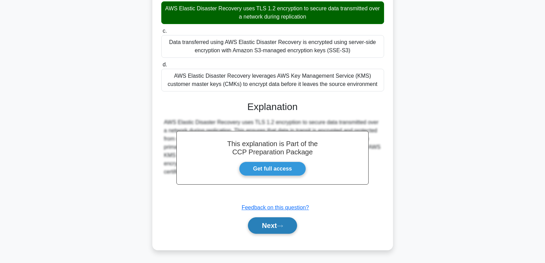
click at [276, 224] on button "Next" at bounding box center [272, 225] width 49 height 17
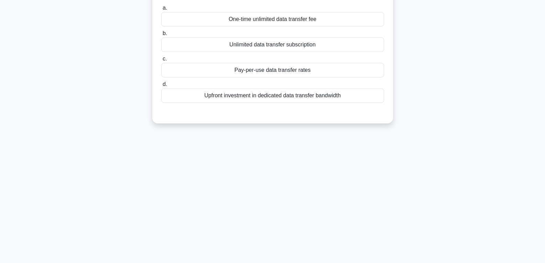
scroll to position [40, 0]
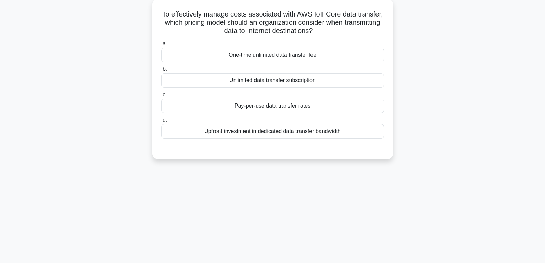
click at [244, 104] on div "Pay-per-use data transfer rates" at bounding box center [272, 106] width 223 height 14
click at [161, 97] on input "c. Pay-per-use data transfer rates" at bounding box center [161, 95] width 0 height 4
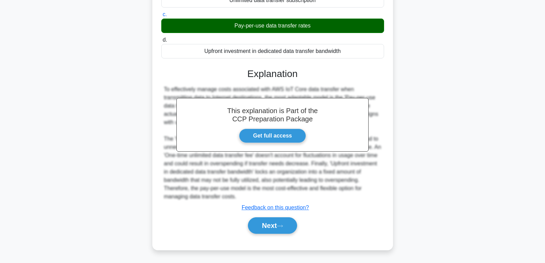
scroll to position [120, 0]
click at [277, 228] on button "Next" at bounding box center [272, 225] width 49 height 17
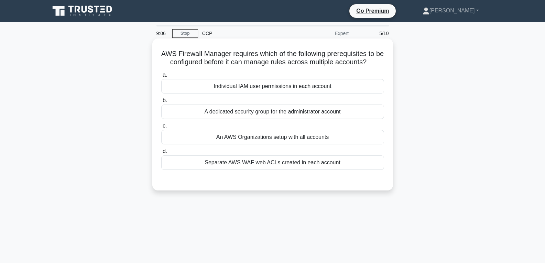
click at [261, 141] on div "An AWS Organizations setup with all accounts" at bounding box center [272, 137] width 223 height 14
click at [161, 128] on input "c. An AWS Organizations setup with all accounts" at bounding box center [161, 126] width 0 height 4
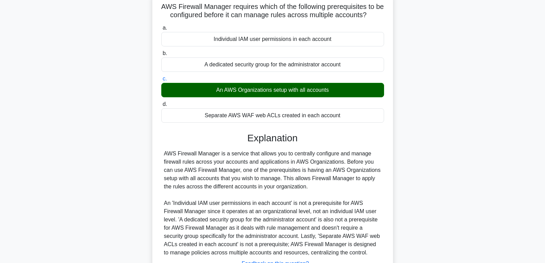
scroll to position [108, 0]
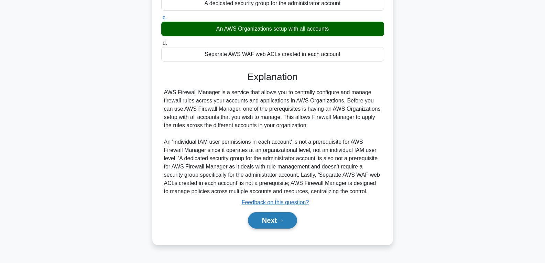
click at [287, 223] on button "Next" at bounding box center [272, 220] width 49 height 17
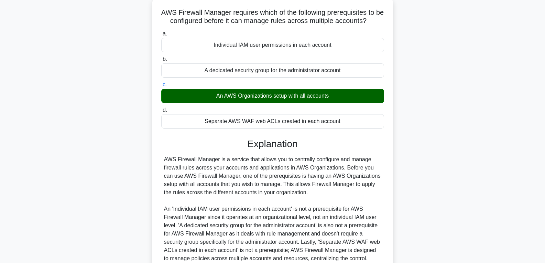
scroll to position [0, 0]
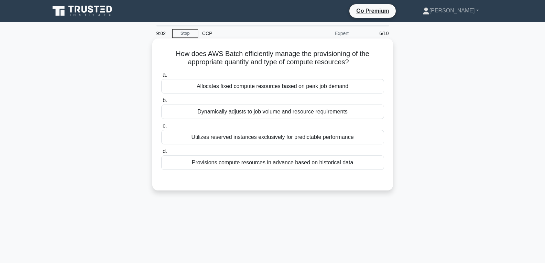
click at [269, 116] on div "Dynamically adjusts to job volume and resource requirements" at bounding box center [272, 112] width 223 height 14
click at [161, 103] on input "b. Dynamically adjusts to job volume and resource requirements" at bounding box center [161, 100] width 0 height 4
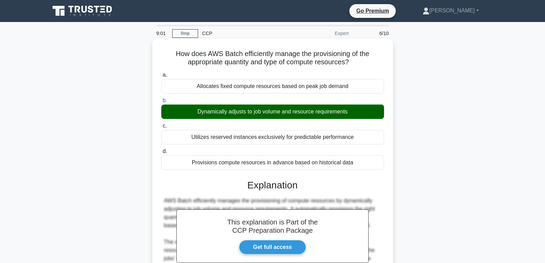
scroll to position [108, 0]
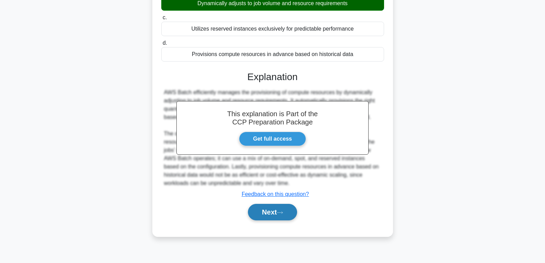
click at [281, 208] on button "Next" at bounding box center [272, 212] width 49 height 17
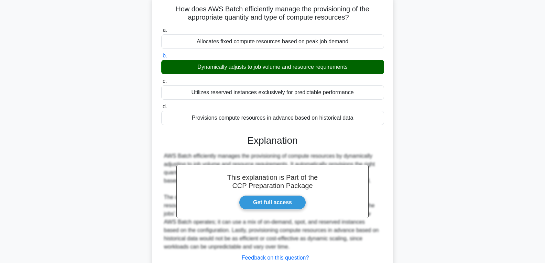
scroll to position [0, 0]
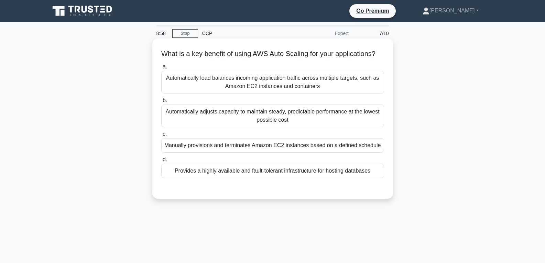
click at [279, 178] on div "Provides a highly available and fault-tolerant infrastructure for hosting datab…" at bounding box center [272, 171] width 223 height 14
click at [161, 162] on input "d. Provides a highly available and fault-tolerant infrastructure for hosting da…" at bounding box center [161, 160] width 0 height 4
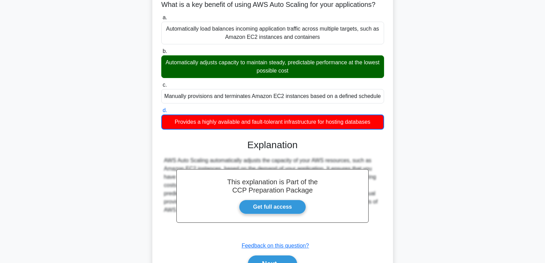
scroll to position [108, 0]
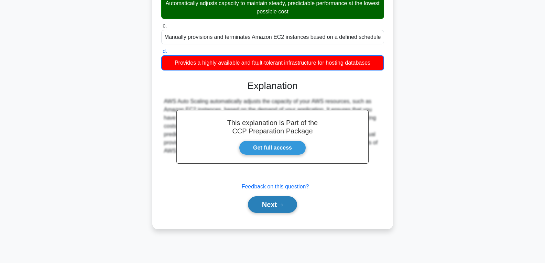
click at [281, 210] on button "Next" at bounding box center [272, 204] width 49 height 17
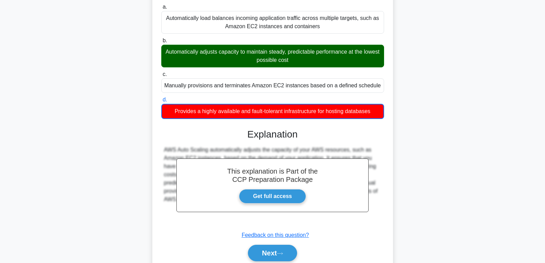
scroll to position [0, 0]
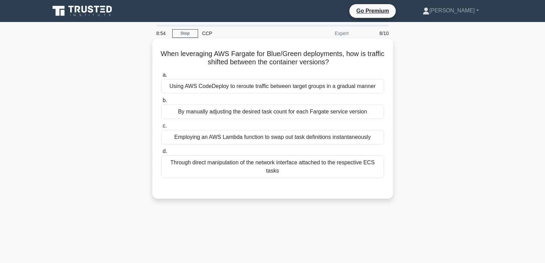
click at [255, 118] on div "By manually adjusting the desired task count for each Fargate service version" at bounding box center [272, 112] width 223 height 14
click at [161, 103] on input "b. By manually adjusting the desired task count for each Fargate service version" at bounding box center [161, 100] width 0 height 4
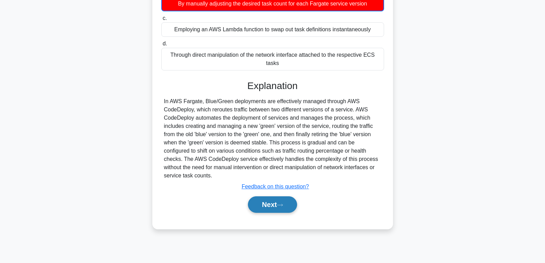
click at [268, 203] on button "Next" at bounding box center [272, 204] width 49 height 17
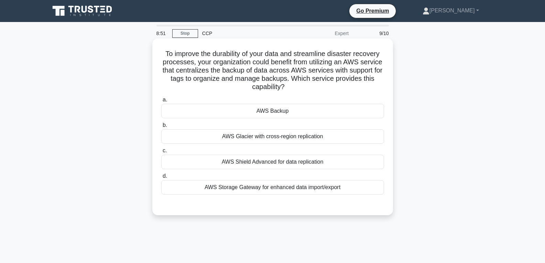
click at [259, 111] on div "AWS Backup" at bounding box center [272, 111] width 223 height 14
click at [161, 102] on input "a. AWS Backup" at bounding box center [161, 100] width 0 height 4
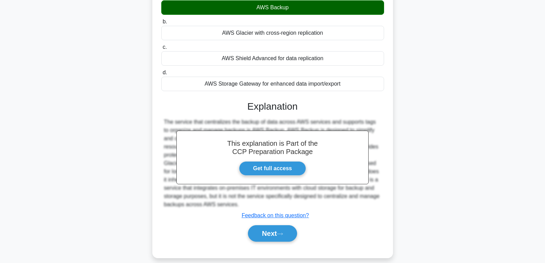
scroll to position [112, 0]
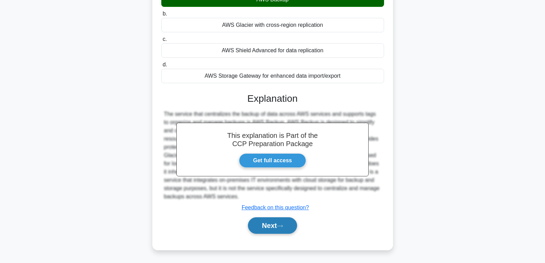
click at [273, 221] on button "Next" at bounding box center [272, 225] width 49 height 17
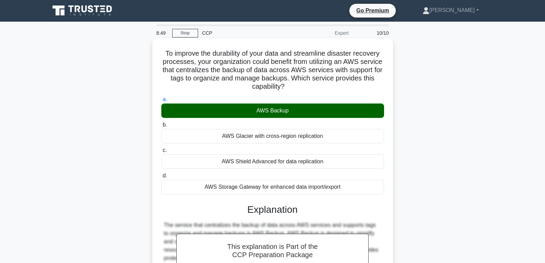
scroll to position [0, 0]
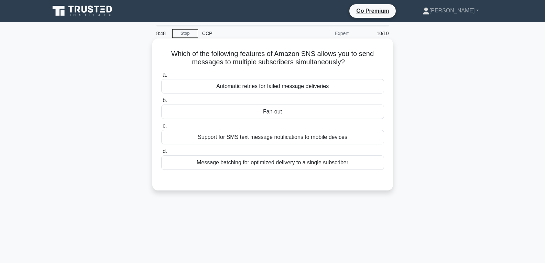
click at [273, 110] on div "Fan-out" at bounding box center [272, 112] width 223 height 14
click at [161, 103] on input "b. Fan-out" at bounding box center [161, 100] width 0 height 4
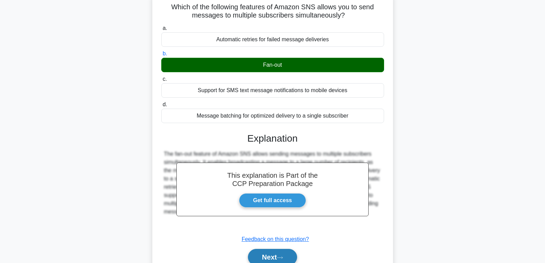
scroll to position [108, 0]
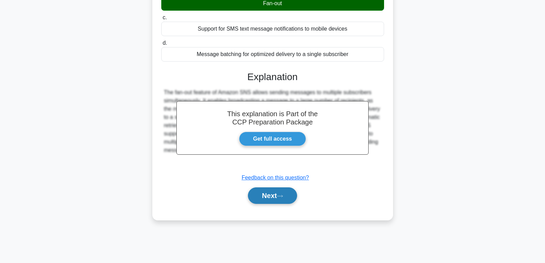
click at [276, 200] on button "Next" at bounding box center [272, 195] width 49 height 17
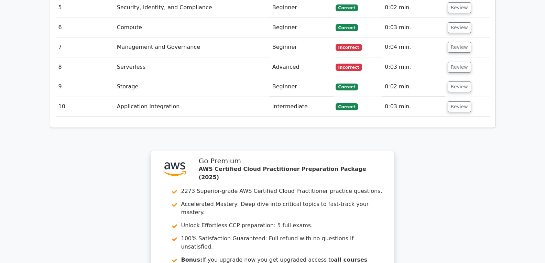
scroll to position [1032, 0]
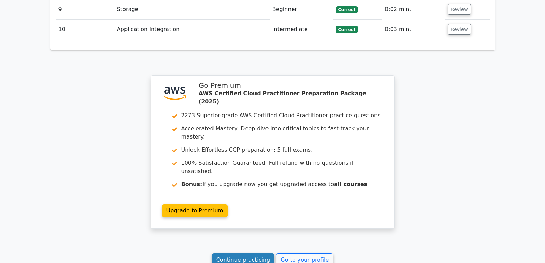
click at [238, 254] on link "Continue practicing" at bounding box center [243, 260] width 63 height 13
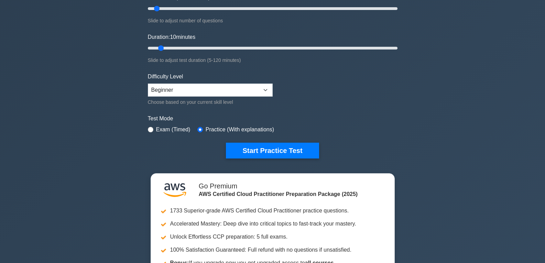
scroll to position [34, 0]
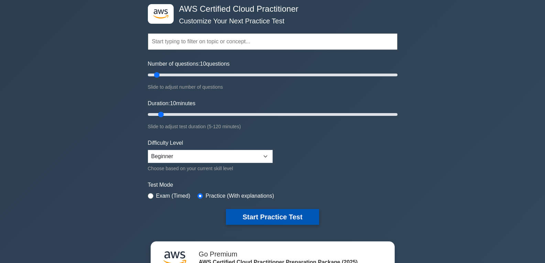
click at [279, 213] on button "Start Practice Test" at bounding box center [272, 217] width 93 height 16
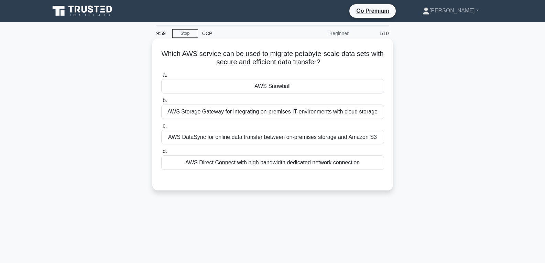
click at [269, 91] on div "AWS Snowball" at bounding box center [272, 86] width 223 height 14
click at [161, 77] on input "a. AWS Snowball" at bounding box center [161, 75] width 0 height 4
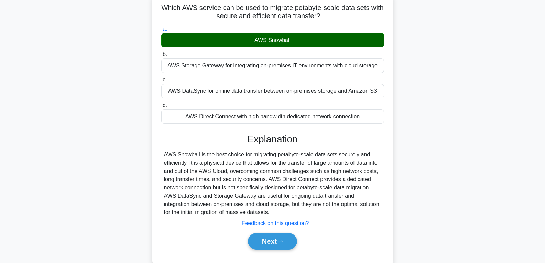
scroll to position [108, 0]
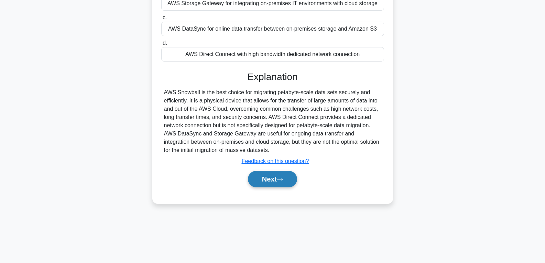
click at [272, 173] on button "Next" at bounding box center [272, 179] width 49 height 17
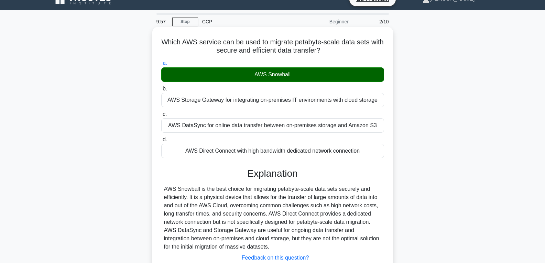
scroll to position [0, 0]
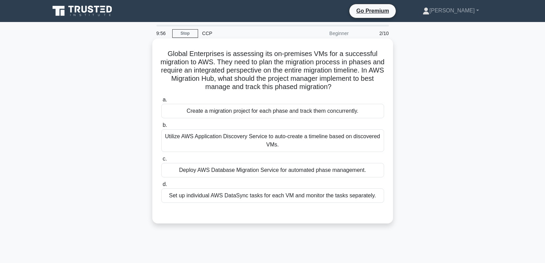
click at [267, 169] on div "Deploy AWS Database Migration Service for automated phase management." at bounding box center [272, 170] width 223 height 14
click at [161, 161] on input "c. Deploy AWS Database Migration Service for automated phase management." at bounding box center [161, 159] width 0 height 4
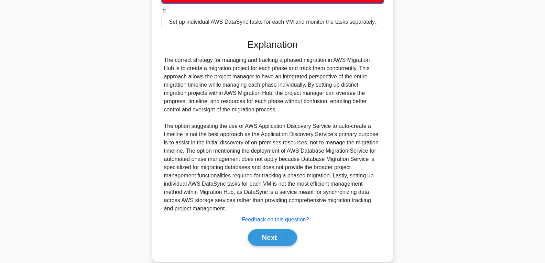
scroll to position [187, 0]
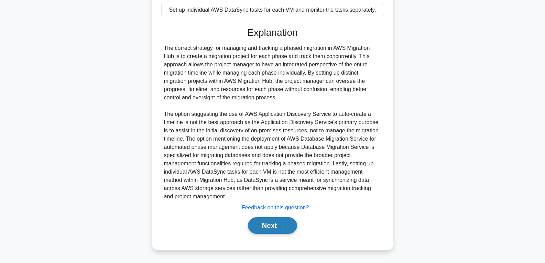
click at [268, 220] on button "Next" at bounding box center [272, 225] width 49 height 17
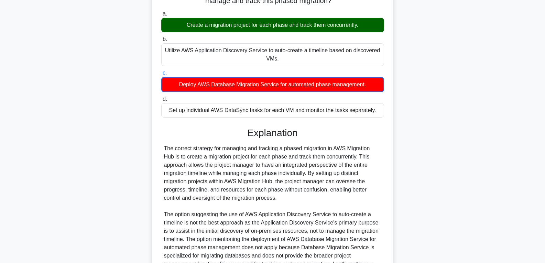
scroll to position [0, 0]
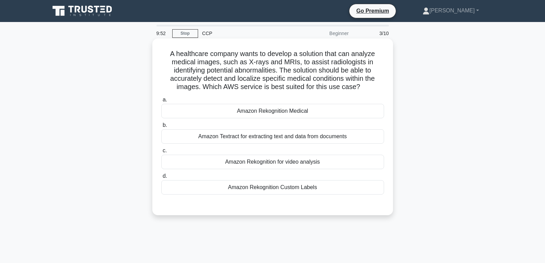
click at [265, 112] on div "Amazon Rekognition Medical" at bounding box center [272, 111] width 223 height 14
click at [161, 102] on input "a. Amazon Rekognition Medical" at bounding box center [161, 100] width 0 height 4
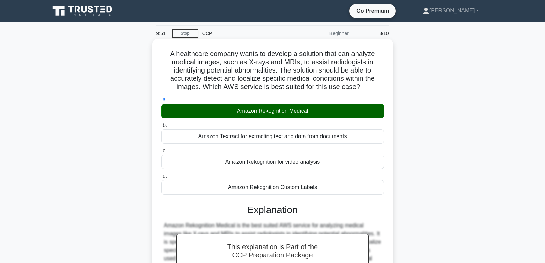
scroll to position [108, 0]
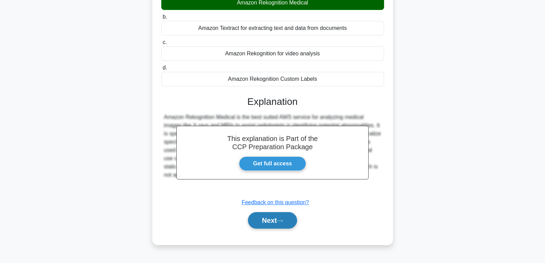
click at [270, 217] on button "Next" at bounding box center [272, 220] width 49 height 17
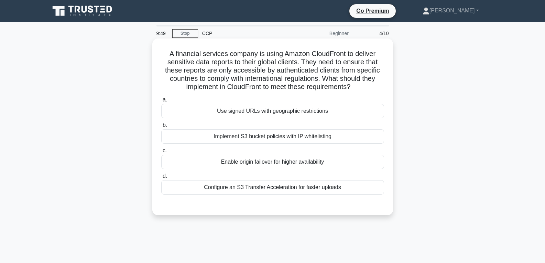
click at [270, 155] on div "Enable origin failover for higher availability" at bounding box center [272, 162] width 223 height 14
click at [161, 153] on input "c. Enable origin failover for higher availability" at bounding box center [161, 151] width 0 height 4
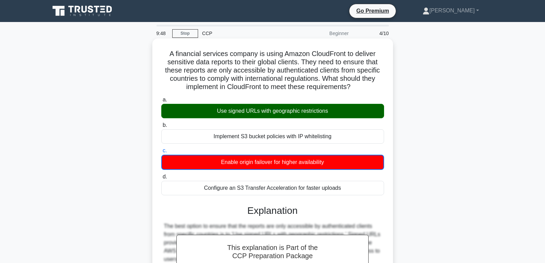
scroll to position [170, 0]
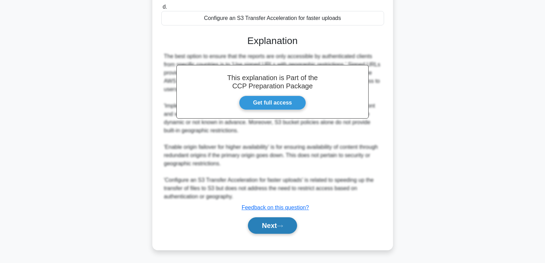
click at [272, 225] on button "Next" at bounding box center [272, 225] width 49 height 17
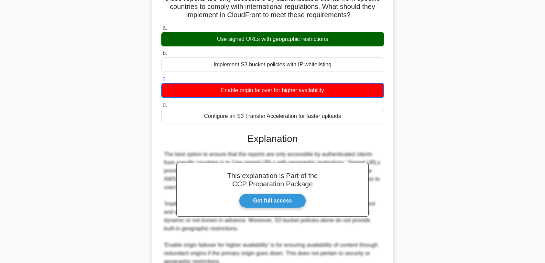
scroll to position [0, 0]
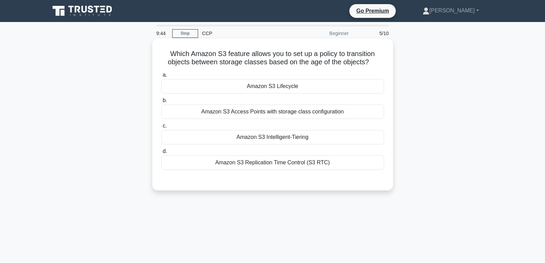
click at [269, 89] on div "Amazon S3 Lifecycle" at bounding box center [272, 86] width 223 height 14
click at [161, 77] on input "a. Amazon S3 Lifecycle" at bounding box center [161, 75] width 0 height 4
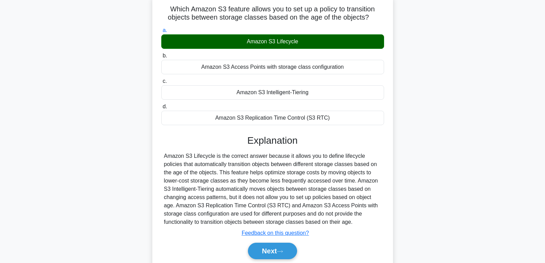
scroll to position [108, 0]
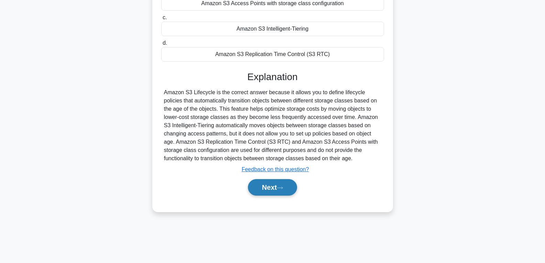
click at [283, 189] on icon at bounding box center [280, 188] width 6 height 4
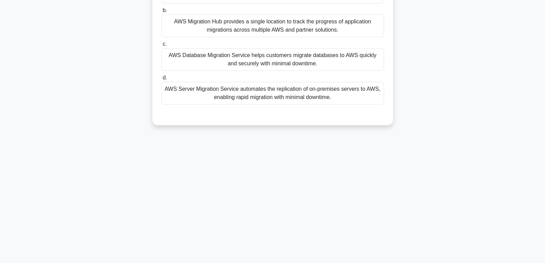
scroll to position [5, 0]
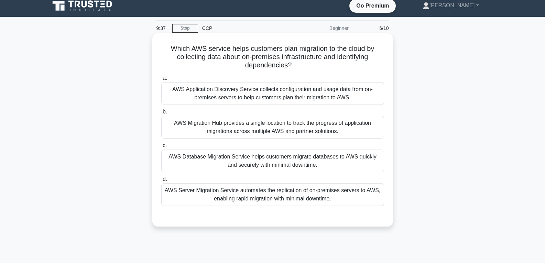
click at [275, 118] on div "AWS Migration Hub provides a single location to track the progress of applicati…" at bounding box center [272, 127] width 223 height 23
click at [161, 114] on input "b. AWS Migration Hub provides a single location to track the progress of applic…" at bounding box center [161, 112] width 0 height 4
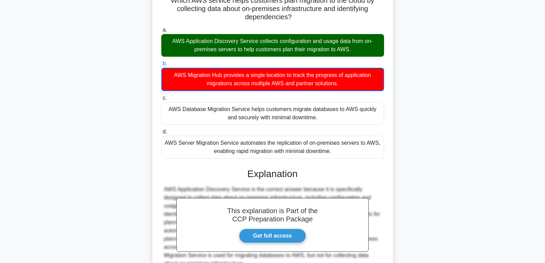
scroll to position [121, 0]
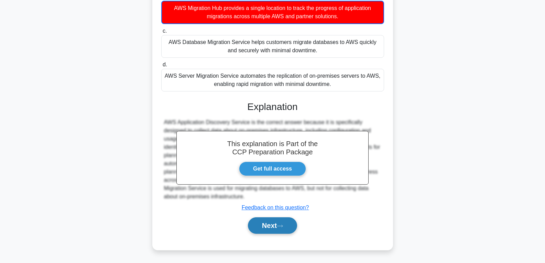
click at [280, 219] on button "Next" at bounding box center [272, 225] width 49 height 17
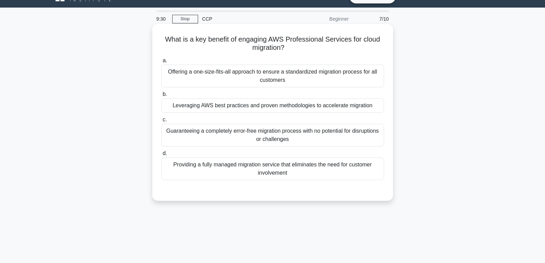
scroll to position [5, 0]
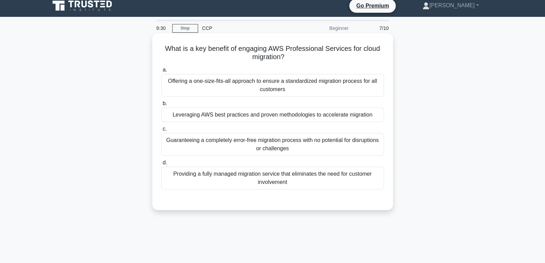
click at [262, 117] on div "Leveraging AWS best practices and proven methodologies to accelerate migration" at bounding box center [272, 115] width 223 height 14
click at [161, 106] on input "b. Leveraging AWS best practices and proven methodologies to accelerate migrati…" at bounding box center [161, 103] width 0 height 4
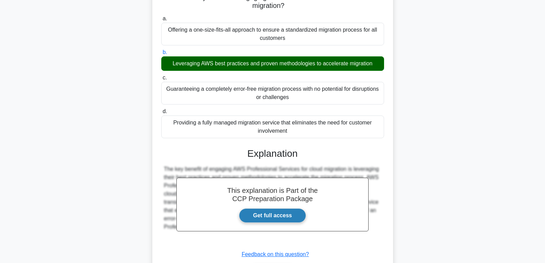
scroll to position [108, 0]
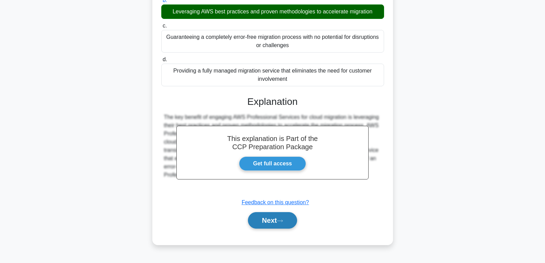
click at [265, 217] on button "Next" at bounding box center [272, 220] width 49 height 17
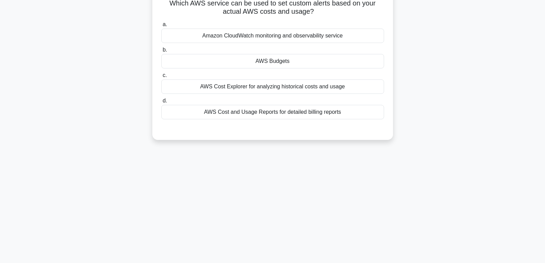
scroll to position [0, 0]
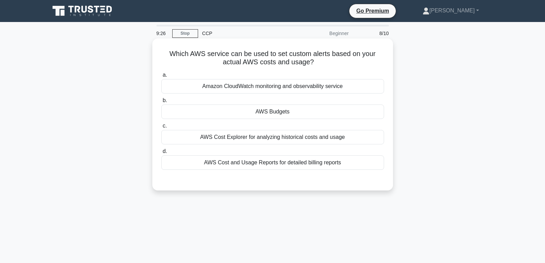
click at [272, 112] on div "AWS Budgets" at bounding box center [272, 112] width 223 height 14
click at [161, 103] on input "b. AWS Budgets" at bounding box center [161, 100] width 0 height 4
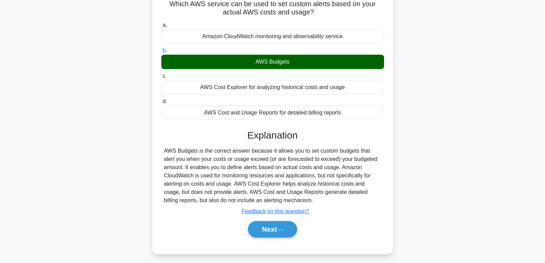
scroll to position [108, 0]
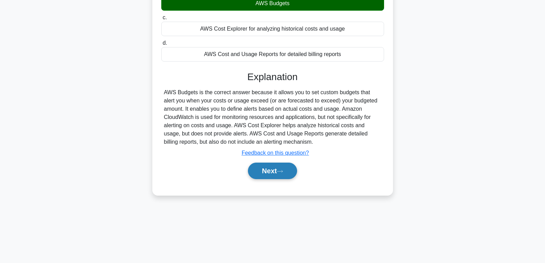
click at [266, 164] on button "Next" at bounding box center [272, 171] width 49 height 17
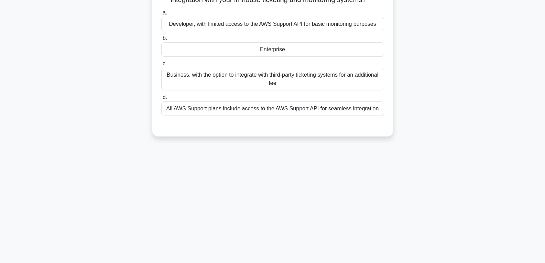
scroll to position [0, 0]
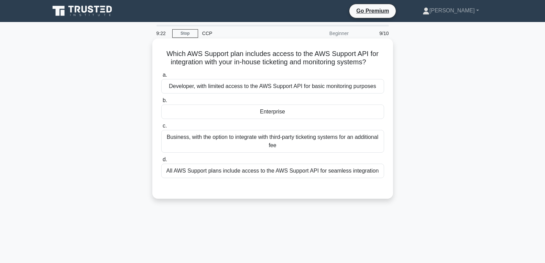
click at [269, 113] on div "Enterprise" at bounding box center [272, 112] width 223 height 14
click at [161, 103] on input "b. Enterprise" at bounding box center [161, 100] width 0 height 4
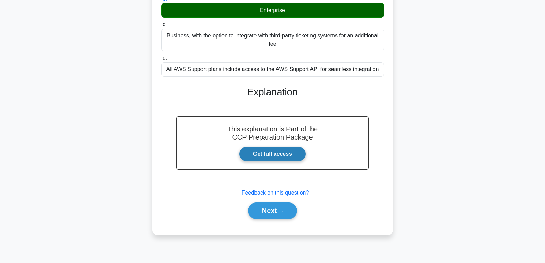
scroll to position [108, 0]
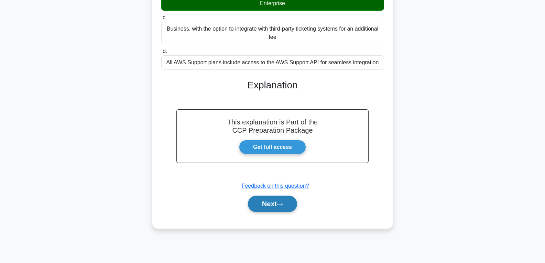
click at [261, 202] on button "Next" at bounding box center [272, 204] width 49 height 17
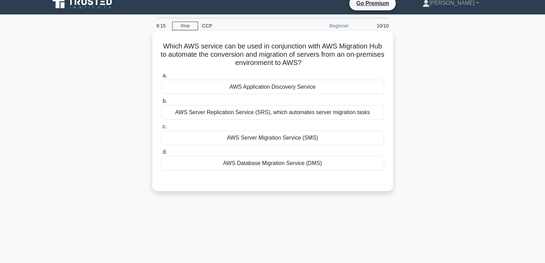
scroll to position [0, 0]
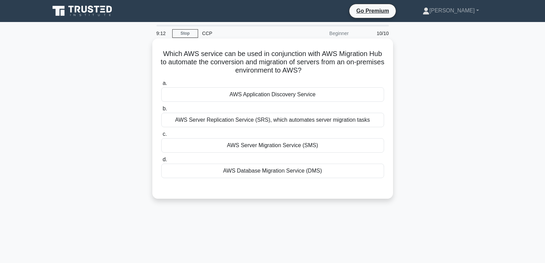
click at [265, 143] on div "AWS Server Migration Service (SMS)" at bounding box center [272, 145] width 223 height 14
click at [161, 137] on input "c. AWS Server Migration Service (SMS)" at bounding box center [161, 134] width 0 height 4
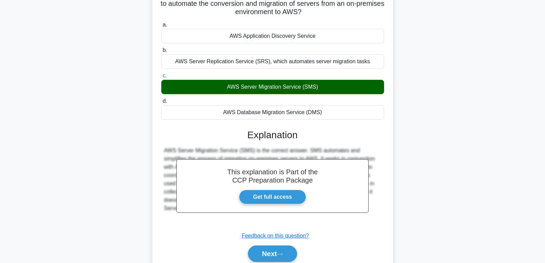
scroll to position [108, 0]
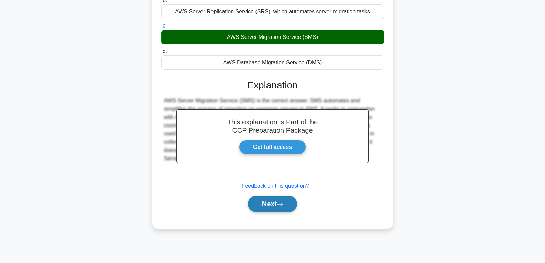
click at [263, 208] on button "Next" at bounding box center [272, 204] width 49 height 17
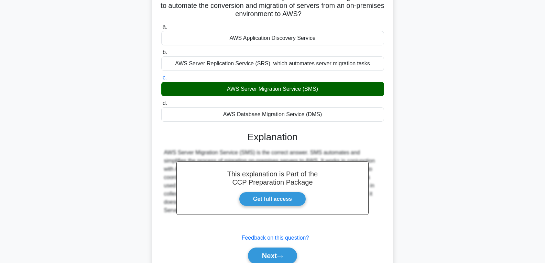
scroll to position [0, 0]
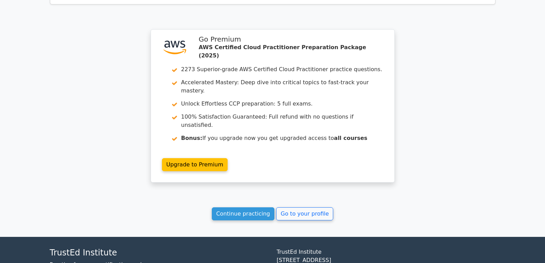
scroll to position [1034, 0]
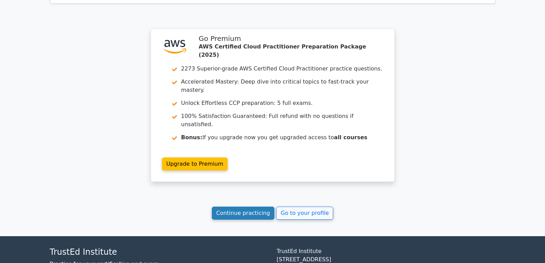
click at [258, 207] on link "Continue practicing" at bounding box center [243, 213] width 63 height 13
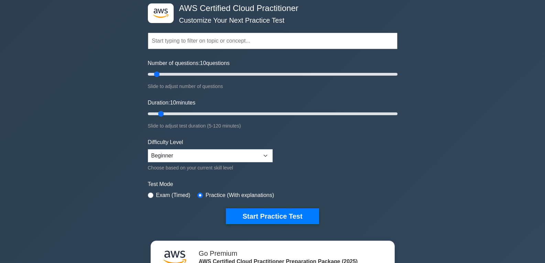
scroll to position [34, 0]
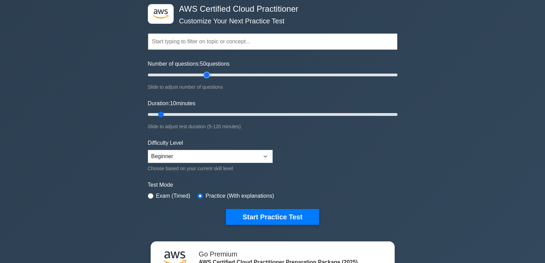
drag, startPoint x: 157, startPoint y: 74, endPoint x: 204, endPoint y: 81, distance: 47.7
type input "50"
click at [204, 79] on input "Number of questions: 50 questions" at bounding box center [273, 75] width 250 height 8
drag, startPoint x: 161, startPoint y: 115, endPoint x: 169, endPoint y: 114, distance: 8.7
type input "15"
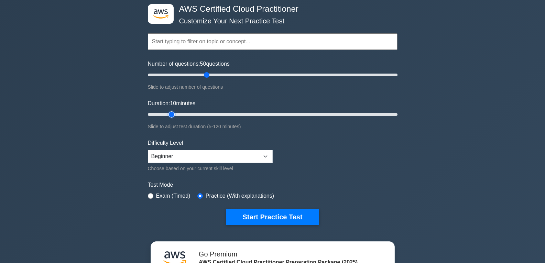
click at [169, 114] on input "Duration: 10 minutes" at bounding box center [273, 114] width 250 height 8
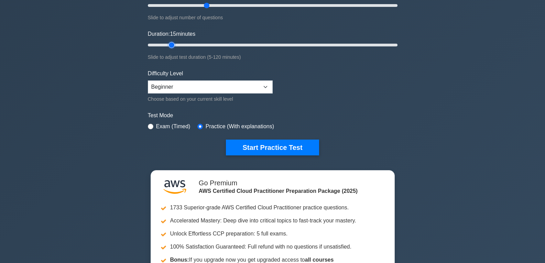
scroll to position [103, 0]
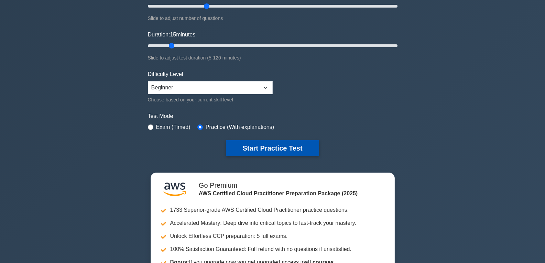
click at [266, 147] on button "Start Practice Test" at bounding box center [272, 148] width 93 height 16
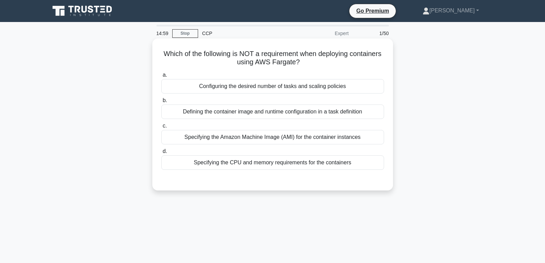
click at [262, 158] on div "Specifying the CPU and memory requirements for the containers" at bounding box center [272, 162] width 223 height 14
click at [161, 154] on input "d. Specifying the CPU and memory requirements for the containers" at bounding box center [161, 151] width 0 height 4
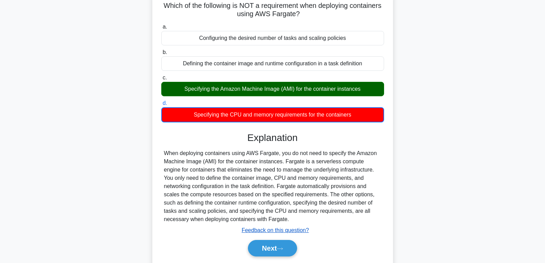
scroll to position [108, 0]
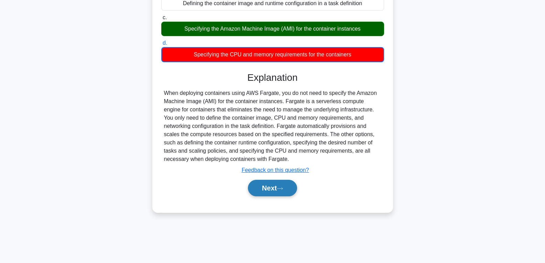
click at [262, 191] on button "Next" at bounding box center [272, 188] width 49 height 17
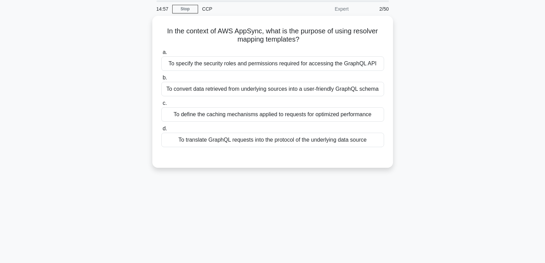
scroll to position [0, 0]
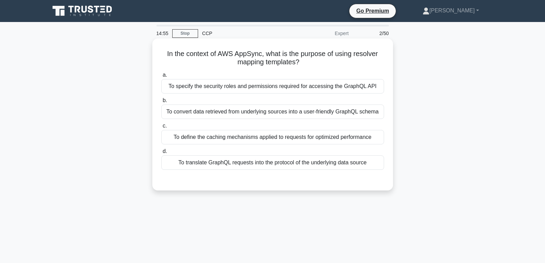
click at [252, 156] on div "To translate GraphQL requests into the protocol of the underlying data source" at bounding box center [272, 162] width 223 height 14
click at [161, 154] on input "d. To translate GraphQL requests into the protocol of the underlying data source" at bounding box center [161, 151] width 0 height 4
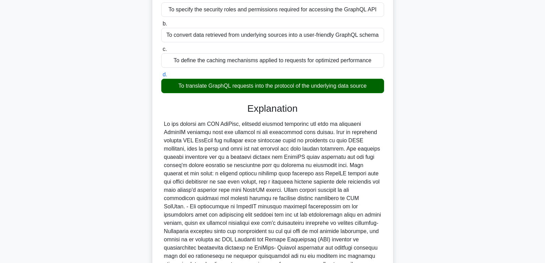
scroll to position [153, 0]
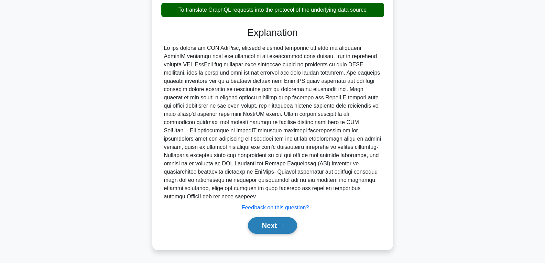
click at [258, 220] on button "Next" at bounding box center [272, 225] width 49 height 17
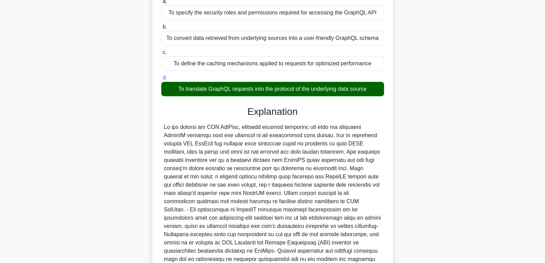
scroll to position [0, 0]
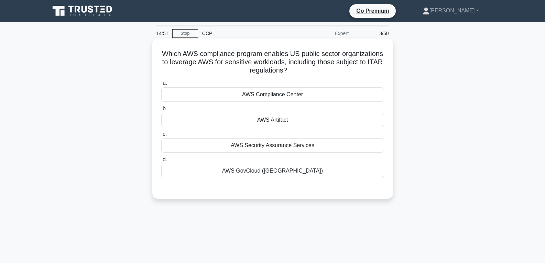
click at [268, 120] on div "AWS Artifact" at bounding box center [272, 120] width 223 height 14
click at [161, 111] on input "b. AWS Artifact" at bounding box center [161, 109] width 0 height 4
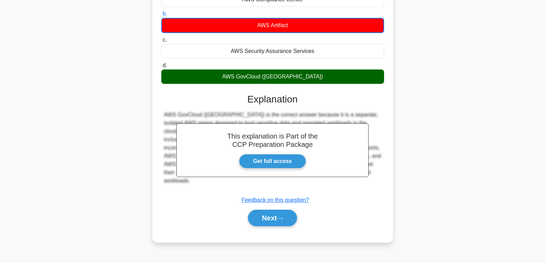
scroll to position [108, 0]
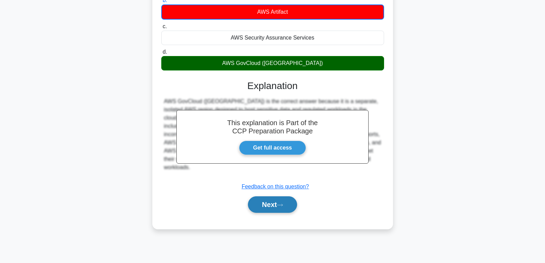
click at [269, 206] on button "Next" at bounding box center [272, 204] width 49 height 17
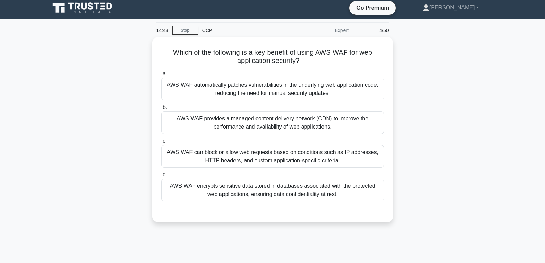
scroll to position [0, 0]
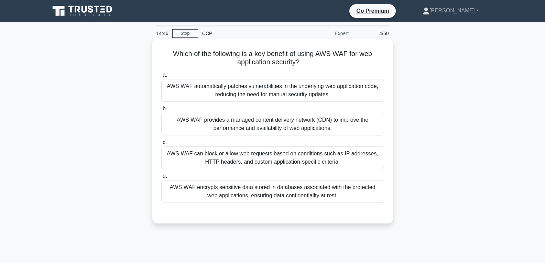
click at [269, 130] on div "AWS WAF provides a managed content delivery network (CDN) to improve the perfor…" at bounding box center [272, 124] width 223 height 23
click at [161, 111] on input "b. AWS WAF provides a managed content delivery network (CDN) to improve the per…" at bounding box center [161, 109] width 0 height 4
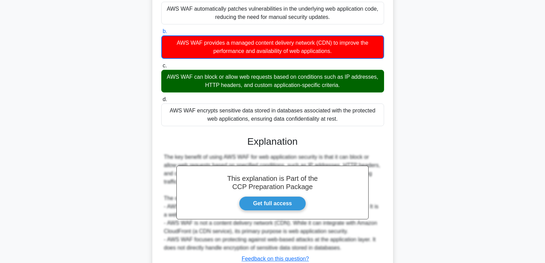
scroll to position [129, 0]
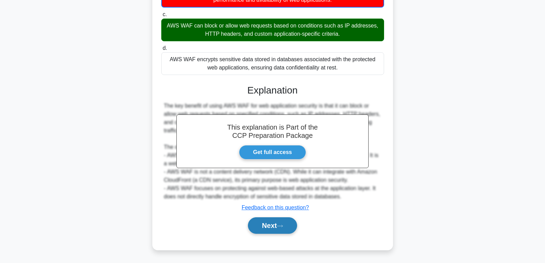
click at [271, 223] on button "Next" at bounding box center [272, 225] width 49 height 17
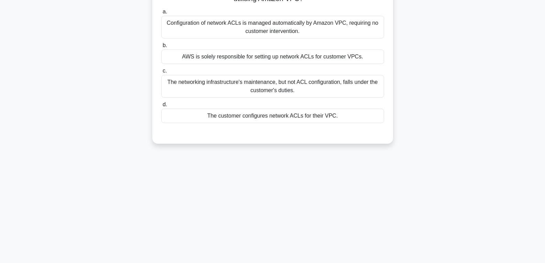
scroll to position [0, 0]
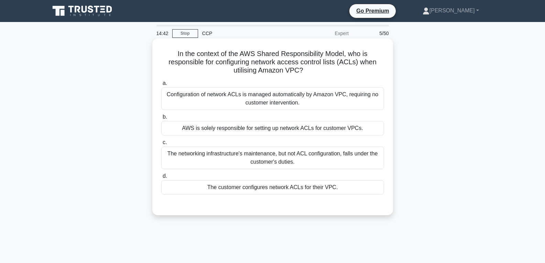
click at [270, 190] on div "The customer configures network ACLs for their VPC." at bounding box center [272, 187] width 223 height 14
click at [161, 179] on input "d. The customer configures network ACLs for their VPC." at bounding box center [161, 176] width 0 height 4
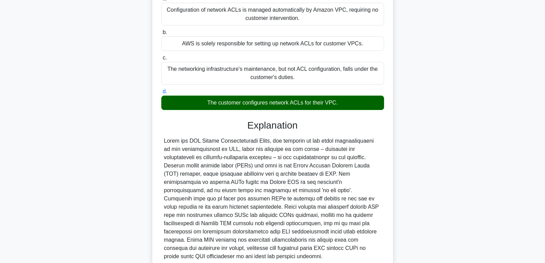
scroll to position [137, 0]
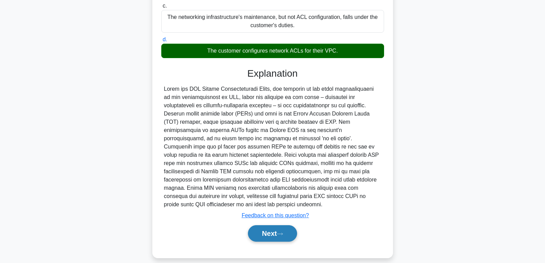
click at [270, 225] on button "Next" at bounding box center [272, 233] width 49 height 17
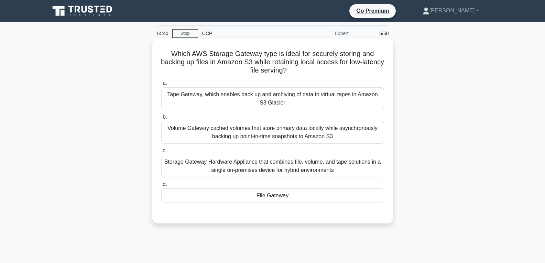
click at [269, 193] on div "File Gateway" at bounding box center [272, 196] width 223 height 14
click at [161, 187] on input "d. File Gateway" at bounding box center [161, 184] width 0 height 4
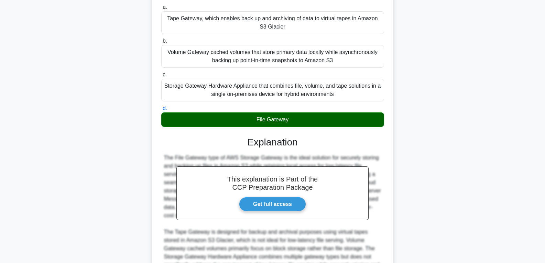
scroll to position [153, 0]
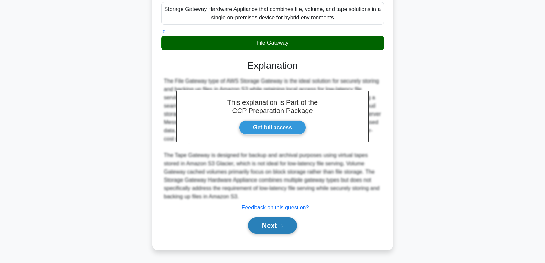
click at [268, 222] on button "Next" at bounding box center [272, 225] width 49 height 17
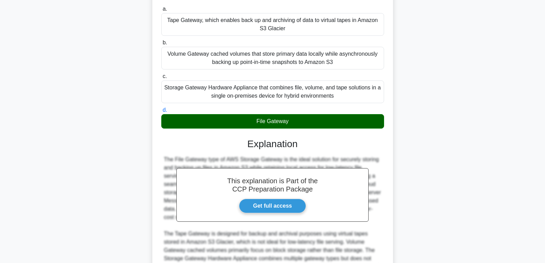
scroll to position [0, 0]
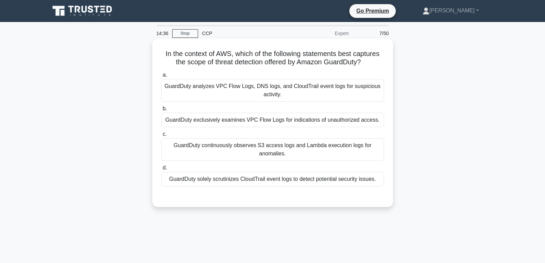
click at [269, 179] on div "GuardDuty solely scrutinizes CloudTrail event logs to detect potential security…" at bounding box center [272, 179] width 223 height 14
click at [161, 170] on input "d. GuardDuty solely scrutinizes CloudTrail event logs to detect potential secur…" at bounding box center [161, 168] width 0 height 4
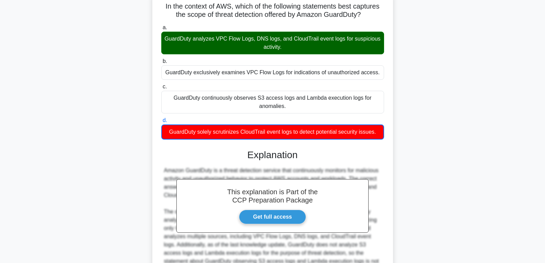
scroll to position [112, 0]
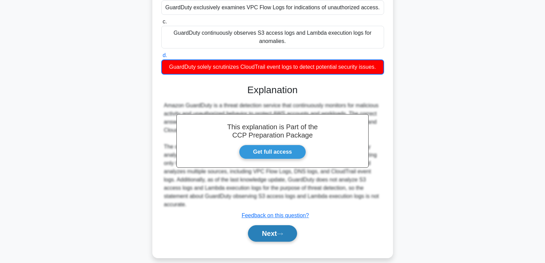
click at [266, 225] on button "Next" at bounding box center [272, 233] width 49 height 17
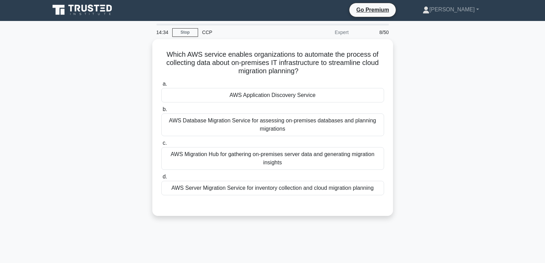
scroll to position [0, 0]
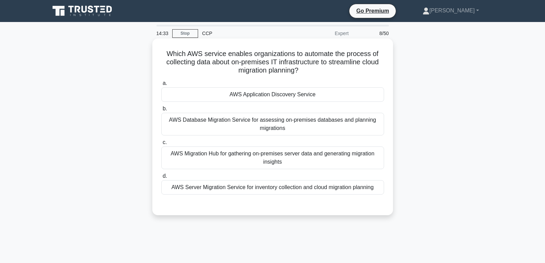
click at [261, 93] on div "AWS Application Discovery Service" at bounding box center [272, 94] width 223 height 14
click at [161, 86] on input "a. AWS Application Discovery Service" at bounding box center [161, 83] width 0 height 4
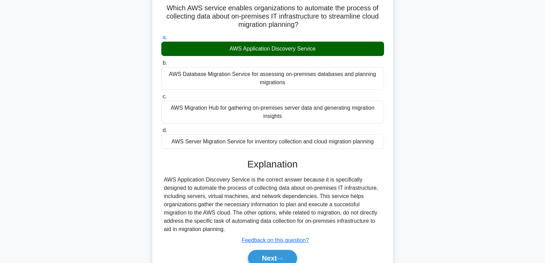
scroll to position [108, 0]
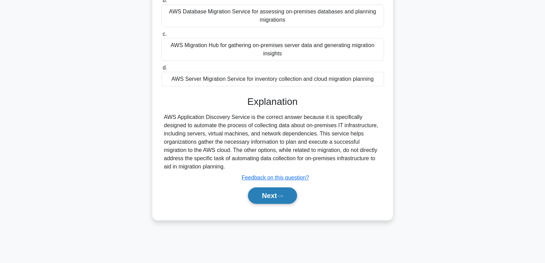
click at [273, 198] on button "Next" at bounding box center [272, 195] width 49 height 17
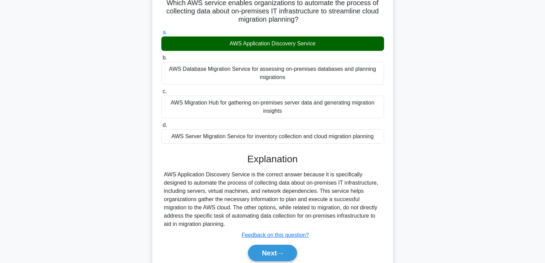
scroll to position [0, 0]
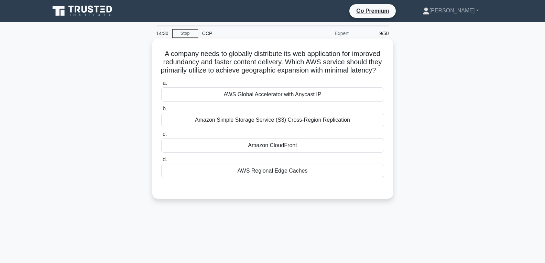
click at [270, 153] on div "Amazon CloudFront" at bounding box center [272, 145] width 223 height 14
click at [161, 137] on input "c. Amazon CloudFront" at bounding box center [161, 134] width 0 height 4
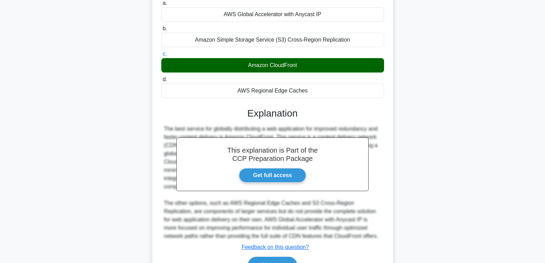
scroll to position [128, 0]
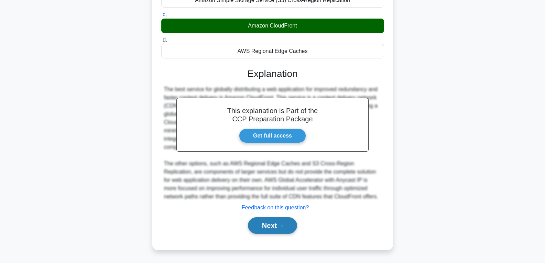
click at [264, 224] on button "Next" at bounding box center [272, 225] width 49 height 17
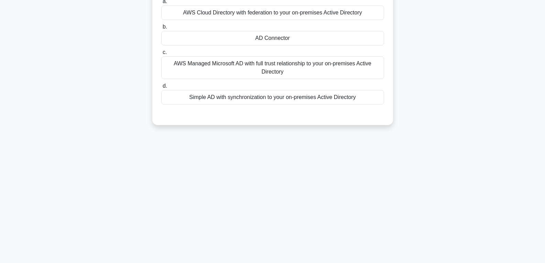
scroll to position [0, 0]
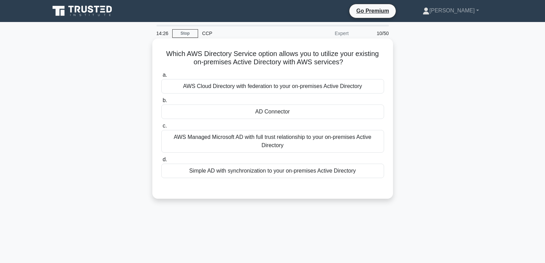
click at [263, 116] on div "AD Connector" at bounding box center [272, 112] width 223 height 14
click at [277, 116] on div "AD Connector" at bounding box center [272, 112] width 223 height 14
click at [161, 103] on input "b. AD Connector" at bounding box center [161, 100] width 0 height 4
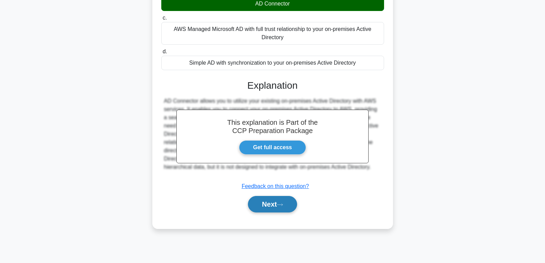
scroll to position [108, 0]
click at [283, 205] on icon at bounding box center [280, 205] width 6 height 4
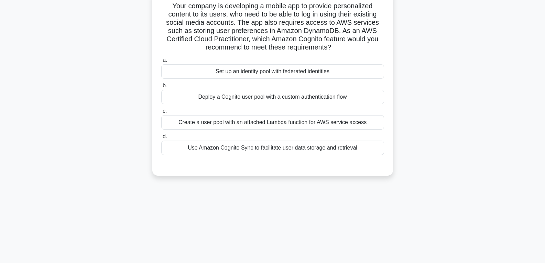
scroll to position [0, 0]
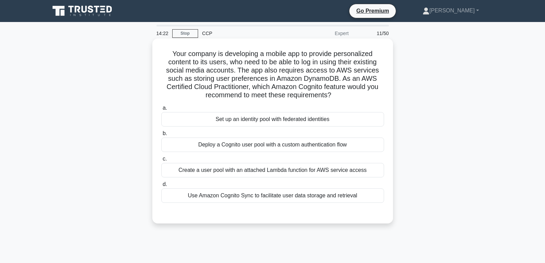
click at [279, 120] on div "Set up an identity pool with federated identities" at bounding box center [272, 119] width 223 height 14
click at [161, 110] on input "a. Set up an identity pool with federated identities" at bounding box center [161, 108] width 0 height 4
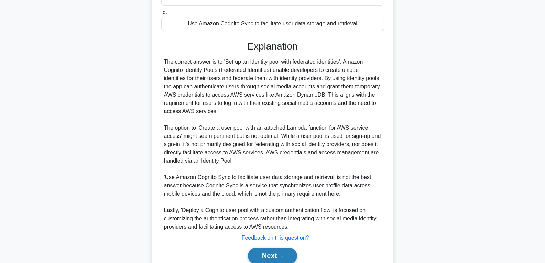
click at [276, 253] on button "Next" at bounding box center [272, 256] width 49 height 17
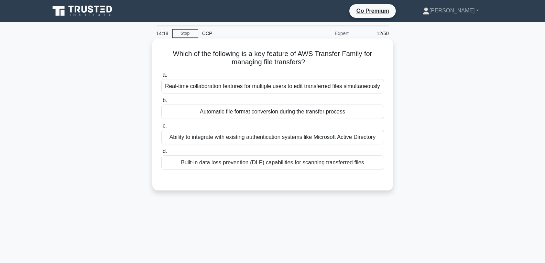
click at [265, 115] on div "Automatic file format conversion during the transfer process" at bounding box center [272, 112] width 223 height 14
click at [161, 103] on input "b. Automatic file format conversion during the transfer process" at bounding box center [161, 100] width 0 height 4
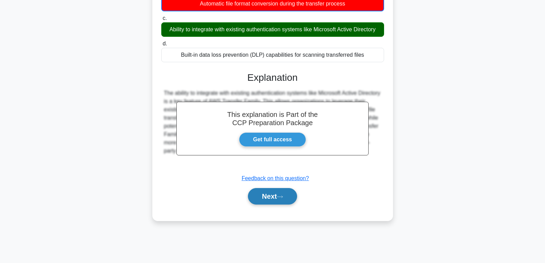
click at [271, 199] on button "Next" at bounding box center [272, 196] width 49 height 17
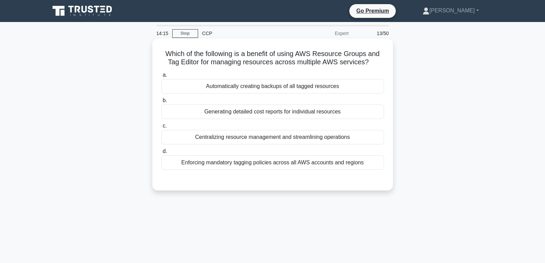
click at [261, 110] on div "Generating detailed cost reports for individual resources" at bounding box center [272, 112] width 223 height 14
click at [161, 103] on input "b. Generating detailed cost reports for individual resources" at bounding box center [161, 100] width 0 height 4
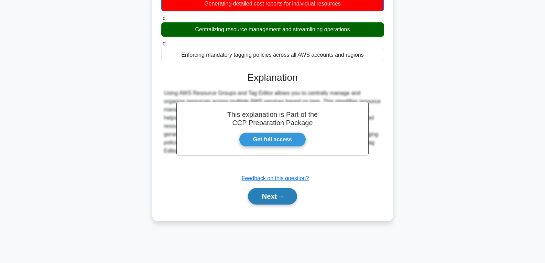
click at [264, 200] on button "Next" at bounding box center [272, 196] width 49 height 17
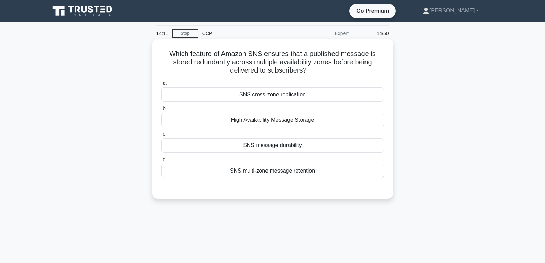
click at [267, 150] on div "SNS message durability" at bounding box center [272, 145] width 223 height 14
click at [161, 137] on input "c. SNS message durability" at bounding box center [161, 134] width 0 height 4
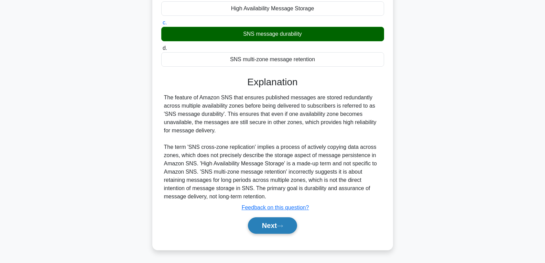
click at [270, 223] on button "Next" at bounding box center [272, 225] width 49 height 17
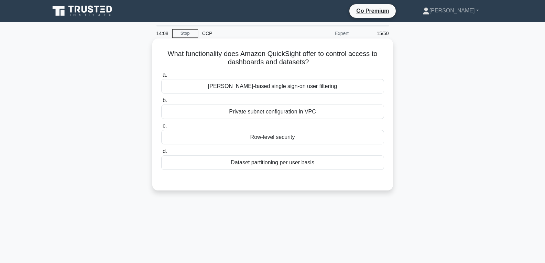
click at [271, 136] on div "Row-level security" at bounding box center [272, 137] width 223 height 14
click at [161, 128] on input "c. Row-level security" at bounding box center [161, 126] width 0 height 4
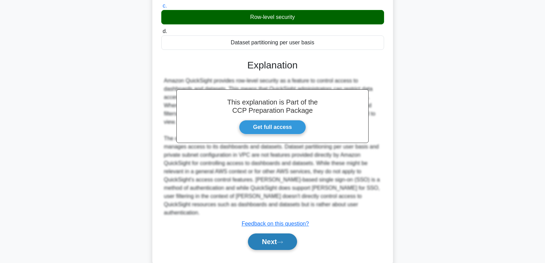
click at [268, 234] on button "Next" at bounding box center [272, 242] width 49 height 17
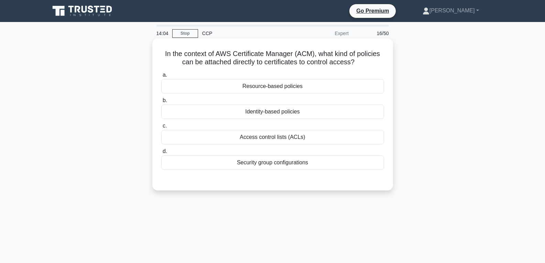
click at [270, 108] on div "Identity-based policies" at bounding box center [272, 112] width 223 height 14
click at [161, 103] on input "b. Identity-based policies" at bounding box center [161, 100] width 0 height 4
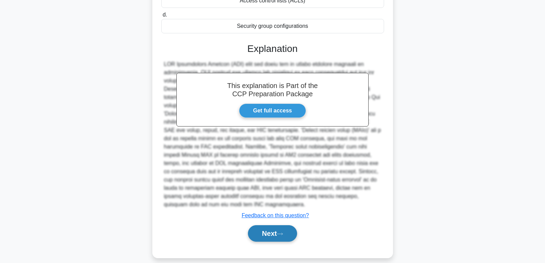
click at [278, 228] on button "Next" at bounding box center [272, 233] width 49 height 17
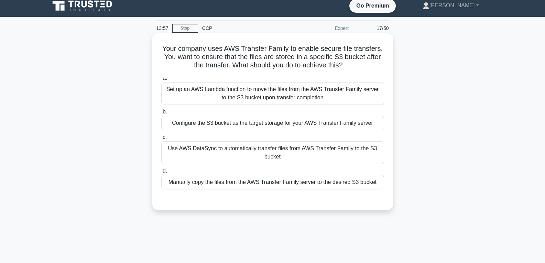
click at [276, 181] on div "Manually copy the files from the AWS Transfer Family server to the desired S3 b…" at bounding box center [272, 182] width 223 height 14
click at [161, 173] on input "d. Manually copy the files from the AWS Transfer Family server to the desired S…" at bounding box center [161, 171] width 0 height 4
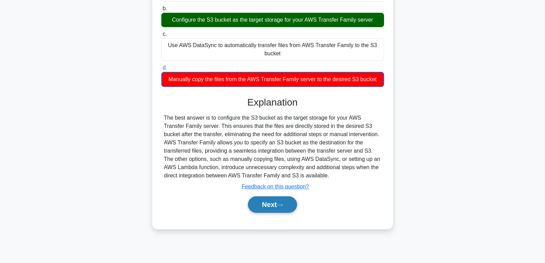
click at [271, 205] on button "Next" at bounding box center [272, 204] width 49 height 17
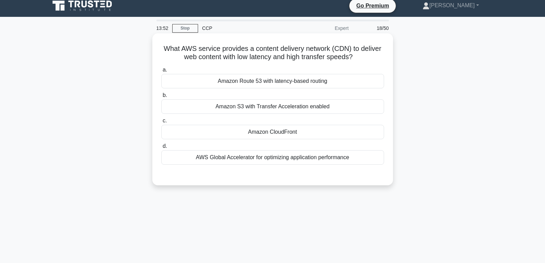
click at [269, 133] on div "Amazon CloudFront" at bounding box center [272, 132] width 223 height 14
click at [161, 123] on input "c. Amazon CloudFront" at bounding box center [161, 121] width 0 height 4
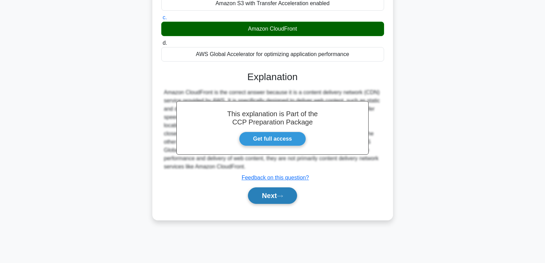
click at [269, 198] on button "Next" at bounding box center [272, 195] width 49 height 17
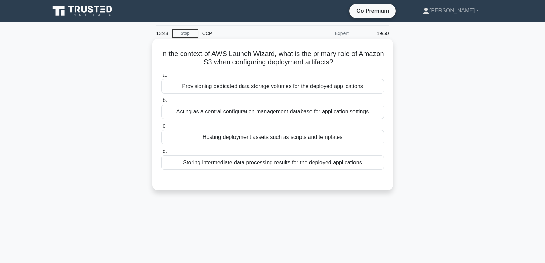
click at [266, 140] on div "Hosting deployment assets such as scripts and templates" at bounding box center [272, 137] width 223 height 14
click at [161, 128] on input "c. Hosting deployment assets such as scripts and templates" at bounding box center [161, 126] width 0 height 4
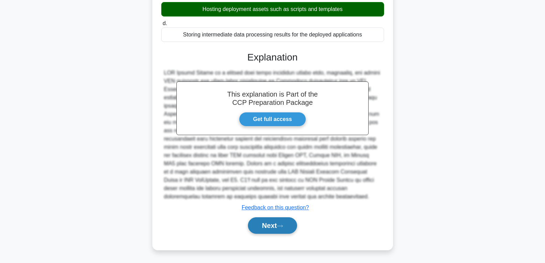
click at [268, 223] on button "Next" at bounding box center [272, 225] width 49 height 17
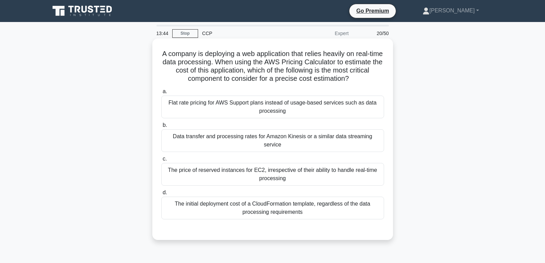
click at [274, 137] on div "Data transfer and processing rates for Amazon Kinesis or a similar data streami…" at bounding box center [272, 140] width 223 height 23
click at [161, 128] on input "b. Data transfer and processing rates for Amazon Kinesis or a similar data stre…" at bounding box center [161, 125] width 0 height 4
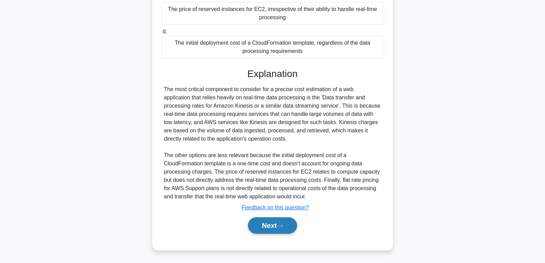
click at [279, 224] on button "Next" at bounding box center [272, 225] width 49 height 17
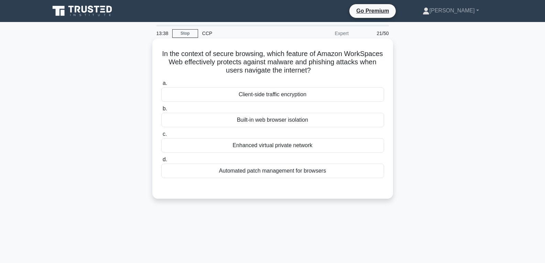
click at [258, 143] on div "Enhanced virtual private network" at bounding box center [272, 145] width 223 height 14
click at [161, 137] on input "c. Enhanced virtual private network" at bounding box center [161, 134] width 0 height 4
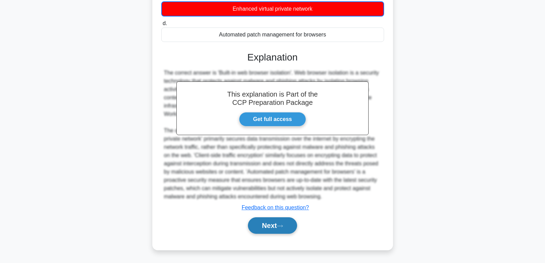
click at [257, 224] on button "Next" at bounding box center [272, 225] width 49 height 17
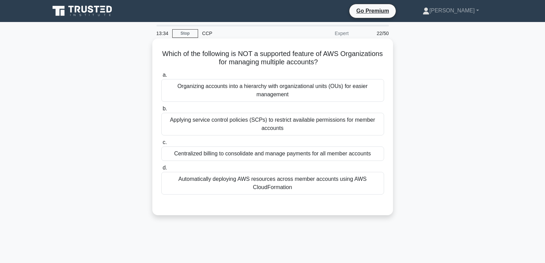
click at [265, 155] on div "Centralized billing to consolidate and manage payments for all member accounts" at bounding box center [272, 154] width 223 height 14
click at [161, 145] on input "c. Centralized billing to consolidate and manage payments for all member accoun…" at bounding box center [161, 142] width 0 height 4
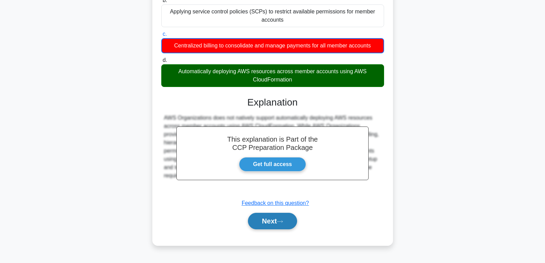
click at [263, 225] on button "Next" at bounding box center [272, 221] width 49 height 17
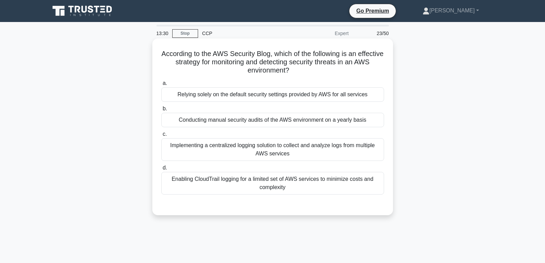
click at [278, 122] on div "Conducting manual security audits of the AWS environment on a yearly basis" at bounding box center [272, 120] width 223 height 14
click at [161, 111] on input "b. Conducting manual security audits of the AWS environment on a yearly basis" at bounding box center [161, 109] width 0 height 4
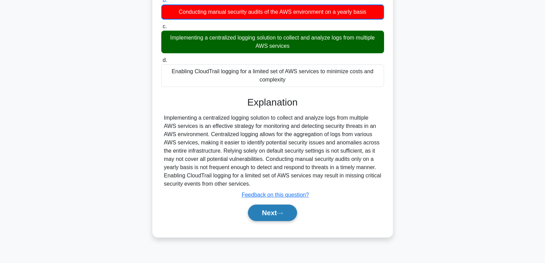
click at [278, 217] on button "Next" at bounding box center [272, 213] width 49 height 17
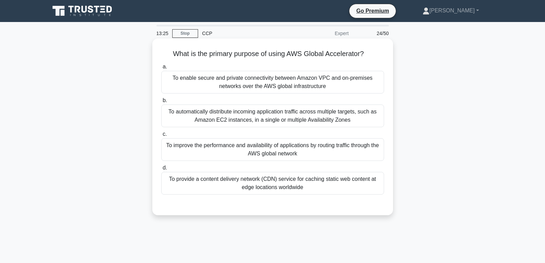
click at [268, 178] on div "To provide a content delivery network (CDN) service for caching static web cont…" at bounding box center [272, 183] width 223 height 23
click at [161, 170] on input "d. To provide a content delivery network (CDN) service for caching static web c…" at bounding box center [161, 168] width 0 height 4
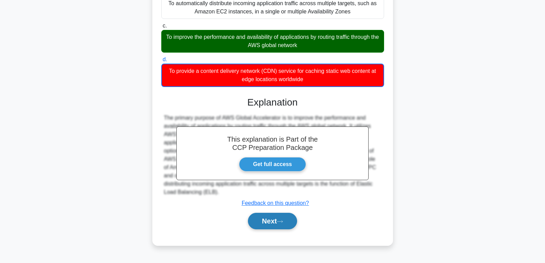
click at [257, 218] on button "Next" at bounding box center [272, 221] width 49 height 17
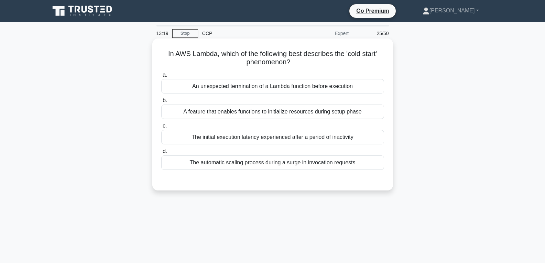
click at [252, 161] on div "The automatic scaling process during a surge in invocation requests" at bounding box center [272, 162] width 223 height 14
click at [161, 154] on input "d. The automatic scaling process during a surge in invocation requests" at bounding box center [161, 151] width 0 height 4
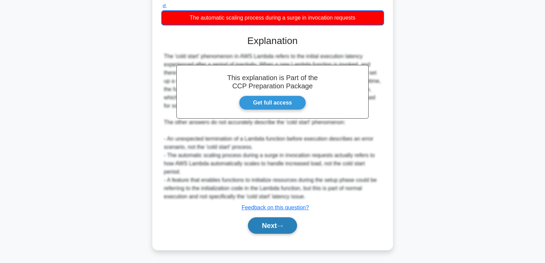
click at [260, 225] on button "Next" at bounding box center [272, 225] width 49 height 17
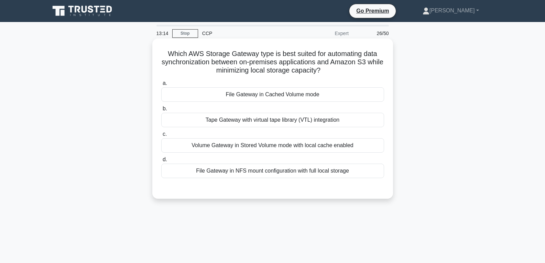
click at [262, 93] on div "File Gateway in Cached Volume mode" at bounding box center [272, 94] width 223 height 14
click at [161, 86] on input "a. File Gateway in Cached Volume mode" at bounding box center [161, 83] width 0 height 4
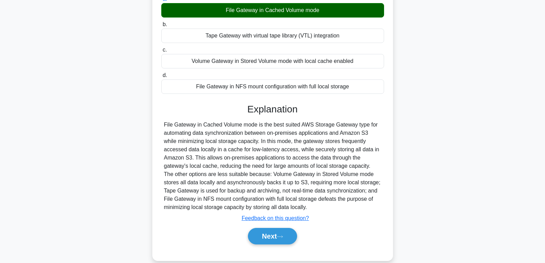
scroll to position [108, 0]
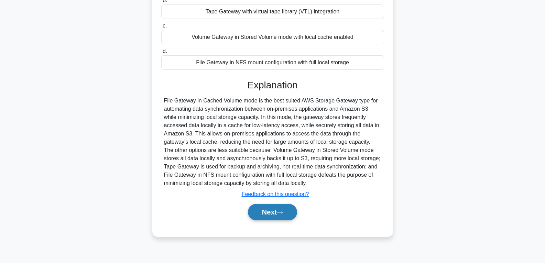
click at [259, 209] on button "Next" at bounding box center [272, 212] width 49 height 17
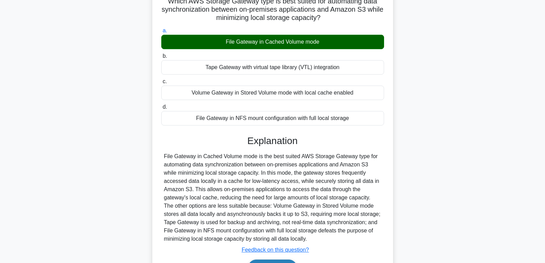
scroll to position [0, 0]
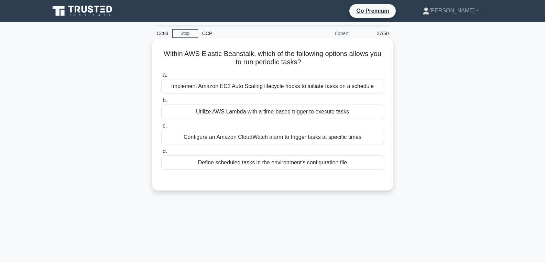
click at [269, 112] on div "Utilize AWS Lambda with a time-based trigger to execute tasks" at bounding box center [272, 112] width 223 height 14
click at [161, 103] on input "b. Utilize AWS Lambda with a time-based trigger to execute tasks" at bounding box center [161, 100] width 0 height 4
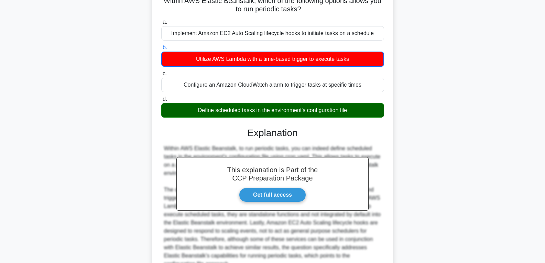
scroll to position [121, 0]
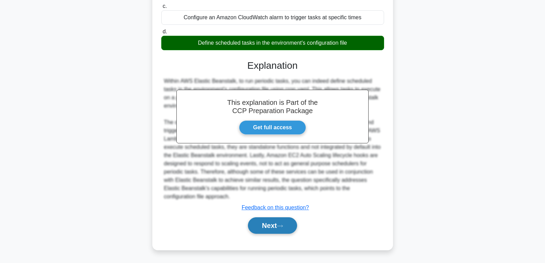
click at [271, 225] on button "Next" at bounding box center [272, 225] width 49 height 17
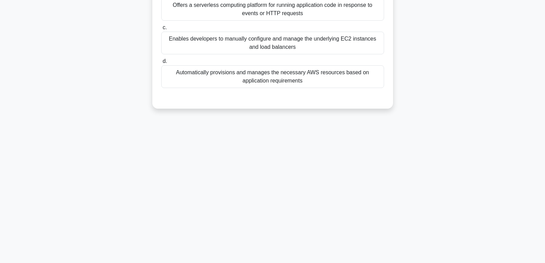
scroll to position [52, 0]
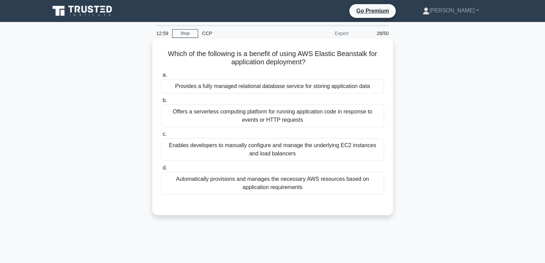
click at [267, 85] on div "Provides a fully managed relational database service for storing application da…" at bounding box center [272, 86] width 223 height 14
click at [161, 77] on input "a. Provides a fully managed relational database service for storing application…" at bounding box center [161, 75] width 0 height 4
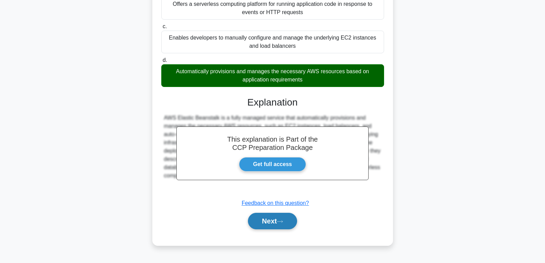
click at [257, 229] on button "Next" at bounding box center [272, 221] width 49 height 17
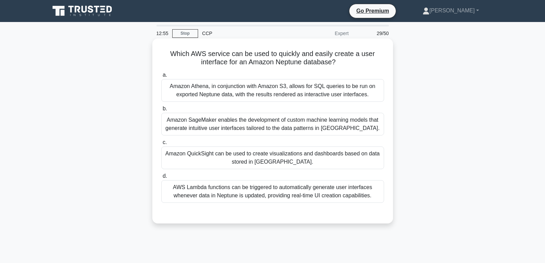
click at [256, 159] on div "Amazon QuickSight can be used to create visualizations and dashboards based on …" at bounding box center [272, 158] width 223 height 23
click at [161, 145] on input "c. Amazon QuickSight can be used to create visualizations and dashboards based …" at bounding box center [161, 142] width 0 height 4
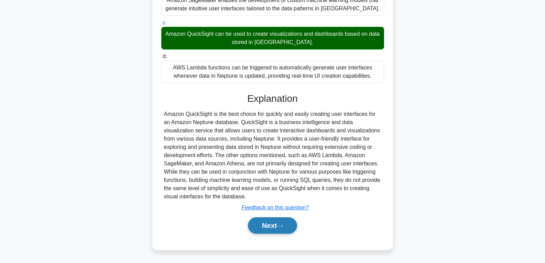
click at [261, 227] on button "Next" at bounding box center [272, 225] width 49 height 17
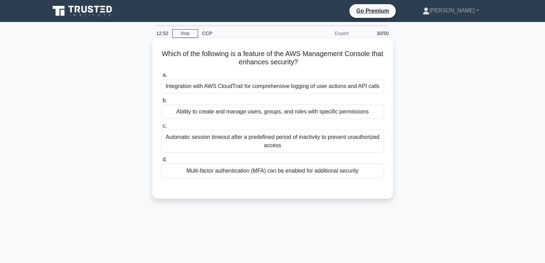
click at [274, 176] on div "Multi-factor authentication (MFA) can be enabled for additional security" at bounding box center [272, 171] width 223 height 14
click at [161, 162] on input "d. Multi-factor authentication (MFA) can be enabled for additional security" at bounding box center [161, 160] width 0 height 4
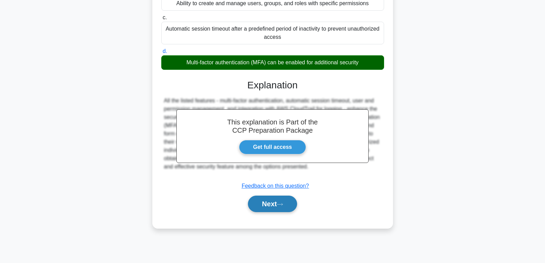
click at [272, 203] on button "Next" at bounding box center [272, 204] width 49 height 17
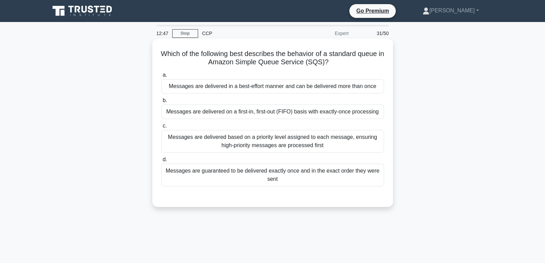
click at [263, 108] on div "Messages are delivered on a first-in, first-out (FIFO) basis with exactly-once …" at bounding box center [272, 112] width 223 height 14
click at [161, 103] on input "b. Messages are delivered on a first-in, first-out (FIFO) basis with exactly-on…" at bounding box center [161, 100] width 0 height 4
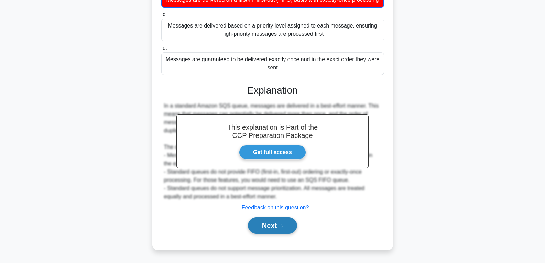
click at [274, 225] on button "Next" at bounding box center [272, 225] width 49 height 17
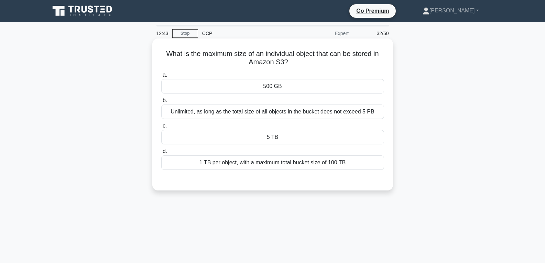
click at [280, 136] on div "5 TB" at bounding box center [272, 137] width 223 height 14
click at [161, 128] on input "c. 5 TB" at bounding box center [161, 126] width 0 height 4
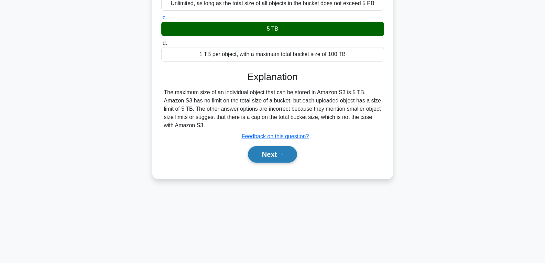
click at [281, 157] on icon at bounding box center [280, 155] width 6 height 4
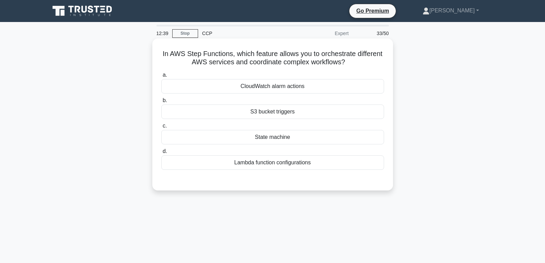
click at [272, 114] on div "S3 bucket triggers" at bounding box center [272, 112] width 223 height 14
click at [161, 103] on input "b. S3 bucket triggers" at bounding box center [161, 100] width 0 height 4
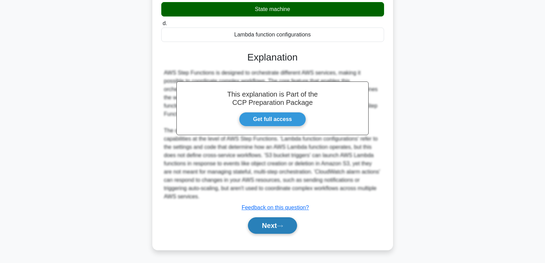
click at [270, 219] on button "Next" at bounding box center [272, 225] width 49 height 17
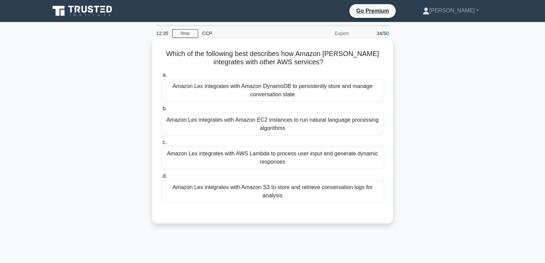
click at [269, 163] on div "Amazon Lex integrates with AWS Lambda to process user input and generate dynami…" at bounding box center [272, 158] width 223 height 23
click at [161, 145] on input "c. Amazon Lex integrates with AWS Lambda to process user input and generate dyn…" at bounding box center [161, 142] width 0 height 4
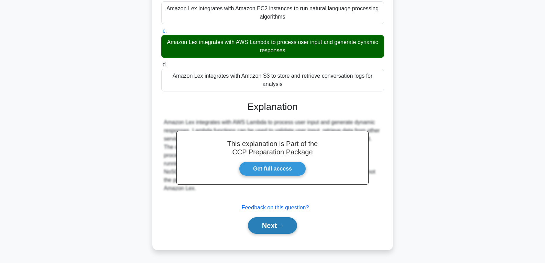
click at [273, 225] on button "Next" at bounding box center [272, 225] width 49 height 17
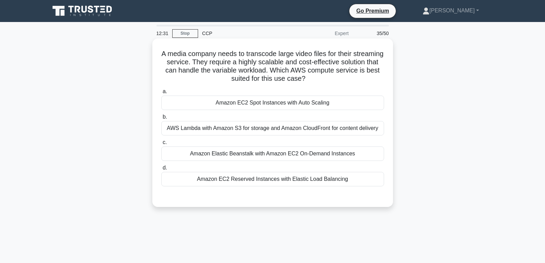
click at [275, 104] on div "Amazon EC2 Spot Instances with Auto Scaling" at bounding box center [272, 103] width 223 height 14
click at [161, 94] on input "a. Amazon EC2 Spot Instances with Auto Scaling" at bounding box center [161, 91] width 0 height 4
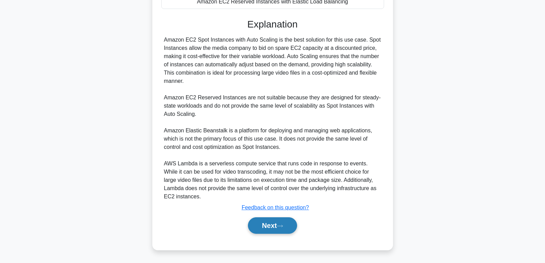
click at [268, 220] on button "Next" at bounding box center [272, 225] width 49 height 17
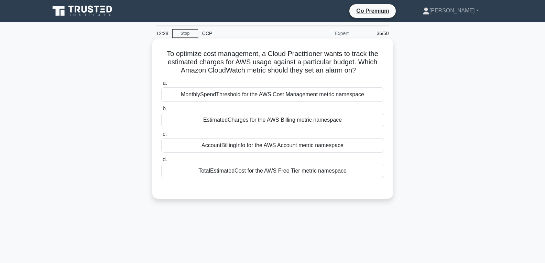
click at [258, 126] on div "EstimatedCharges for the AWS Billing metric namespace" at bounding box center [272, 120] width 223 height 14
click at [161, 111] on input "b. EstimatedCharges for the AWS Billing metric namespace" at bounding box center [161, 109] width 0 height 4
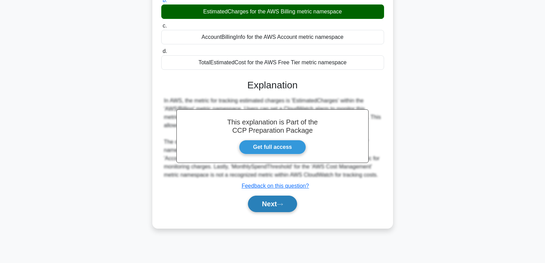
click at [271, 206] on button "Next" at bounding box center [272, 204] width 49 height 17
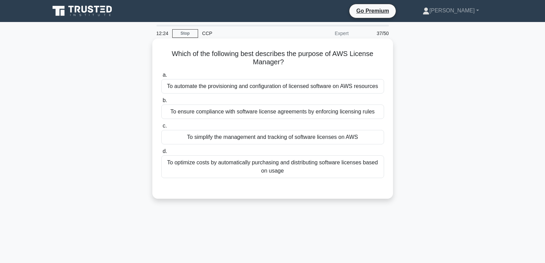
click at [267, 131] on div "To simplify the management and tracking of software licenses on AWS" at bounding box center [272, 137] width 223 height 14
click at [161, 128] on input "c. To simplify the management and tracking of software licenses on AWS" at bounding box center [161, 126] width 0 height 4
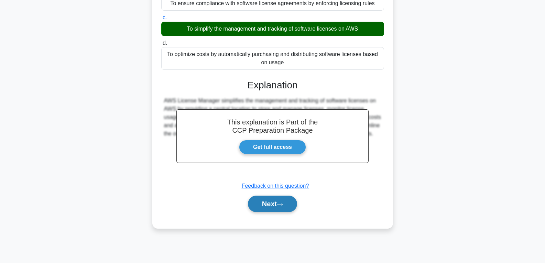
click at [266, 207] on button "Next" at bounding box center [272, 204] width 49 height 17
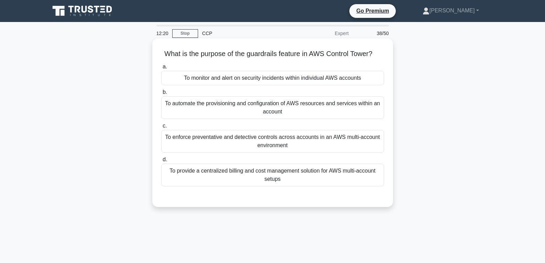
click at [269, 80] on div "To monitor and alert on security incidents within individual AWS accounts" at bounding box center [272, 78] width 223 height 14
click at [161, 69] on input "a. To monitor and alert on security incidents within individual AWS accounts" at bounding box center [161, 67] width 0 height 4
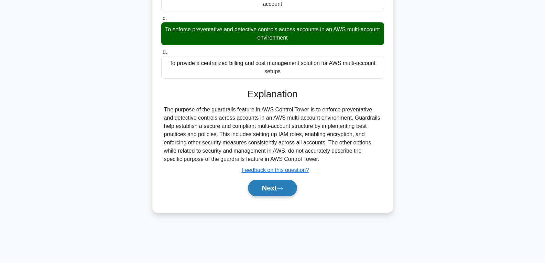
click at [268, 192] on button "Next" at bounding box center [272, 188] width 49 height 17
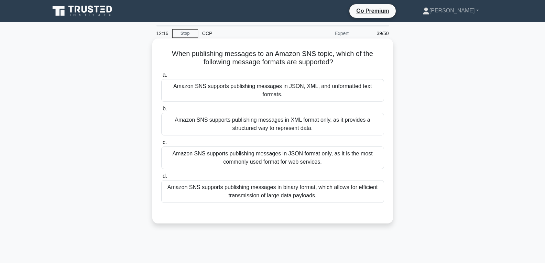
click at [276, 90] on div "Amazon SNS supports publishing messages in JSON, XML, and unformatted text form…" at bounding box center [272, 90] width 223 height 23
click at [161, 77] on input "a. Amazon SNS supports publishing messages in JSON, XML, and unformatted text f…" at bounding box center [161, 75] width 0 height 4
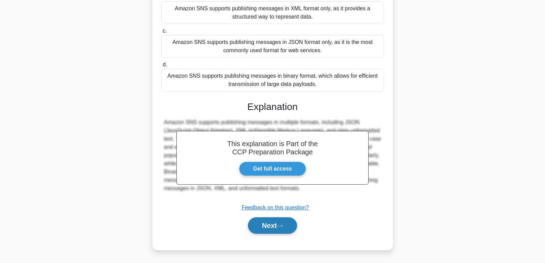
click at [278, 218] on button "Next" at bounding box center [272, 225] width 49 height 17
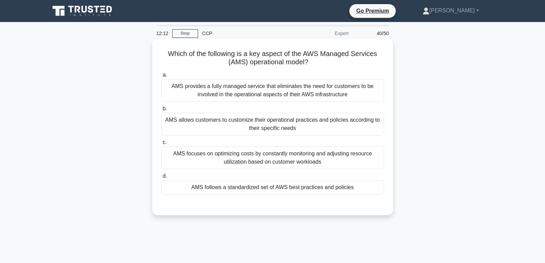
click at [263, 176] on label "d. AMS follows a standardized set of AWS best practices and policies" at bounding box center [272, 183] width 223 height 23
click at [161, 176] on input "d. AMS follows a standardized set of AWS best practices and policies" at bounding box center [161, 176] width 0 height 4
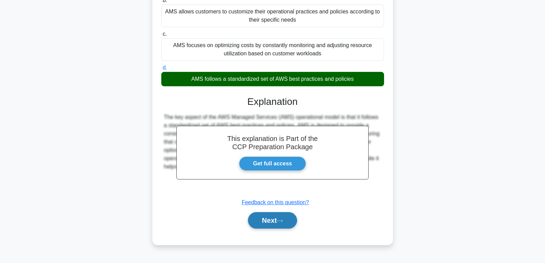
click at [271, 220] on button "Next" at bounding box center [272, 220] width 49 height 17
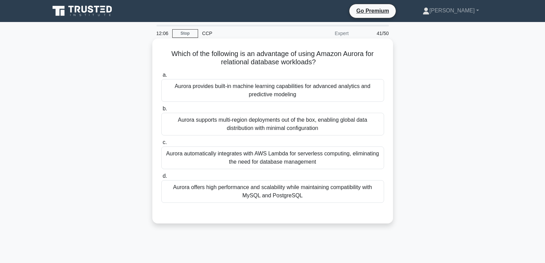
click at [289, 151] on div "Aurora automatically integrates with AWS Lambda for serverless computing, elimi…" at bounding box center [272, 158] width 223 height 23
click at [161, 145] on input "c. Aurora automatically integrates with AWS Lambda for serverless computing, el…" at bounding box center [161, 142] width 0 height 4
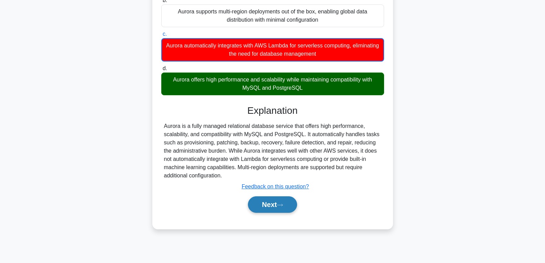
click at [274, 206] on button "Next" at bounding box center [272, 204] width 49 height 17
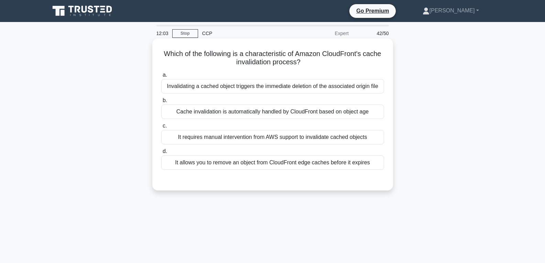
click at [270, 137] on div "It requires manual intervention from AWS support to invalidate cached objects" at bounding box center [272, 137] width 223 height 14
click at [161, 128] on input "c. It requires manual intervention from AWS support to invalidate cached objects" at bounding box center [161, 126] width 0 height 4
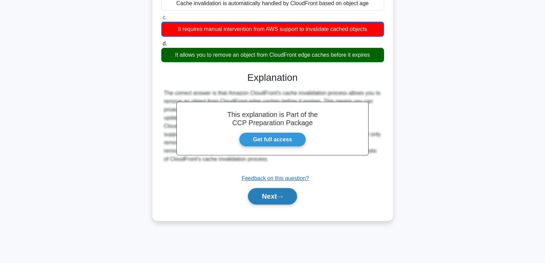
click at [269, 204] on button "Next" at bounding box center [272, 196] width 49 height 17
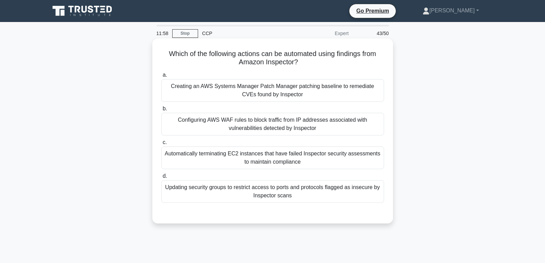
click at [268, 188] on div "Updating security groups to restrict access to ports and protocols flagged as i…" at bounding box center [272, 191] width 223 height 23
click at [161, 179] on input "d. Updating security groups to restrict access to ports and protocols flagged a…" at bounding box center [161, 176] width 0 height 4
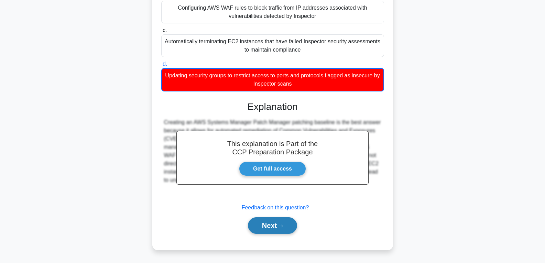
click at [275, 223] on button "Next" at bounding box center [272, 225] width 49 height 17
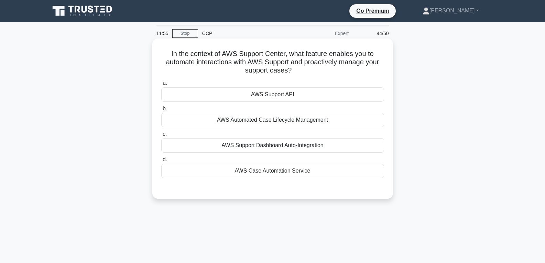
click at [265, 84] on label "a. AWS Support API" at bounding box center [272, 90] width 223 height 23
click at [161, 84] on input "a. AWS Support API" at bounding box center [161, 83] width 0 height 4
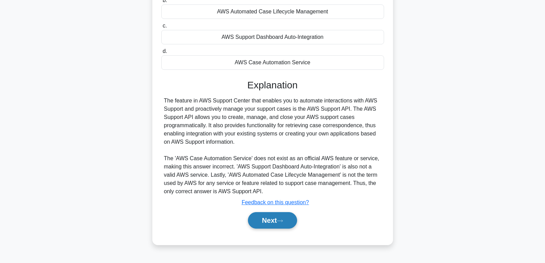
click at [277, 218] on button "Next" at bounding box center [272, 220] width 49 height 17
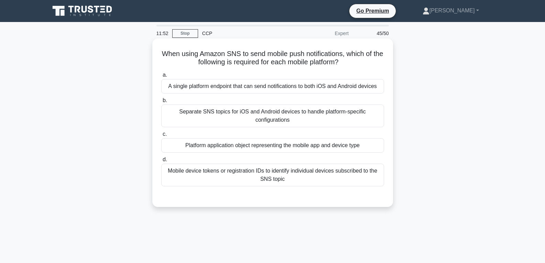
click at [272, 151] on div "Platform application object representing the mobile app and device type" at bounding box center [272, 145] width 223 height 14
click at [161, 137] on input "c. Platform application object representing the mobile app and device type" at bounding box center [161, 134] width 0 height 4
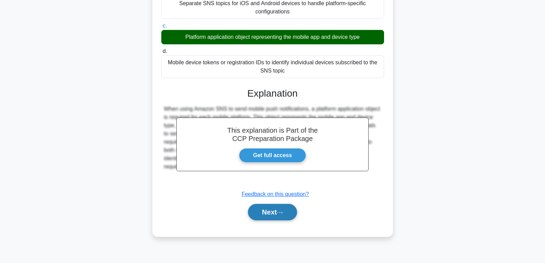
click at [275, 218] on button "Next" at bounding box center [272, 212] width 49 height 17
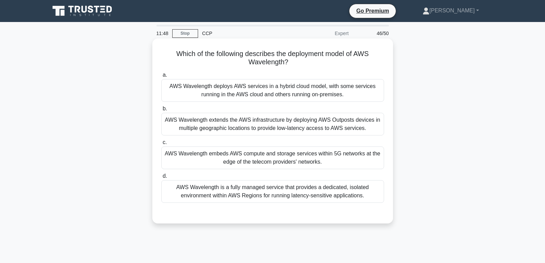
click at [269, 154] on div "AWS Wavelength embeds AWS compute and storage services within 5G networks at th…" at bounding box center [272, 158] width 223 height 23
click at [161, 145] on input "c. AWS Wavelength embeds AWS compute and storage services within 5G networks at…" at bounding box center [161, 142] width 0 height 4
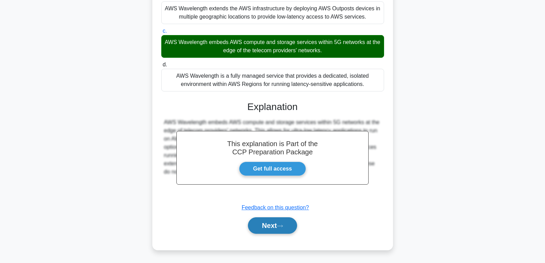
click at [278, 224] on button "Next" at bounding box center [272, 225] width 49 height 17
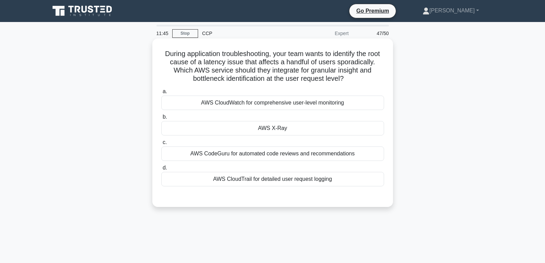
click at [275, 125] on div "AWS X-Ray" at bounding box center [272, 128] width 223 height 14
click at [161, 119] on input "b. AWS X-Ray" at bounding box center [161, 117] width 0 height 4
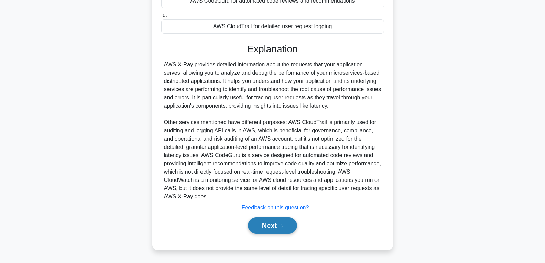
click at [260, 227] on button "Next" at bounding box center [272, 225] width 49 height 17
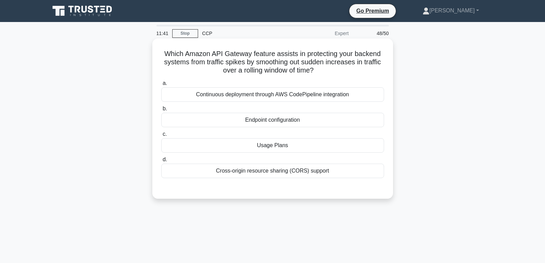
click at [266, 146] on div "Usage Plans" at bounding box center [272, 145] width 223 height 14
click at [161, 137] on input "c. Usage Plans" at bounding box center [161, 134] width 0 height 4
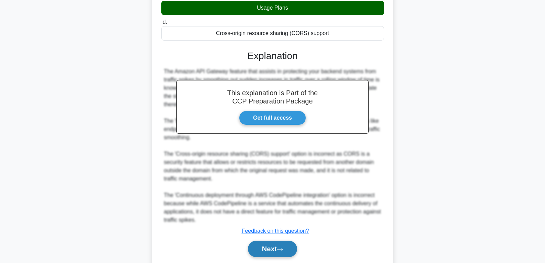
click at [274, 245] on button "Next" at bounding box center [272, 249] width 49 height 17
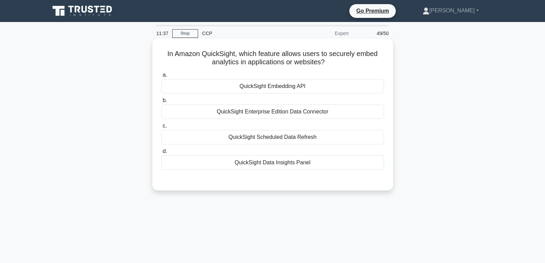
click at [272, 84] on div "QuickSight Embedding API" at bounding box center [272, 86] width 223 height 14
click at [161, 77] on input "a. QuickSight Embedding API" at bounding box center [161, 75] width 0 height 4
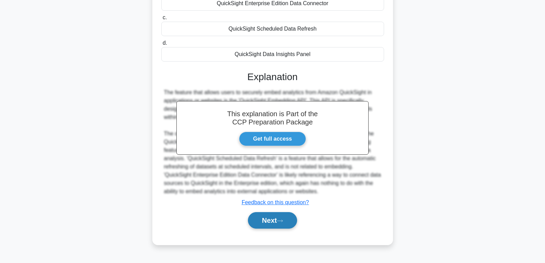
click at [272, 224] on button "Next" at bounding box center [272, 220] width 49 height 17
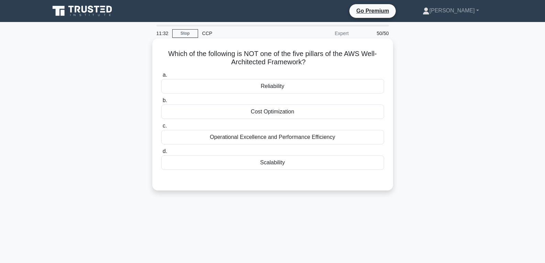
click at [270, 158] on div "Scalability" at bounding box center [272, 162] width 223 height 14
click at [161, 154] on input "d. Scalability" at bounding box center [161, 151] width 0 height 4
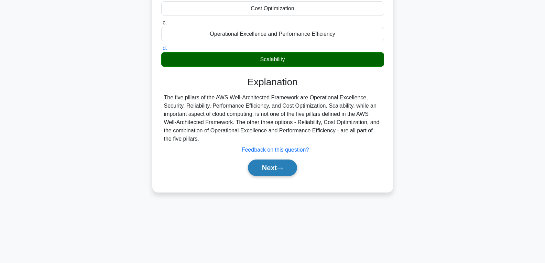
click at [271, 169] on button "Next" at bounding box center [272, 168] width 49 height 17
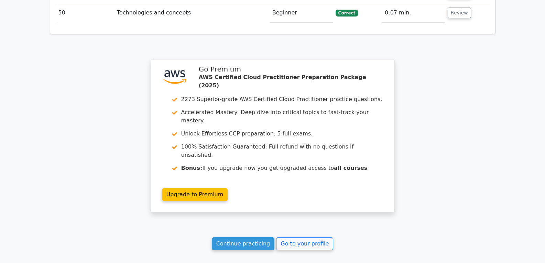
scroll to position [1995, 0]
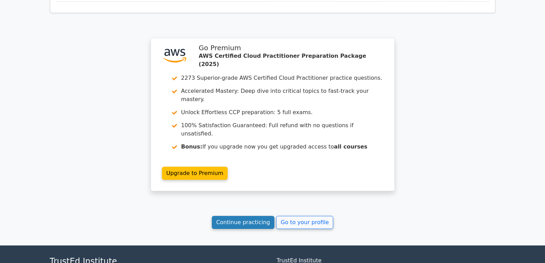
click at [232, 216] on link "Continue practicing" at bounding box center [243, 222] width 63 height 13
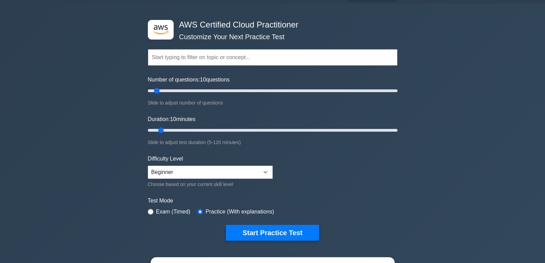
scroll to position [34, 0]
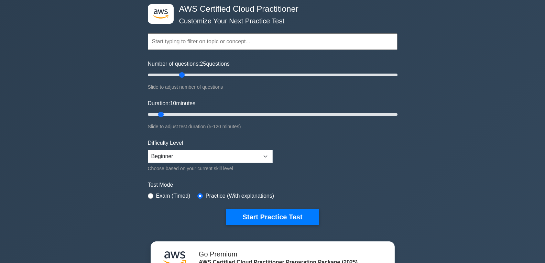
drag, startPoint x: 157, startPoint y: 75, endPoint x: 183, endPoint y: 78, distance: 27.0
type input "30"
click at [183, 78] on input "Number of questions: 25 questions" at bounding box center [273, 75] width 250 height 8
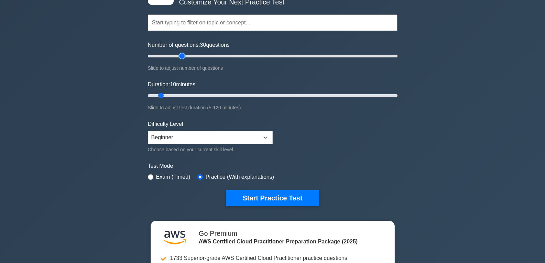
scroll to position [69, 0]
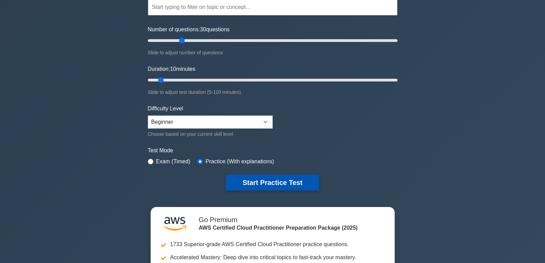
click at [267, 183] on button "Start Practice Test" at bounding box center [272, 183] width 93 height 16
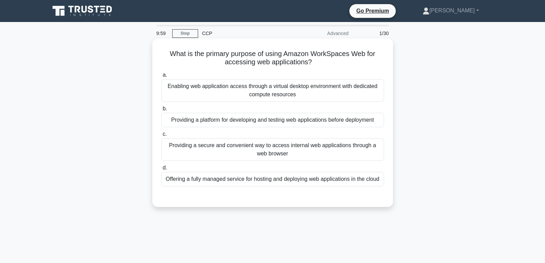
click at [253, 125] on div "Providing a platform for developing and testing web applications before deploym…" at bounding box center [272, 120] width 223 height 14
click at [161, 111] on input "b. Providing a platform for developing and testing web applications before depl…" at bounding box center [161, 109] width 0 height 4
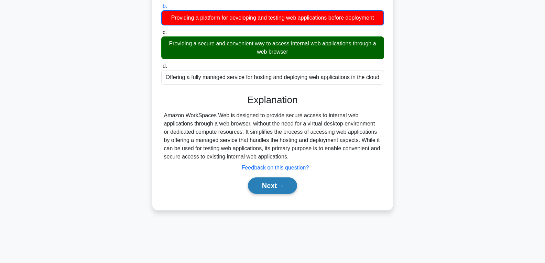
scroll to position [108, 0]
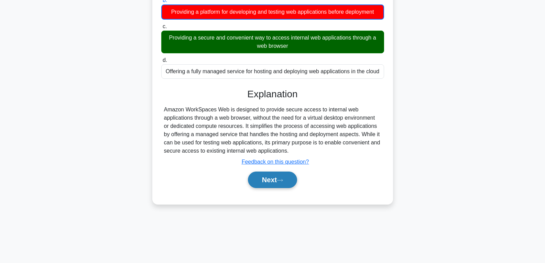
click at [259, 181] on button "Next" at bounding box center [272, 180] width 49 height 17
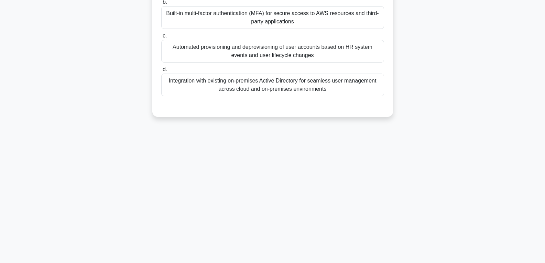
scroll to position [0, 0]
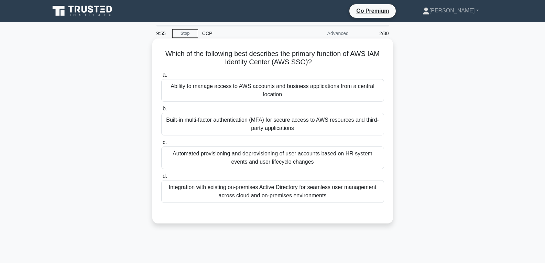
click at [270, 95] on div "Ability to manage access to AWS accounts and business applications from a centr…" at bounding box center [272, 90] width 223 height 23
click at [161, 77] on input "a. Ability to manage access to AWS accounts and business applications from a ce…" at bounding box center [161, 75] width 0 height 4
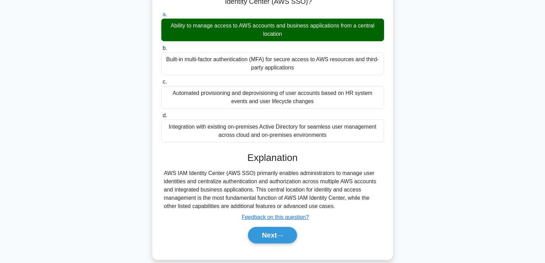
scroll to position [108, 0]
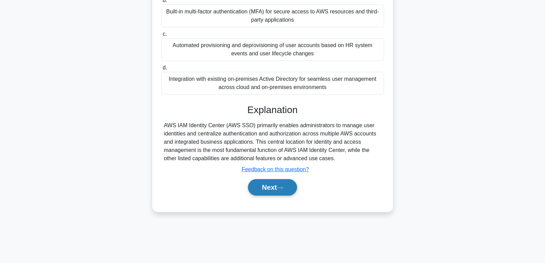
click at [267, 185] on button "Next" at bounding box center [272, 187] width 49 height 17
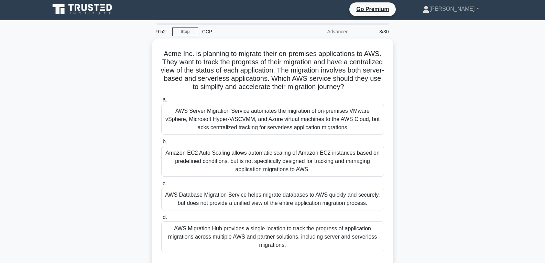
scroll to position [0, 0]
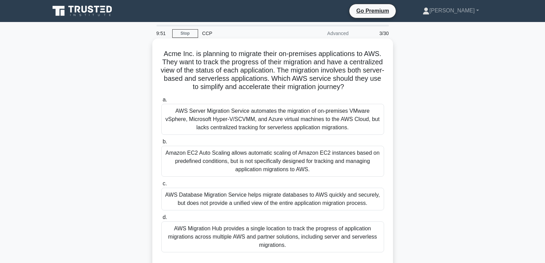
click at [260, 128] on div "AWS Server Migration Service automates the migration of on-premises VMware vSph…" at bounding box center [272, 119] width 223 height 31
click at [161, 102] on input "a. AWS Server Migration Service automates the migration of on-premises VMware v…" at bounding box center [161, 100] width 0 height 4
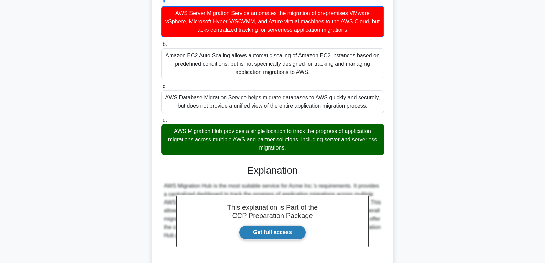
scroll to position [170, 0]
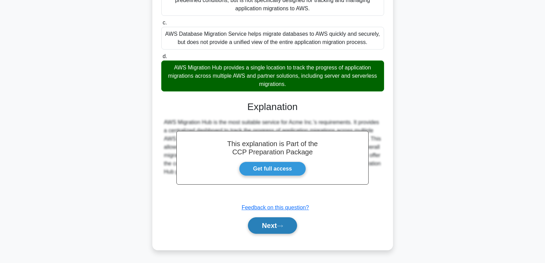
click at [266, 226] on button "Next" at bounding box center [272, 225] width 49 height 17
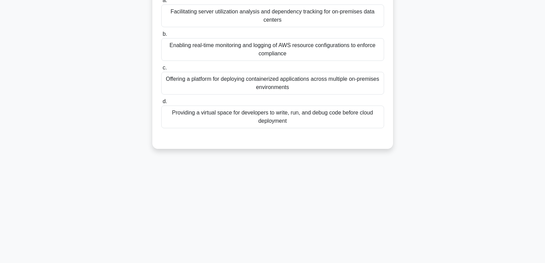
scroll to position [0, 0]
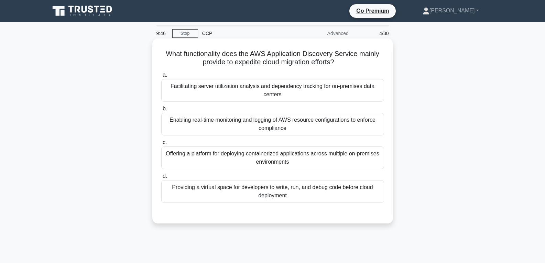
click at [267, 186] on div "Providing a virtual space for developers to write, run, and debug code before c…" at bounding box center [272, 191] width 223 height 23
click at [161, 179] on input "d. Providing a virtual space for developers to write, run, and debug code befor…" at bounding box center [161, 176] width 0 height 4
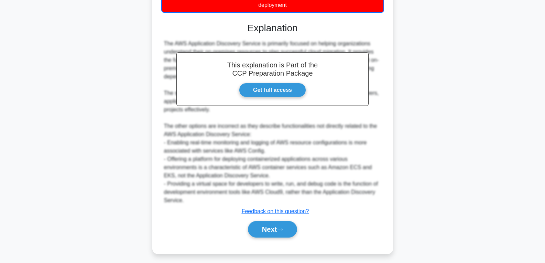
scroll to position [195, 0]
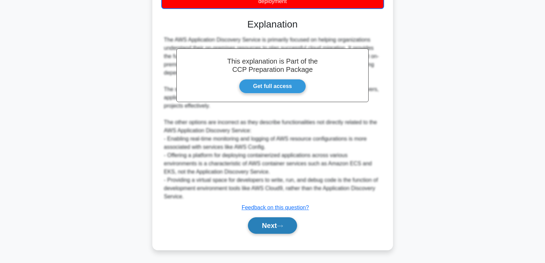
click at [269, 223] on button "Next" at bounding box center [272, 225] width 49 height 17
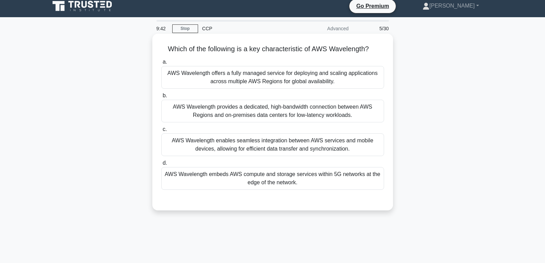
scroll to position [0, 0]
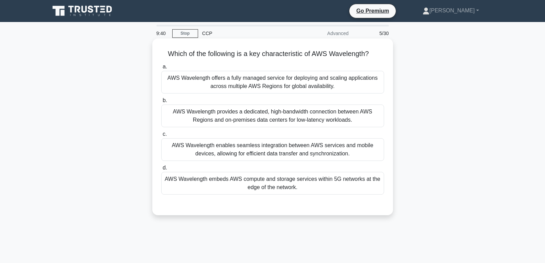
click at [251, 181] on div "AWS Wavelength embeds AWS compute and storage services within 5G networks at th…" at bounding box center [272, 183] width 223 height 23
click at [161, 170] on input "d. AWS Wavelength embeds AWS compute and storage services within 5G networks at…" at bounding box center [161, 168] width 0 height 4
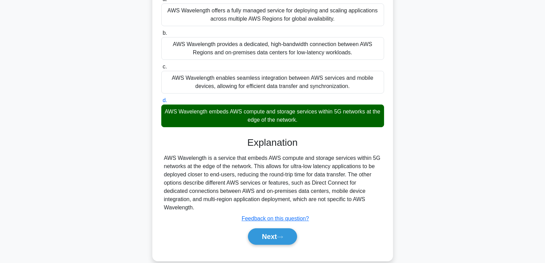
scroll to position [108, 0]
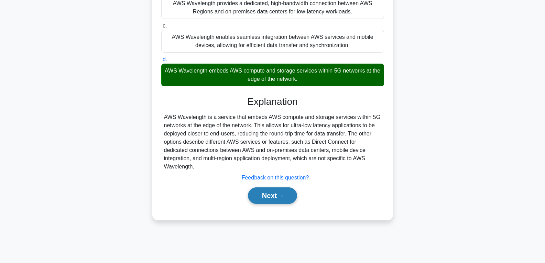
click at [261, 193] on button "Next" at bounding box center [272, 195] width 49 height 17
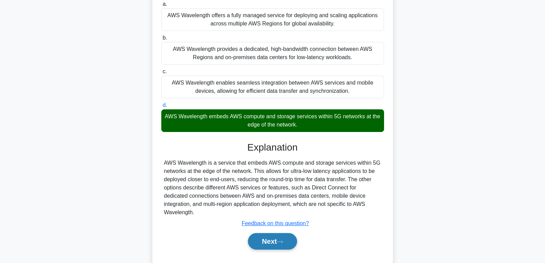
scroll to position [0, 0]
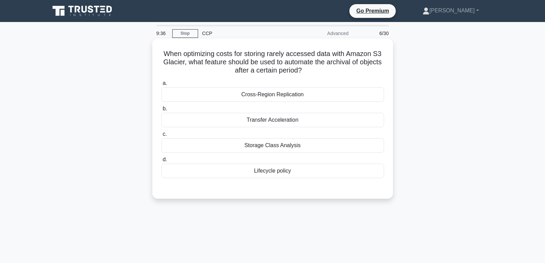
click at [262, 170] on div "Lifecycle policy" at bounding box center [272, 171] width 223 height 14
click at [161, 162] on input "d. Lifecycle policy" at bounding box center [161, 160] width 0 height 4
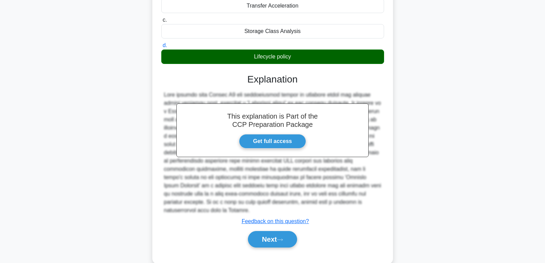
scroll to position [120, 0]
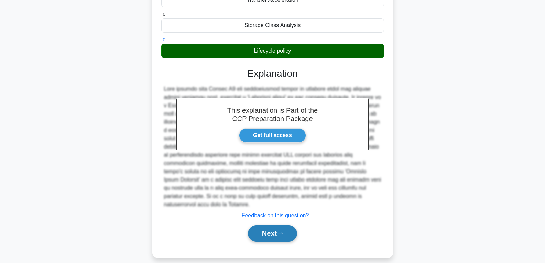
click at [271, 225] on button "Next" at bounding box center [272, 233] width 49 height 17
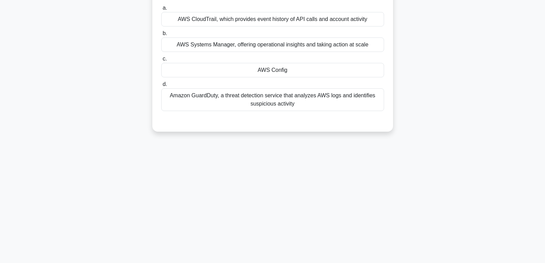
scroll to position [5, 0]
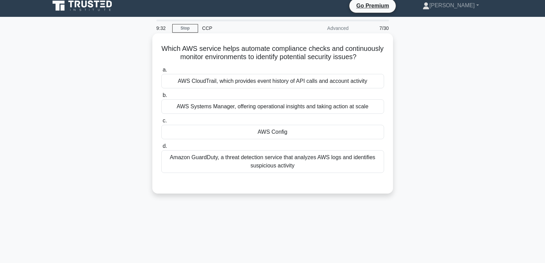
click at [267, 139] on div "AWS Config" at bounding box center [272, 132] width 223 height 14
click at [161, 123] on input "c. AWS Config" at bounding box center [161, 121] width 0 height 4
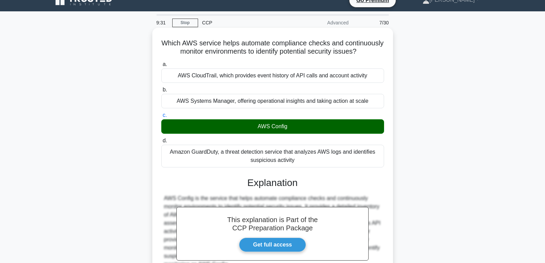
scroll to position [108, 0]
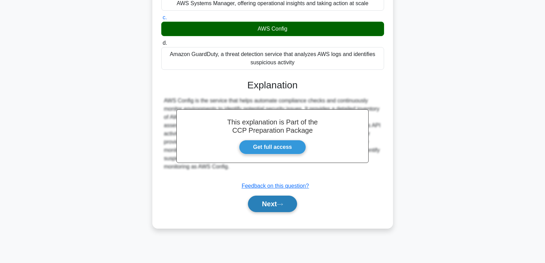
click at [277, 212] on button "Next" at bounding box center [272, 204] width 49 height 17
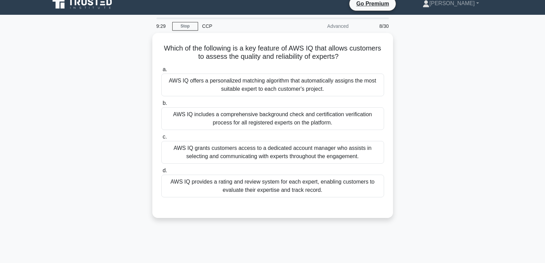
scroll to position [0, 0]
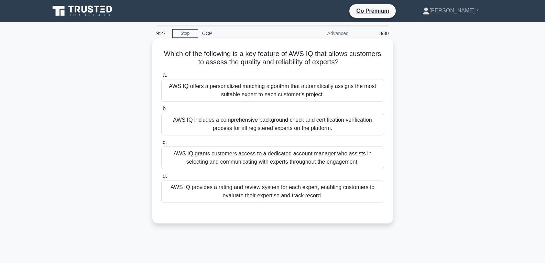
click at [276, 130] on div "AWS IQ includes a comprehensive background check and certification verification…" at bounding box center [272, 124] width 223 height 23
click at [161, 111] on input "b. AWS IQ includes a comprehensive background check and certification verificat…" at bounding box center [161, 109] width 0 height 4
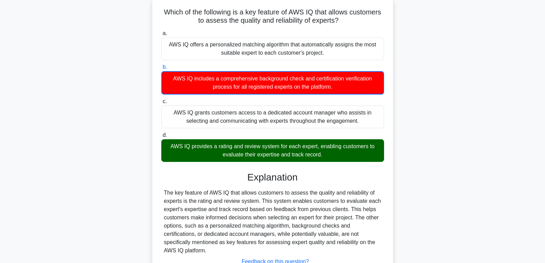
scroll to position [108, 0]
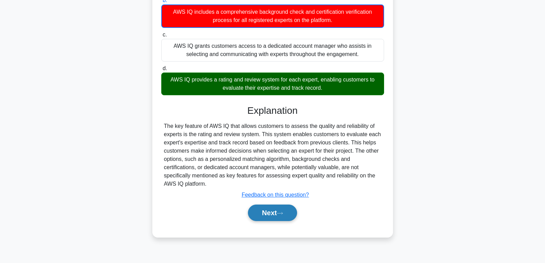
click at [273, 213] on button "Next" at bounding box center [272, 213] width 49 height 17
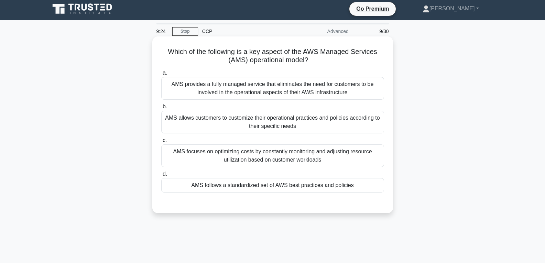
scroll to position [0, 0]
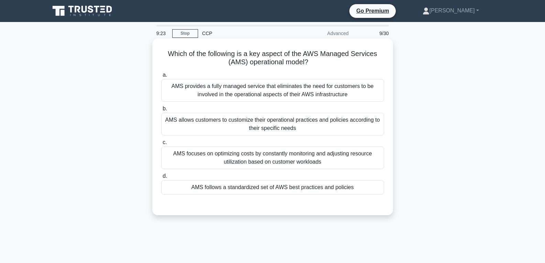
click at [273, 195] on div "AMS follows a standardized set of AWS best practices and policies" at bounding box center [272, 187] width 223 height 14
click at [161, 179] on input "d. AMS follows a standardized set of AWS best practices and policies" at bounding box center [161, 176] width 0 height 4
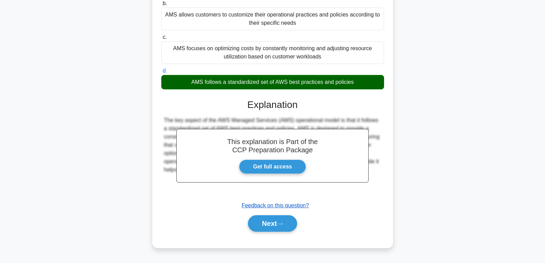
scroll to position [108, 0]
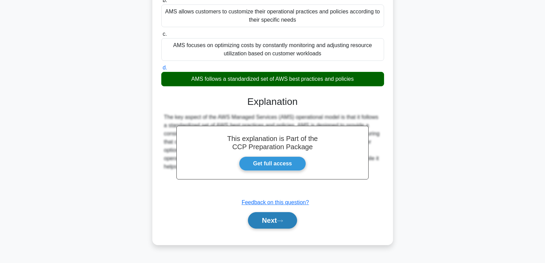
click at [269, 220] on button "Next" at bounding box center [272, 220] width 49 height 17
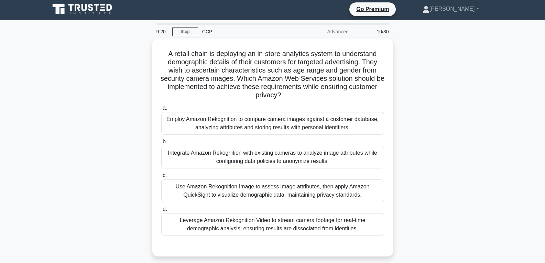
scroll to position [0, 0]
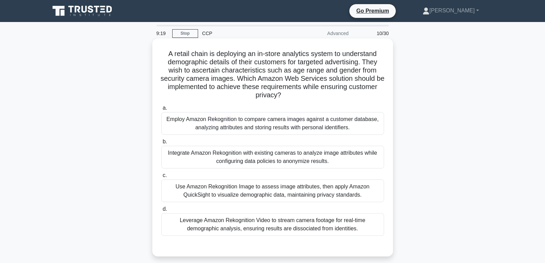
click at [268, 219] on div "Leverage Amazon Rekognition Video to stream camera footage for real-time demogr…" at bounding box center [272, 224] width 223 height 23
click at [161, 212] on input "d. Leverage Amazon Rekognition Video to stream camera footage for real-time dem…" at bounding box center [161, 209] width 0 height 4
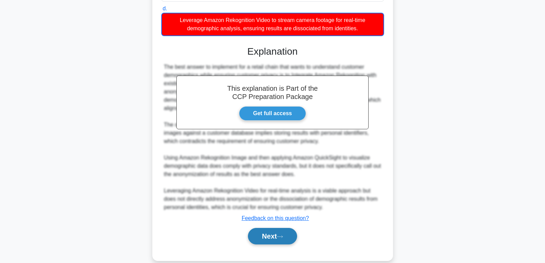
scroll to position [206, 0]
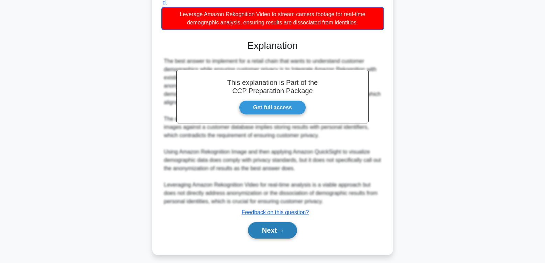
click at [268, 230] on button "Next" at bounding box center [272, 230] width 49 height 17
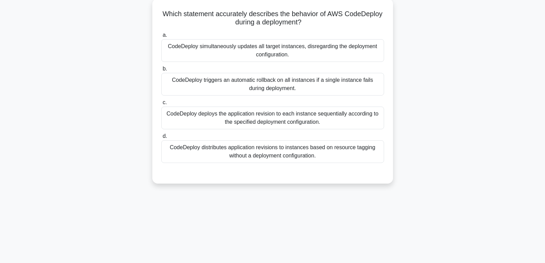
scroll to position [0, 0]
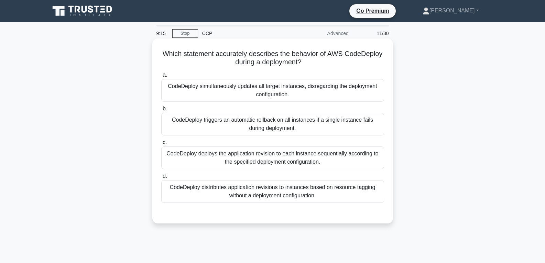
click at [261, 132] on div "CodeDeploy triggers an automatic rollback on all instances if a single instance…" at bounding box center [272, 124] width 223 height 23
click at [161, 111] on input "b. CodeDeploy triggers an automatic rollback on all instances if a single insta…" at bounding box center [161, 109] width 0 height 4
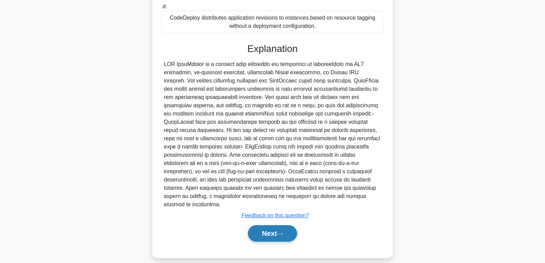
click at [271, 225] on button "Next" at bounding box center [272, 233] width 49 height 17
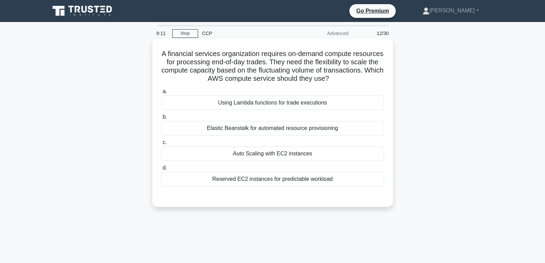
click at [271, 153] on div "Auto Scaling with EC2 instances" at bounding box center [272, 154] width 223 height 14
click at [161, 145] on input "c. Auto Scaling with EC2 instances" at bounding box center [161, 142] width 0 height 4
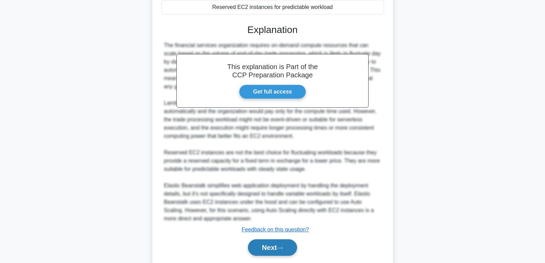
click at [271, 245] on button "Next" at bounding box center [272, 247] width 49 height 17
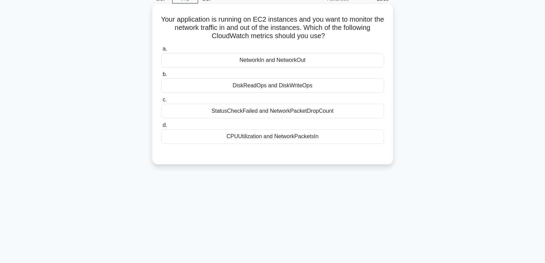
click at [270, 89] on div "DiskReadOps and DiskWriteOps" at bounding box center [272, 85] width 223 height 14
click at [161, 77] on input "b. DiskReadOps and DiskWriteOps" at bounding box center [161, 74] width 0 height 4
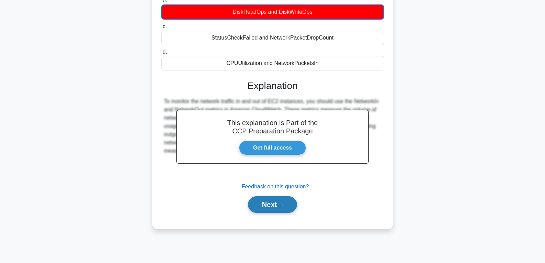
click at [276, 207] on button "Next" at bounding box center [272, 204] width 49 height 17
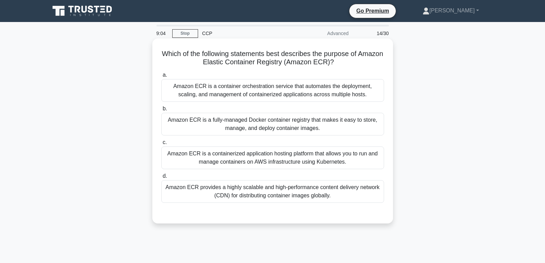
click at [277, 132] on div "Amazon ECR is a fully-managed Docker container registry that makes it easy to s…" at bounding box center [272, 124] width 223 height 23
click at [161, 111] on input "b. Amazon ECR is a fully-managed Docker container registry that makes it easy t…" at bounding box center [161, 109] width 0 height 4
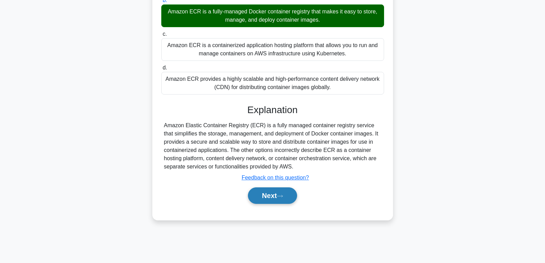
click at [281, 194] on button "Next" at bounding box center [272, 195] width 49 height 17
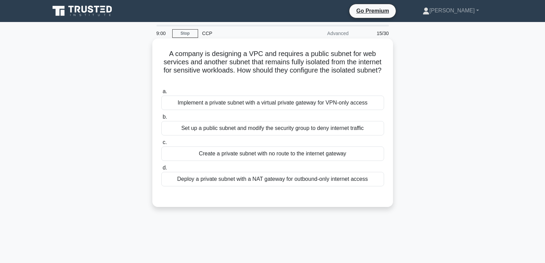
click at [278, 150] on div "Create a private subnet with no route to the internet gateway" at bounding box center [272, 154] width 223 height 14
click at [161, 145] on input "c. Create a private subnet with no route to the internet gateway" at bounding box center [161, 142] width 0 height 4
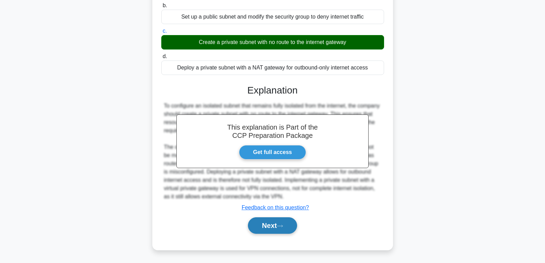
click at [275, 221] on button "Next" at bounding box center [272, 225] width 49 height 17
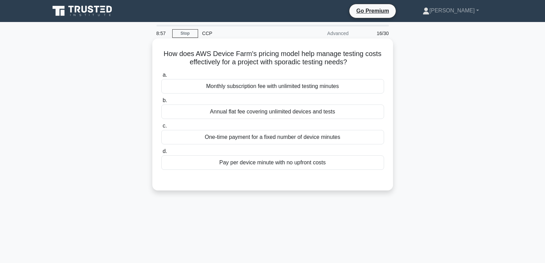
click at [271, 164] on div "Pay per device minute with no upfront costs" at bounding box center [272, 162] width 223 height 14
click at [161, 154] on input "d. Pay per device minute with no upfront costs" at bounding box center [161, 151] width 0 height 4
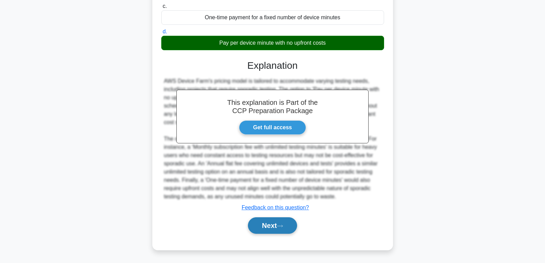
click at [266, 223] on button "Next" at bounding box center [272, 225] width 49 height 17
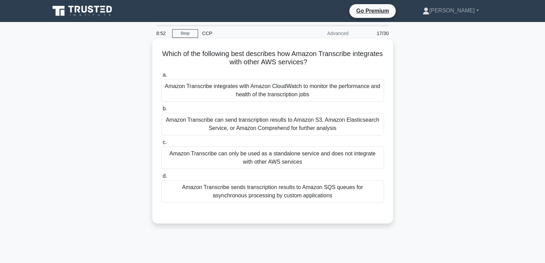
click at [264, 188] on div "Amazon Transcribe sends transcription results to Amazon SQS queues for asynchro…" at bounding box center [272, 191] width 223 height 23
click at [161, 179] on input "d. Amazon Transcribe sends transcription results to Amazon SQS queues for async…" at bounding box center [161, 176] width 0 height 4
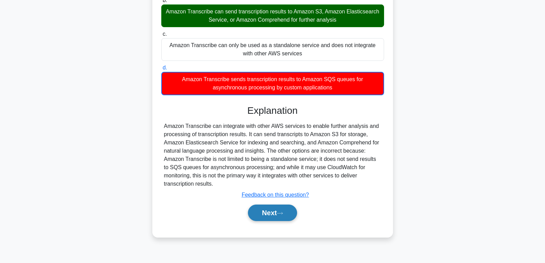
click at [268, 213] on button "Next" at bounding box center [272, 213] width 49 height 17
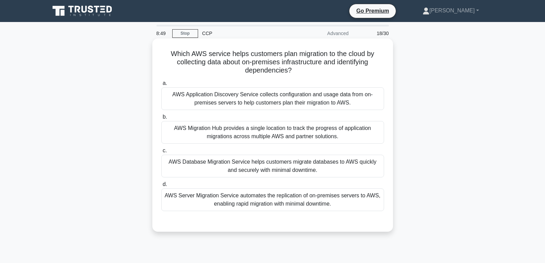
click at [274, 170] on div "AWS Database Migration Service helps customers migrate databases to AWS quickly…" at bounding box center [272, 166] width 223 height 23
click at [161, 153] on input "c. AWS Database Migration Service helps customers migrate databases to AWS quic…" at bounding box center [161, 151] width 0 height 4
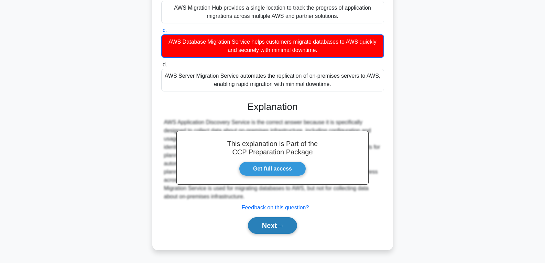
click at [273, 224] on button "Next" at bounding box center [272, 225] width 49 height 17
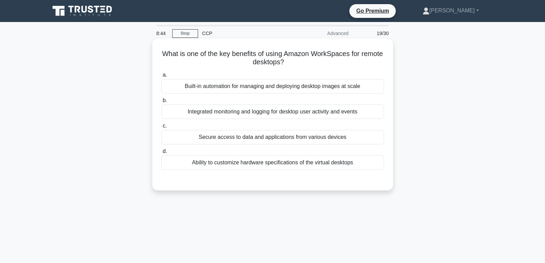
click at [265, 138] on div "Secure access to data and applications from various devices" at bounding box center [272, 137] width 223 height 14
click at [161, 128] on input "c. Secure access to data and applications from various devices" at bounding box center [161, 126] width 0 height 4
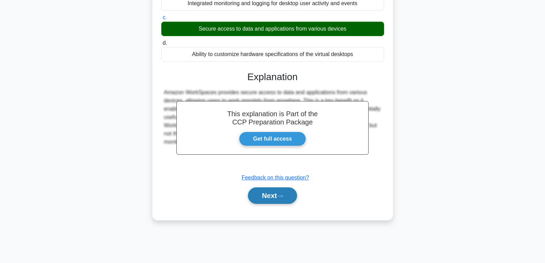
click at [267, 198] on button "Next" at bounding box center [272, 195] width 49 height 17
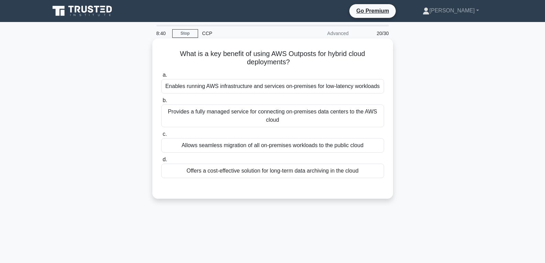
click at [276, 169] on div "Offers a cost-effective solution for long-term data archiving in the cloud" at bounding box center [272, 171] width 223 height 14
click at [161, 162] on input "d. Offers a cost-effective solution for long-term data archiving in the cloud" at bounding box center [161, 160] width 0 height 4
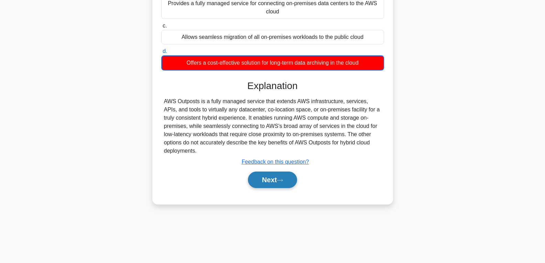
click at [278, 184] on button "Next" at bounding box center [272, 180] width 49 height 17
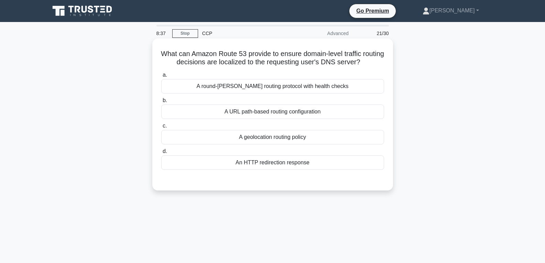
click at [272, 139] on div "A geolocation routing policy" at bounding box center [272, 137] width 223 height 14
click at [161, 128] on input "c. A geolocation routing policy" at bounding box center [161, 126] width 0 height 4
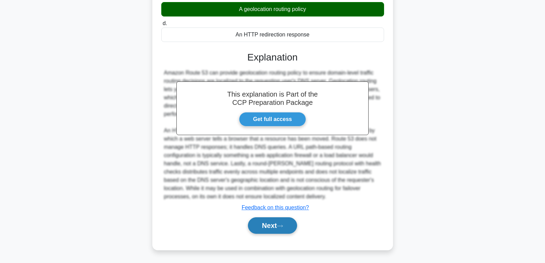
click at [269, 222] on button "Next" at bounding box center [272, 225] width 49 height 17
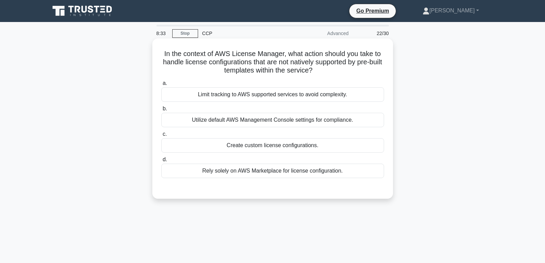
click at [267, 142] on div "Create custom license configurations." at bounding box center [272, 145] width 223 height 14
click at [161, 137] on input "c. Create custom license configurations." at bounding box center [161, 134] width 0 height 4
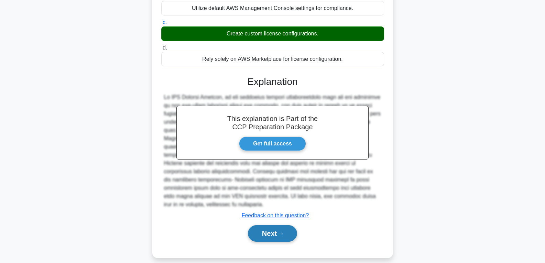
click at [263, 225] on button "Next" at bounding box center [272, 233] width 49 height 17
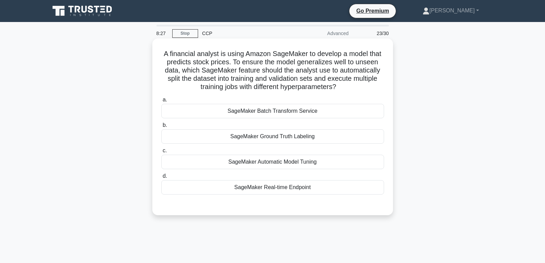
click at [276, 190] on div "SageMaker Real-time Endpoint" at bounding box center [272, 187] width 223 height 14
click at [161, 179] on input "d. SageMaker Real-time Endpoint" at bounding box center [161, 176] width 0 height 4
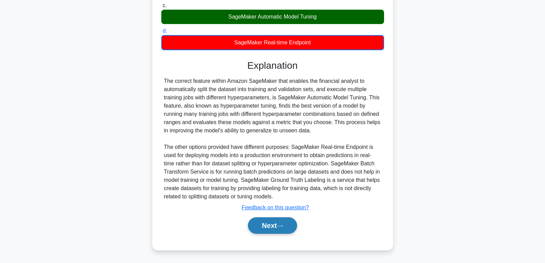
click at [276, 223] on button "Next" at bounding box center [272, 225] width 49 height 17
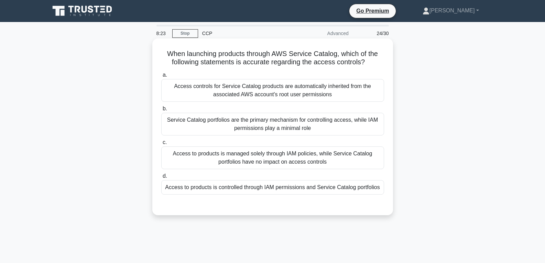
click at [277, 187] on div "Access to products is controlled through IAM permissions and Service Catalog po…" at bounding box center [272, 187] width 223 height 14
click at [161, 179] on input "d. Access to products is controlled through IAM permissions and Service Catalog…" at bounding box center [161, 176] width 0 height 4
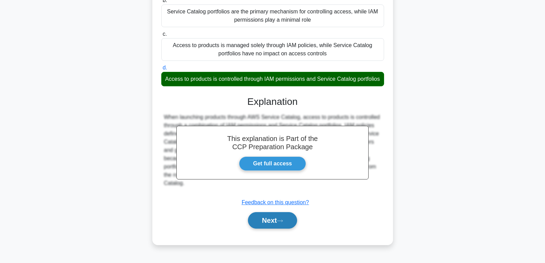
click at [272, 224] on button "Next" at bounding box center [272, 220] width 49 height 17
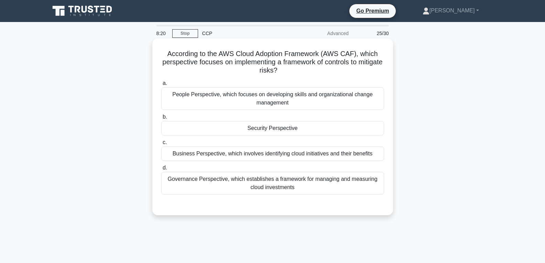
click at [267, 128] on div "Security Perspective" at bounding box center [272, 128] width 223 height 14
click at [161, 119] on input "b. Security Perspective" at bounding box center [161, 117] width 0 height 4
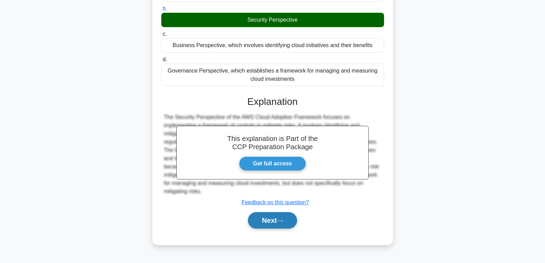
click at [268, 221] on button "Next" at bounding box center [272, 220] width 49 height 17
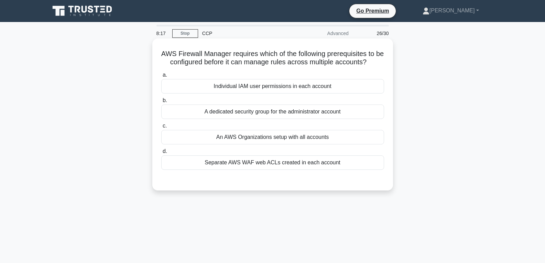
click at [265, 140] on div "An AWS Organizations setup with all accounts" at bounding box center [272, 137] width 223 height 14
click at [161, 128] on input "c. An AWS Organizations setup with all accounts" at bounding box center [161, 126] width 0 height 4
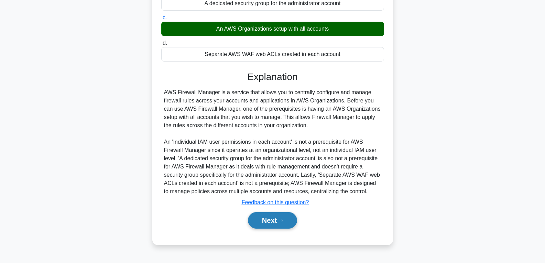
click at [278, 224] on button "Next" at bounding box center [272, 220] width 49 height 17
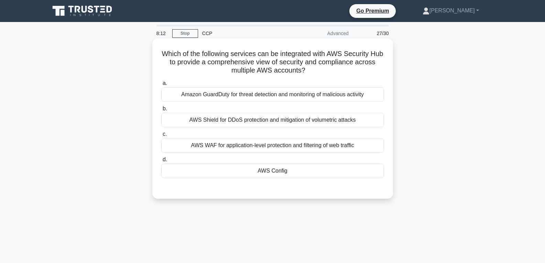
click at [275, 173] on div "AWS Config" at bounding box center [272, 171] width 223 height 14
click at [161, 162] on input "d. AWS Config" at bounding box center [161, 160] width 0 height 4
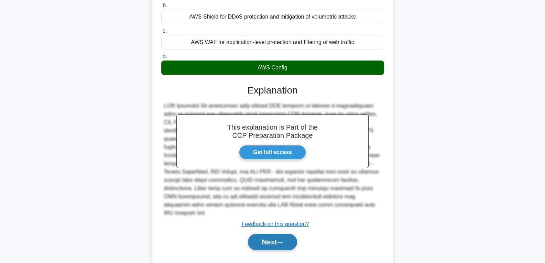
click at [271, 234] on button "Next" at bounding box center [272, 242] width 49 height 17
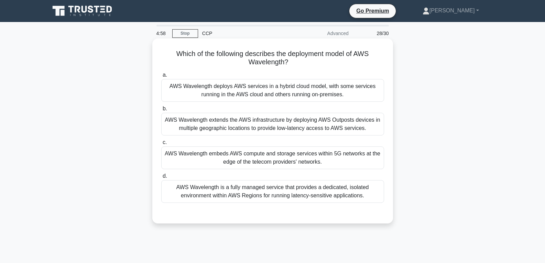
click at [256, 172] on div "a. AWS Wavelength deploys AWS services in a hybrid cloud model, with some servi…" at bounding box center [272, 136] width 231 height 135
click at [321, 157] on div "AWS Wavelength embeds AWS compute and storage services within 5G networks at th…" at bounding box center [272, 158] width 223 height 23
click at [296, 161] on div "AWS Wavelength embeds AWS compute and storage services within 5G networks at th…" at bounding box center [272, 158] width 223 height 23
click at [161, 145] on input "c. AWS Wavelength embeds AWS compute and storage services within 5G networks at…" at bounding box center [161, 142] width 0 height 4
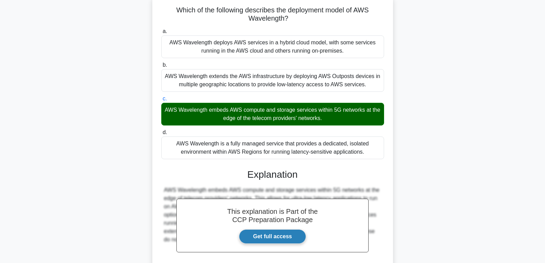
scroll to position [112, 0]
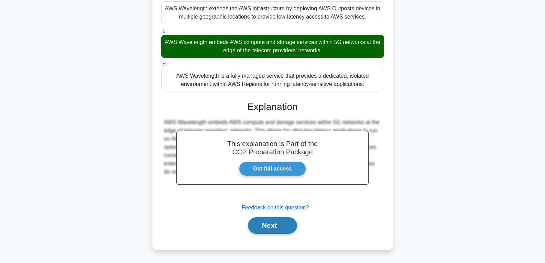
click at [274, 223] on button "Next" at bounding box center [272, 225] width 49 height 17
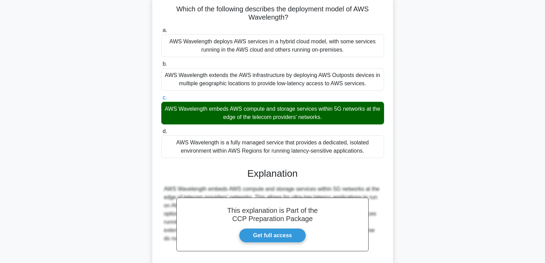
scroll to position [0, 0]
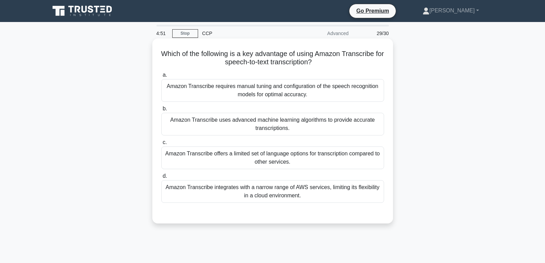
click at [263, 156] on div "Amazon Transcribe offers a limited set of language options for transcription co…" at bounding box center [272, 158] width 223 height 23
click at [161, 145] on input "c. Amazon Transcribe offers a limited set of language options for transcription…" at bounding box center [161, 142] width 0 height 4
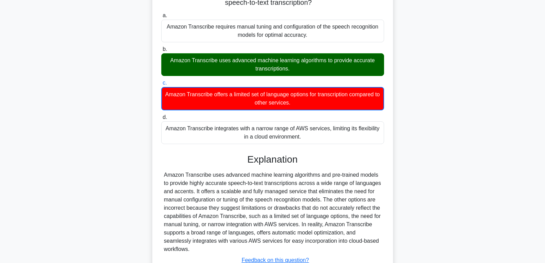
scroll to position [112, 0]
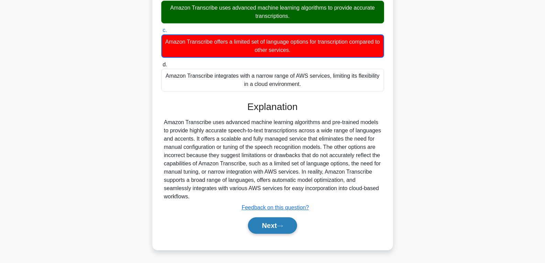
click at [262, 226] on button "Next" at bounding box center [272, 225] width 49 height 17
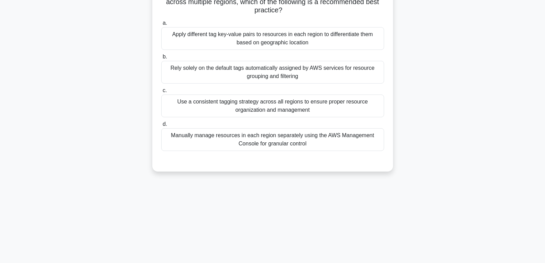
scroll to position [0, 0]
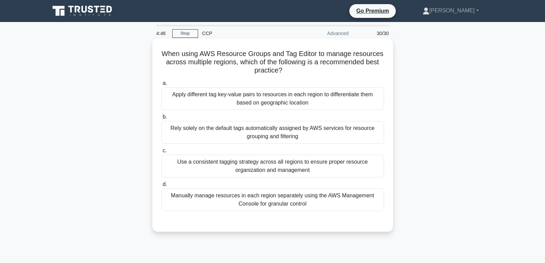
click at [273, 167] on div "Use a consistent tagging strategy across all regions to ensure proper resource …" at bounding box center [272, 166] width 223 height 23
click at [161, 153] on input "c. Use a consistent tagging strategy across all regions to ensure proper resour…" at bounding box center [161, 151] width 0 height 4
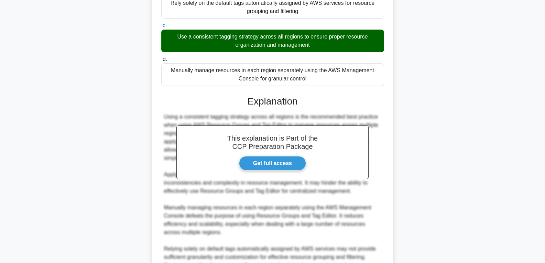
scroll to position [172, 0]
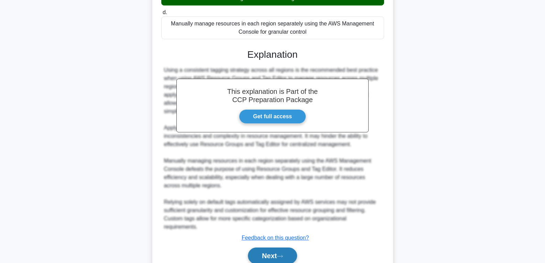
click at [268, 249] on button "Next" at bounding box center [272, 256] width 49 height 17
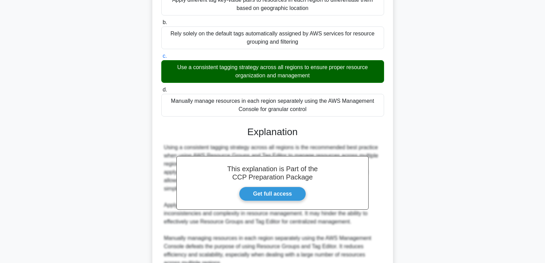
scroll to position [0, 0]
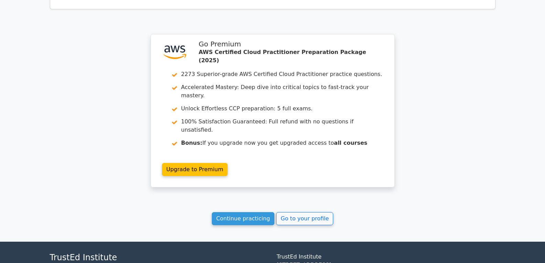
scroll to position [1560, 0]
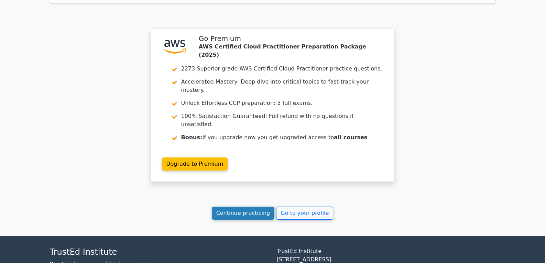
click at [255, 207] on link "Continue practicing" at bounding box center [243, 213] width 63 height 13
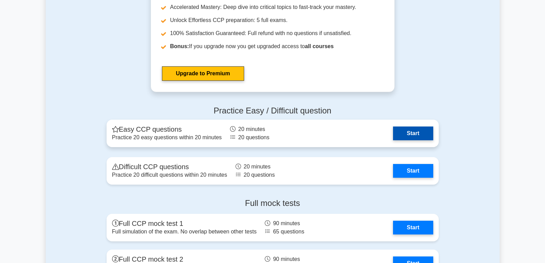
scroll to position [1479, 0]
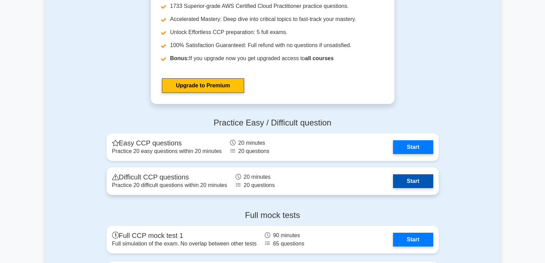
click at [415, 180] on link "Start" at bounding box center [413, 181] width 40 height 14
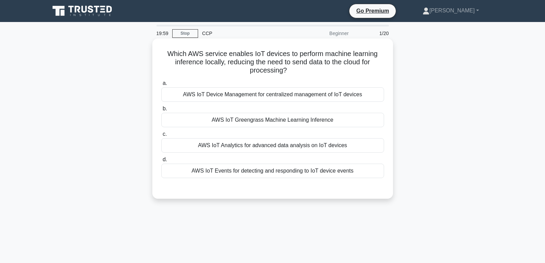
click at [238, 120] on div "AWS IoT Greengrass Machine Learning Inference" at bounding box center [272, 120] width 223 height 14
click at [161, 111] on input "b. AWS IoT Greengrass Machine Learning Inference" at bounding box center [161, 109] width 0 height 4
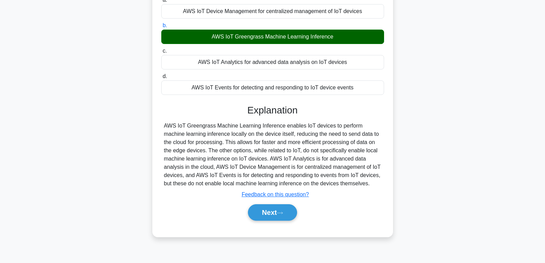
scroll to position [108, 0]
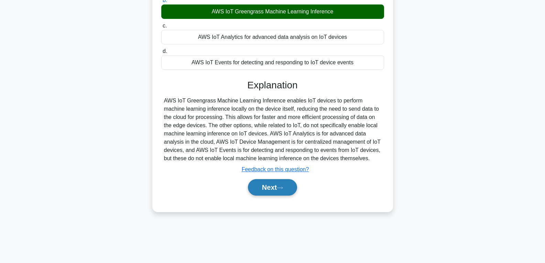
click at [266, 185] on button "Next" at bounding box center [272, 187] width 49 height 17
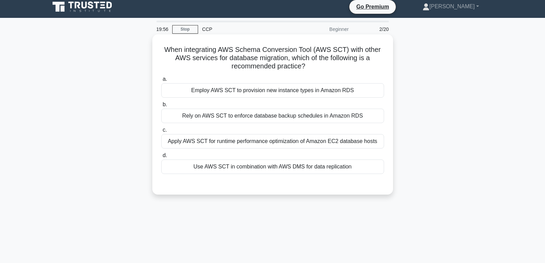
scroll to position [0, 0]
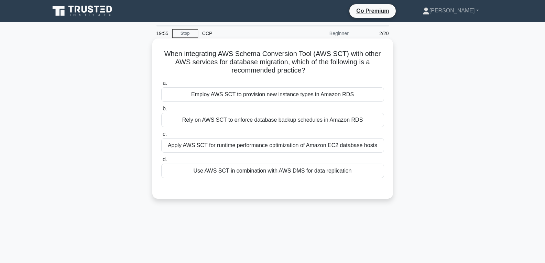
click at [272, 171] on div "Use AWS SCT in combination with AWS DMS for data replication" at bounding box center [272, 171] width 223 height 14
click at [161, 162] on input "d. Use AWS SCT in combination with AWS DMS for data replication" at bounding box center [161, 160] width 0 height 4
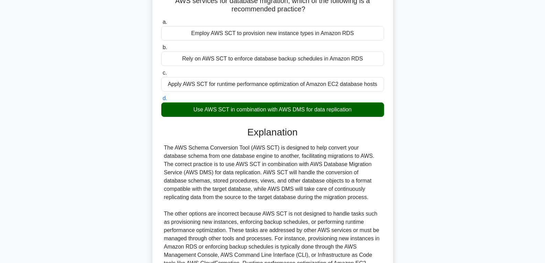
scroll to position [145, 0]
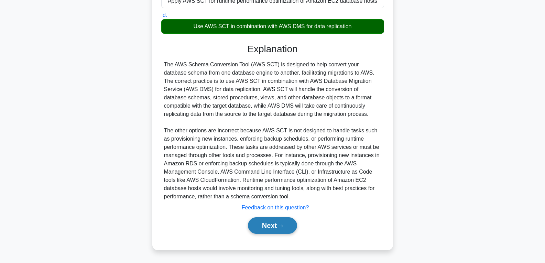
click at [279, 224] on button "Next" at bounding box center [272, 225] width 49 height 17
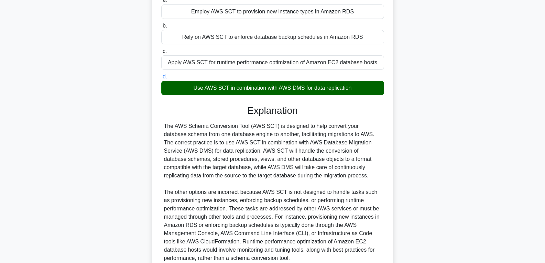
scroll to position [7, 0]
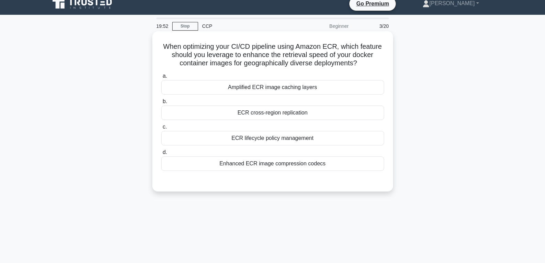
click at [260, 110] on div "ECR cross-region replication" at bounding box center [272, 113] width 223 height 14
click at [161, 104] on input "b. ECR cross-region replication" at bounding box center [161, 101] width 0 height 4
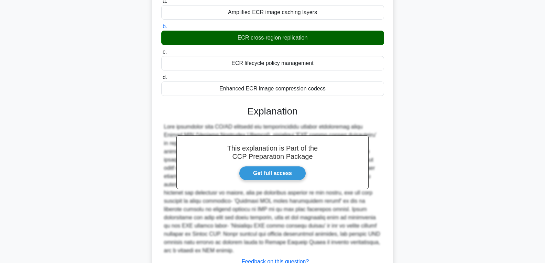
scroll to position [137, 0]
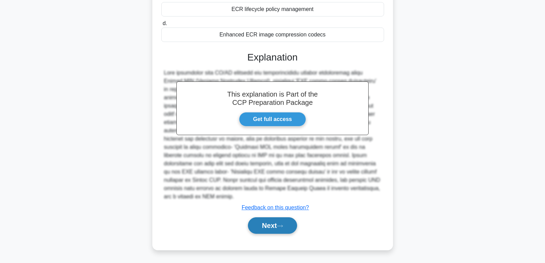
click at [275, 225] on button "Next" at bounding box center [272, 225] width 49 height 17
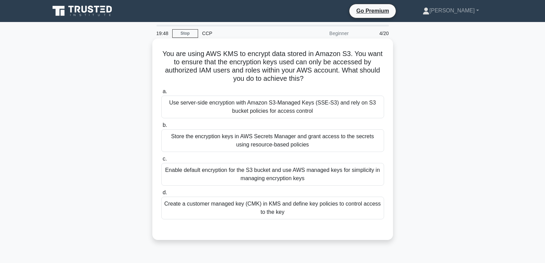
click at [278, 201] on div "Create a customer managed key (CMK) in KMS and define key policies to control a…" at bounding box center [272, 208] width 223 height 23
click at [161, 195] on input "d. Create a customer managed key (CMK) in KMS and define key policies to contro…" at bounding box center [161, 193] width 0 height 4
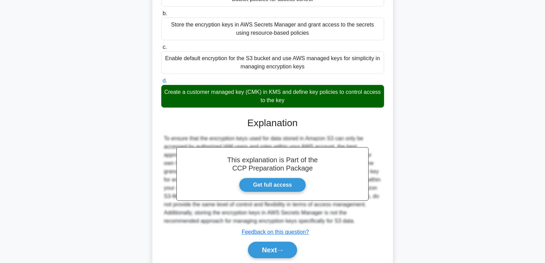
scroll to position [137, 0]
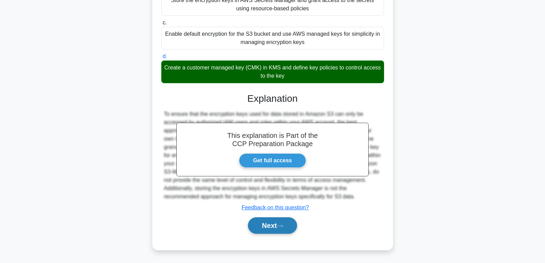
click at [277, 223] on button "Next" at bounding box center [272, 225] width 49 height 17
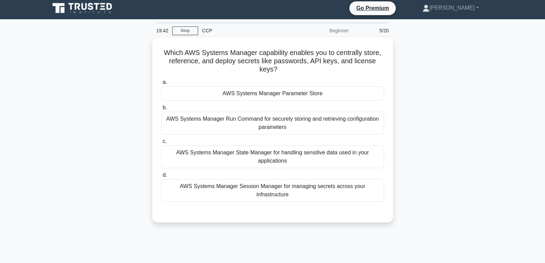
scroll to position [0, 0]
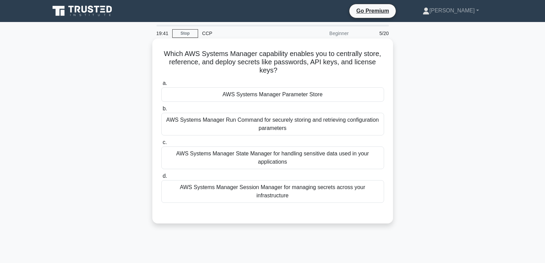
click at [259, 96] on div "AWS Systems Manager Parameter Store" at bounding box center [272, 94] width 223 height 14
click at [161, 86] on input "a. AWS Systems Manager Parameter Store" at bounding box center [161, 83] width 0 height 4
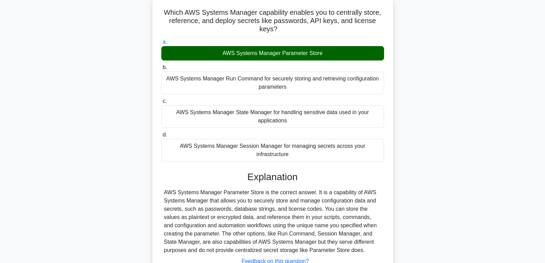
scroll to position [108, 0]
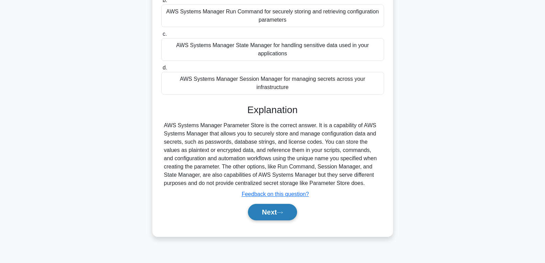
click at [273, 207] on button "Next" at bounding box center [272, 212] width 49 height 17
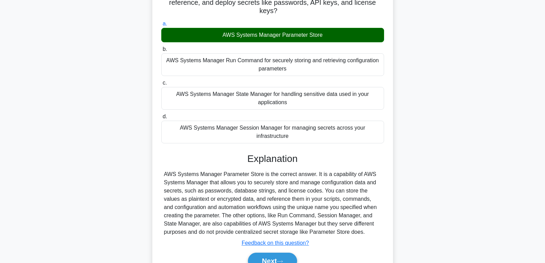
scroll to position [0, 0]
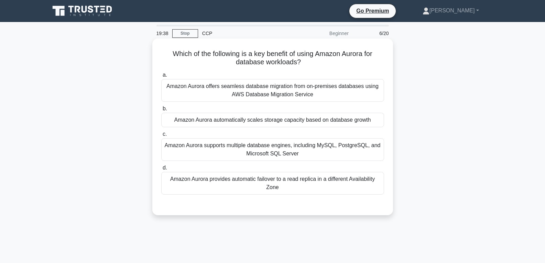
click at [272, 182] on div "Amazon Aurora provides automatic failover to a read replica in a different Avai…" at bounding box center [272, 183] width 223 height 23
click at [161, 170] on input "d. Amazon Aurora provides automatic failover to a read replica in a different A…" at bounding box center [161, 168] width 0 height 4
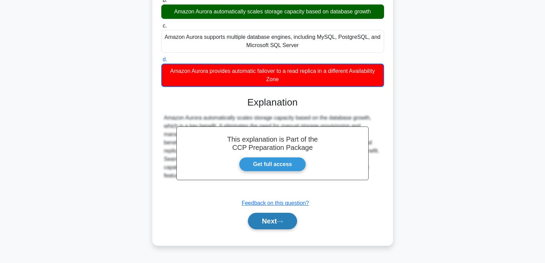
click at [271, 221] on button "Next" at bounding box center [272, 221] width 49 height 17
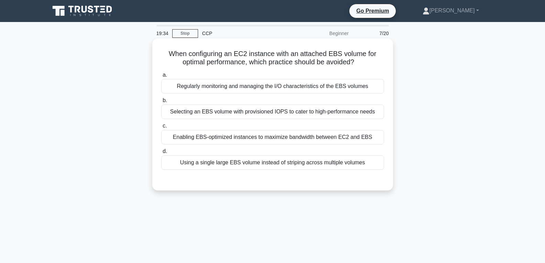
click at [263, 161] on div "Using a single large EBS volume instead of striping across multiple volumes" at bounding box center [272, 162] width 223 height 14
click at [161, 154] on input "d. Using a single large EBS volume instead of striping across multiple volumes" at bounding box center [161, 151] width 0 height 4
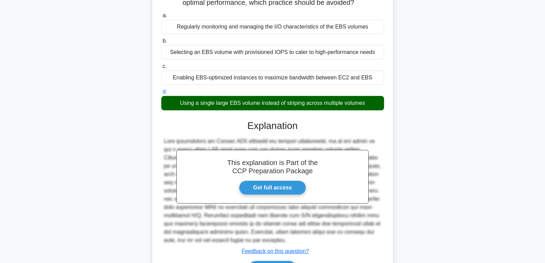
scroll to position [108, 0]
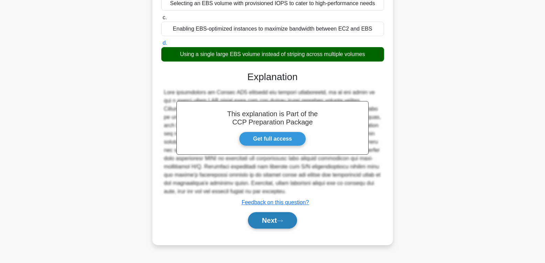
click at [268, 224] on button "Next" at bounding box center [272, 220] width 49 height 17
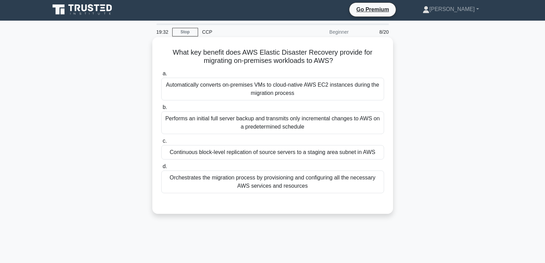
scroll to position [0, 0]
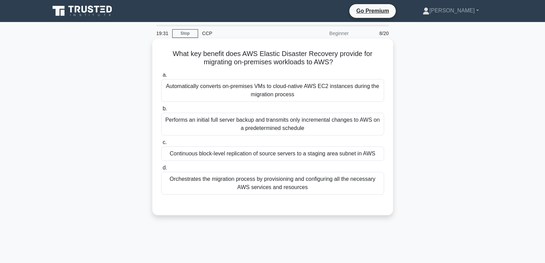
click at [263, 152] on div "Continuous block-level replication of source servers to a staging area subnet i…" at bounding box center [272, 154] width 223 height 14
click at [161, 145] on input "c. Continuous block-level replication of source servers to a staging area subne…" at bounding box center [161, 142] width 0 height 4
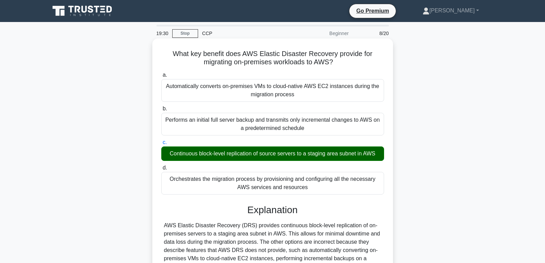
scroll to position [108, 0]
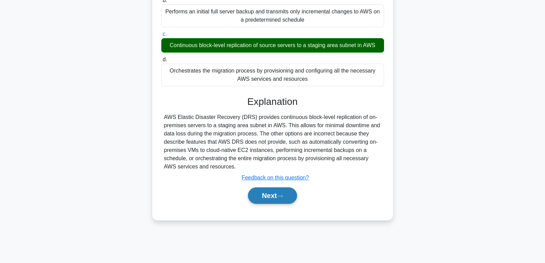
click at [274, 198] on button "Next" at bounding box center [272, 195] width 49 height 17
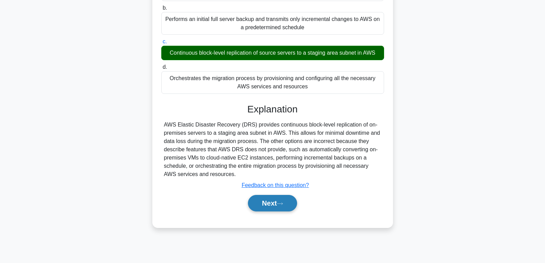
scroll to position [0, 0]
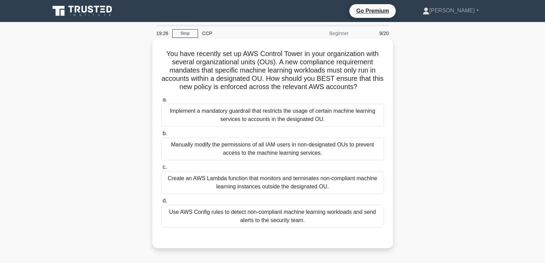
click at [267, 139] on div "Manually modify the permissions of all IAM users in non-designated OUs to preve…" at bounding box center [272, 149] width 223 height 23
click at [161, 136] on input "b. Manually modify the permissions of all IAM users in non-designated OUs to pr…" at bounding box center [161, 133] width 0 height 4
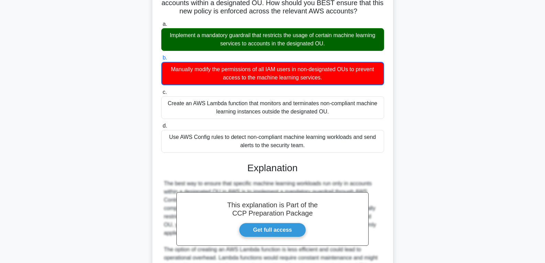
scroll to position [187, 0]
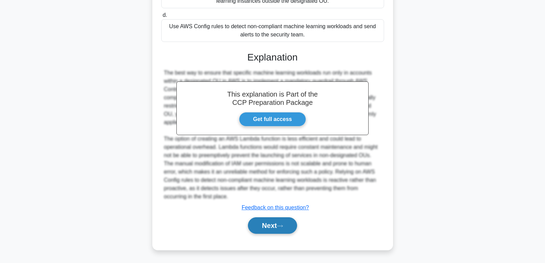
click at [274, 225] on button "Next" at bounding box center [272, 225] width 49 height 17
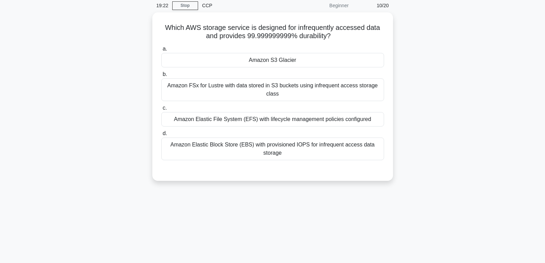
scroll to position [5, 0]
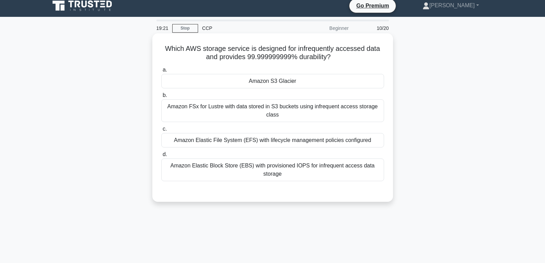
click at [274, 84] on div "Amazon S3 Glacier" at bounding box center [272, 81] width 223 height 14
click at [161, 72] on input "a. Amazon S3 Glacier" at bounding box center [161, 70] width 0 height 4
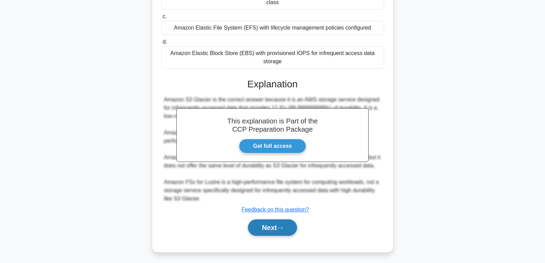
scroll to position [120, 0]
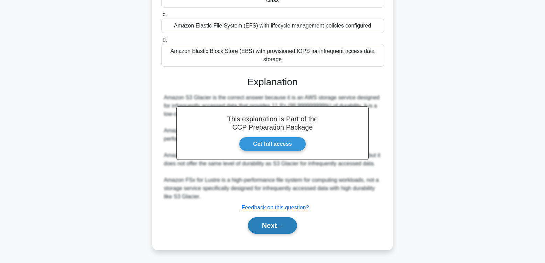
click at [267, 223] on button "Next" at bounding box center [272, 225] width 49 height 17
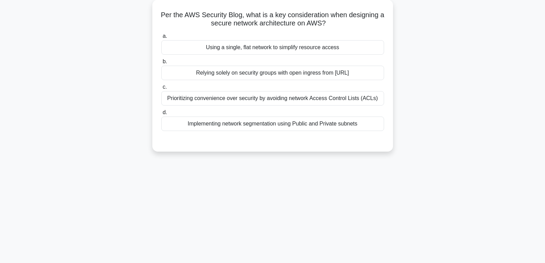
scroll to position [0, 0]
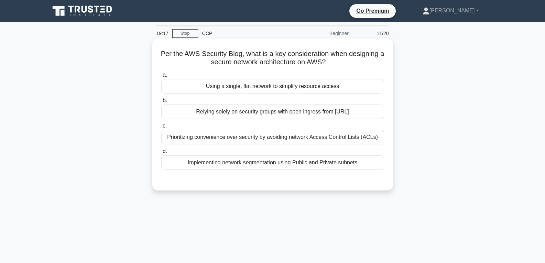
click at [264, 86] on div "Using a single, flat network to simplify resource access" at bounding box center [272, 86] width 223 height 14
click at [161, 77] on input "a. Using a single, flat network to simplify resource access" at bounding box center [161, 75] width 0 height 4
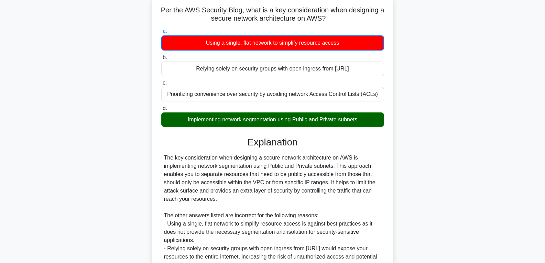
scroll to position [146, 0]
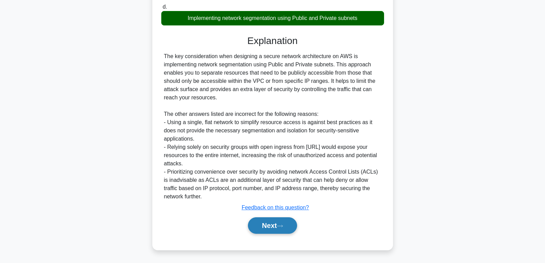
click at [267, 228] on button "Next" at bounding box center [272, 225] width 49 height 17
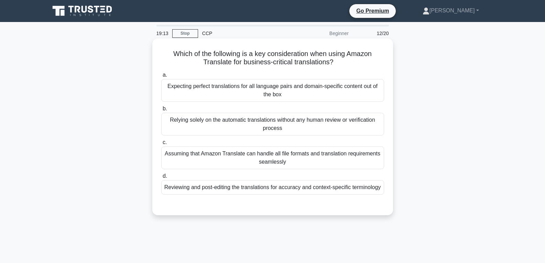
click at [264, 125] on div "Relying solely on the automatic translations without any human review or verifi…" at bounding box center [272, 124] width 223 height 23
click at [161, 111] on input "b. Relying solely on the automatic translations without any human review or ver…" at bounding box center [161, 109] width 0 height 4
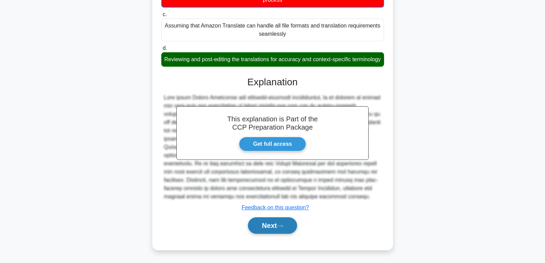
click at [271, 226] on button "Next" at bounding box center [272, 225] width 49 height 17
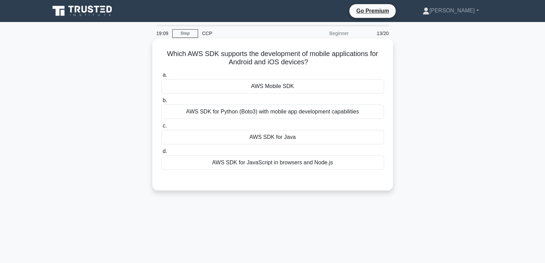
click at [276, 89] on div "AWS Mobile SDK" at bounding box center [272, 86] width 223 height 14
click at [161, 77] on input "a. AWS Mobile SDK" at bounding box center [161, 75] width 0 height 4
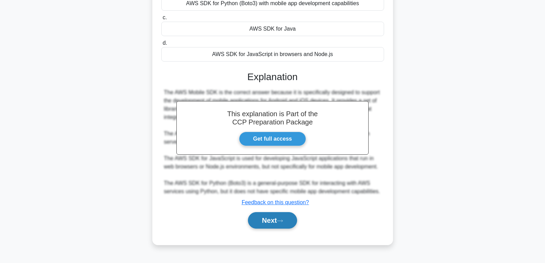
click at [276, 222] on button "Next" at bounding box center [272, 220] width 49 height 17
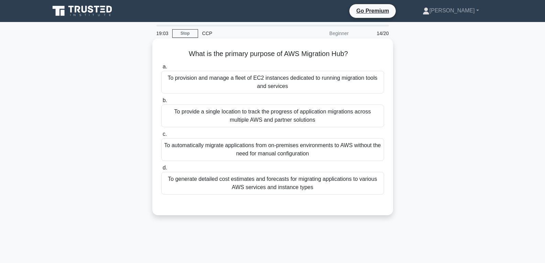
click at [278, 78] on div "To provision and manage a fleet of EC2 instances dedicated to running migration…" at bounding box center [272, 82] width 223 height 23
click at [161, 69] on input "a. To provision and manage a fleet of EC2 instances dedicated to running migrat…" at bounding box center [161, 67] width 0 height 4
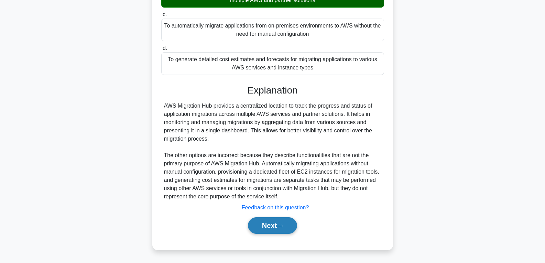
click at [272, 228] on button "Next" at bounding box center [272, 225] width 49 height 17
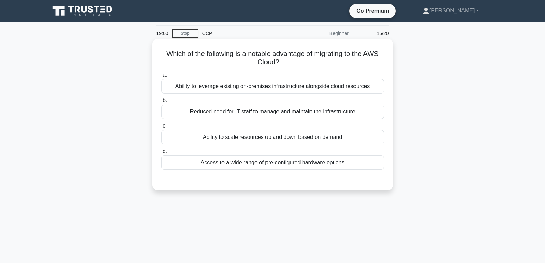
click at [266, 135] on div "Ability to scale resources up and down based on demand" at bounding box center [272, 137] width 223 height 14
click at [161, 128] on input "c. Ability to scale resources up and down based on demand" at bounding box center [161, 126] width 0 height 4
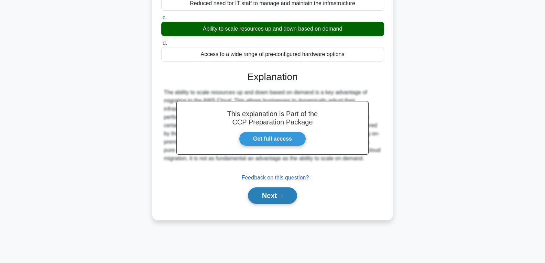
click at [273, 192] on button "Next" at bounding box center [272, 195] width 49 height 17
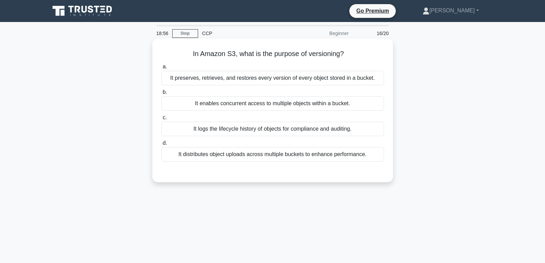
click at [263, 106] on div "It enables concurrent access to multiple objects within a bucket." at bounding box center [272, 103] width 223 height 14
click at [161, 95] on input "b. It enables concurrent access to multiple objects within a bucket." at bounding box center [161, 92] width 0 height 4
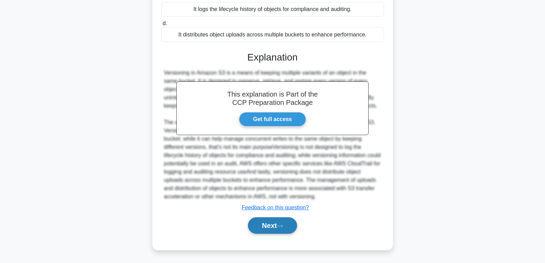
click at [268, 224] on button "Next" at bounding box center [272, 225] width 49 height 17
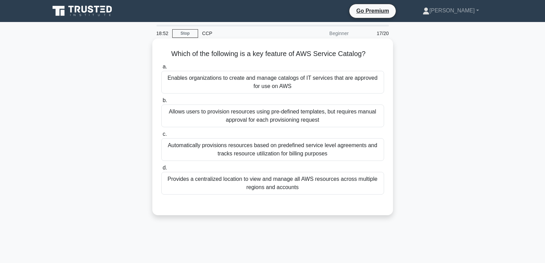
click at [265, 186] on div "Provides a centralized location to view and manage all AWS resources across mul…" at bounding box center [272, 183] width 223 height 23
click at [161, 170] on input "d. Provides a centralized location to view and manage all AWS resources across …" at bounding box center [161, 168] width 0 height 4
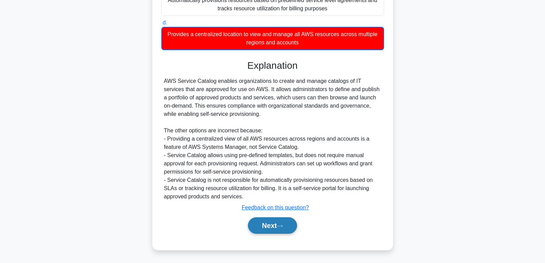
click at [269, 229] on button "Next" at bounding box center [272, 225] width 49 height 17
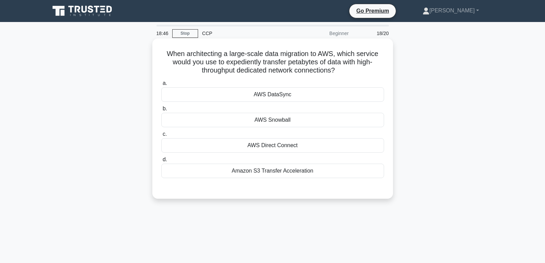
click at [276, 94] on div "AWS DataSync" at bounding box center [272, 94] width 223 height 14
click at [161, 86] on input "a. AWS DataSync" at bounding box center [161, 83] width 0 height 4
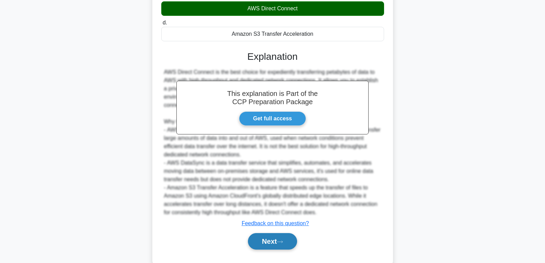
click at [276, 236] on button "Next" at bounding box center [272, 241] width 49 height 17
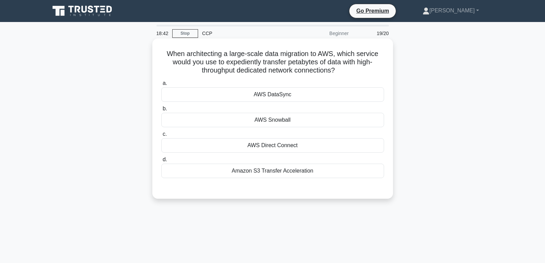
click at [273, 119] on div "AWS Snowball" at bounding box center [272, 120] width 223 height 14
click at [161, 111] on input "b. AWS Snowball" at bounding box center [161, 109] width 0 height 4
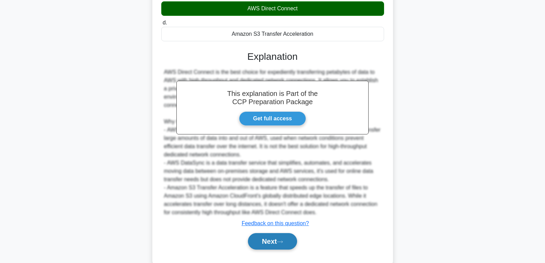
click at [276, 238] on button "Next" at bounding box center [272, 241] width 49 height 17
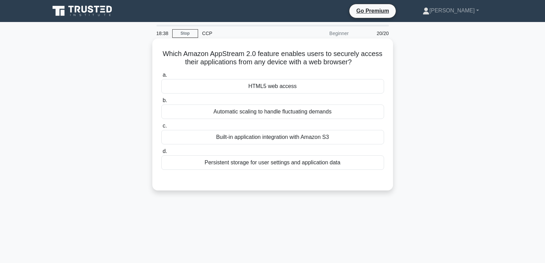
click at [268, 82] on div "HTML5 web access" at bounding box center [272, 86] width 223 height 14
click at [161, 77] on input "a. HTML5 web access" at bounding box center [161, 75] width 0 height 4
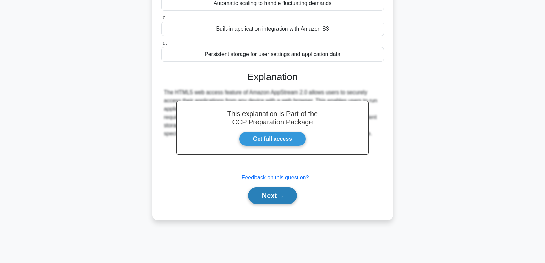
click at [268, 198] on button "Next" at bounding box center [272, 195] width 49 height 17
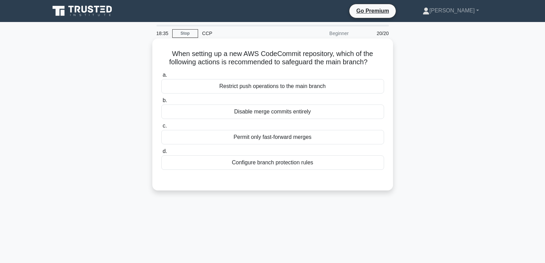
click at [242, 115] on div "Disable merge commits entirely" at bounding box center [272, 112] width 223 height 14
click at [161, 103] on input "b. Disable merge commits entirely" at bounding box center [161, 100] width 0 height 4
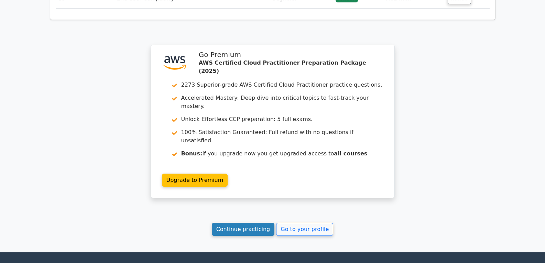
scroll to position [1302, 0]
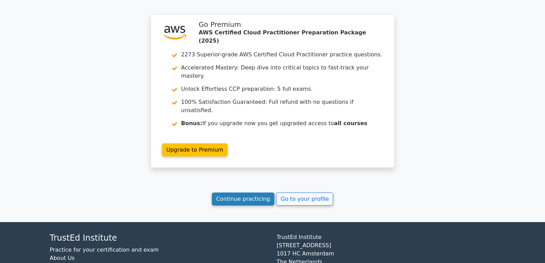
click at [250, 193] on link "Continue practicing" at bounding box center [243, 199] width 63 height 13
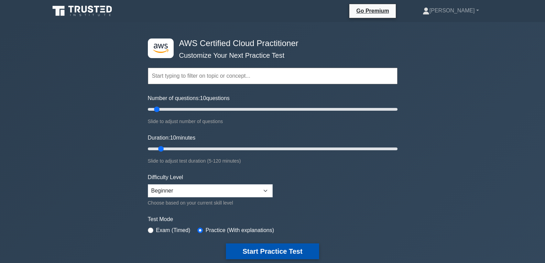
click at [266, 249] on button "Start Practice Test" at bounding box center [272, 252] width 93 height 16
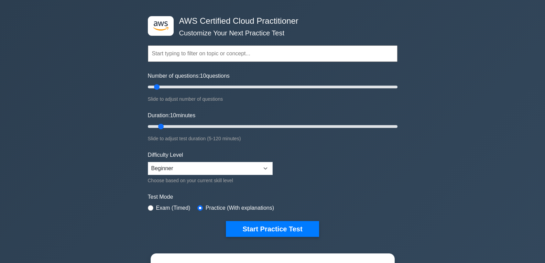
scroll to position [34, 0]
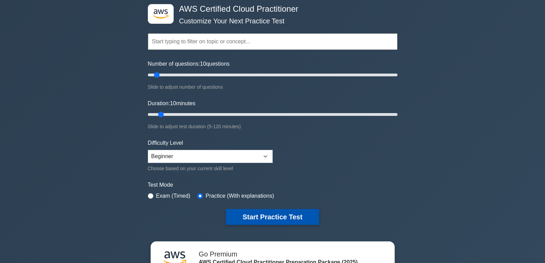
click at [262, 213] on button "Start Practice Test" at bounding box center [272, 217] width 93 height 16
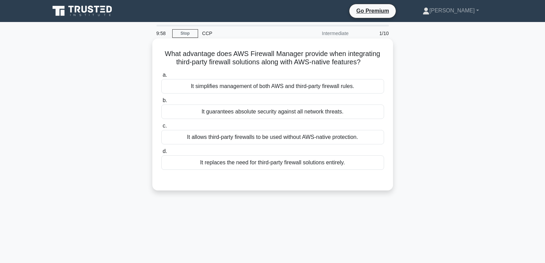
click at [253, 110] on div "It guarantees absolute security against all network threats." at bounding box center [272, 112] width 223 height 14
click at [161, 103] on input "b. It guarantees absolute security against all network threats." at bounding box center [161, 100] width 0 height 4
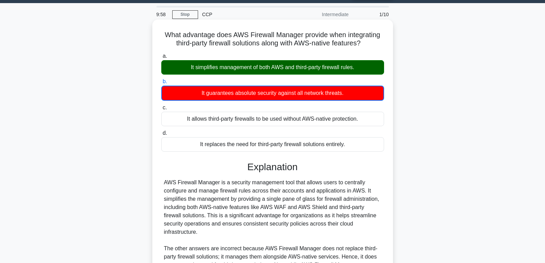
scroll to position [129, 0]
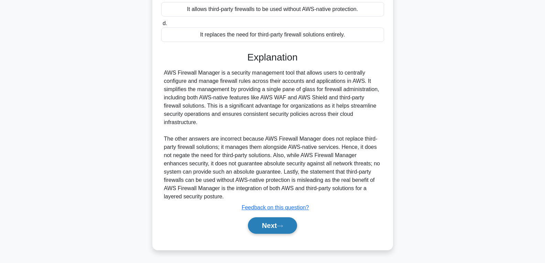
click at [274, 226] on button "Next" at bounding box center [272, 225] width 49 height 17
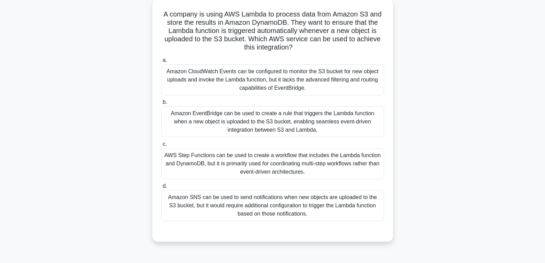
scroll to position [69, 0]
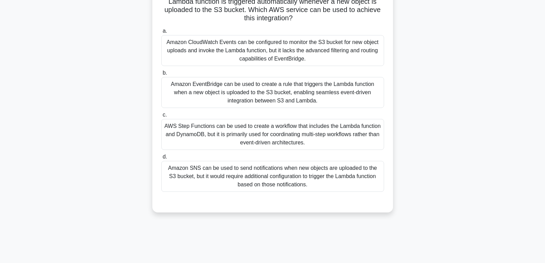
click at [269, 172] on div "Amazon SNS can be used to send notifications when new objects are uploaded to t…" at bounding box center [272, 176] width 223 height 31
click at [161, 159] on input "d. Amazon SNS can be used to send notifications when new objects are uploaded t…" at bounding box center [161, 157] width 0 height 4
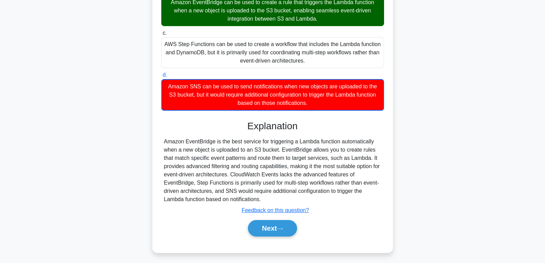
scroll to position [154, 0]
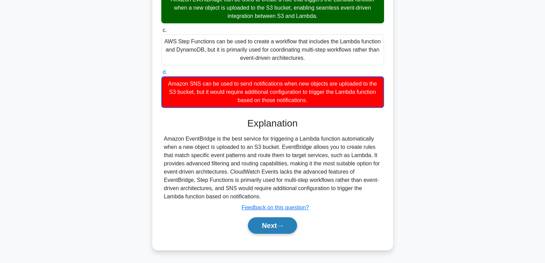
click at [267, 222] on button "Next" at bounding box center [272, 225] width 49 height 17
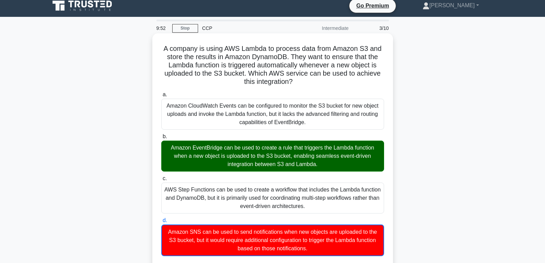
scroll to position [0, 0]
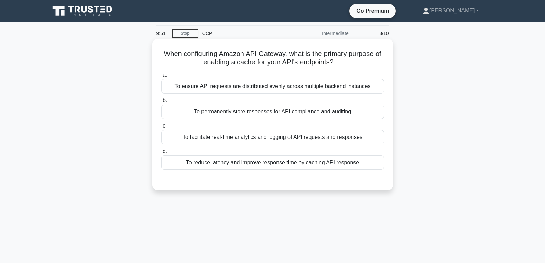
click at [257, 111] on div "To permanently store responses for API compliance and auditing" at bounding box center [272, 112] width 223 height 14
click at [161, 103] on input "b. To permanently store responses for API compliance and auditing" at bounding box center [161, 100] width 0 height 4
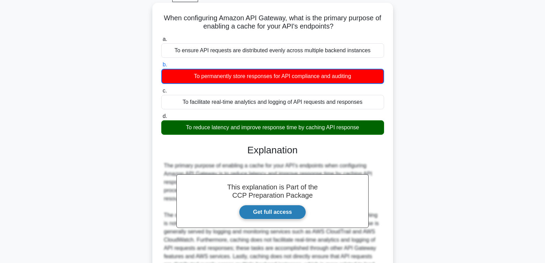
scroll to position [112, 0]
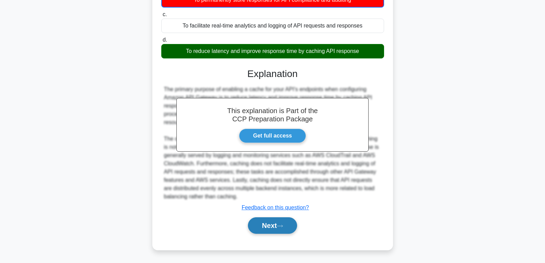
click at [264, 220] on button "Next" at bounding box center [272, 225] width 49 height 17
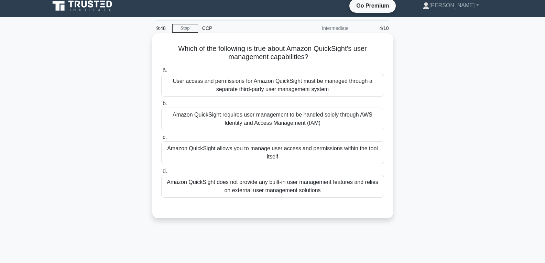
scroll to position [0, 0]
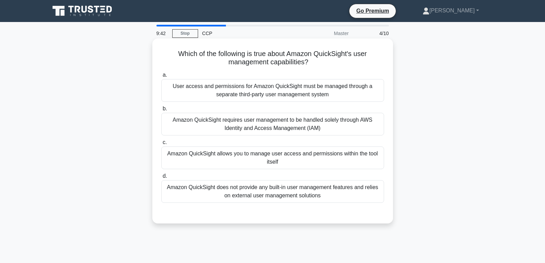
click at [263, 155] on div "Amazon QuickSight allows you to manage user access and permissions within the t…" at bounding box center [272, 158] width 223 height 23
click at [161, 145] on input "c. Amazon QuickSight allows you to manage user access and permissions within th…" at bounding box center [161, 142] width 0 height 4
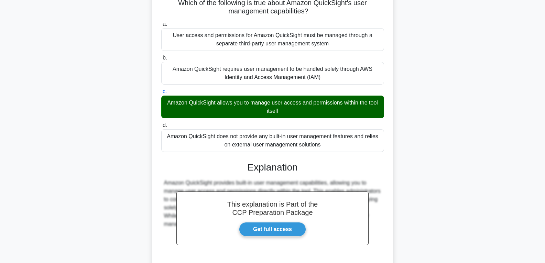
scroll to position [112, 0]
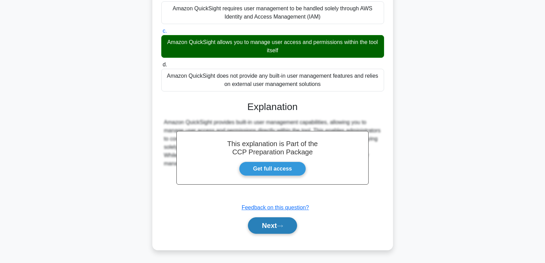
click at [263, 220] on button "Next" at bounding box center [272, 225] width 49 height 17
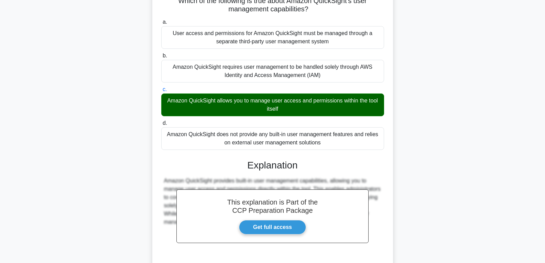
scroll to position [0, 0]
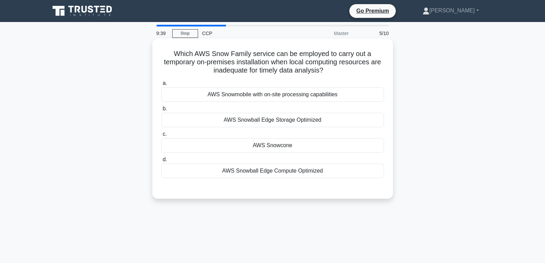
click at [263, 144] on div "AWS Snowcone" at bounding box center [272, 145] width 223 height 14
click at [161, 137] on input "c. AWS Snowcone" at bounding box center [161, 134] width 0 height 4
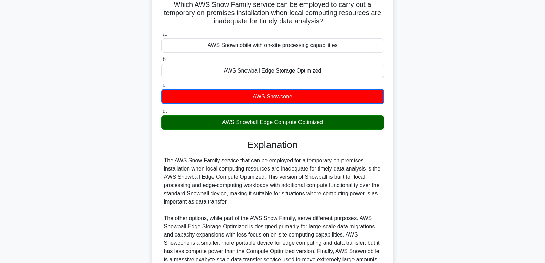
scroll to position [129, 0]
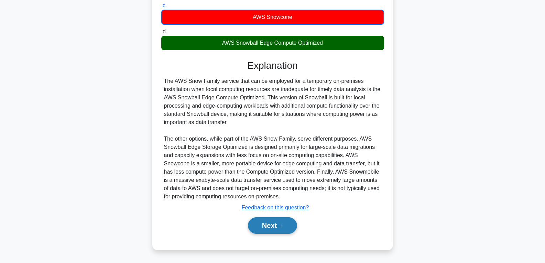
click at [271, 223] on button "Next" at bounding box center [272, 225] width 49 height 17
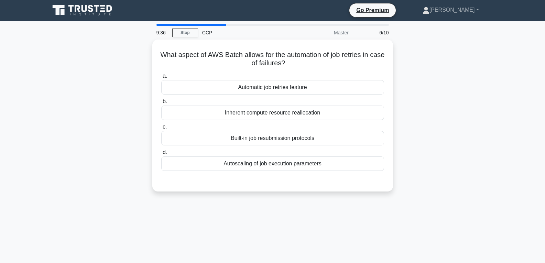
scroll to position [0, 0]
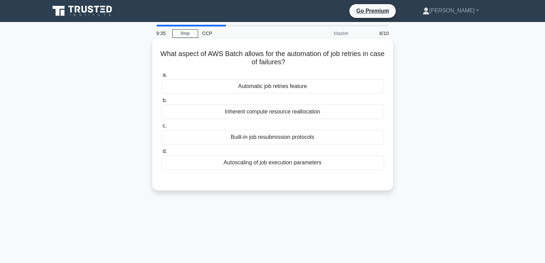
click at [264, 88] on div "Automatic job retries feature" at bounding box center [272, 86] width 223 height 14
click at [161, 77] on input "a. Automatic job retries feature" at bounding box center [161, 75] width 0 height 4
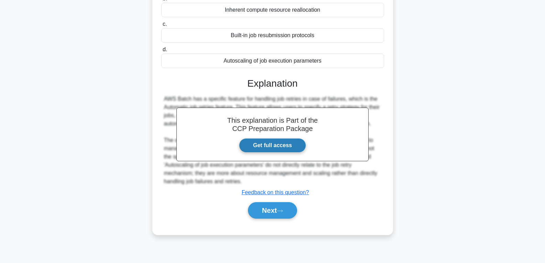
scroll to position [103, 0]
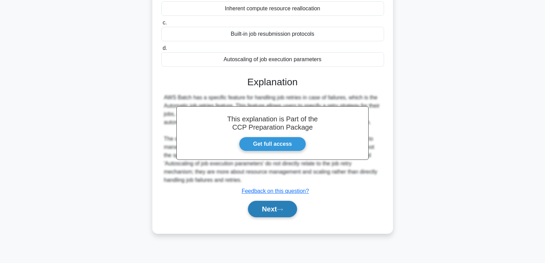
click at [277, 210] on button "Next" at bounding box center [272, 209] width 49 height 17
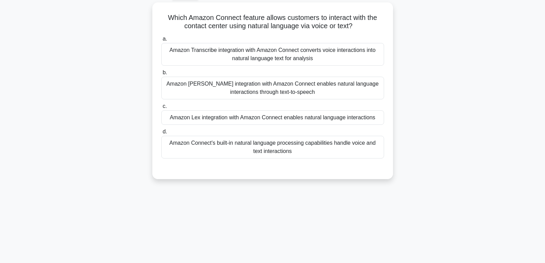
scroll to position [0, 0]
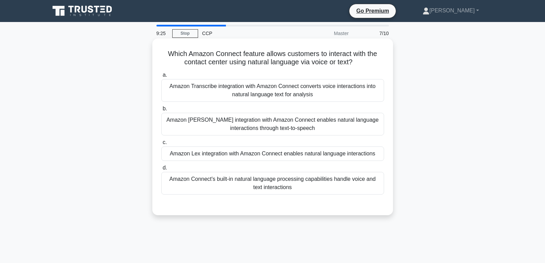
click at [273, 148] on div "Amazon Lex integration with Amazon Connect enables natural language interactions" at bounding box center [272, 154] width 223 height 14
click at [161, 145] on input "c. Amazon Lex integration with Amazon Connect enables natural language interact…" at bounding box center [161, 142] width 0 height 4
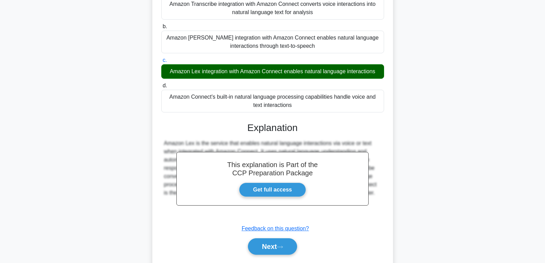
scroll to position [108, 0]
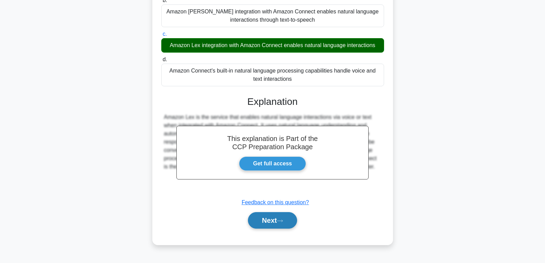
click at [285, 216] on button "Next" at bounding box center [272, 220] width 49 height 17
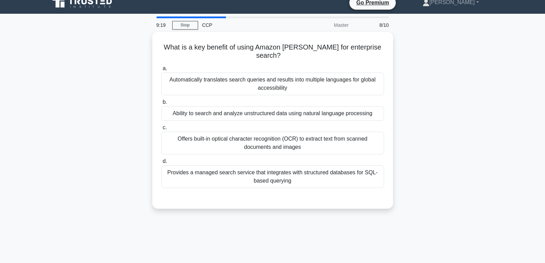
scroll to position [0, 0]
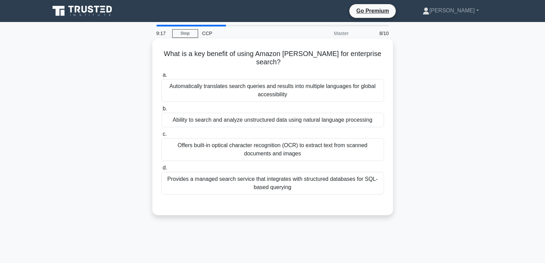
click at [284, 113] on div "Ability to search and analyze unstructured data using natural language processi…" at bounding box center [272, 120] width 223 height 14
click at [161, 111] on input "b. Ability to search and analyze unstructured data using natural language proce…" at bounding box center [161, 109] width 0 height 4
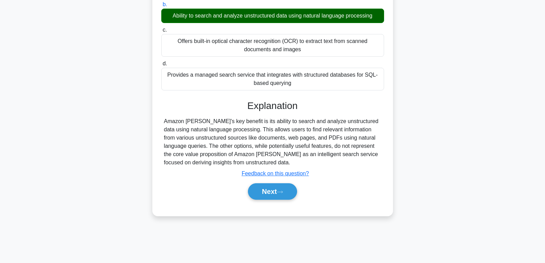
scroll to position [108, 0]
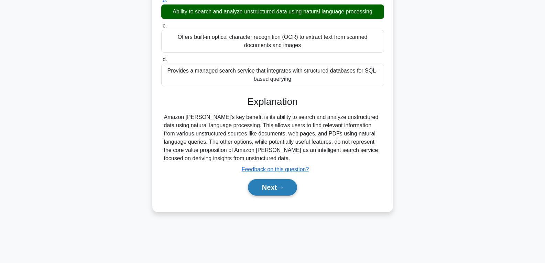
click at [283, 183] on button "Next" at bounding box center [272, 187] width 49 height 17
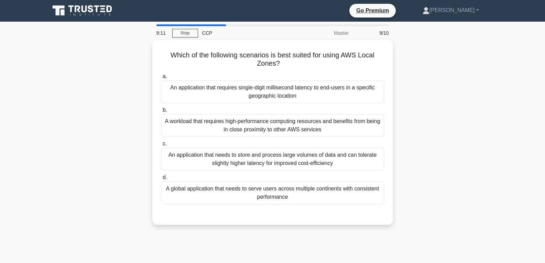
scroll to position [0, 0]
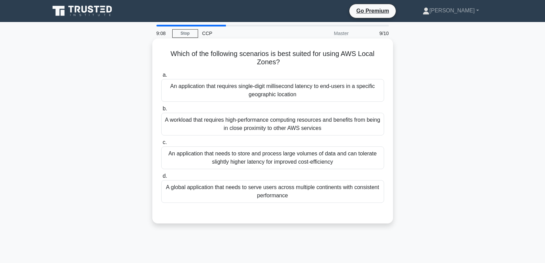
click at [268, 94] on div "An application that requires single-digit millisecond latency to end-users in a…" at bounding box center [272, 90] width 223 height 23
click at [161, 77] on input "a. An application that requires single-digit millisecond latency to end-users i…" at bounding box center [161, 75] width 0 height 4
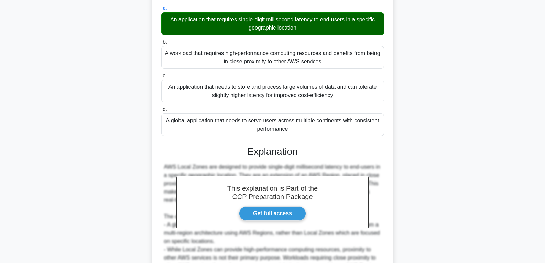
scroll to position [161, 0]
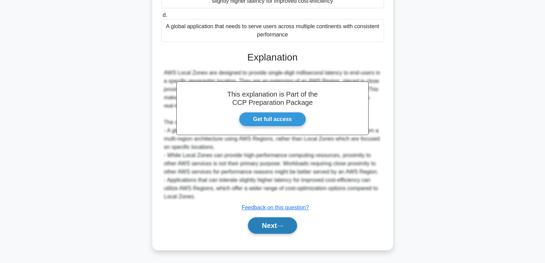
click at [271, 228] on button "Next" at bounding box center [272, 225] width 49 height 17
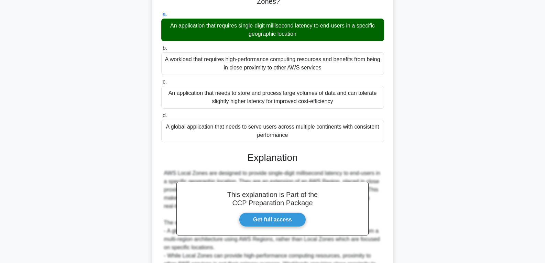
scroll to position [0, 0]
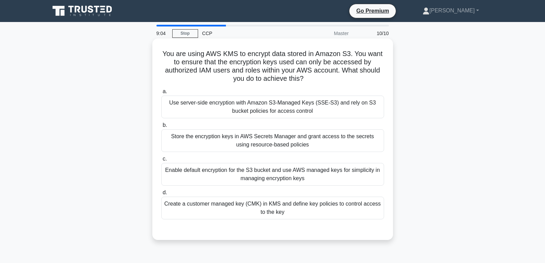
click at [269, 210] on div "Create a customer managed key (CMK) in KMS and define key policies to control a…" at bounding box center [272, 208] width 223 height 23
click at [161, 195] on input "d. Create a customer managed key (CMK) in KMS and define key policies to contro…" at bounding box center [161, 193] width 0 height 4
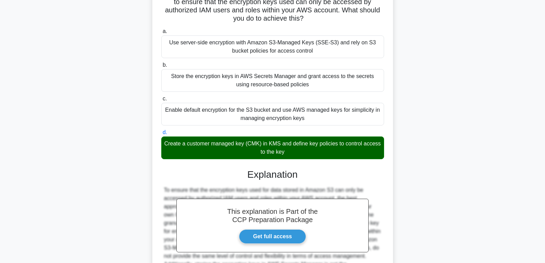
scroll to position [137, 0]
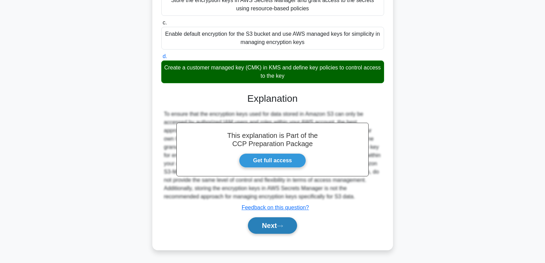
click at [269, 225] on button "Next" at bounding box center [272, 225] width 49 height 17
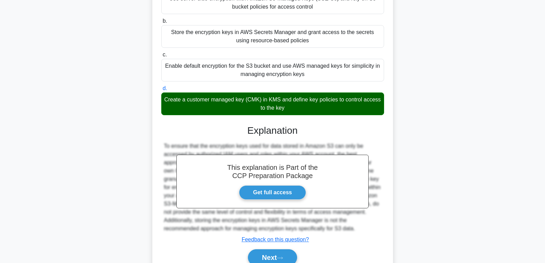
scroll to position [0, 0]
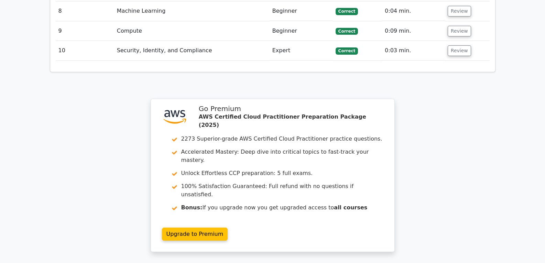
scroll to position [1101, 0]
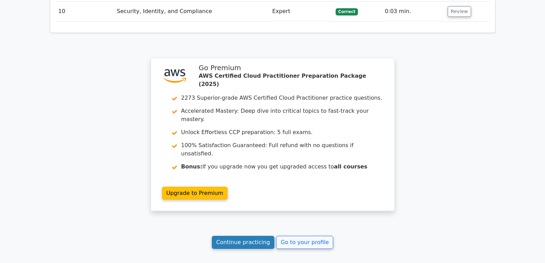
click at [255, 236] on link "Continue practicing" at bounding box center [243, 242] width 63 height 13
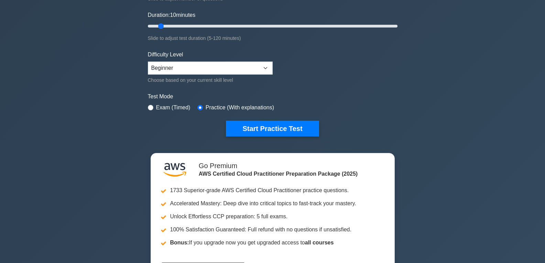
scroll to position [138, 0]
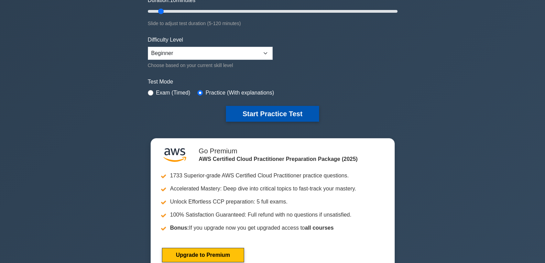
click at [277, 116] on button "Start Practice Test" at bounding box center [272, 114] width 93 height 16
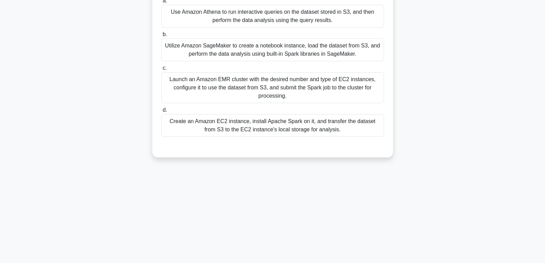
scroll to position [103, 0]
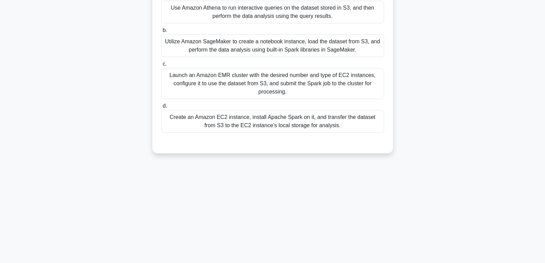
click at [273, 128] on div "Create an Amazon EC2 instance, install Apache Spark on it, and transfer the dat…" at bounding box center [272, 121] width 223 height 23
click at [161, 108] on input "d. Create an Amazon EC2 instance, install Apache Spark on it, and transfer the …" at bounding box center [161, 106] width 0 height 4
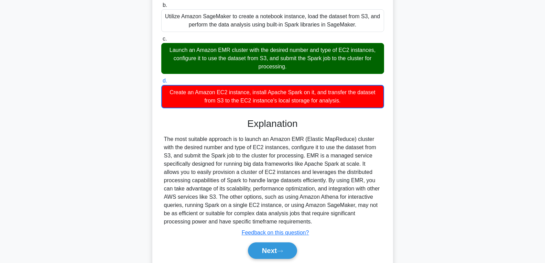
scroll to position [154, 0]
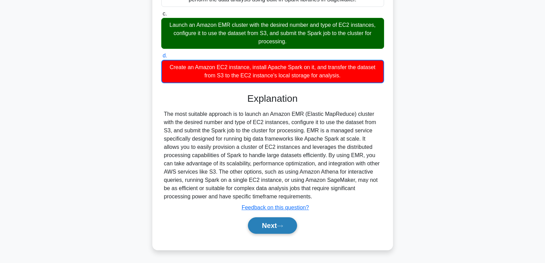
click at [262, 221] on button "Next" at bounding box center [272, 225] width 49 height 17
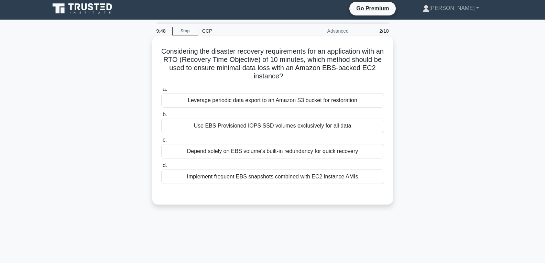
scroll to position [0, 0]
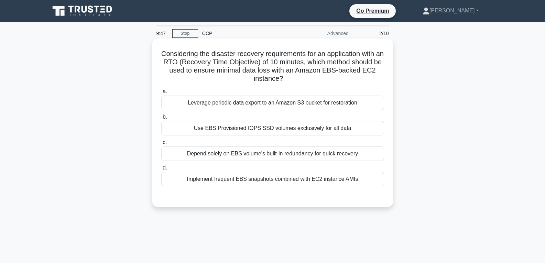
click at [260, 124] on div "Use EBS Provisioned IOPS SSD volumes exclusively for all data" at bounding box center [272, 128] width 223 height 14
click at [354, 129] on div "Use EBS Provisioned IOPS SSD volumes exclusively for all data" at bounding box center [272, 128] width 223 height 14
click at [161, 119] on input "b. Use EBS Provisioned IOPS SSD volumes exclusively for all data" at bounding box center [161, 117] width 0 height 4
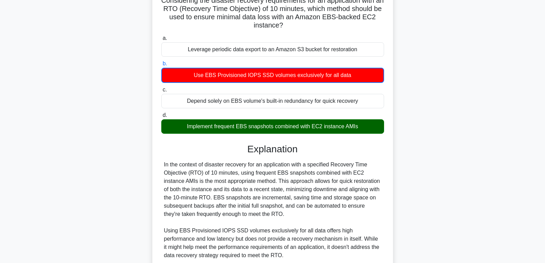
scroll to position [172, 0]
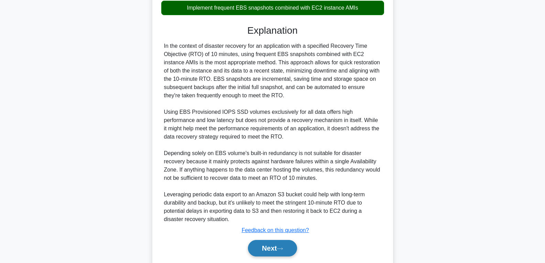
click at [272, 248] on button "Next" at bounding box center [272, 248] width 49 height 17
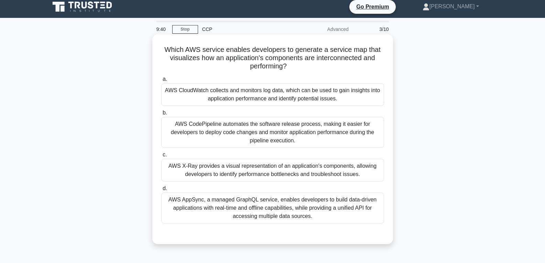
scroll to position [0, 0]
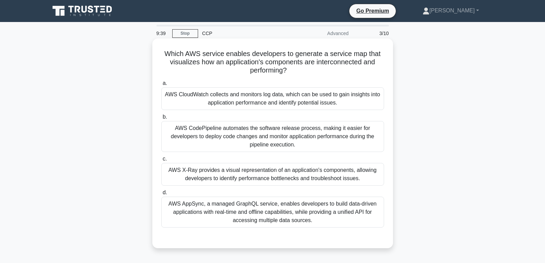
click at [268, 101] on div "AWS CloudWatch collects and monitors log data, which can be used to gain insigh…" at bounding box center [272, 98] width 223 height 23
click at [161, 86] on input "a. AWS CloudWatch collects and monitors log data, which can be used to gain ins…" at bounding box center [161, 83] width 0 height 4
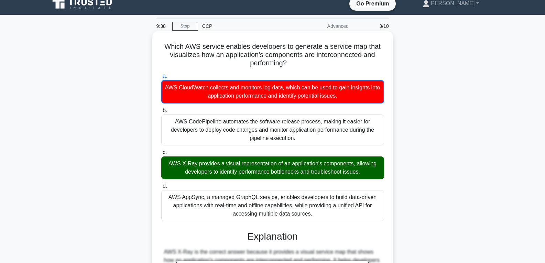
scroll to position [137, 0]
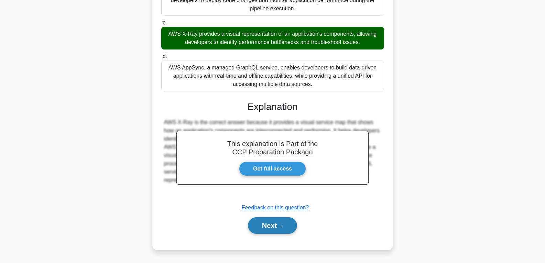
click at [256, 222] on button "Next" at bounding box center [272, 225] width 49 height 17
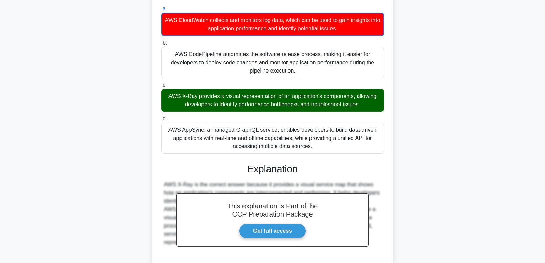
scroll to position [0, 0]
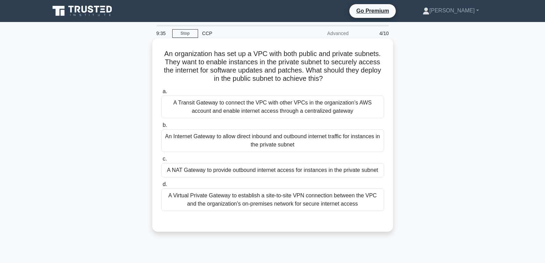
click at [251, 171] on div "A NAT Gateway to provide outbound internet access for instances in the private …" at bounding box center [272, 170] width 223 height 14
click at [161, 161] on input "c. A NAT Gateway to provide outbound internet access for instances in the priva…" at bounding box center [161, 159] width 0 height 4
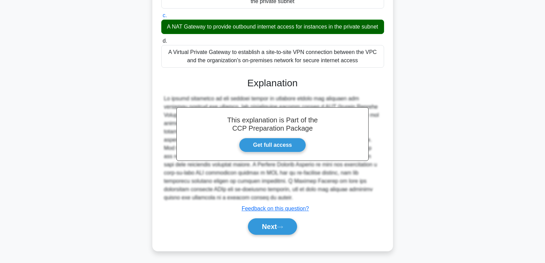
scroll to position [145, 0]
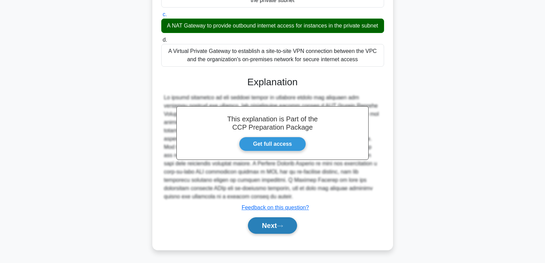
click at [259, 226] on button "Next" at bounding box center [272, 225] width 49 height 17
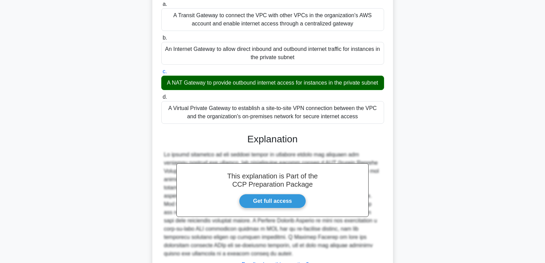
scroll to position [0, 0]
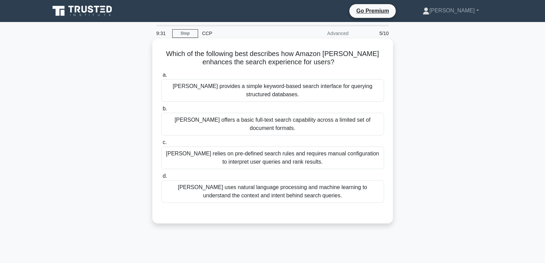
click at [263, 118] on div "[PERSON_NAME] offers a basic full-text search capability across a limited set o…" at bounding box center [272, 124] width 223 height 23
click at [161, 111] on input "b. [PERSON_NAME] offers a basic full-text search capability across a limited se…" at bounding box center [161, 109] width 0 height 4
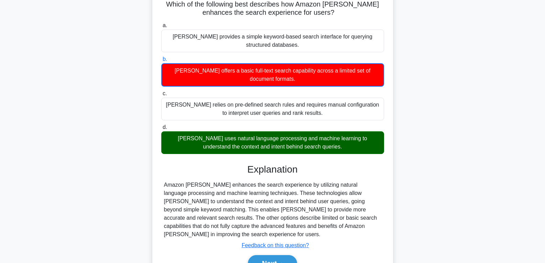
scroll to position [108, 0]
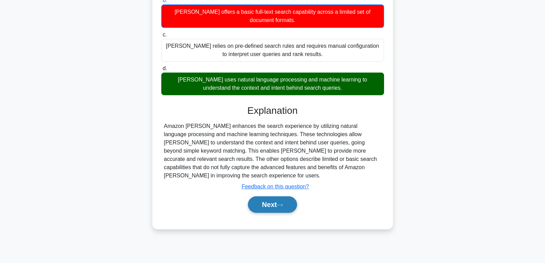
click at [272, 198] on button "Next" at bounding box center [272, 204] width 49 height 17
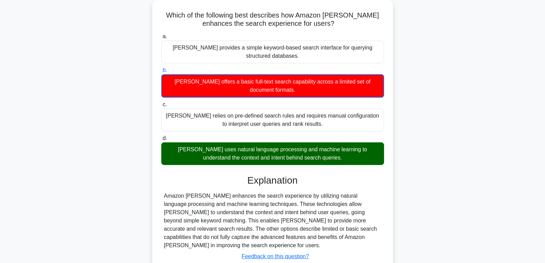
scroll to position [0, 0]
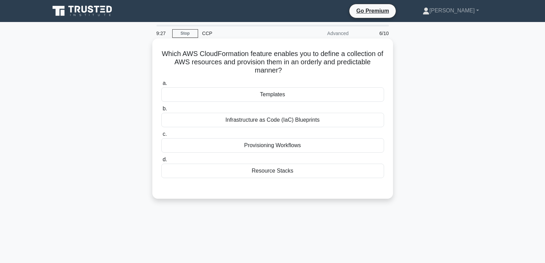
click at [269, 98] on div "Templates" at bounding box center [272, 94] width 223 height 14
click at [161, 86] on input "a. Templates" at bounding box center [161, 83] width 0 height 4
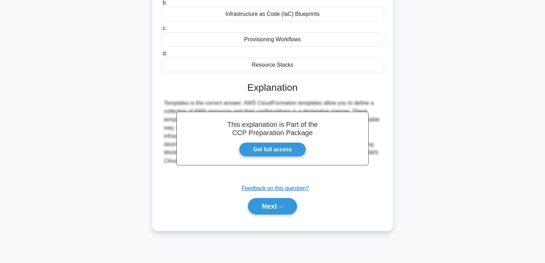
scroll to position [108, 0]
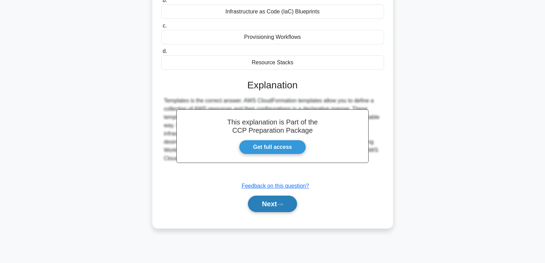
click at [273, 201] on button "Next" at bounding box center [272, 204] width 49 height 17
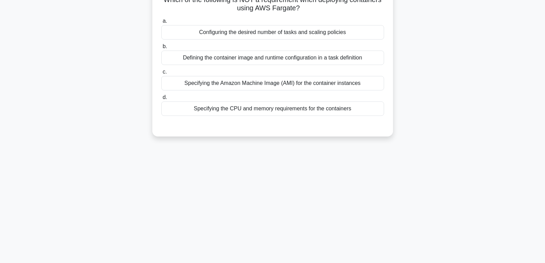
scroll to position [0, 0]
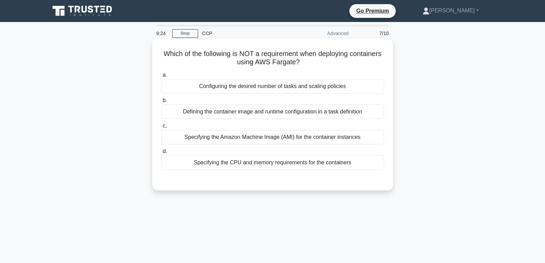
click at [270, 161] on div "Specifying the CPU and memory requirements for the containers" at bounding box center [272, 162] width 223 height 14
click at [161, 154] on input "d. Specifying the CPU and memory requirements for the containers" at bounding box center [161, 151] width 0 height 4
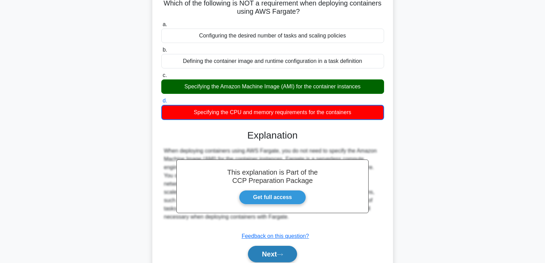
scroll to position [108, 0]
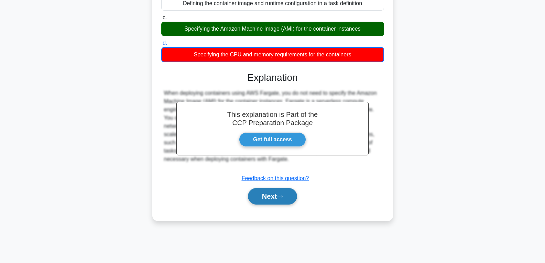
click at [268, 202] on button "Next" at bounding box center [272, 196] width 49 height 17
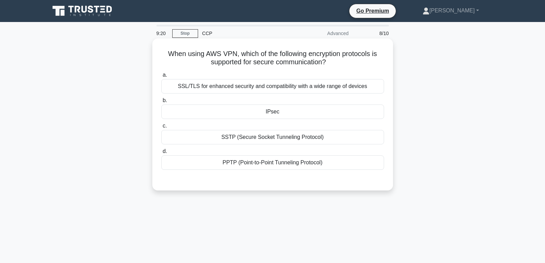
click at [273, 110] on div "IPsec" at bounding box center [272, 112] width 223 height 14
click at [161, 103] on input "b. IPsec" at bounding box center [161, 100] width 0 height 4
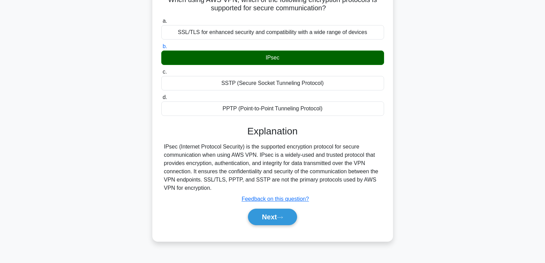
scroll to position [108, 0]
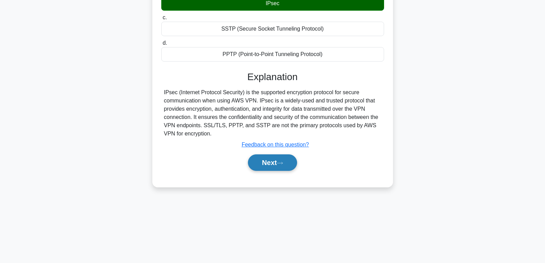
click at [270, 162] on button "Next" at bounding box center [272, 162] width 49 height 17
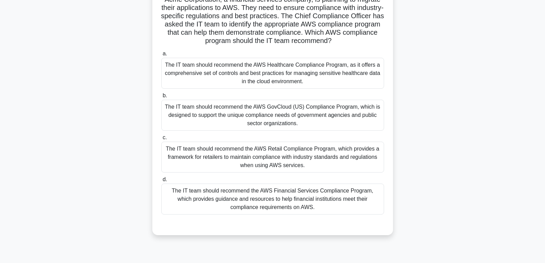
scroll to position [0, 0]
